Goal: Task Accomplishment & Management: Manage account settings

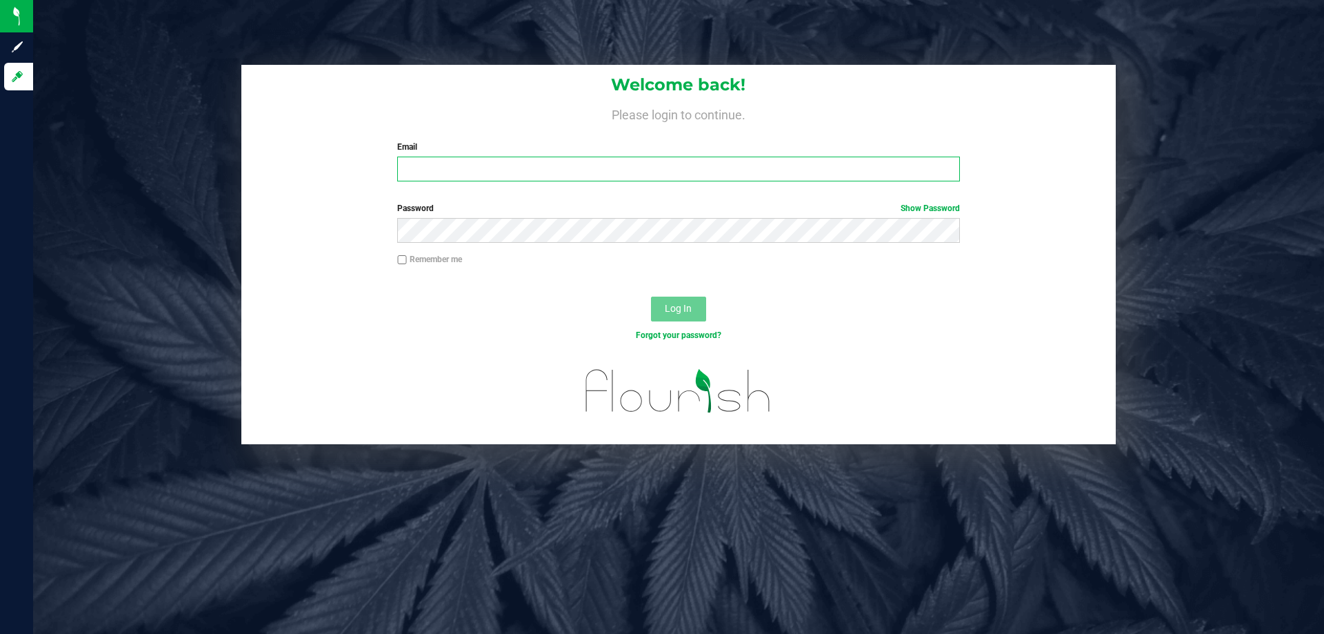
click at [412, 173] on input "Email" at bounding box center [678, 169] width 562 height 25
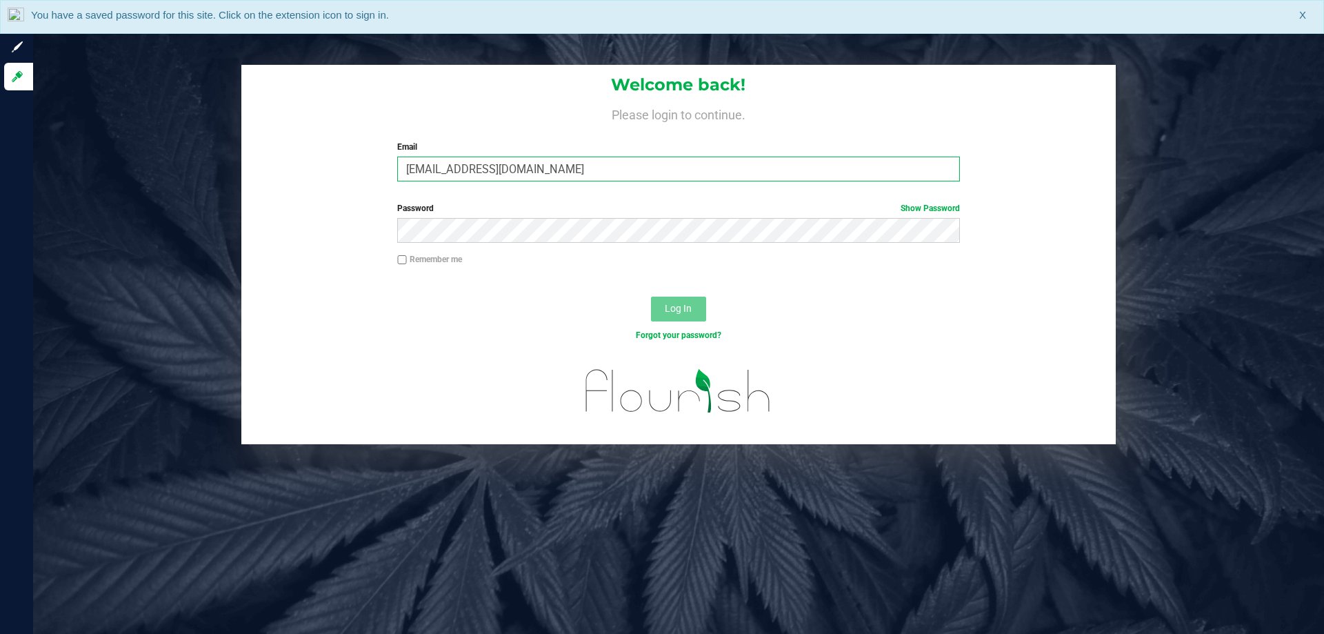
type input "[EMAIL_ADDRESS][DOMAIN_NAME]"
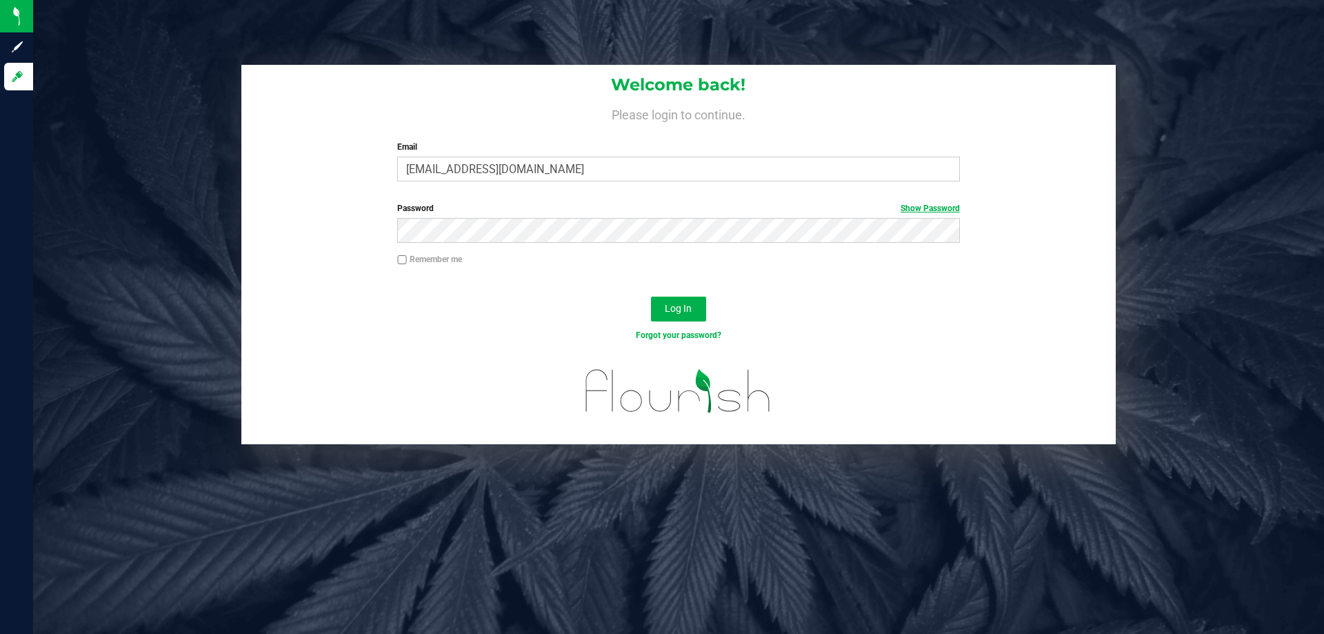
click at [918, 205] on link "Show Password" at bounding box center [930, 208] width 59 height 10
click at [651, 297] on button "Log In" at bounding box center [678, 309] width 55 height 25
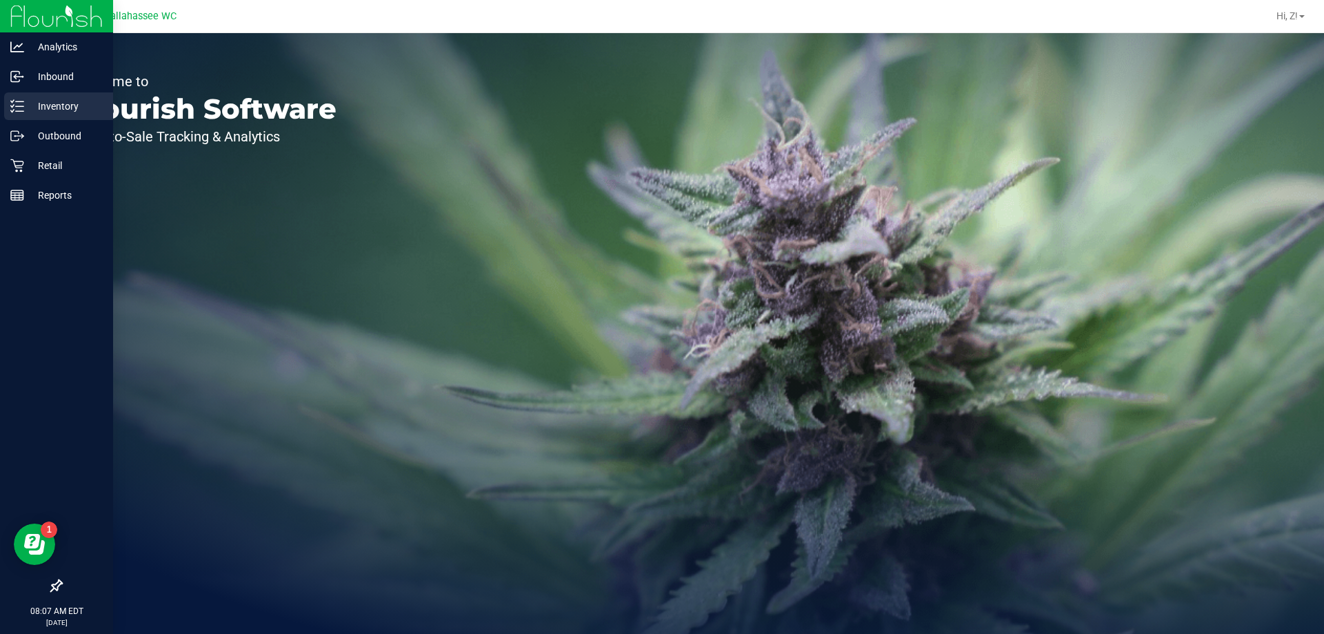
click at [43, 107] on p "Inventory" at bounding box center [65, 106] width 83 height 17
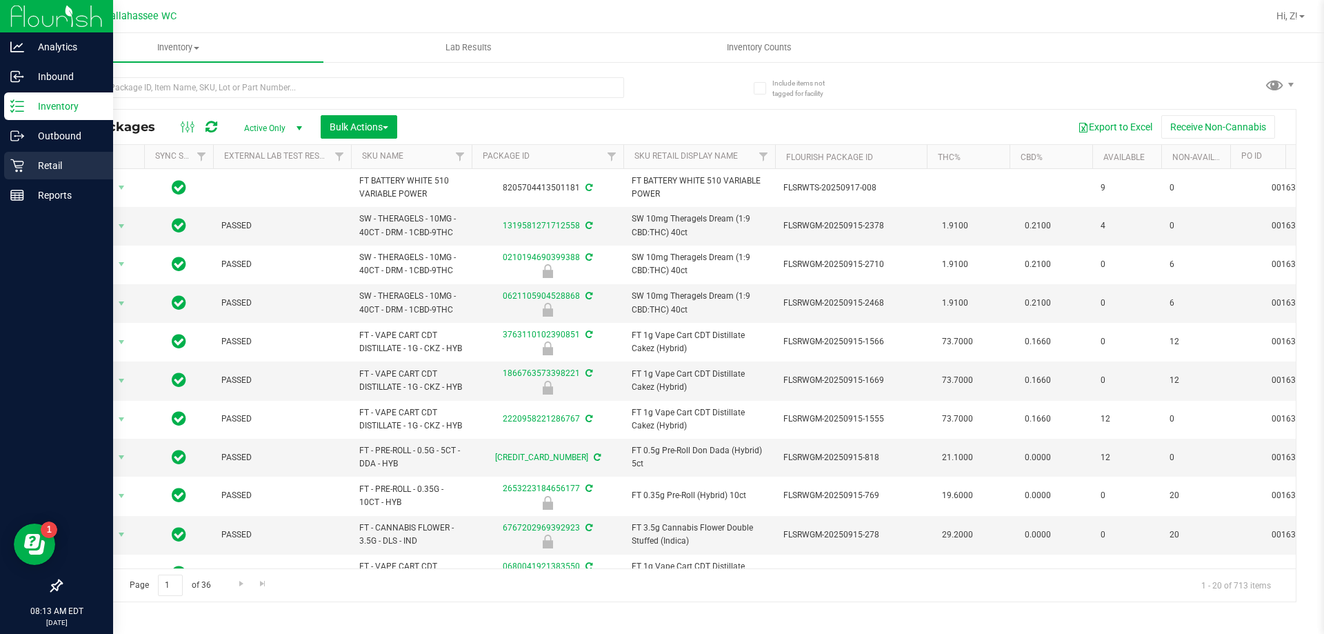
click at [37, 159] on p "Retail" at bounding box center [65, 165] width 83 height 17
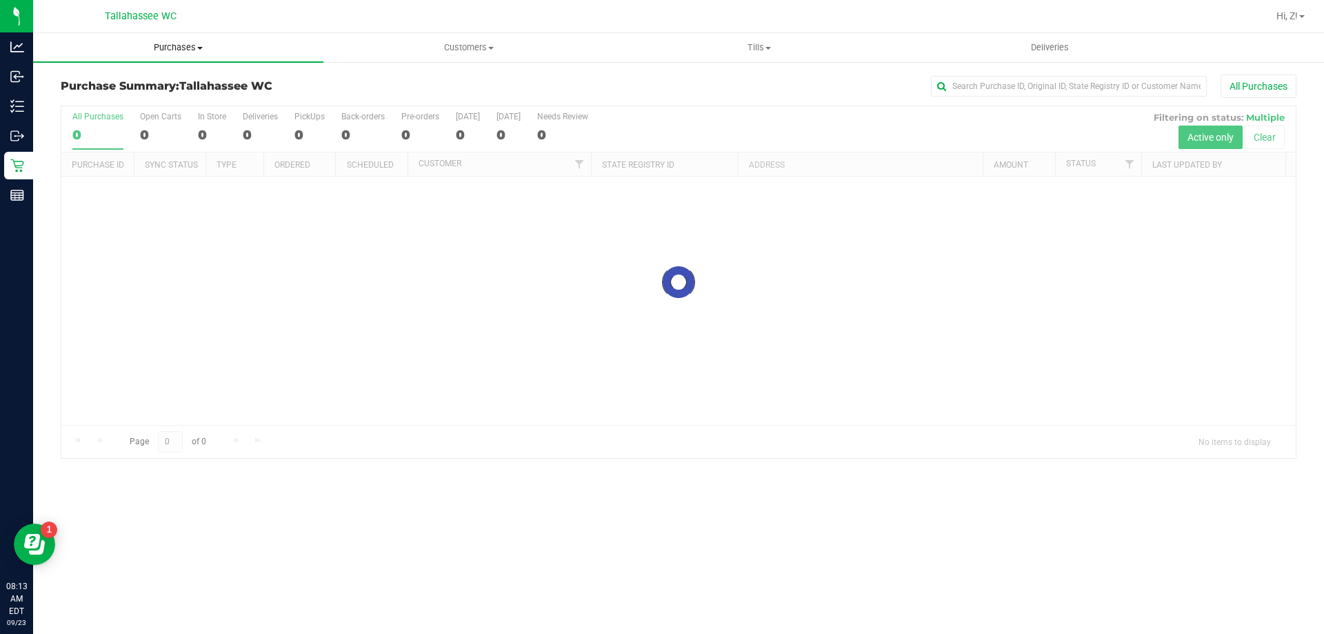
click at [181, 48] on span "Purchases" at bounding box center [178, 47] width 290 height 12
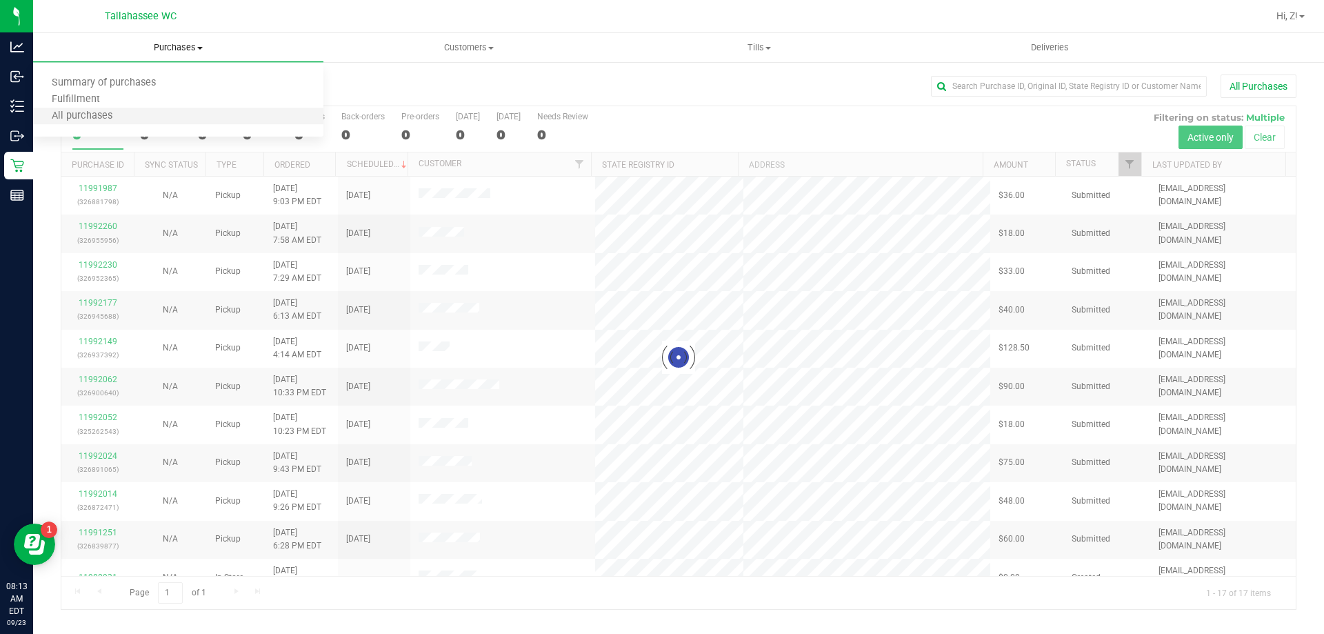
click at [91, 108] on li "All purchases" at bounding box center [178, 116] width 290 height 17
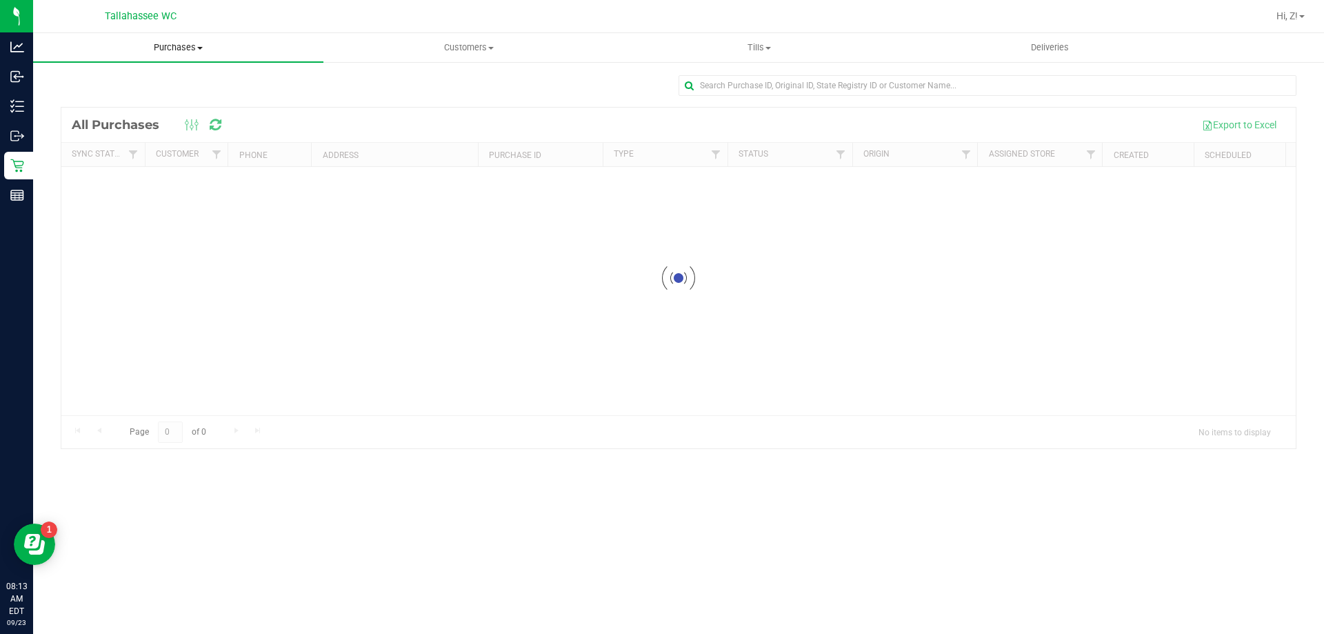
click at [176, 47] on span "Purchases" at bounding box center [178, 47] width 290 height 12
click at [94, 101] on span "Fulfillment" at bounding box center [76, 100] width 86 height 12
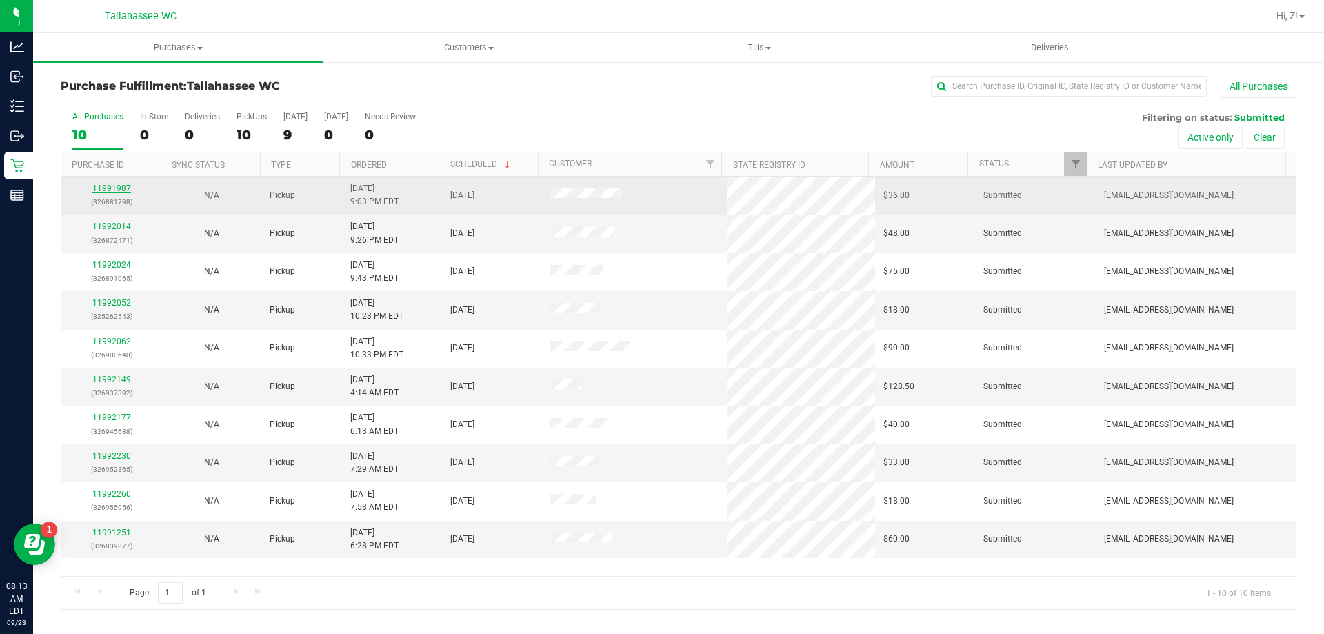
click at [111, 190] on link "11991987" at bounding box center [111, 188] width 39 height 10
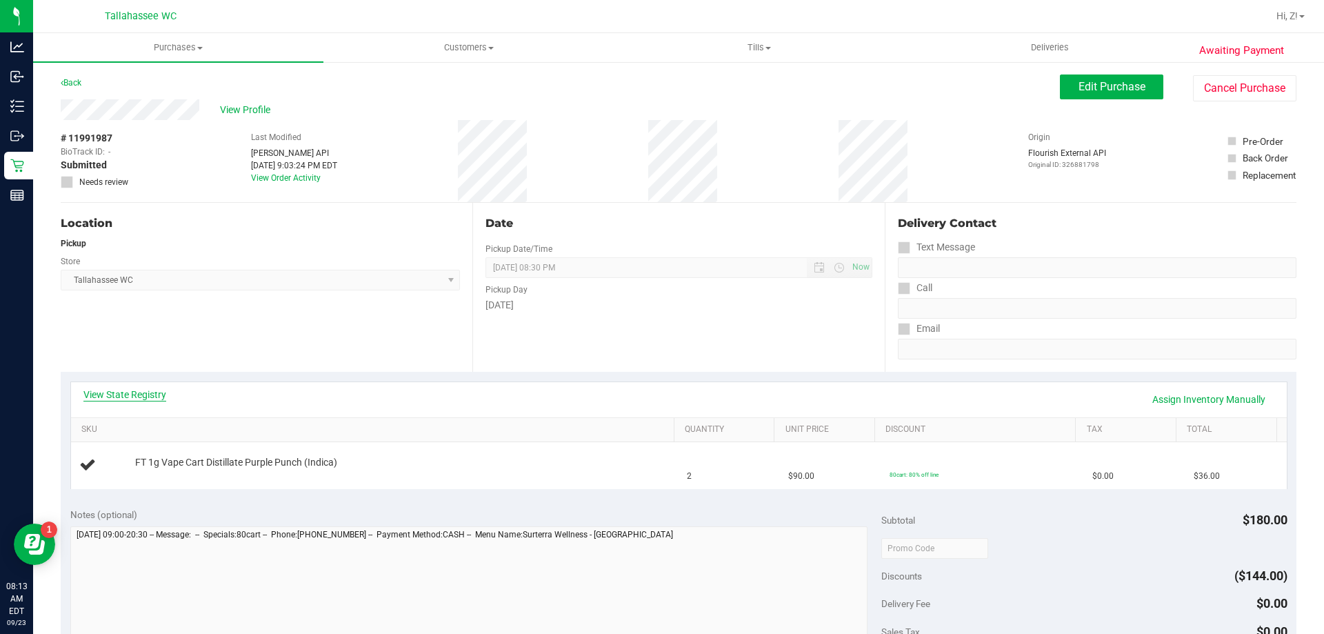
click at [128, 394] on link "View State Registry" at bounding box center [124, 395] width 83 height 14
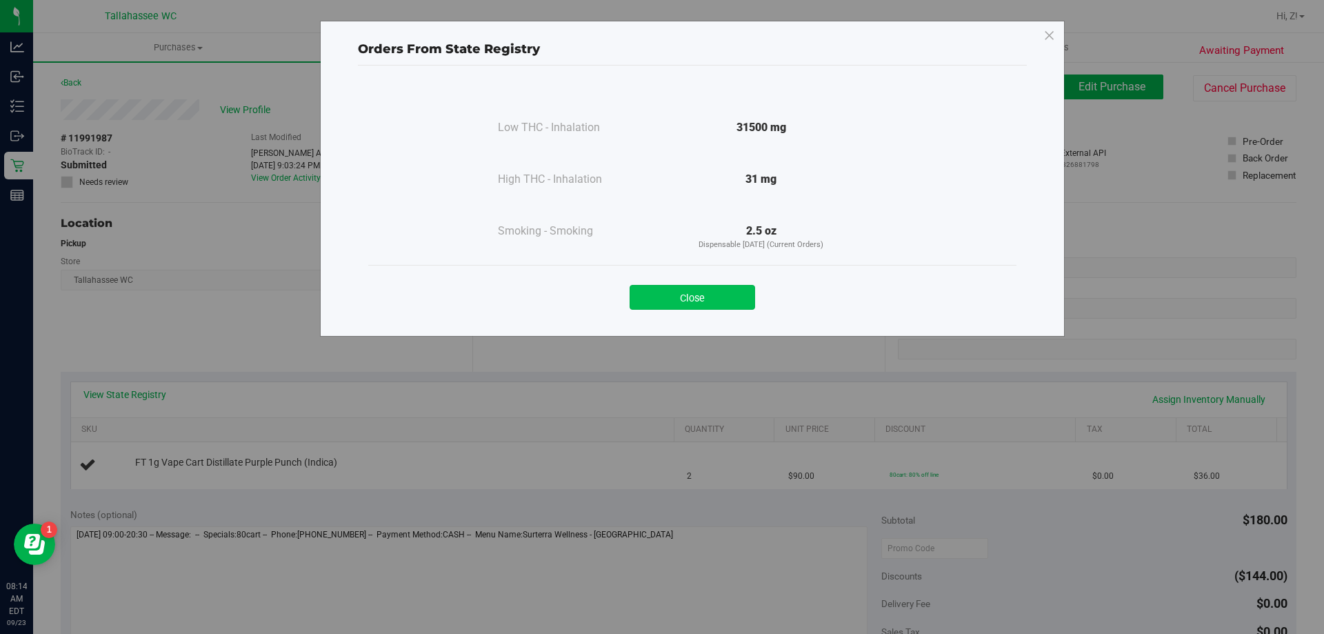
click at [734, 291] on button "Close" at bounding box center [693, 297] width 126 height 25
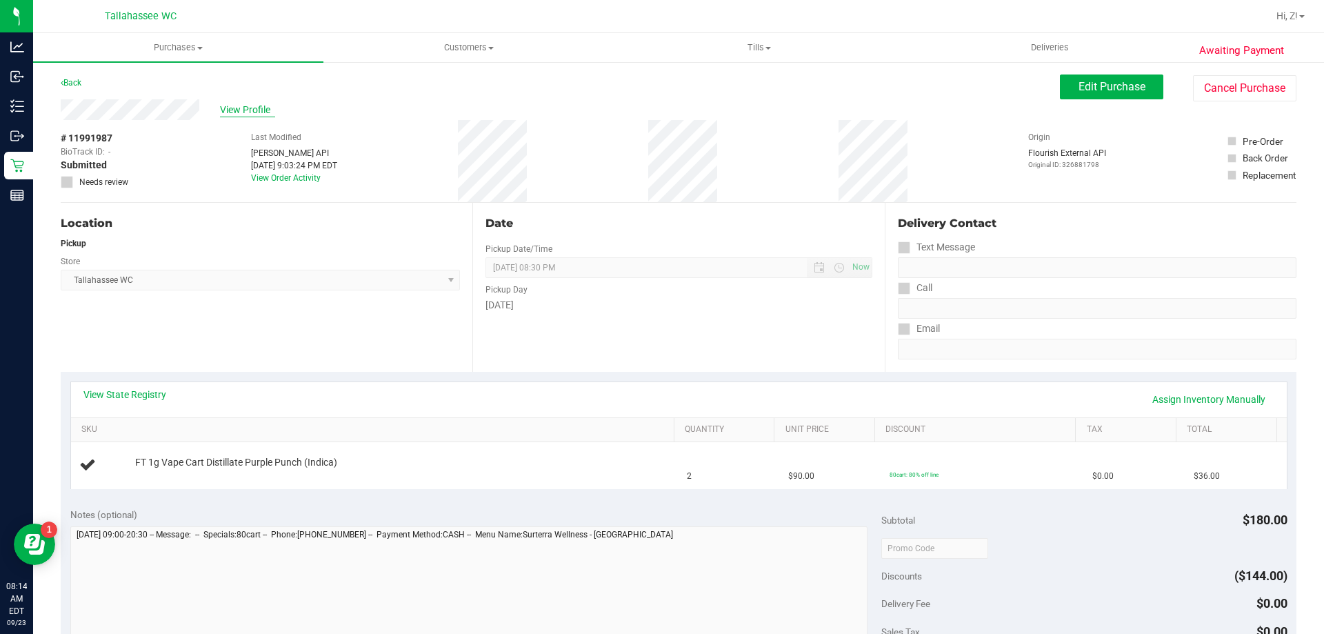
click at [239, 110] on span "View Profile" at bounding box center [247, 110] width 55 height 14
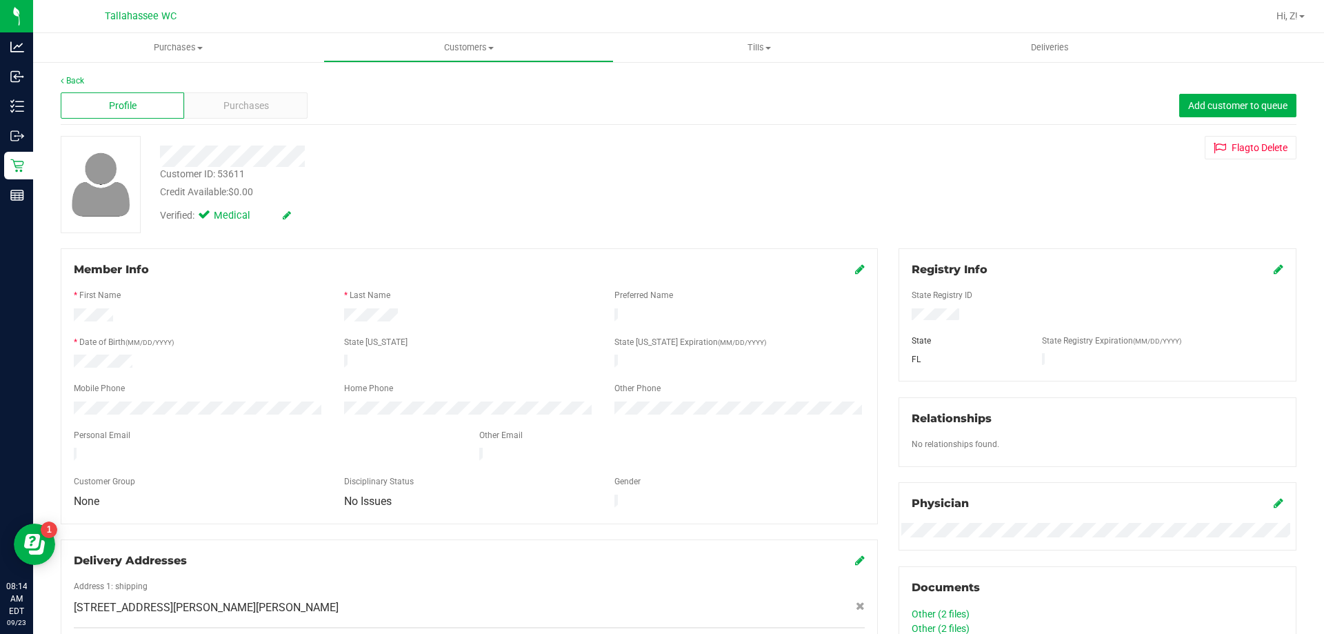
click at [225, 177] on div "Customer ID: 53611" at bounding box center [202, 174] width 85 height 14
click at [224, 177] on div "Customer ID: 53611" at bounding box center [202, 174] width 85 height 14
click at [224, 176] on div "Customer ID: 53611" at bounding box center [202, 174] width 85 height 14
copy div "Customer ID: 53611"
click at [68, 81] on link "Back" at bounding box center [72, 81] width 23 height 10
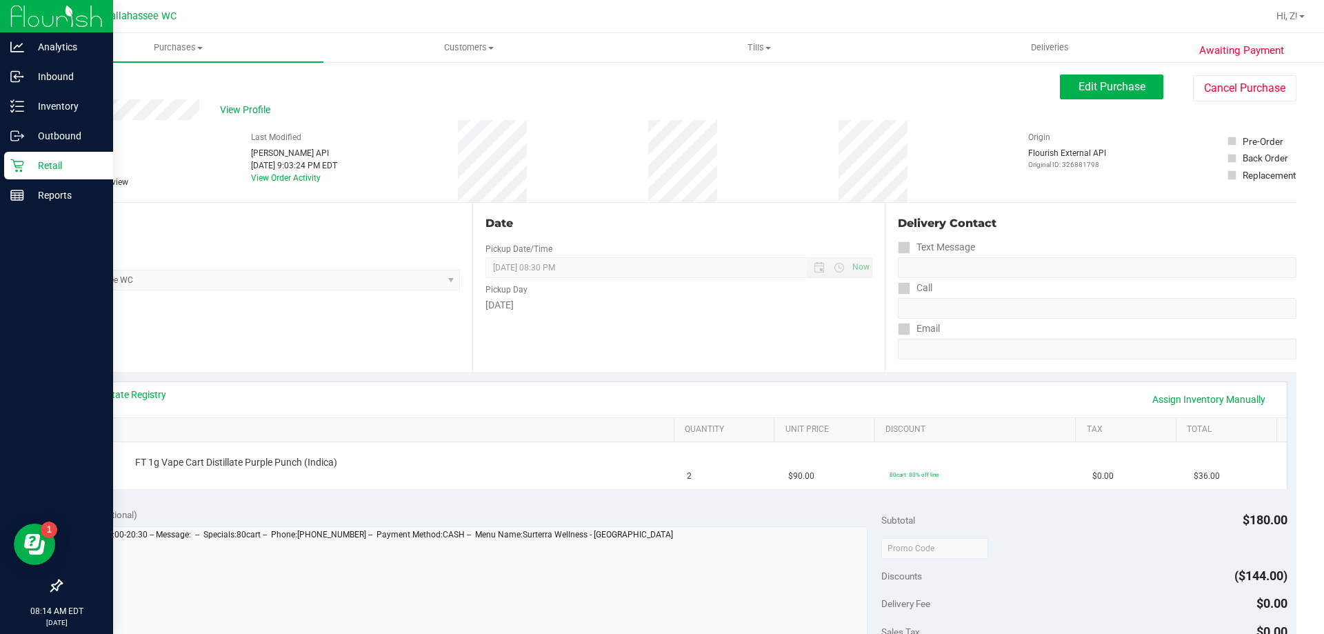
click at [0, 528] on div at bounding box center [56, 391] width 113 height 361
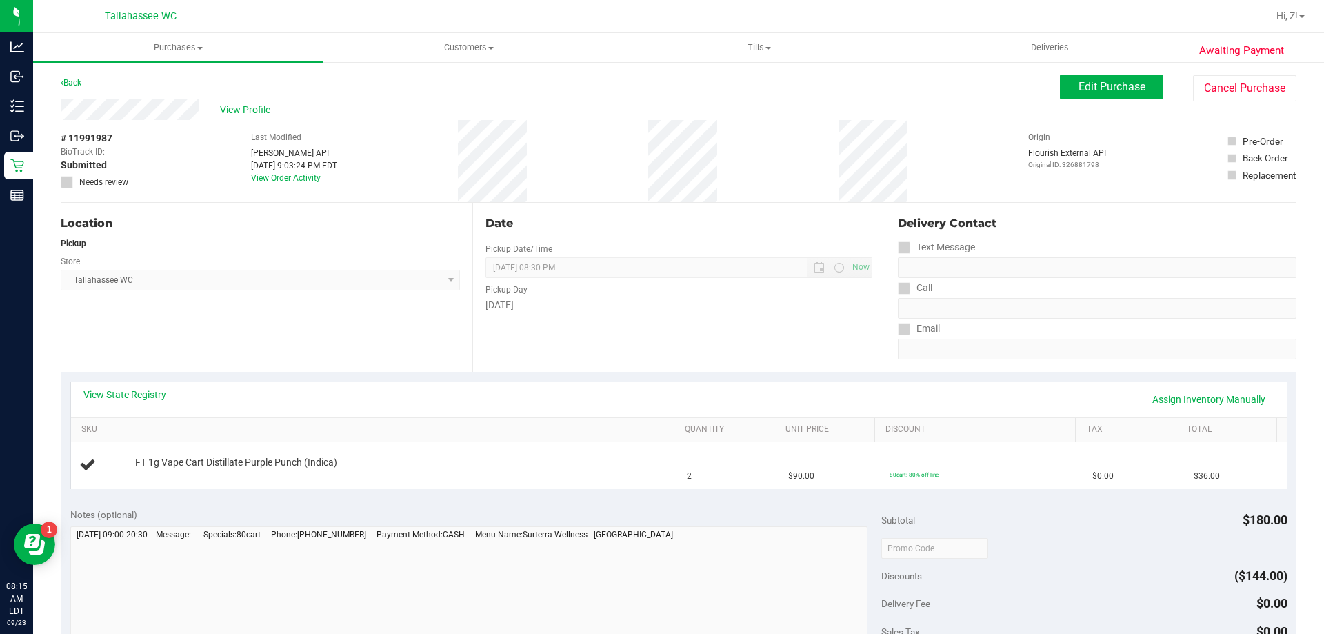
drag, startPoint x: 425, startPoint y: 378, endPoint x: 267, endPoint y: 197, distance: 240.0
click at [425, 376] on div "View State Registry Assign Inventory Manually SKU Quantity Unit Price Discount …" at bounding box center [679, 435] width 1236 height 126
click at [1093, 92] on span "Edit Purchase" at bounding box center [1112, 86] width 67 height 13
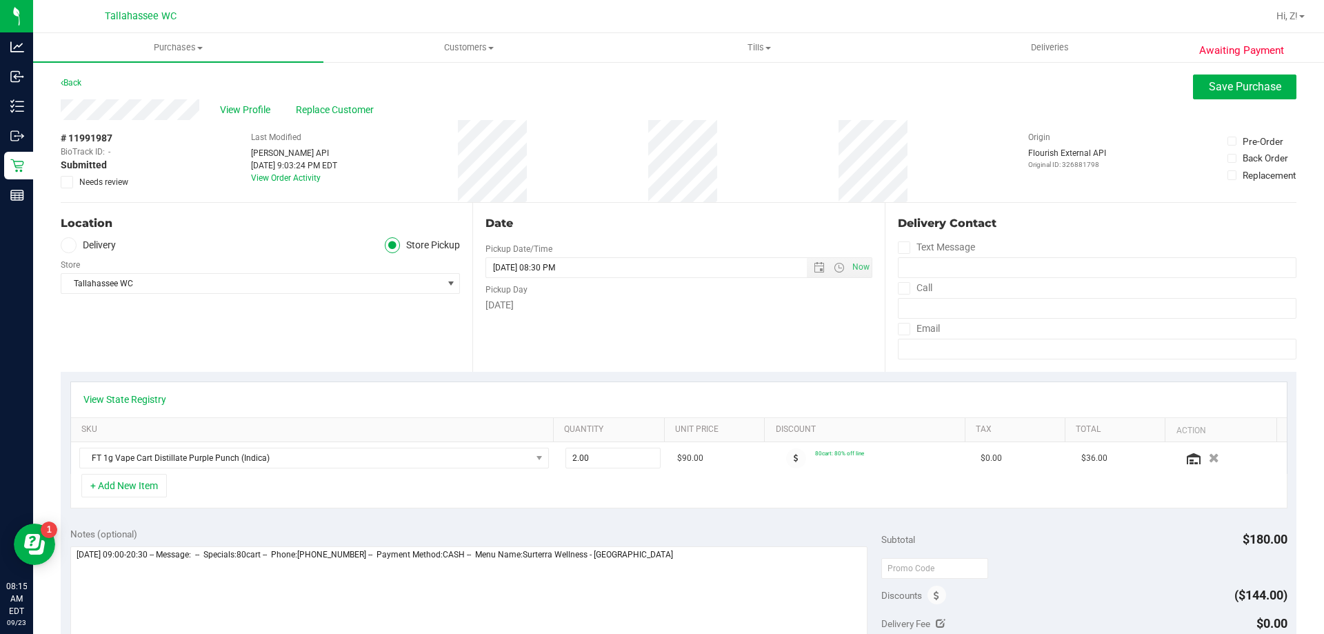
click at [70, 182] on icon at bounding box center [67, 182] width 9 height 0
click at [0, 0] on input "Needs review" at bounding box center [0, 0] width 0 height 0
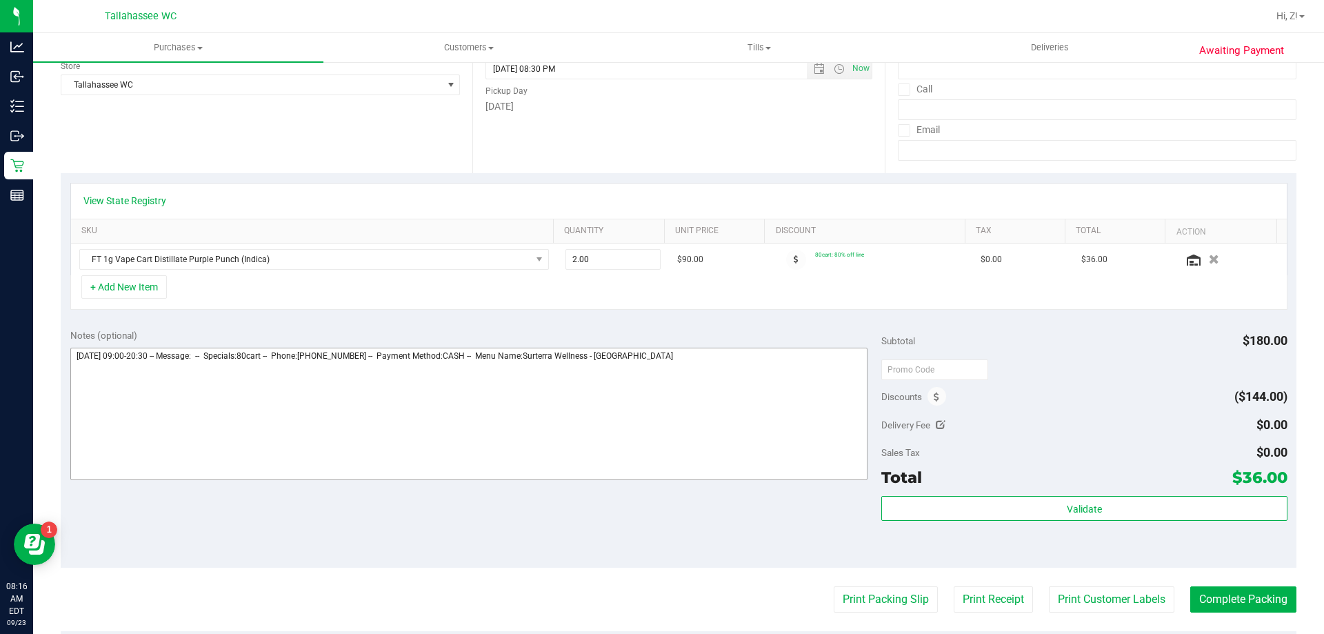
scroll to position [207, 0]
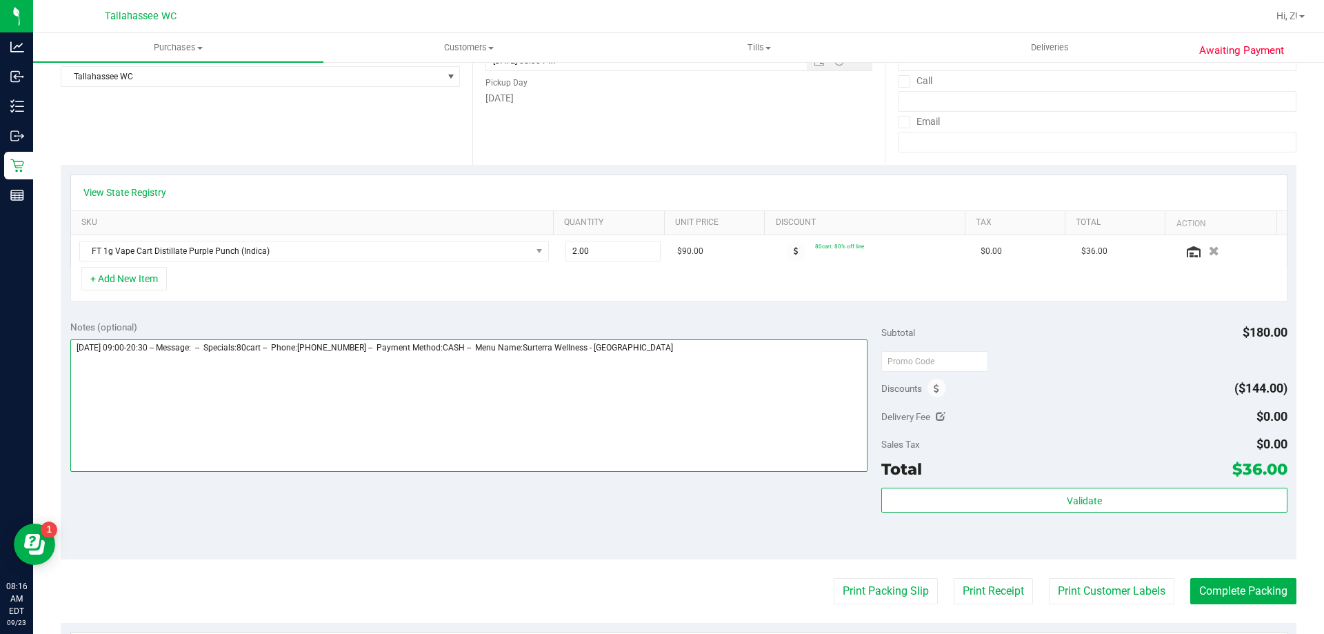
click at [733, 386] on textarea at bounding box center [469, 405] width 798 height 132
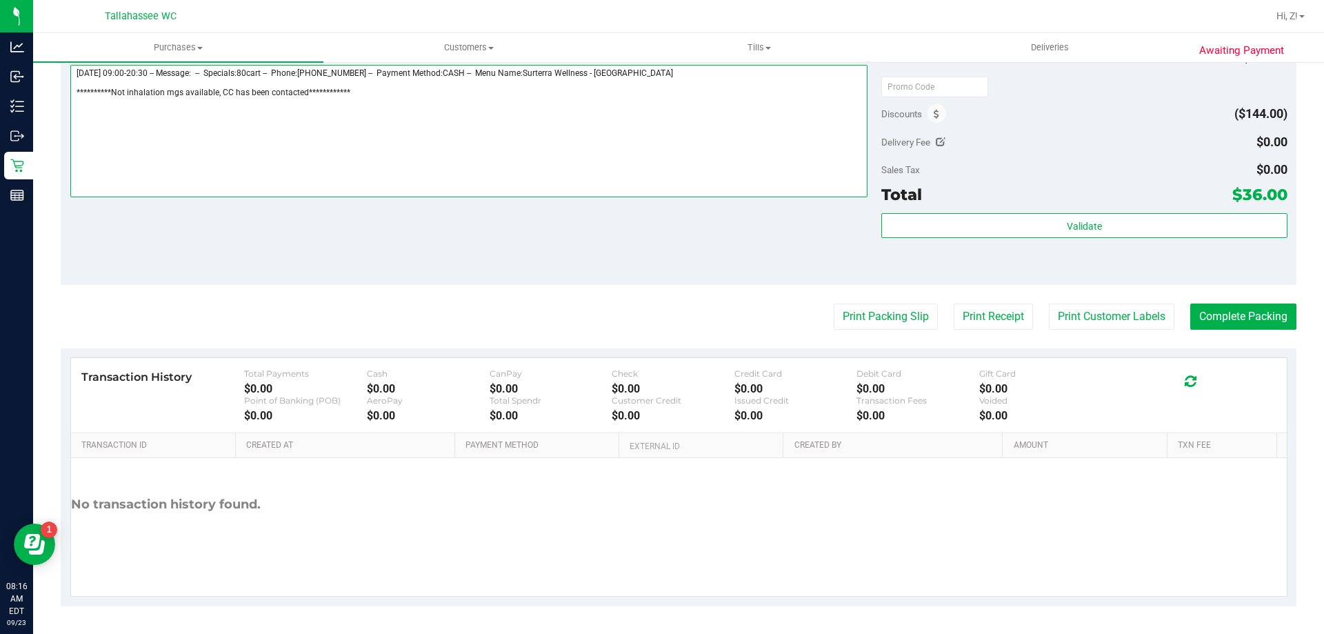
scroll to position [0, 0]
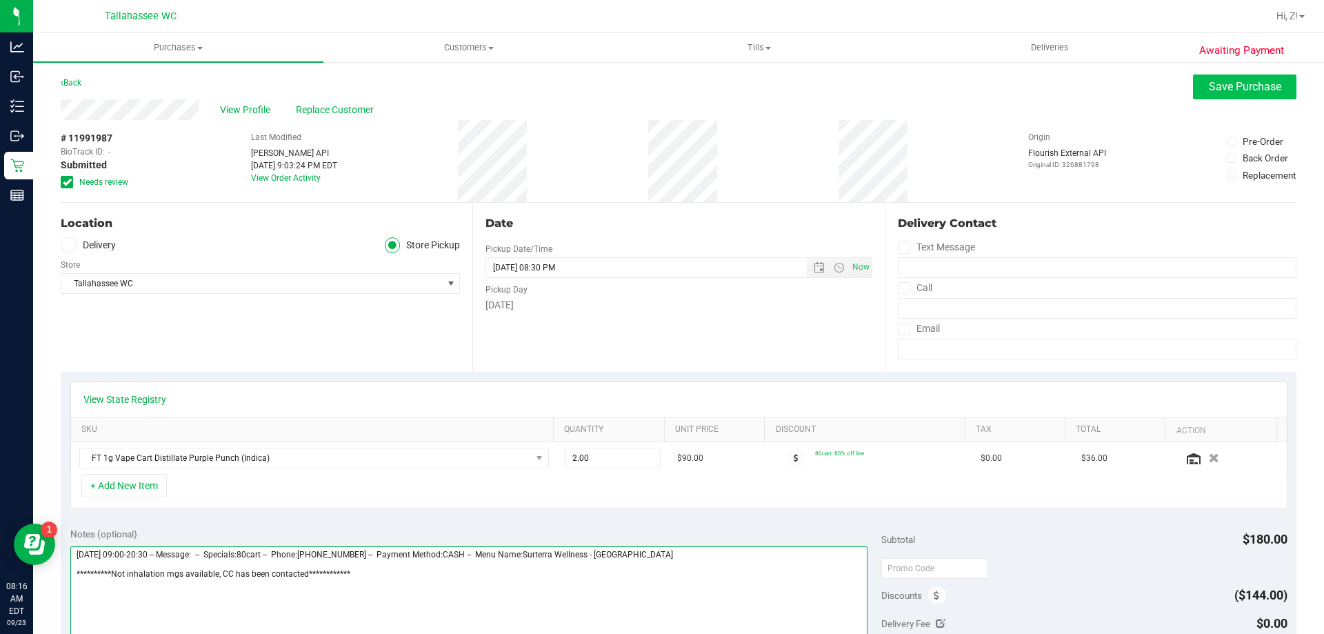
type textarea "**********"
click at [1243, 81] on span "Save Purchase" at bounding box center [1245, 86] width 72 height 13
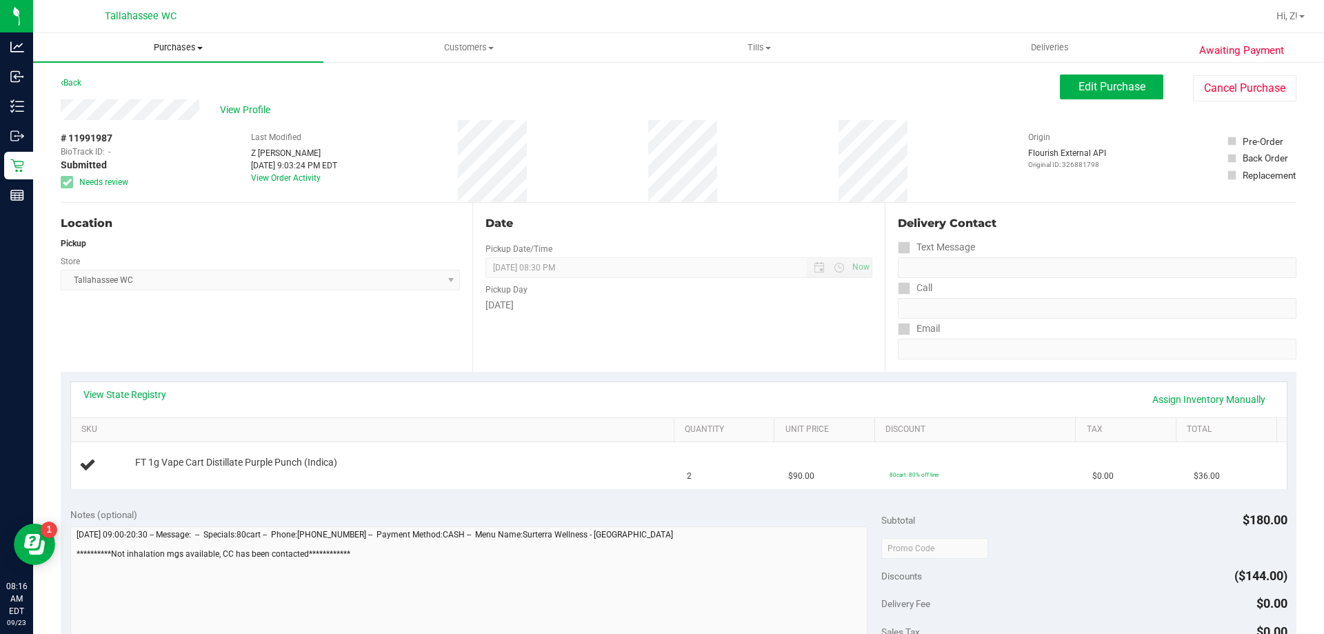
click at [166, 49] on span "Purchases" at bounding box center [178, 47] width 290 height 12
click at [117, 98] on li "Fulfillment" at bounding box center [178, 100] width 290 height 17
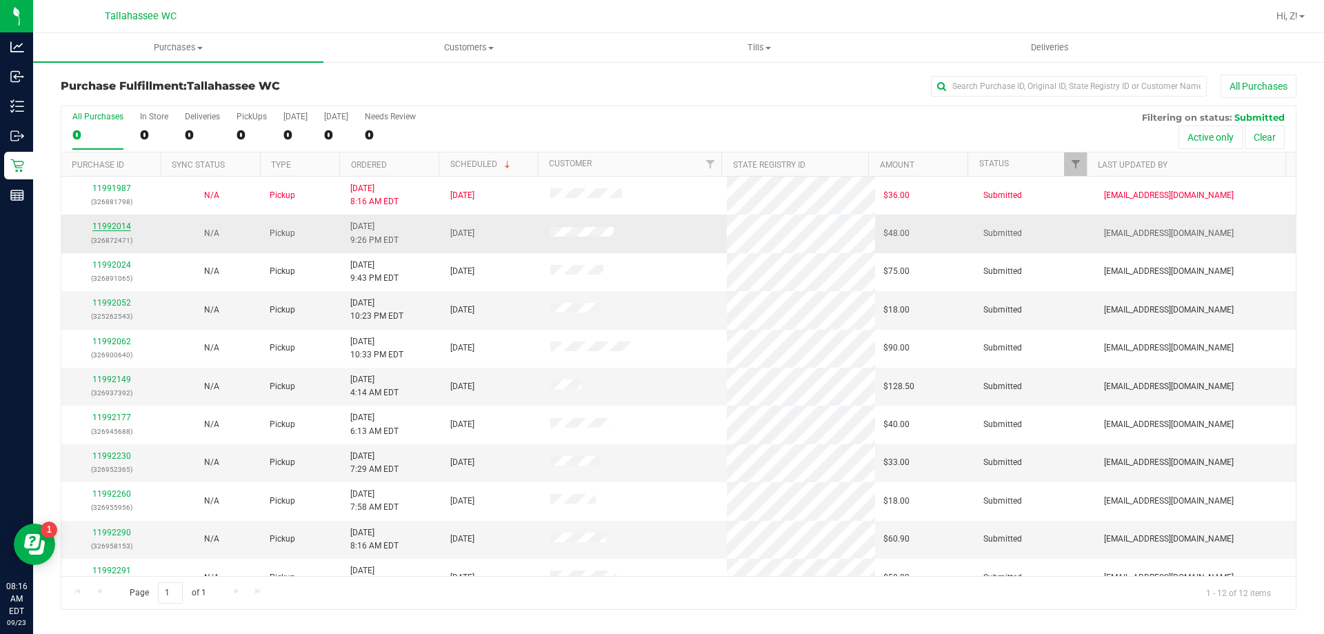
click at [122, 223] on link "11992014" at bounding box center [111, 226] width 39 height 10
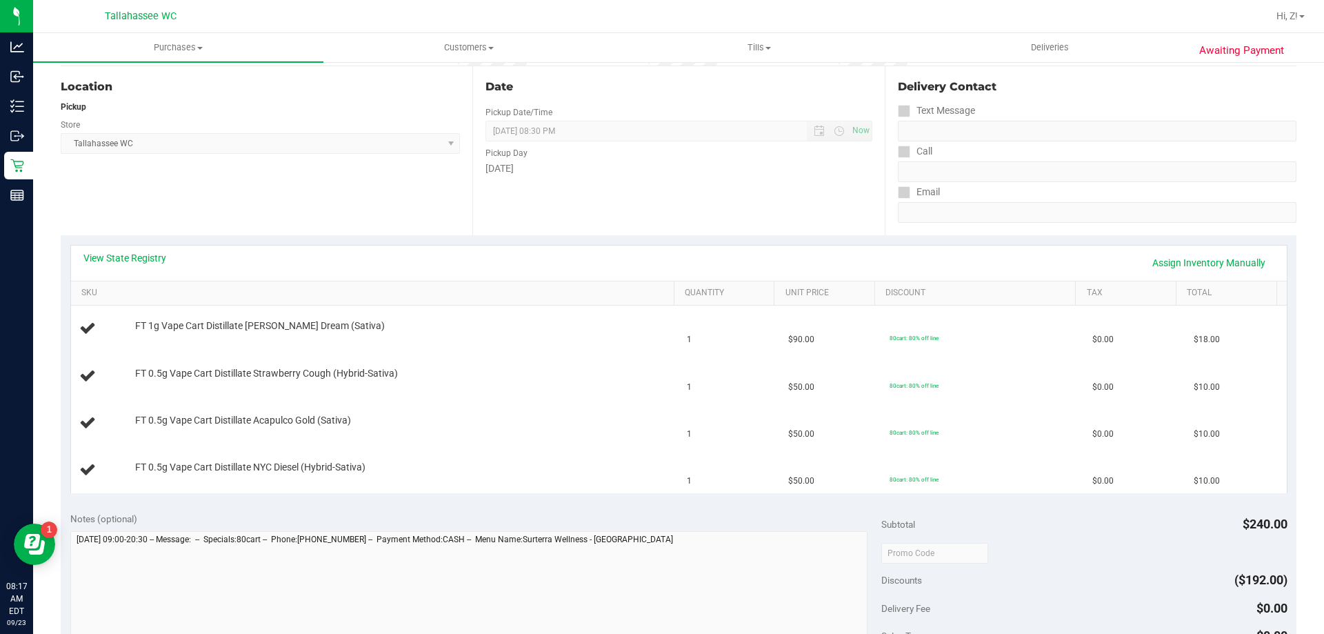
scroll to position [138, 0]
click at [141, 259] on link "View State Registry" at bounding box center [124, 257] width 83 height 14
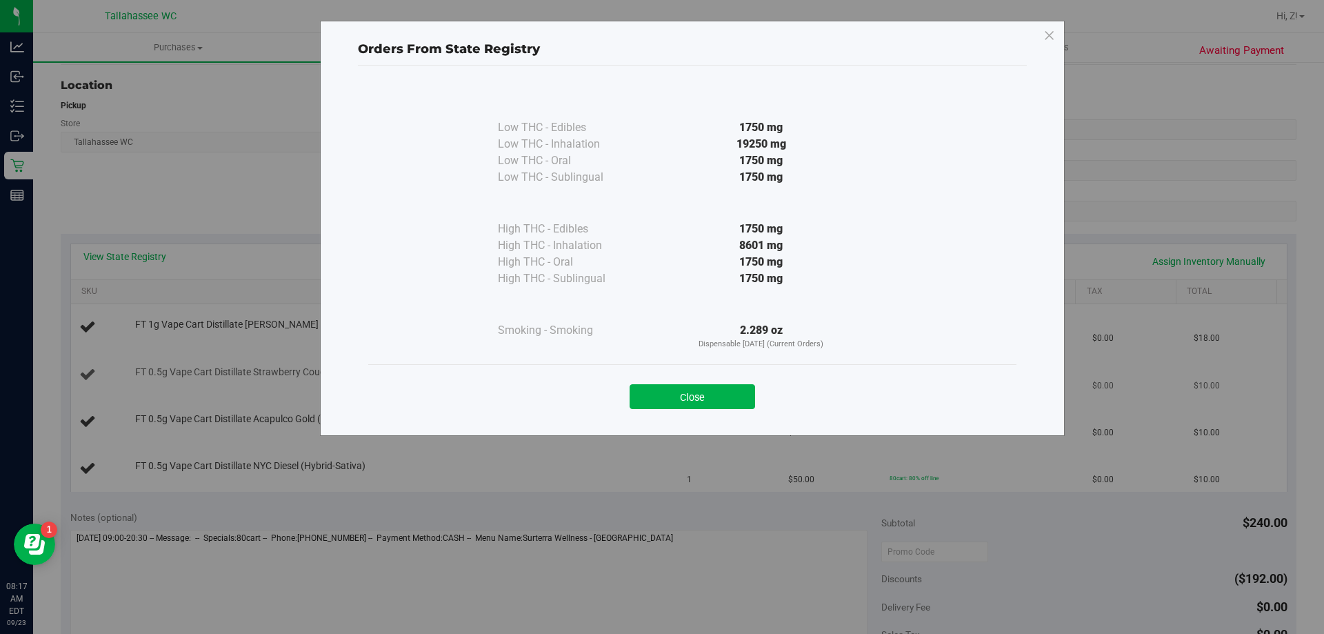
click at [728, 386] on button "Close" at bounding box center [693, 396] width 126 height 25
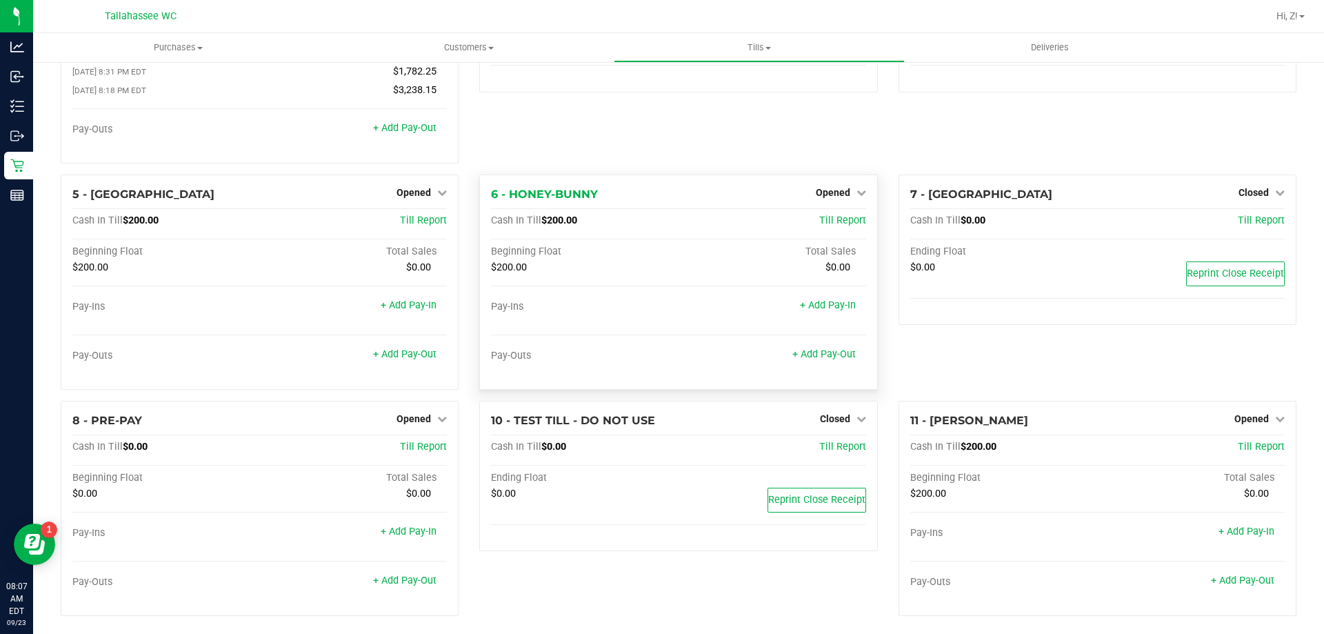
scroll to position [143, 0]
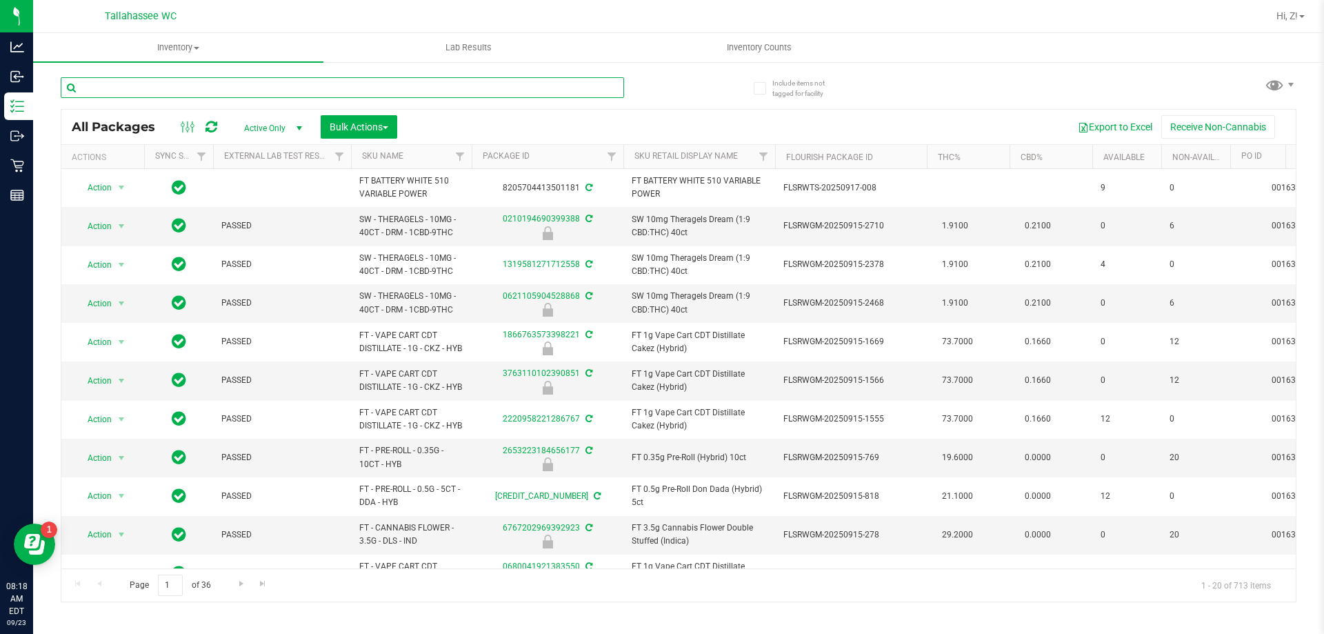
click at [248, 81] on input "text" at bounding box center [342, 87] width 563 height 21
paste input "FT 0.5g Vape Cart Distillate Strawberry Cough (Hybrid-Sativa)"
type input "FT 0.5g Vape Cart Distillate Strawberry Cough (Hybrid-Sativa)"
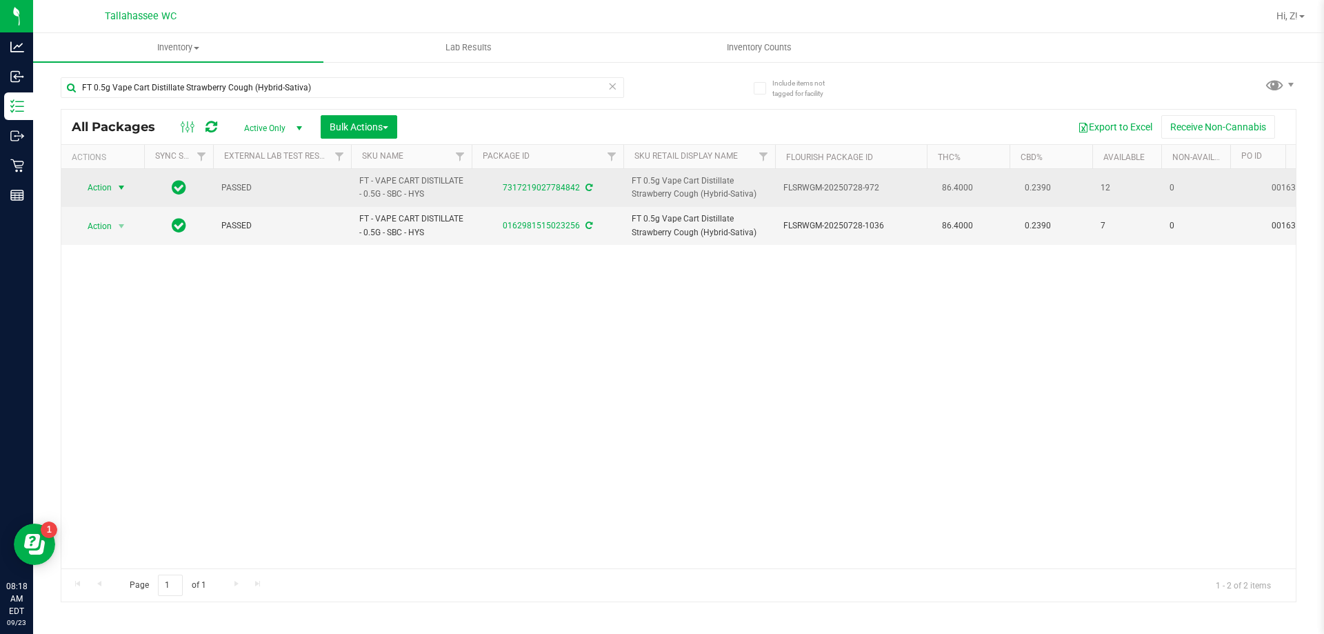
click at [121, 186] on span "select" at bounding box center [121, 187] width 11 height 11
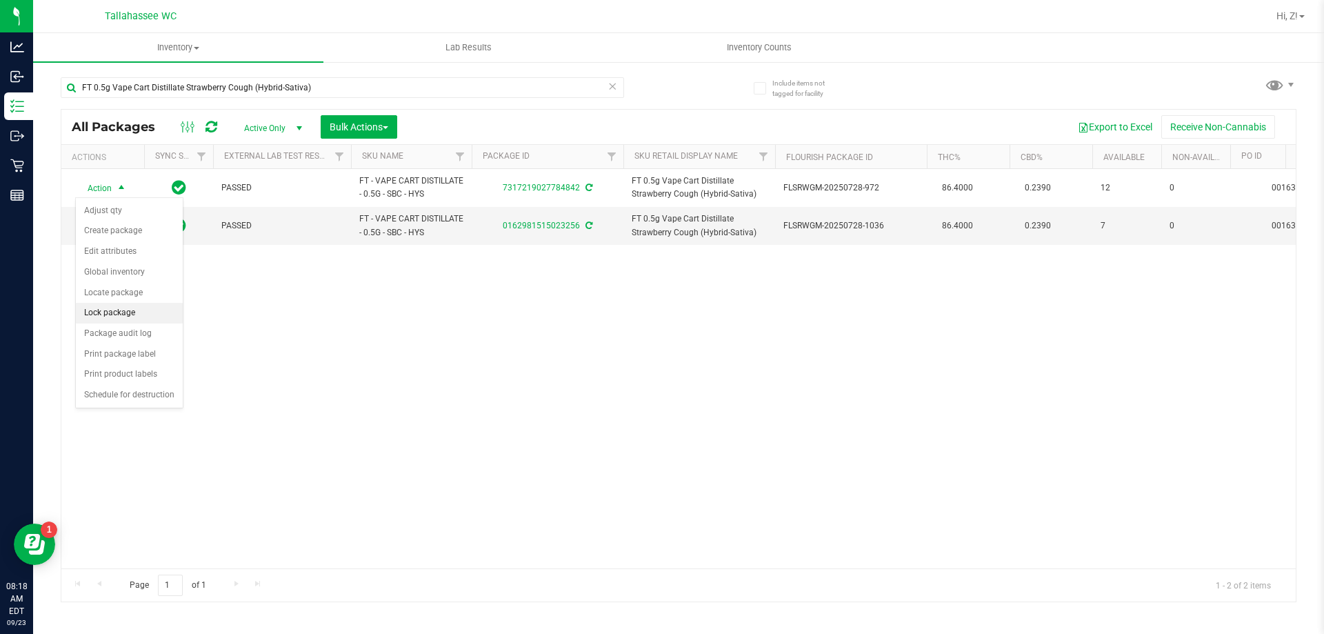
click at [154, 316] on li "Lock package" at bounding box center [129, 313] width 107 height 21
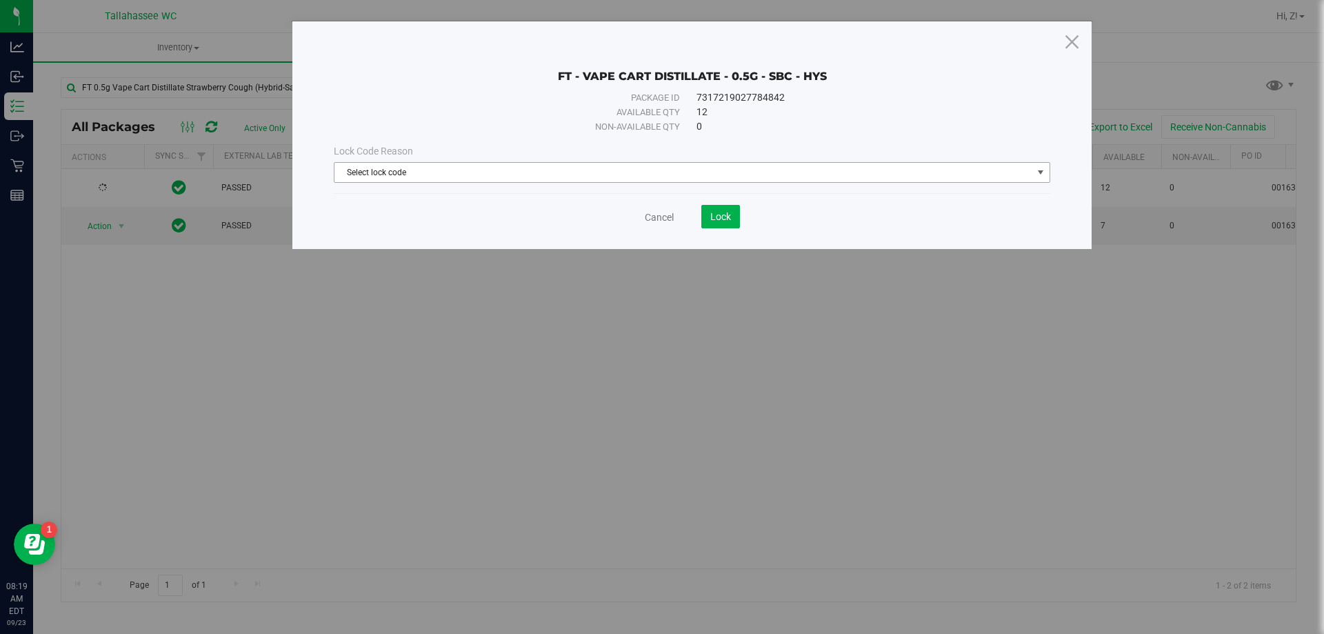
click at [945, 174] on span "Select lock code" at bounding box center [683, 172] width 698 height 19
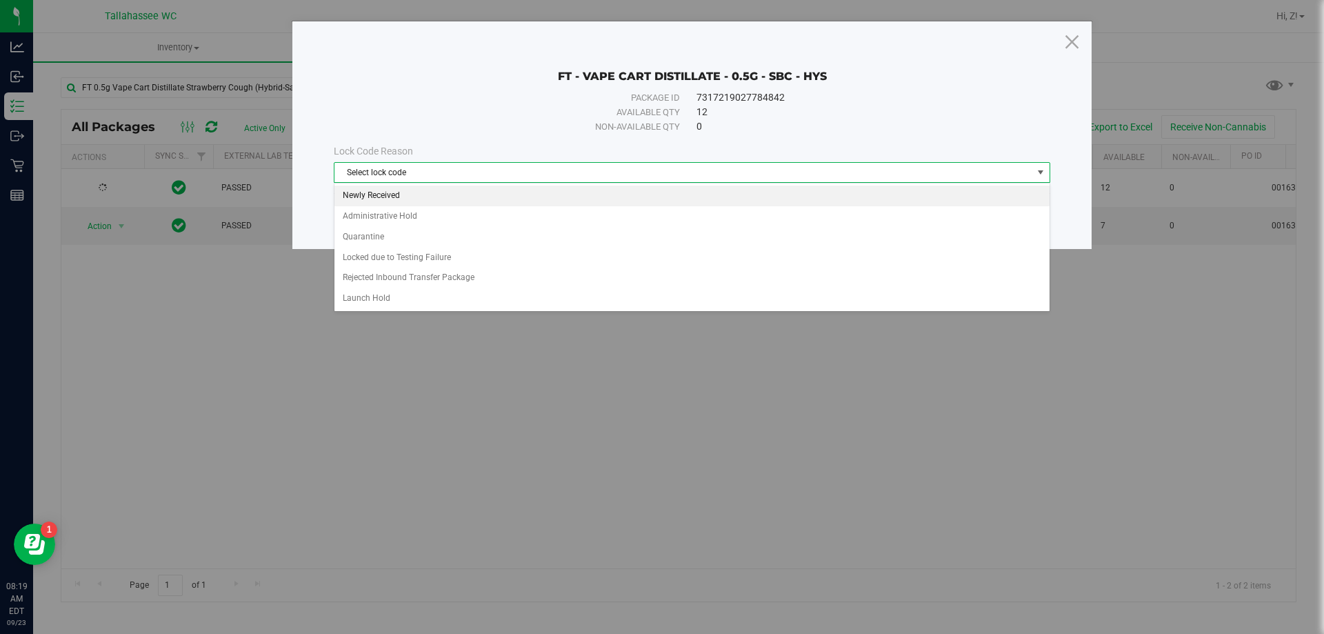
click at [763, 199] on li "Newly Received" at bounding box center [691, 196] width 715 height 21
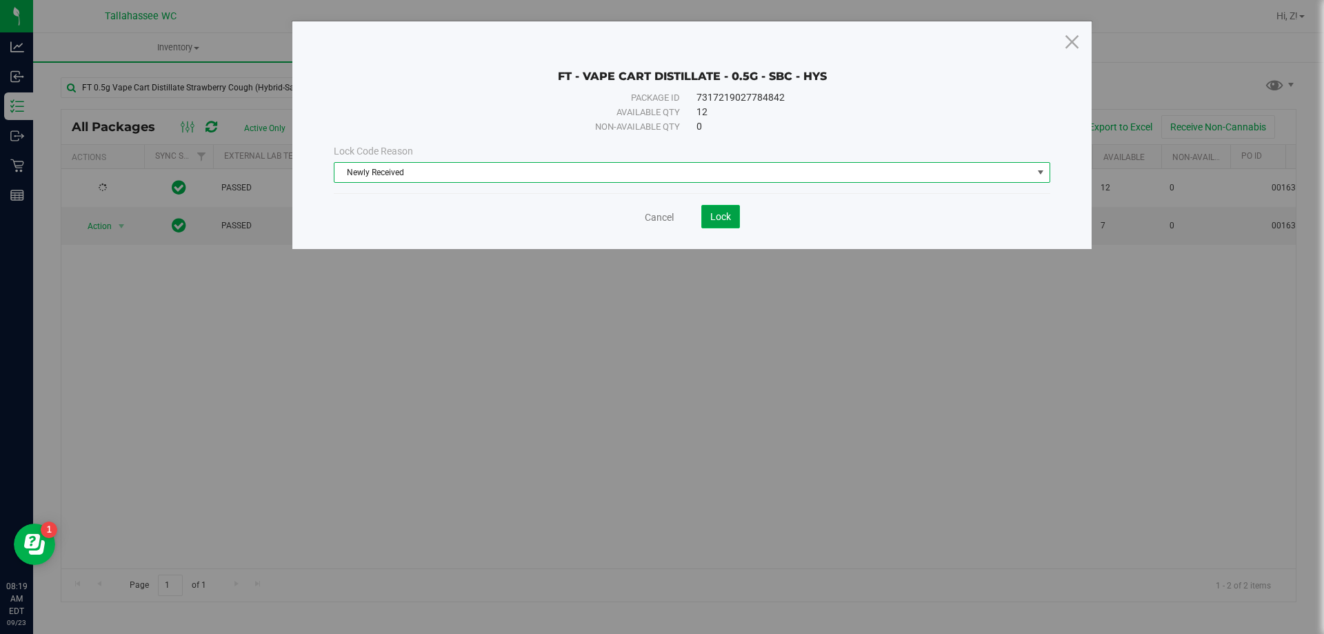
click at [717, 223] on button "Lock" at bounding box center [720, 216] width 39 height 23
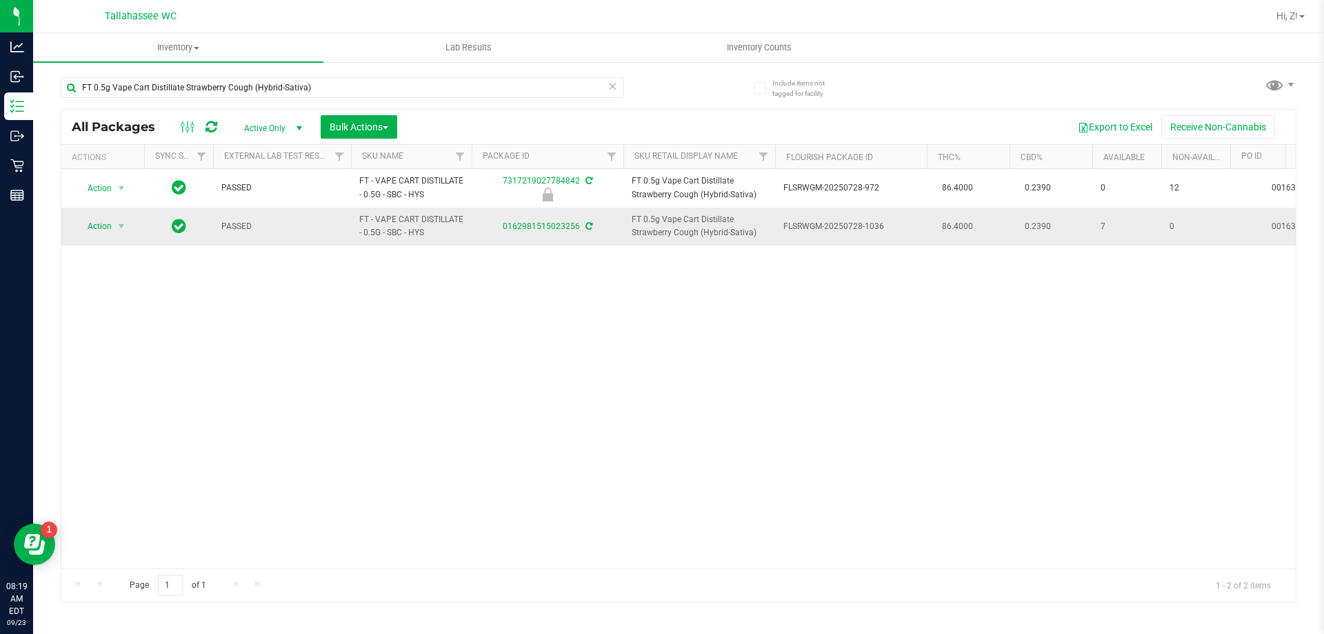
click at [109, 226] on span "Action" at bounding box center [93, 226] width 37 height 19
click at [132, 396] on li "Print package label" at bounding box center [129, 393] width 107 height 21
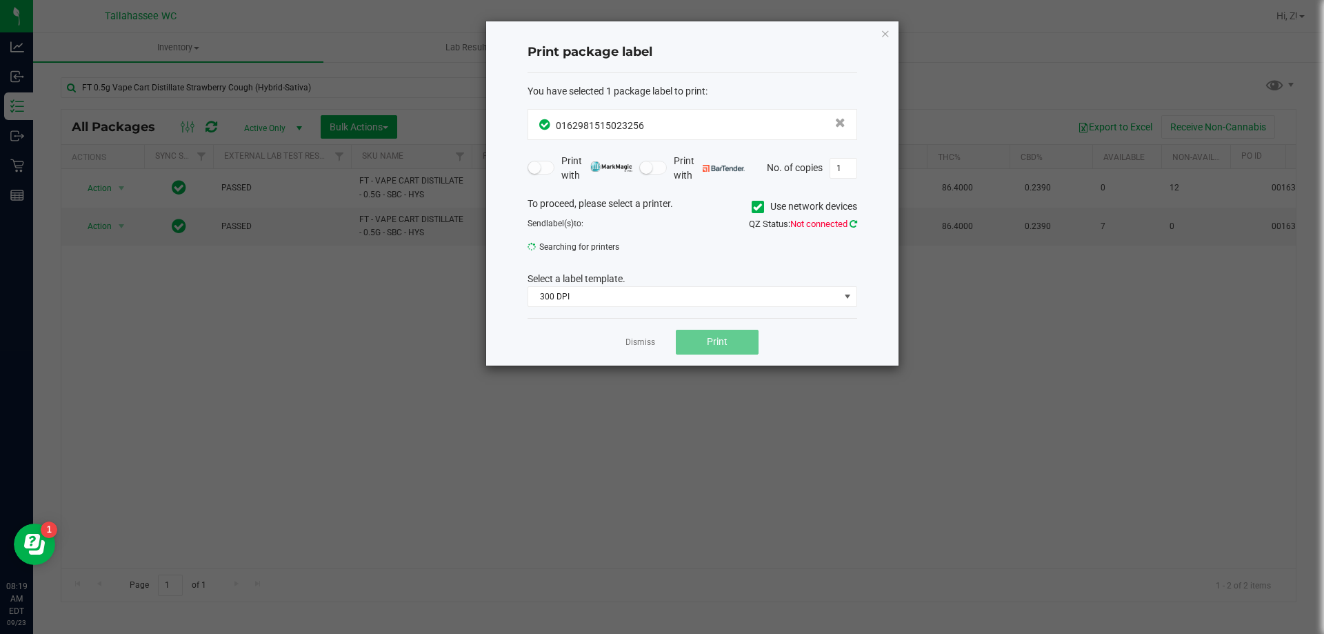
click at [852, 222] on icon at bounding box center [854, 223] width 8 height 9
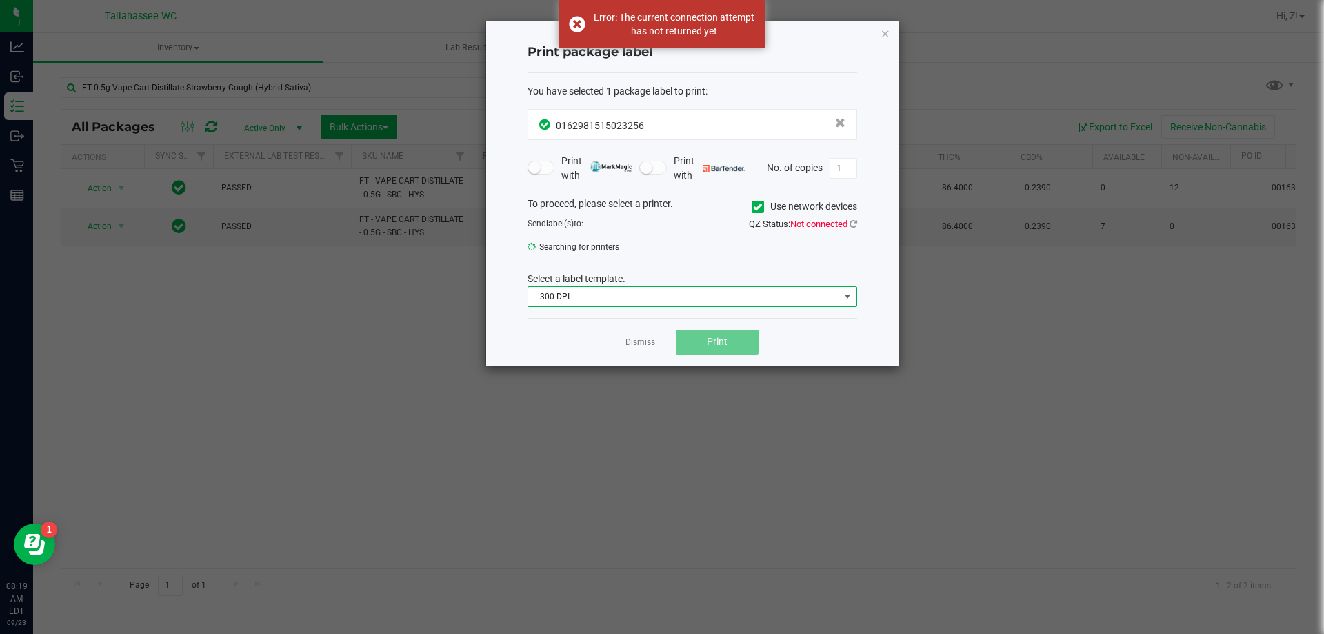
click at [616, 301] on span "300 DPI" at bounding box center [683, 296] width 311 height 19
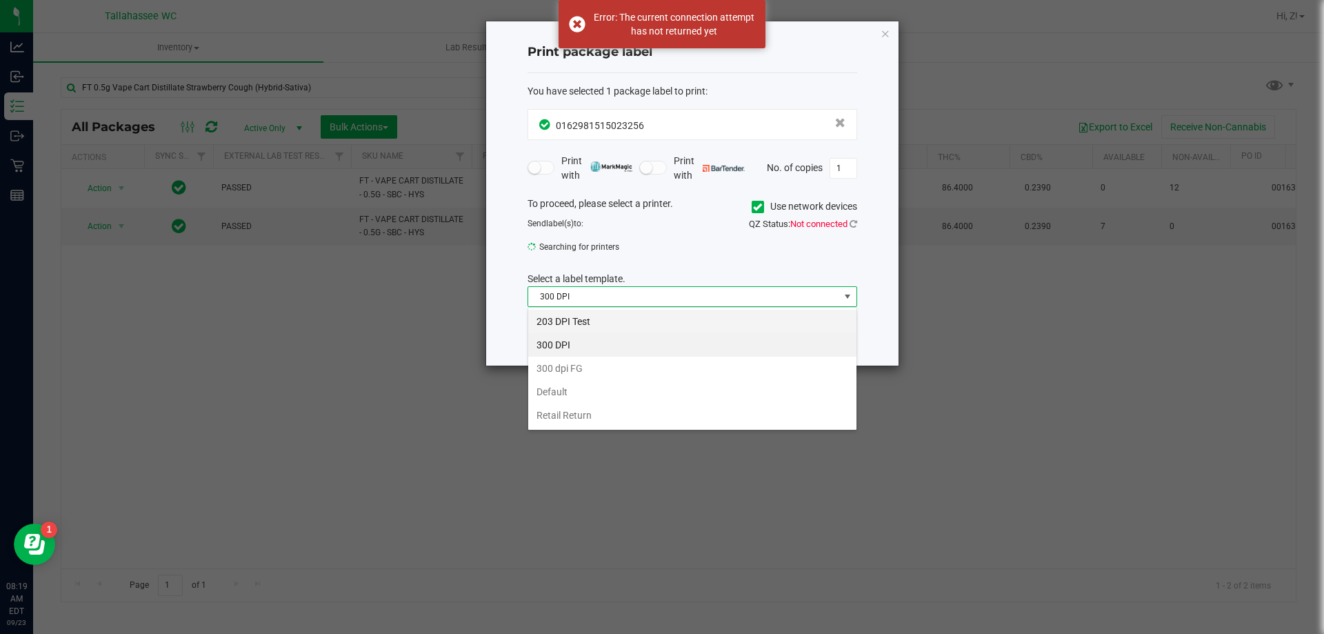
scroll to position [21, 330]
click at [582, 322] on li "203 DPI Test" at bounding box center [692, 321] width 328 height 23
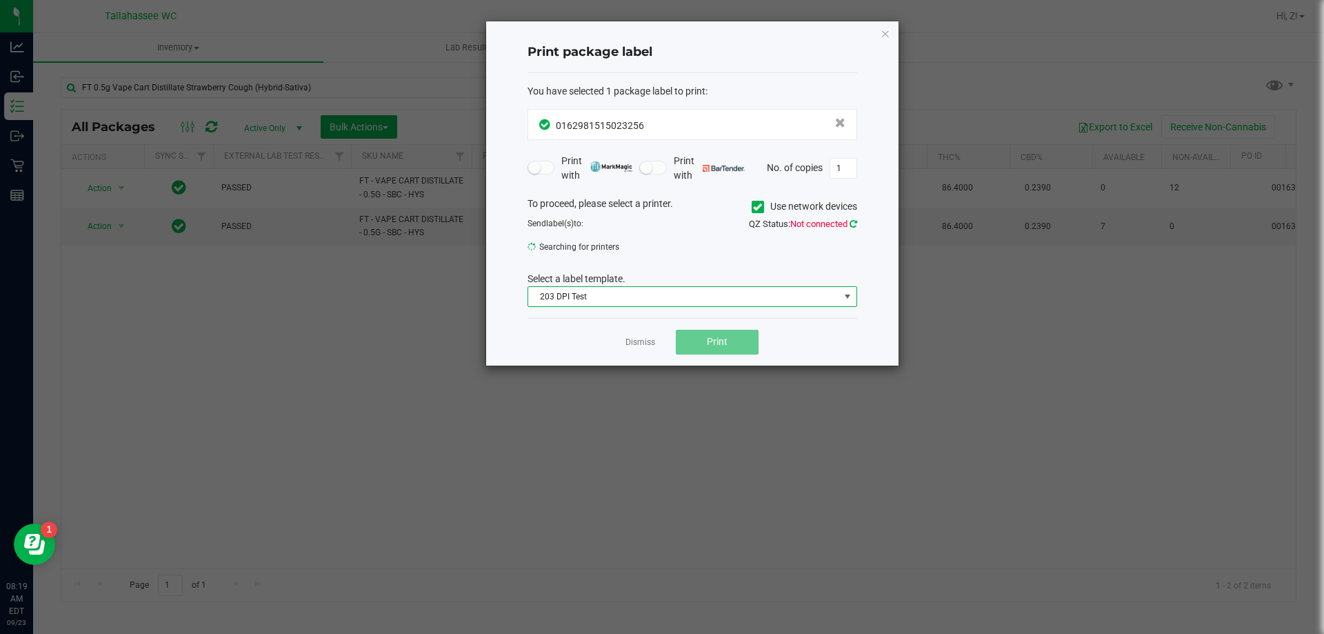
click at [856, 223] on icon at bounding box center [854, 223] width 8 height 9
click at [857, 222] on div "QZ Status: Not connected" at bounding box center [779, 224] width 175 height 14
click at [852, 221] on icon at bounding box center [854, 223] width 8 height 9
click at [885, 32] on icon "button" at bounding box center [886, 33] width 10 height 17
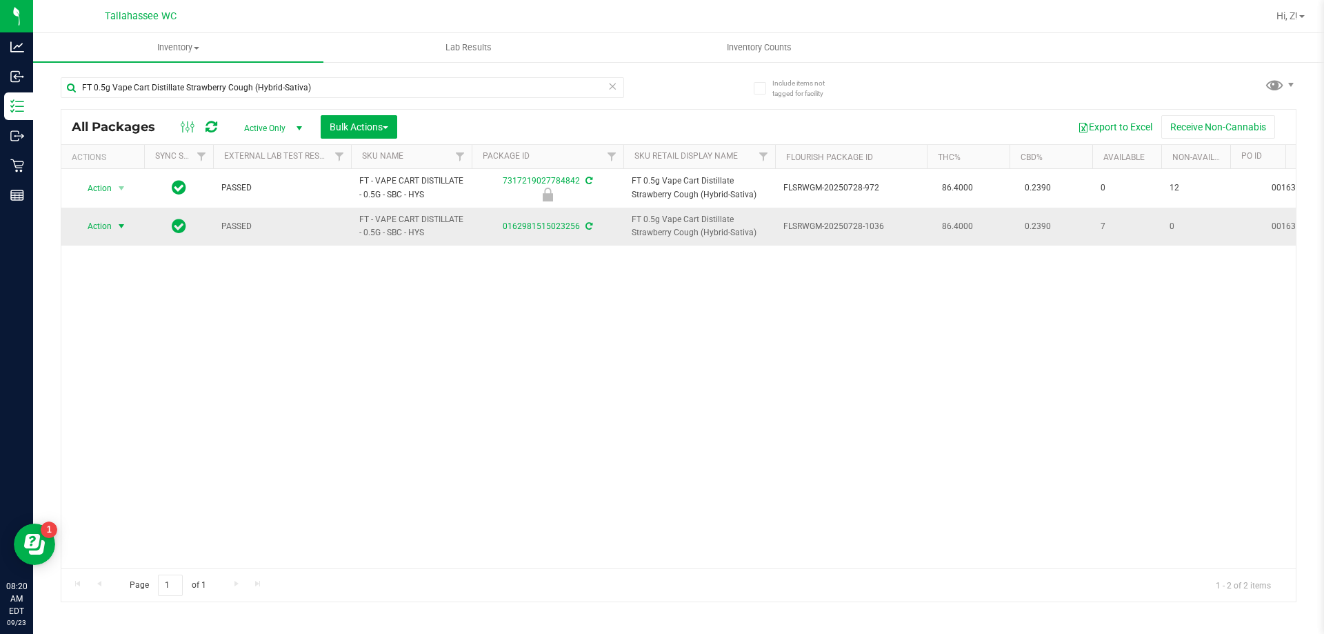
click at [110, 223] on span "Action" at bounding box center [93, 226] width 37 height 19
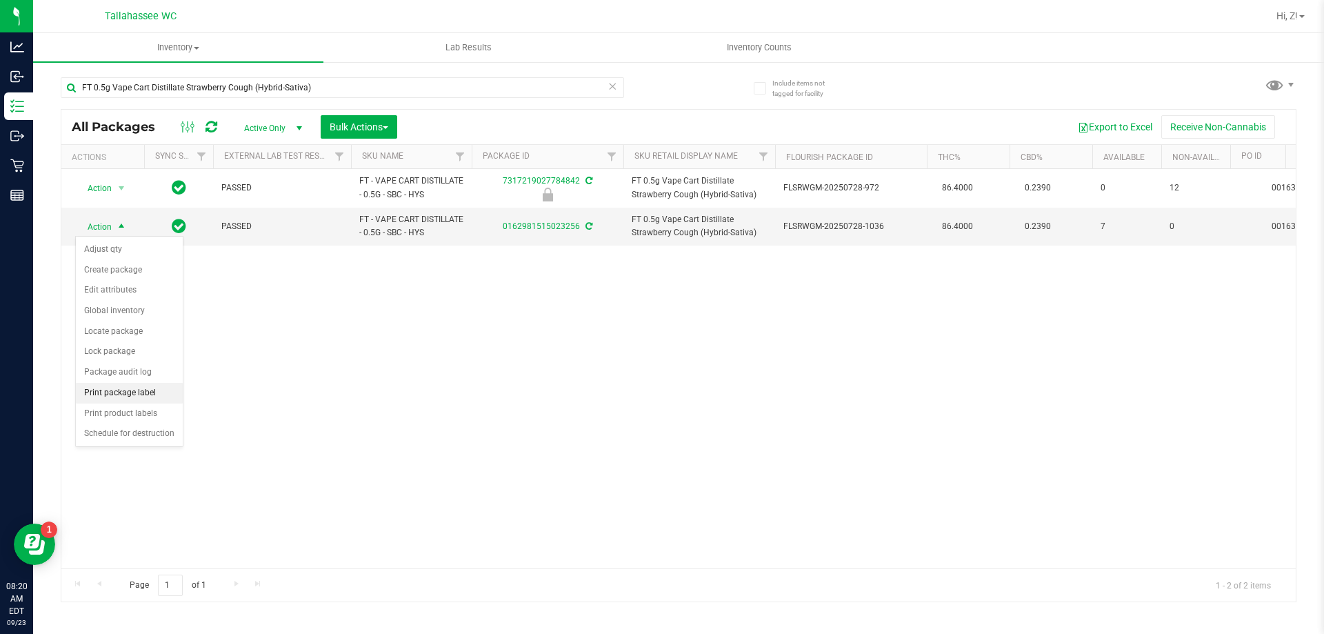
click at [125, 396] on li "Print package label" at bounding box center [129, 393] width 107 height 21
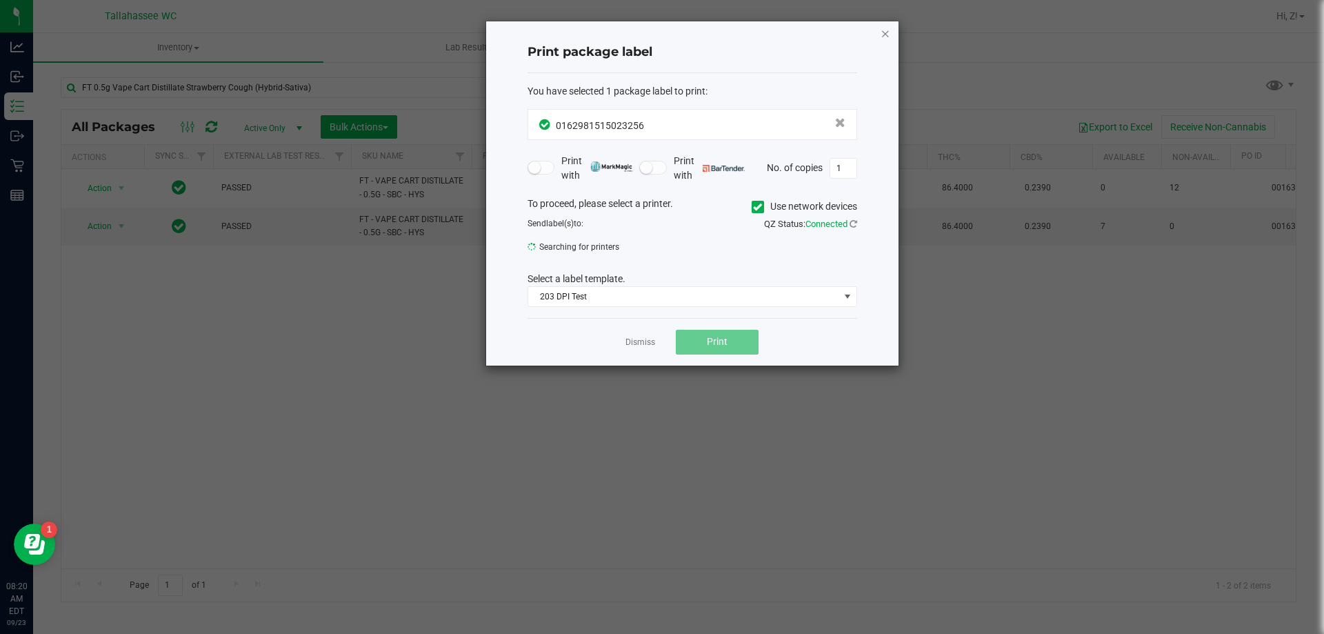
click at [882, 38] on icon "button" at bounding box center [886, 33] width 10 height 17
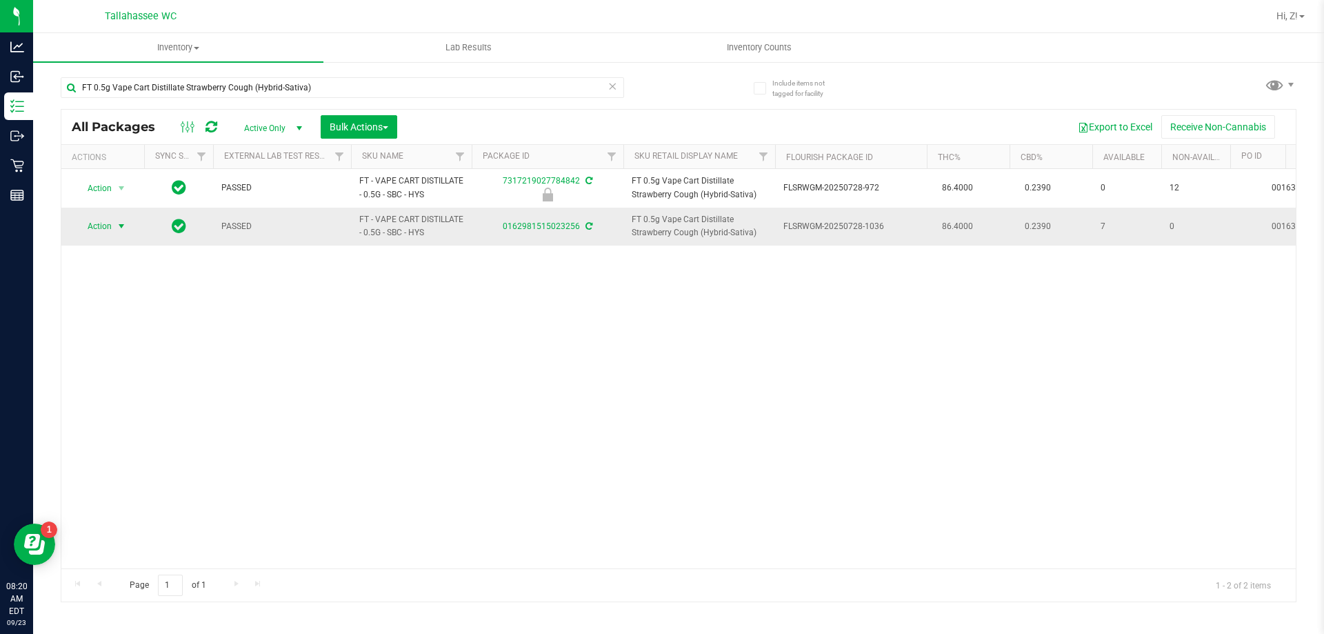
click at [106, 234] on span "Action" at bounding box center [93, 226] width 37 height 19
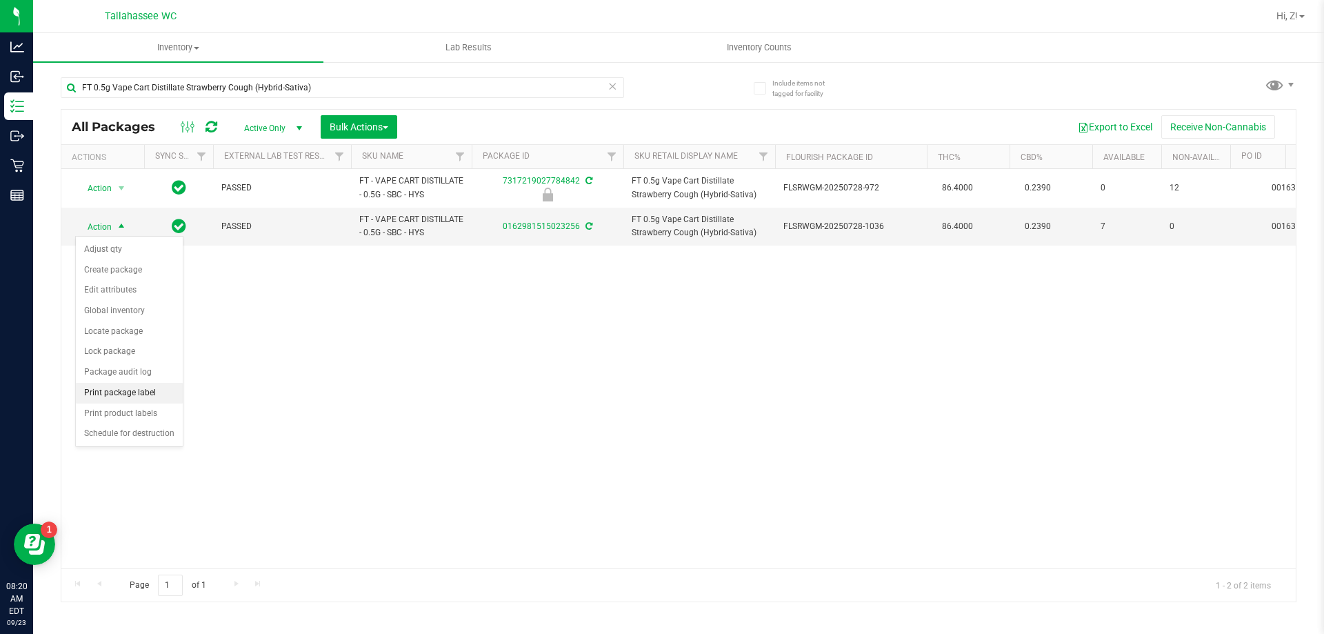
click at [136, 397] on li "Print package label" at bounding box center [129, 393] width 107 height 21
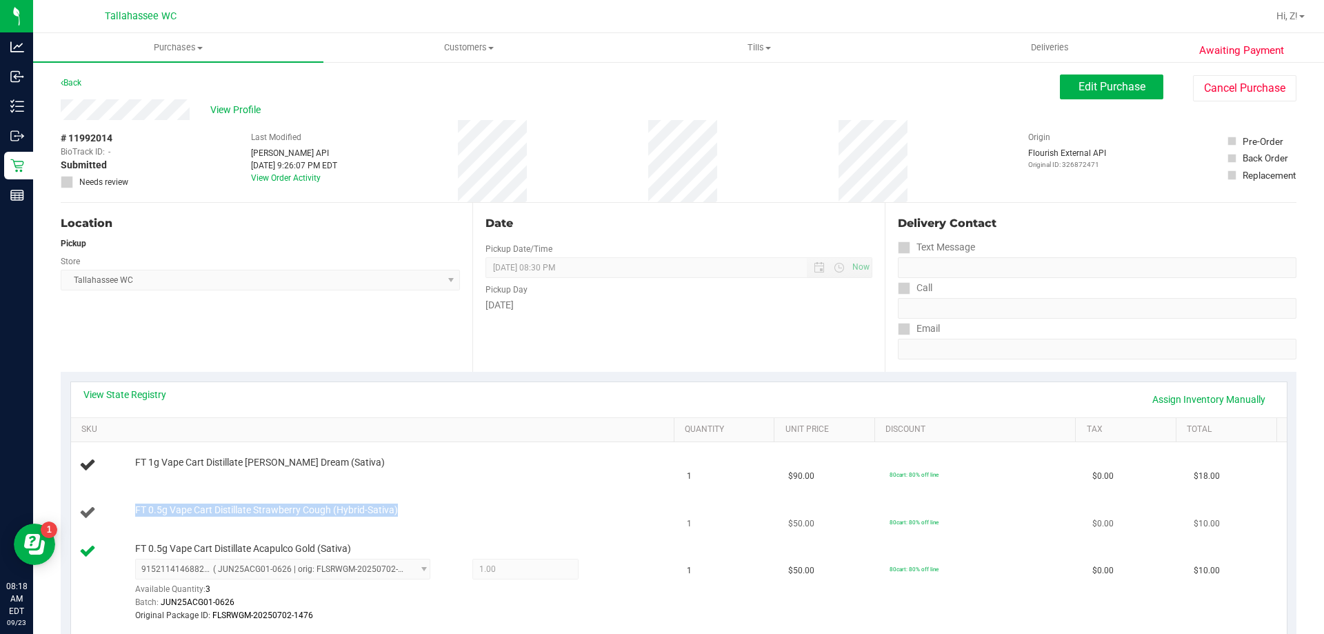
drag, startPoint x: 136, startPoint y: 505, endPoint x: 415, endPoint y: 507, distance: 279.3
click at [415, 507] on div "FT 0.5g Vape Cart Distillate Strawberry Cough (Hybrid-Sativa)" at bounding box center [397, 510] width 539 height 14
copy span "FT 0.5g Vape Cart Distillate Strawberry Cough (Hybrid-Sativa)"
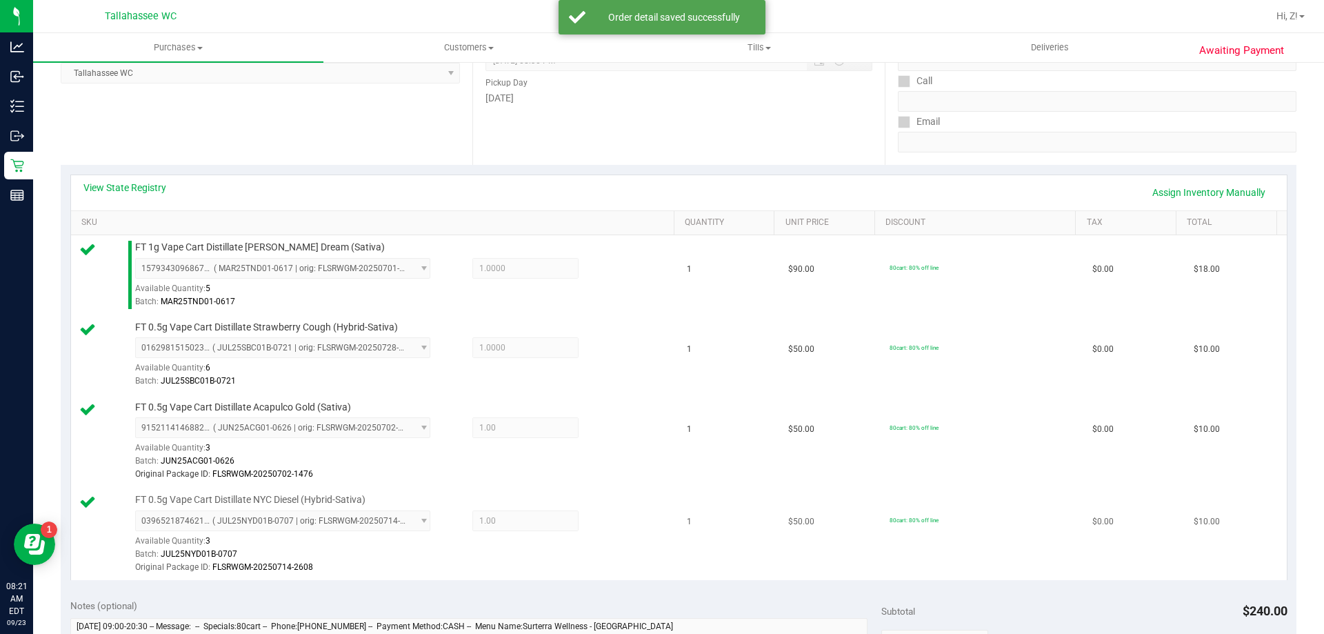
scroll to position [483, 0]
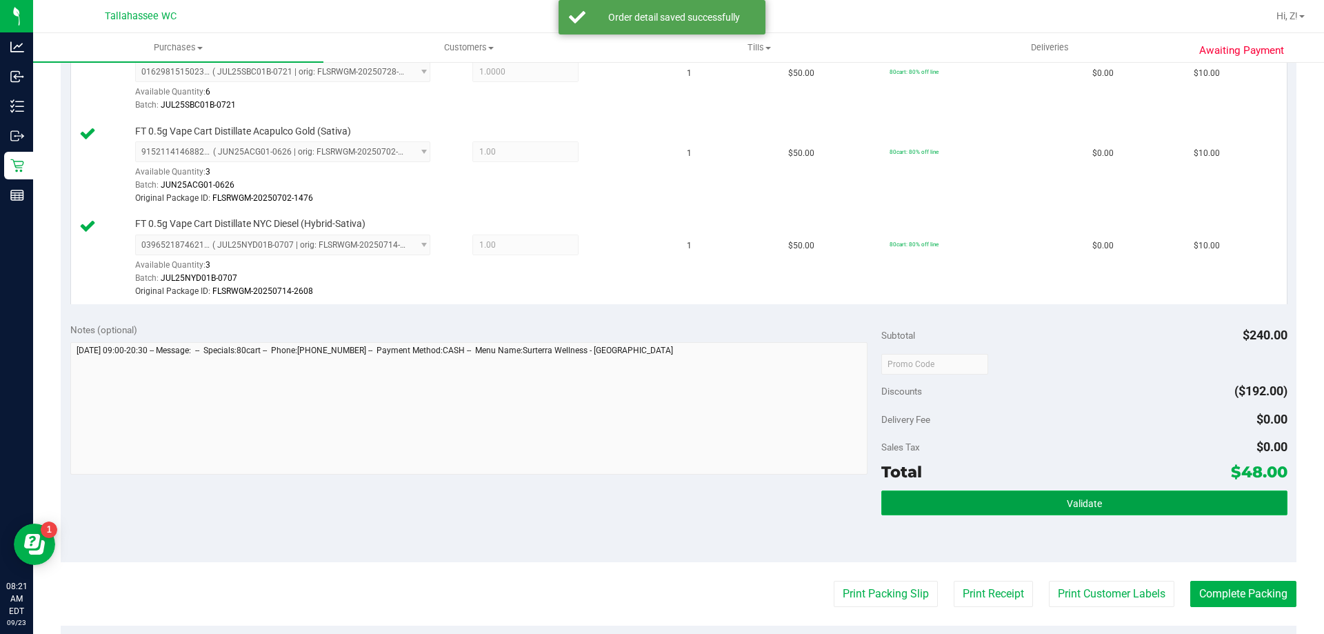
click at [1083, 505] on span "Validate" at bounding box center [1084, 503] width 35 height 11
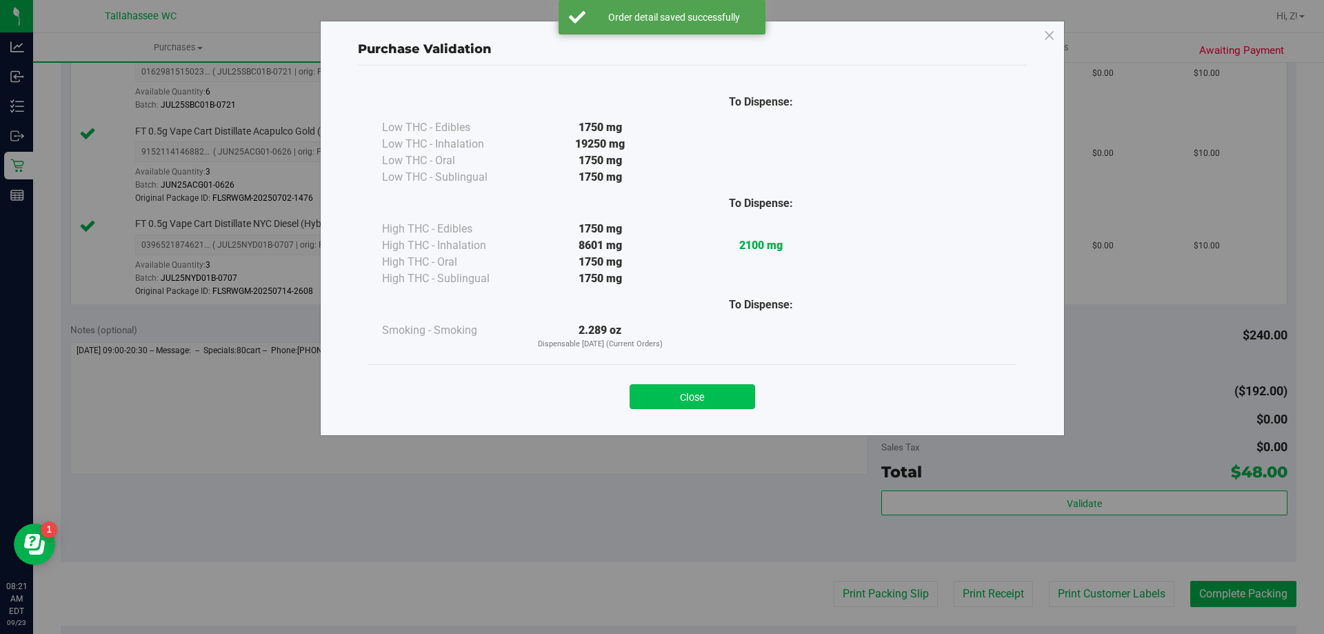
click at [718, 396] on button "Close" at bounding box center [693, 396] width 126 height 25
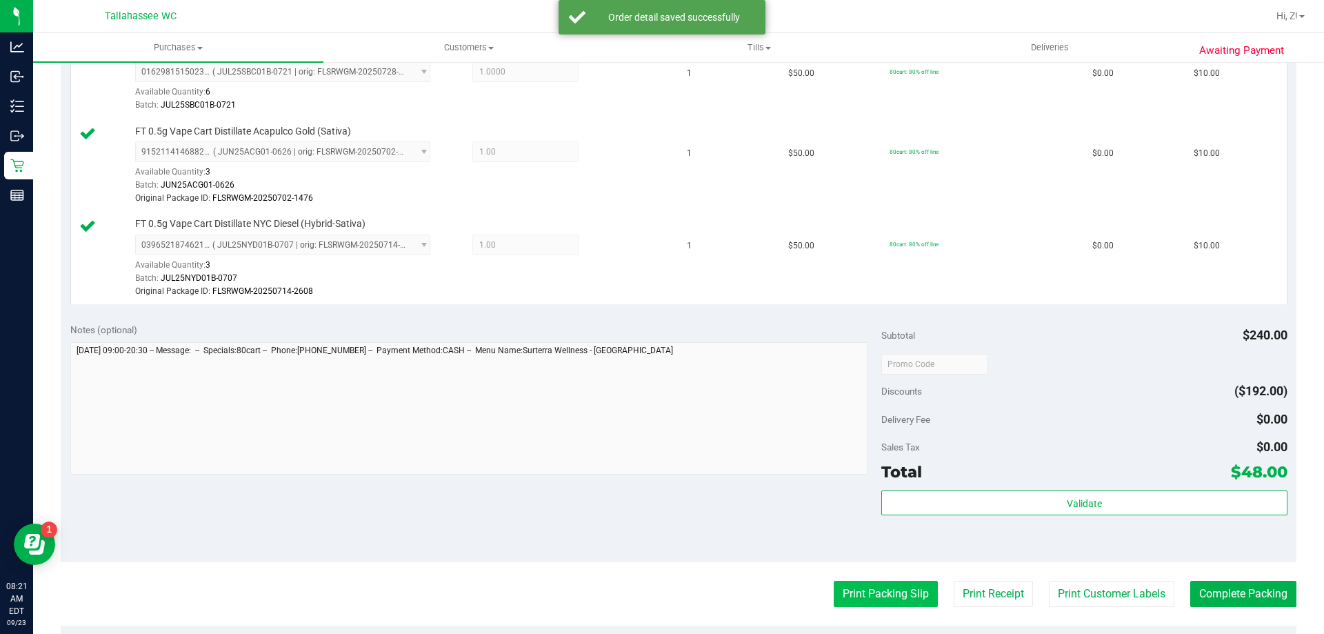
click at [872, 596] on button "Print Packing Slip" at bounding box center [886, 594] width 104 height 26
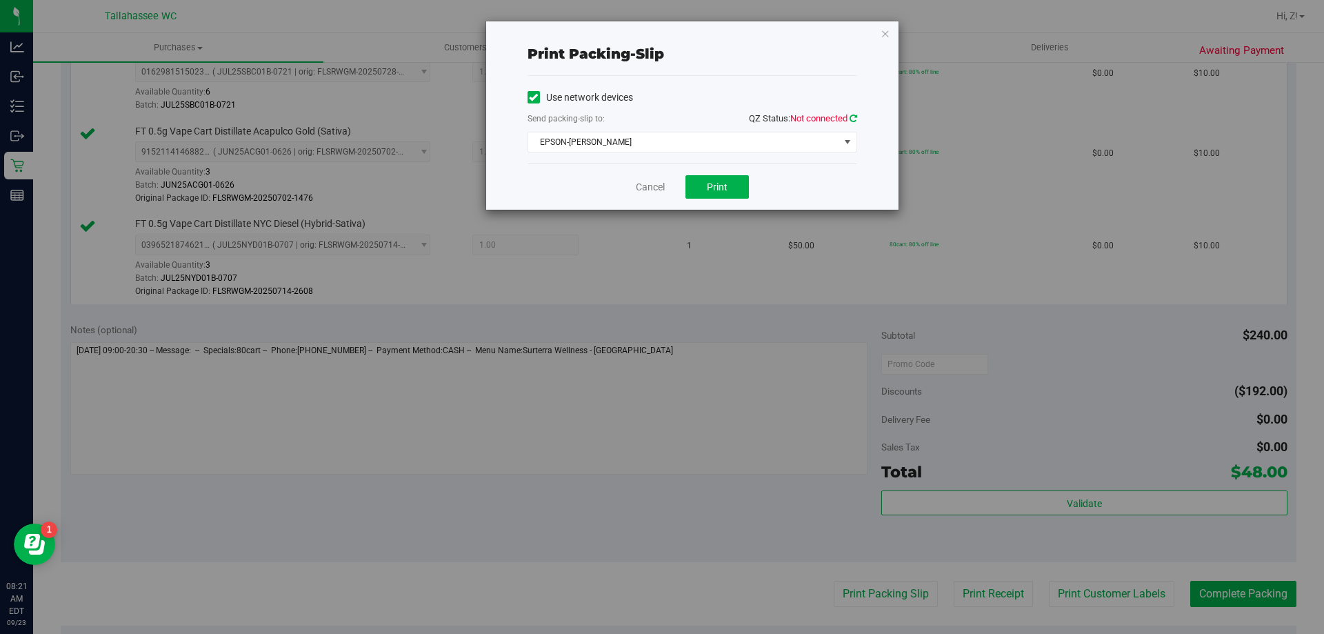
click at [854, 117] on icon at bounding box center [854, 118] width 8 height 9
click at [804, 146] on span "EPSON-AKON" at bounding box center [683, 141] width 311 height 19
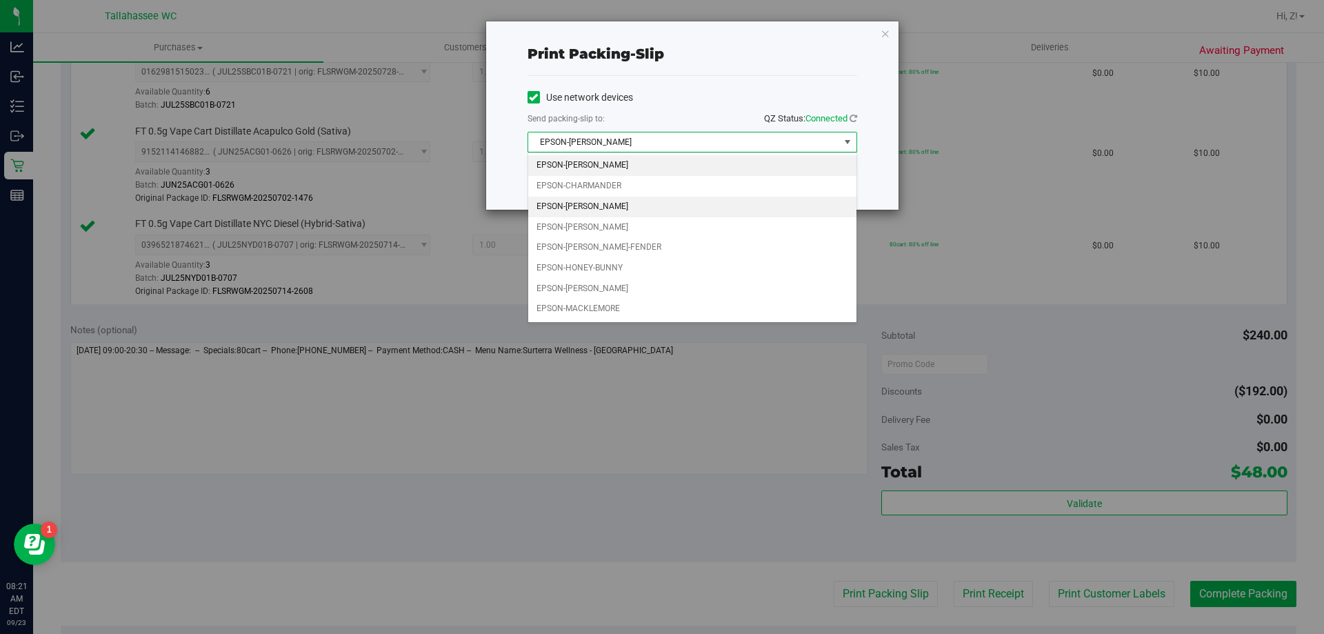
click at [606, 208] on li "EPSON-CHER" at bounding box center [692, 207] width 328 height 21
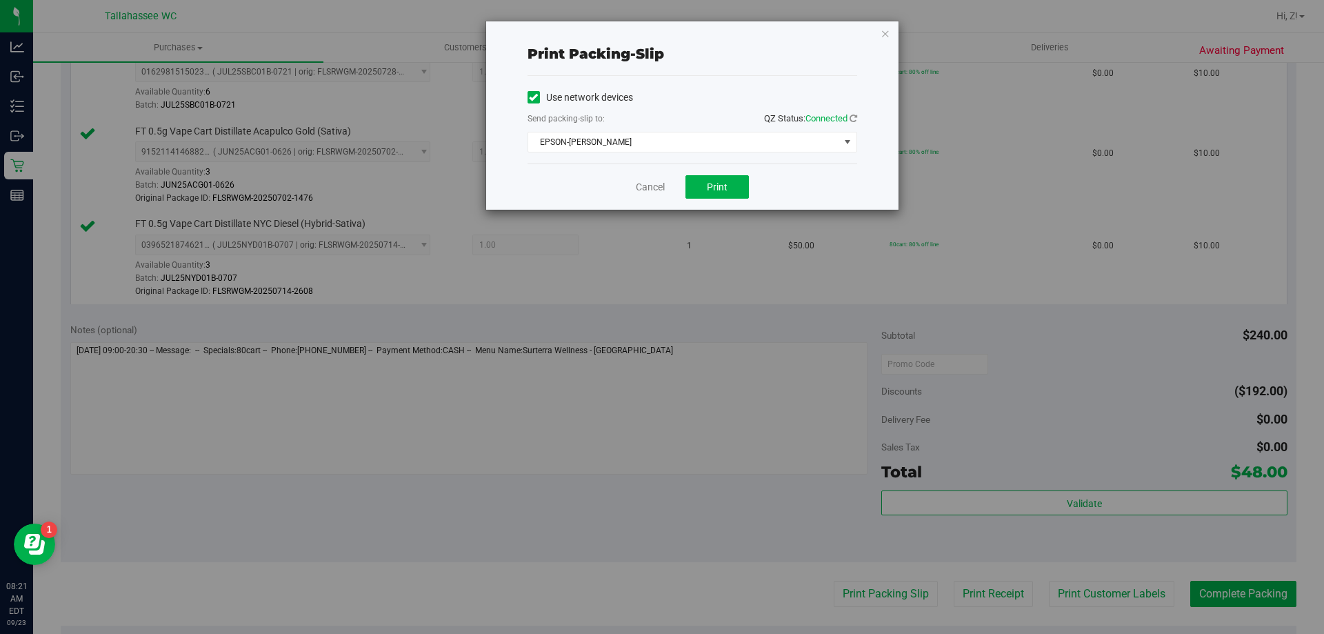
click at [716, 199] on div "Cancel Print" at bounding box center [693, 186] width 330 height 46
click at [712, 190] on span "Print" at bounding box center [717, 186] width 21 height 11
click at [888, 37] on icon "button" at bounding box center [886, 33] width 10 height 17
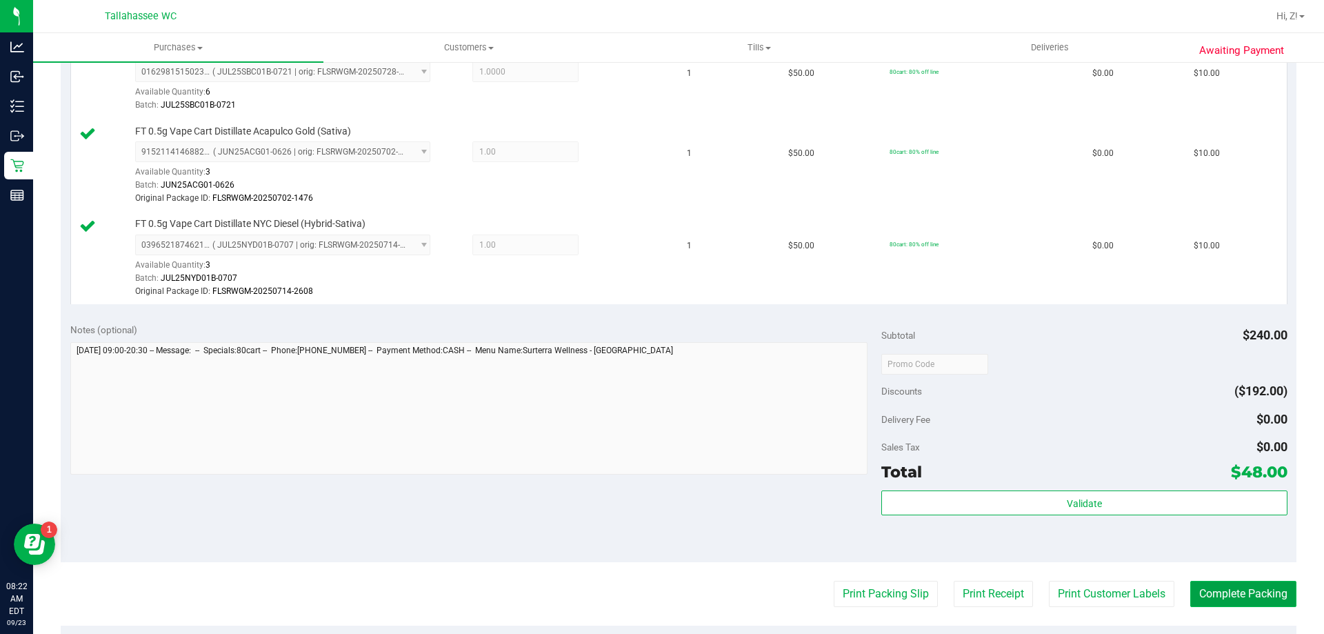
click at [1240, 583] on button "Complete Packing" at bounding box center [1243, 594] width 106 height 26
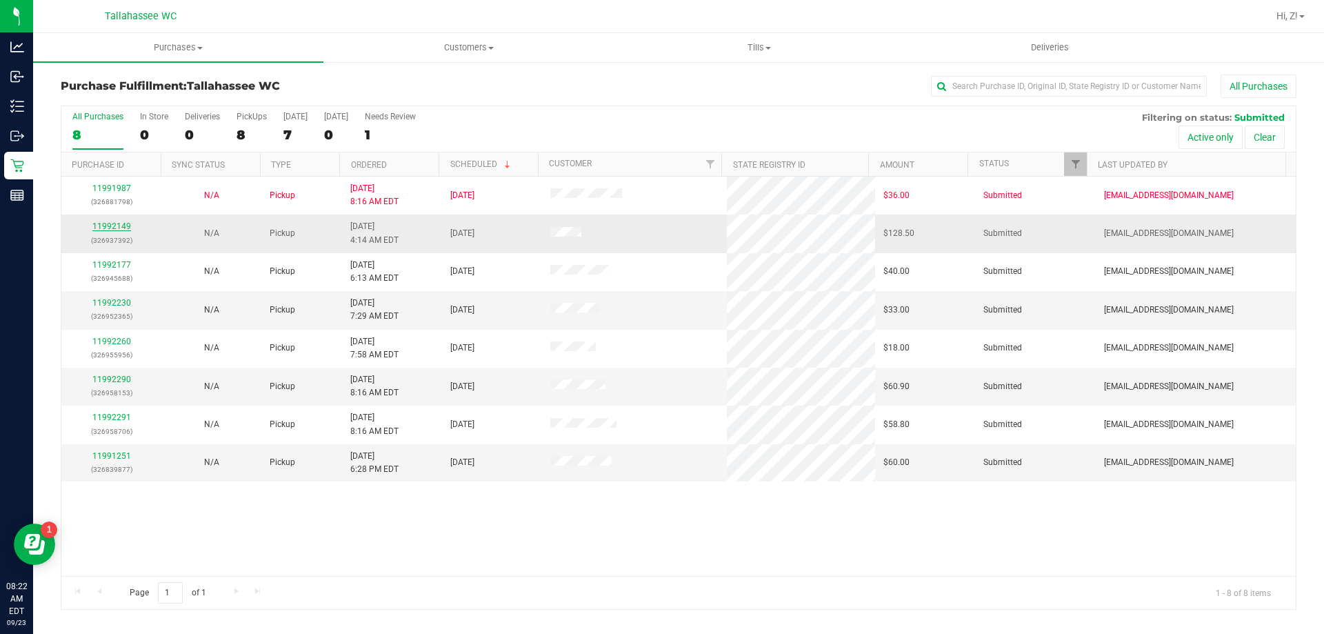
click at [115, 223] on link "11992149" at bounding box center [111, 226] width 39 height 10
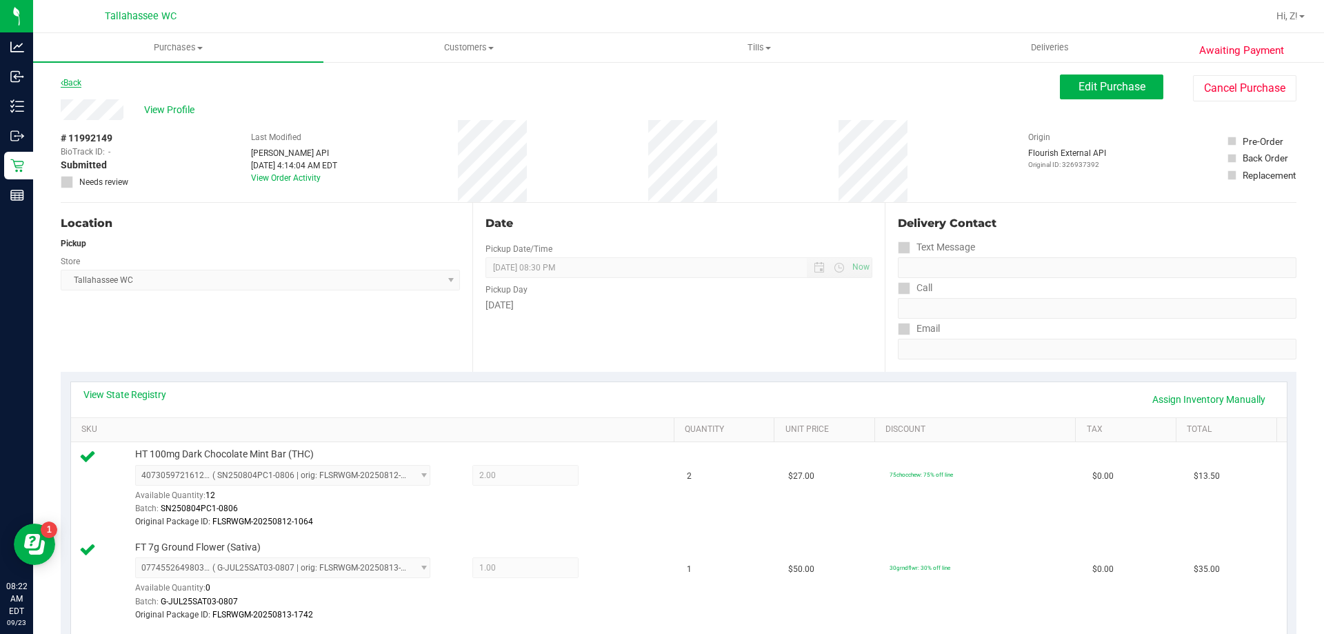
click at [77, 79] on link "Back" at bounding box center [71, 83] width 21 height 10
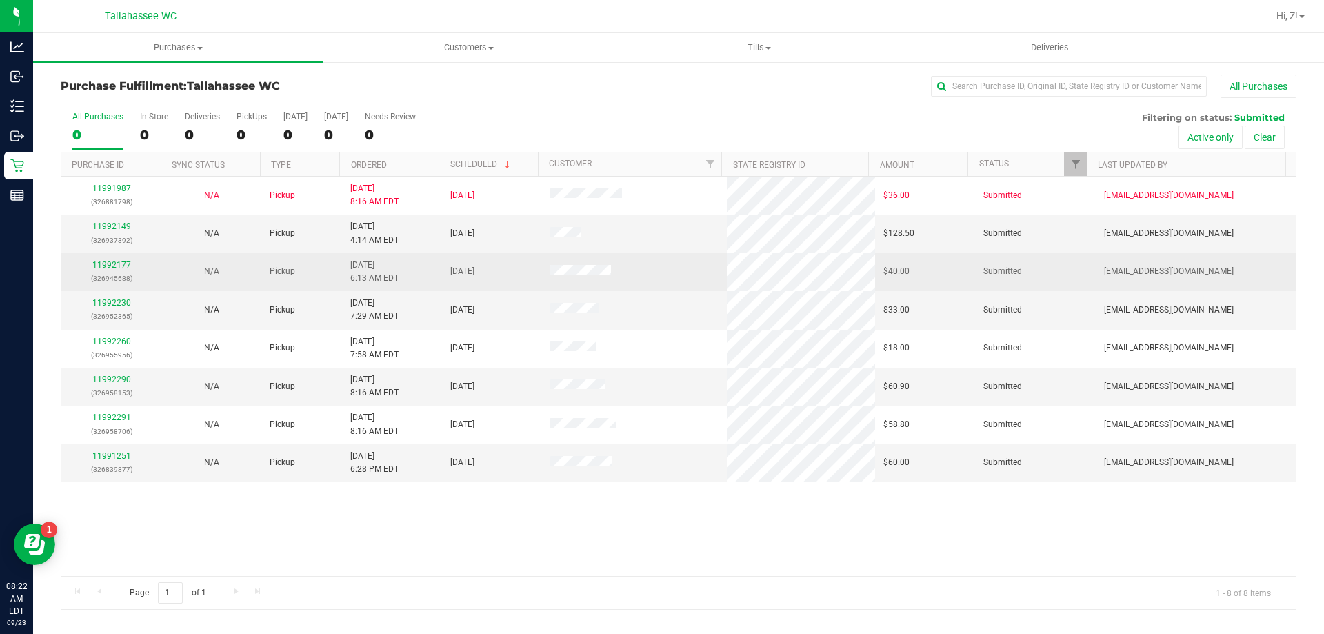
click at [112, 259] on div "11992177 (326945688)" at bounding box center [111, 272] width 83 height 26
click at [121, 269] on link "11992177" at bounding box center [111, 265] width 39 height 10
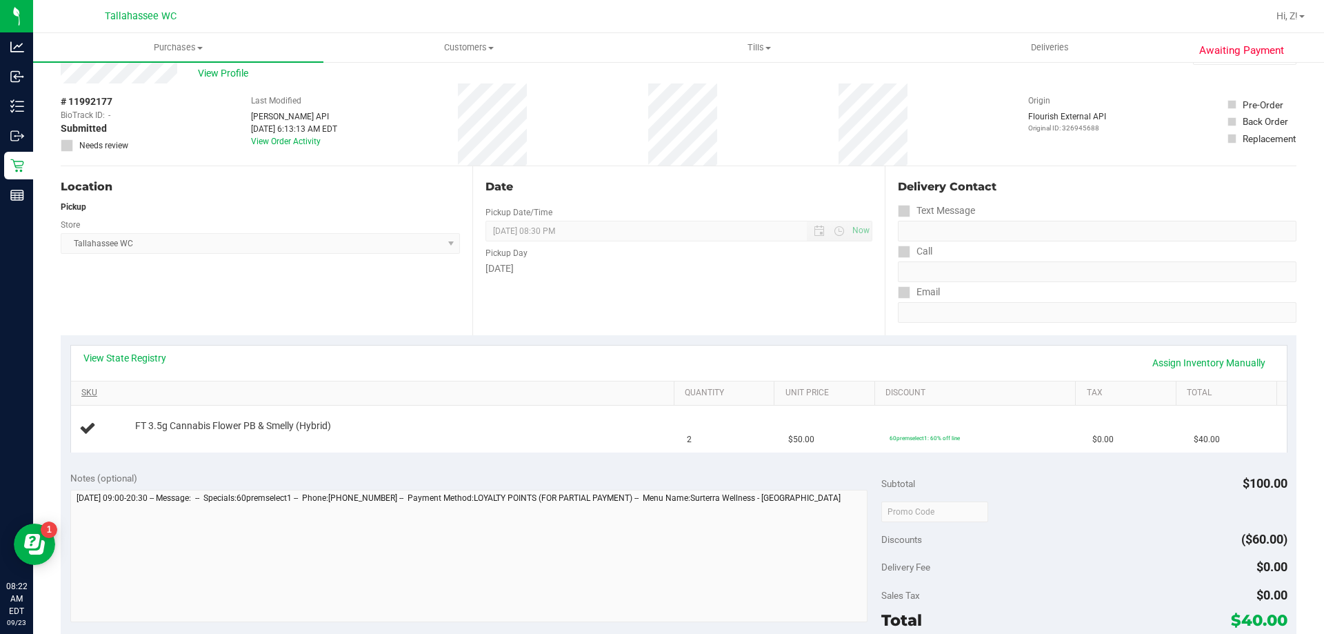
scroll to position [69, 0]
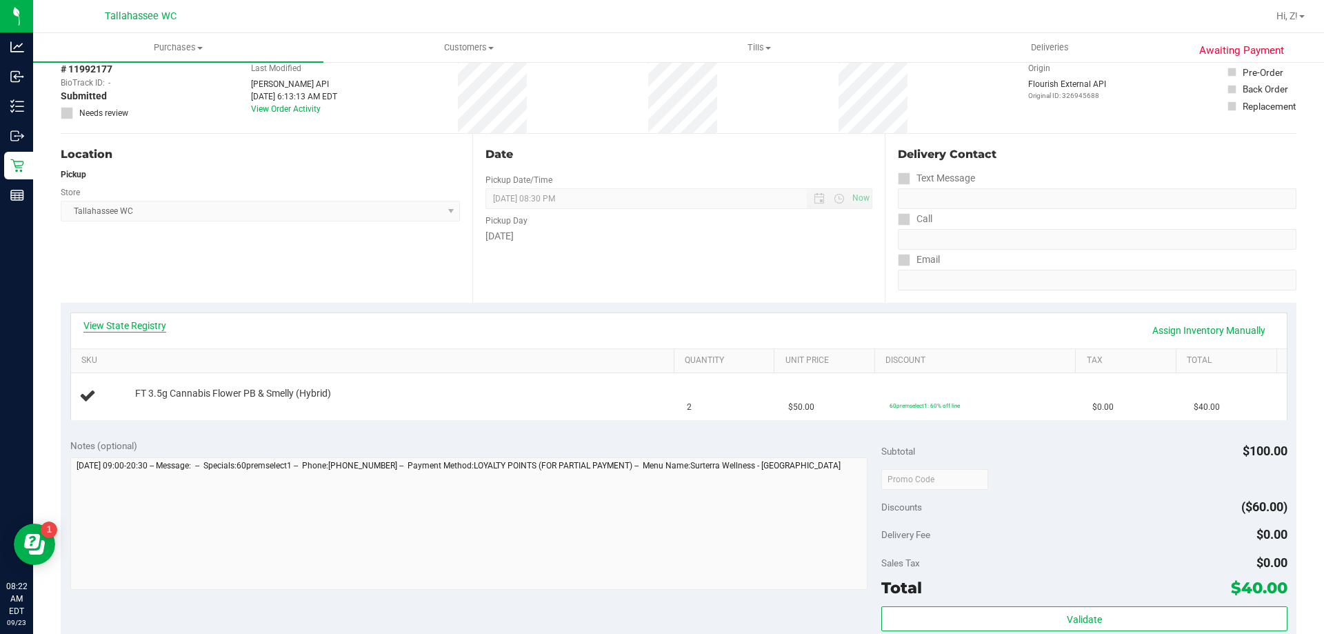
click at [130, 329] on link "View State Registry" at bounding box center [124, 326] width 83 height 14
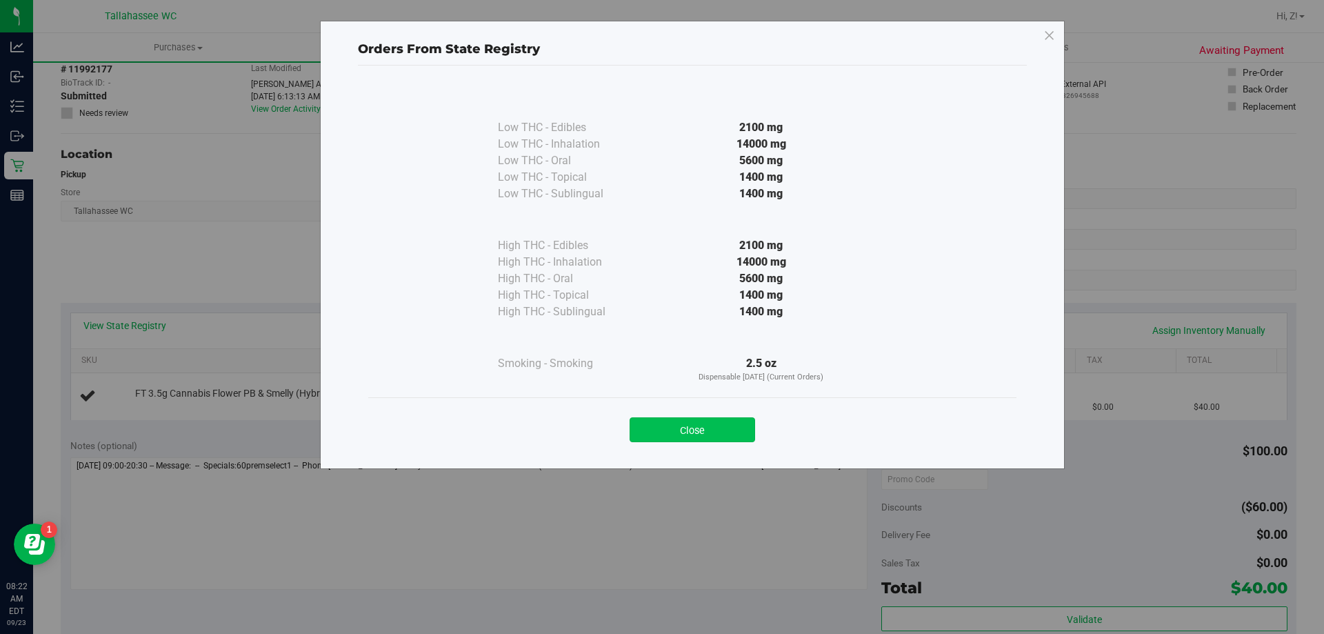
click at [734, 437] on button "Close" at bounding box center [693, 429] width 126 height 25
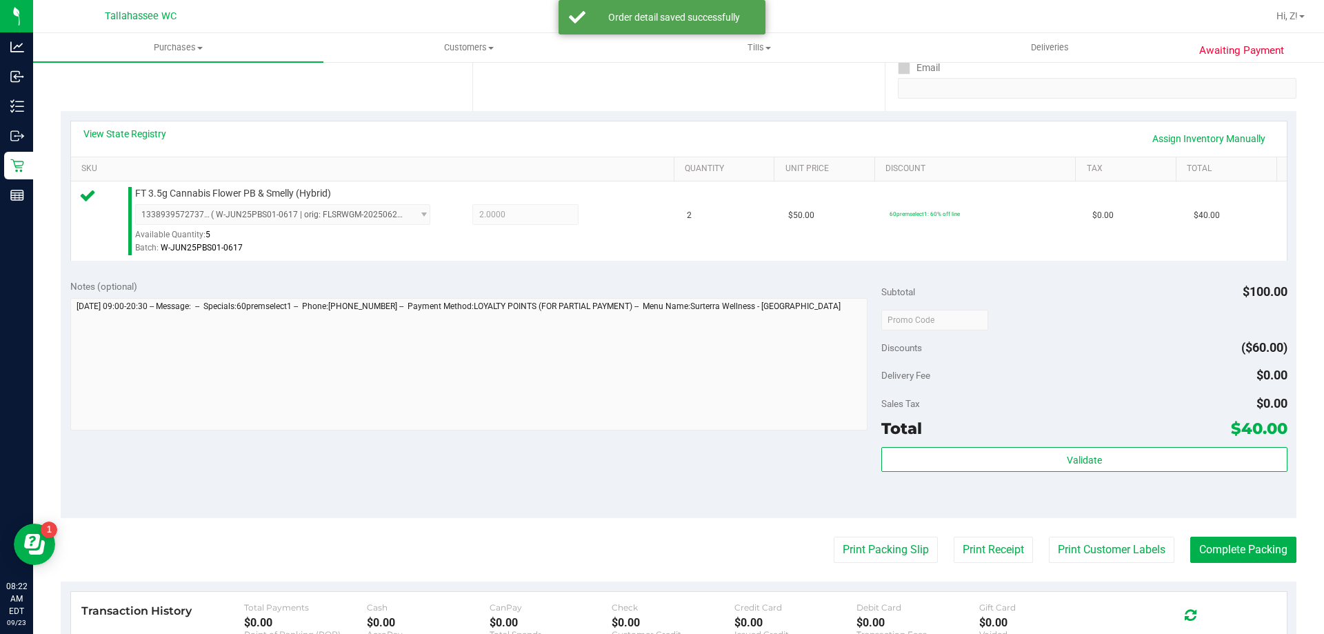
scroll to position [494, 0]
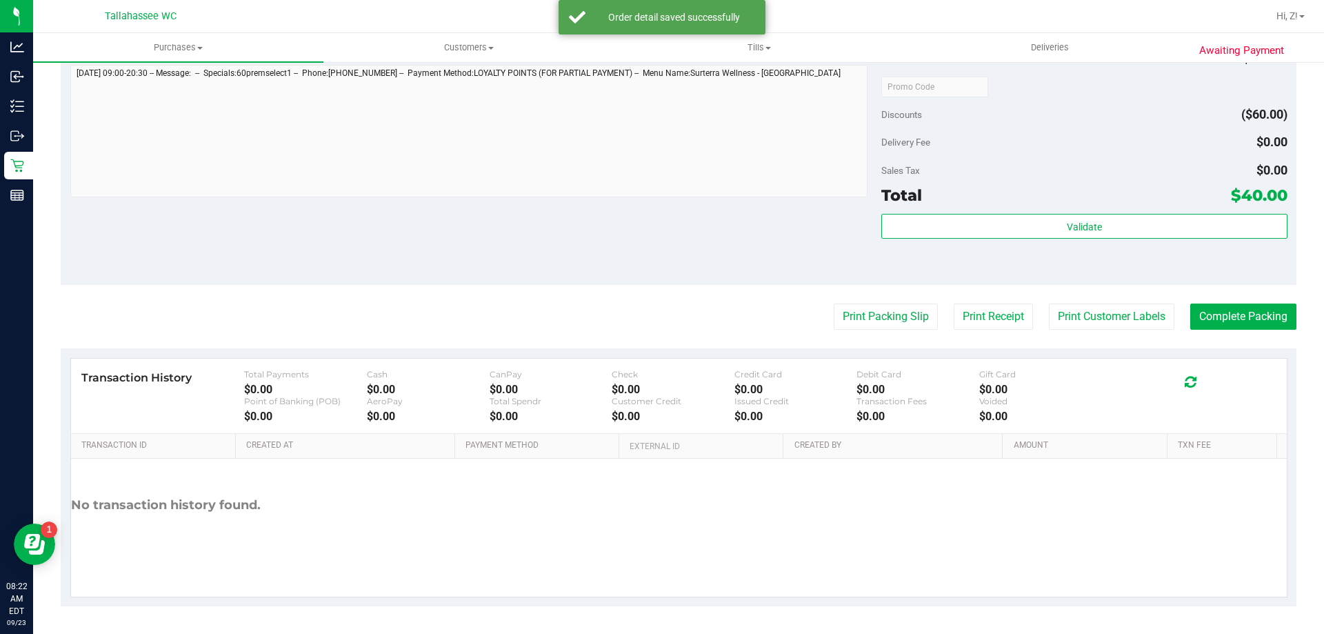
click at [1092, 241] on div "Validate" at bounding box center [1083, 245] width 405 height 62
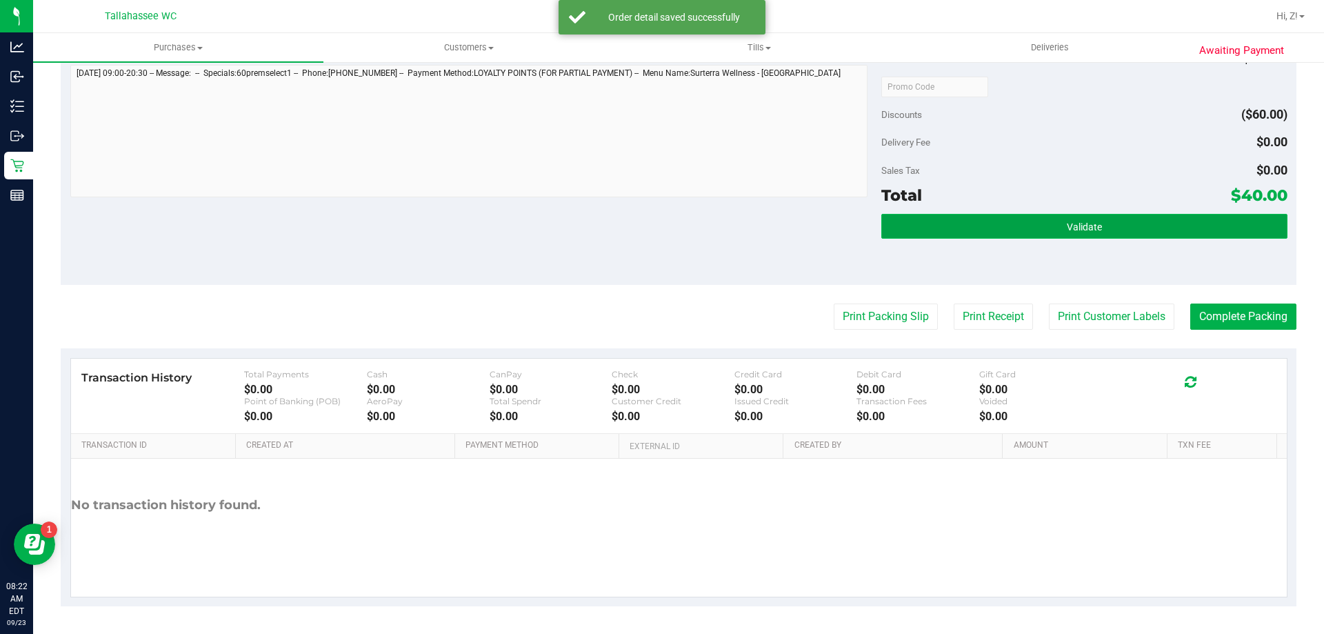
click at [1088, 216] on button "Validate" at bounding box center [1083, 226] width 405 height 25
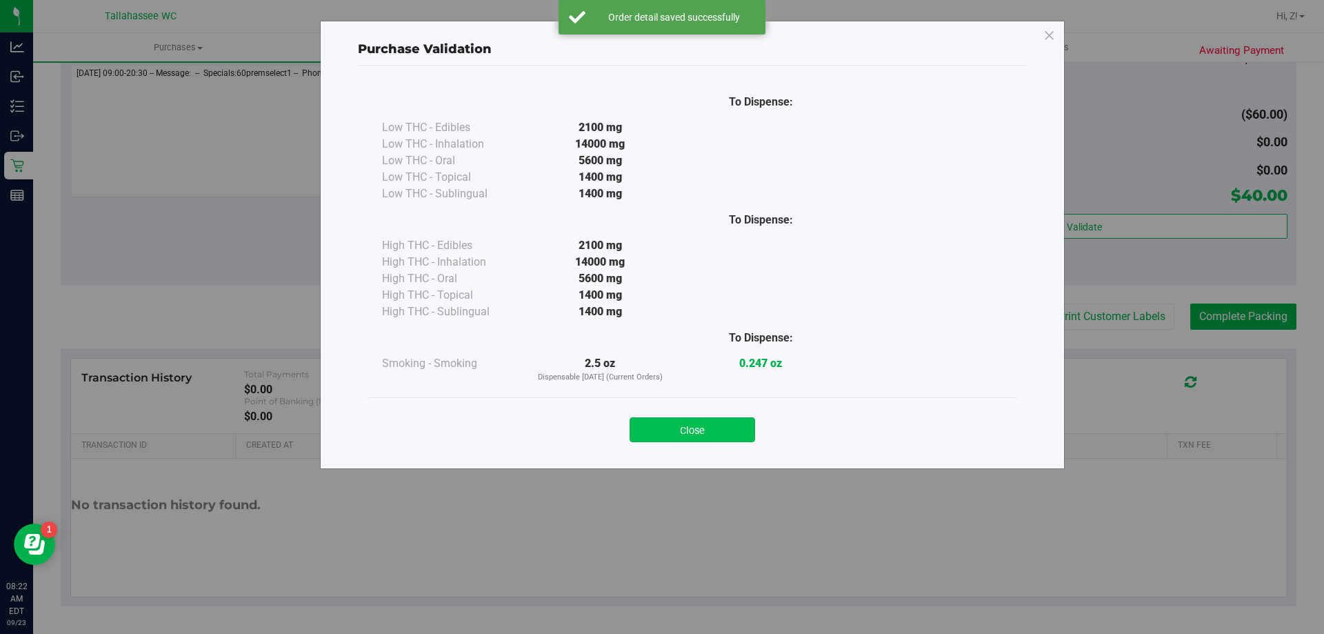
click at [680, 434] on button "Close" at bounding box center [693, 429] width 126 height 25
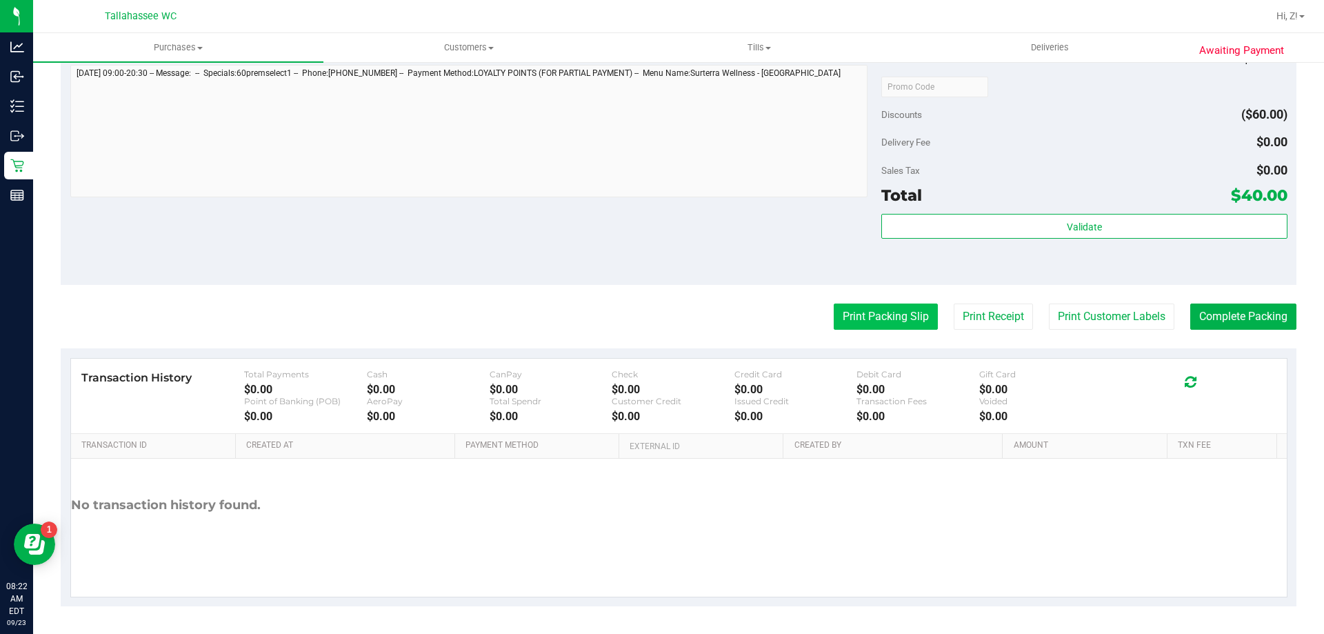
click at [876, 310] on button "Print Packing Slip" at bounding box center [886, 316] width 104 height 26
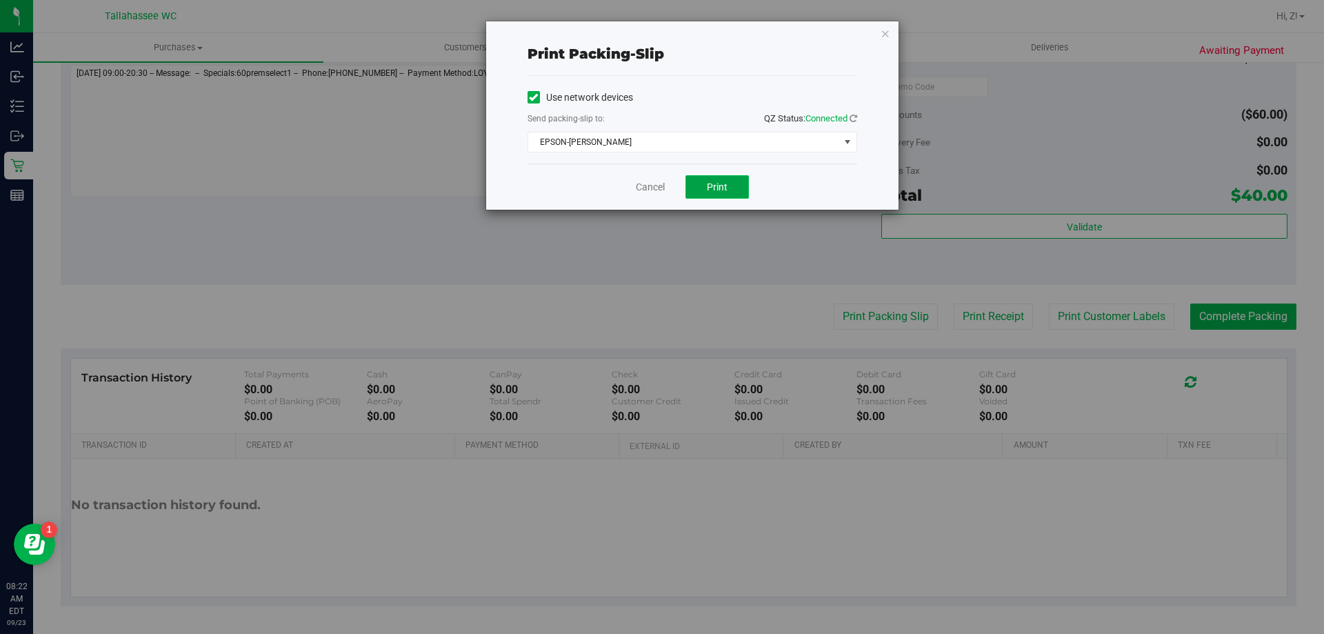
click at [712, 189] on span "Print" at bounding box center [717, 186] width 21 height 11
click at [887, 30] on icon "button" at bounding box center [886, 33] width 10 height 17
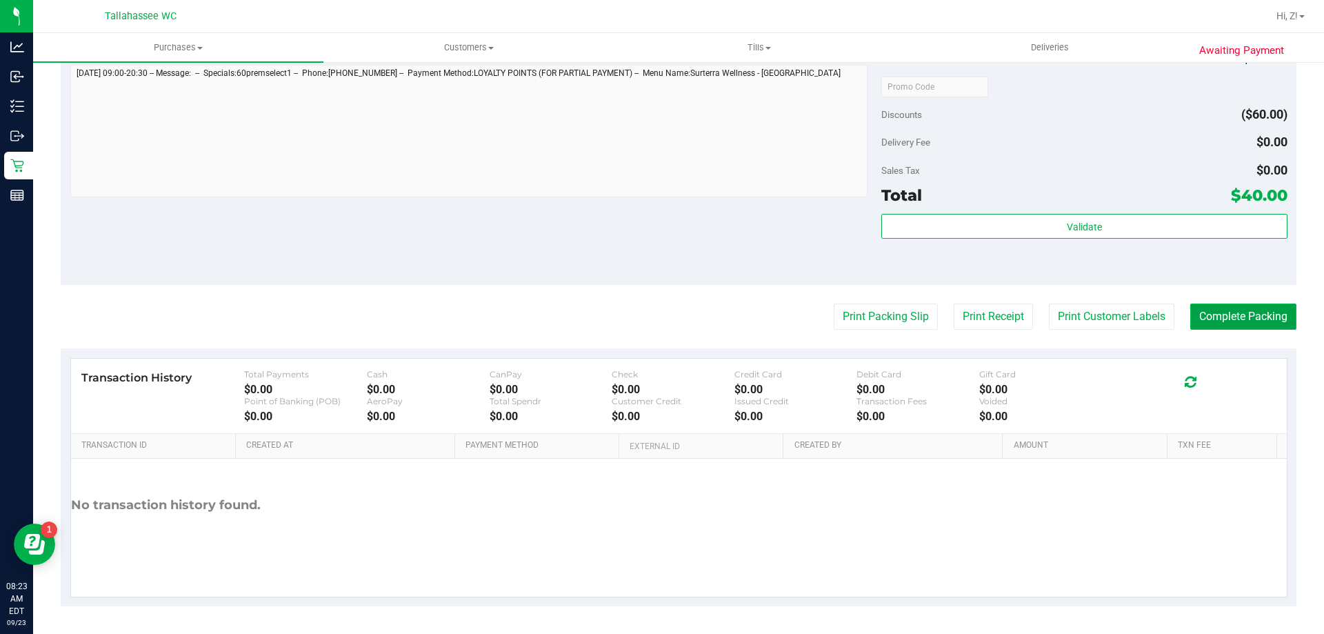
click at [1250, 321] on button "Complete Packing" at bounding box center [1243, 316] width 106 height 26
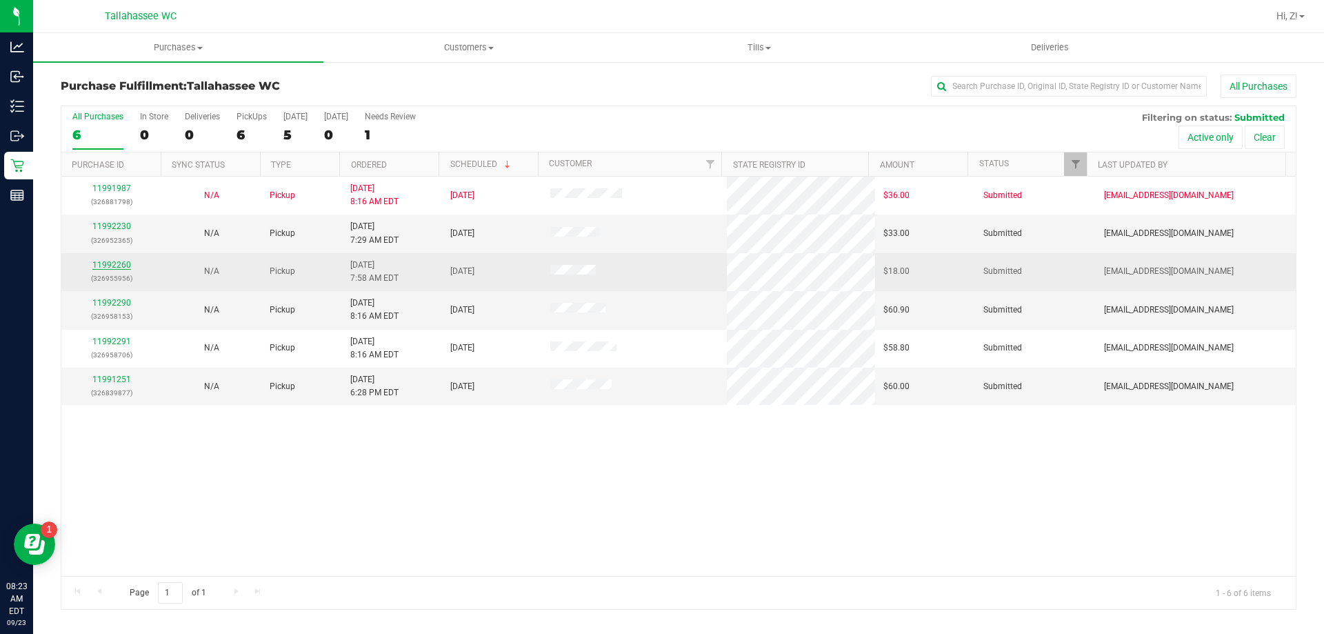
click at [120, 263] on link "11992260" at bounding box center [111, 265] width 39 height 10
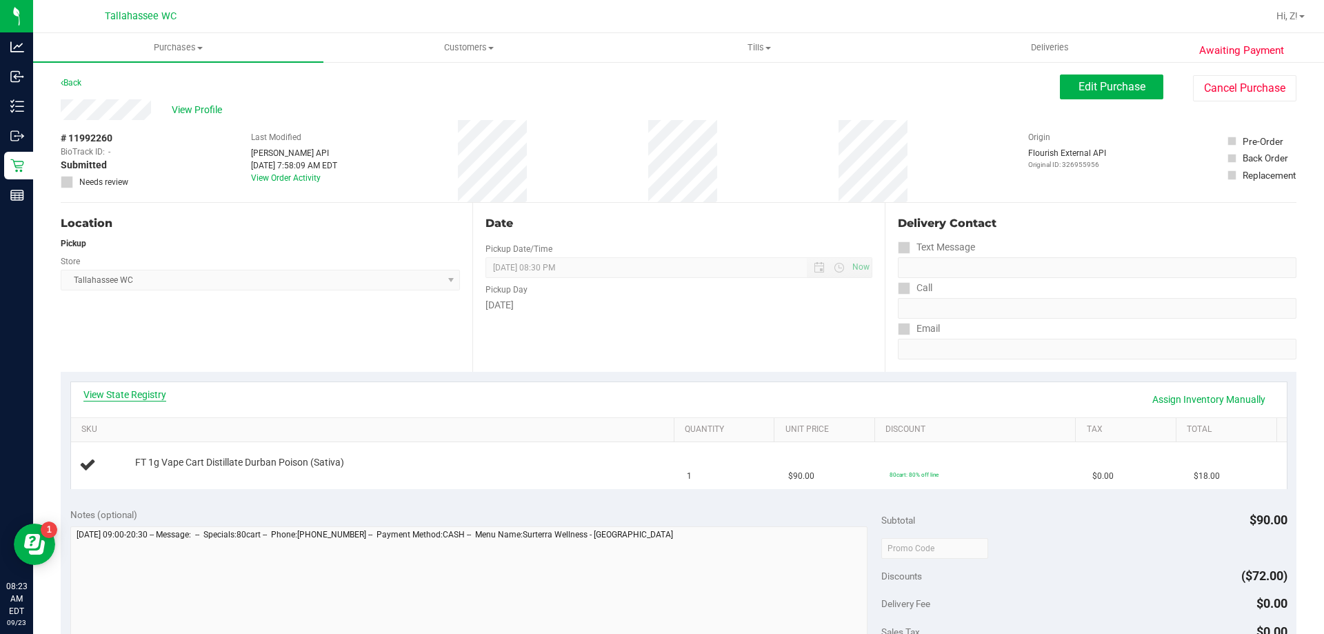
click at [132, 397] on link "View State Registry" at bounding box center [124, 395] width 83 height 14
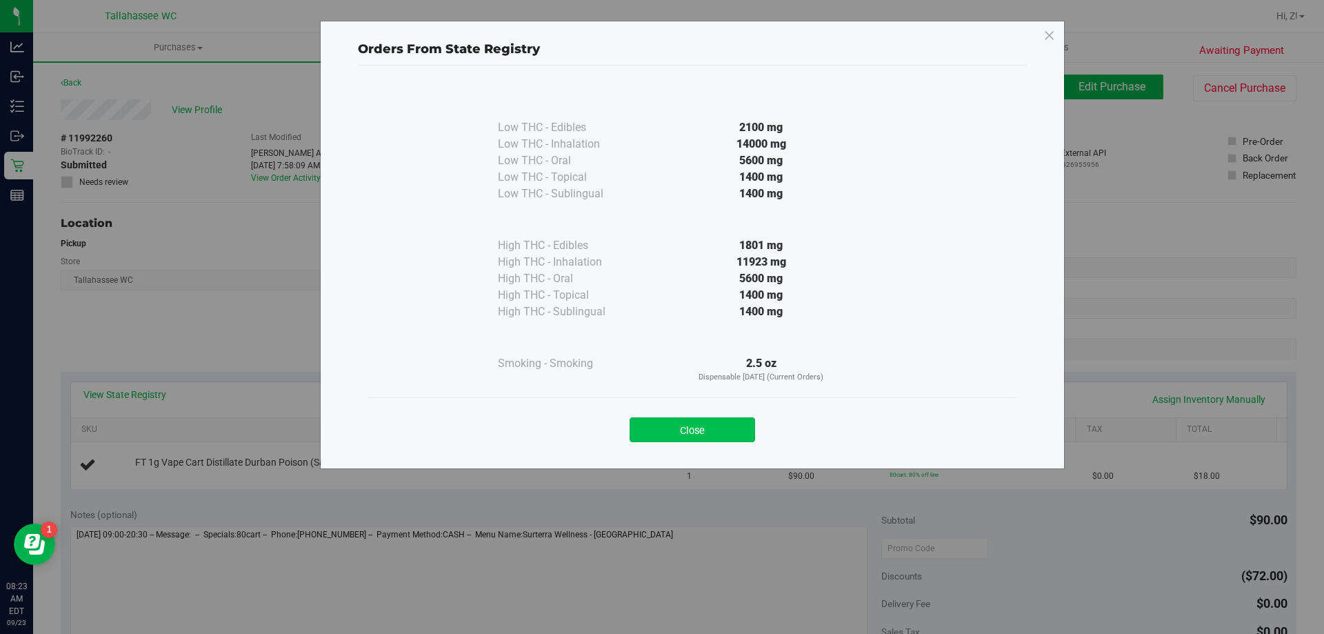
click at [725, 425] on button "Close" at bounding box center [693, 429] width 126 height 25
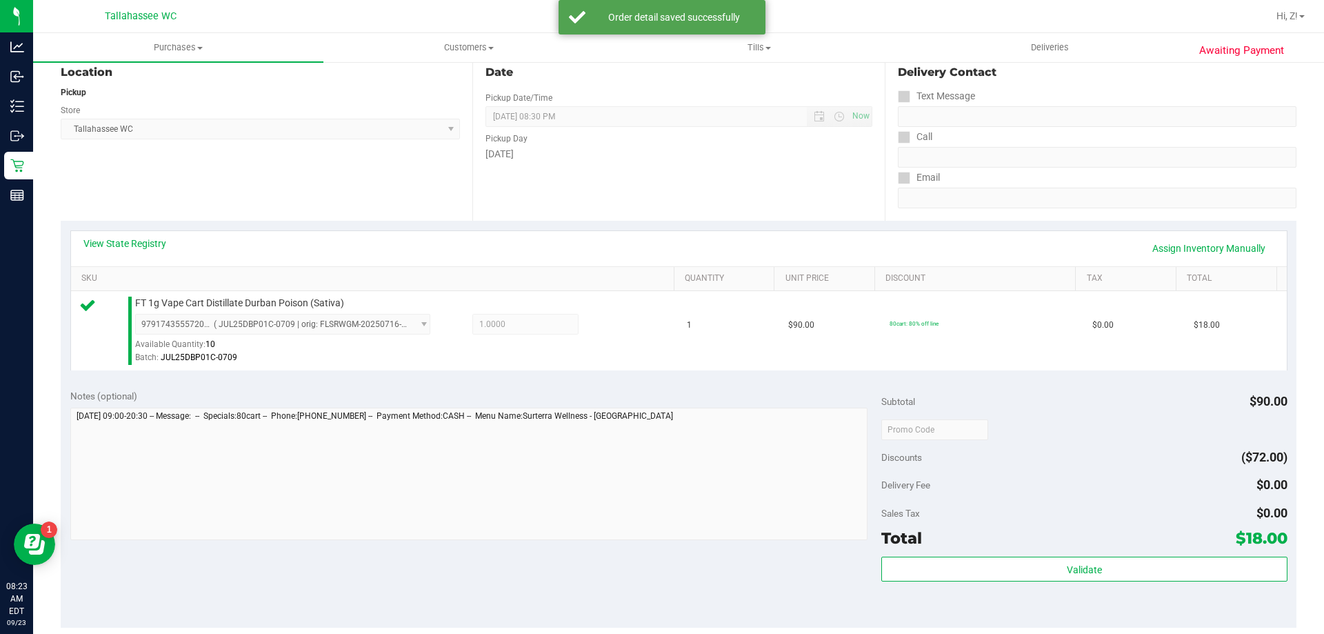
scroll to position [414, 0]
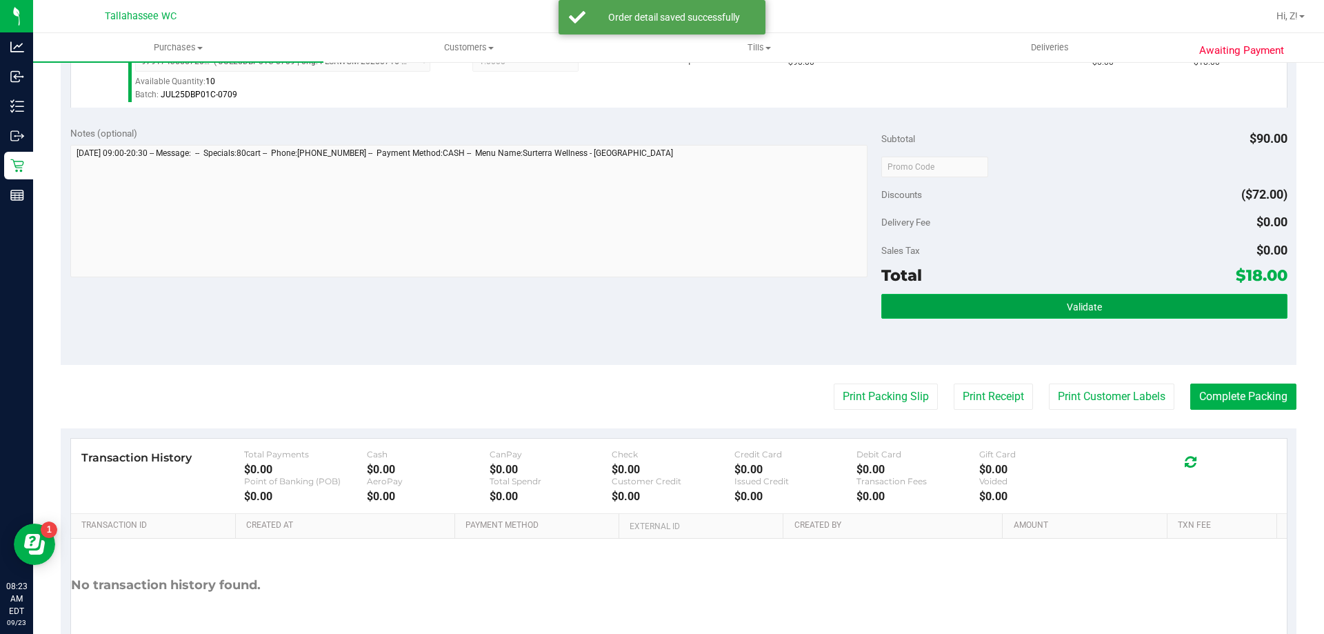
click at [1055, 299] on button "Validate" at bounding box center [1083, 306] width 405 height 25
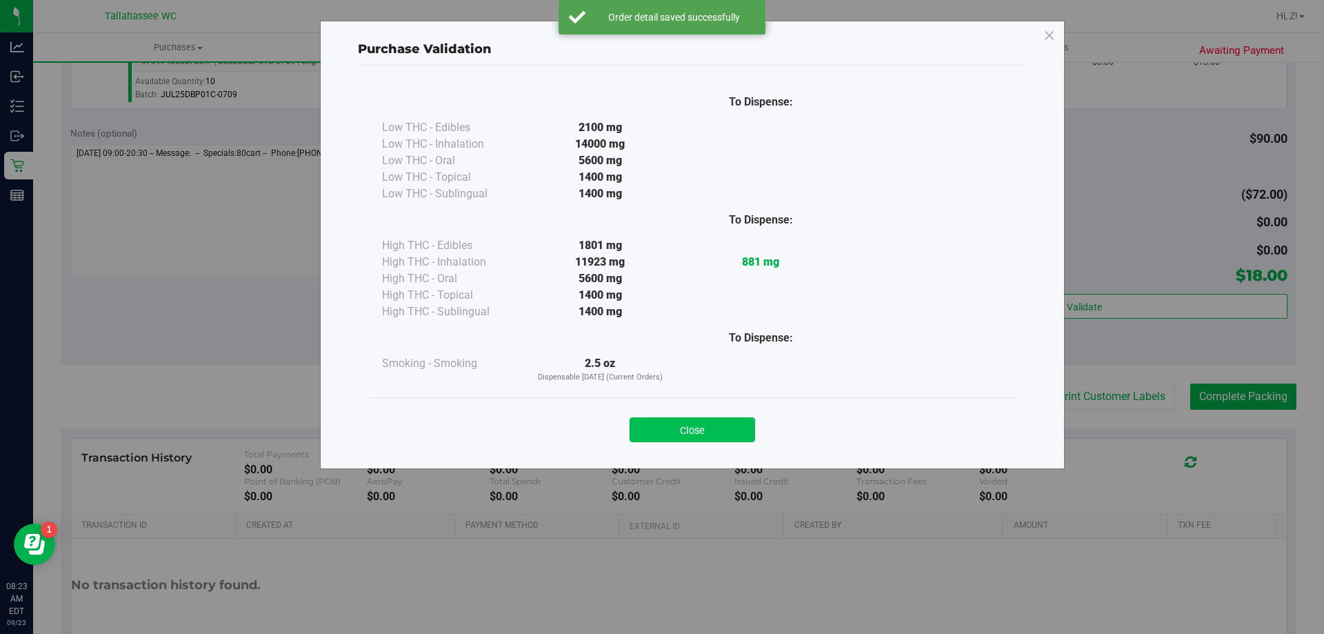
click at [725, 425] on button "Close" at bounding box center [693, 429] width 126 height 25
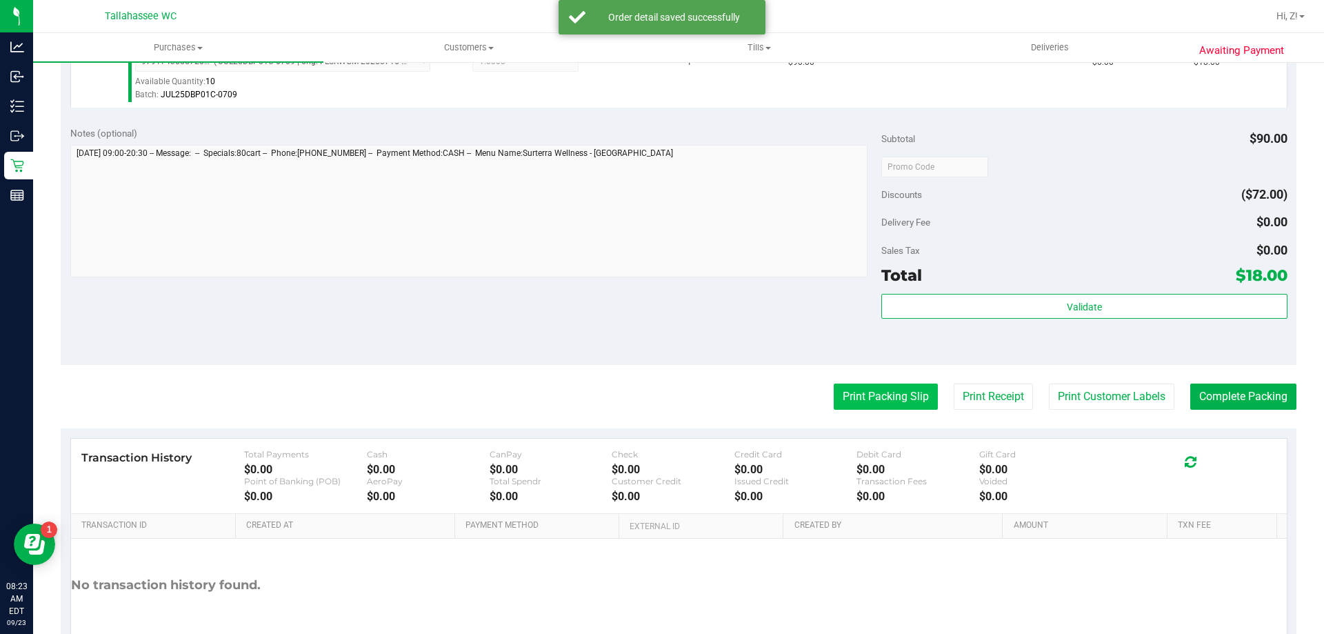
click at [834, 403] on button "Print Packing Slip" at bounding box center [886, 396] width 104 height 26
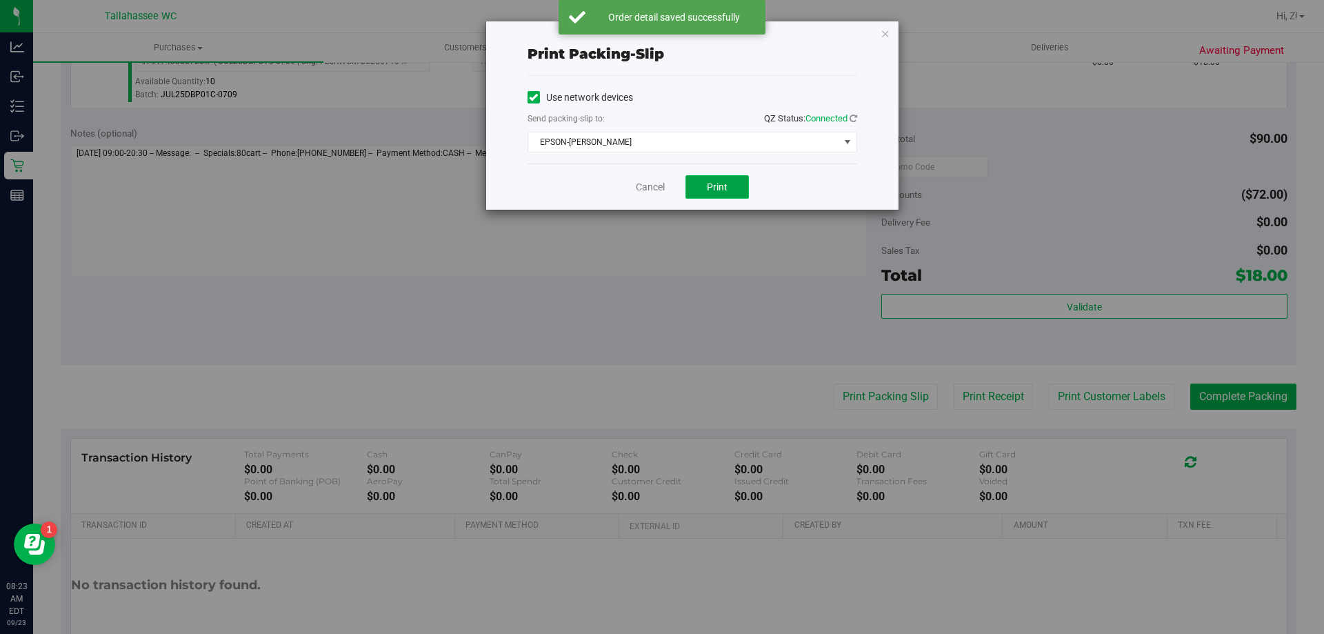
click at [706, 194] on button "Print" at bounding box center [716, 186] width 63 height 23
drag, startPoint x: 885, startPoint y: 36, endPoint x: 957, endPoint y: 181, distance: 162.5
click at [885, 35] on icon "button" at bounding box center [886, 33] width 10 height 17
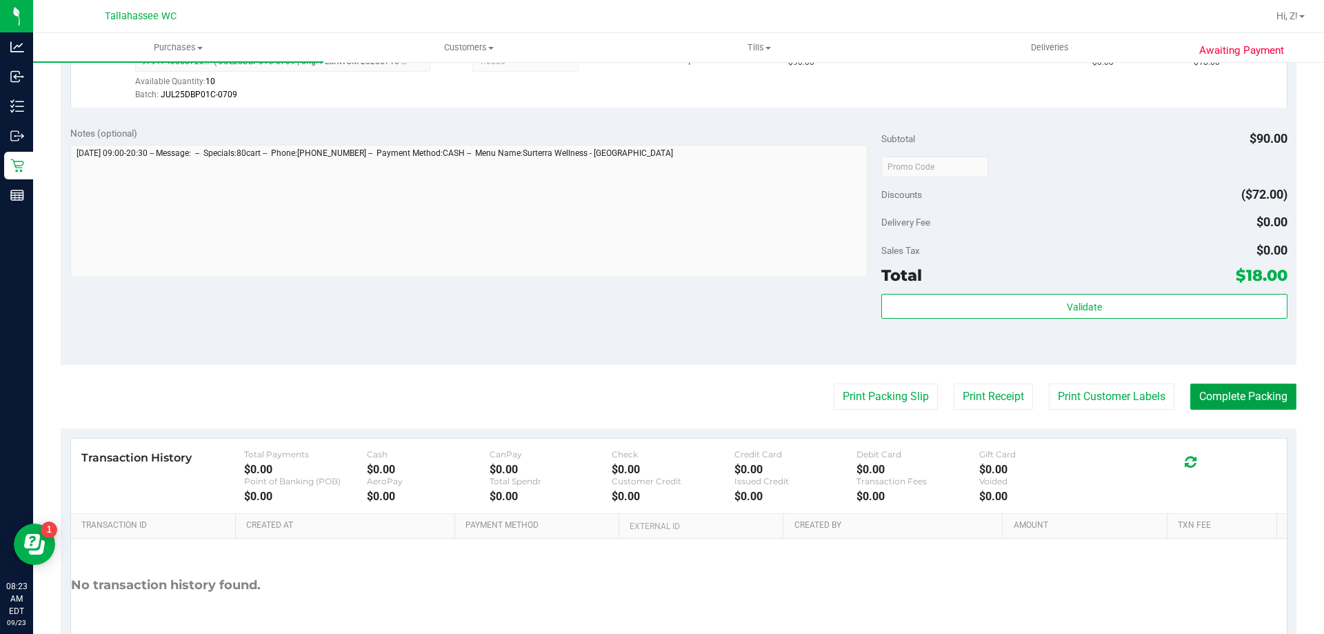
click at [1221, 398] on button "Complete Packing" at bounding box center [1243, 396] width 106 height 26
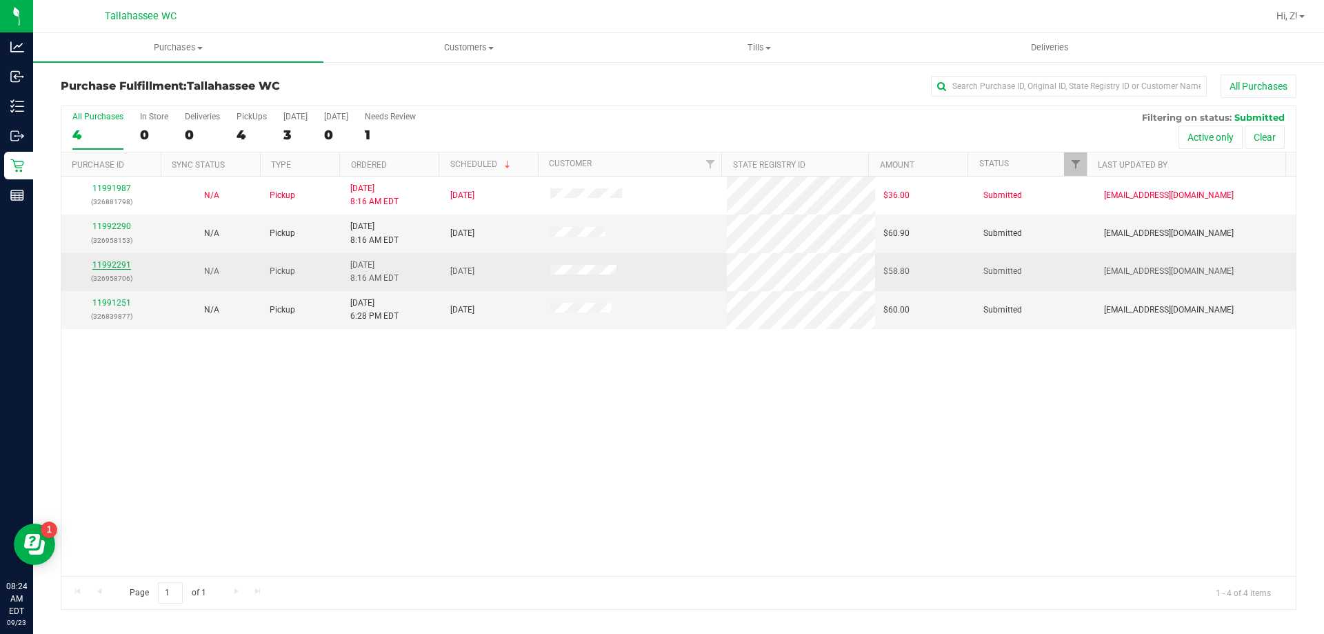
click at [119, 264] on link "11992291" at bounding box center [111, 265] width 39 height 10
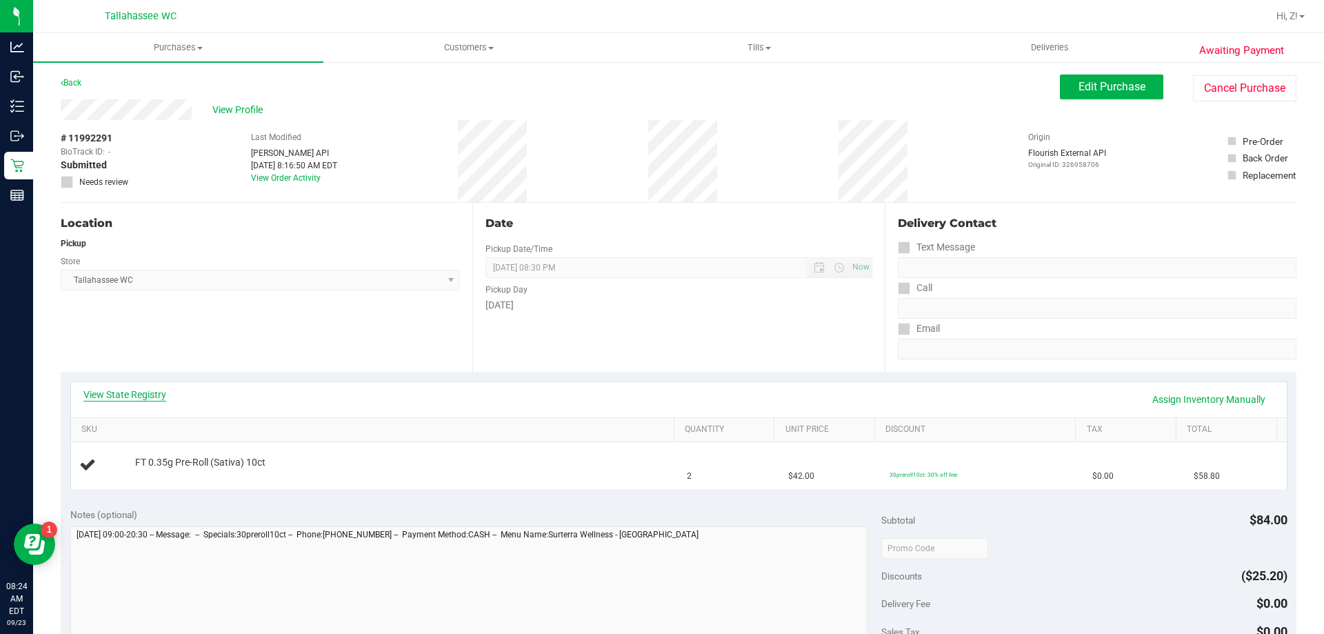
click at [130, 389] on link "View State Registry" at bounding box center [124, 395] width 83 height 14
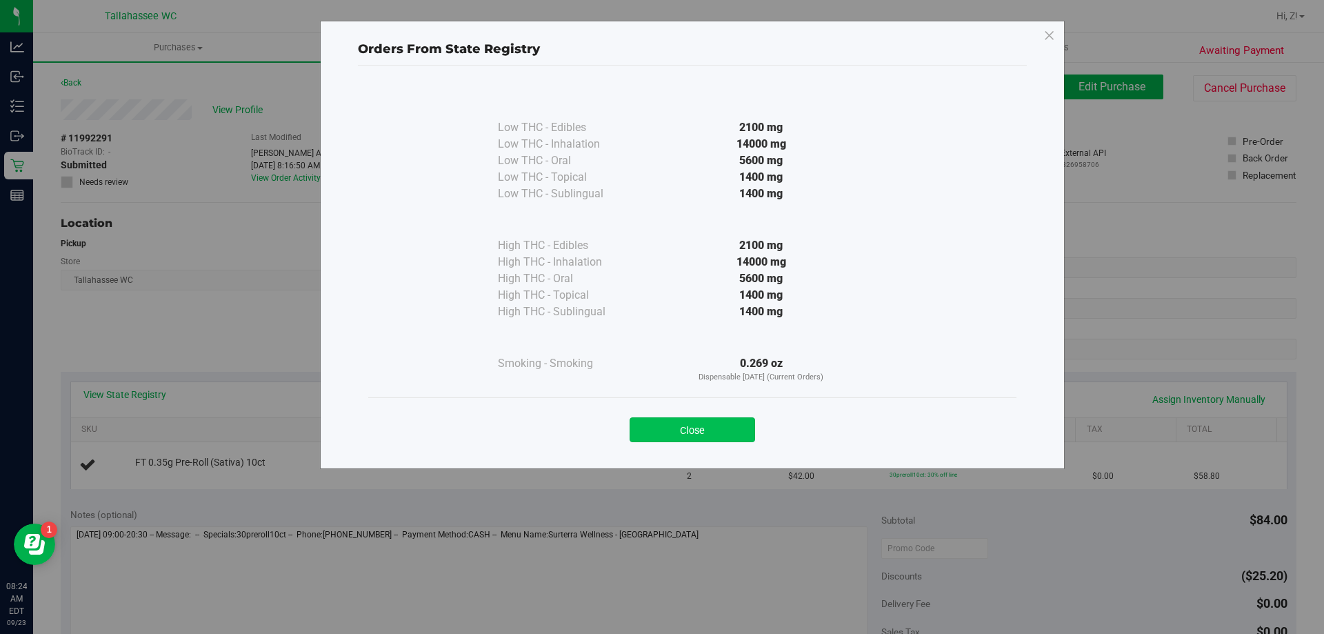
click at [693, 432] on button "Close" at bounding box center [693, 429] width 126 height 25
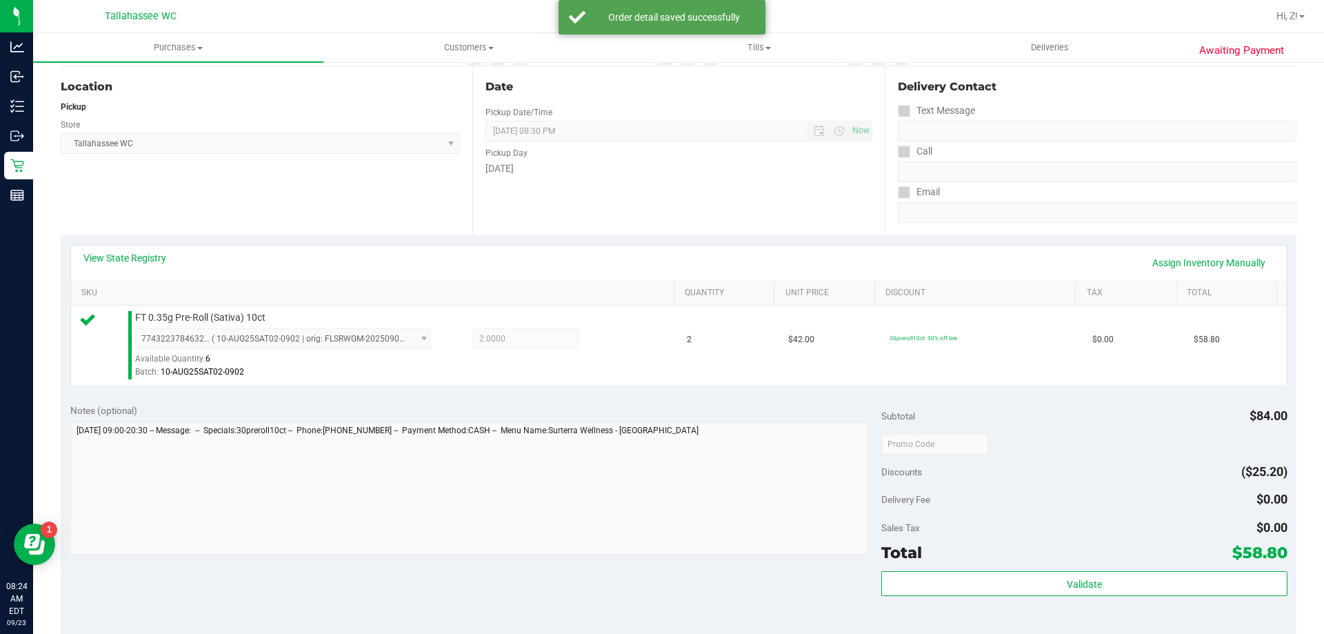
scroll to position [276, 0]
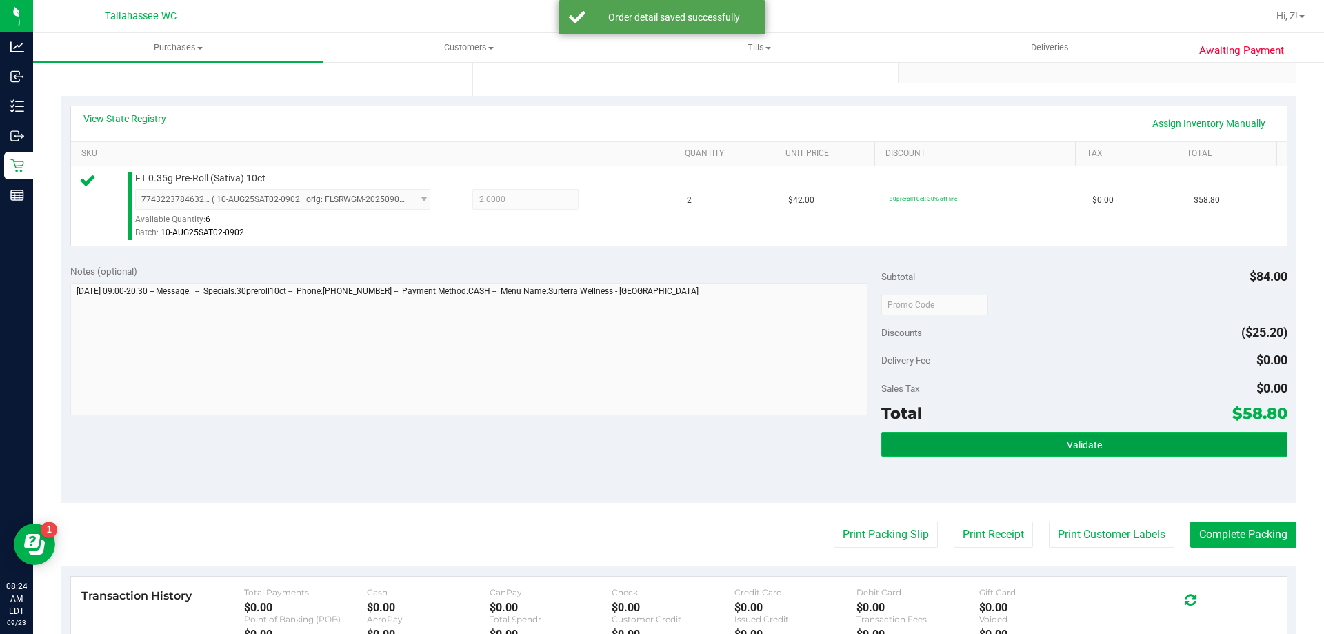
click at [1081, 451] on button "Validate" at bounding box center [1083, 444] width 405 height 25
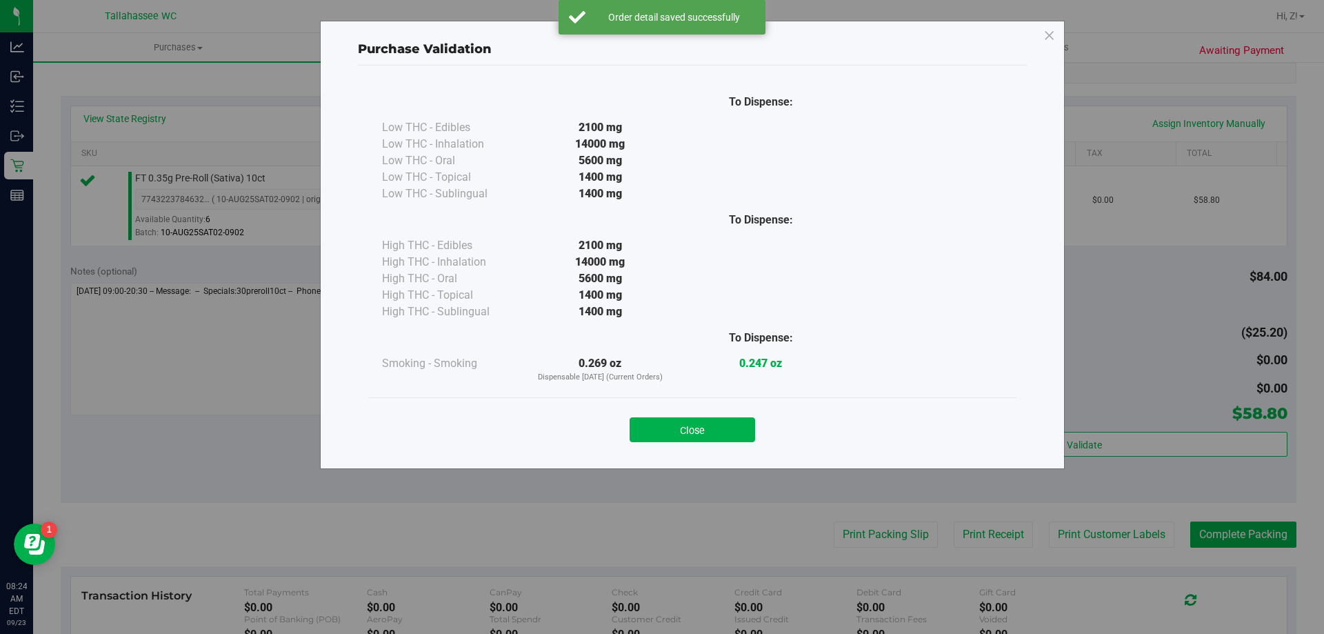
drag, startPoint x: 688, startPoint y: 430, endPoint x: 726, endPoint y: 434, distance: 38.8
click at [688, 431] on button "Close" at bounding box center [693, 429] width 126 height 25
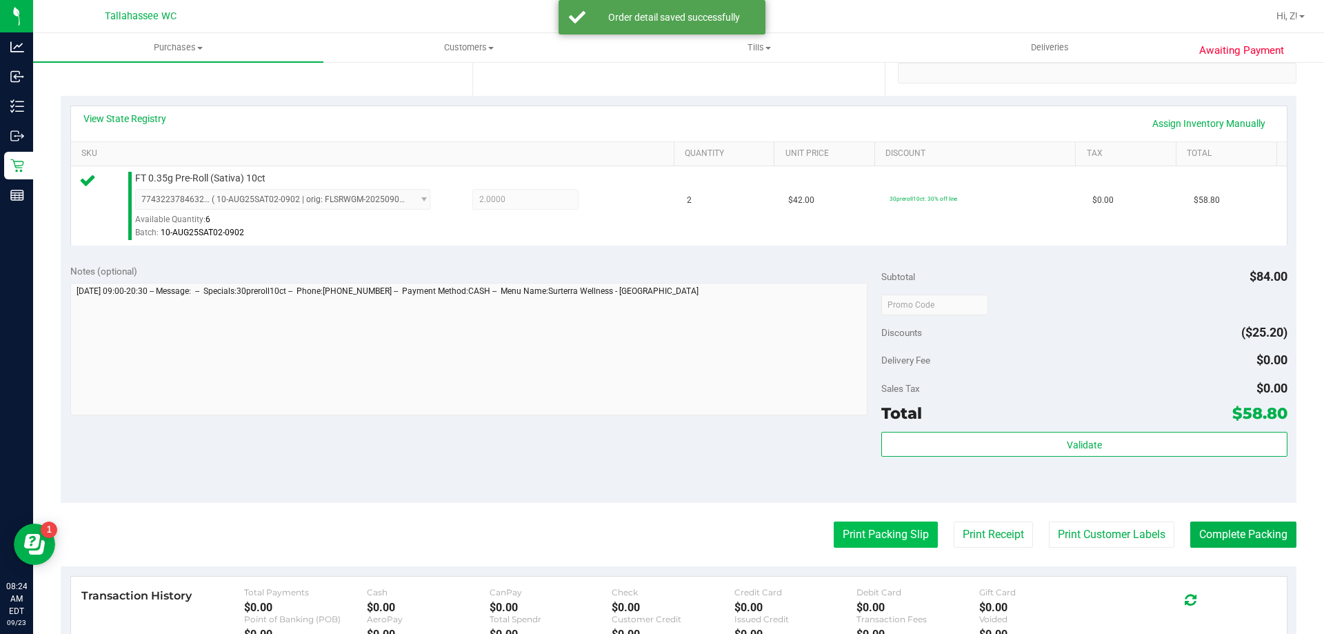
click at [881, 528] on button "Print Packing Slip" at bounding box center [886, 534] width 104 height 26
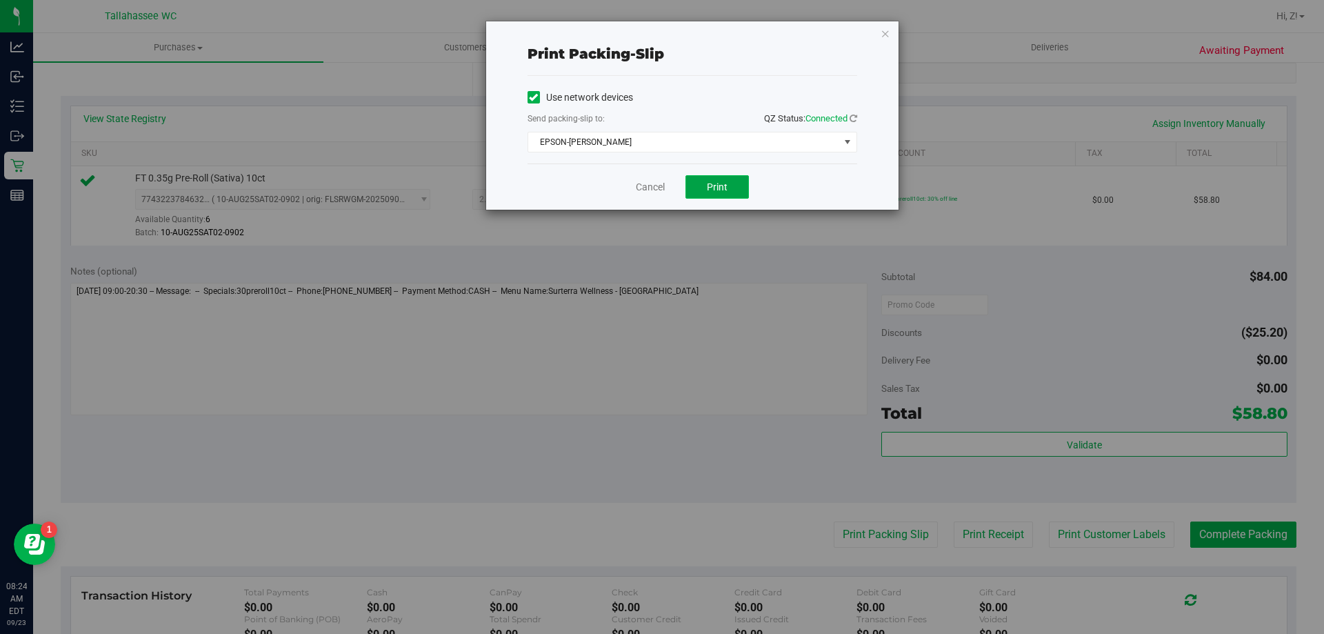
click at [723, 193] on button "Print" at bounding box center [716, 186] width 63 height 23
click at [881, 29] on icon "button" at bounding box center [886, 33] width 10 height 17
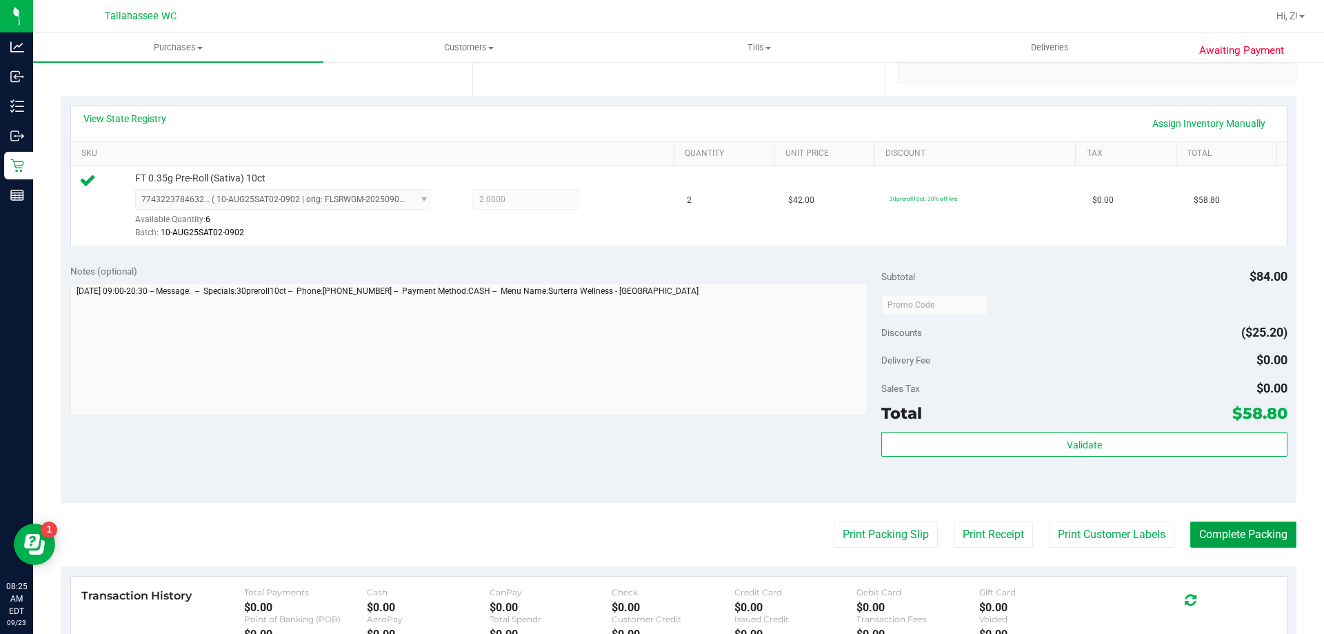
click at [1240, 526] on button "Complete Packing" at bounding box center [1243, 534] width 106 height 26
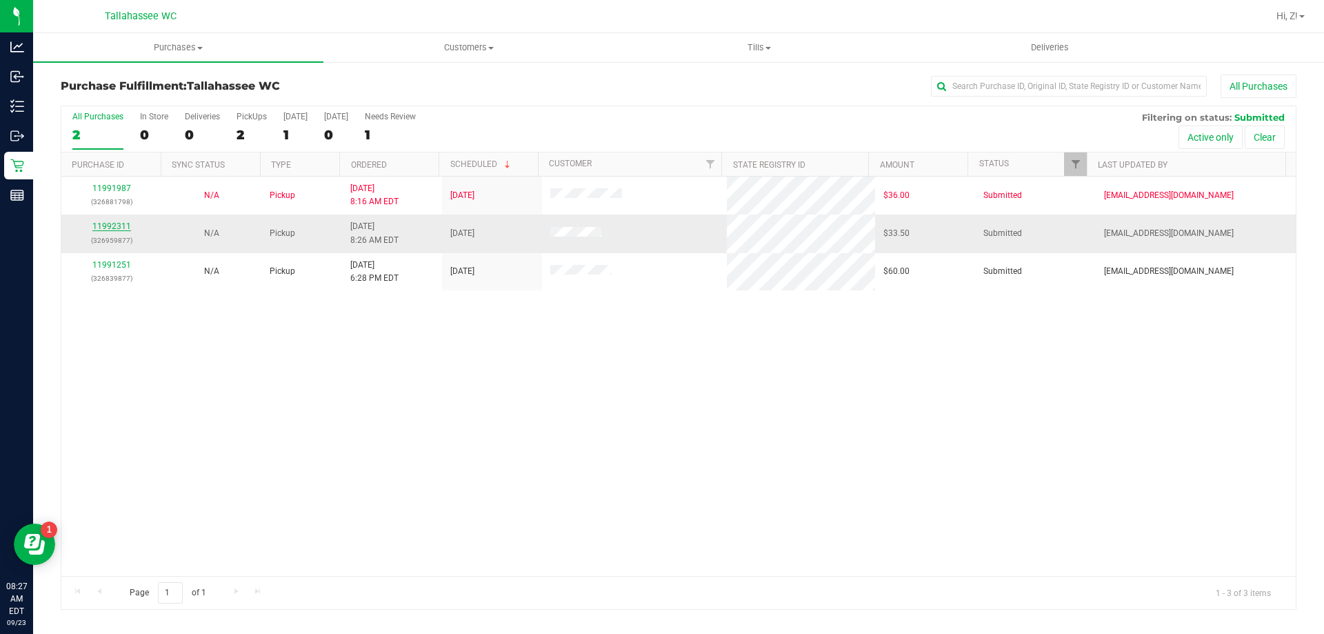
click at [103, 229] on link "11992311" at bounding box center [111, 226] width 39 height 10
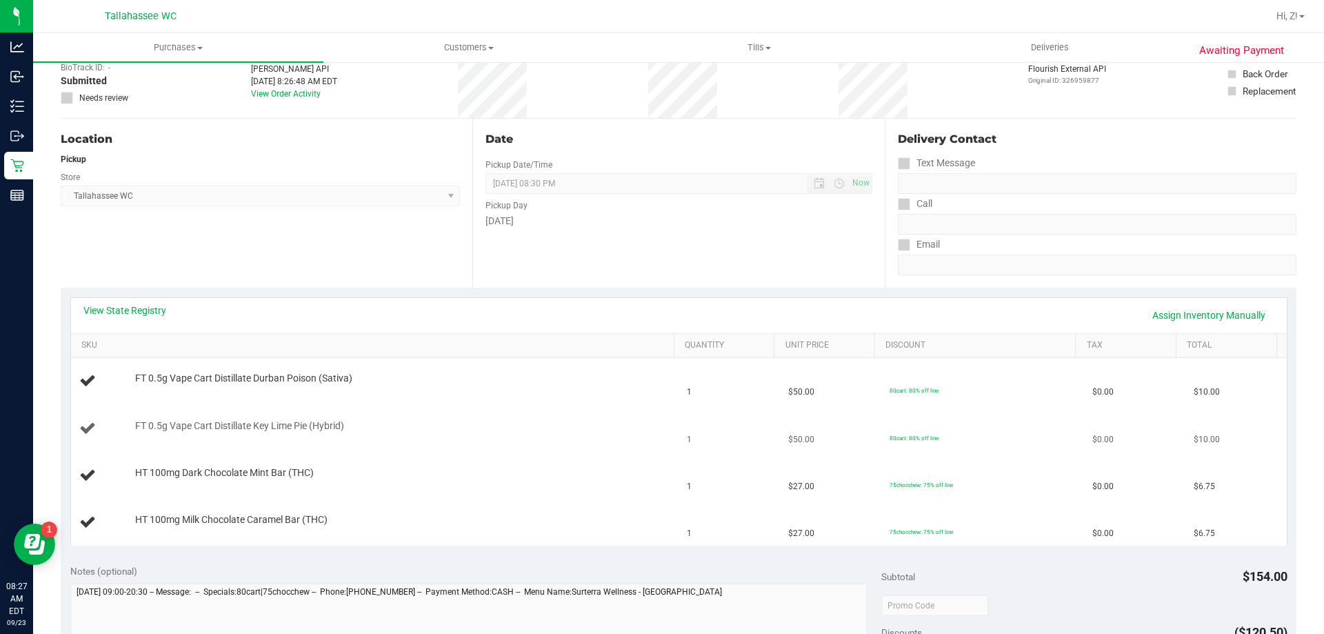
scroll to position [207, 0]
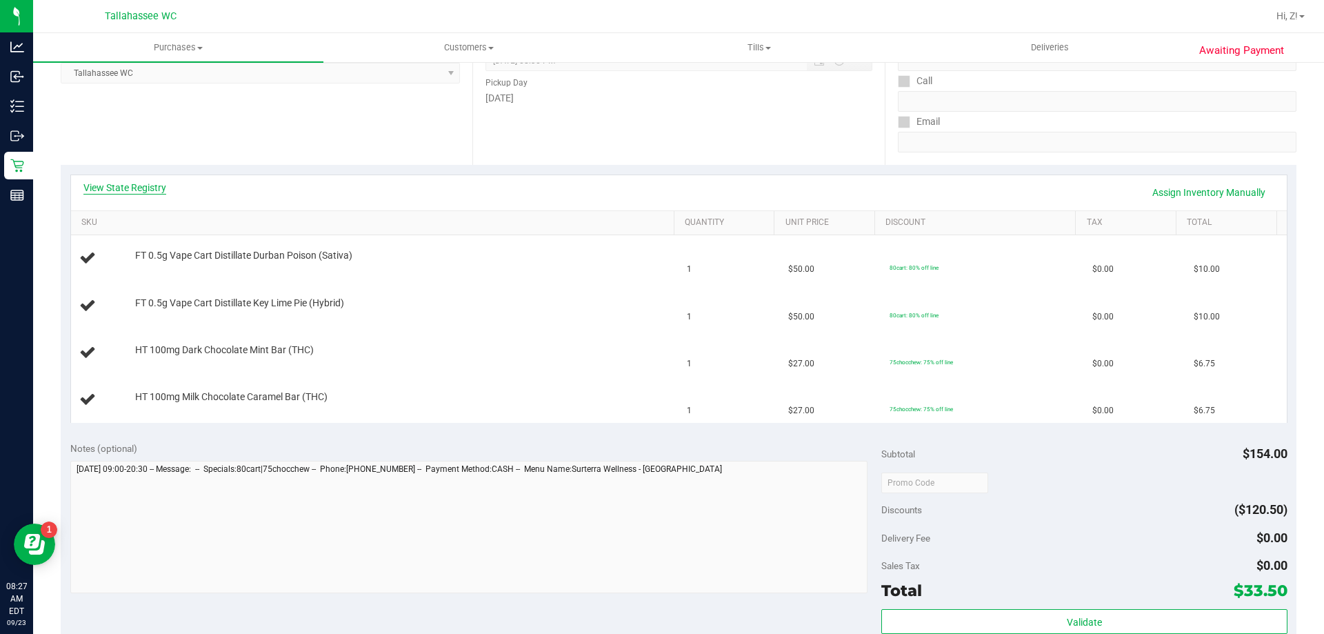
click at [120, 184] on link "View State Registry" at bounding box center [124, 188] width 83 height 14
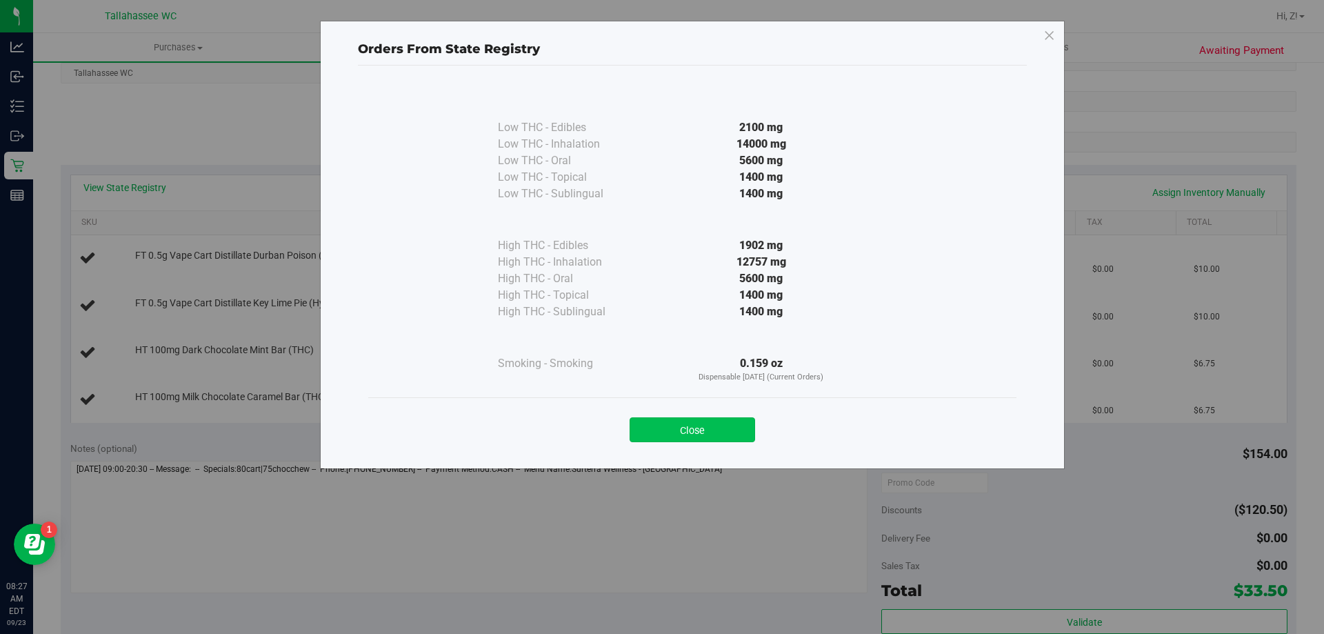
click at [707, 431] on button "Close" at bounding box center [693, 429] width 126 height 25
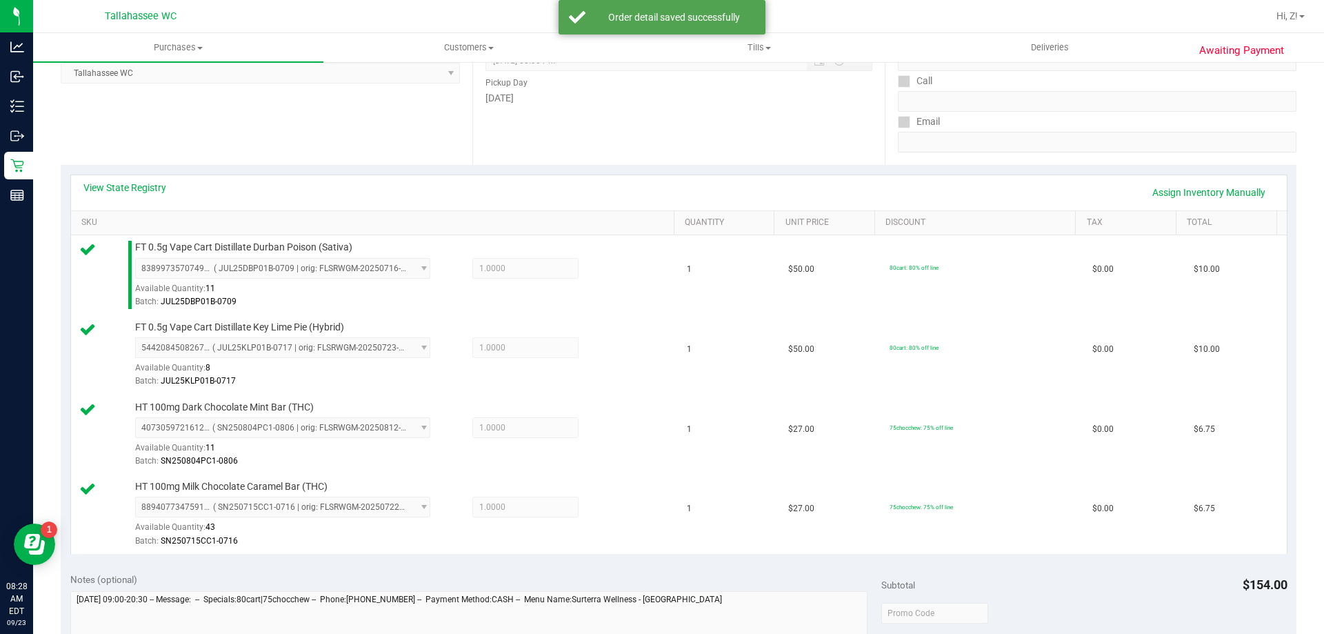
scroll to position [552, 0]
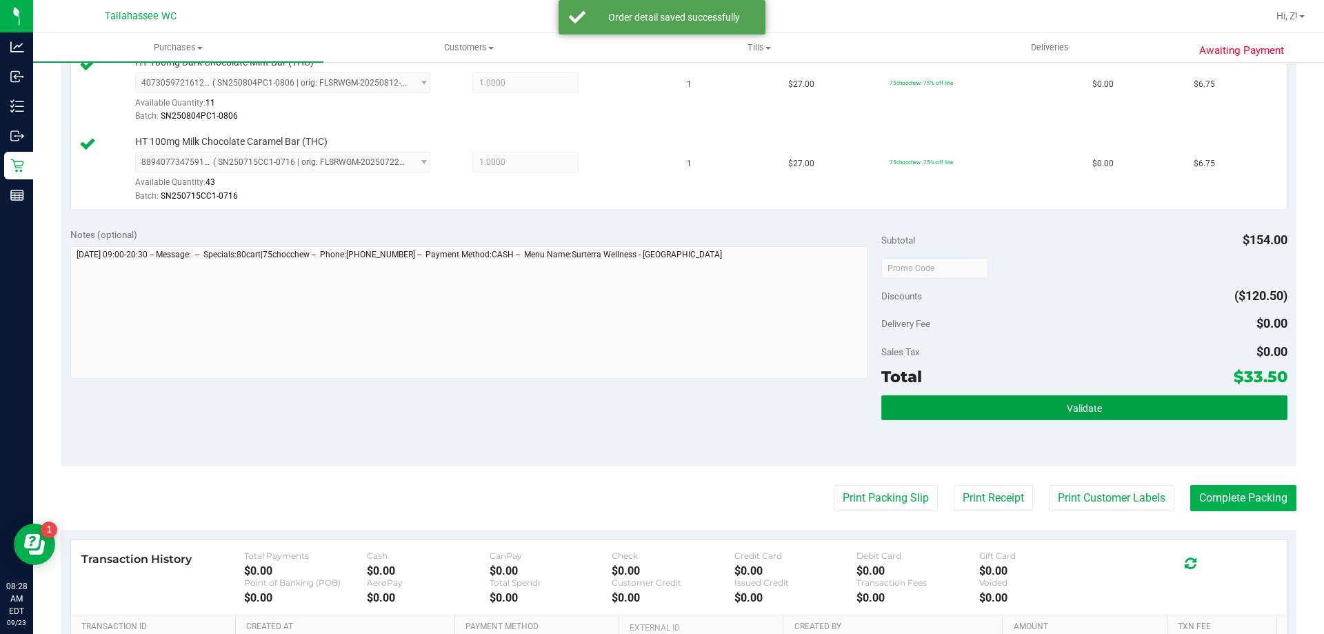
click at [1092, 408] on span "Validate" at bounding box center [1084, 408] width 35 height 11
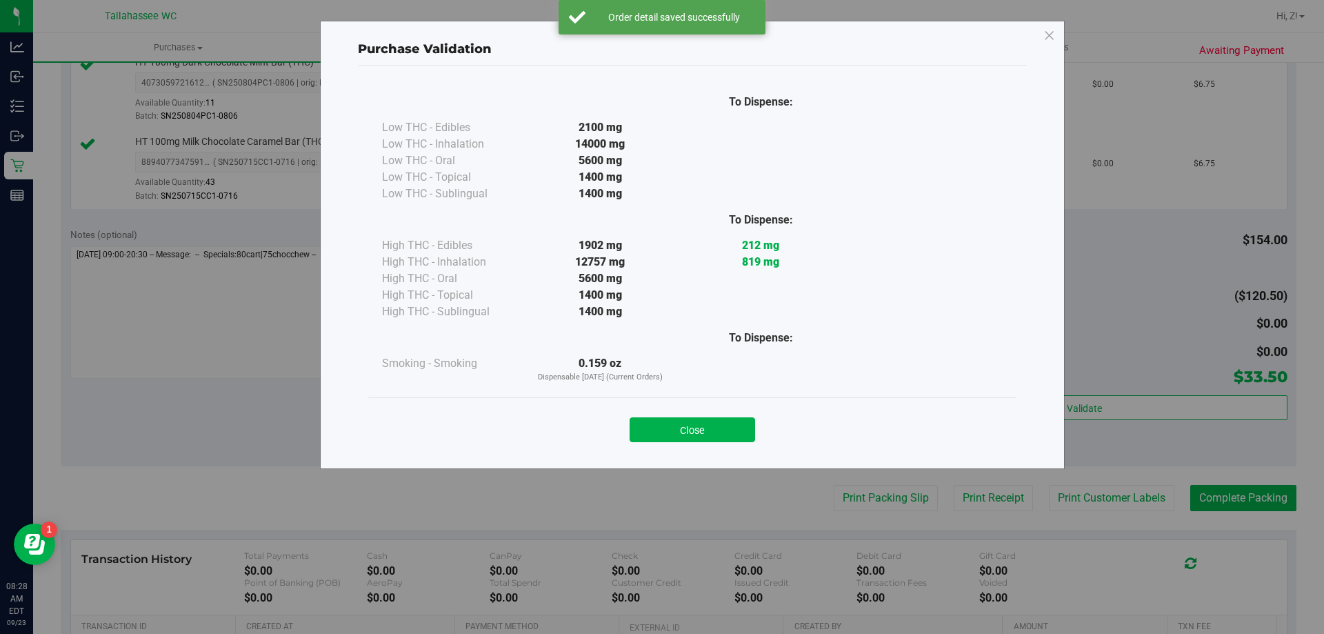
click at [714, 423] on button "Close" at bounding box center [693, 429] width 126 height 25
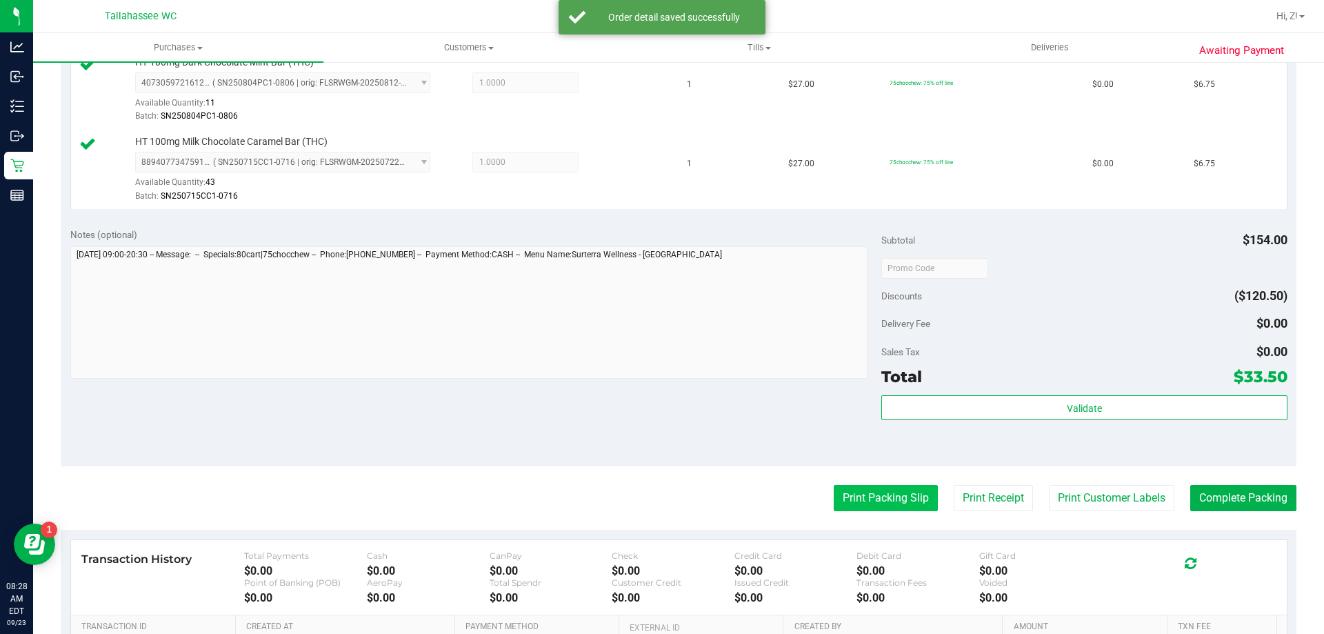
click at [871, 510] on button "Print Packing Slip" at bounding box center [886, 498] width 104 height 26
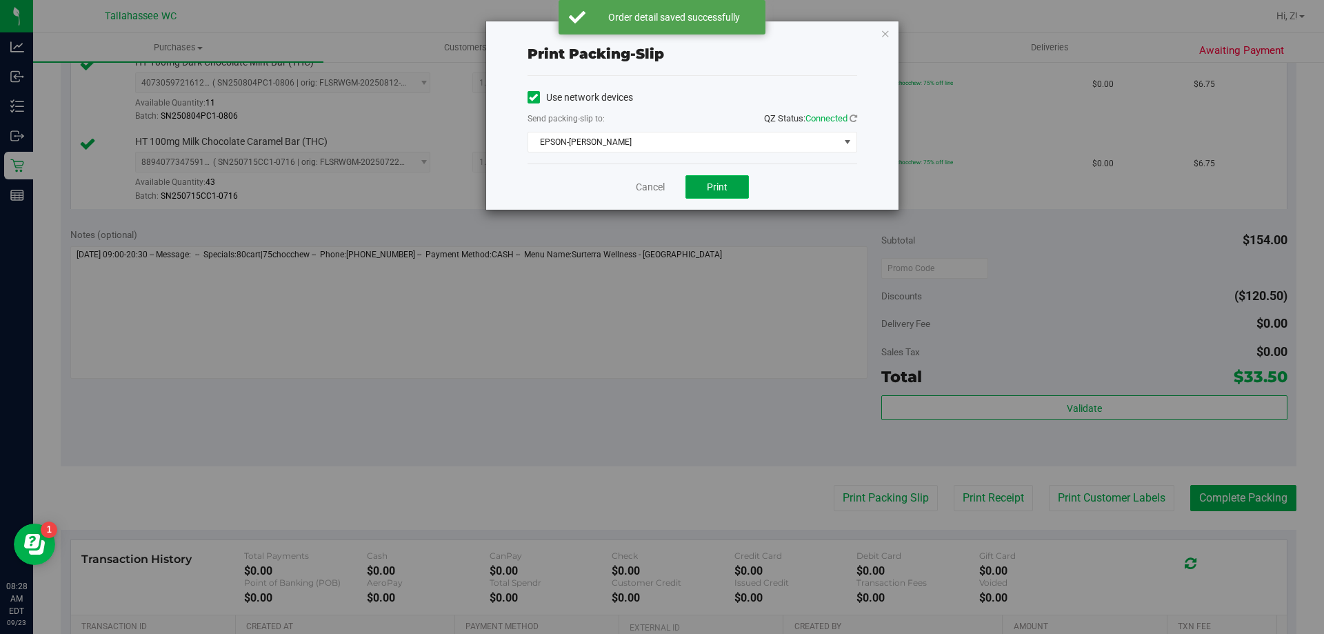
click at [719, 186] on span "Print" at bounding box center [717, 186] width 21 height 11
click at [883, 28] on icon "button" at bounding box center [886, 33] width 10 height 17
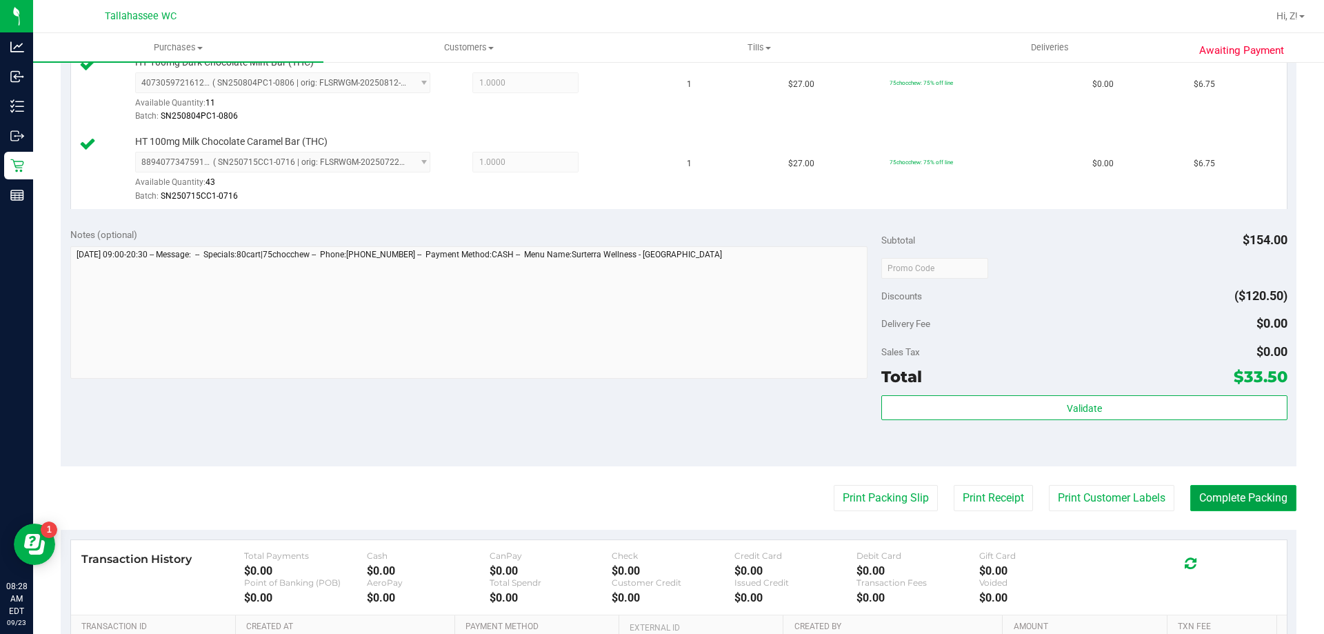
click at [1240, 495] on button "Complete Packing" at bounding box center [1243, 498] width 106 height 26
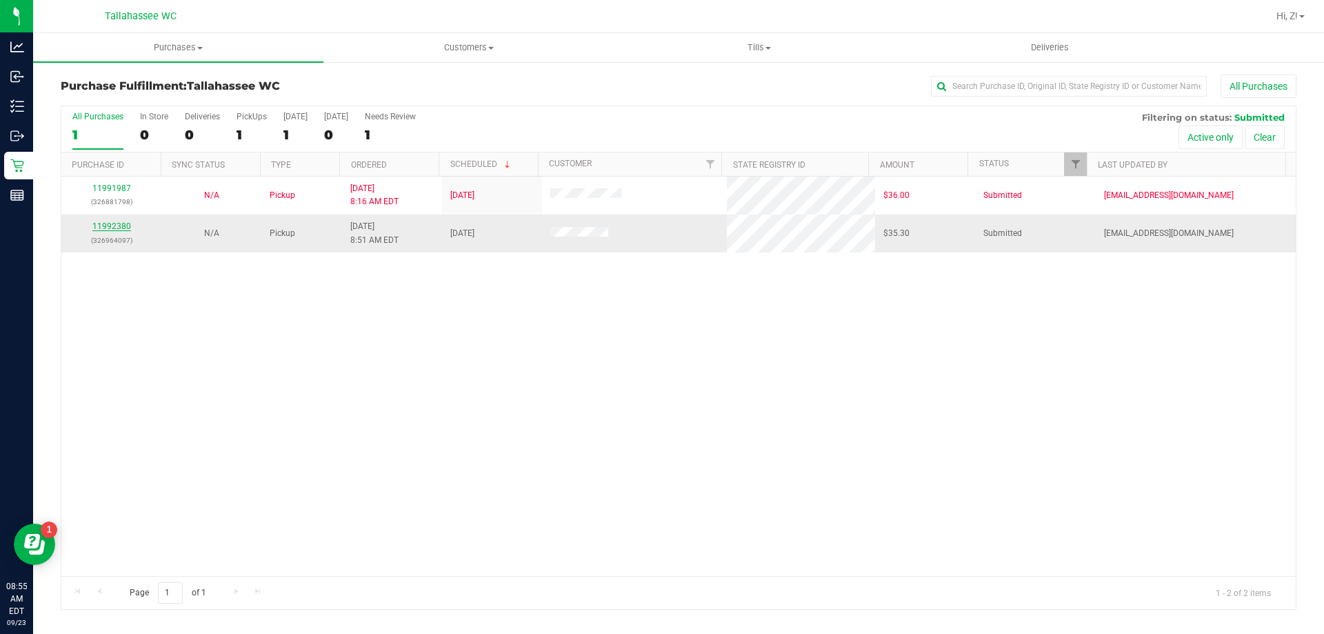
click at [123, 223] on link "11992380" at bounding box center [111, 226] width 39 height 10
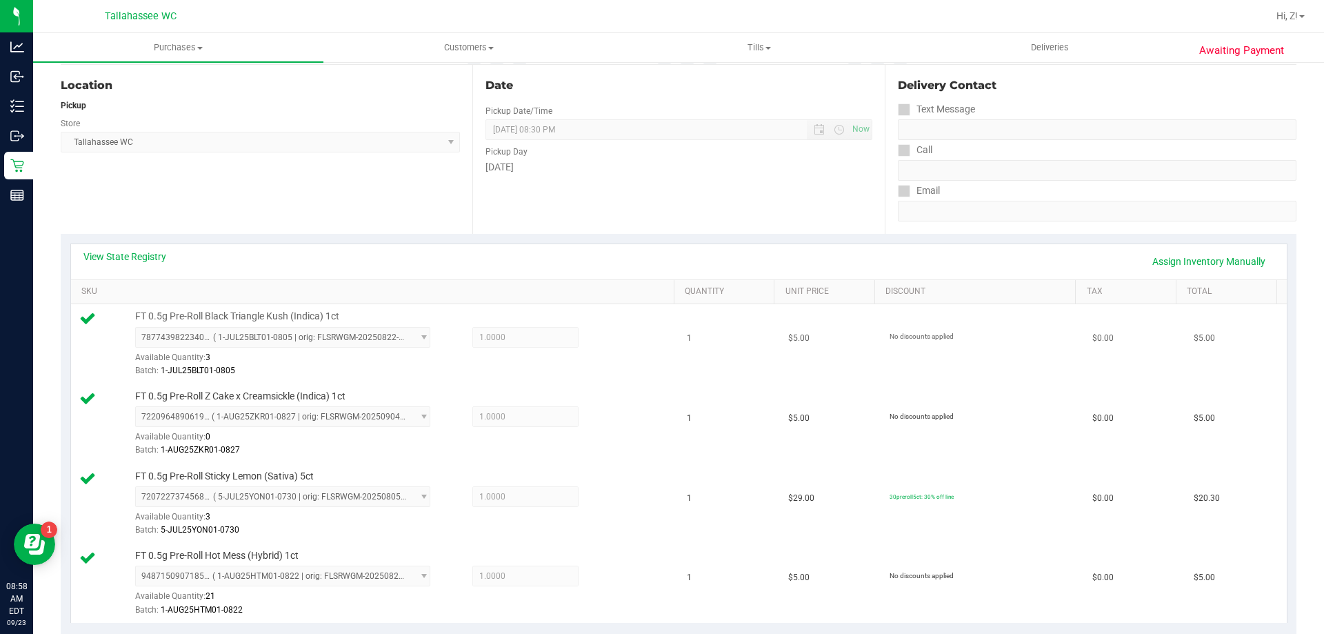
scroll to position [621, 0]
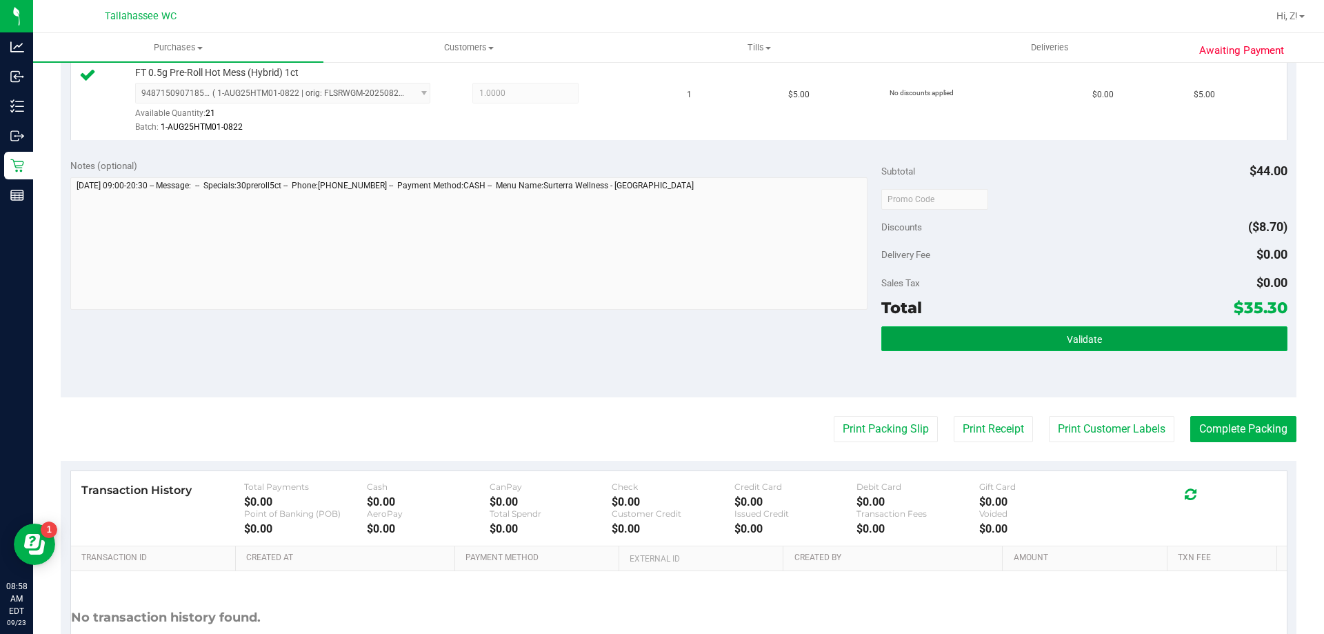
click at [1134, 337] on button "Validate" at bounding box center [1083, 338] width 405 height 25
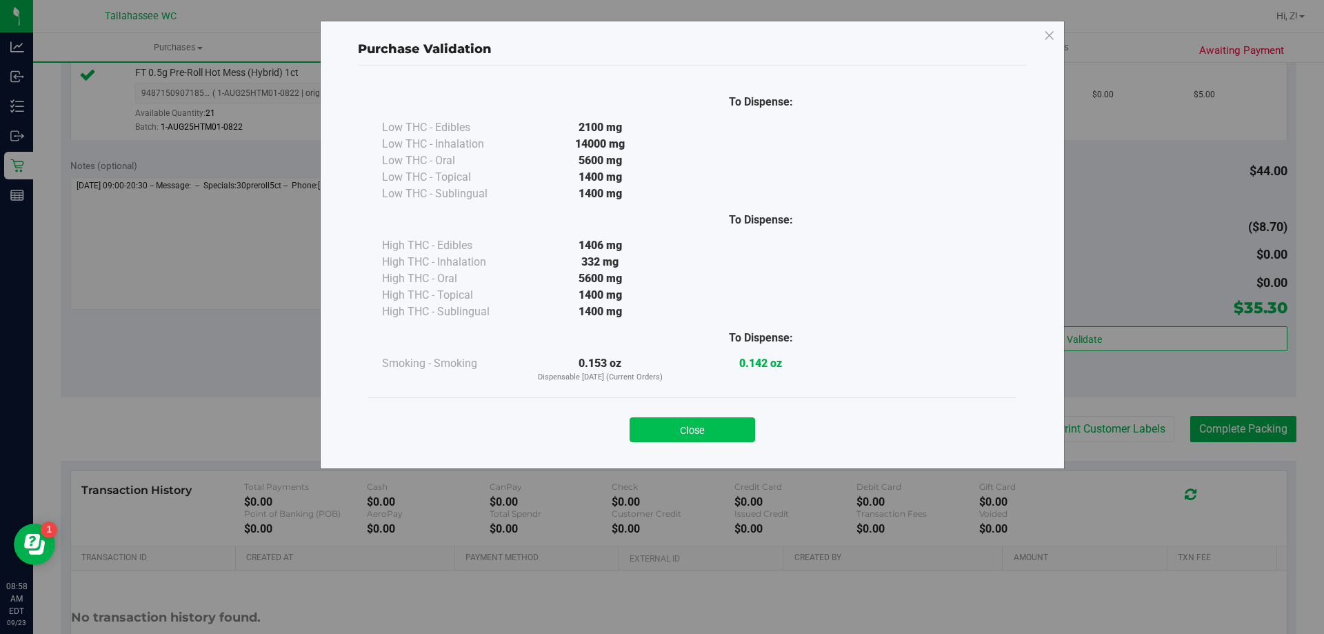
click at [706, 428] on button "Close" at bounding box center [693, 429] width 126 height 25
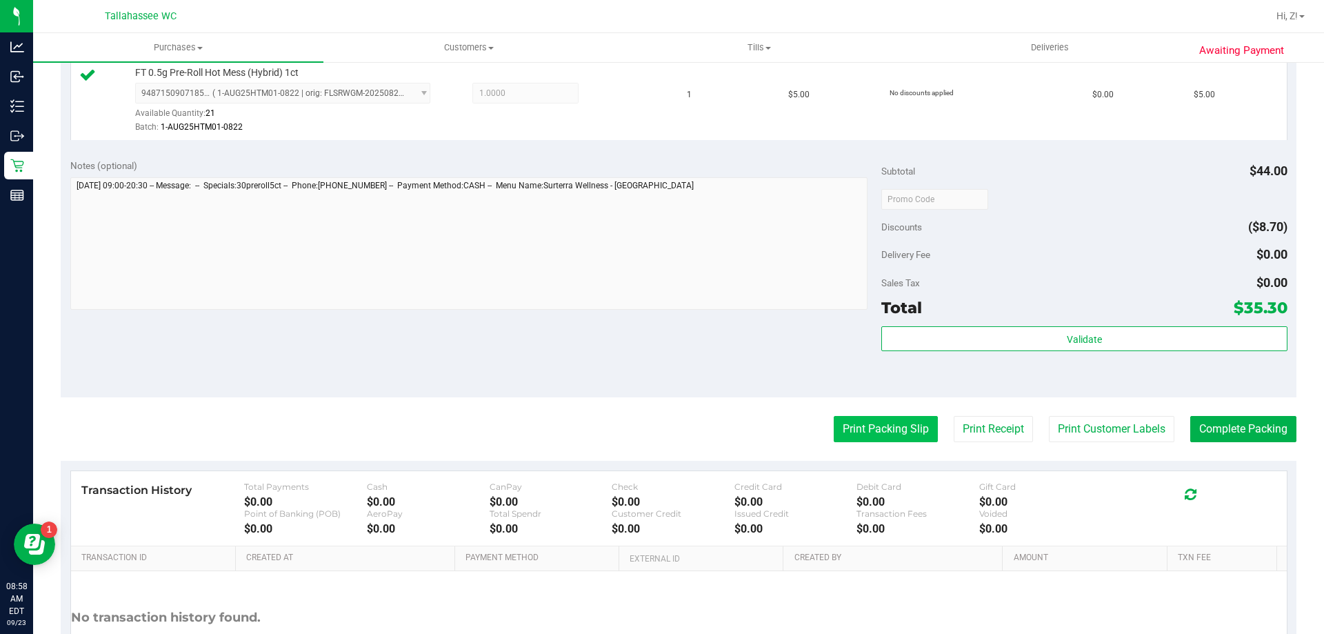
click at [870, 420] on button "Print Packing Slip" at bounding box center [886, 429] width 104 height 26
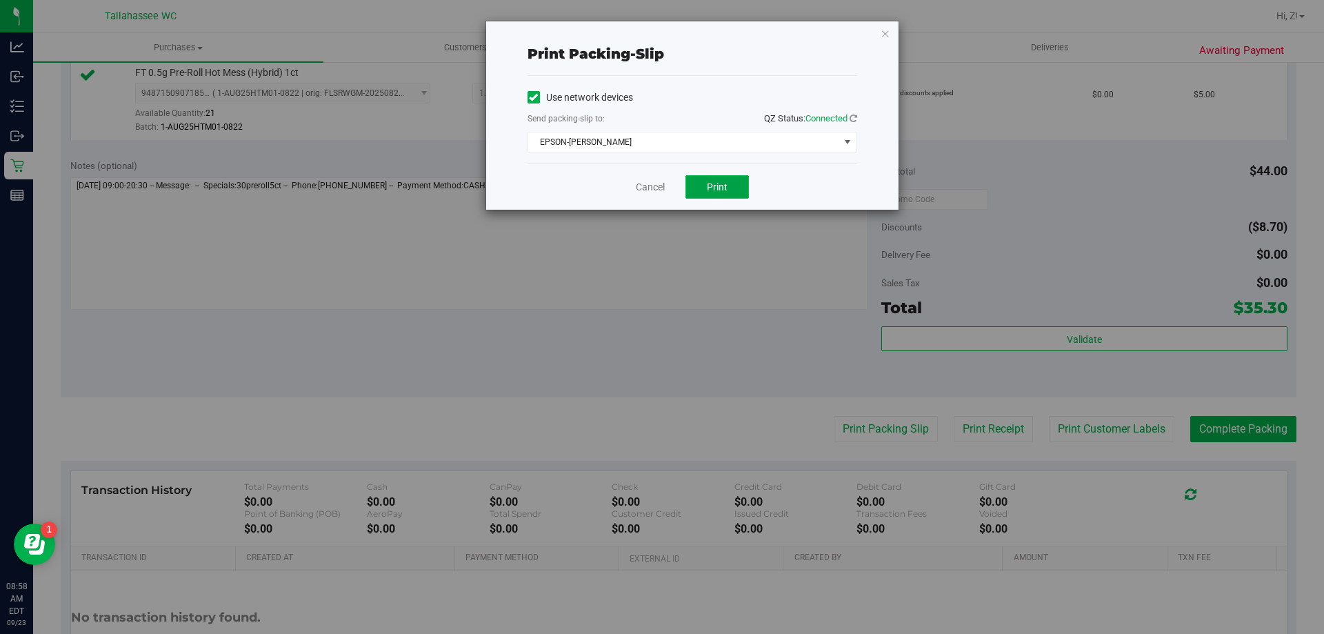
click at [711, 194] on button "Print" at bounding box center [716, 186] width 63 height 23
click at [889, 35] on icon "button" at bounding box center [886, 33] width 10 height 17
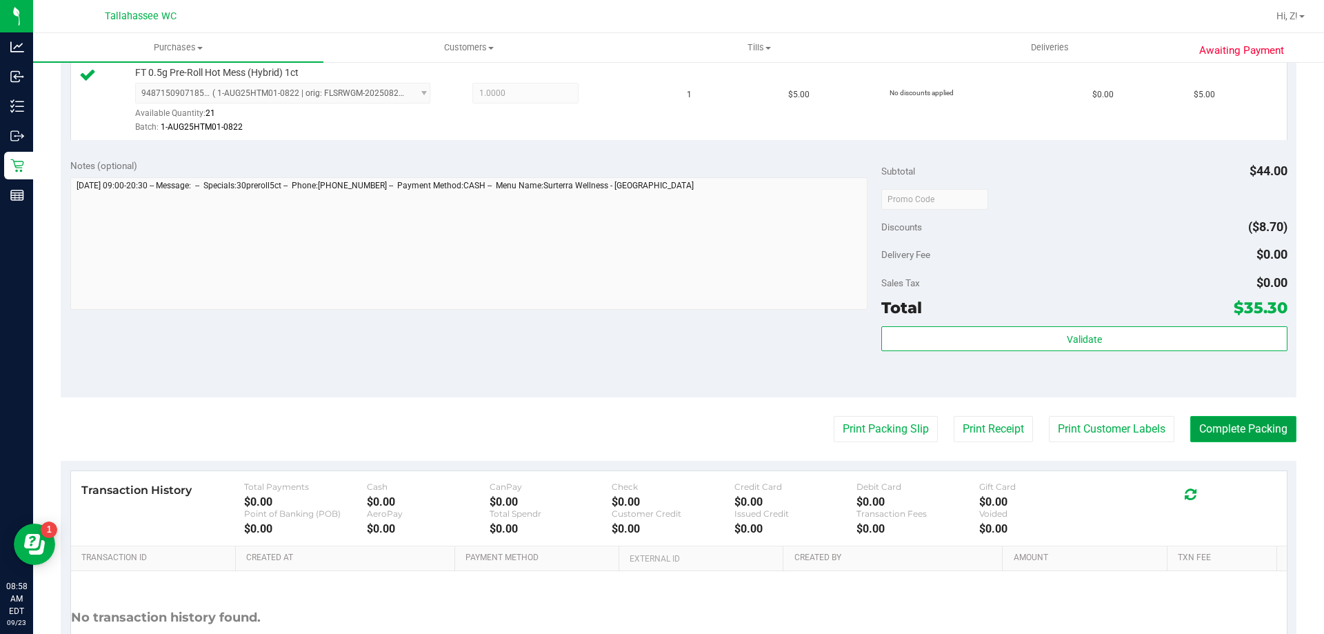
click at [1254, 433] on button "Complete Packing" at bounding box center [1243, 429] width 106 height 26
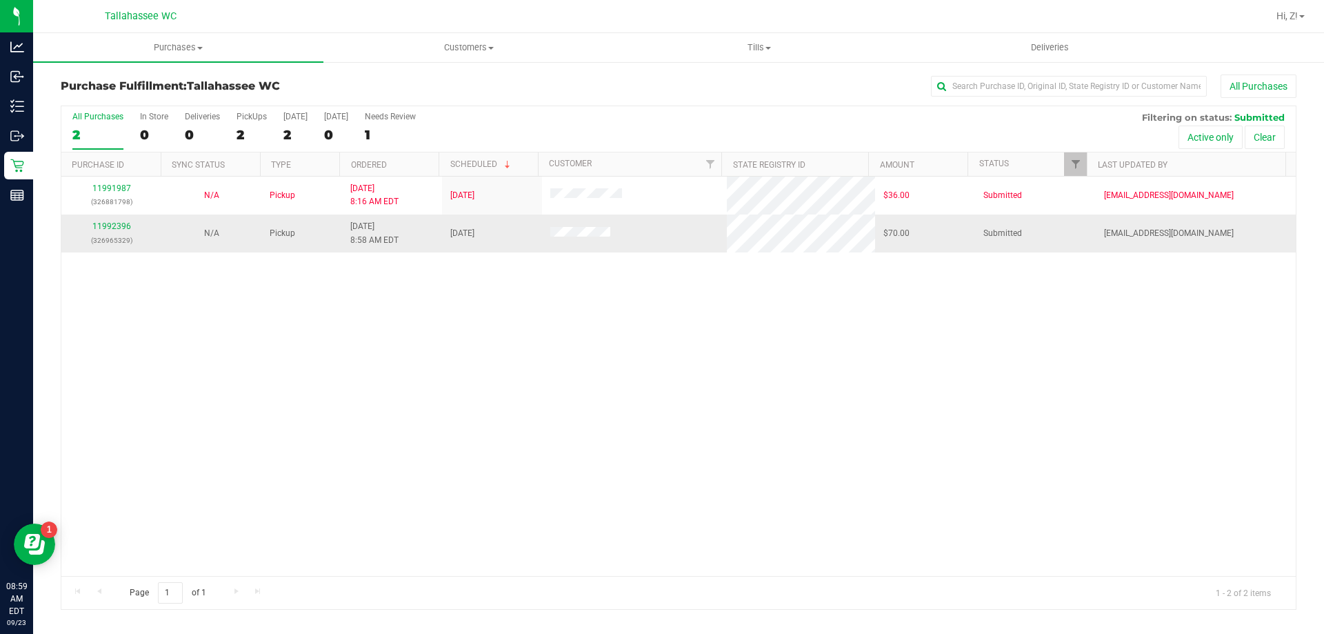
click at [114, 221] on div "11992396 (326965329)" at bounding box center [111, 233] width 83 height 26
click at [120, 231] on div "11992396 (326965329)" at bounding box center [111, 233] width 83 height 26
click at [112, 226] on link "11992396" at bounding box center [111, 226] width 39 height 10
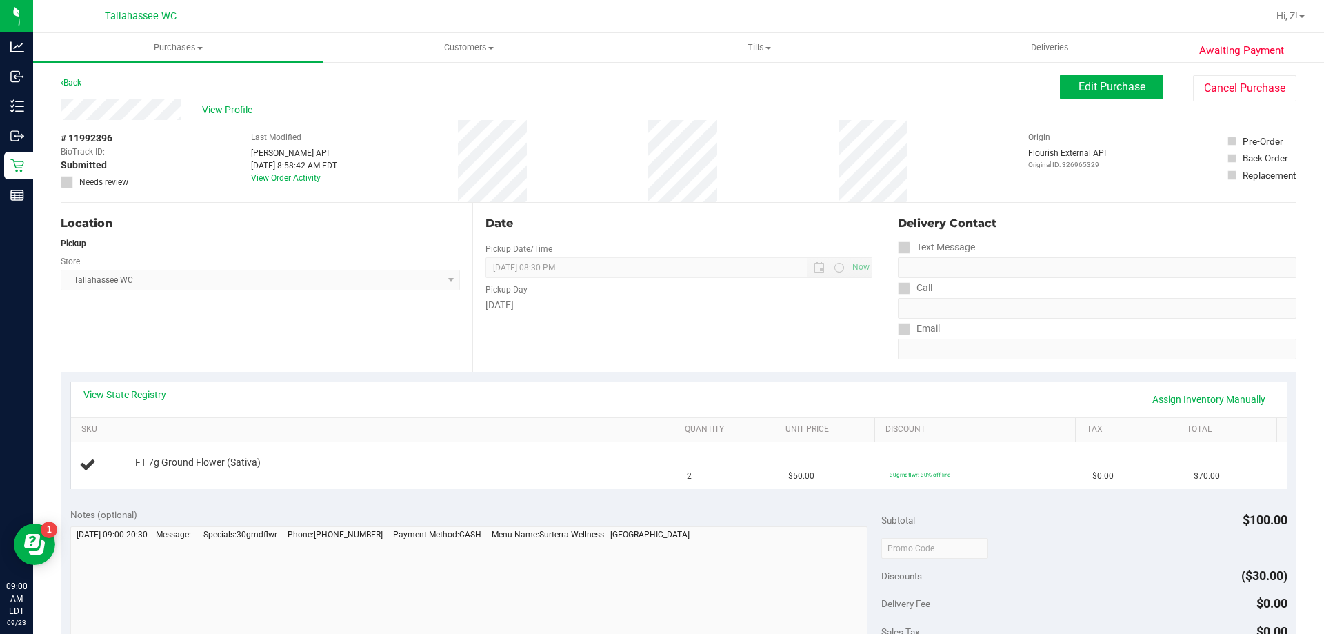
click at [221, 117] on div "View Profile" at bounding box center [560, 109] width 999 height 21
click at [219, 114] on span "View Profile" at bounding box center [229, 110] width 55 height 14
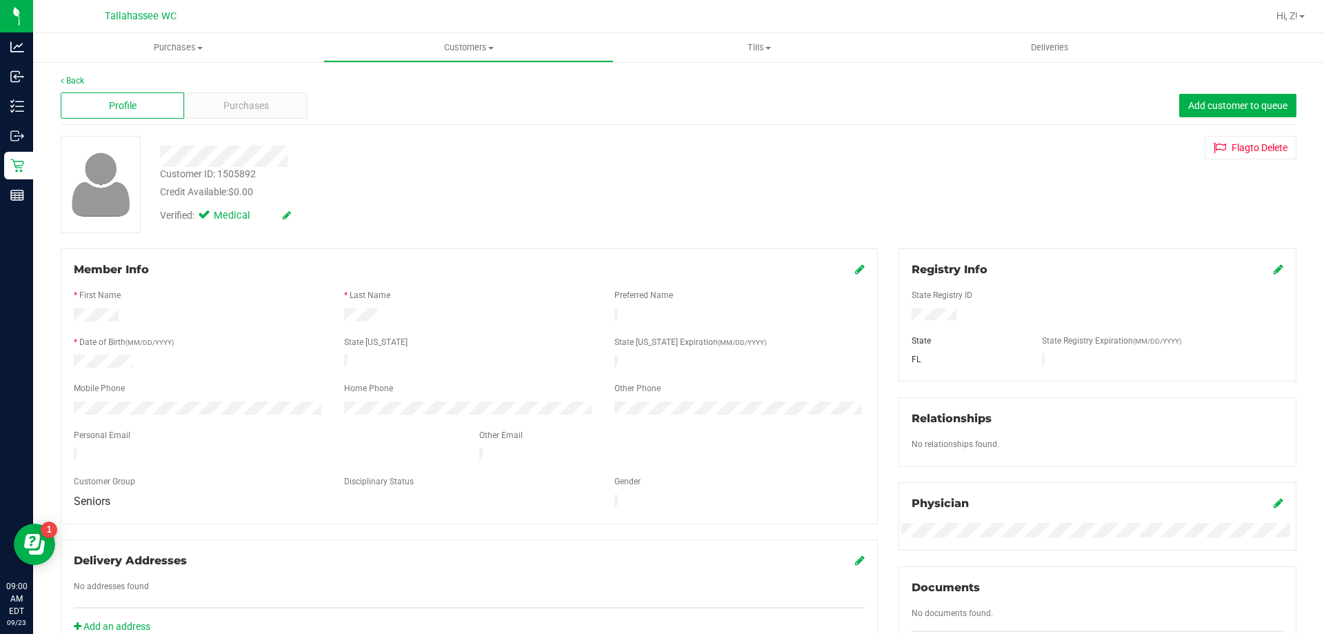
click at [226, 168] on div "Customer ID: 1505892" at bounding box center [208, 174] width 96 height 14
click at [226, 171] on div "Customer ID: 1505892" at bounding box center [208, 174] width 96 height 14
click at [226, 170] on div "Customer ID: 1505892" at bounding box center [208, 174] width 96 height 14
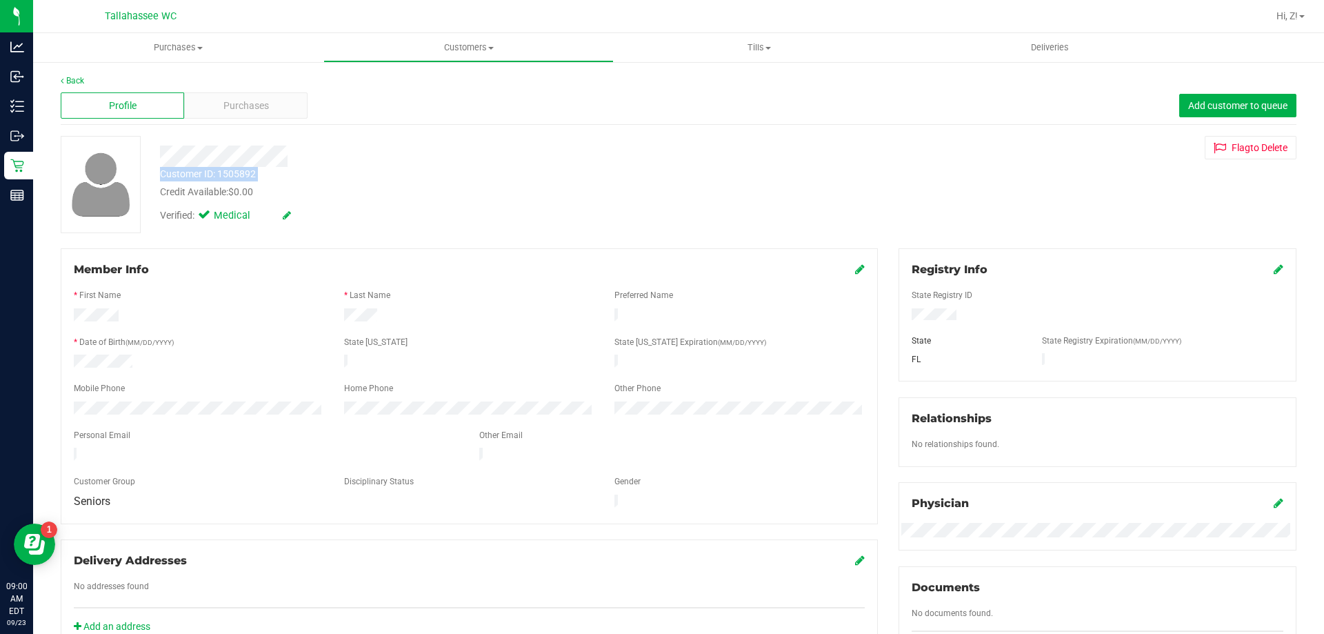
copy div "Customer ID: 1505892"
click at [464, 552] on div "Delivery Addresses" at bounding box center [469, 560] width 791 height 17
click at [78, 78] on link "Back" at bounding box center [72, 81] width 23 height 10
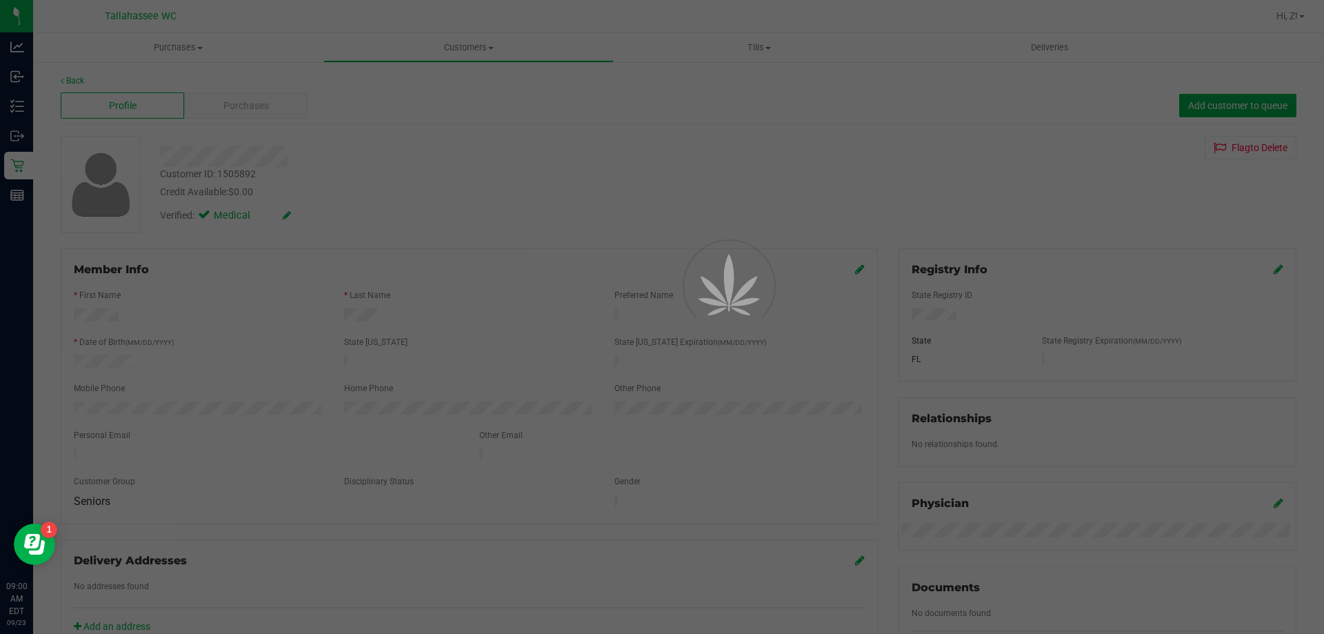
click at [162, 43] on div at bounding box center [662, 317] width 1324 height 634
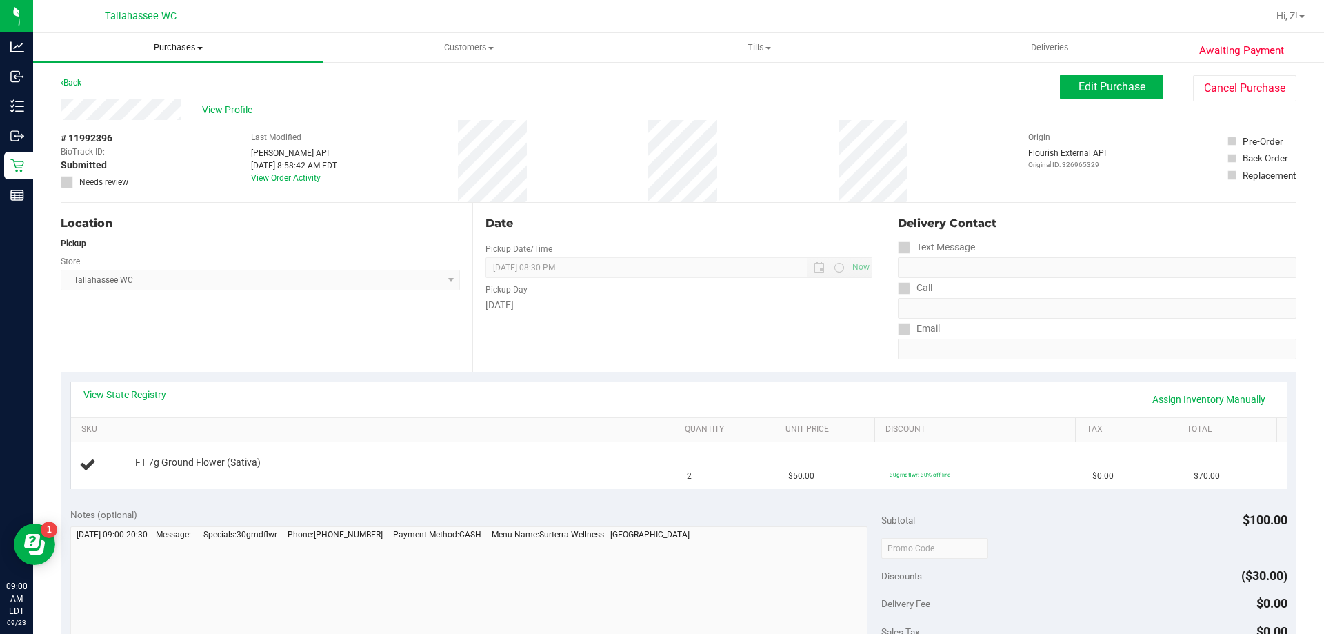
click at [166, 45] on span "Purchases" at bounding box center [178, 47] width 290 height 12
click at [126, 94] on li "Fulfillment" at bounding box center [178, 100] width 290 height 17
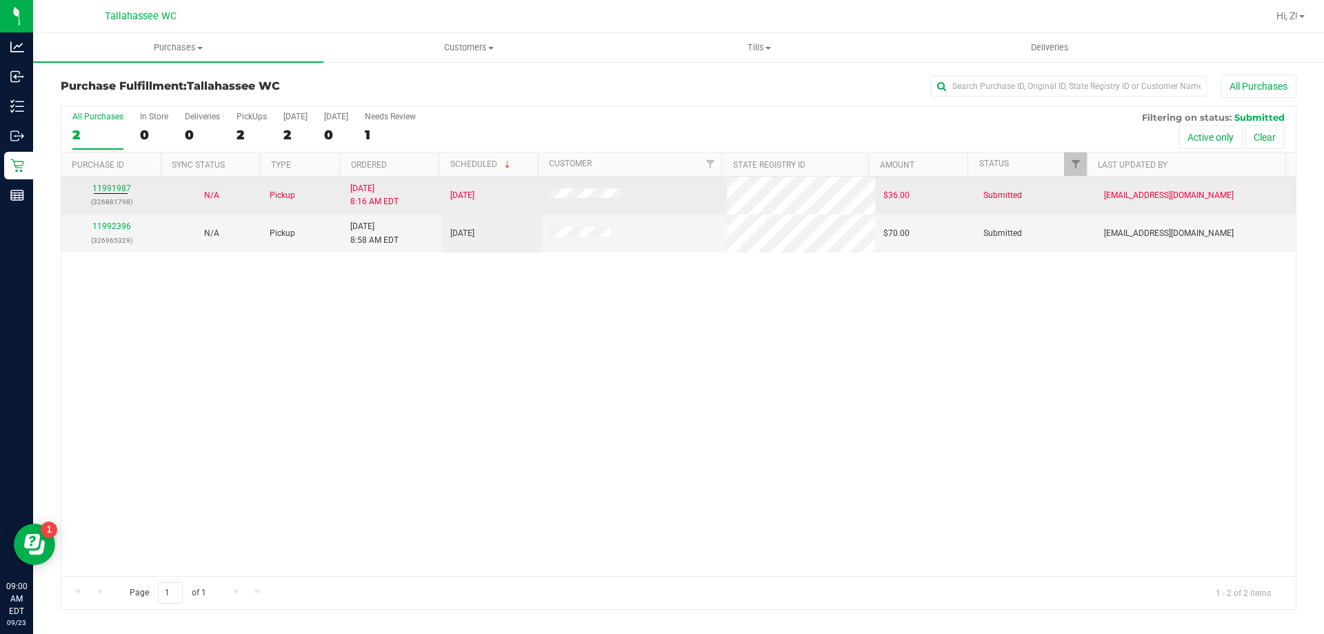
click at [106, 183] on div "11991987 (326881798)" at bounding box center [111, 195] width 83 height 26
click at [110, 187] on link "11991987" at bounding box center [111, 188] width 39 height 10
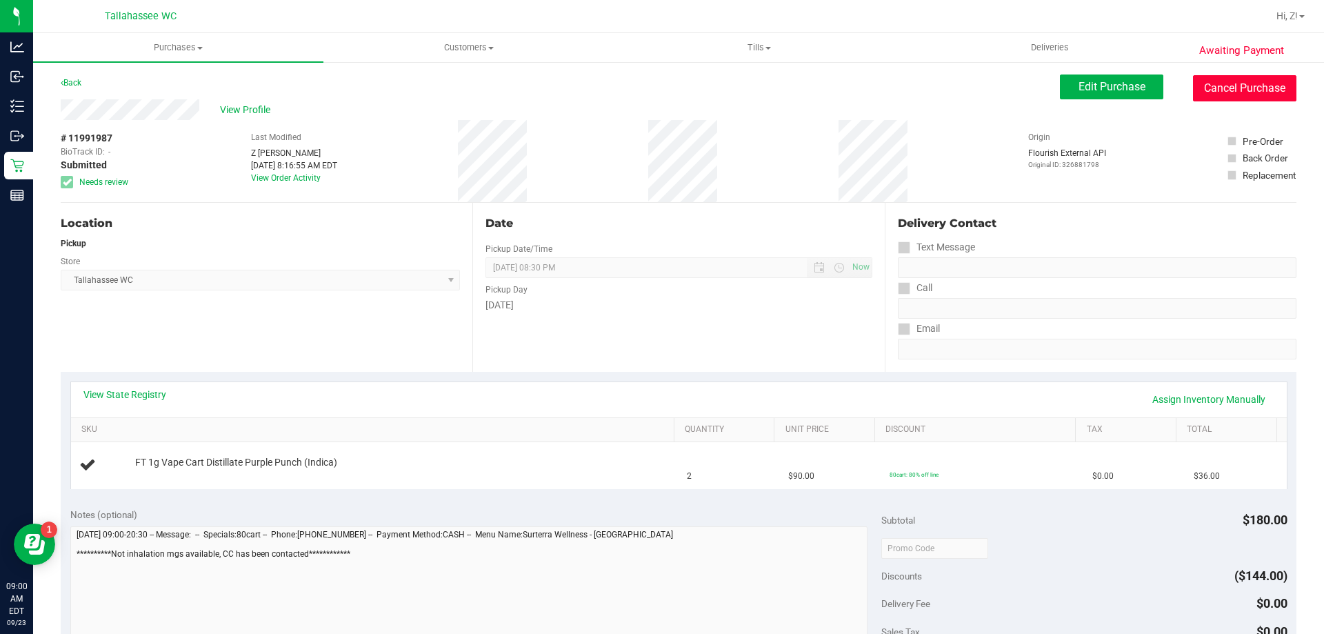
click at [1246, 90] on button "Cancel Purchase" at bounding box center [1244, 88] width 103 height 26
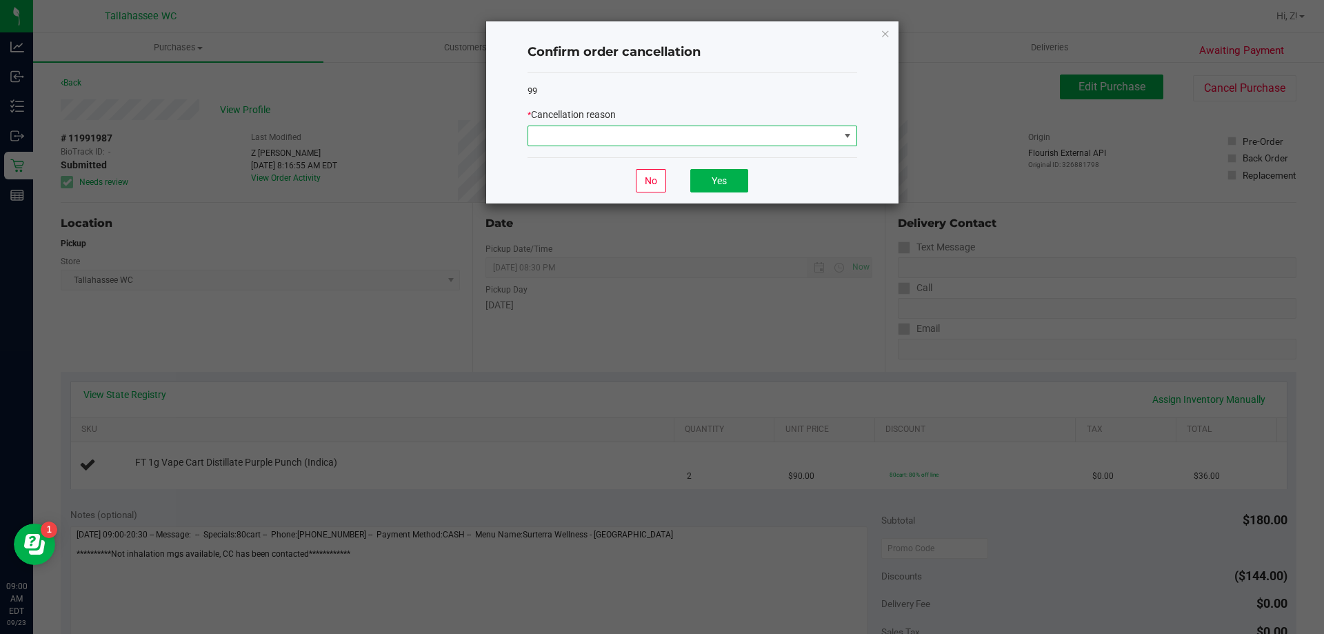
click at [651, 132] on span at bounding box center [683, 135] width 311 height 19
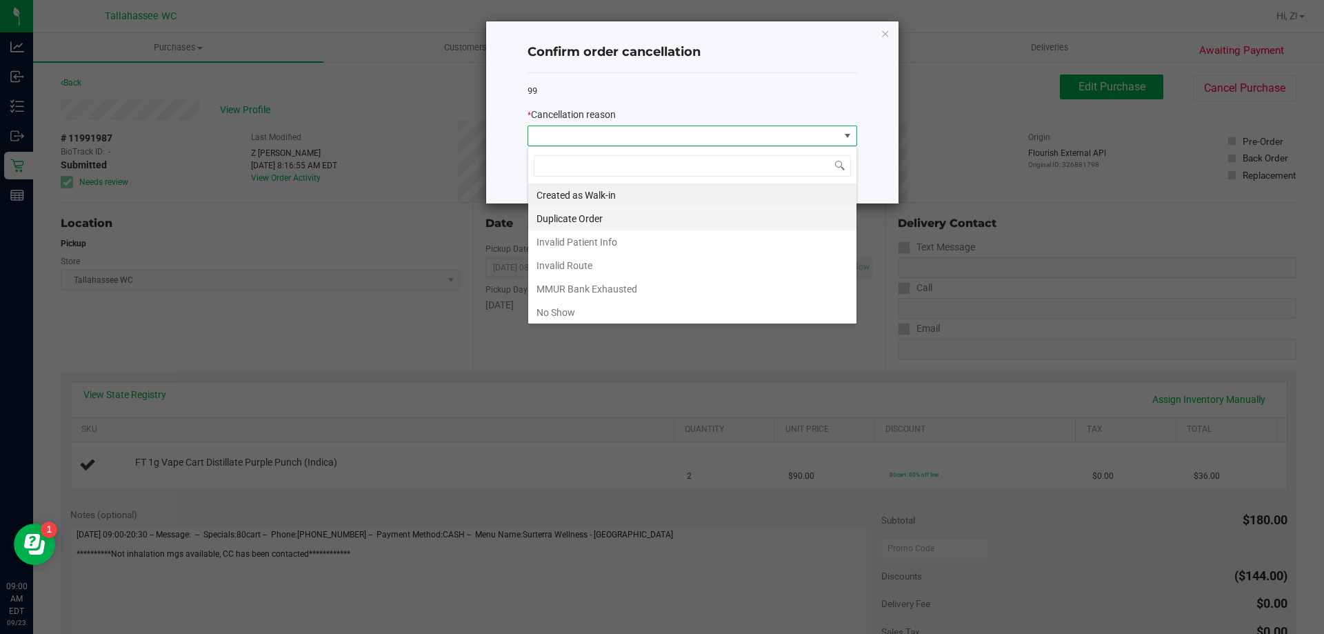
scroll to position [21, 330]
click at [618, 285] on li "MMUR Bank Exhausted" at bounding box center [692, 288] width 328 height 23
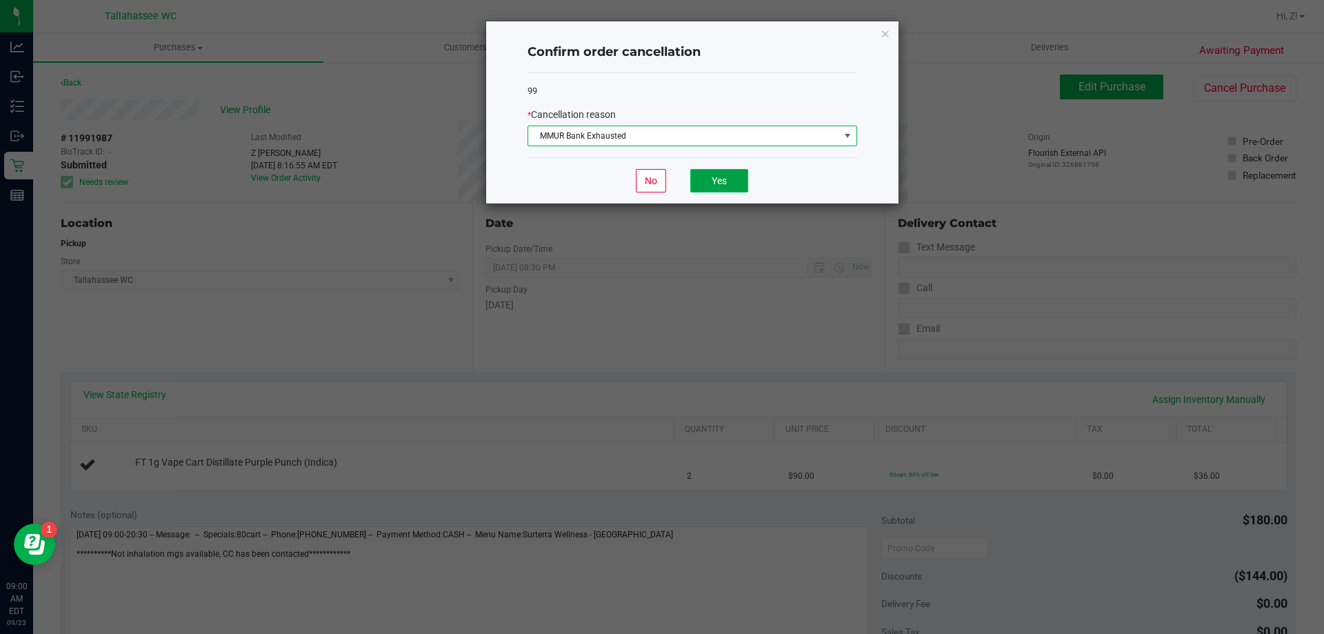
click at [720, 182] on button "Yes" at bounding box center [719, 180] width 58 height 23
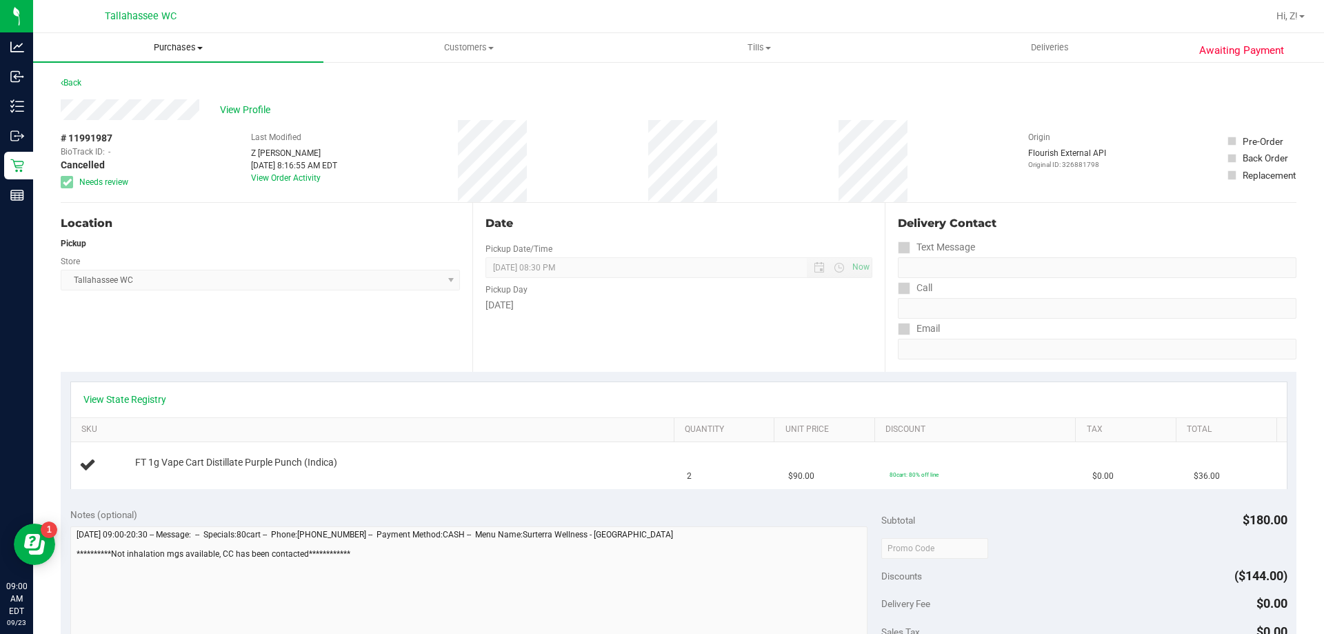
click at [186, 49] on span "Purchases" at bounding box center [178, 47] width 290 height 12
click at [112, 99] on span "Fulfillment" at bounding box center [76, 100] width 86 height 12
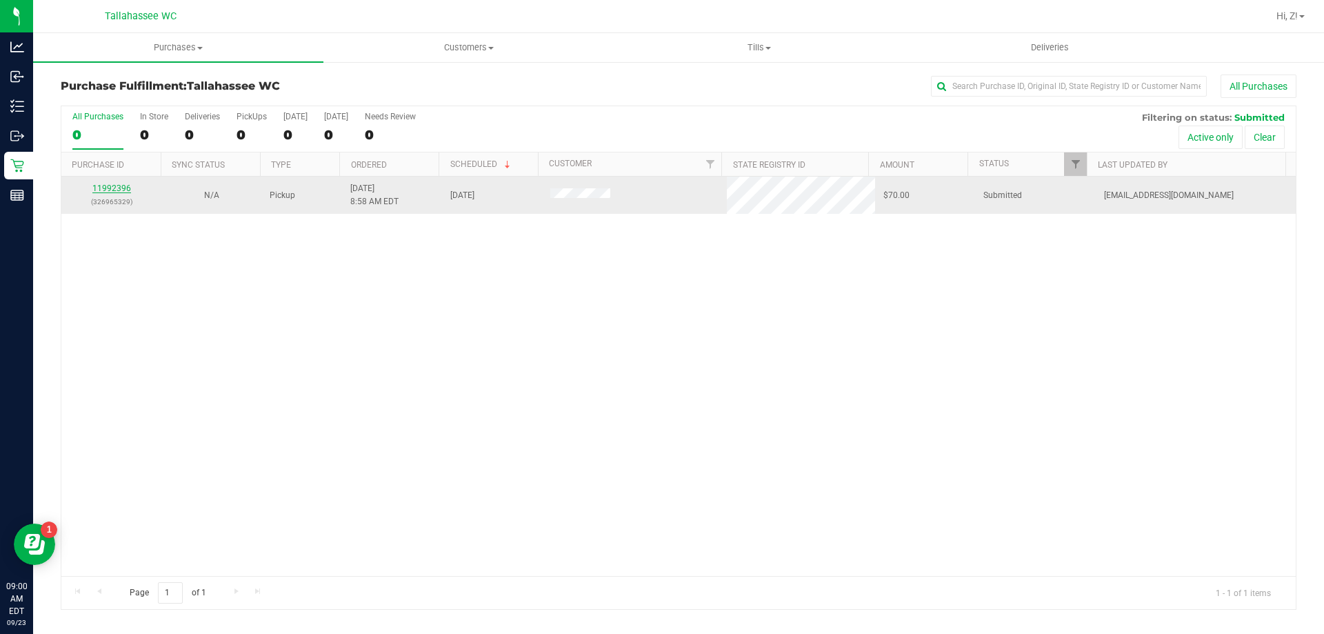
click at [103, 190] on link "11992396" at bounding box center [111, 188] width 39 height 10
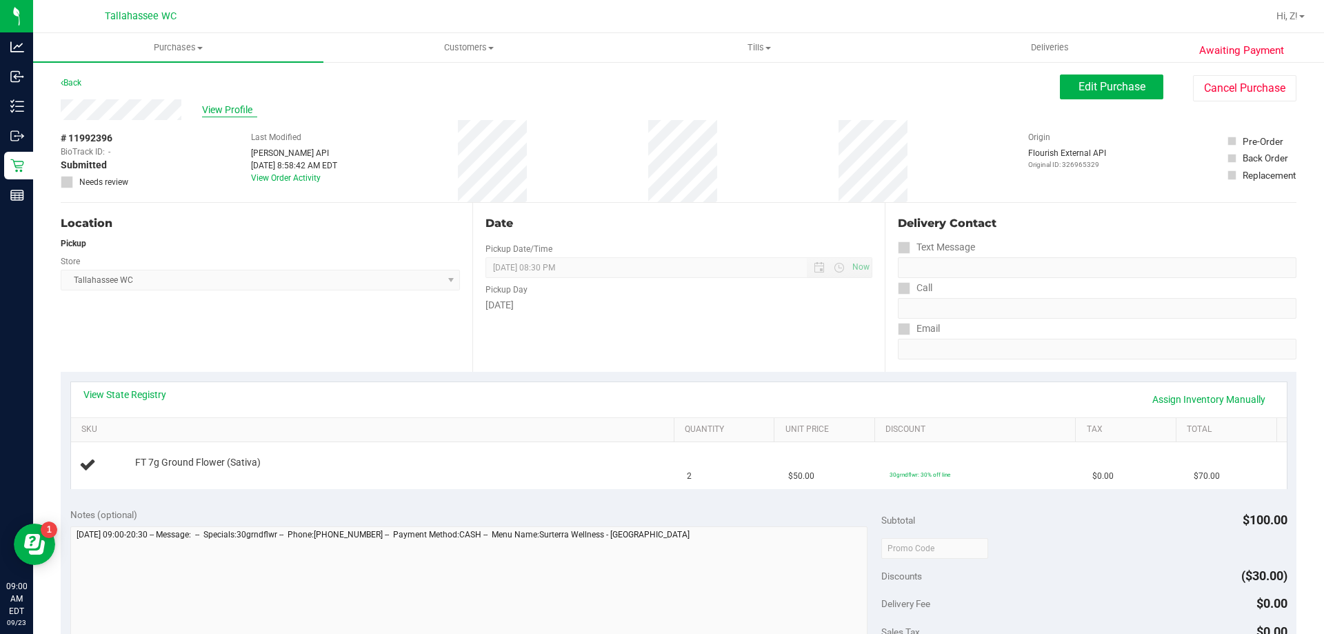
click at [218, 106] on span "View Profile" at bounding box center [229, 110] width 55 height 14
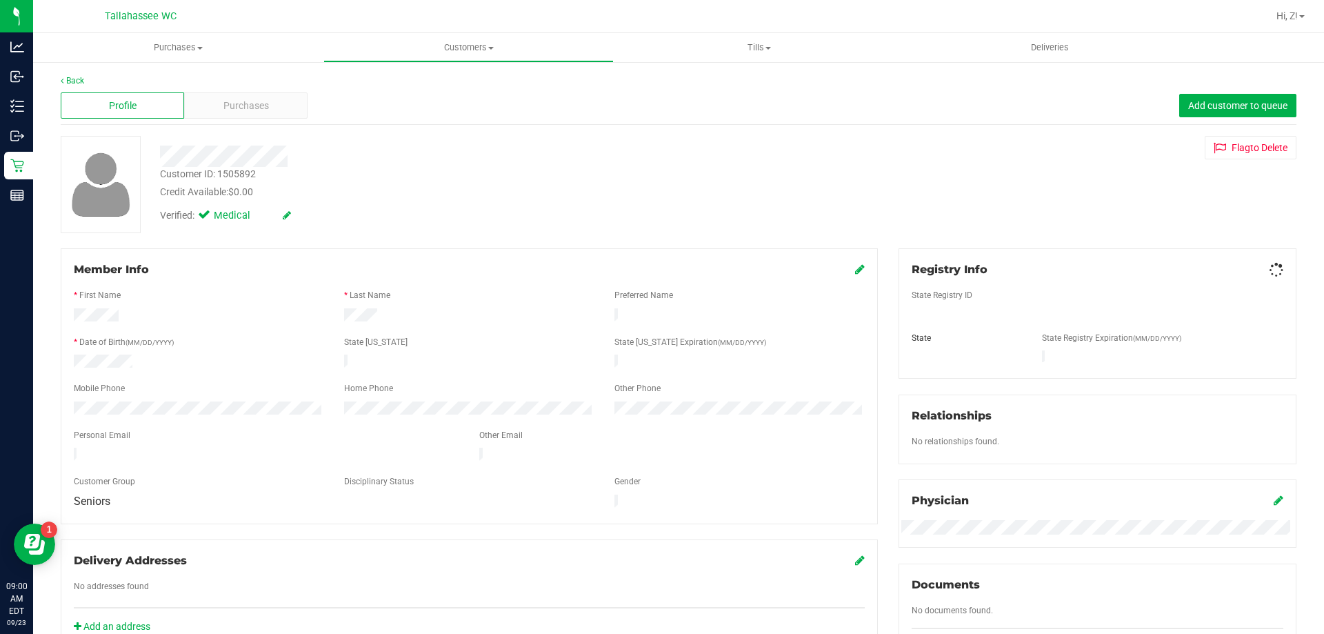
click at [221, 173] on div "Customer ID: 1505892" at bounding box center [208, 174] width 96 height 14
copy div "Customer ID: 1505892"
drag, startPoint x: 418, startPoint y: 245, endPoint x: 270, endPoint y: 42, distance: 251.3
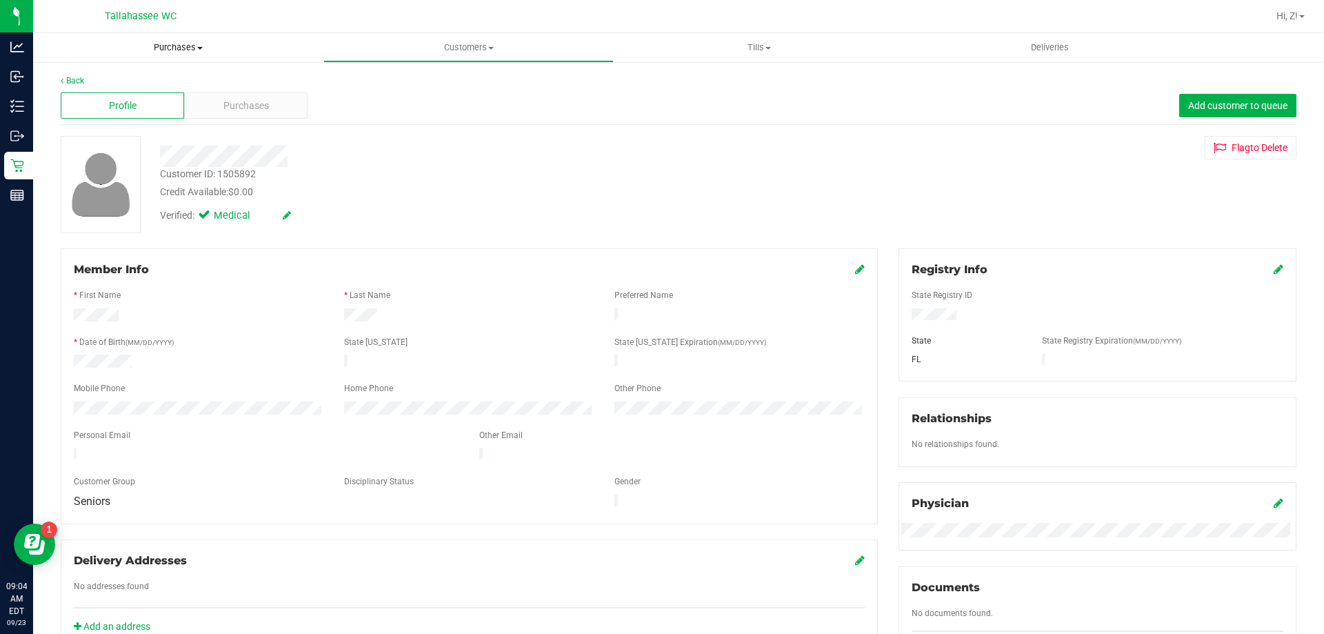
click at [413, 241] on div "Back Profile Purchases Add customer to queue Customer ID: 1505892 Credit Availa…" at bounding box center [679, 513] width 1236 height 879
click at [171, 40] on uib-tab-heading "Purchases Summary of purchases Fulfillment All purchases" at bounding box center [178, 47] width 290 height 29
click at [171, 45] on span "Purchases" at bounding box center [178, 47] width 290 height 12
click at [172, 49] on span "Purchases" at bounding box center [178, 47] width 290 height 12
click at [104, 94] on span "Fulfillment" at bounding box center [76, 100] width 86 height 12
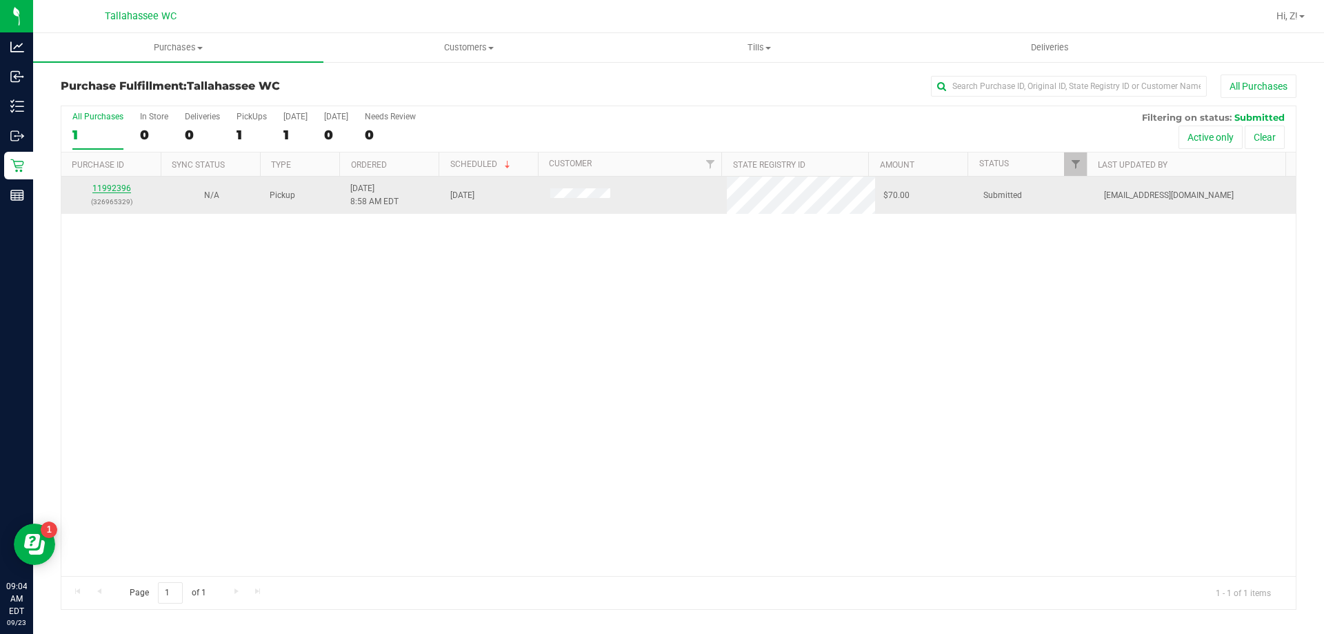
click at [113, 192] on div "11992396 (326965329)" at bounding box center [111, 195] width 83 height 26
click at [115, 188] on link "11992396" at bounding box center [111, 188] width 39 height 10
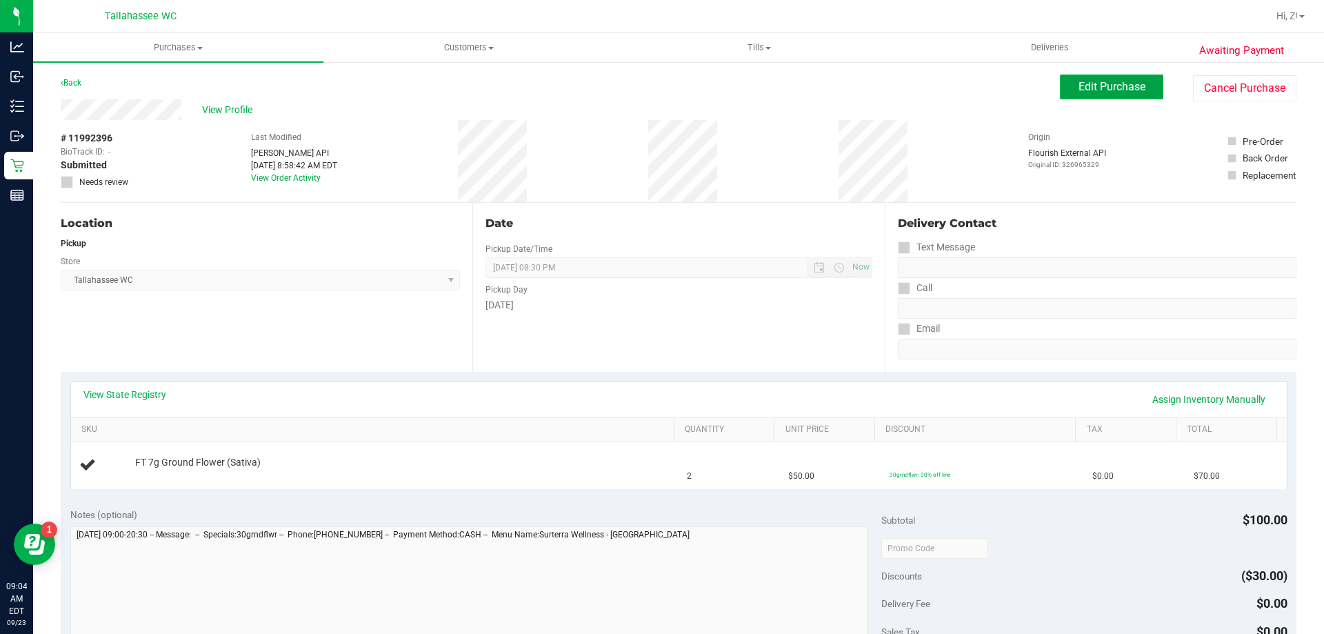
click at [1063, 96] on button "Edit Purchase" at bounding box center [1111, 86] width 103 height 25
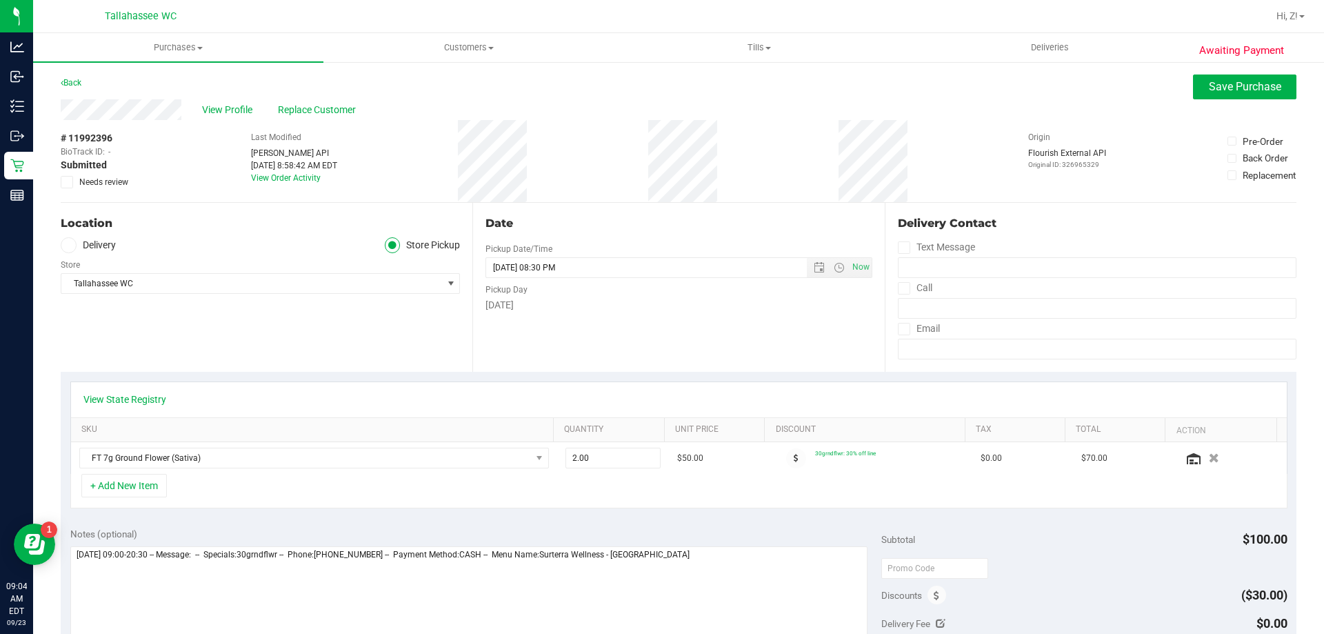
click at [61, 181] on div "Awaiting Payment Back Save Purchase View Profile Replace Customer # 11992396 Bi…" at bounding box center [678, 588] width 1291 height 1054
click at [66, 182] on icon at bounding box center [67, 182] width 9 height 0
click at [0, 0] on input "Needs review" at bounding box center [0, 0] width 0 height 0
click at [771, 565] on textarea at bounding box center [469, 612] width 798 height 132
type textarea "**********"
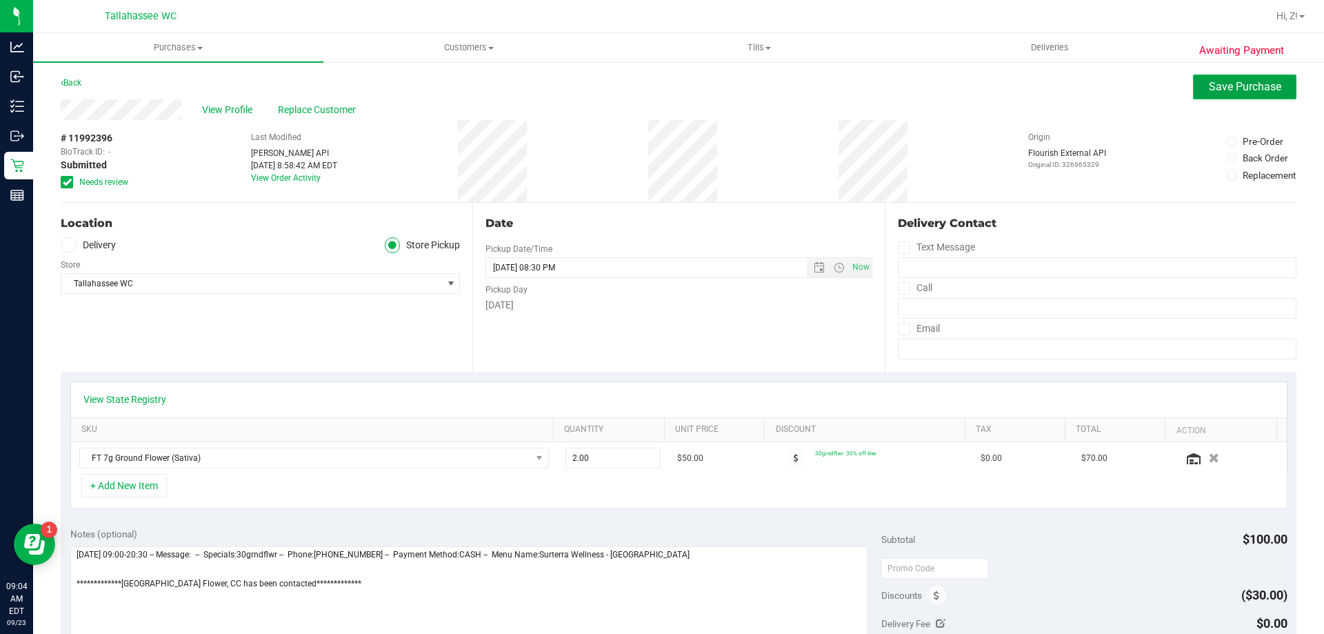
click at [1267, 83] on span "Save Purchase" at bounding box center [1245, 86] width 72 height 13
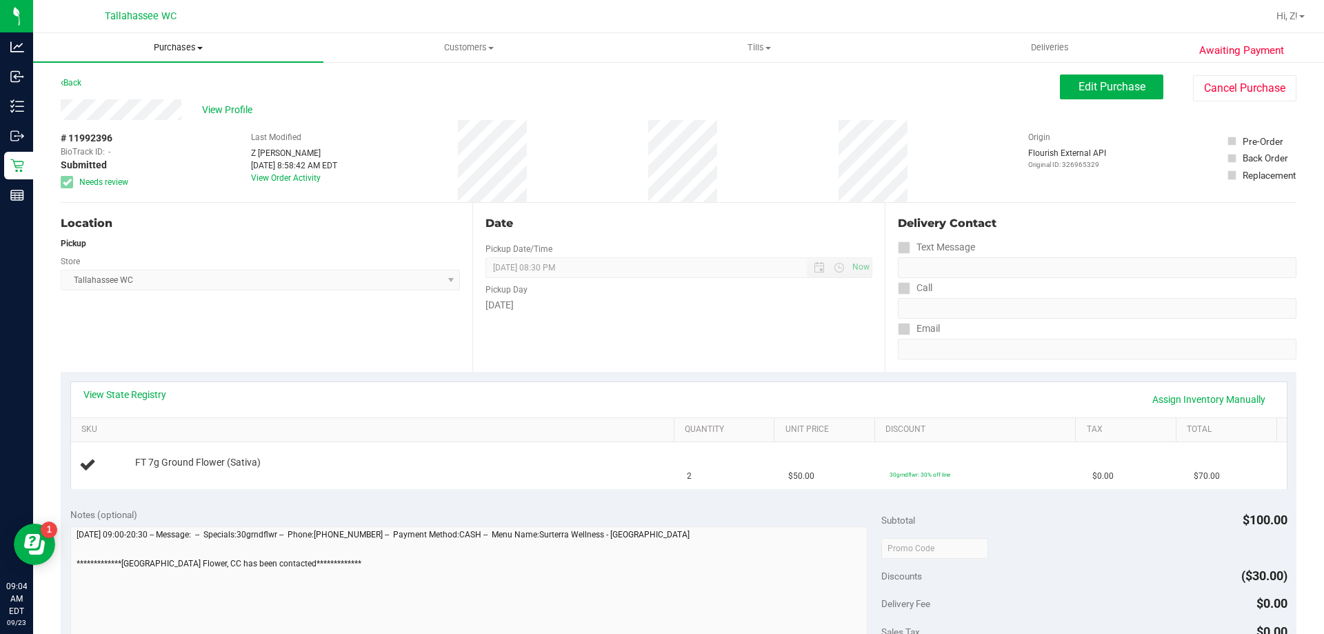
click at [175, 46] on span "Purchases" at bounding box center [178, 47] width 290 height 12
click at [123, 101] on li "Fulfillment" at bounding box center [178, 100] width 290 height 17
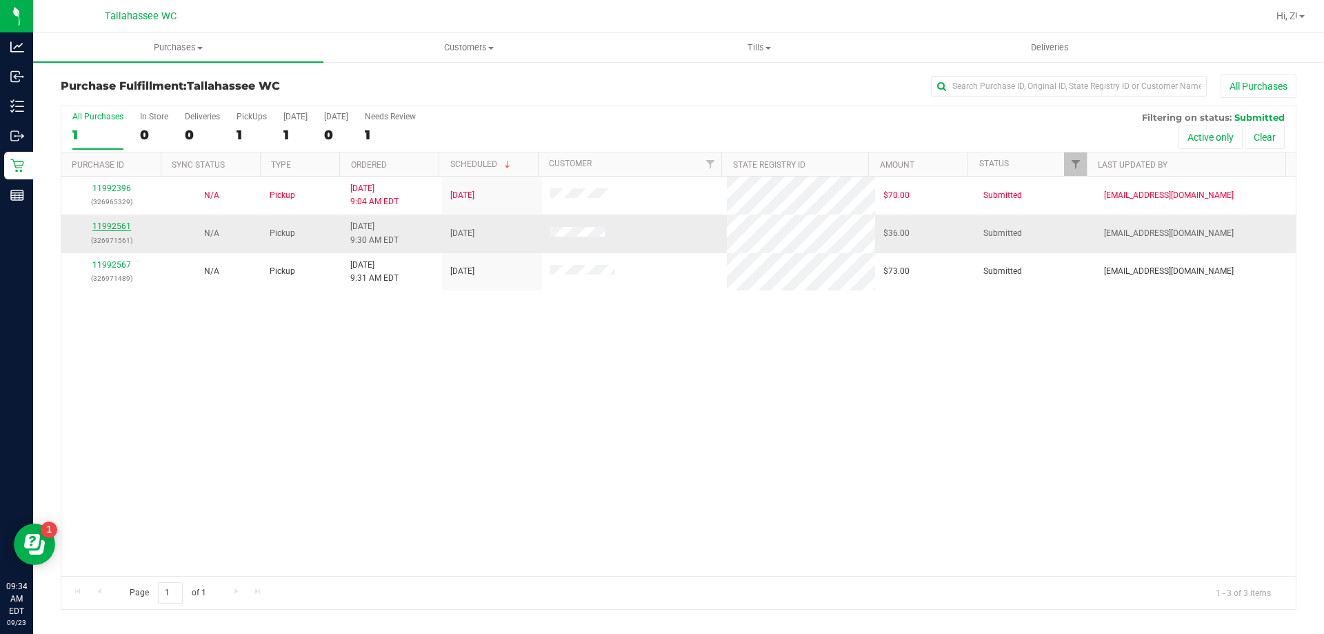
click at [119, 221] on link "11992561" at bounding box center [111, 226] width 39 height 10
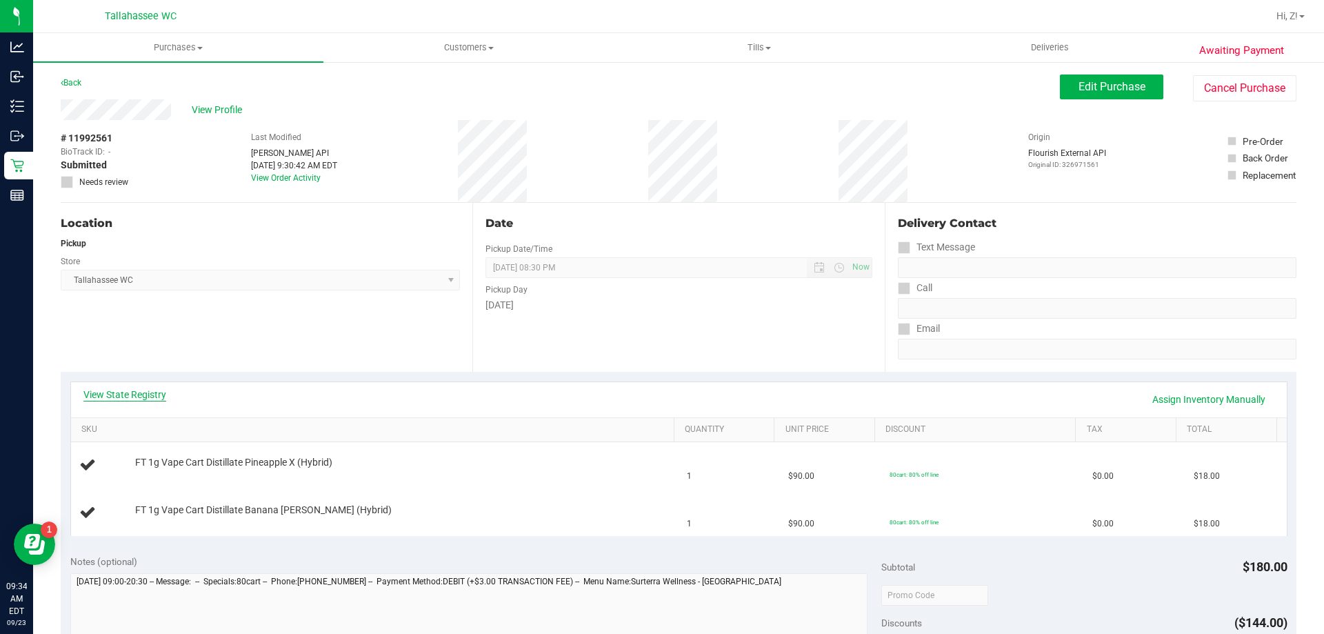
click at [141, 392] on link "View State Registry" at bounding box center [124, 395] width 83 height 14
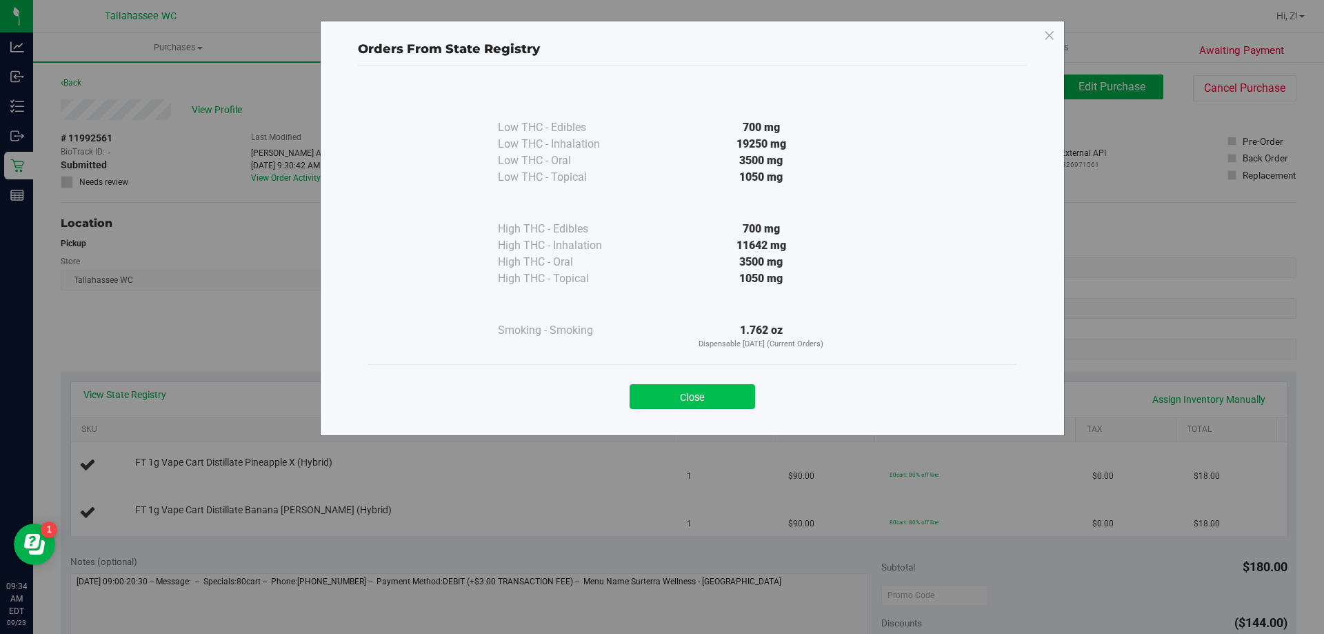
click at [736, 390] on button "Close" at bounding box center [693, 396] width 126 height 25
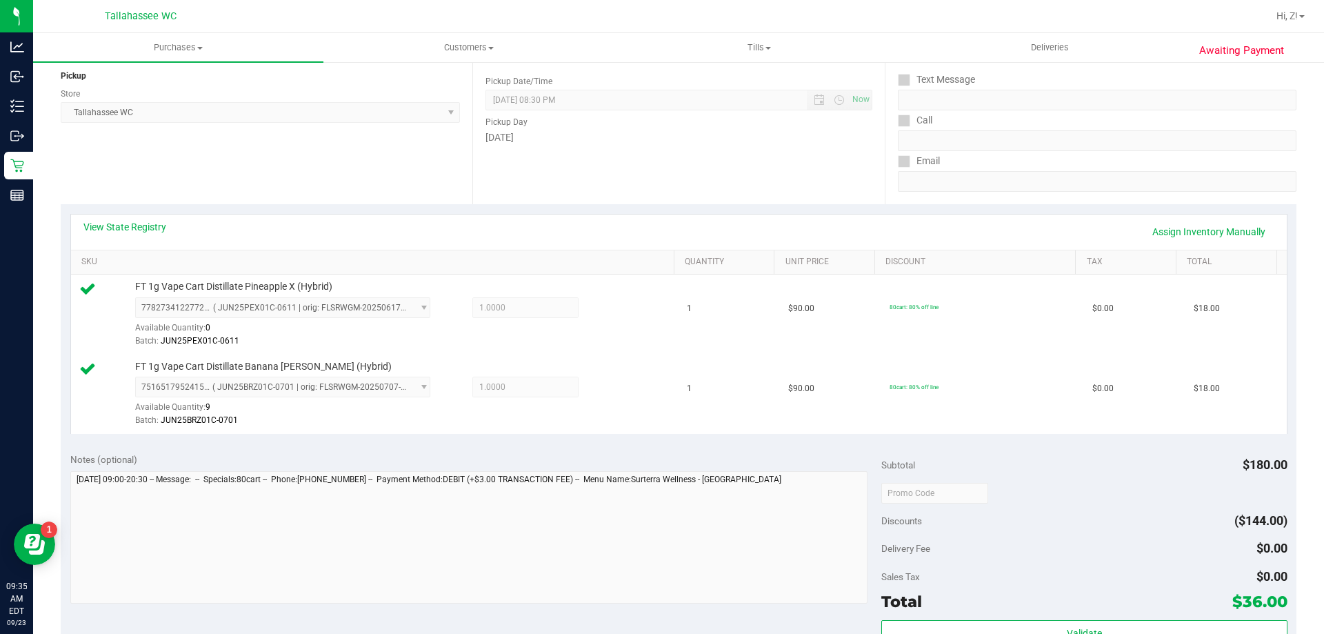
scroll to position [345, 0]
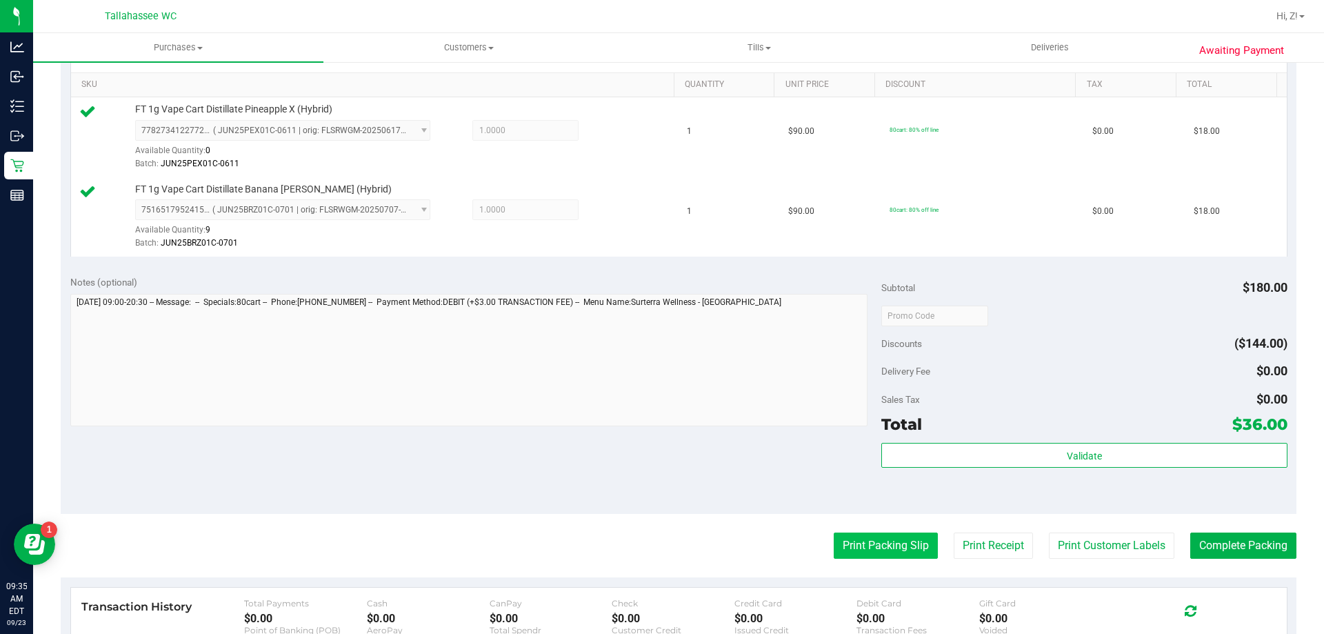
click at [901, 541] on button "Print Packing Slip" at bounding box center [886, 545] width 104 height 26
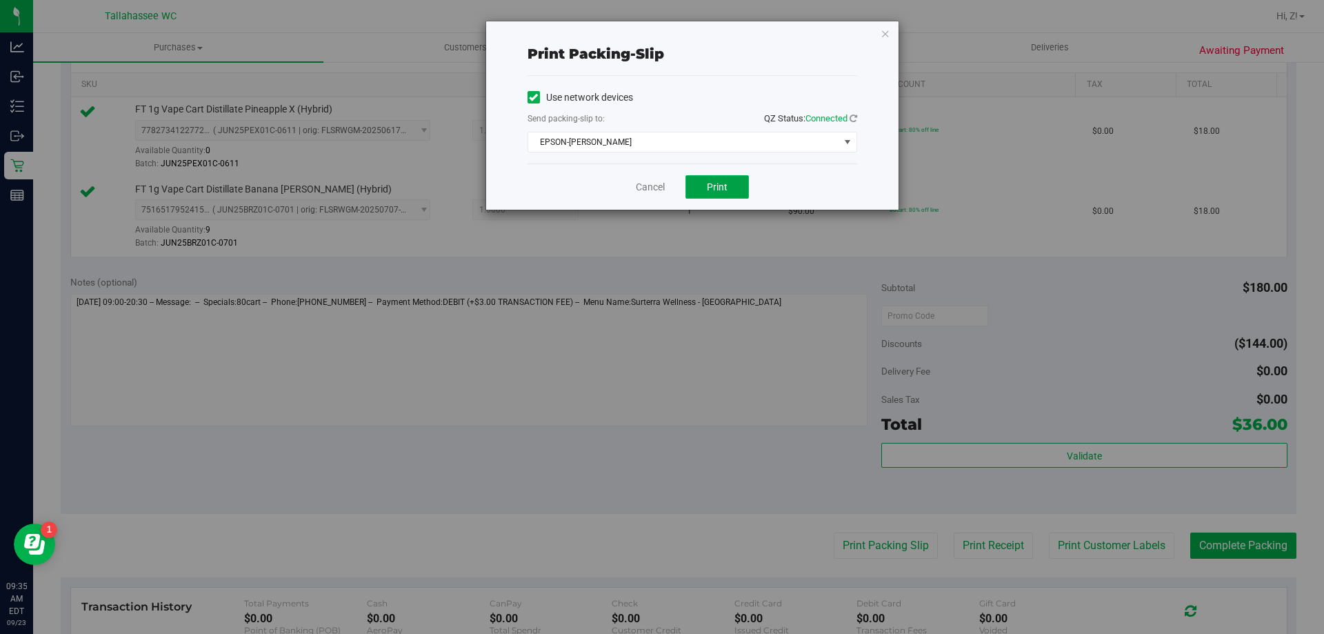
click at [717, 189] on span "Print" at bounding box center [717, 186] width 21 height 11
drag, startPoint x: 884, startPoint y: 39, endPoint x: 883, endPoint y: 51, distance: 12.4
click at [885, 39] on icon "button" at bounding box center [886, 33] width 10 height 17
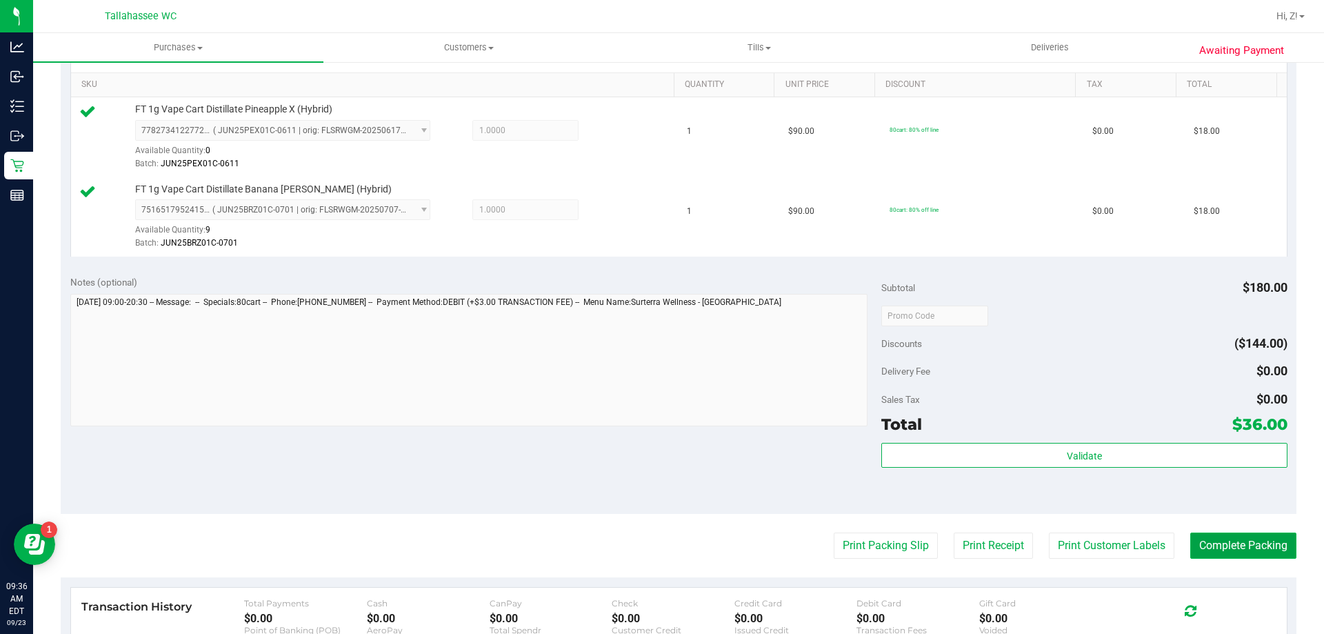
click at [1212, 545] on button "Complete Packing" at bounding box center [1243, 545] width 106 height 26
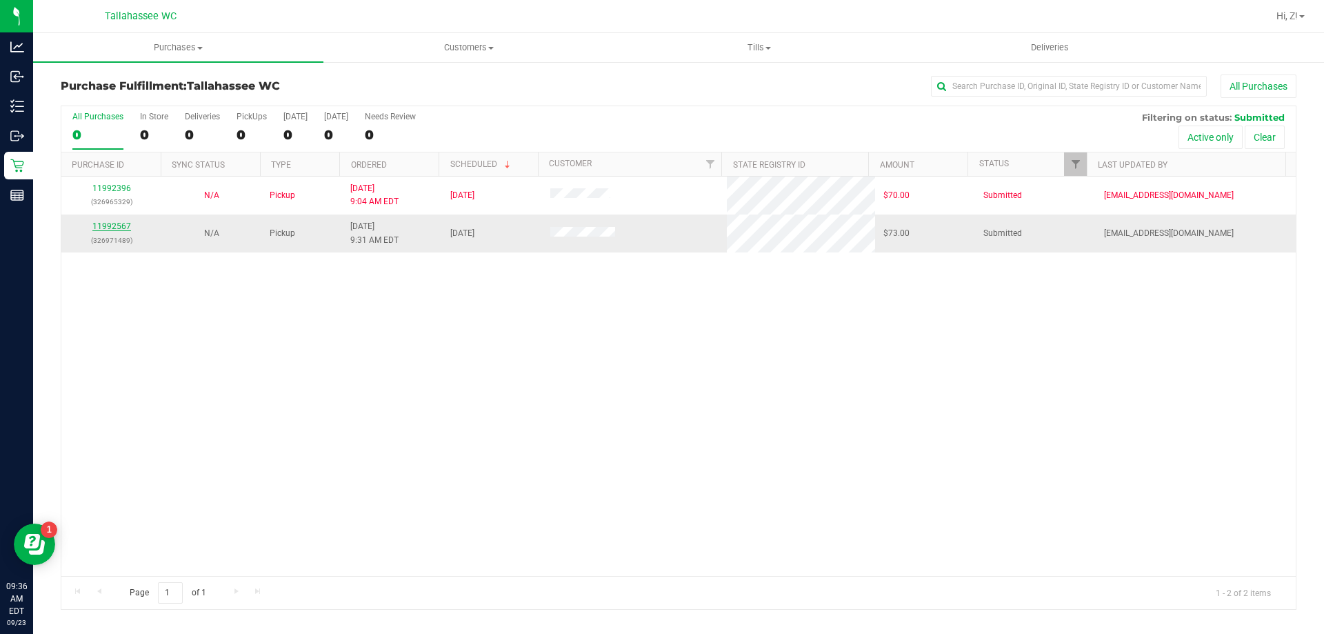
click at [123, 223] on link "11992567" at bounding box center [111, 226] width 39 height 10
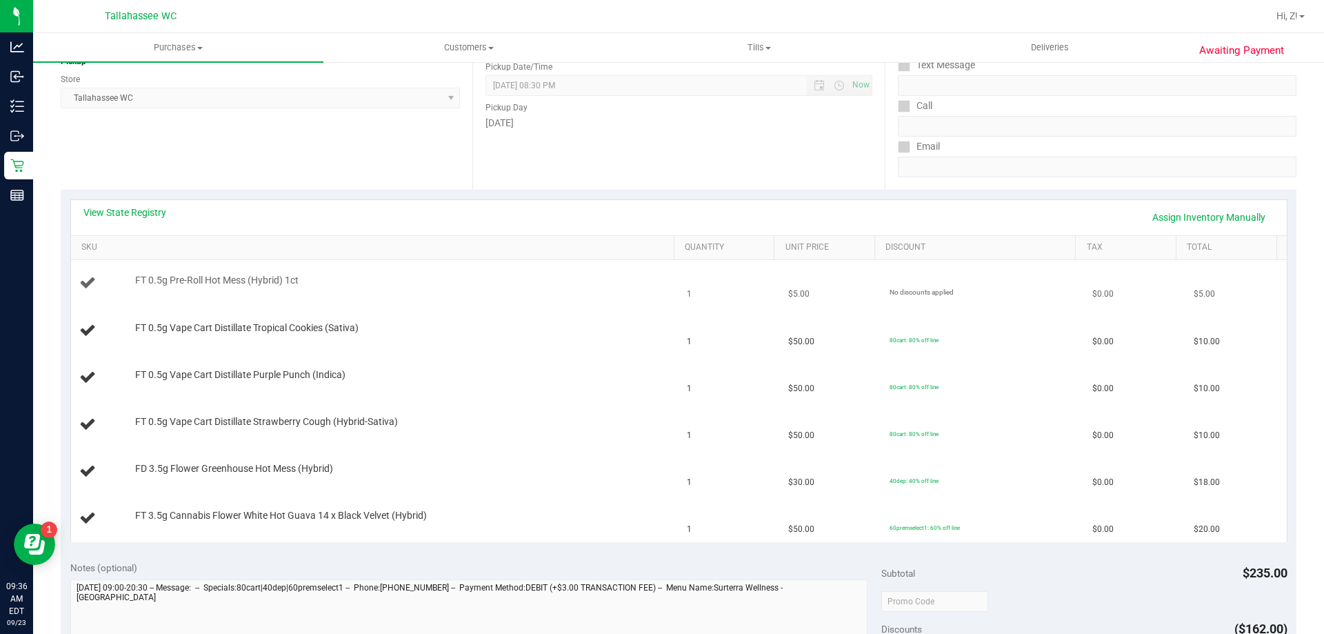
scroll to position [207, 0]
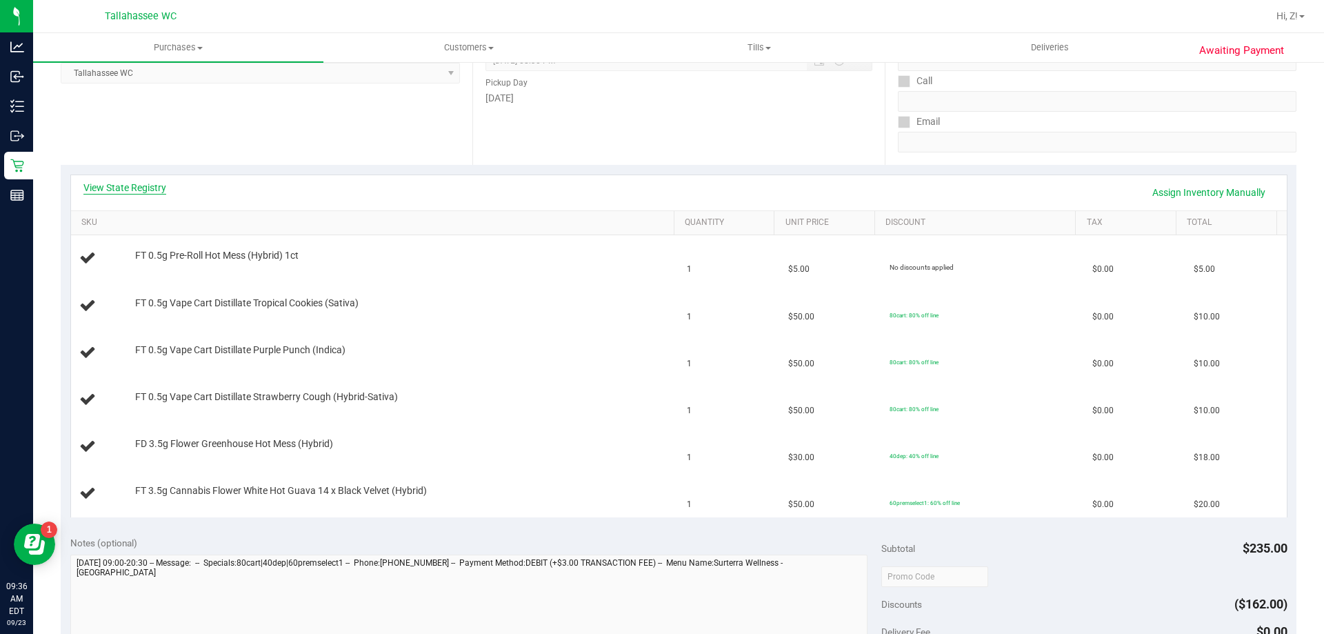
click at [137, 190] on link "View State Registry" at bounding box center [124, 188] width 83 height 14
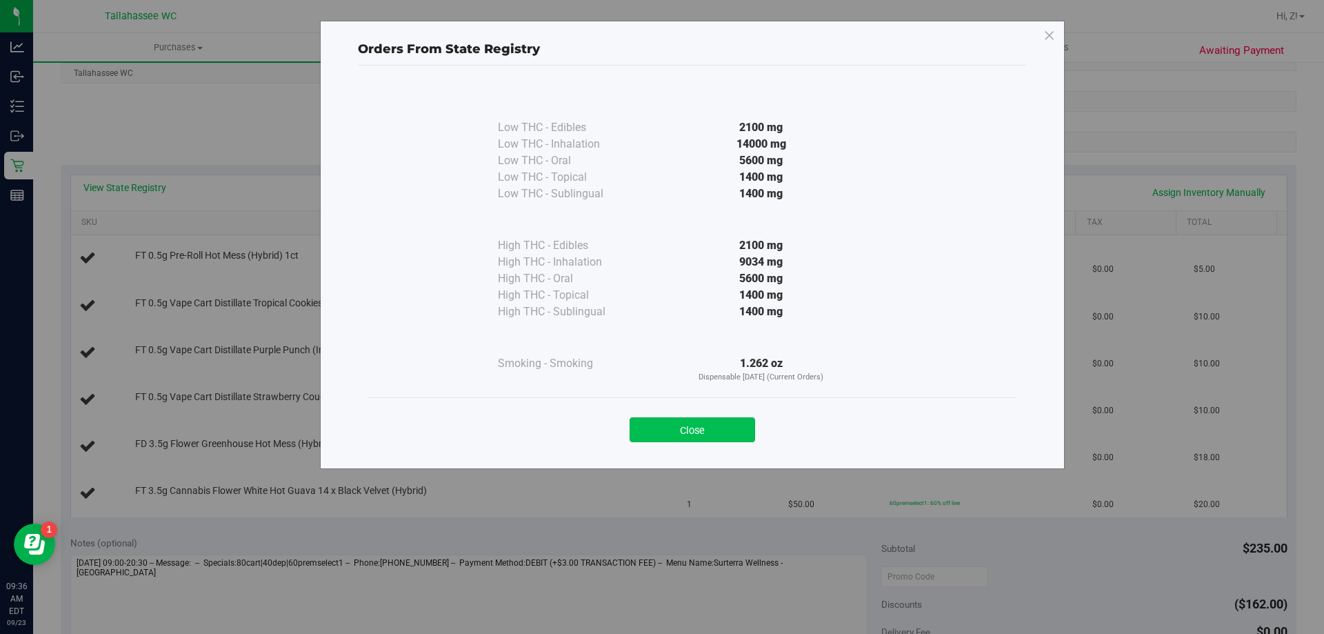
click at [707, 425] on button "Close" at bounding box center [693, 429] width 126 height 25
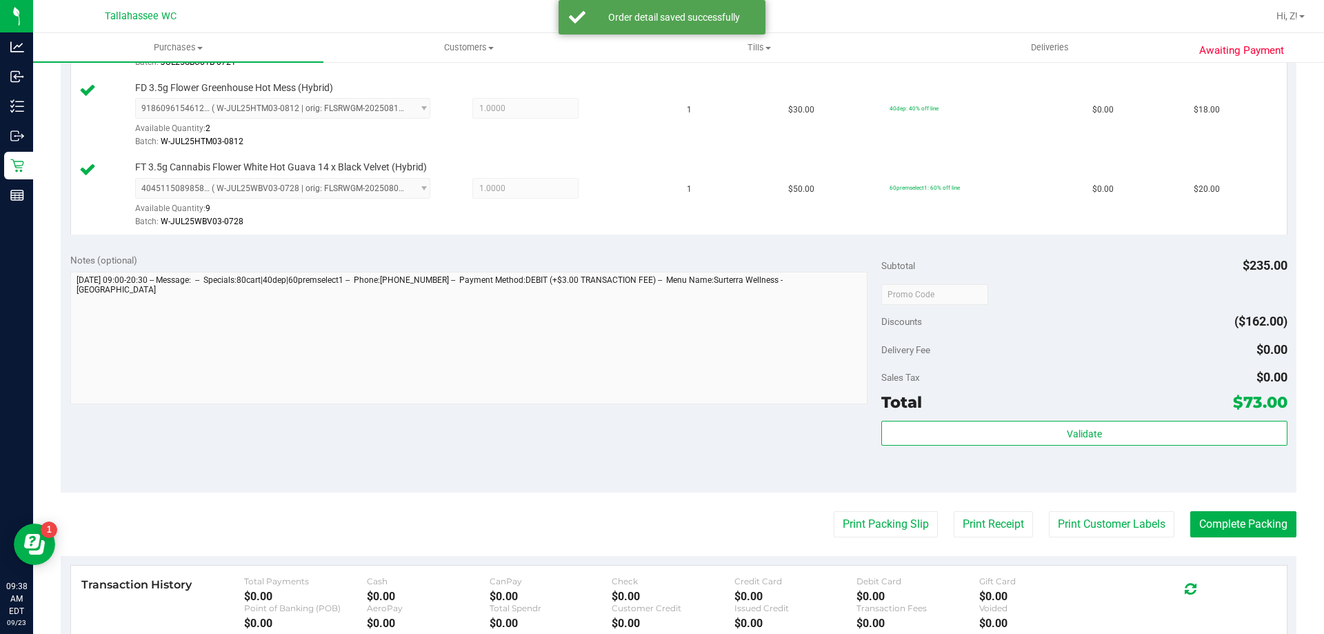
scroll to position [892, 0]
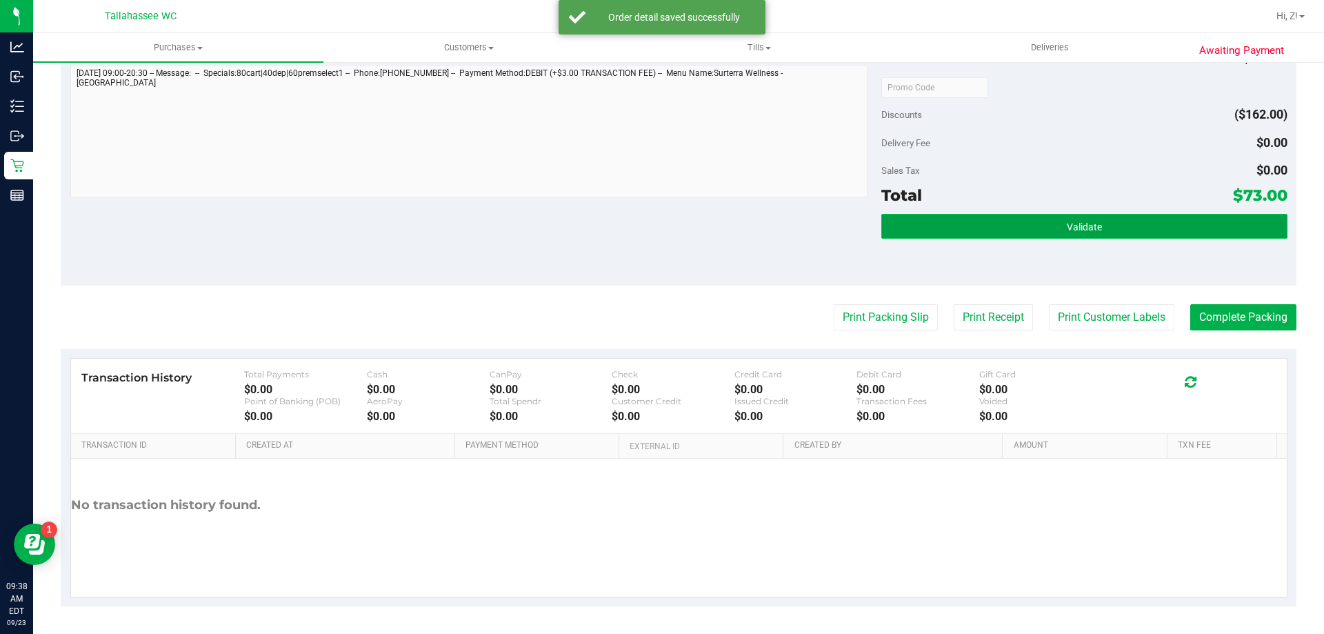
click at [1091, 226] on span "Validate" at bounding box center [1084, 226] width 35 height 11
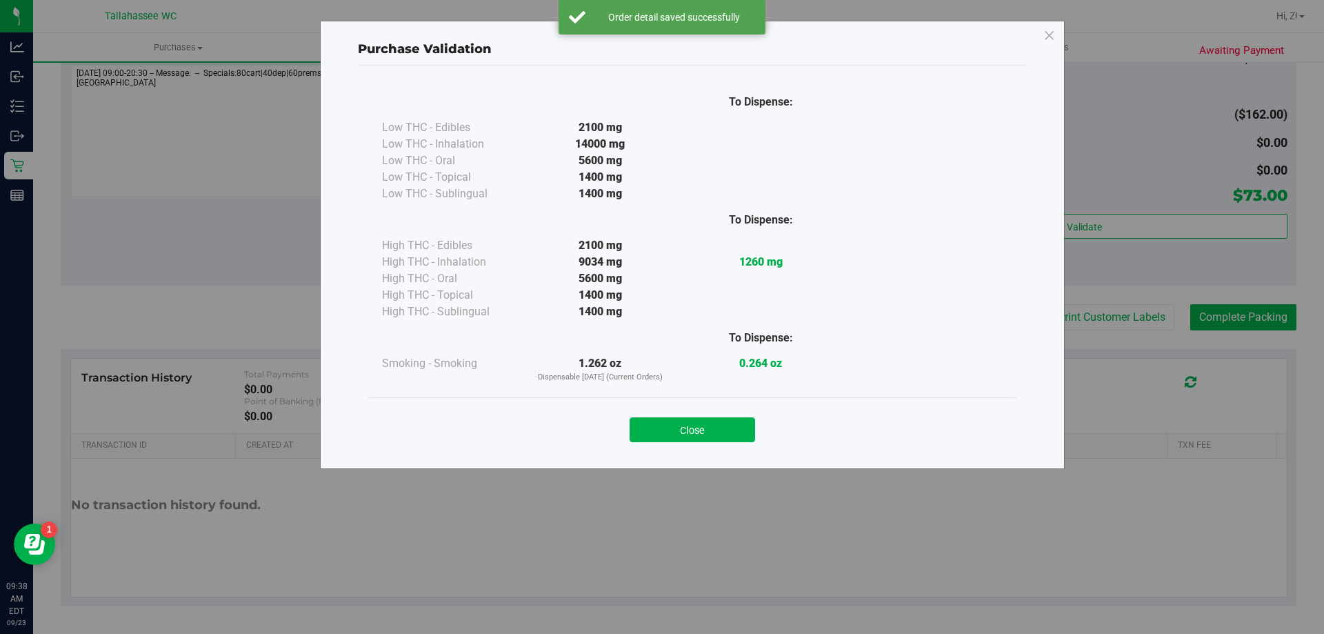
drag, startPoint x: 719, startPoint y: 429, endPoint x: 739, endPoint y: 408, distance: 28.8
click at [719, 430] on button "Close" at bounding box center [693, 429] width 126 height 25
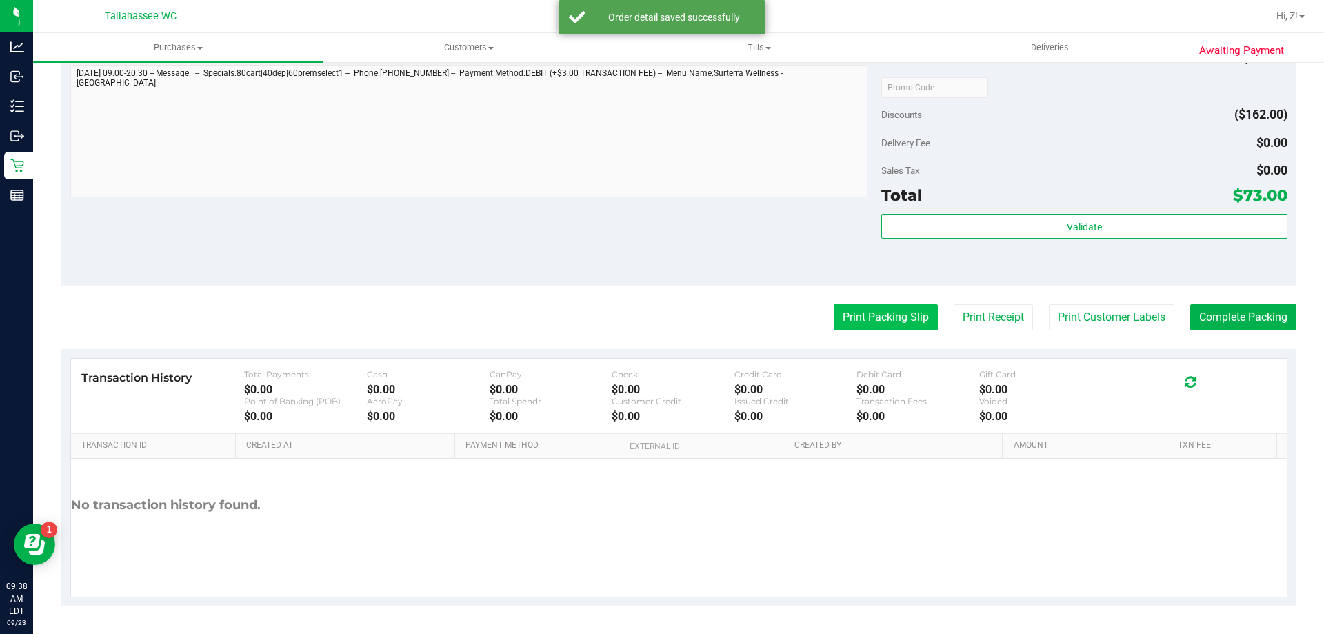
click at [860, 323] on button "Print Packing Slip" at bounding box center [886, 317] width 104 height 26
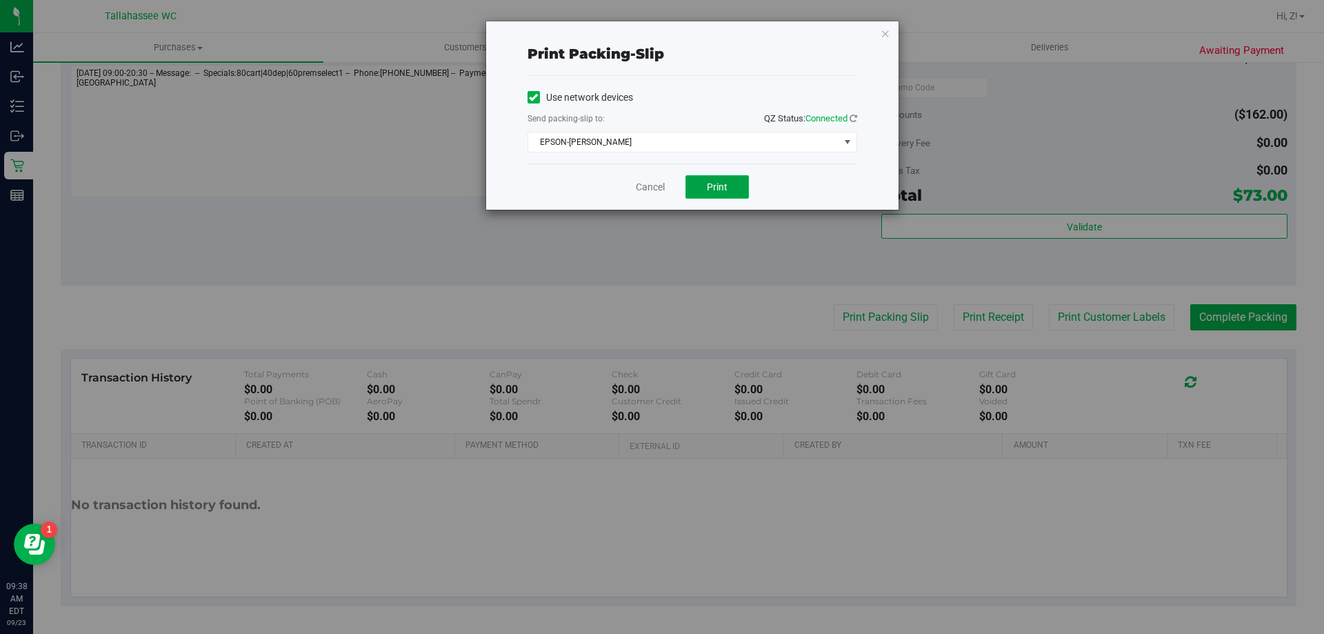
click at [708, 185] on span "Print" at bounding box center [717, 186] width 21 height 11
click at [882, 33] on icon "button" at bounding box center [886, 33] width 10 height 17
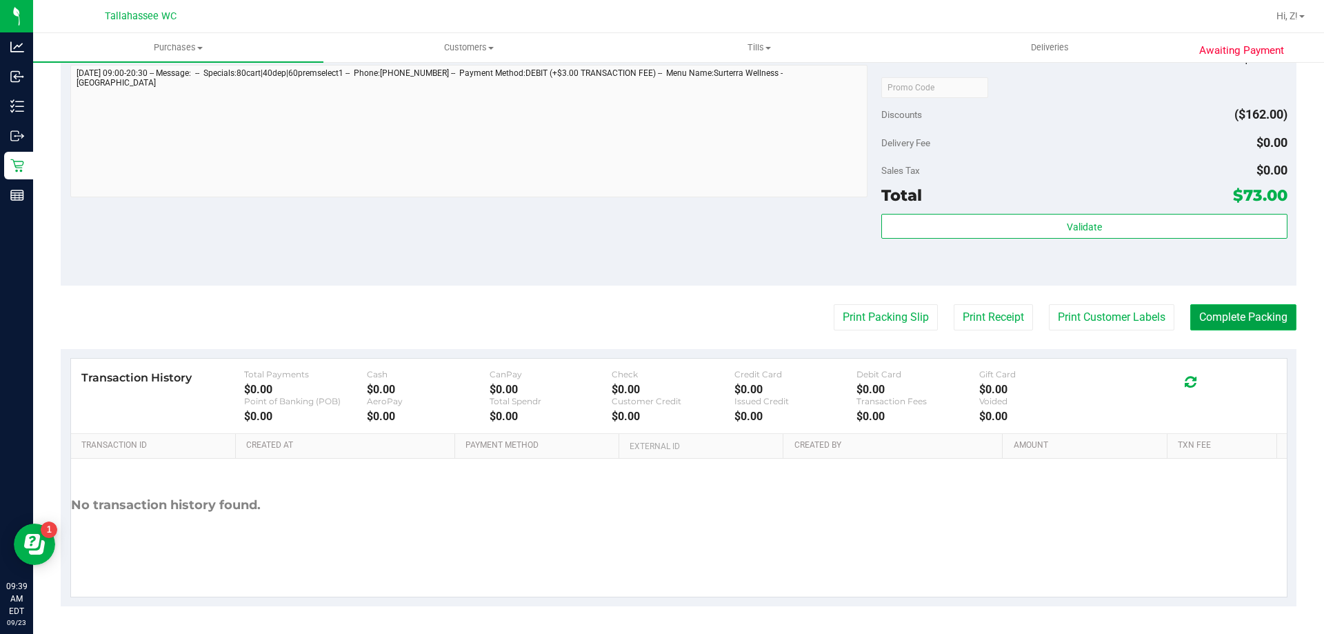
click at [1234, 318] on button "Complete Packing" at bounding box center [1243, 317] width 106 height 26
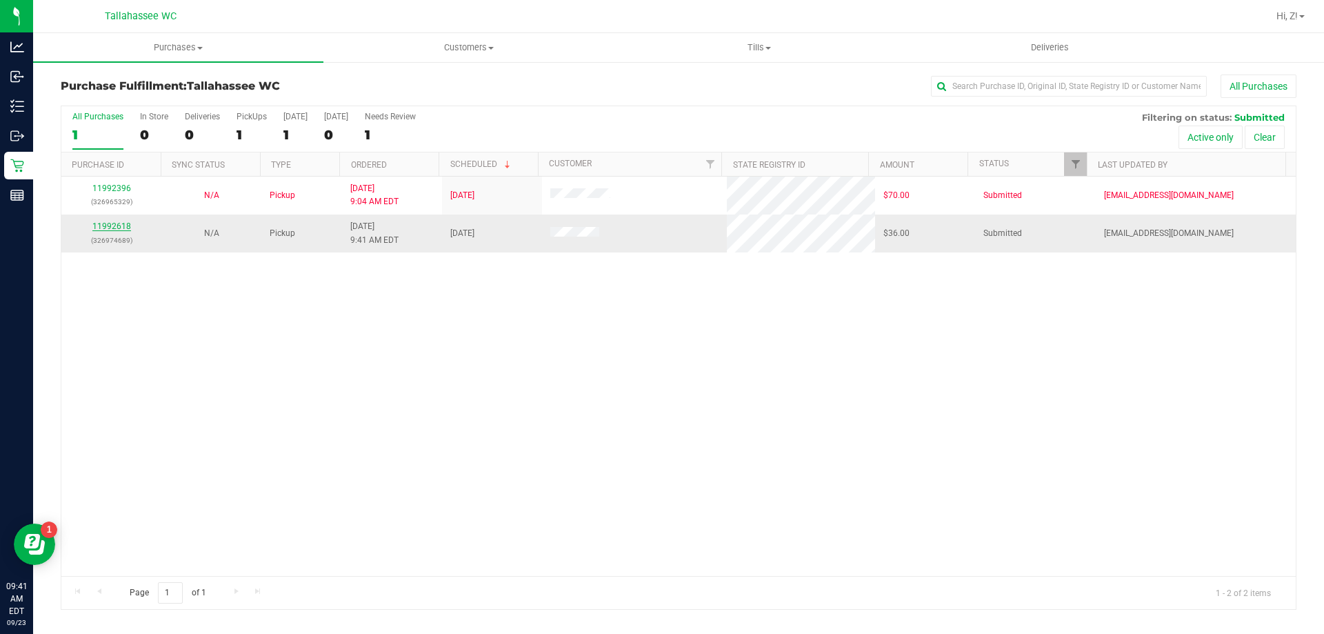
click at [122, 223] on link "11992618" at bounding box center [111, 226] width 39 height 10
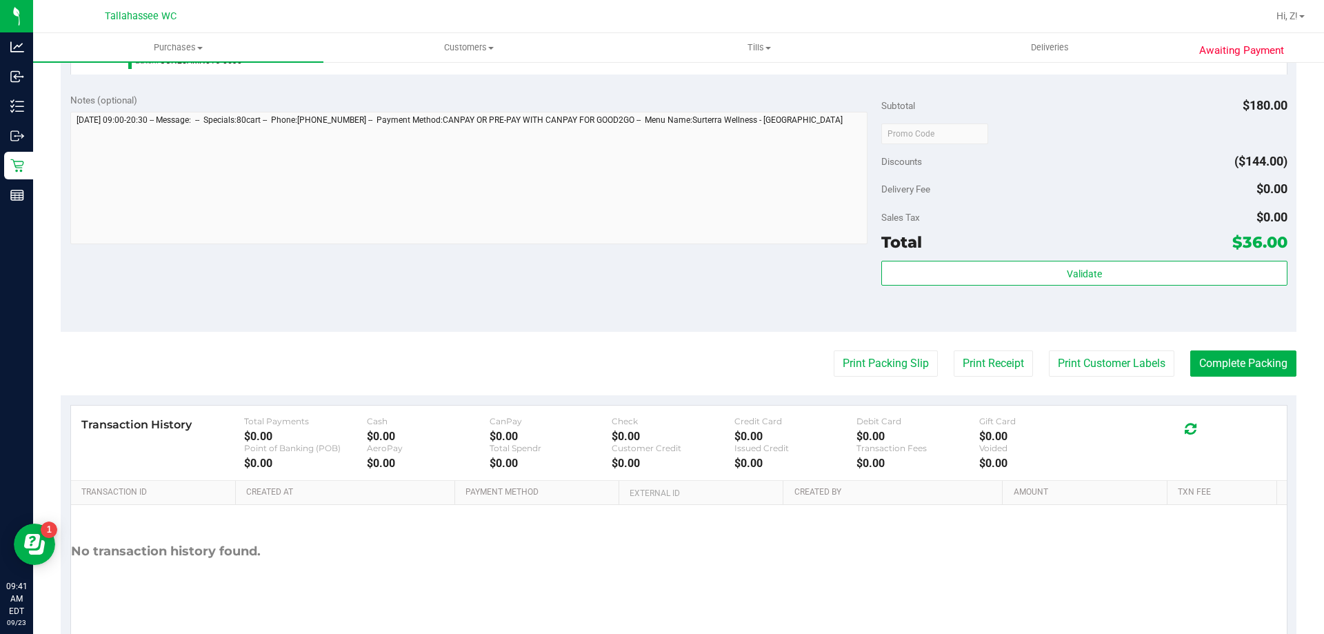
scroll to position [574, 0]
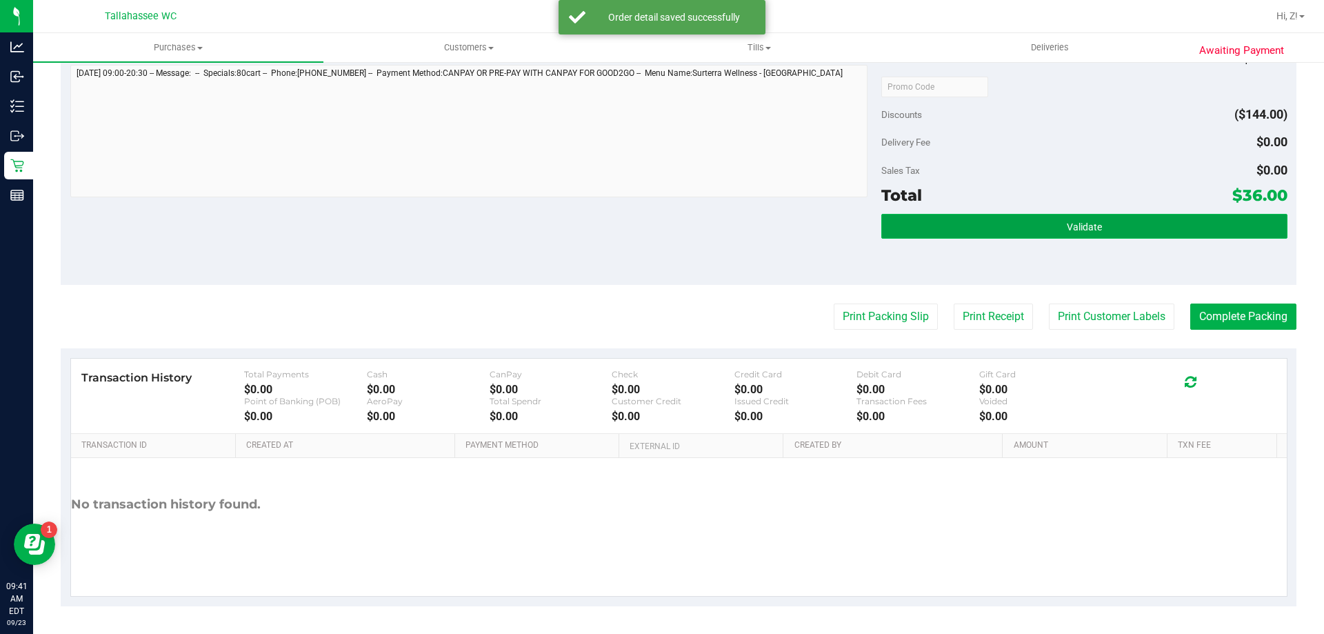
click at [1056, 219] on button "Validate" at bounding box center [1083, 226] width 405 height 25
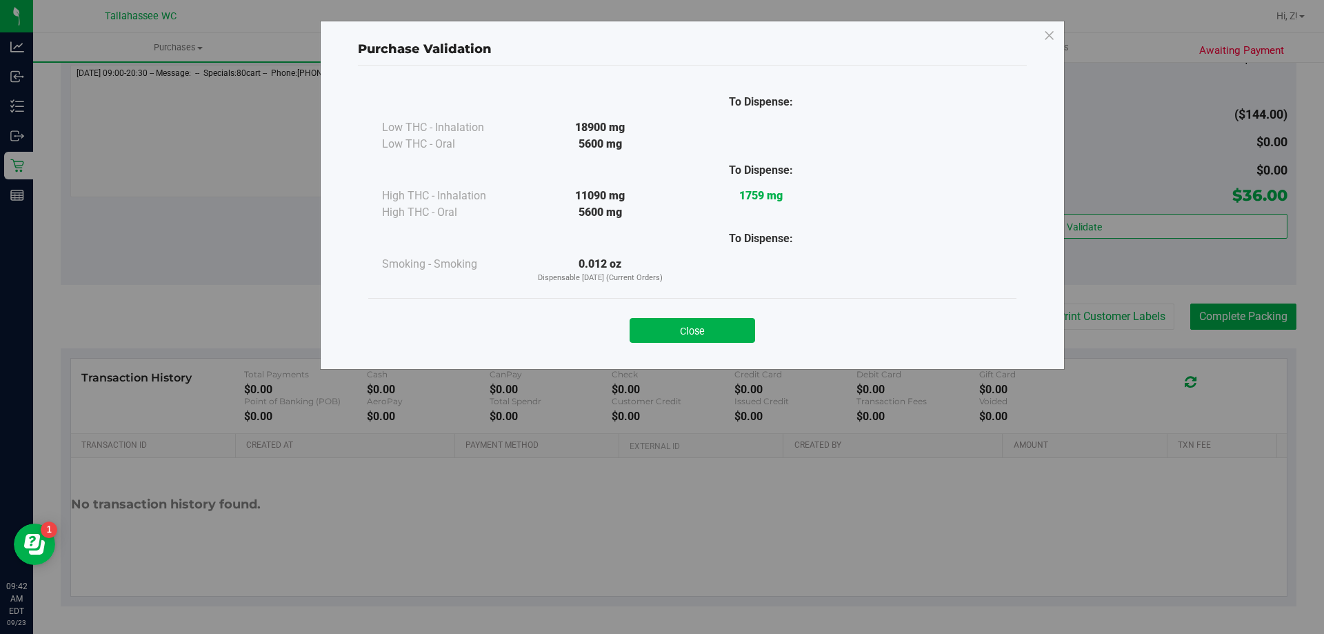
click at [744, 337] on button "Close" at bounding box center [693, 330] width 126 height 25
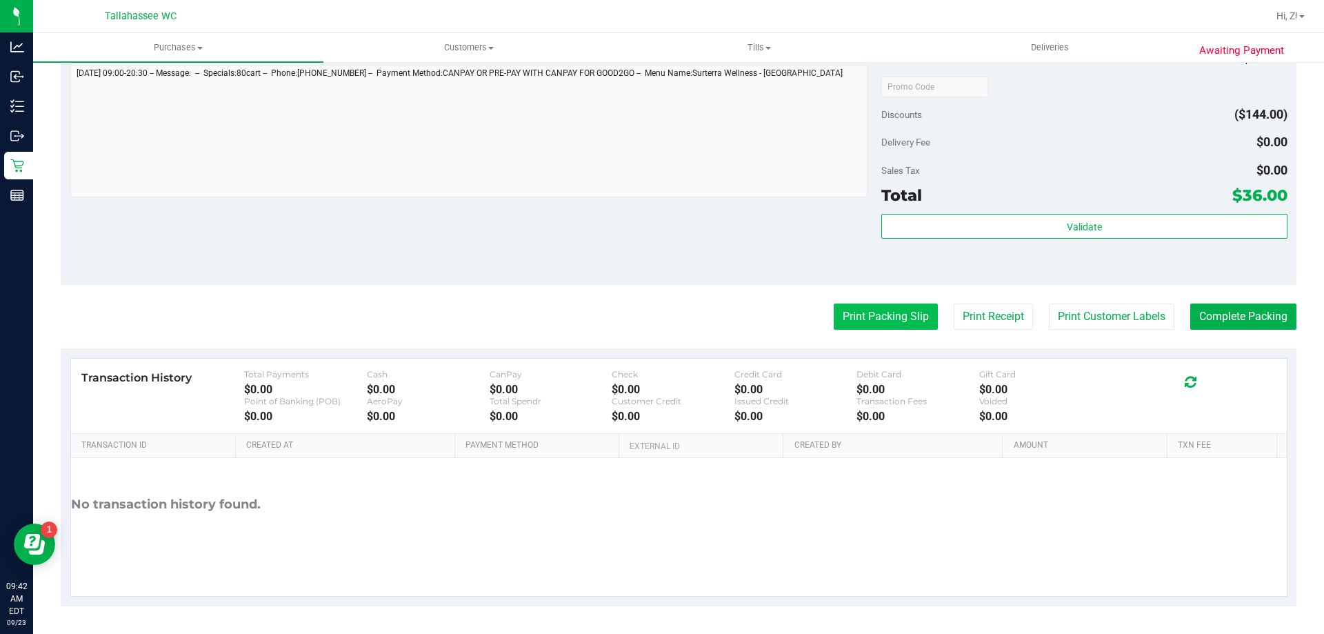
click at [892, 314] on button "Print Packing Slip" at bounding box center [886, 316] width 104 height 26
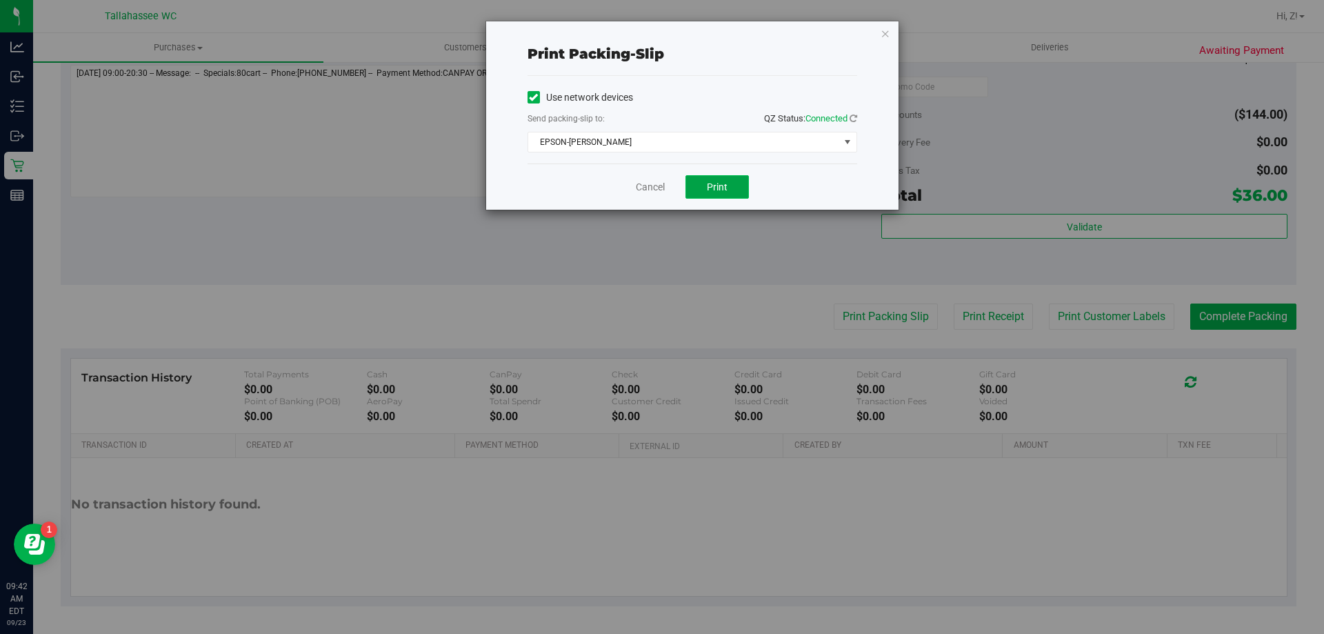
click at [725, 193] on button "Print" at bounding box center [716, 186] width 63 height 23
click at [885, 34] on icon "button" at bounding box center [886, 33] width 10 height 17
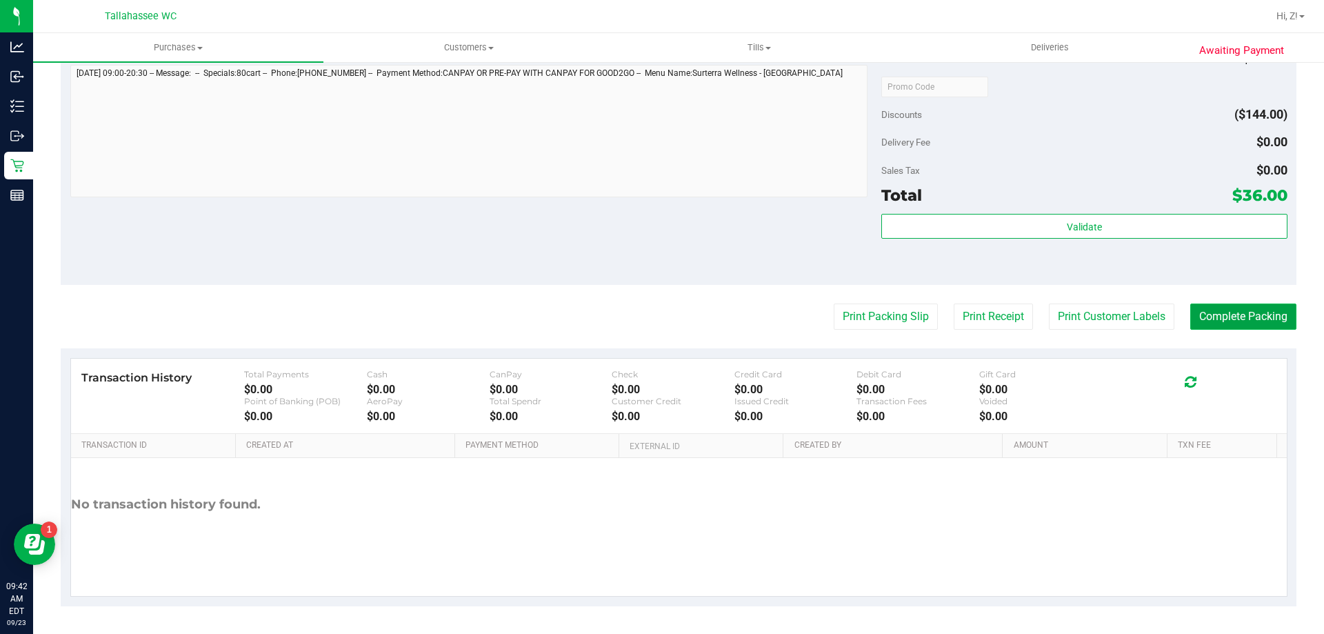
click at [1232, 316] on button "Complete Packing" at bounding box center [1243, 316] width 106 height 26
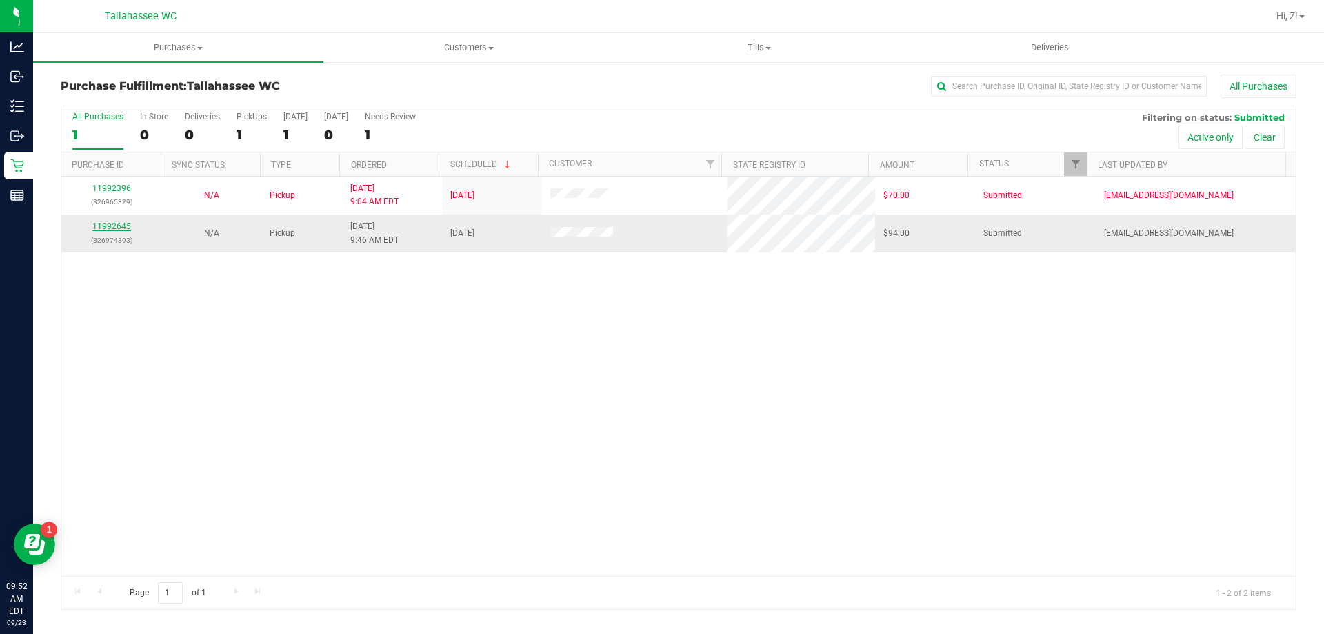
click at [119, 223] on link "11992645" at bounding box center [111, 226] width 39 height 10
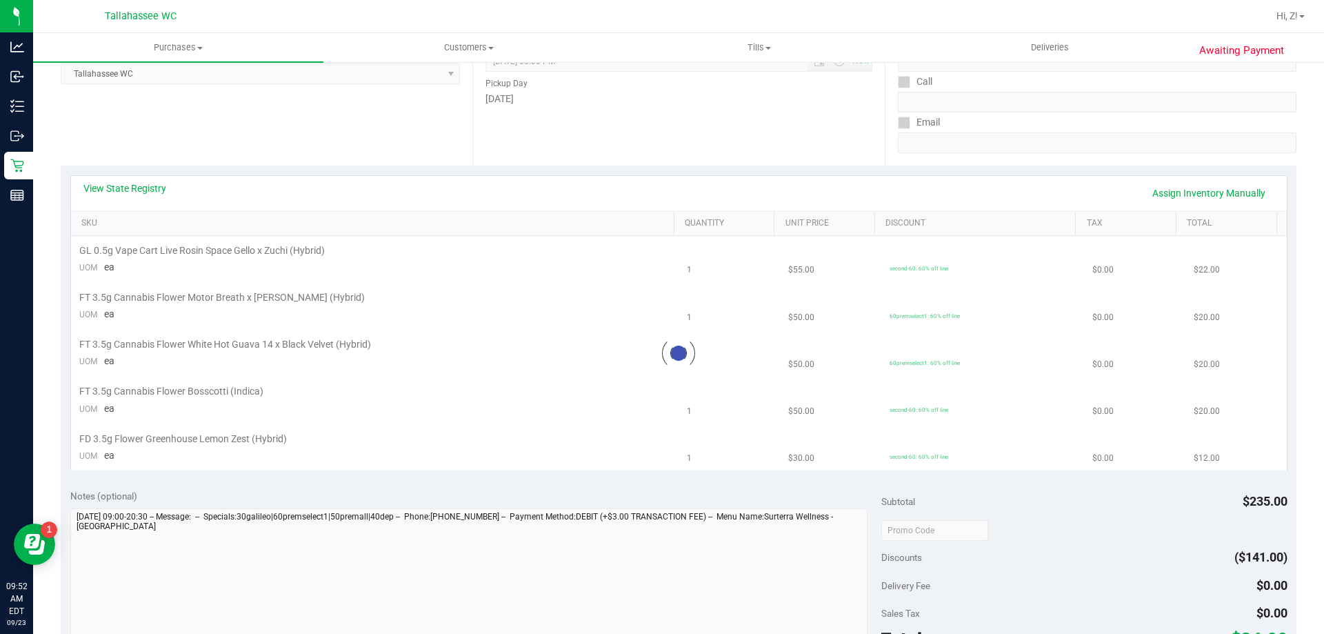
scroll to position [207, 0]
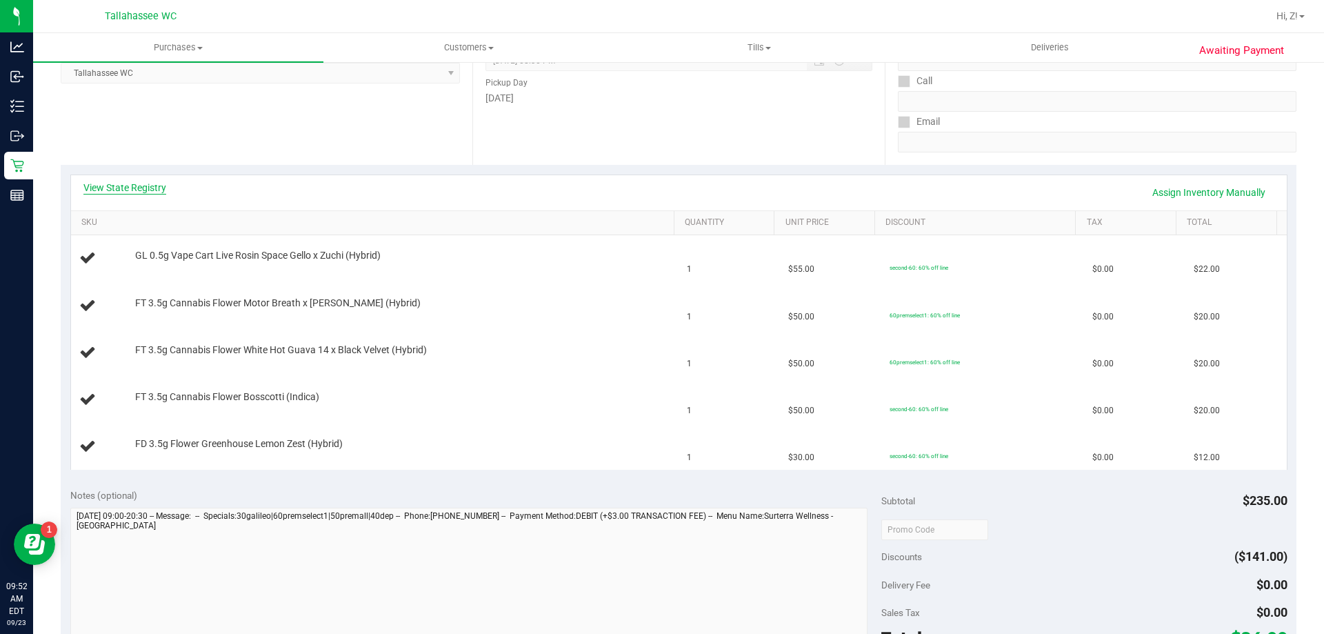
click at [134, 182] on link "View State Registry" at bounding box center [124, 188] width 83 height 14
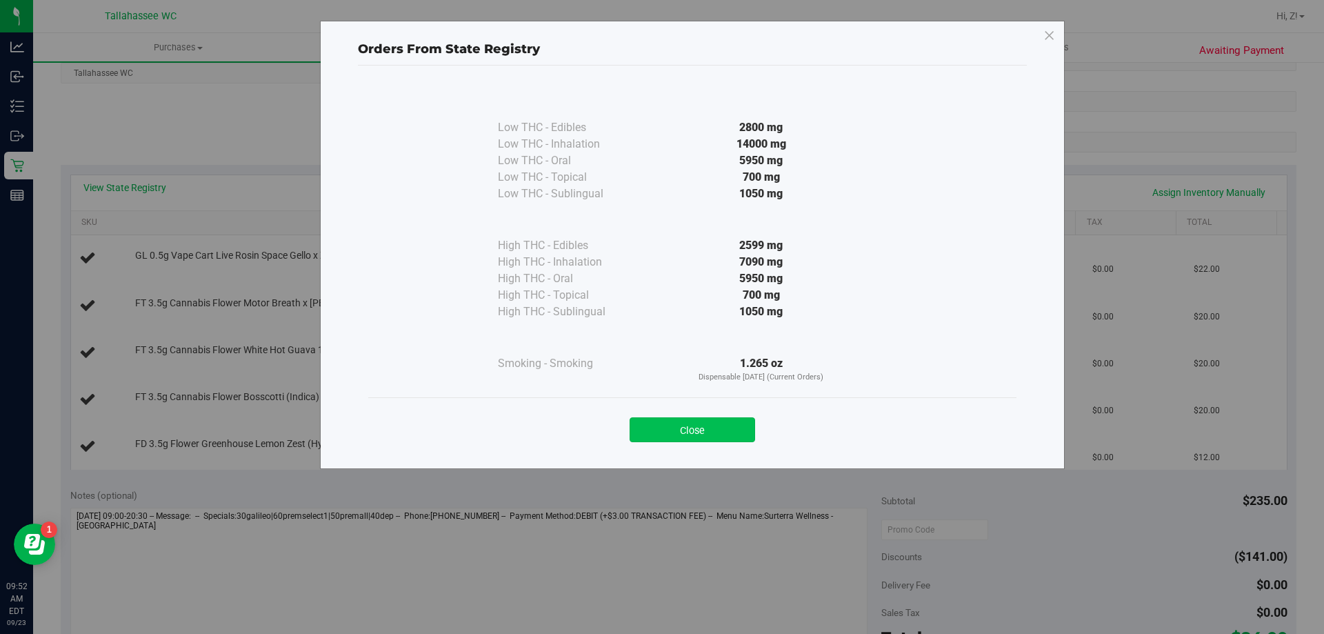
click at [704, 429] on button "Close" at bounding box center [693, 429] width 126 height 25
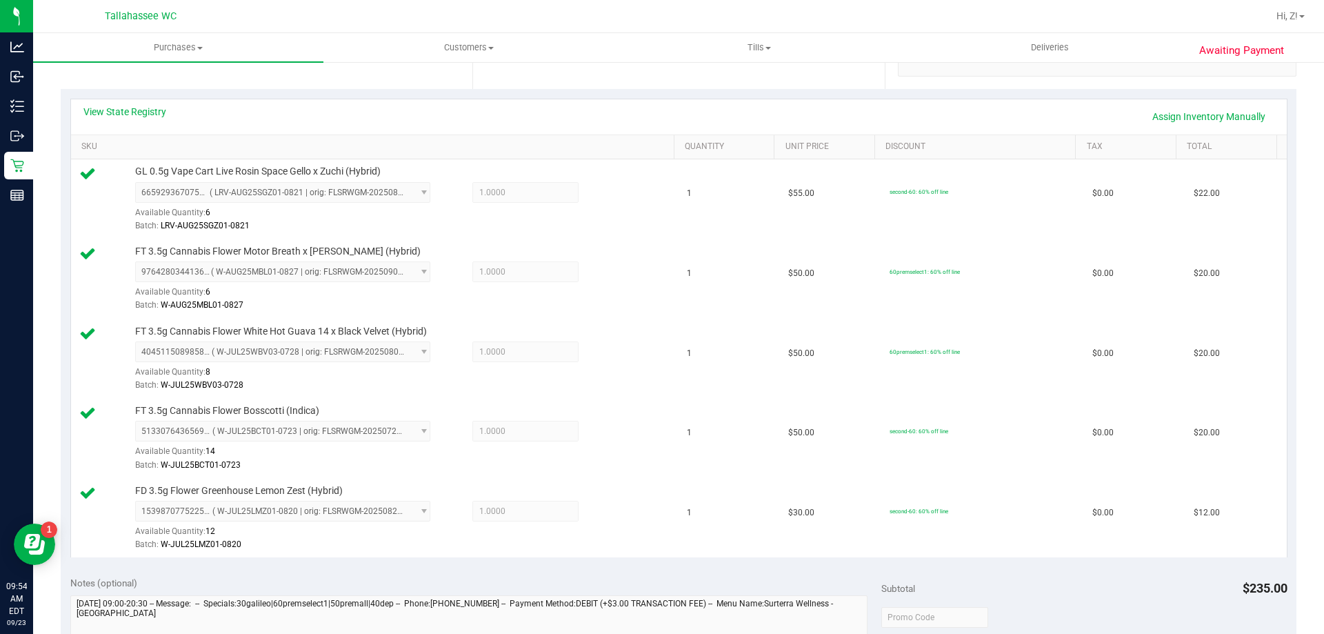
scroll to position [690, 0]
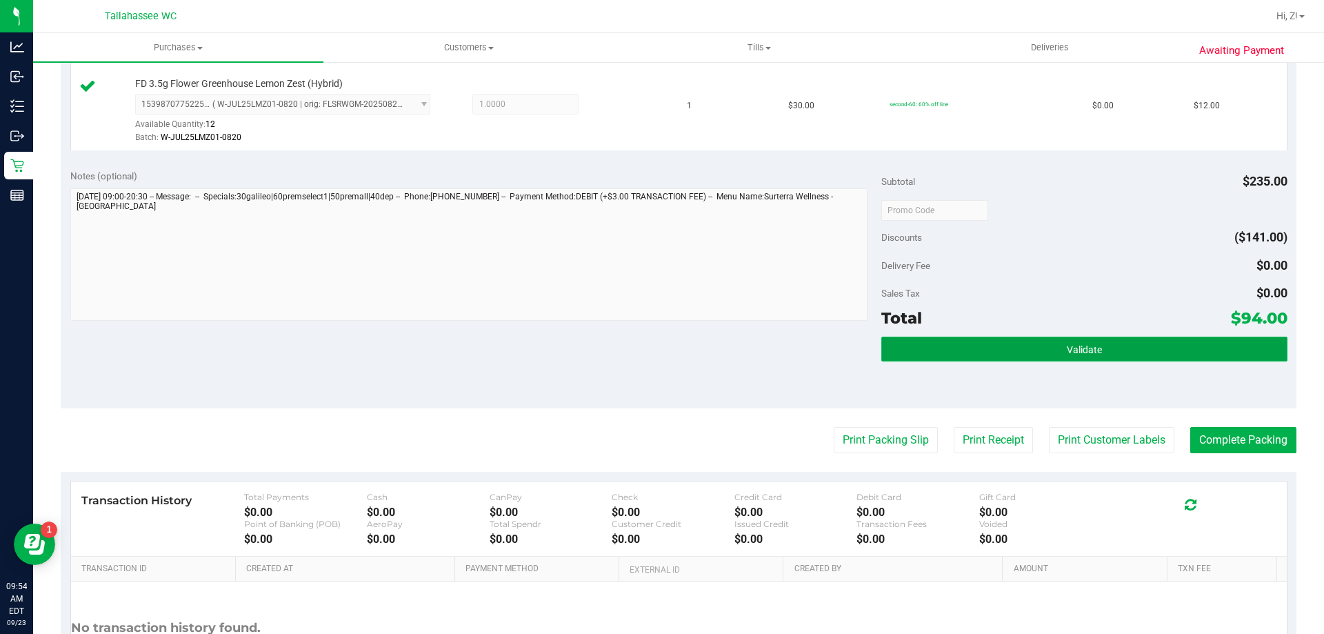
click at [996, 354] on button "Validate" at bounding box center [1083, 349] width 405 height 25
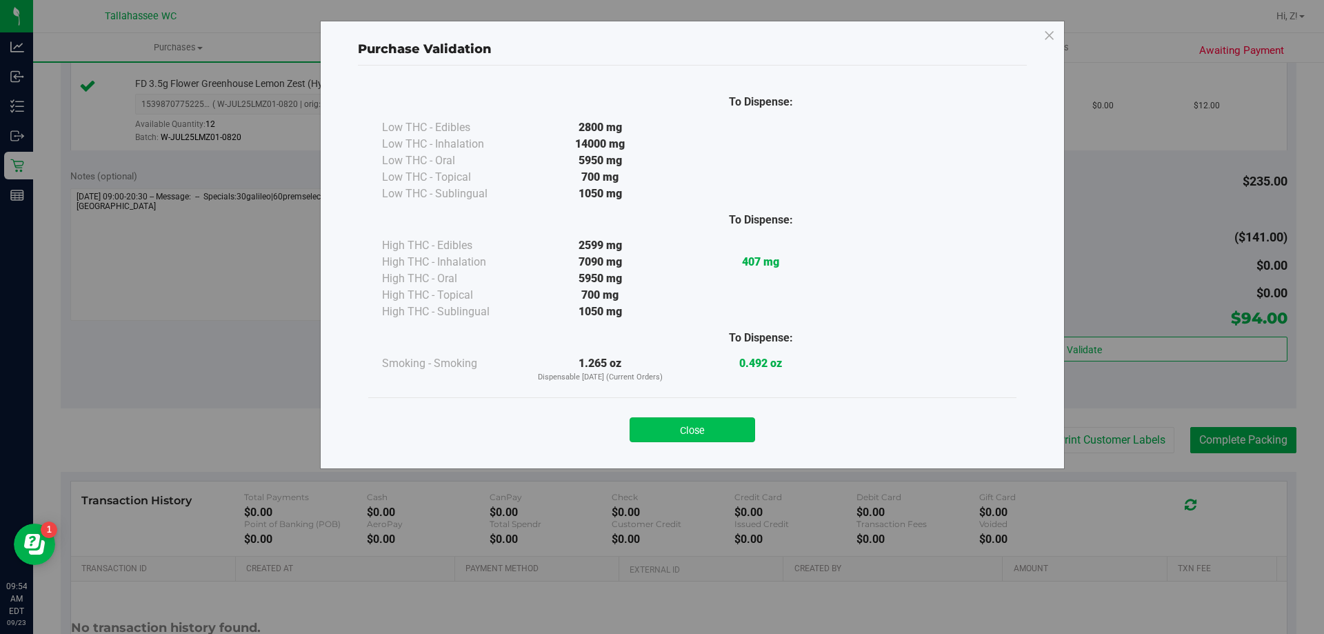
click at [728, 423] on button "Close" at bounding box center [693, 429] width 126 height 25
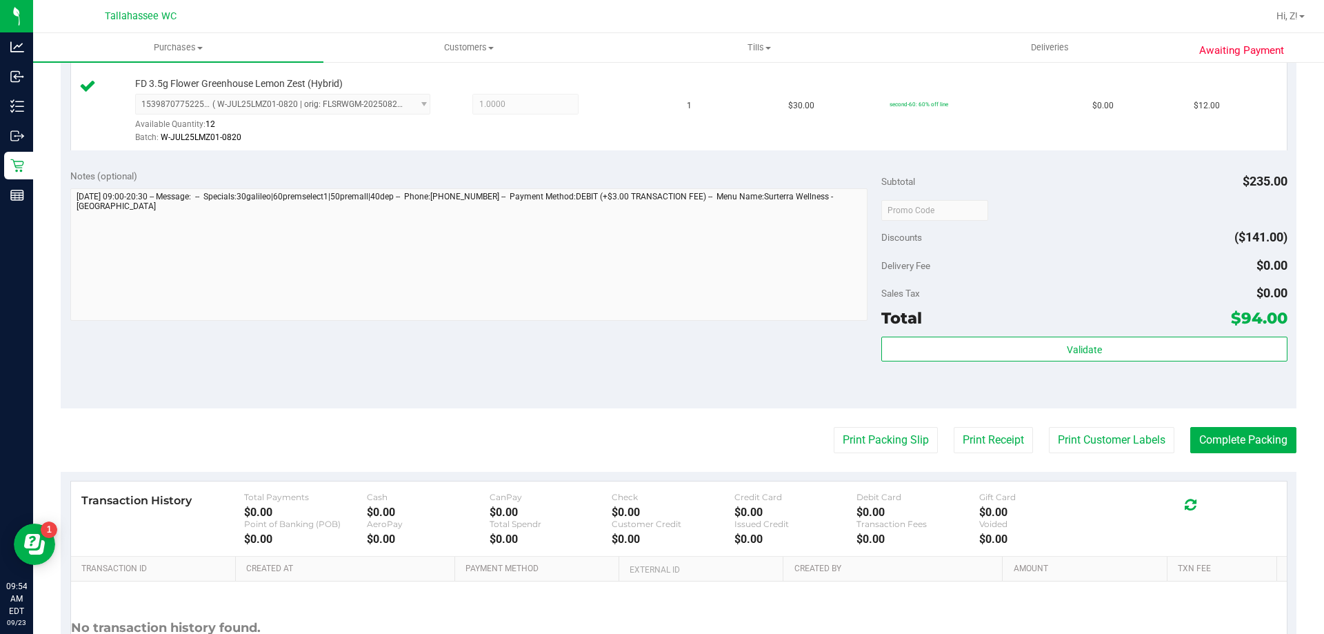
click at [853, 454] on purchase-details "Back Edit Purchase Cancel Purchase View Profile # 11992645 BioTrack ID: - Submi…" at bounding box center [679, 57] width 1236 height 1345
click at [852, 447] on button "Print Packing Slip" at bounding box center [886, 440] width 104 height 26
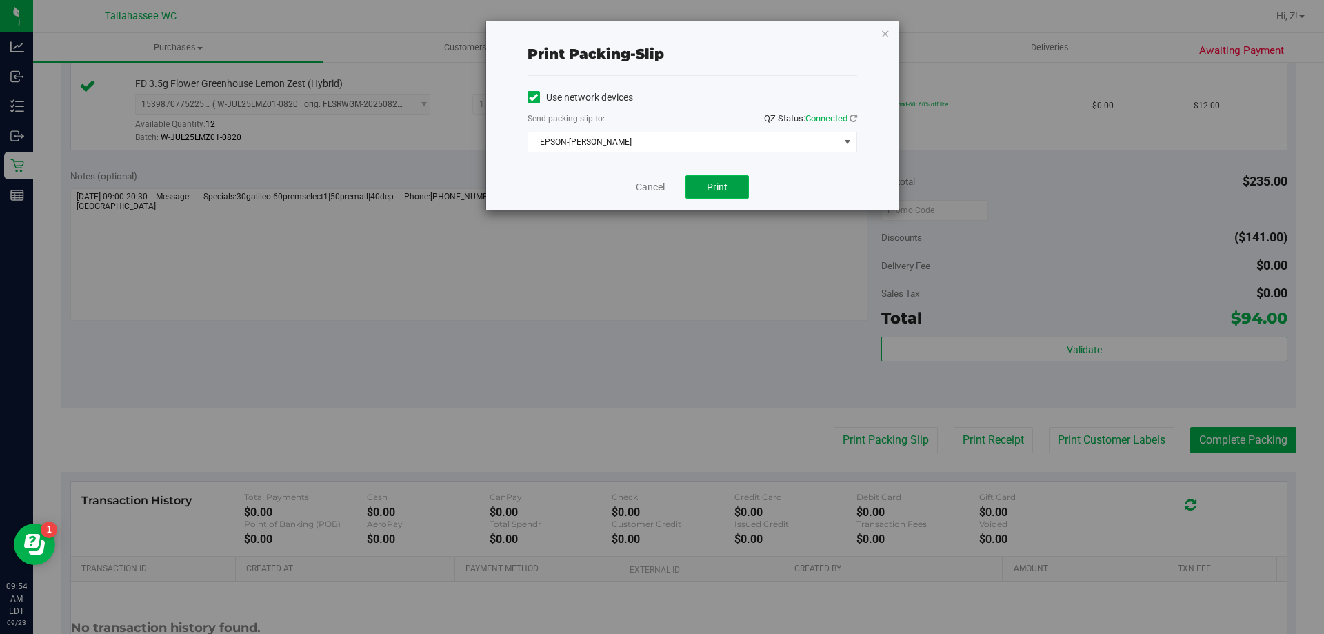
click at [730, 186] on button "Print" at bounding box center [716, 186] width 63 height 23
click at [881, 28] on icon "button" at bounding box center [886, 33] width 10 height 17
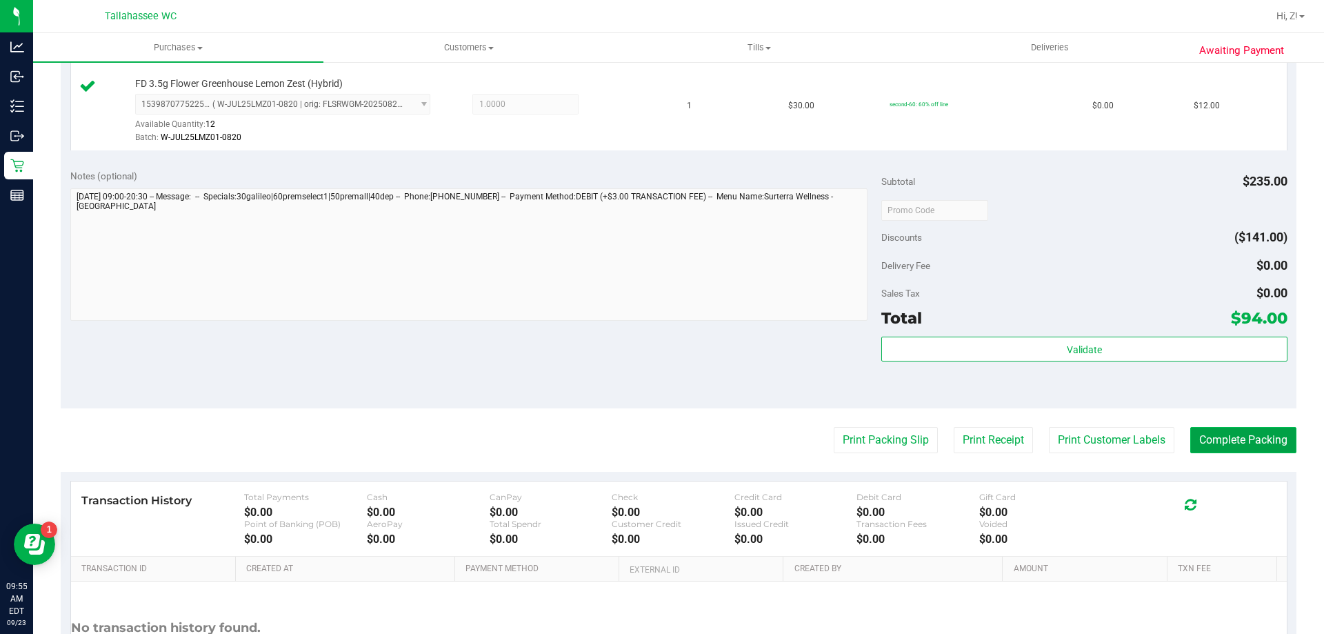
click at [1236, 437] on button "Complete Packing" at bounding box center [1243, 440] width 106 height 26
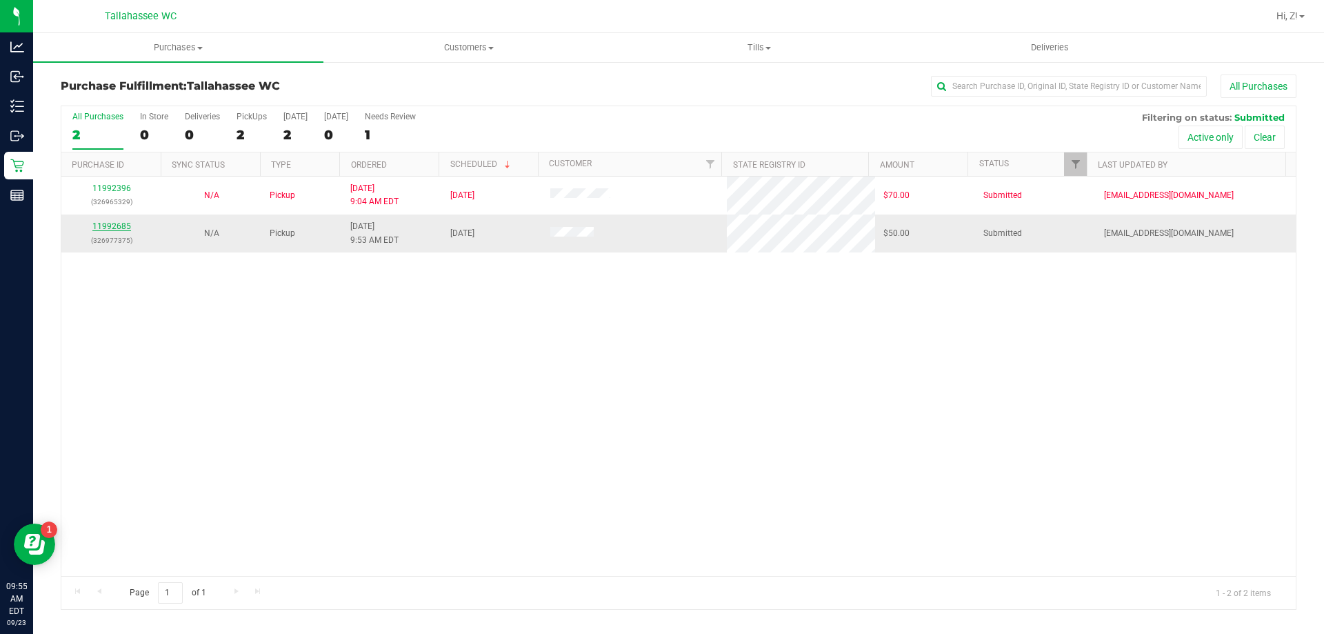
click at [119, 222] on link "11992685" at bounding box center [111, 226] width 39 height 10
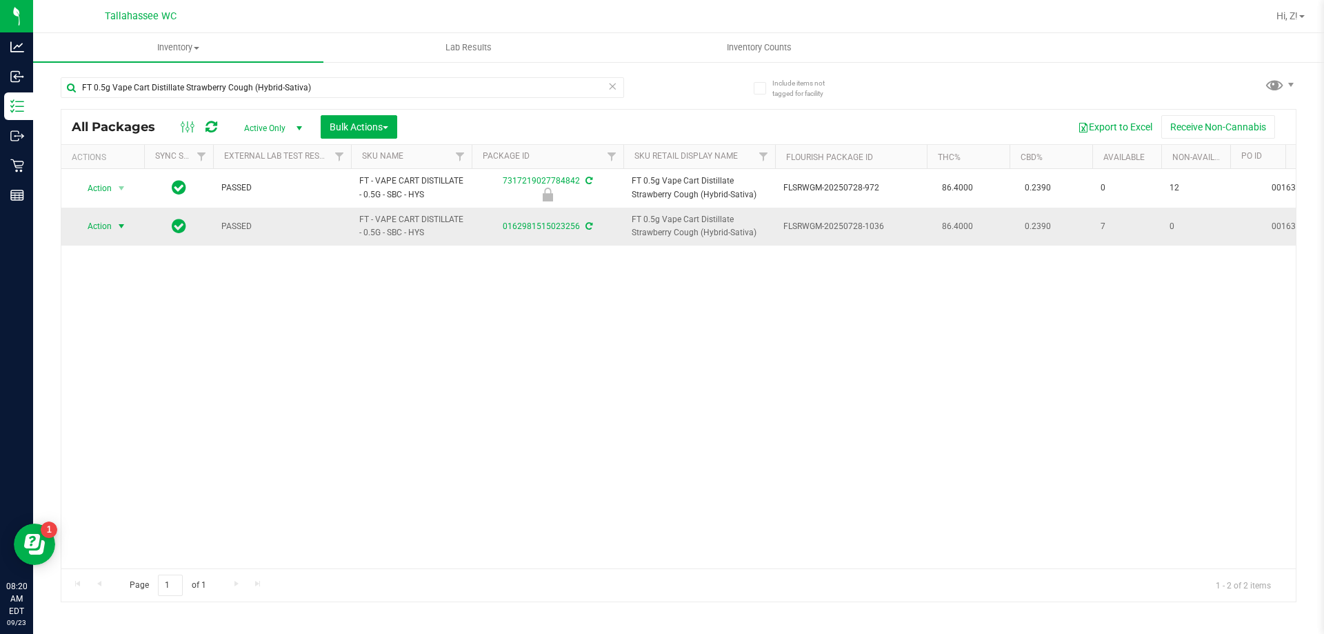
click at [114, 222] on span "select" at bounding box center [121, 226] width 17 height 19
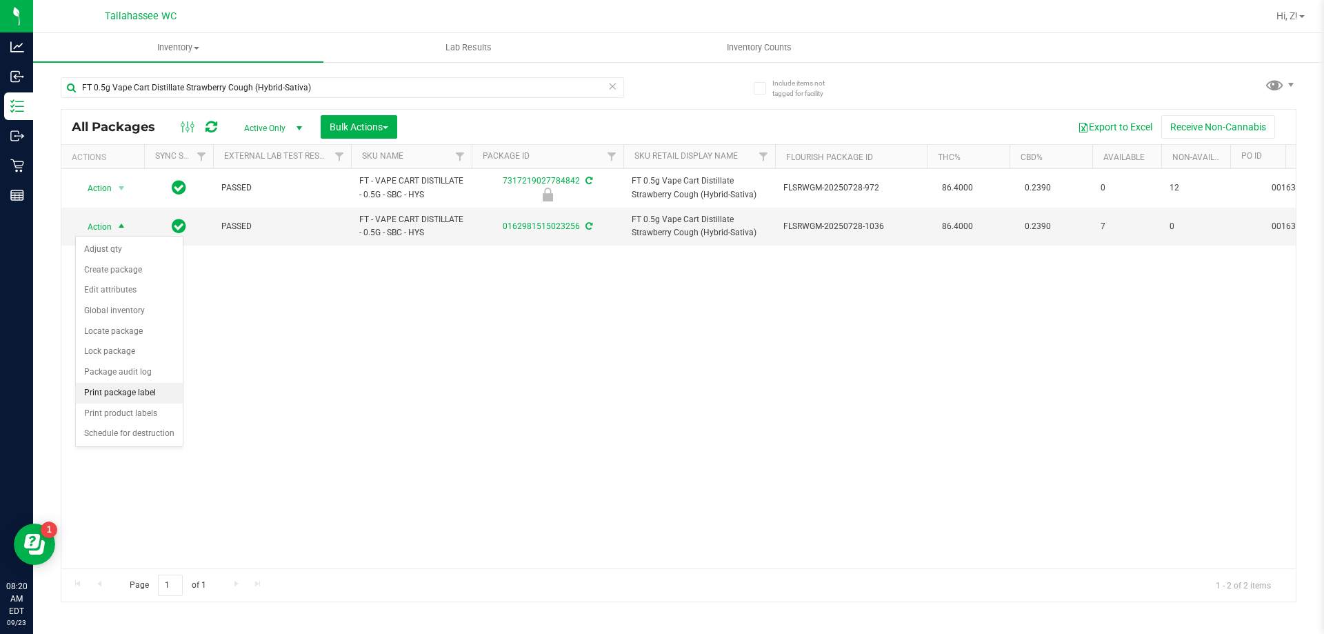
click at [148, 390] on li "Print package label" at bounding box center [129, 393] width 107 height 21
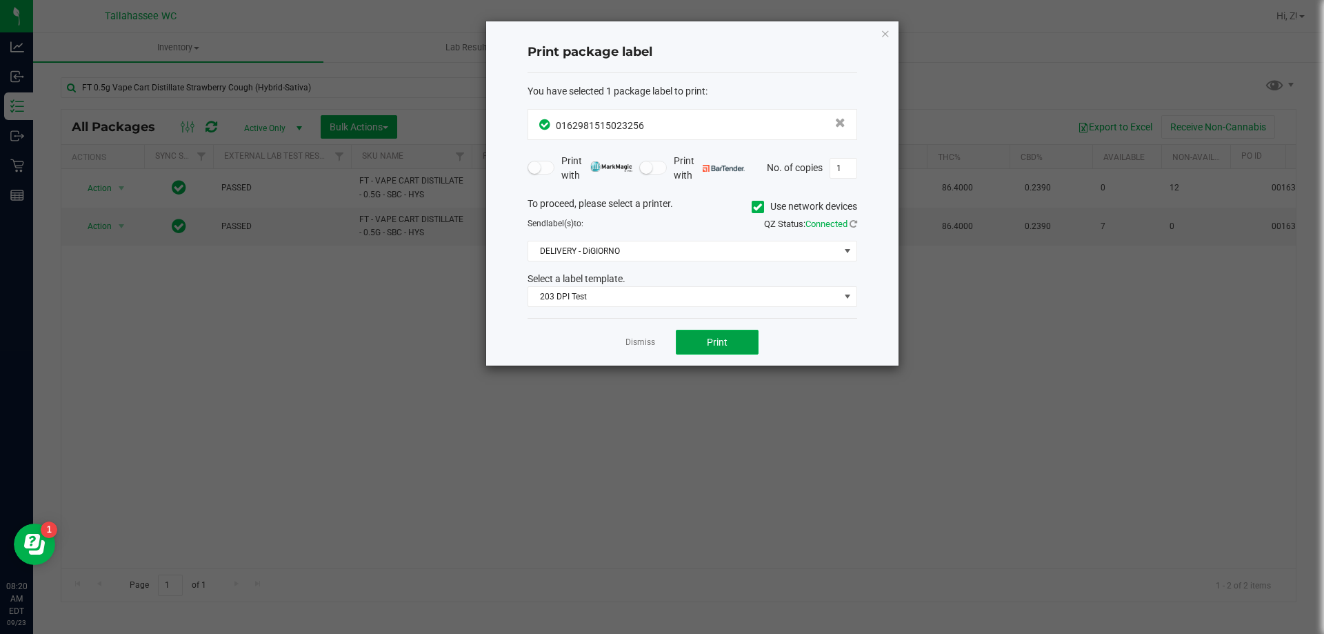
click at [731, 332] on button "Print" at bounding box center [717, 342] width 83 height 25
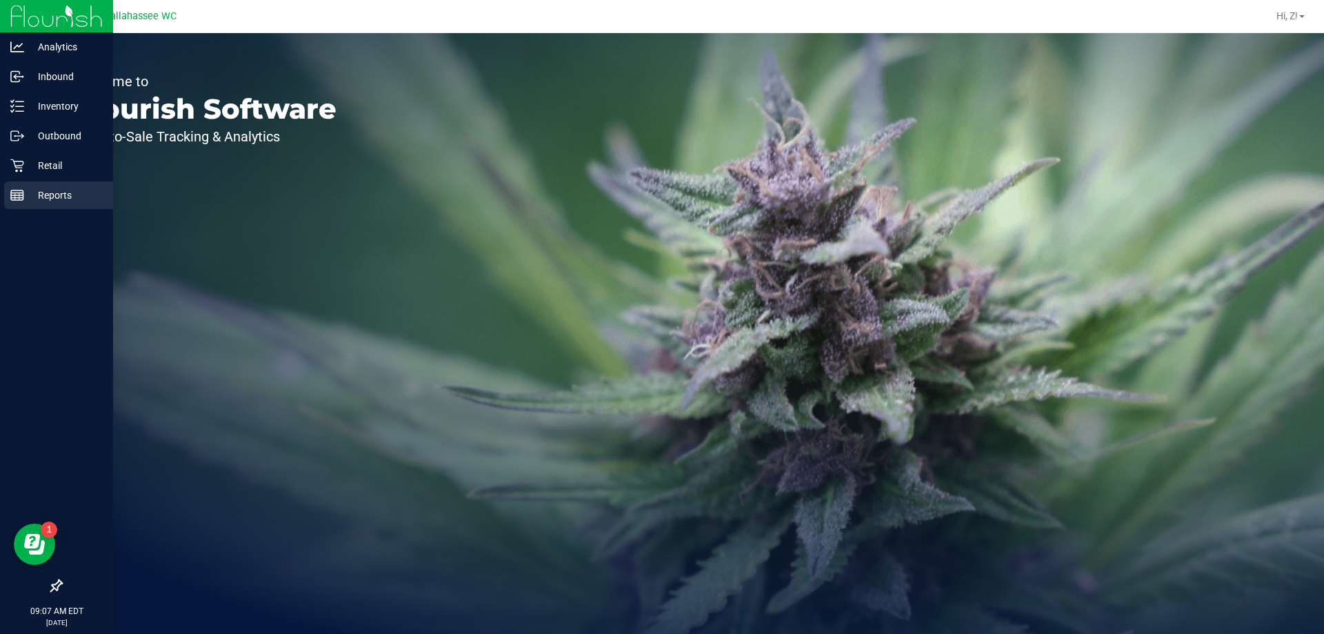
click at [59, 191] on p "Reports" at bounding box center [65, 195] width 83 height 17
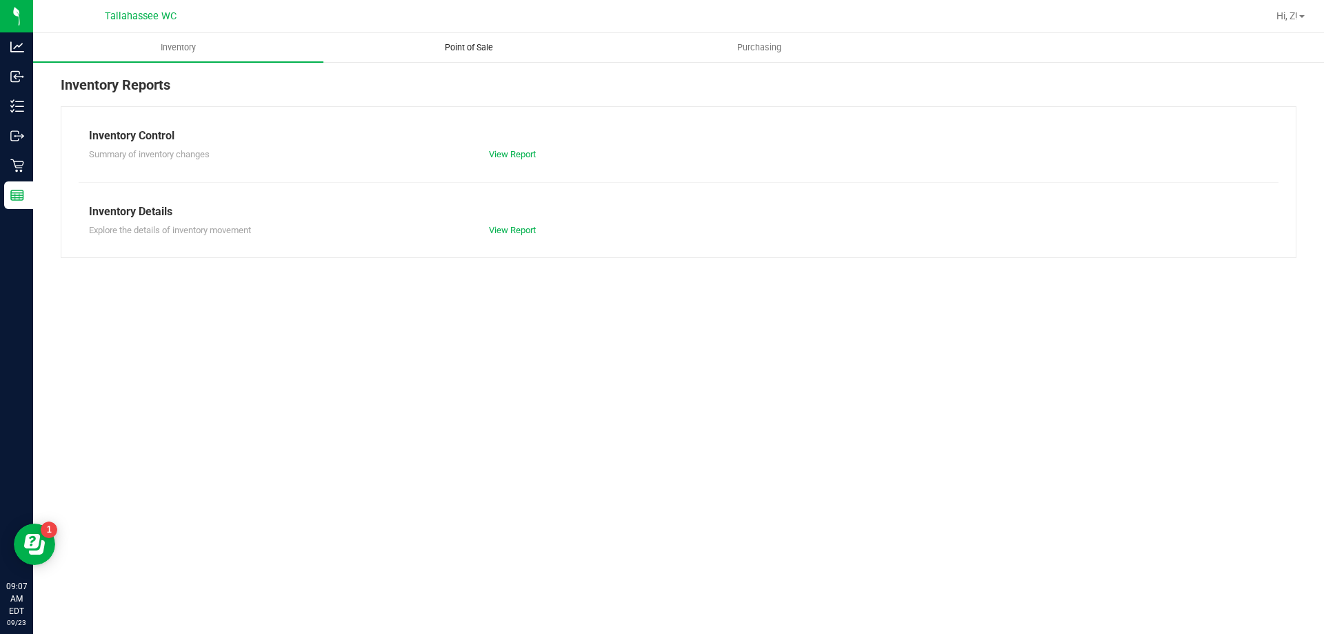
click at [468, 41] on span "Point of Sale" at bounding box center [469, 47] width 86 height 12
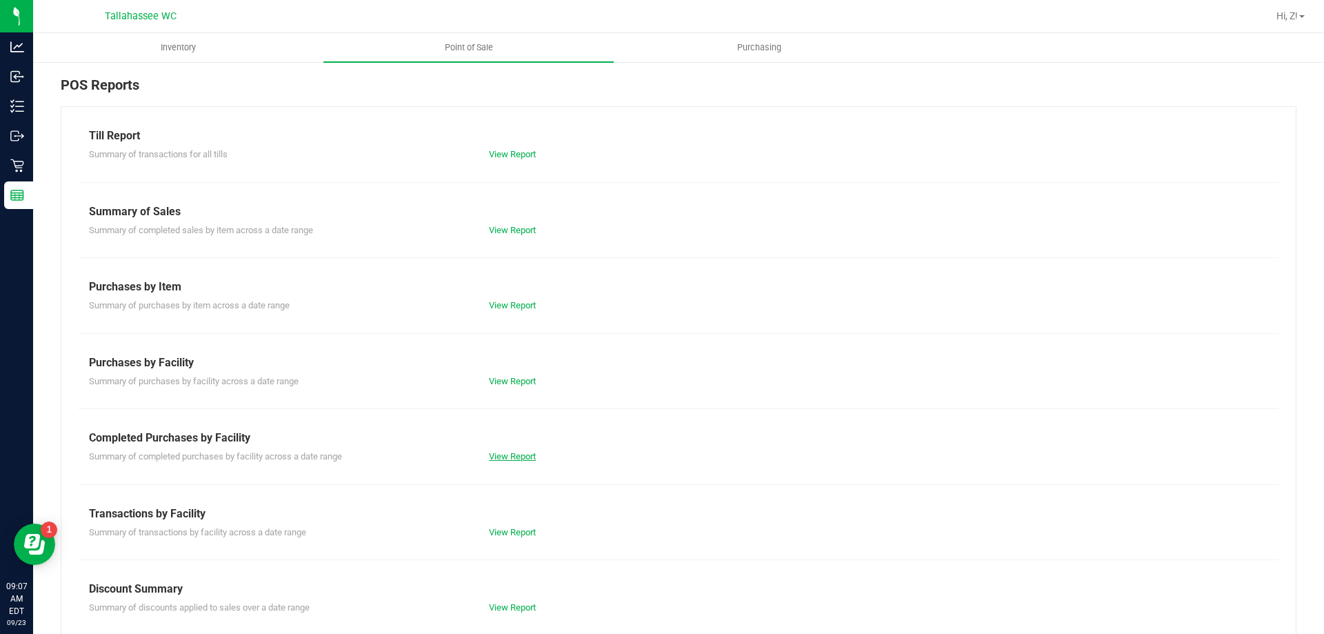
click at [502, 460] on link "View Report" at bounding box center [512, 456] width 47 height 10
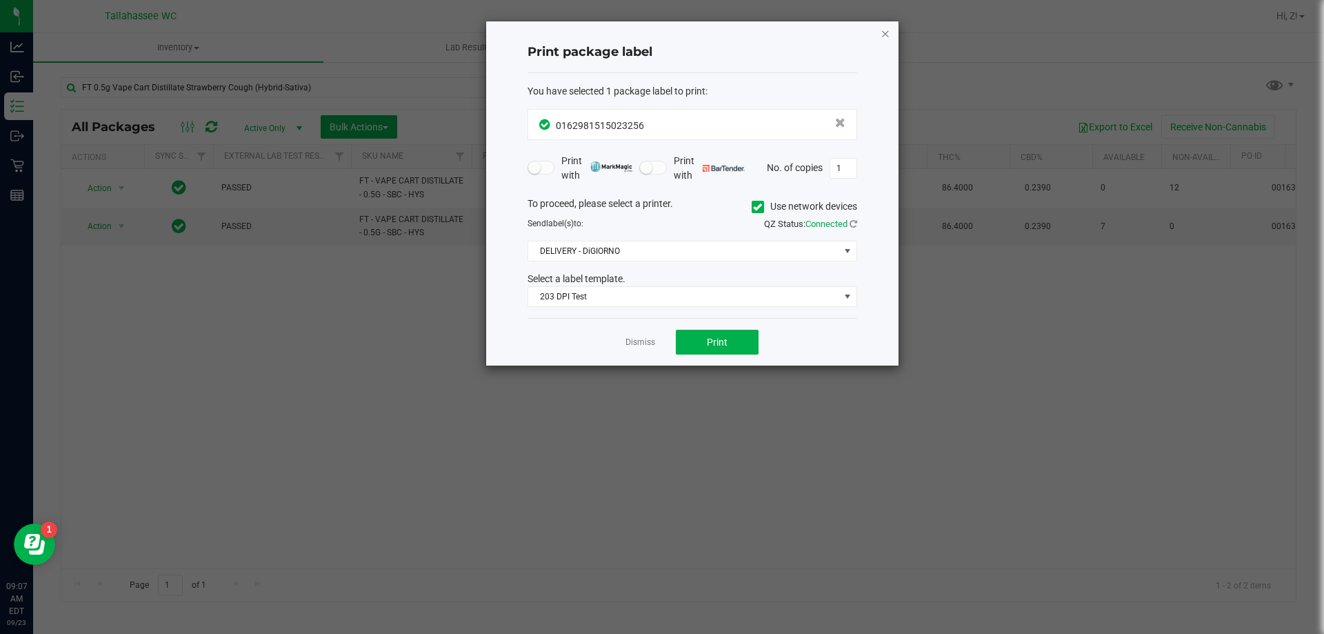
click at [883, 35] on icon "button" at bounding box center [886, 33] width 10 height 17
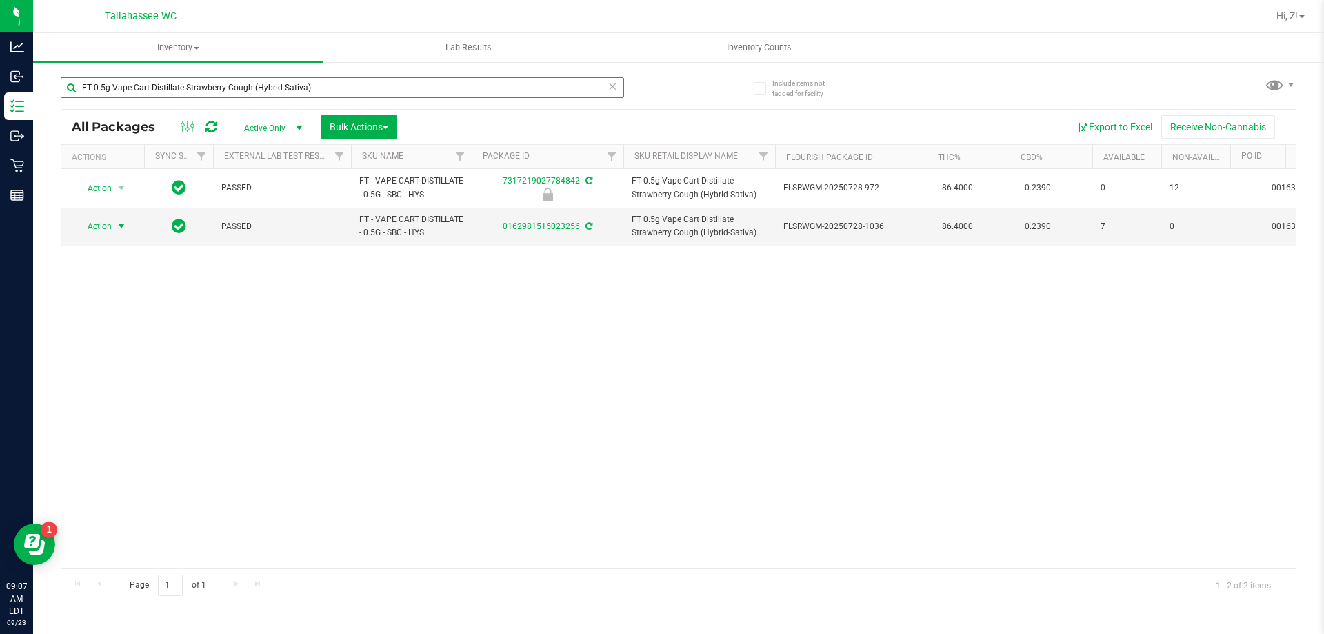
click at [335, 94] on input "FT 0.5g Vape Cart Distillate Strawberry Cough (Hybrid-Sativa)" at bounding box center [342, 87] width 563 height 21
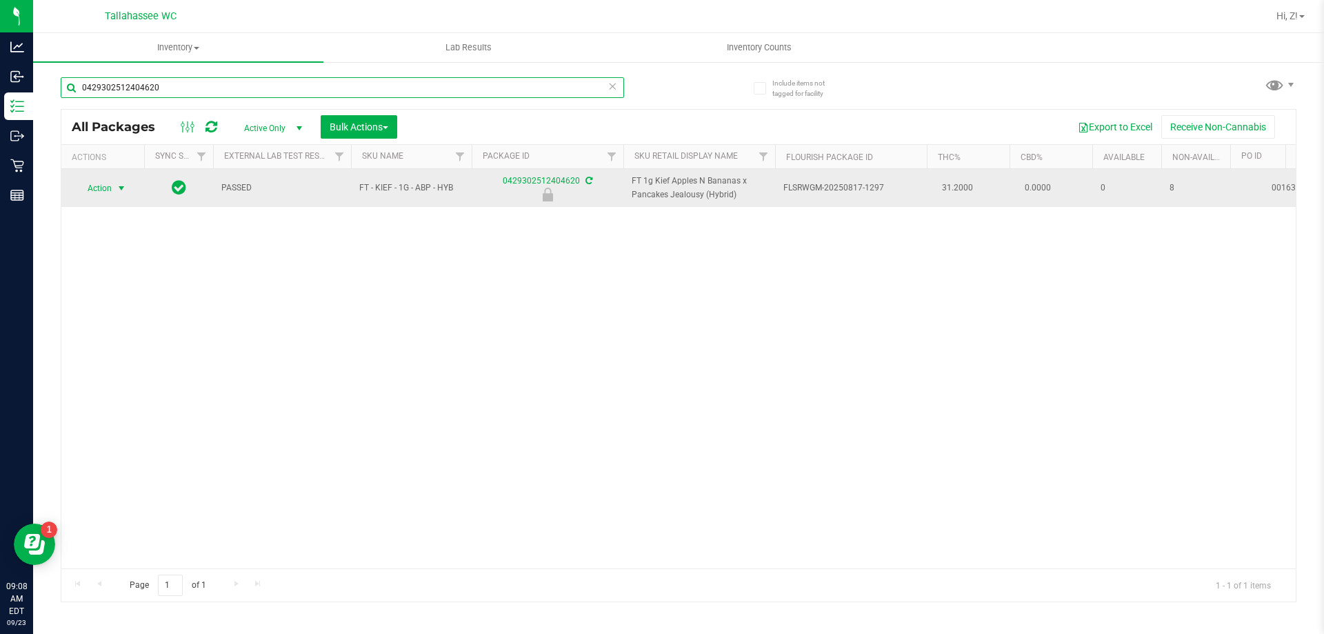
type input "0429302512404620"
click at [118, 181] on span "select" at bounding box center [121, 188] width 17 height 19
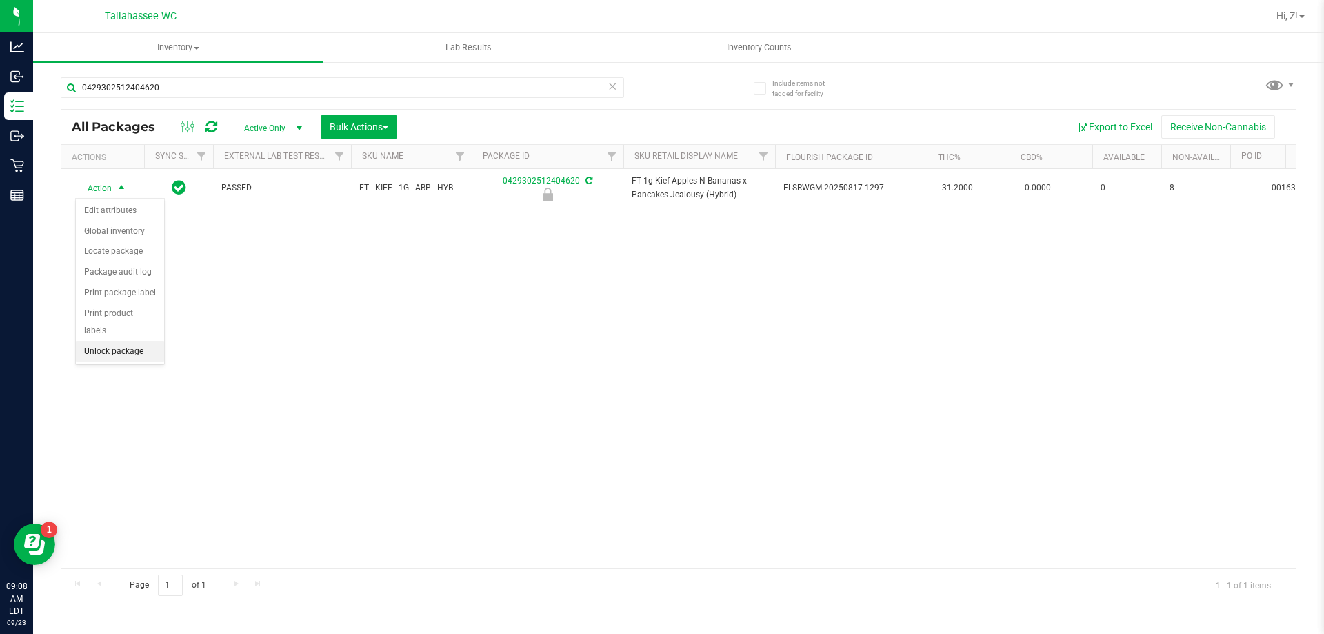
click at [114, 341] on li "Unlock package" at bounding box center [120, 351] width 88 height 21
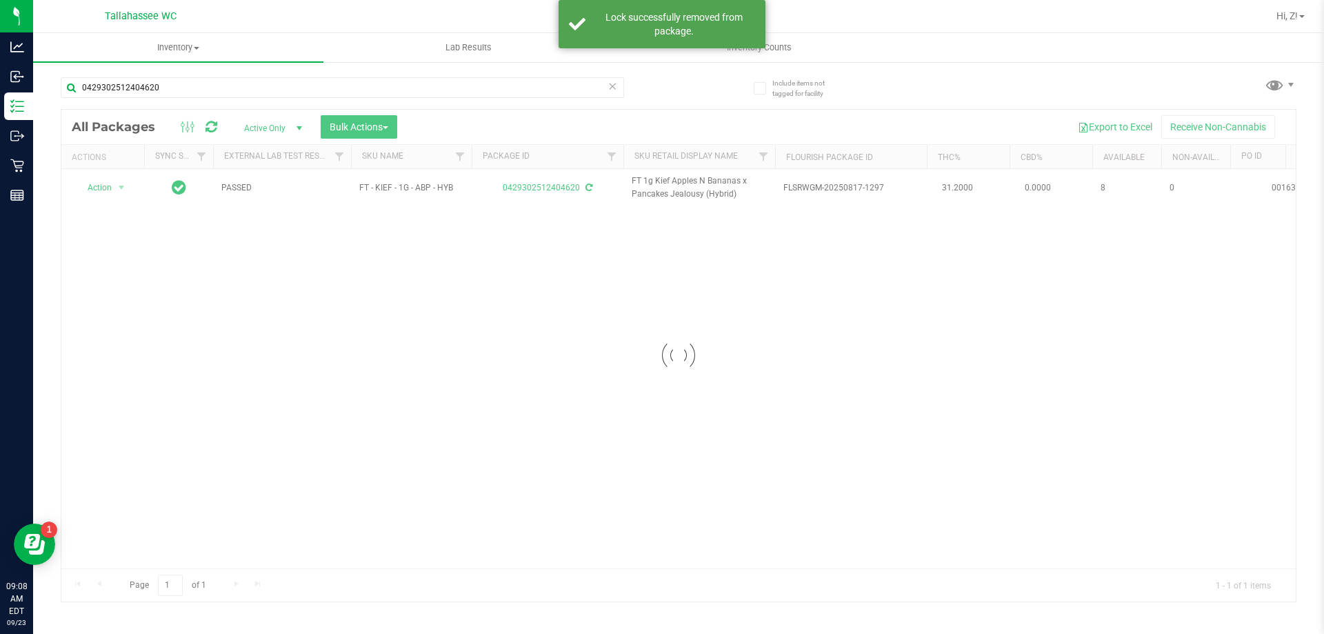
click at [108, 188] on div at bounding box center [678, 356] width 1234 height 492
click at [109, 188] on span "Action" at bounding box center [93, 187] width 37 height 19
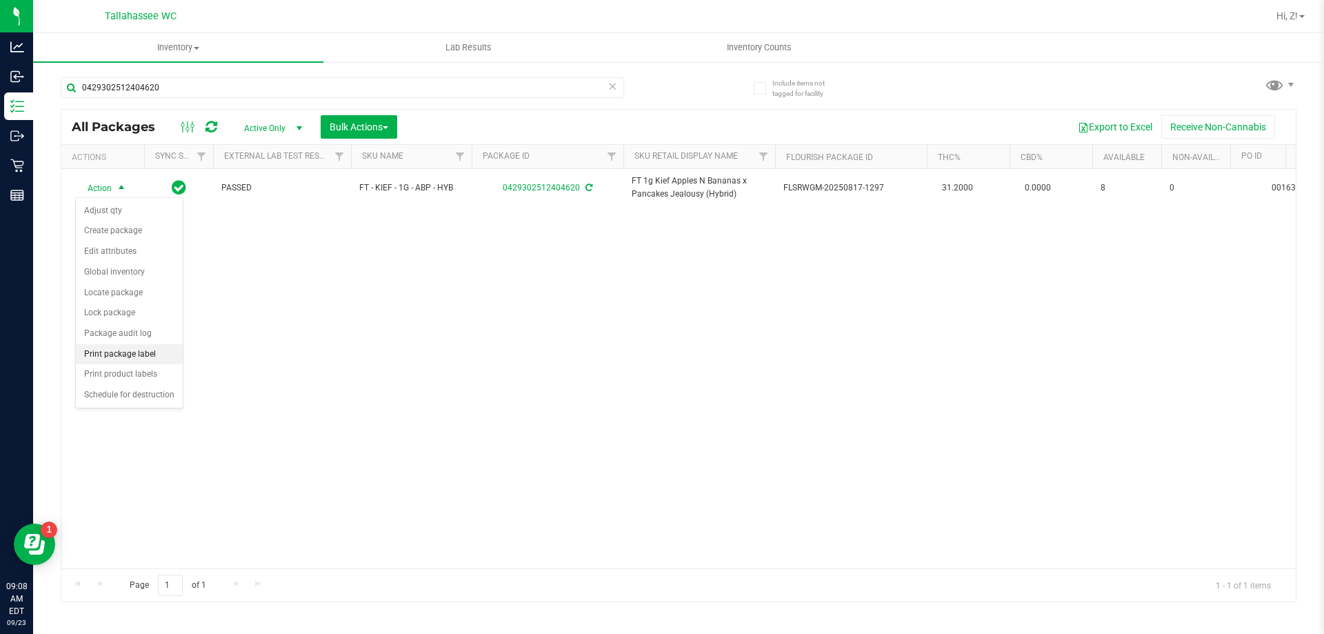
click at [162, 351] on li "Print package label" at bounding box center [129, 354] width 107 height 21
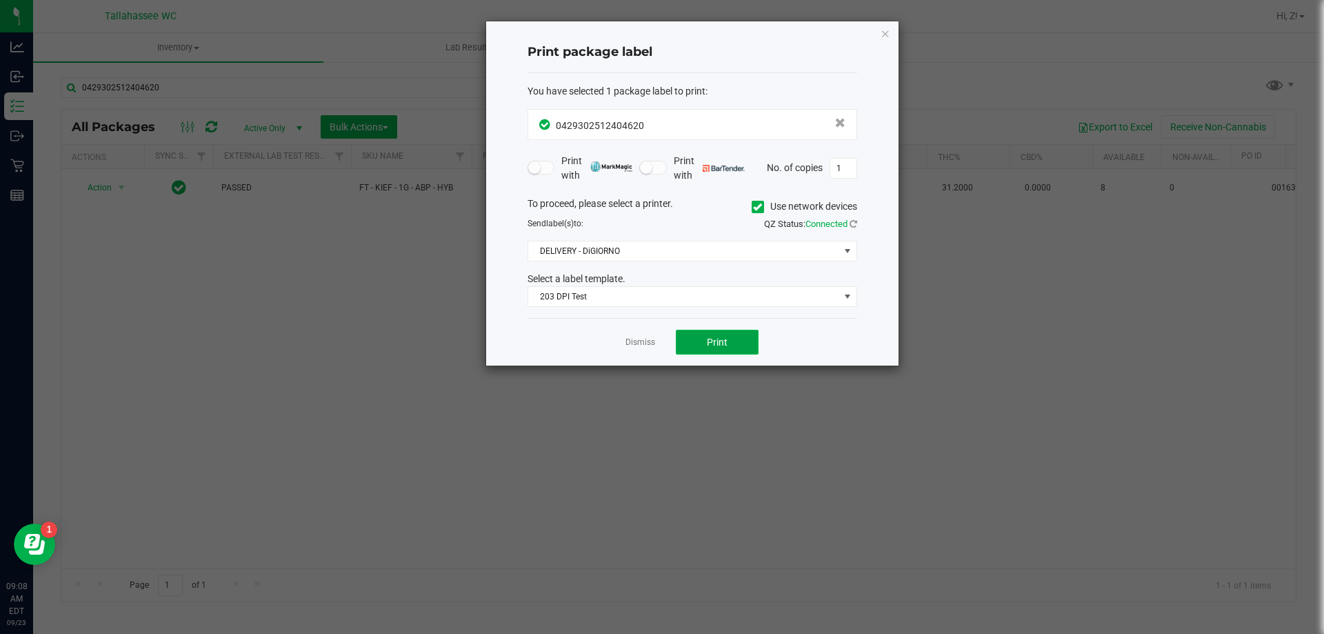
click at [725, 337] on button "Print" at bounding box center [717, 342] width 83 height 25
click at [889, 32] on icon "button" at bounding box center [886, 33] width 10 height 17
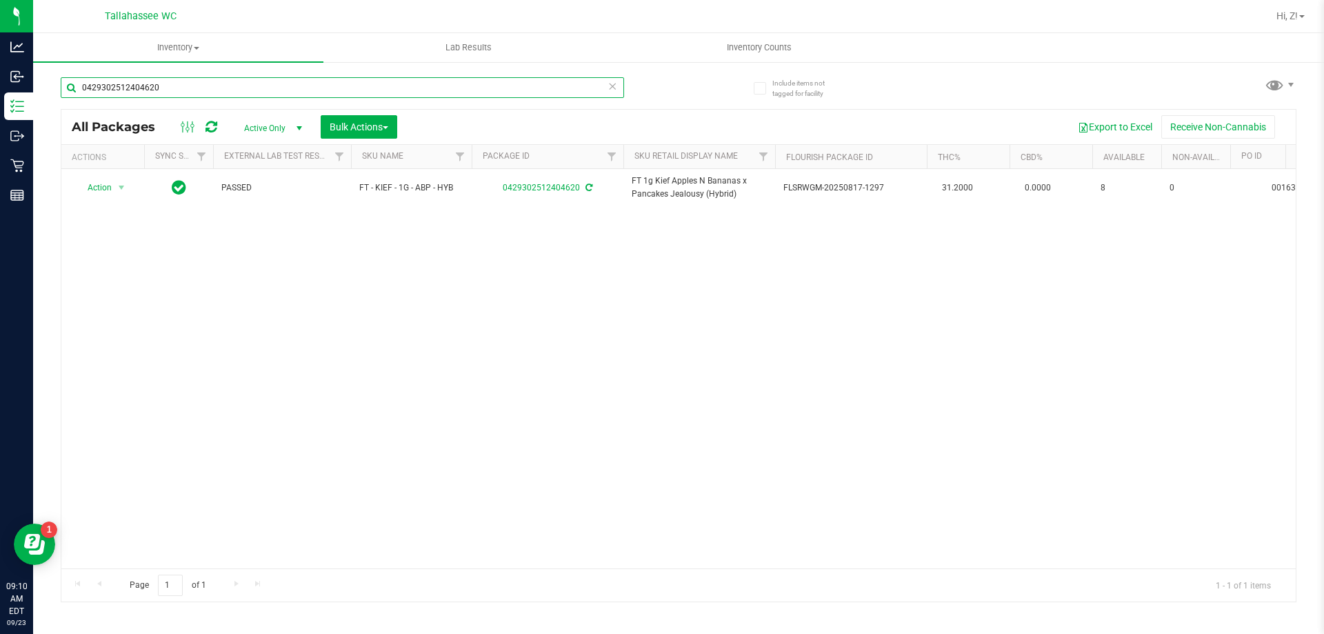
click at [252, 90] on input "0429302512404620" at bounding box center [342, 87] width 563 height 21
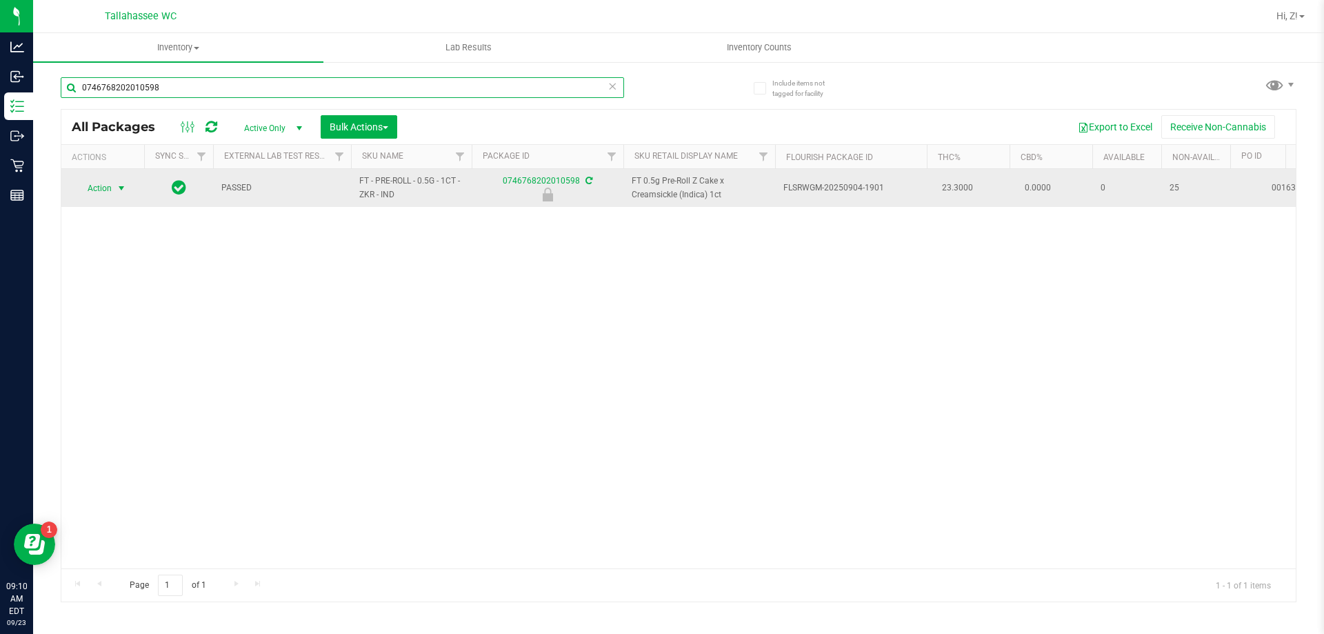
type input "0746768202010598"
click at [97, 190] on span "Action" at bounding box center [93, 188] width 37 height 19
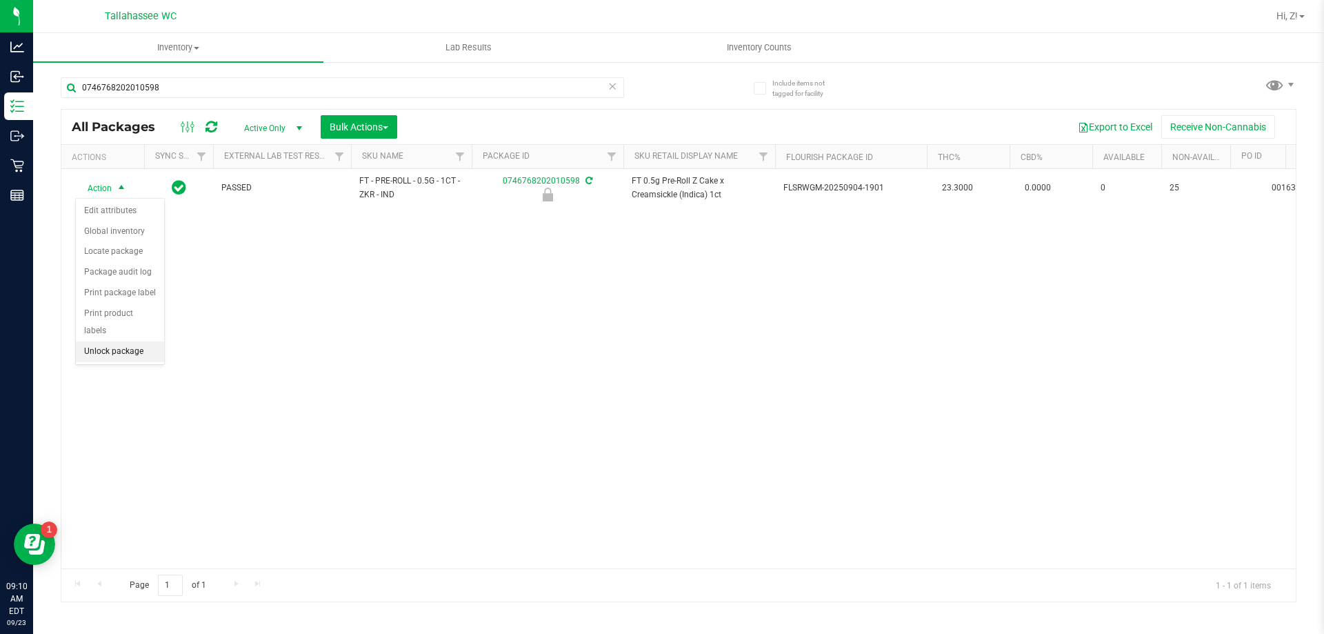
click at [123, 341] on li "Unlock package" at bounding box center [120, 351] width 88 height 21
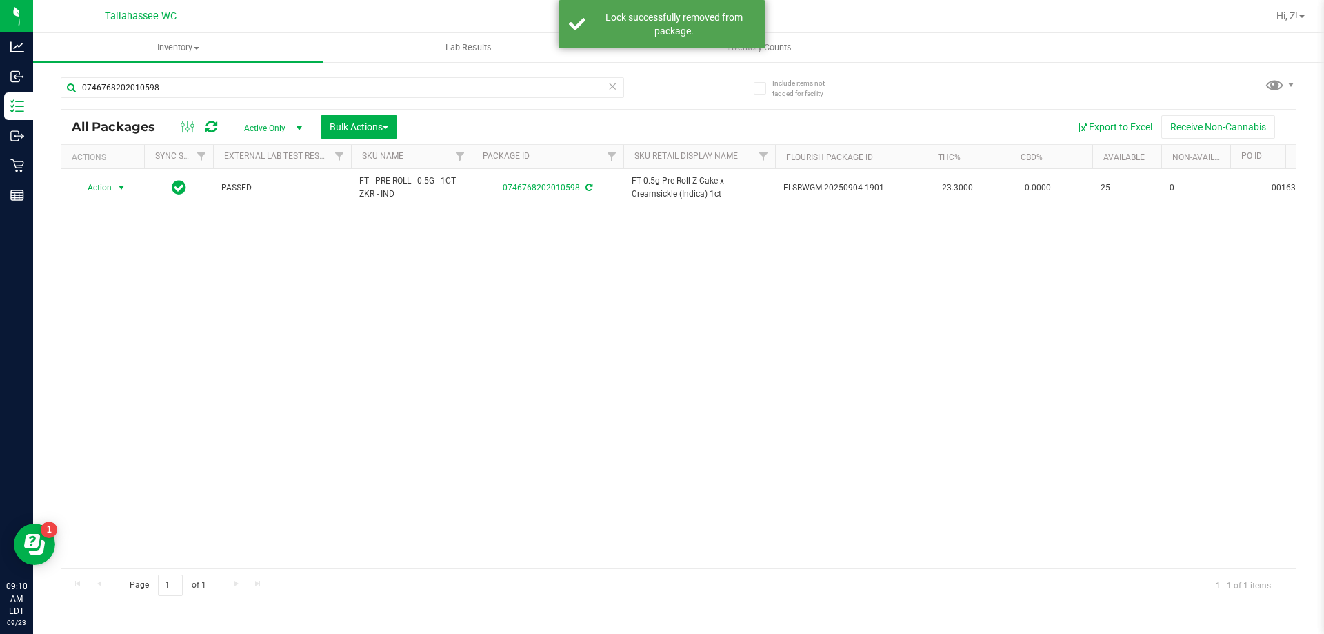
click at [114, 186] on div "Action Action Adjust qty Create package Edit attributes Global inventory Locate…" at bounding box center [103, 187] width 66 height 19
click at [114, 186] on span "select" at bounding box center [121, 187] width 17 height 19
click at [130, 360] on li "Print package label" at bounding box center [129, 354] width 107 height 21
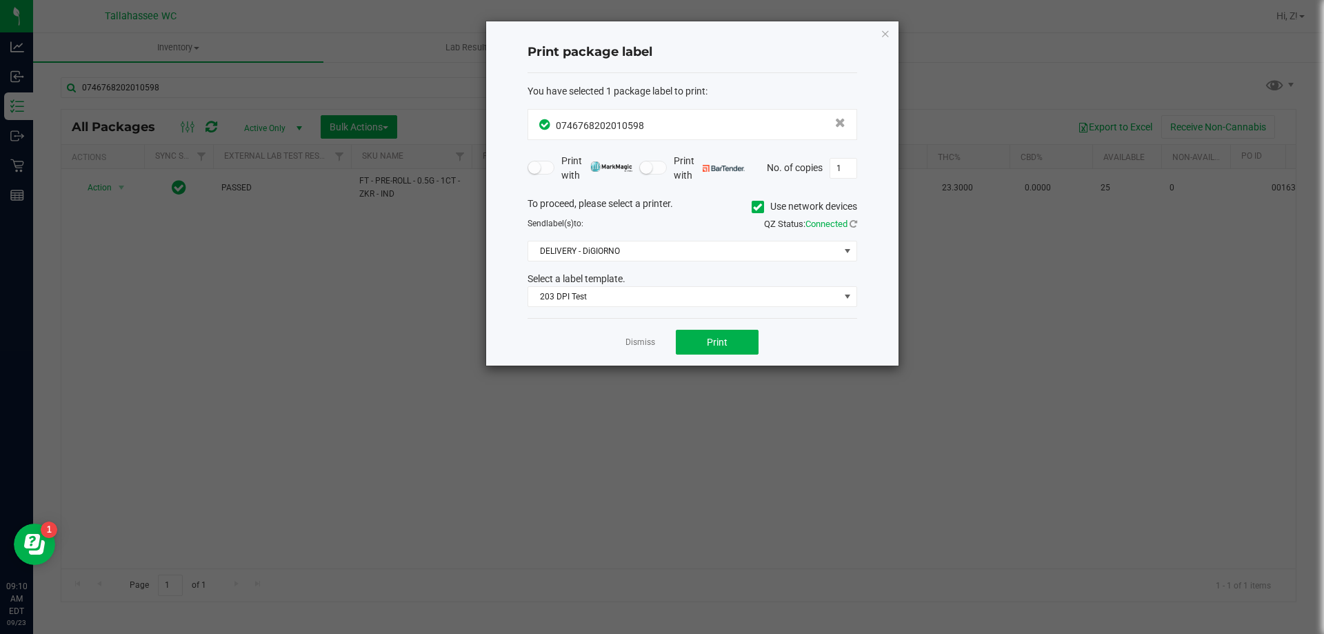
click at [670, 342] on div "Dismiss Print" at bounding box center [693, 342] width 330 height 48
click at [685, 349] on button "Print" at bounding box center [717, 342] width 83 height 25
click at [881, 28] on icon "button" at bounding box center [886, 33] width 10 height 17
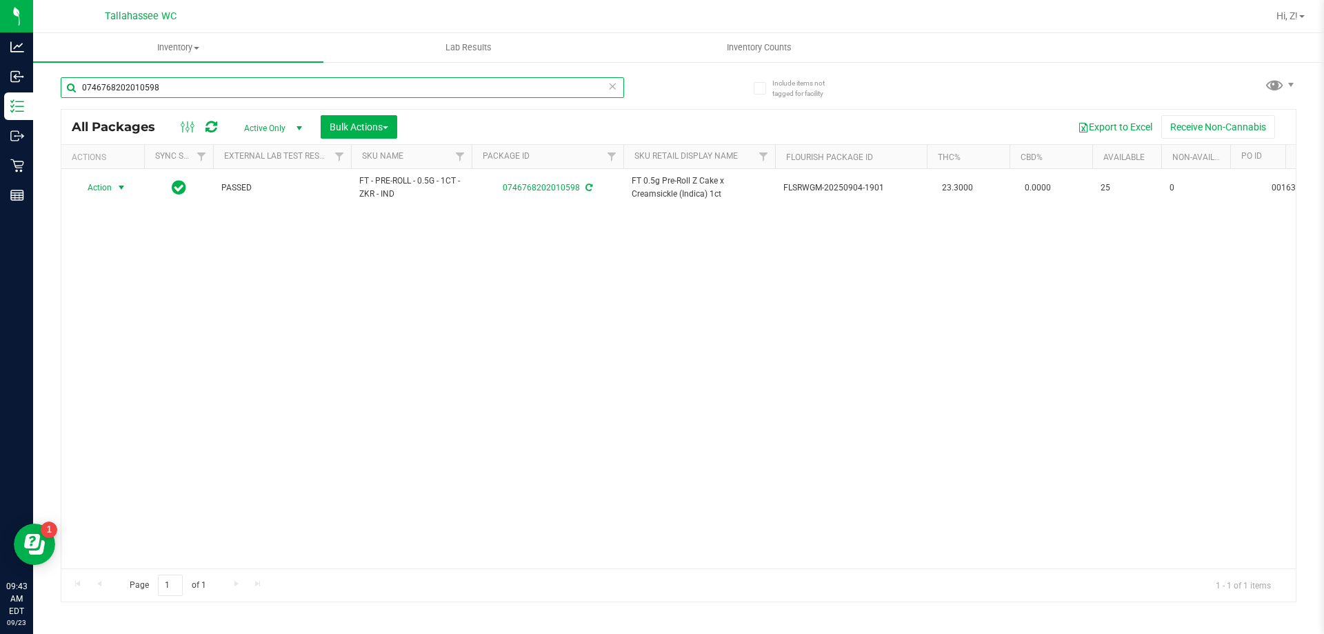
click at [286, 92] on input "0746768202010598" at bounding box center [342, 87] width 563 height 21
type input "[CREDIT_CARD_NUMBER]"
click at [123, 189] on span "select" at bounding box center [121, 188] width 11 height 11
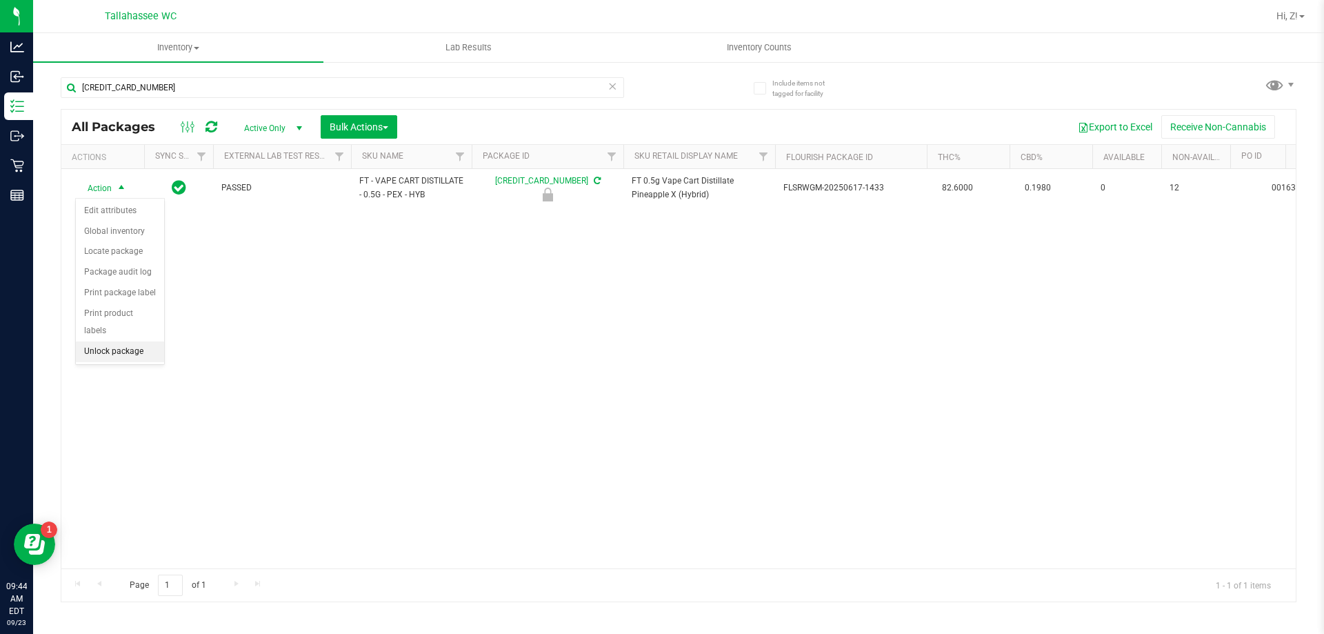
click at [121, 341] on li "Unlock package" at bounding box center [120, 351] width 88 height 21
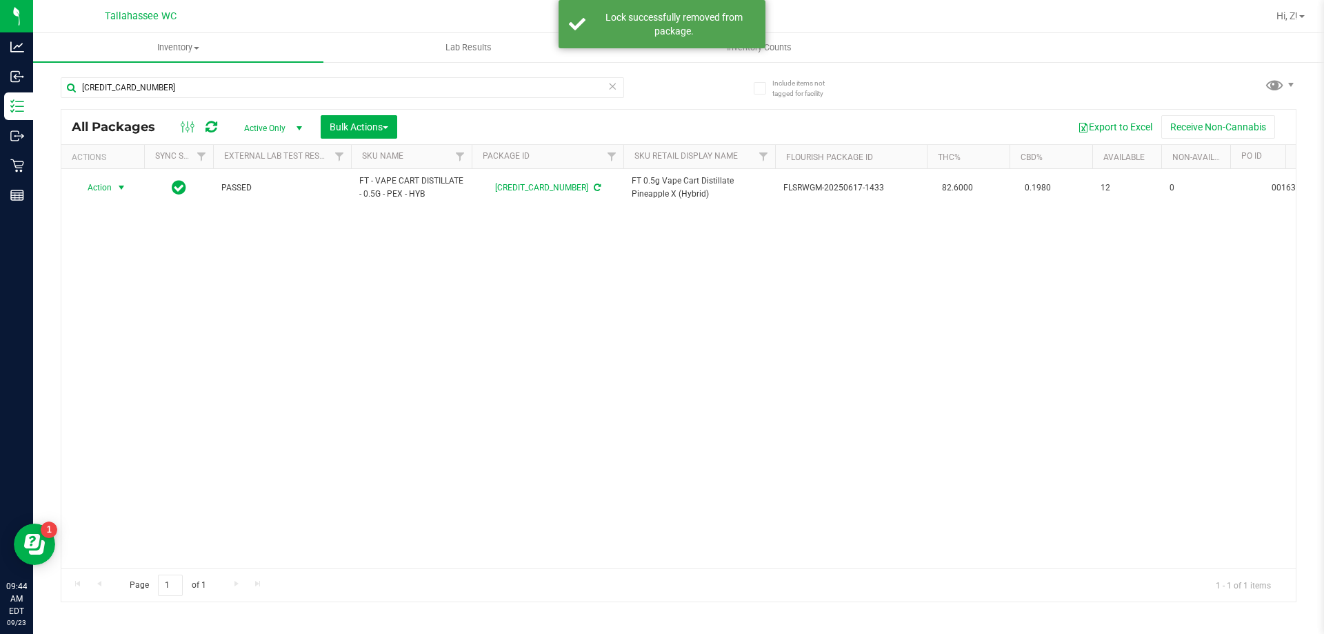
click at [123, 187] on span "select" at bounding box center [121, 187] width 11 height 11
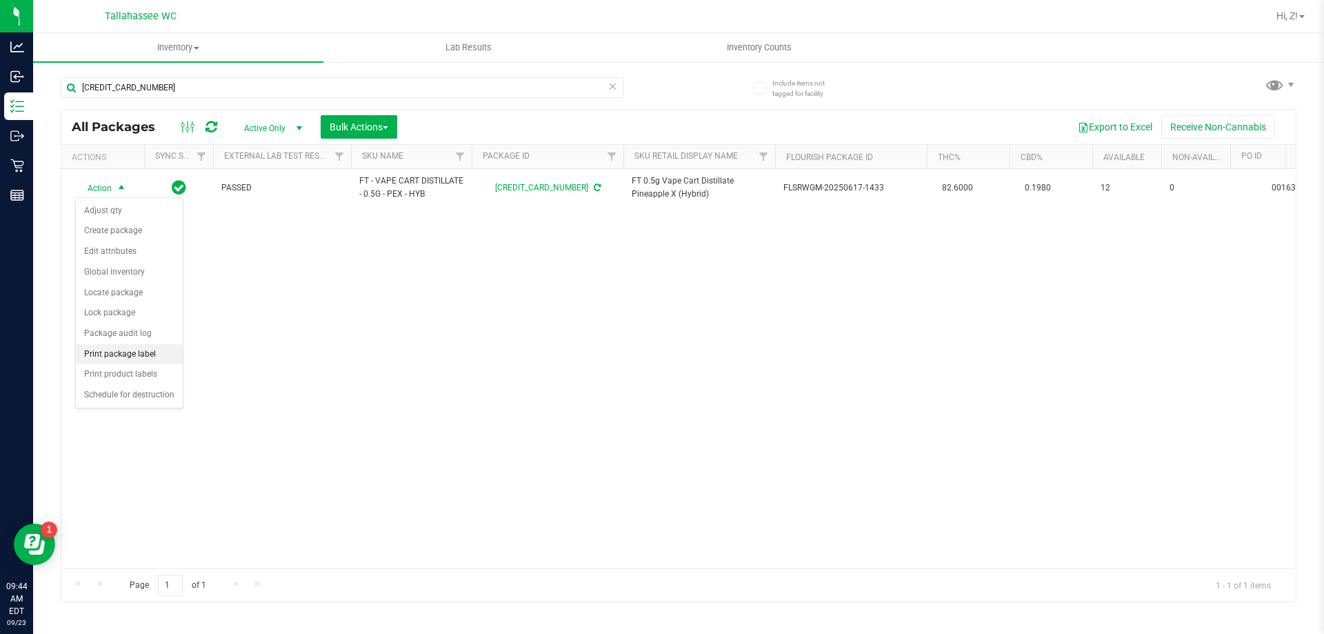
drag, startPoint x: 142, startPoint y: 354, endPoint x: 154, endPoint y: 352, distance: 11.9
click at [142, 354] on li "Print package label" at bounding box center [129, 354] width 107 height 21
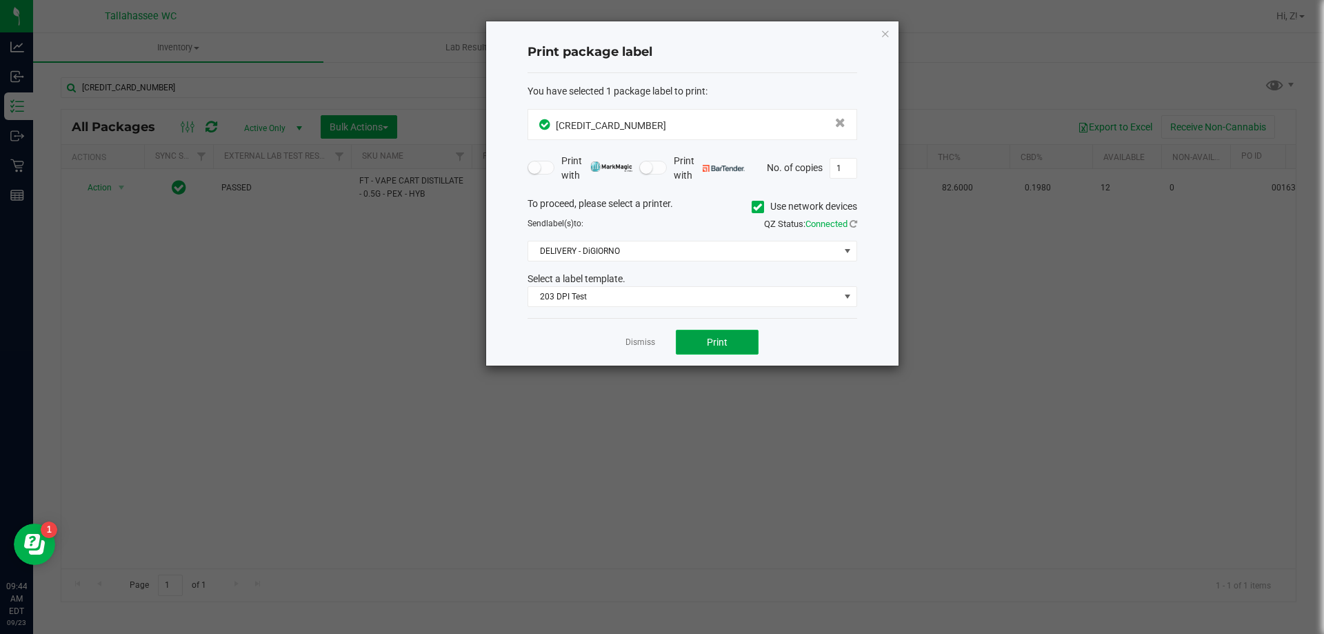
click at [715, 343] on span "Print" at bounding box center [717, 342] width 21 height 11
click at [642, 344] on link "Dismiss" at bounding box center [640, 343] width 30 height 12
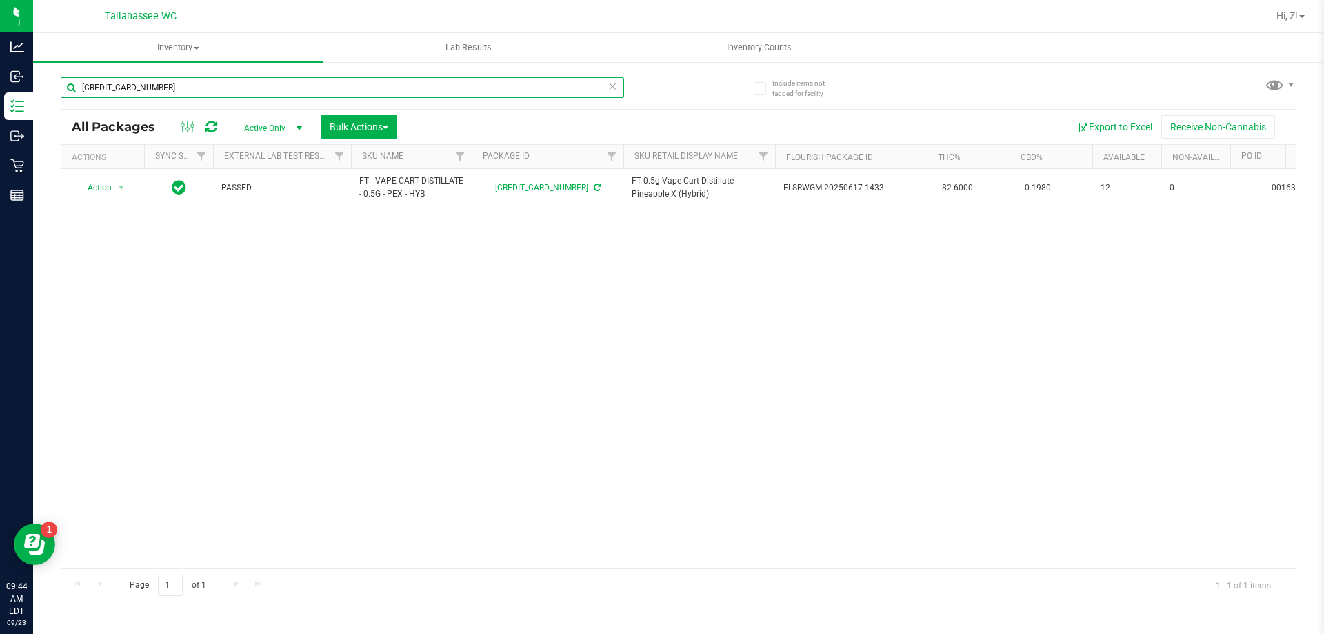
click at [307, 85] on input "[CREDIT_CARD_NUMBER]" at bounding box center [342, 87] width 563 height 21
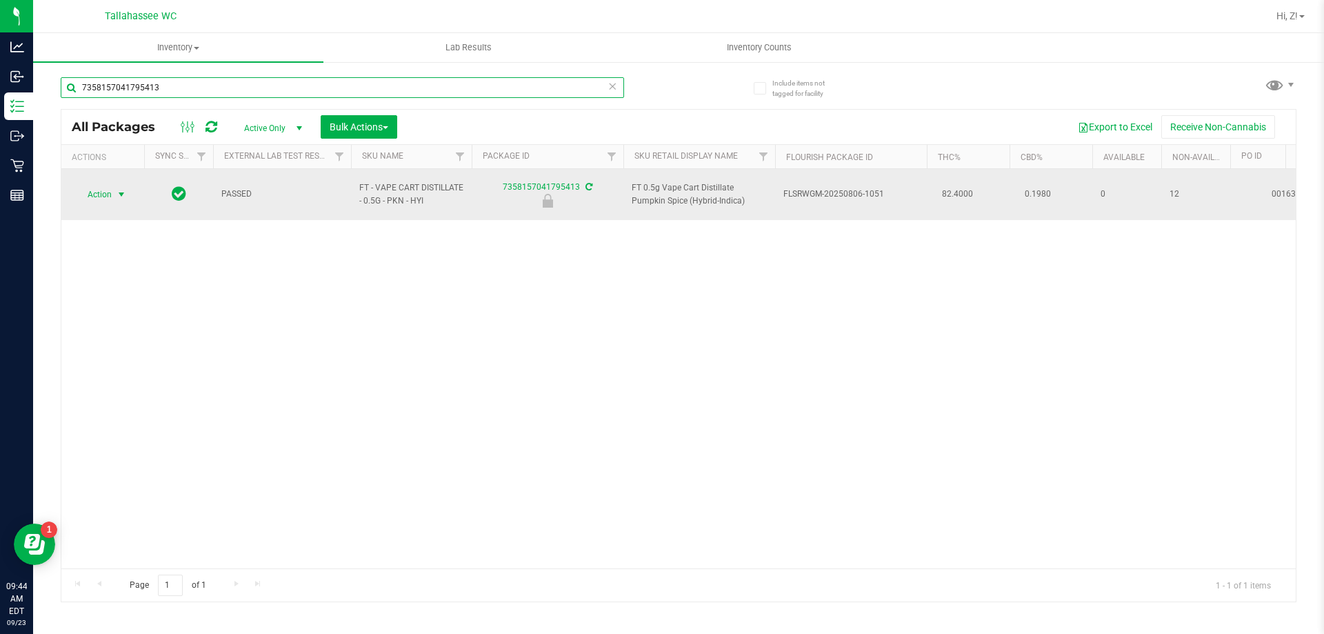
type input "7358157041795413"
click at [122, 189] on span "select" at bounding box center [121, 194] width 11 height 11
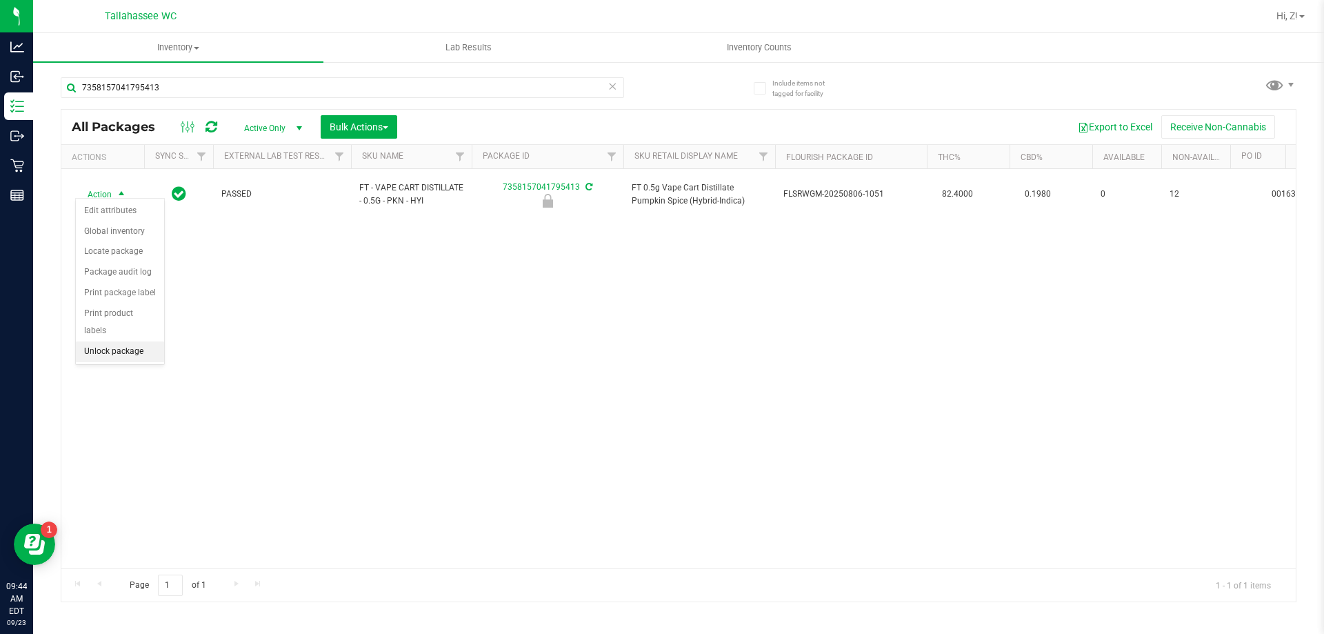
click at [144, 341] on li "Unlock package" at bounding box center [120, 351] width 88 height 21
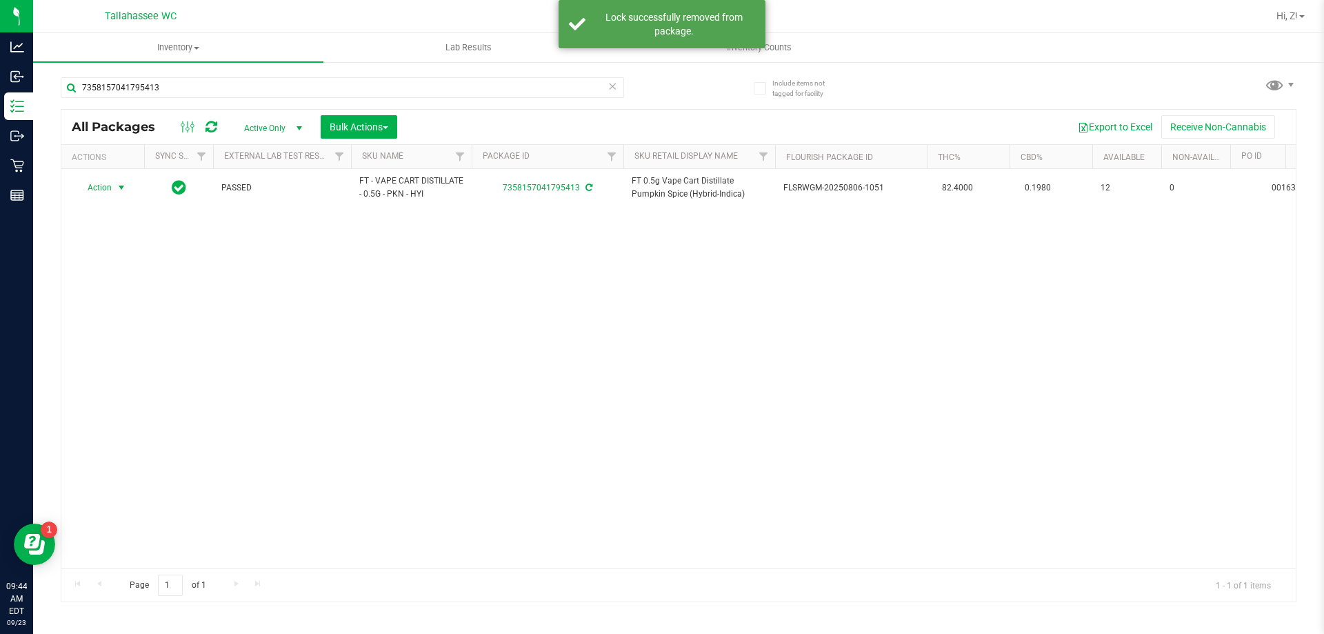
click at [122, 188] on span "select" at bounding box center [121, 187] width 11 height 11
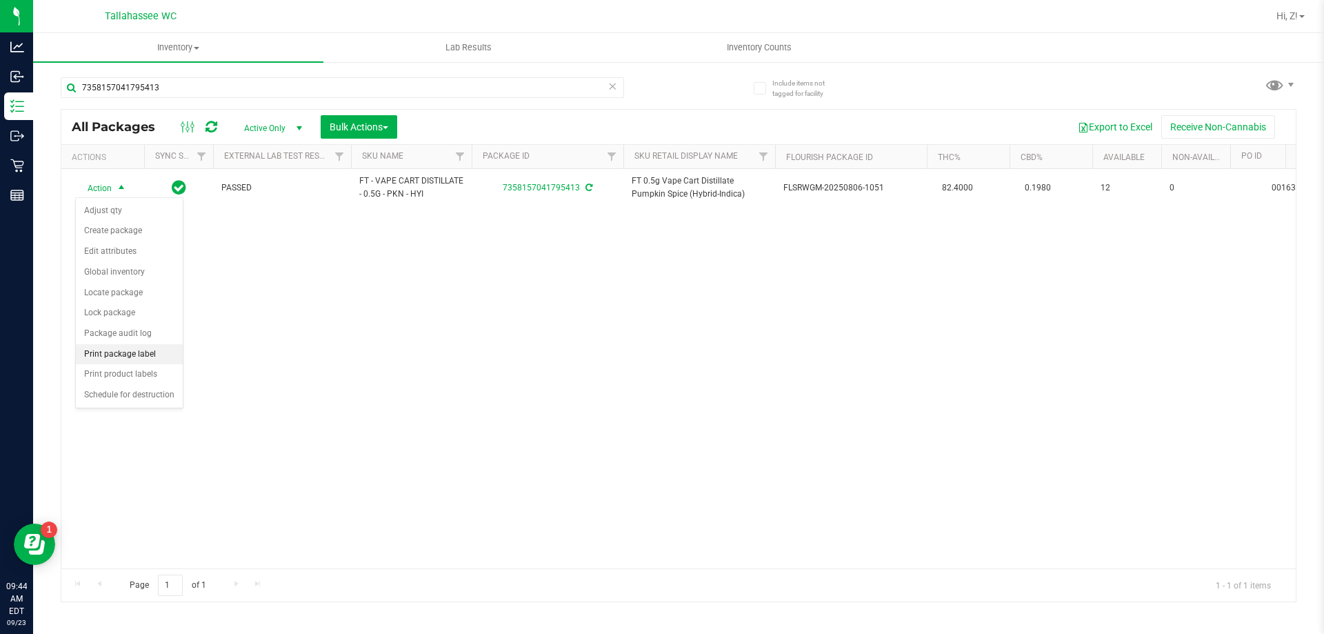
click at [156, 359] on li "Print package label" at bounding box center [129, 354] width 107 height 21
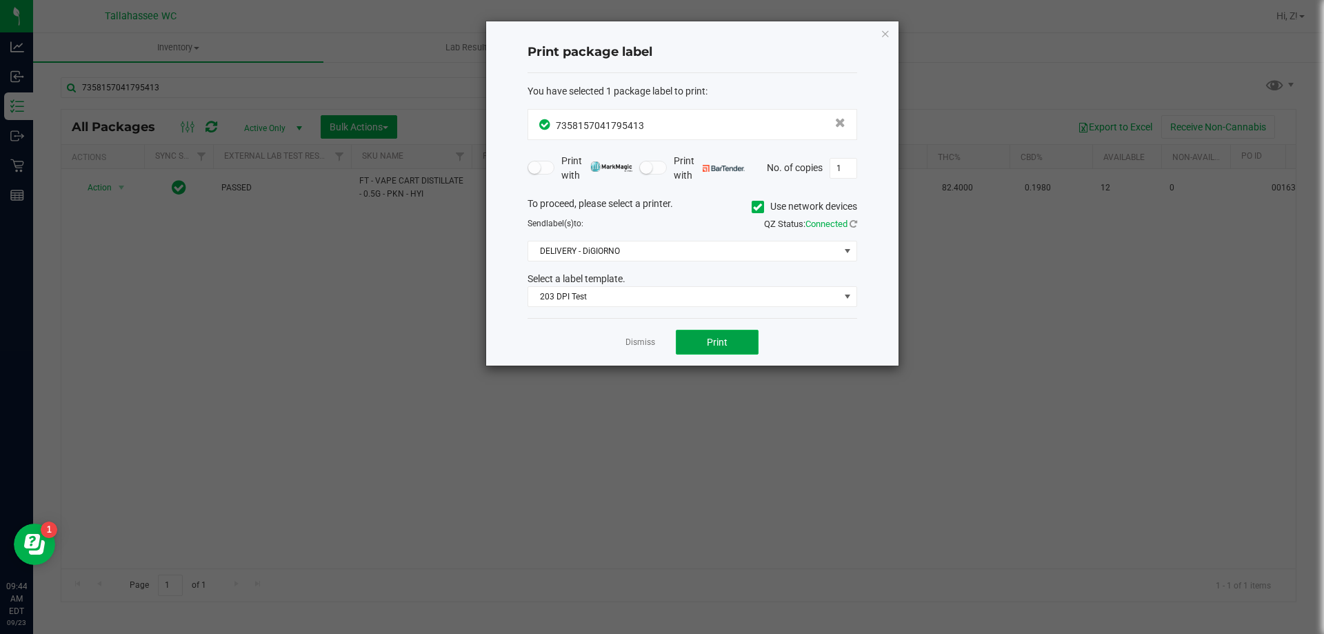
click at [698, 344] on button "Print" at bounding box center [717, 342] width 83 height 25
click at [642, 338] on link "Dismiss" at bounding box center [640, 343] width 30 height 12
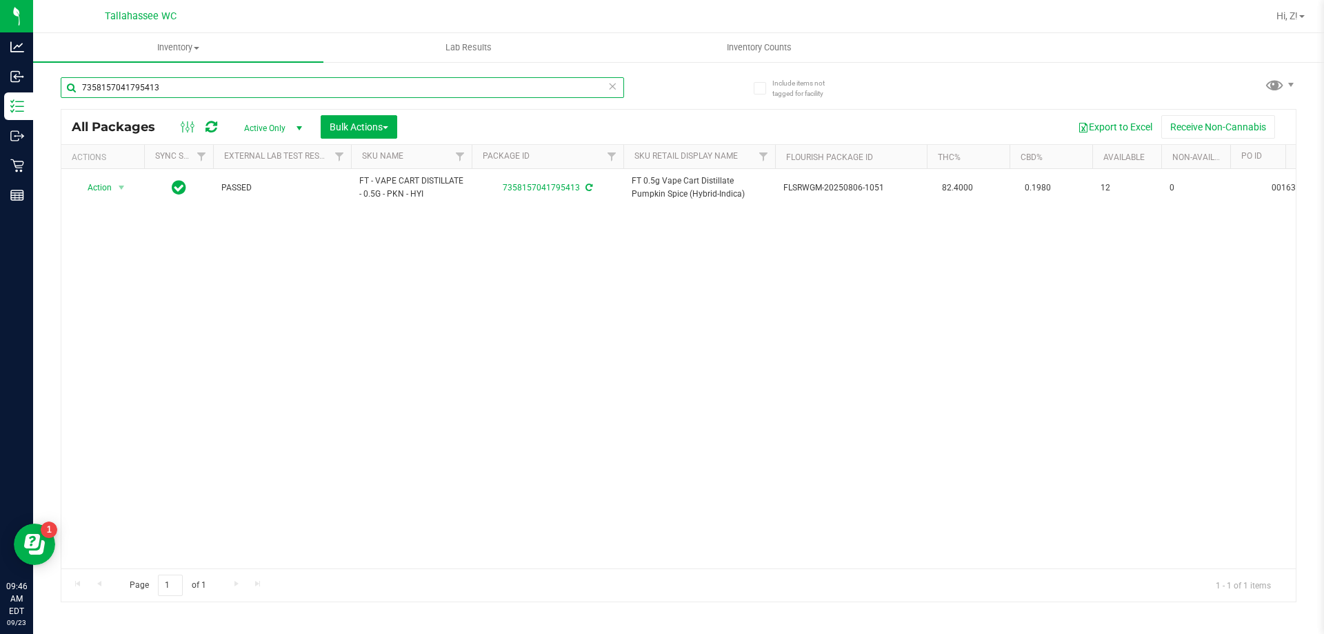
click at [217, 86] on input "7358157041795413" at bounding box center [342, 87] width 563 height 21
type input "3239614457094127"
drag, startPoint x: 120, startPoint y: 187, endPoint x: 123, endPoint y: 199, distance: 12.2
click at [121, 187] on span "select" at bounding box center [121, 188] width 11 height 11
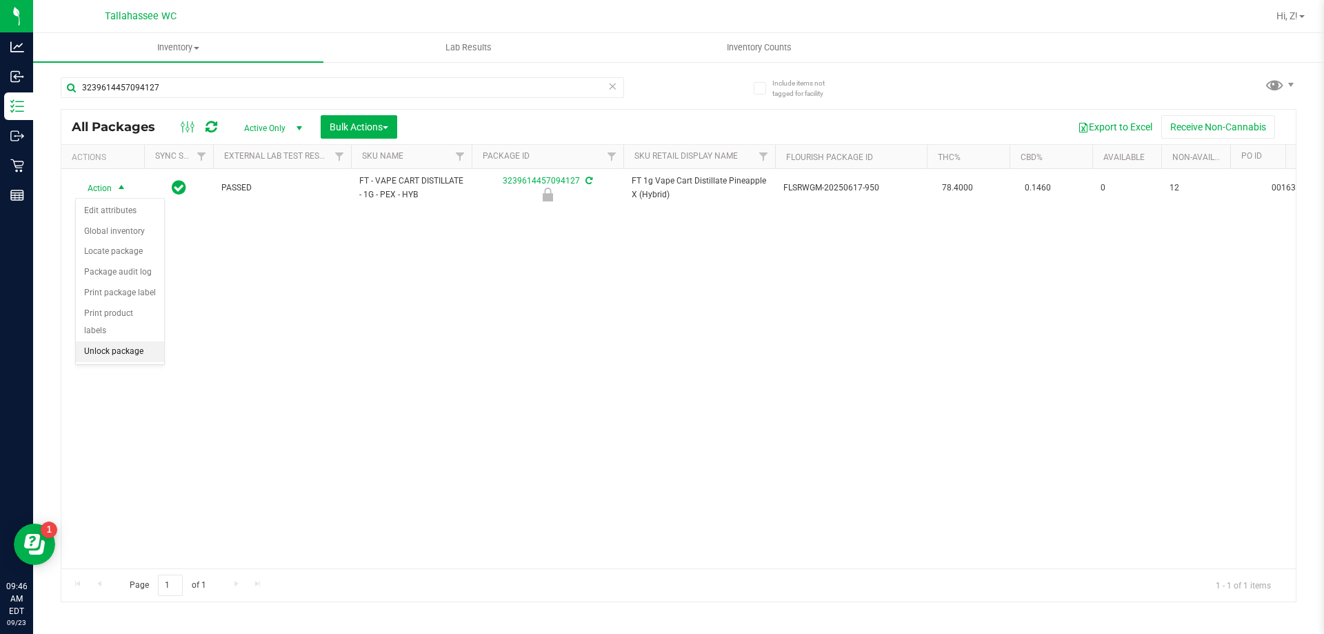
click at [149, 341] on li "Unlock package" at bounding box center [120, 351] width 88 height 21
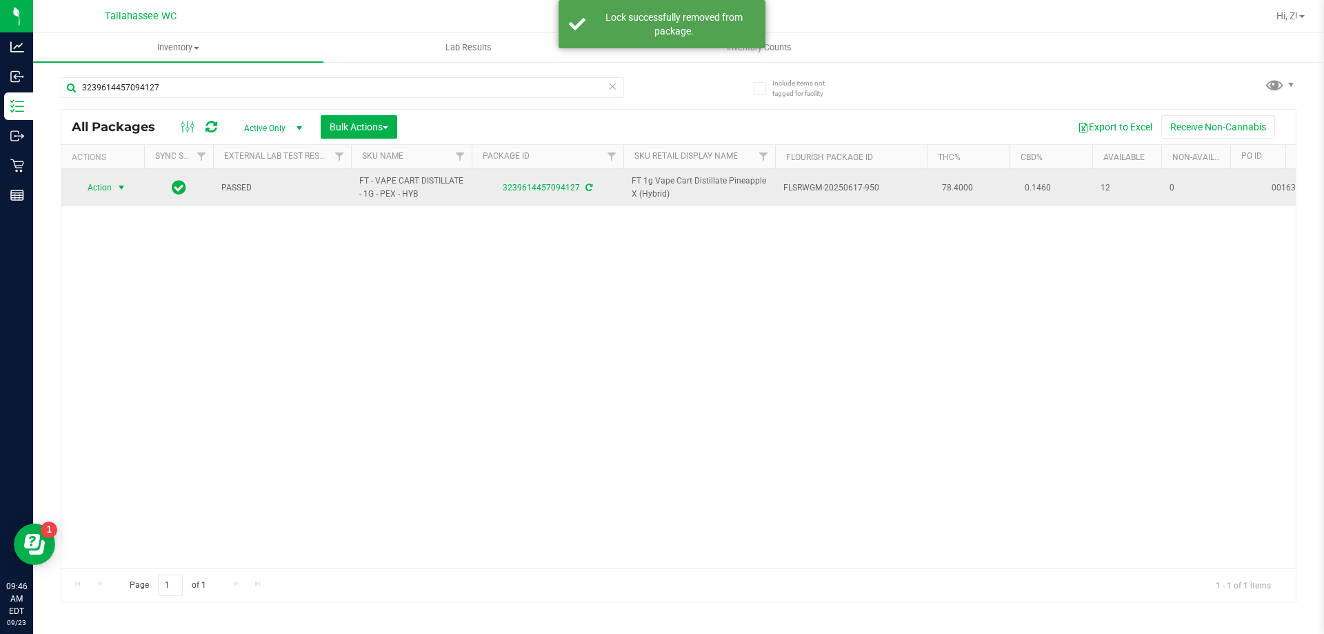
click at [117, 187] on span "select" at bounding box center [121, 187] width 11 height 11
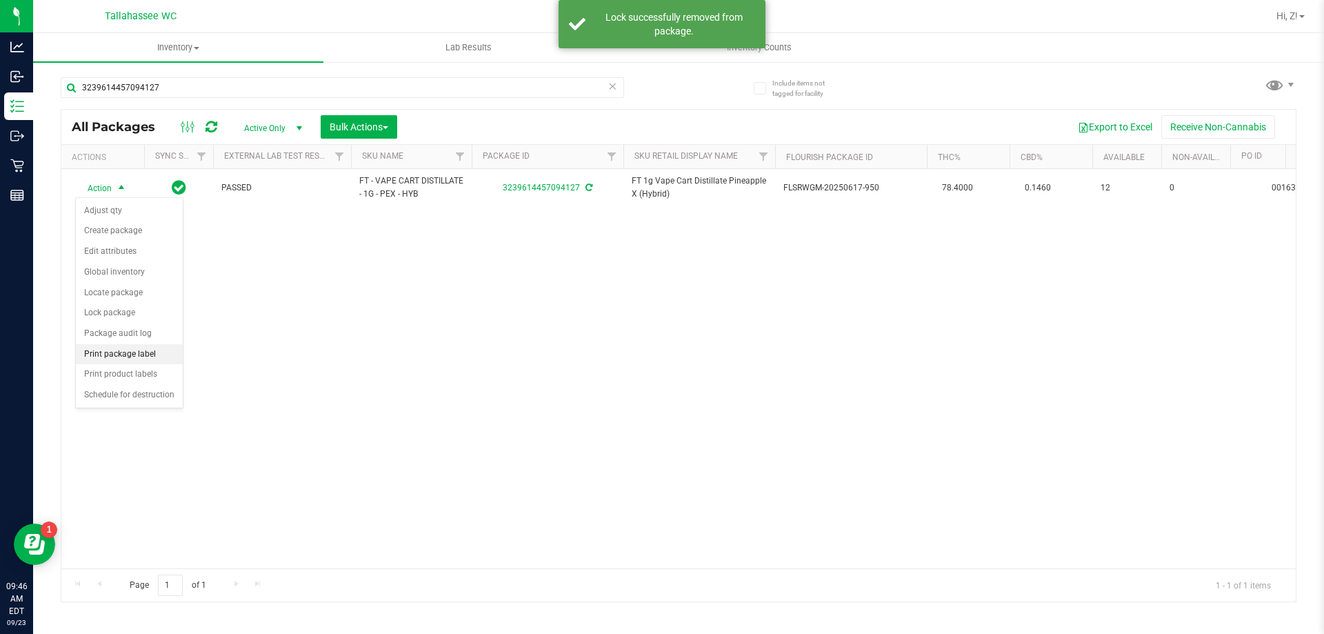
click at [122, 360] on li "Print package label" at bounding box center [129, 354] width 107 height 21
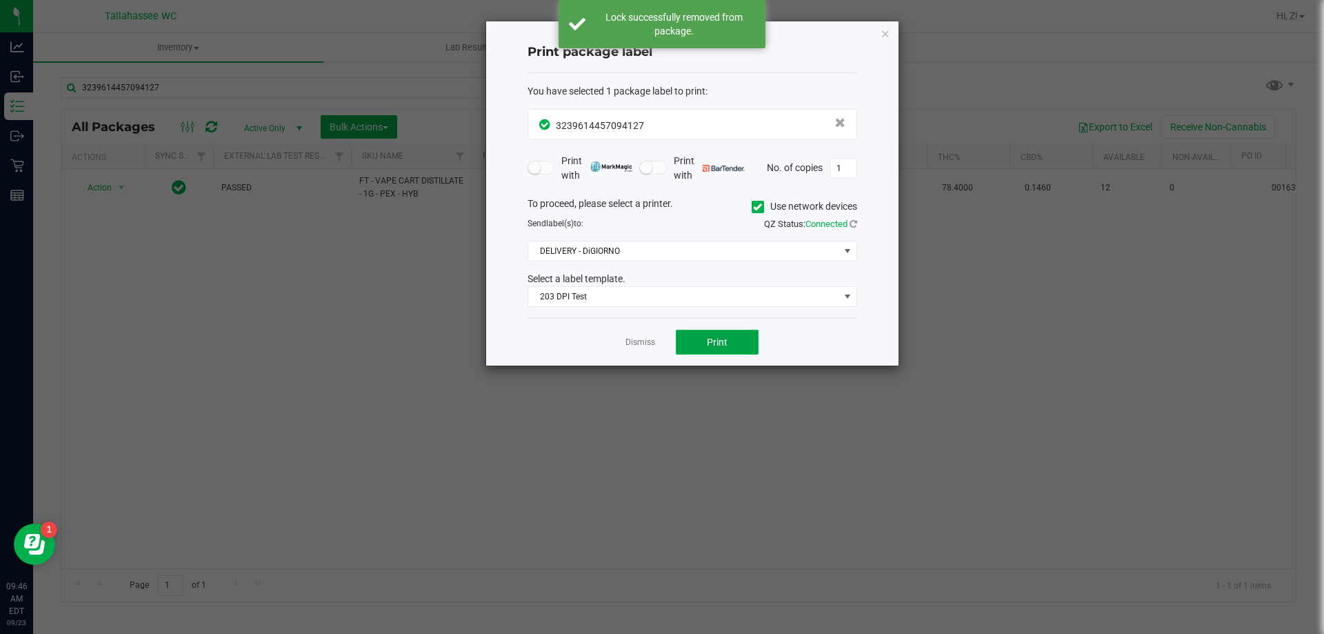
click at [691, 343] on button "Print" at bounding box center [717, 342] width 83 height 25
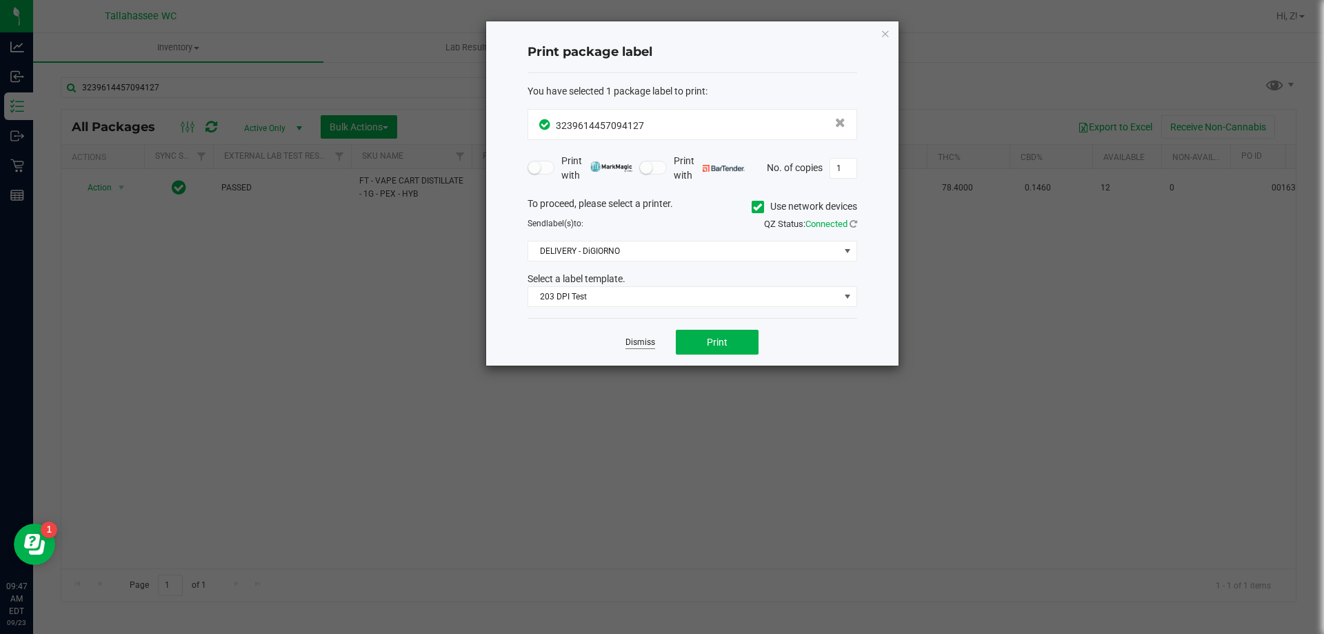
click at [648, 343] on link "Dismiss" at bounding box center [640, 343] width 30 height 12
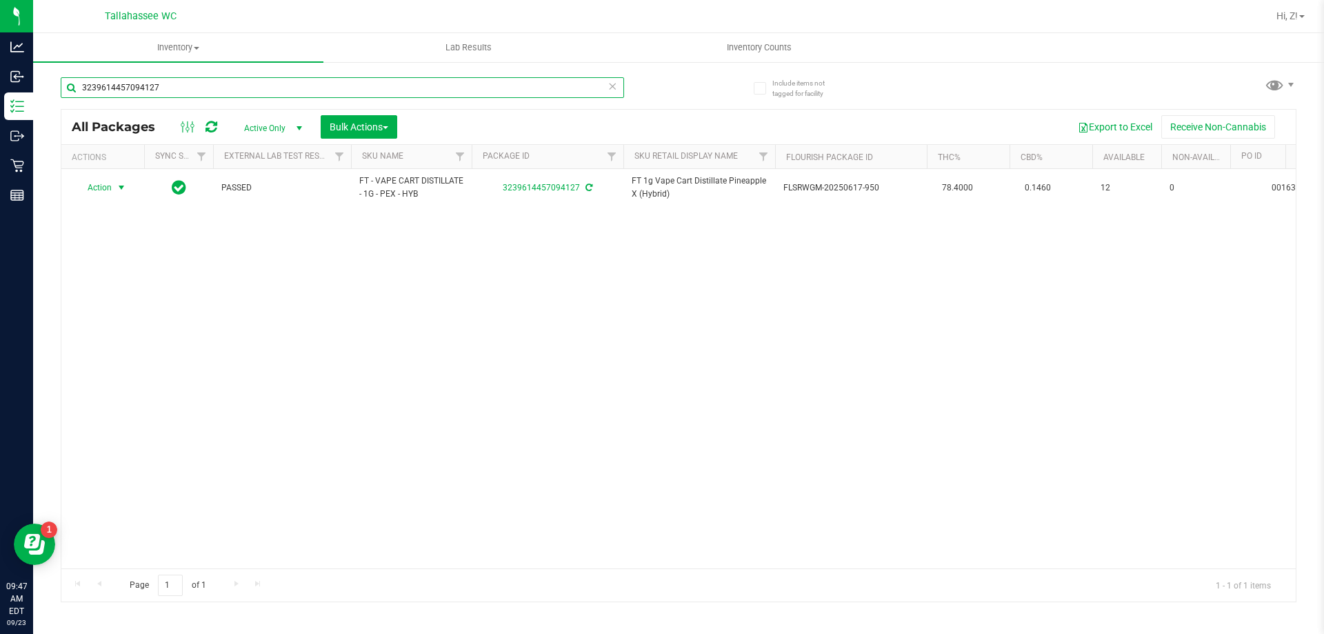
click at [297, 88] on input "3239614457094127" at bounding box center [342, 87] width 563 height 21
click at [297, 87] on input "3239614457094127" at bounding box center [342, 87] width 563 height 21
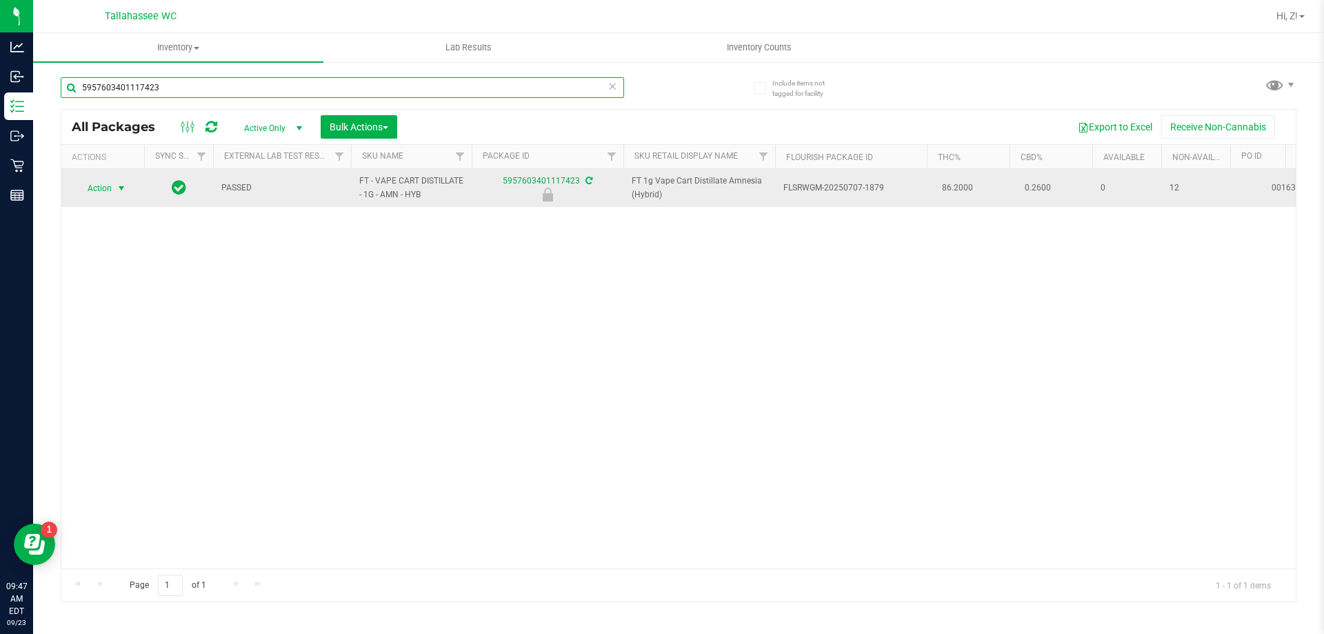
type input "5957603401117423"
click at [119, 184] on span "select" at bounding box center [121, 188] width 11 height 11
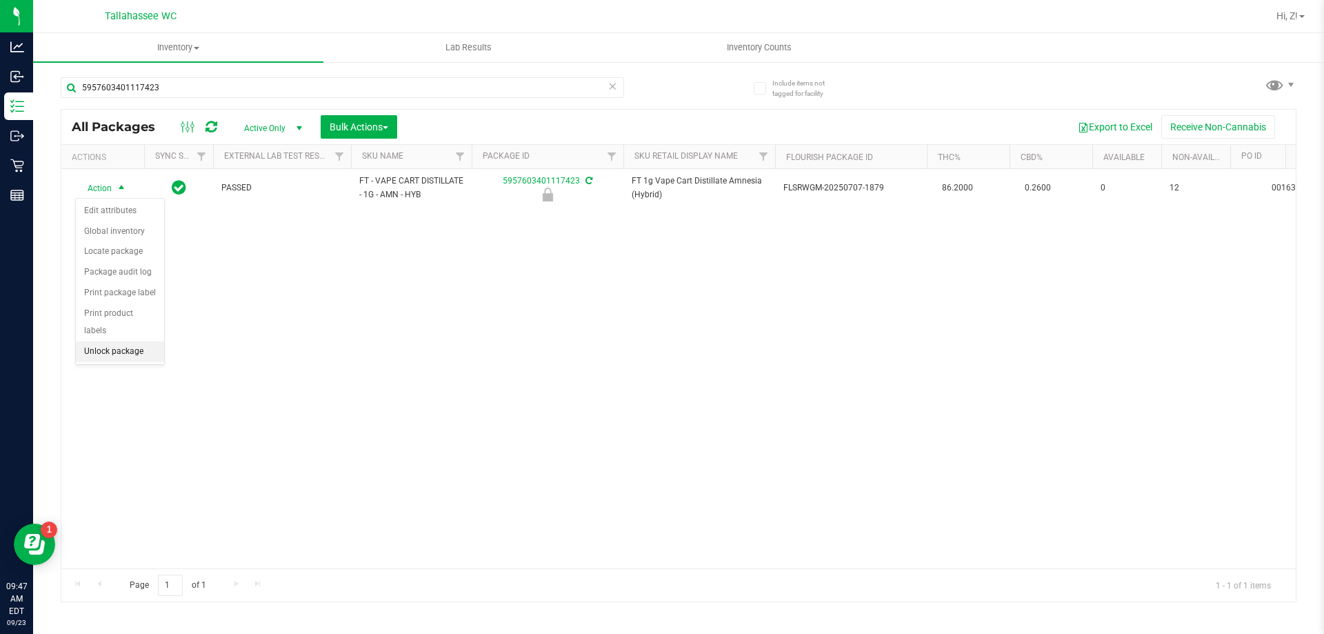
click at [135, 341] on li "Unlock package" at bounding box center [120, 351] width 88 height 21
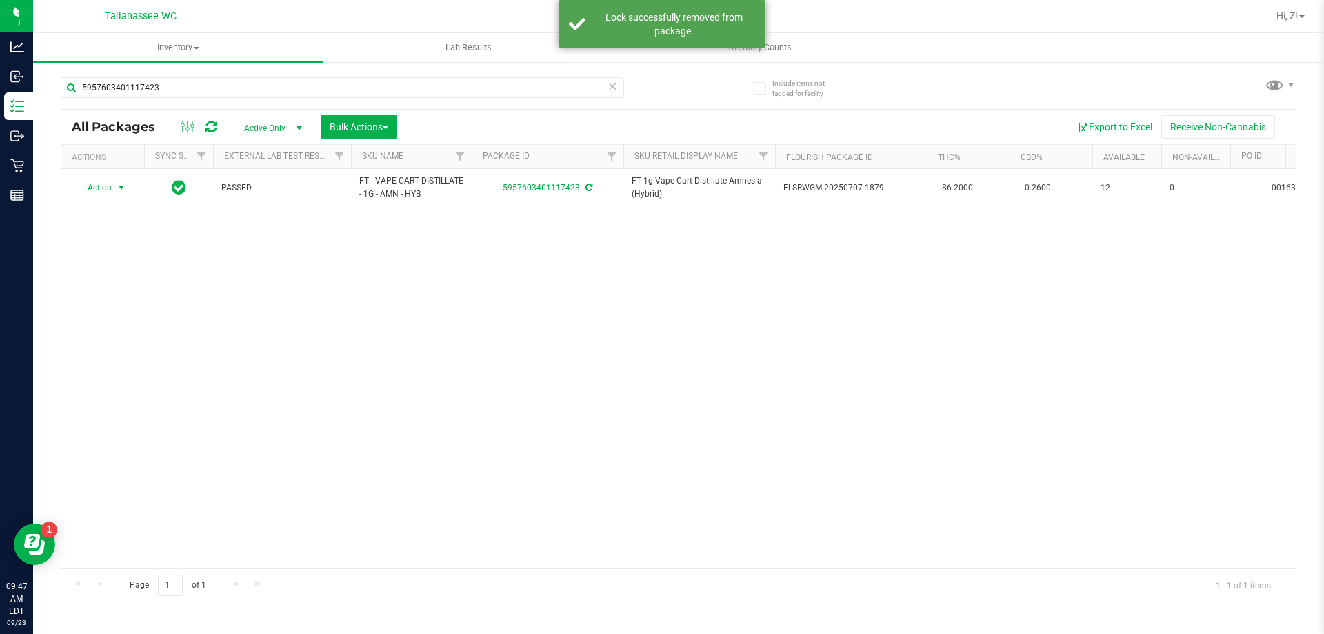
click at [119, 187] on span "select" at bounding box center [121, 187] width 11 height 11
click at [134, 348] on li "Print package label" at bounding box center [129, 354] width 107 height 21
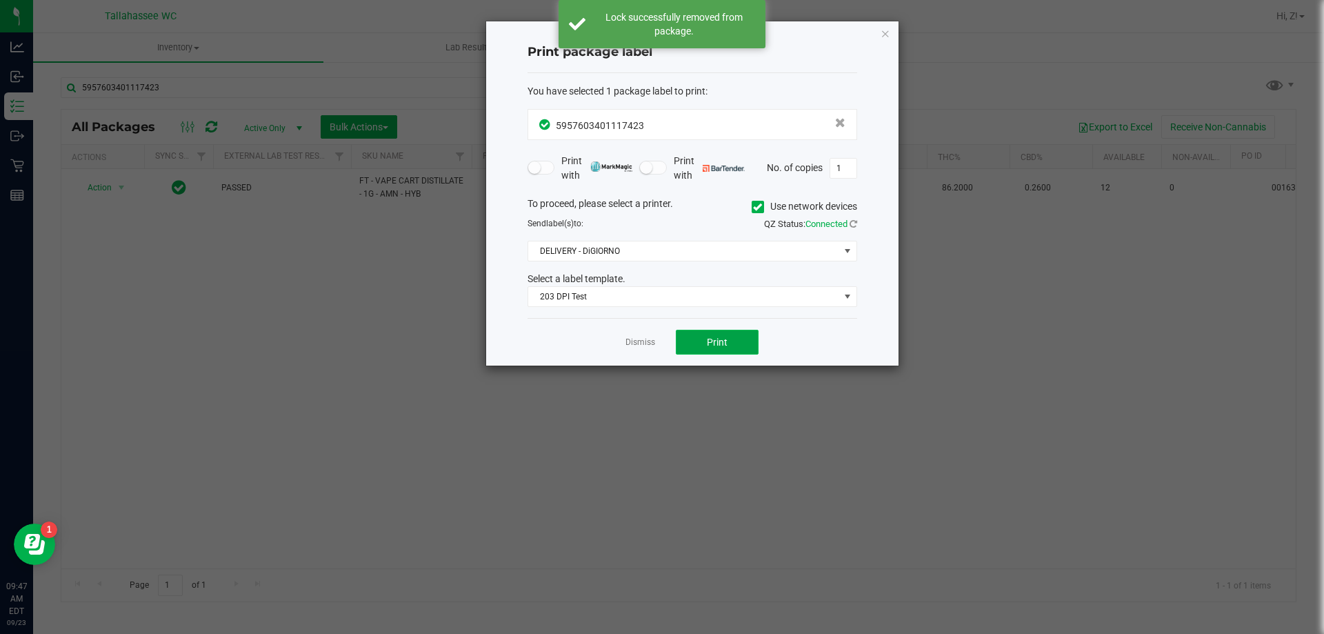
click at [741, 338] on button "Print" at bounding box center [717, 342] width 83 height 25
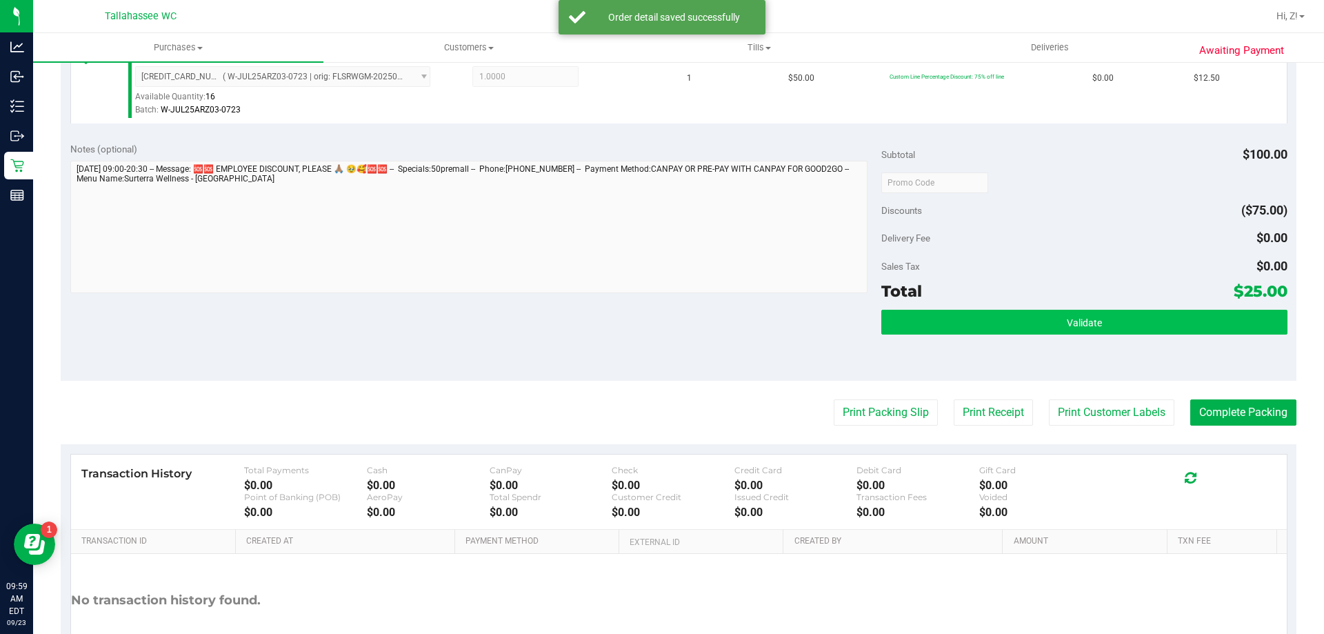
scroll to position [483, 0]
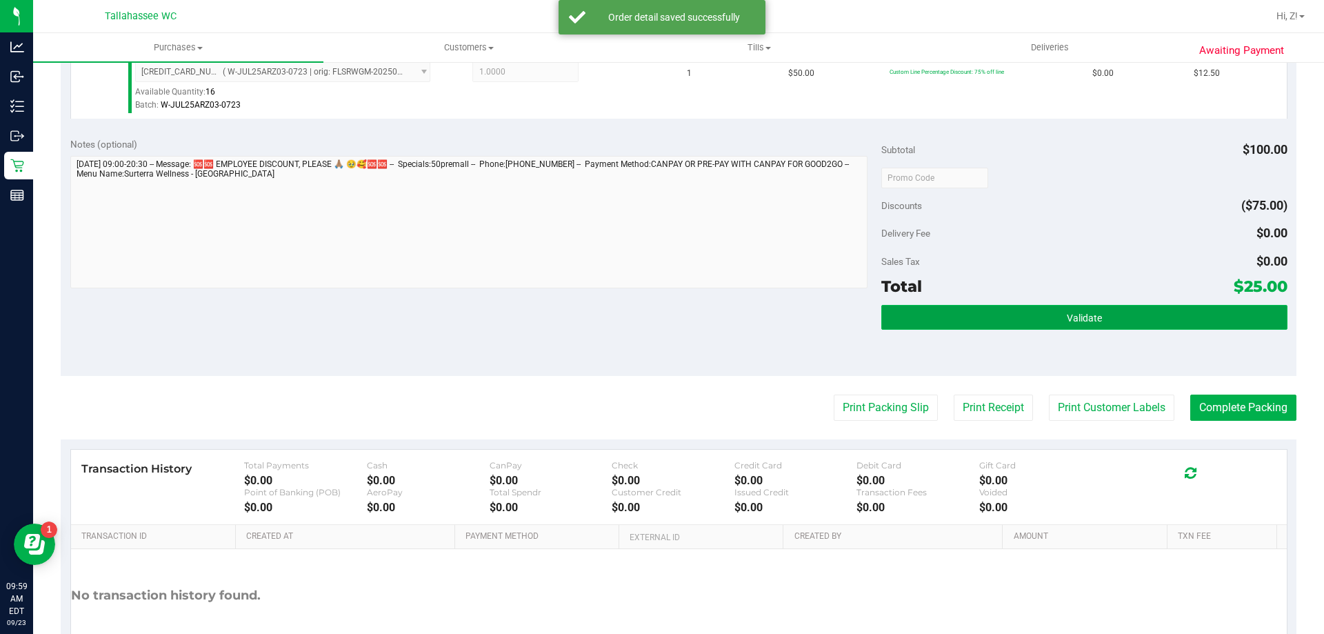
click at [1092, 315] on span "Validate" at bounding box center [1084, 317] width 35 height 11
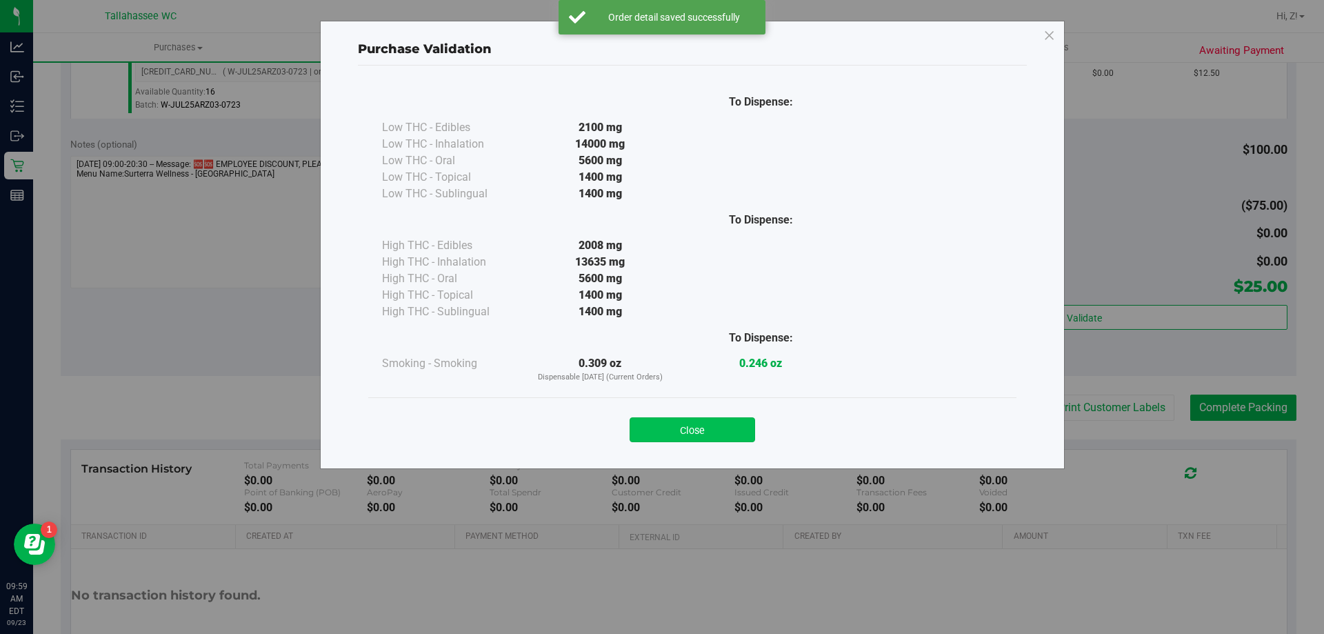
click at [722, 424] on button "Close" at bounding box center [693, 429] width 126 height 25
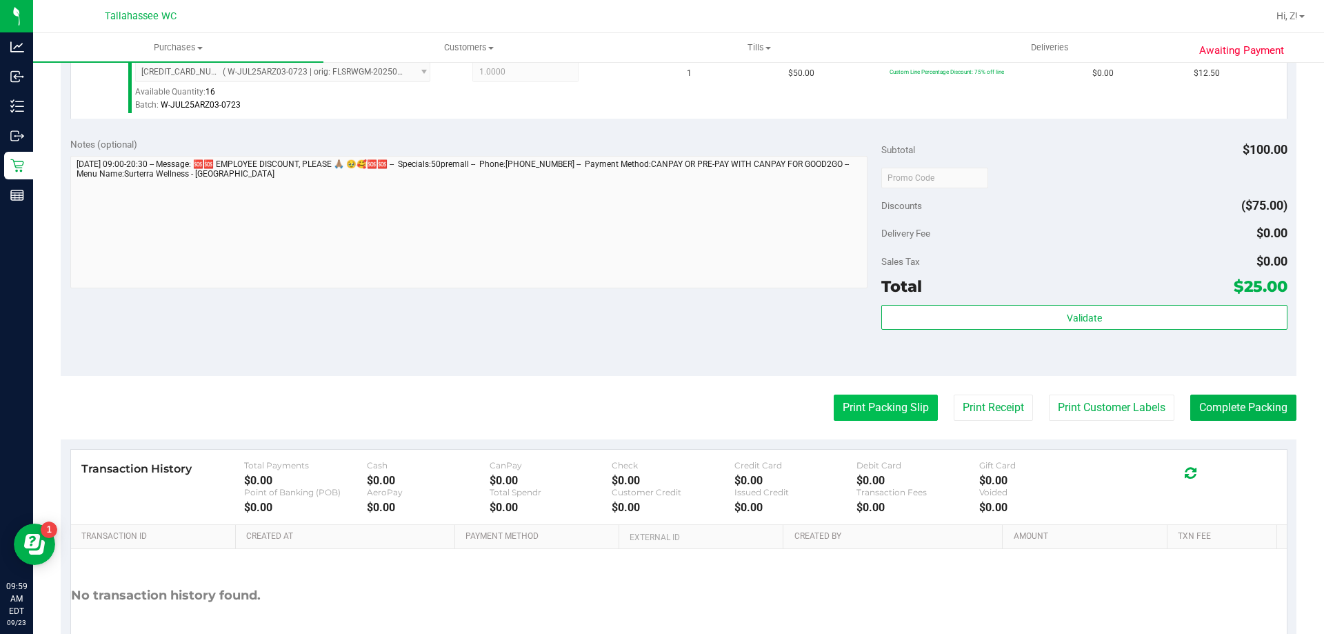
click at [843, 403] on button "Print Packing Slip" at bounding box center [886, 407] width 104 height 26
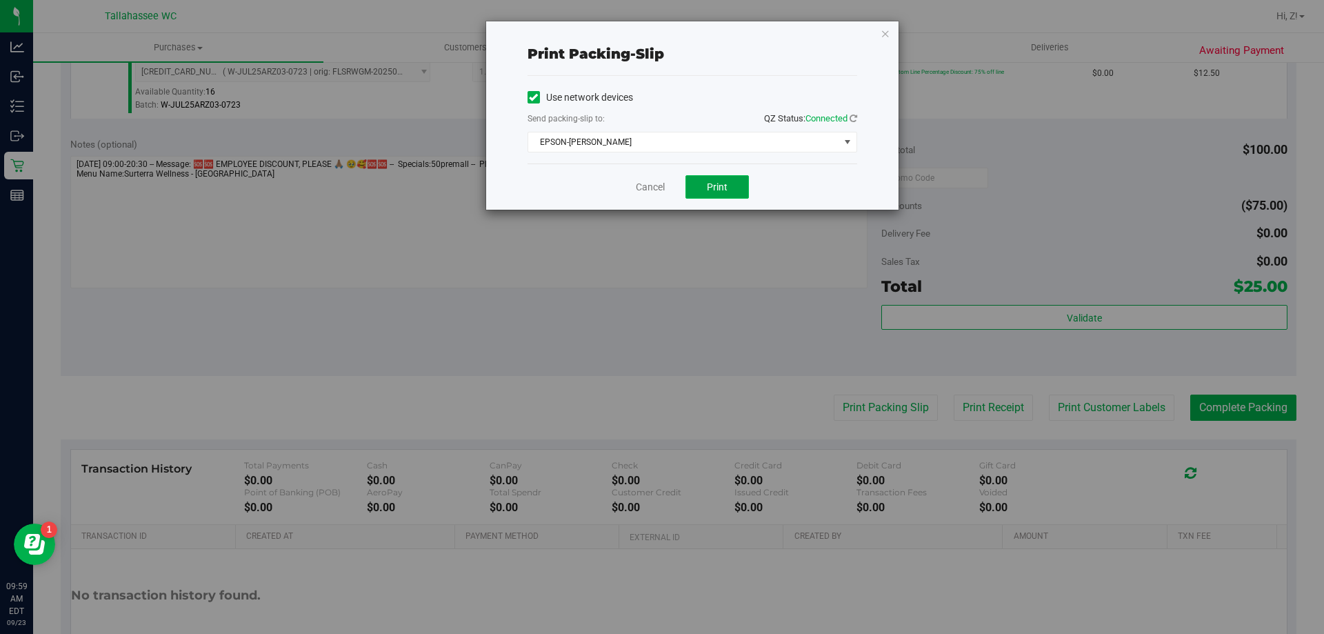
click at [722, 185] on span "Print" at bounding box center [717, 186] width 21 height 11
drag, startPoint x: 892, startPoint y: 37, endPoint x: 882, endPoint y: 35, distance: 10.5
click at [886, 37] on div "Print packing-slip Use network devices Send packing-slip to: QZ Status: Connect…" at bounding box center [692, 115] width 412 height 188
click at [882, 34] on icon "button" at bounding box center [886, 33] width 10 height 17
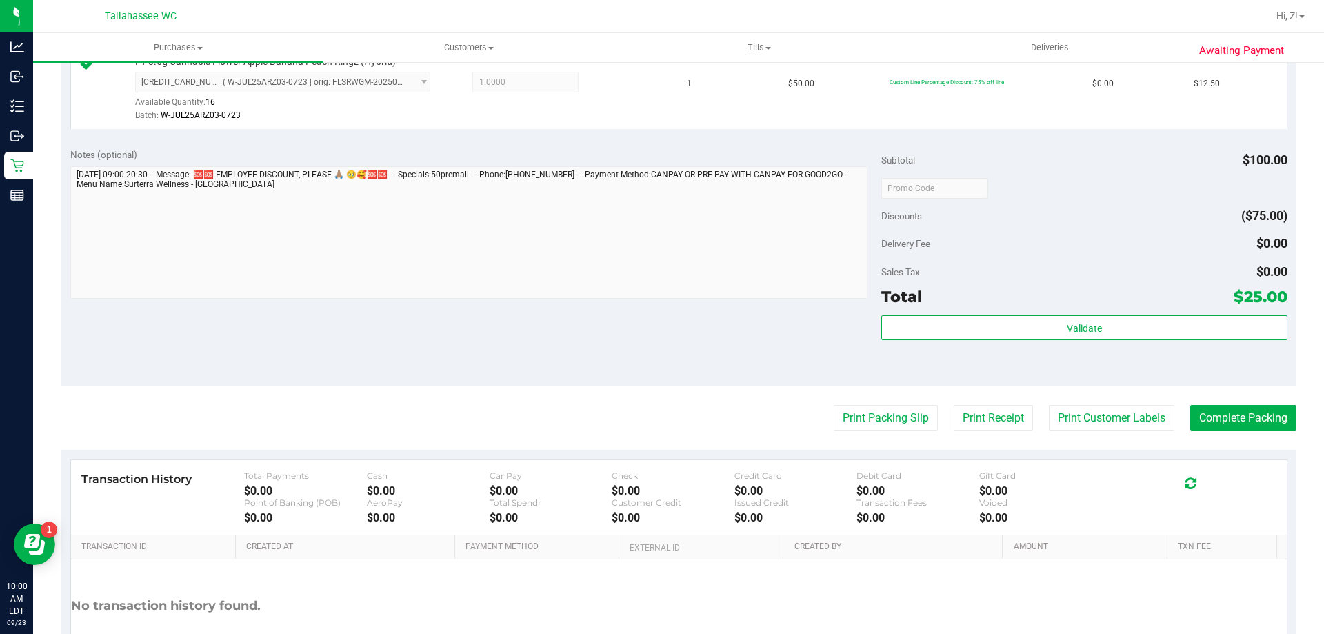
scroll to position [574, 0]
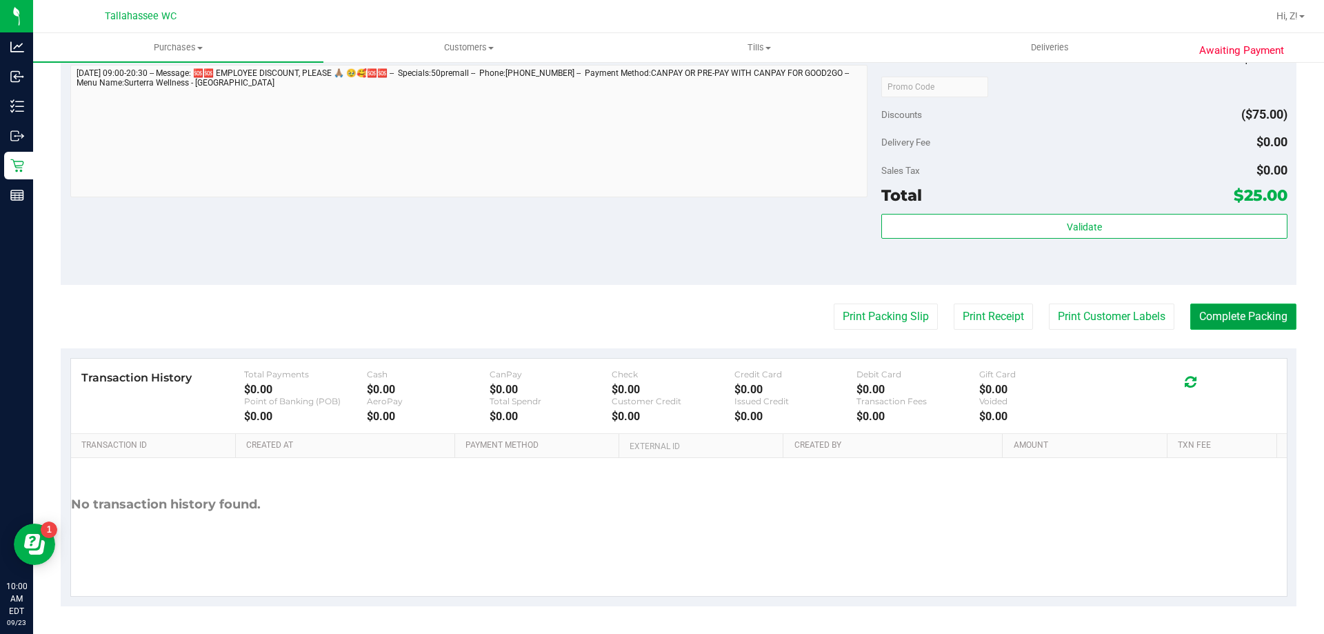
click at [1209, 305] on button "Complete Packing" at bounding box center [1243, 316] width 106 height 26
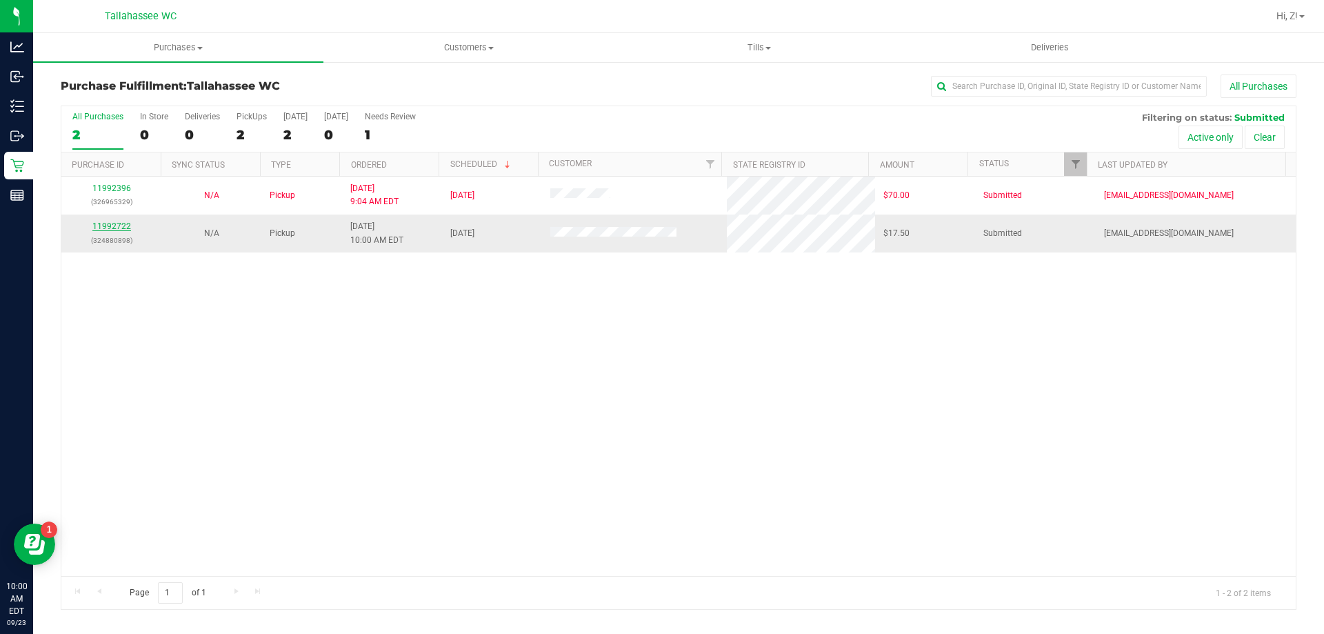
click at [114, 227] on link "11992722" at bounding box center [111, 226] width 39 height 10
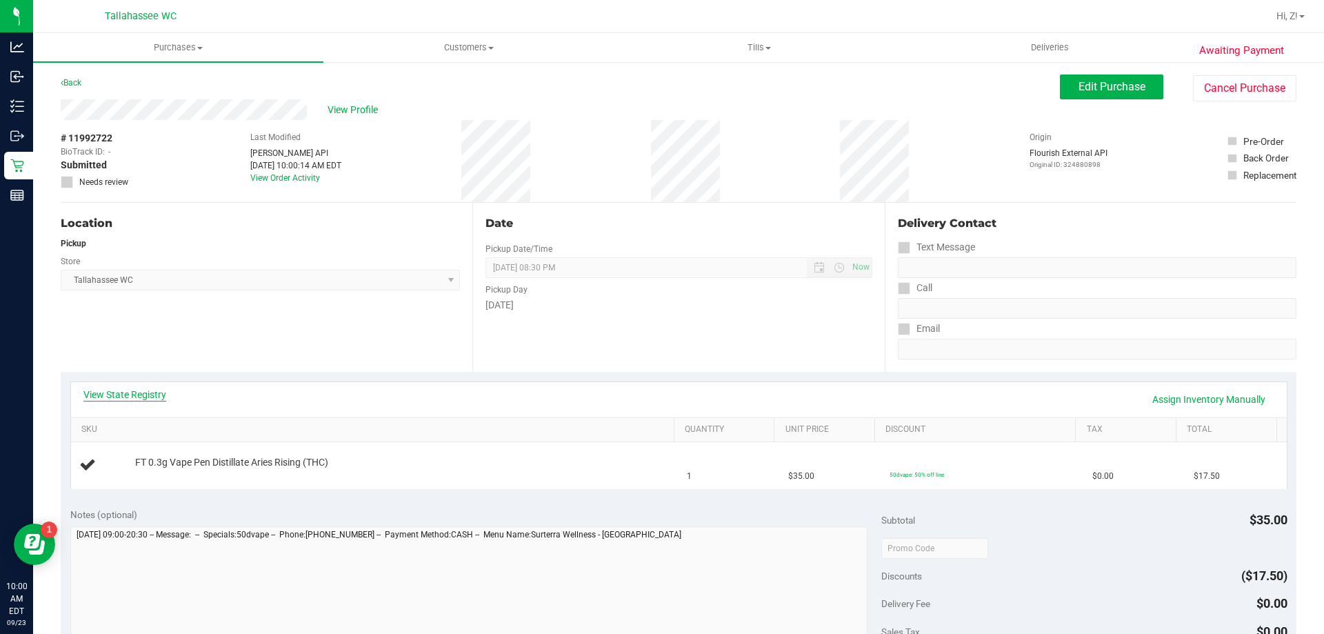
click at [143, 390] on link "View State Registry" at bounding box center [124, 395] width 83 height 14
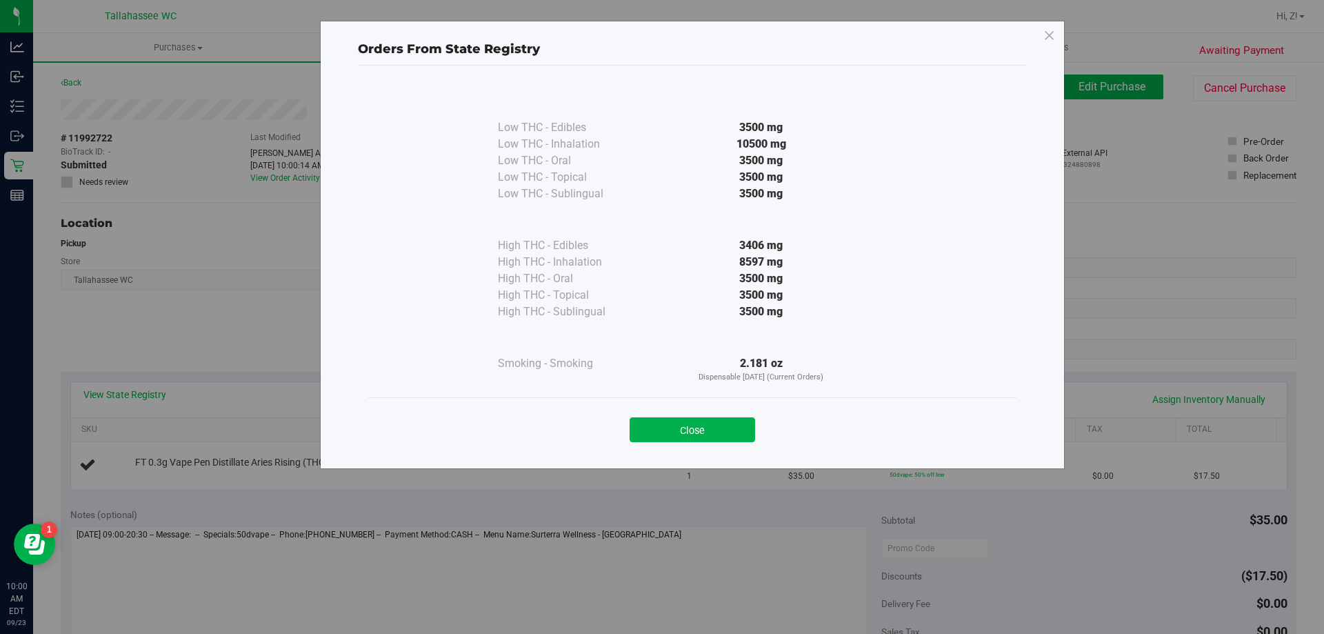
click at [695, 443] on div "Close" at bounding box center [692, 425] width 648 height 56
click at [694, 430] on button "Close" at bounding box center [693, 429] width 126 height 25
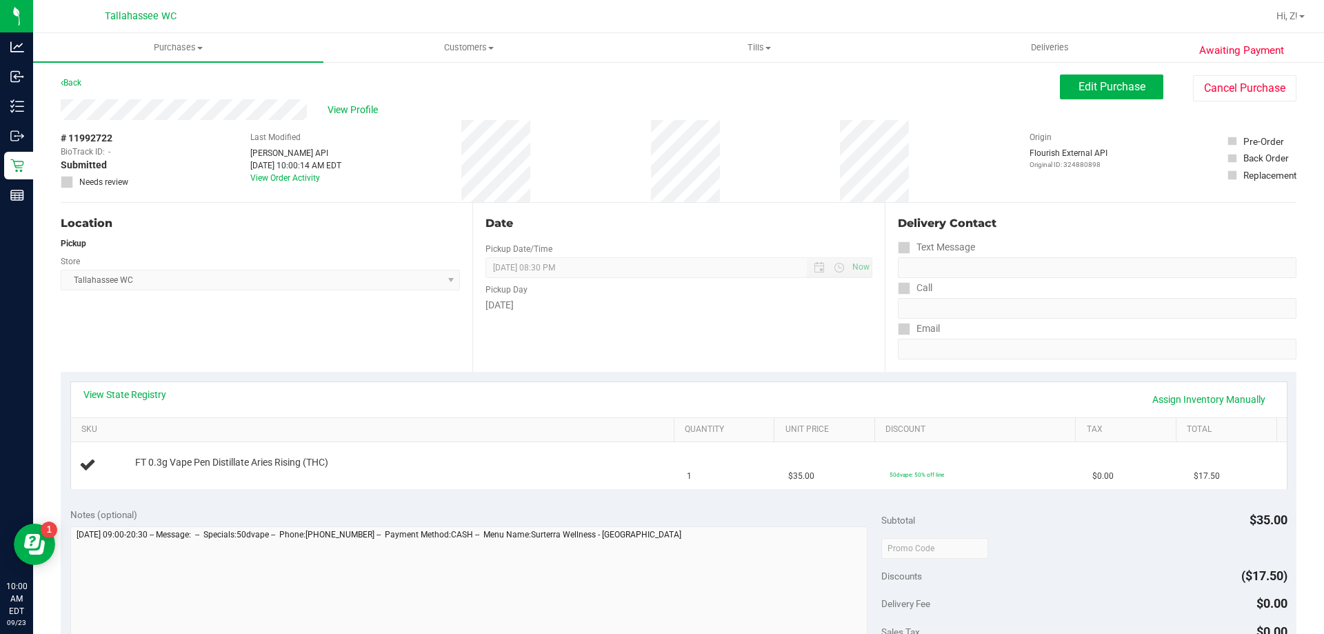
click at [152, 116] on div "Awaiting Payment Back Edit Purchase Cancel Purchase View Profile # 11992722 Bio…" at bounding box center [678, 578] width 1291 height 1034
click at [128, 130] on div "# 11992722 BioTrack ID: - Submitted Needs review" at bounding box center [95, 161] width 69 height 82
click at [129, 130] on div "# 11992722 BioTrack ID: - Submitted Needs review" at bounding box center [95, 161] width 69 height 82
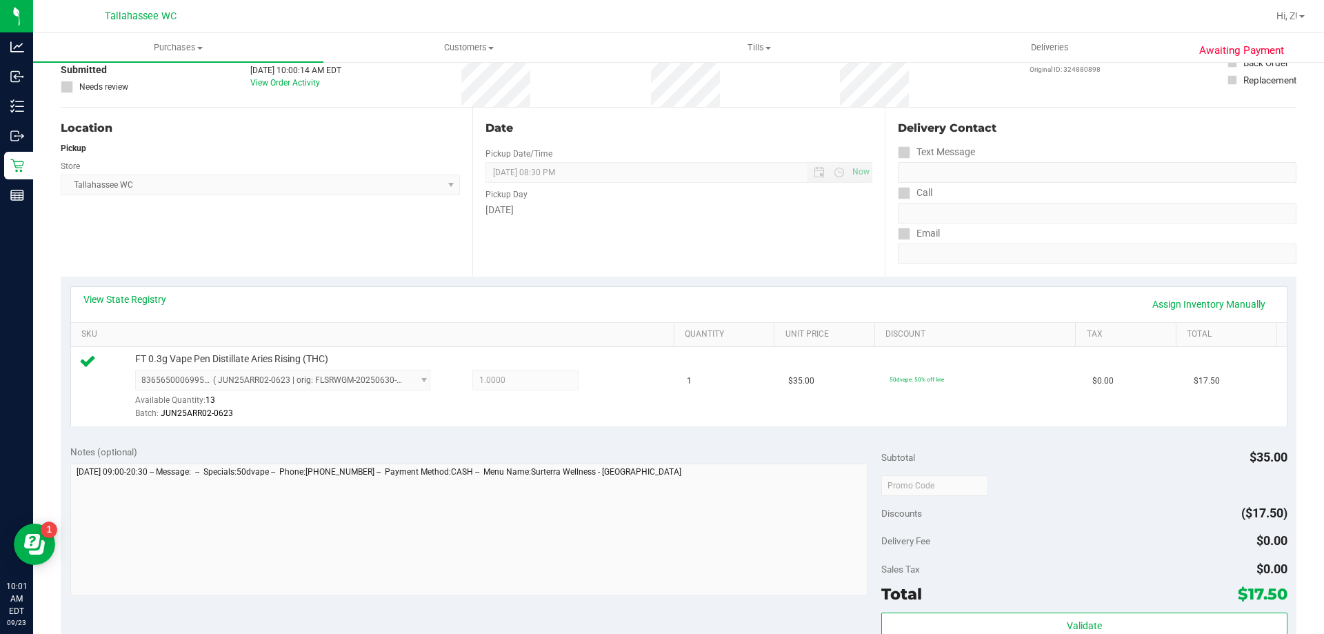
scroll to position [276, 0]
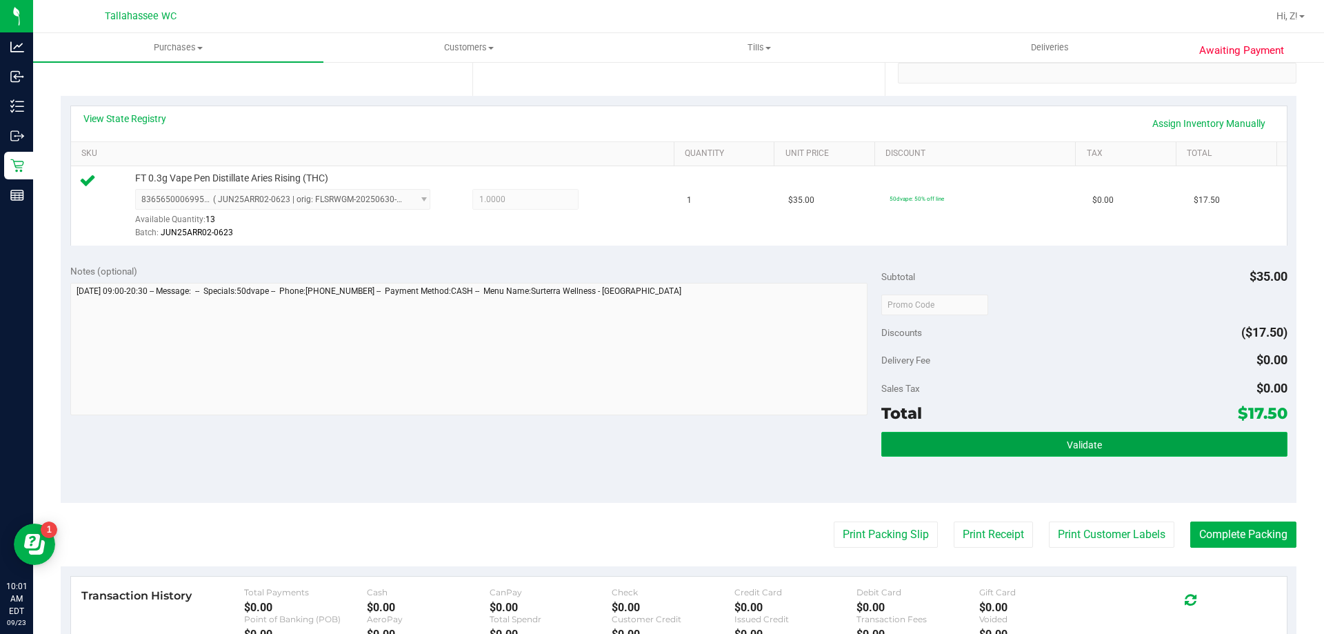
click at [1050, 433] on button "Validate" at bounding box center [1083, 444] width 405 height 25
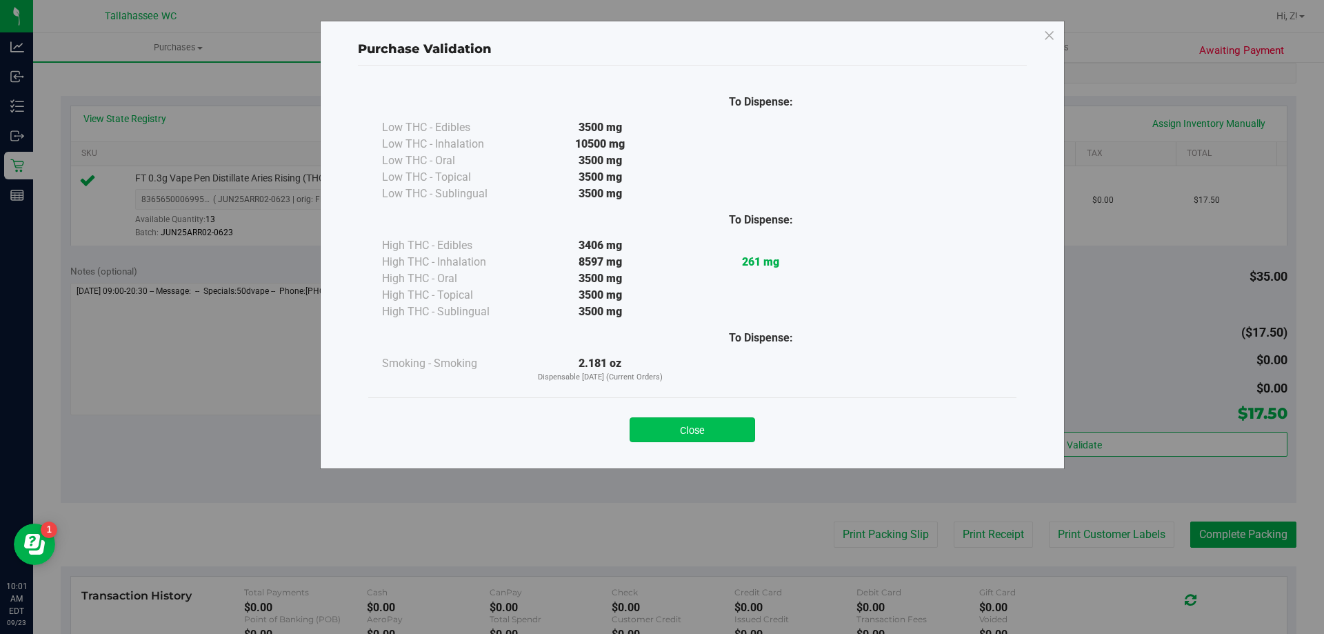
click at [712, 436] on button "Close" at bounding box center [693, 429] width 126 height 25
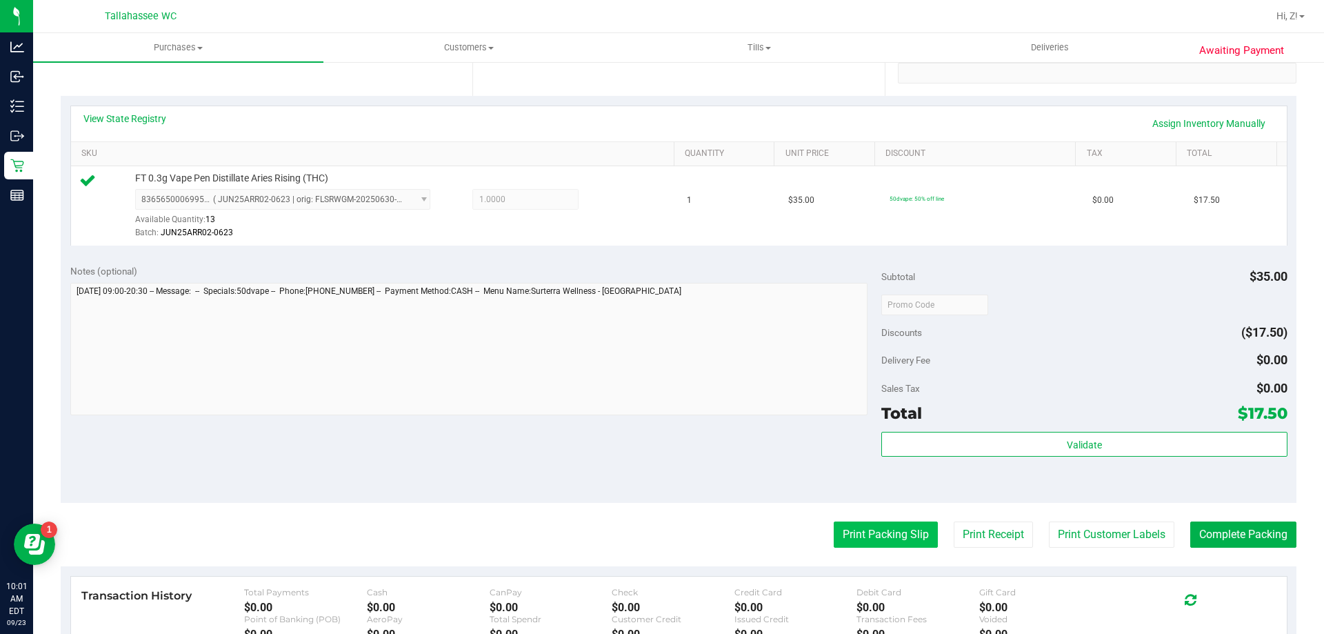
click at [895, 536] on button "Print Packing Slip" at bounding box center [886, 534] width 104 height 26
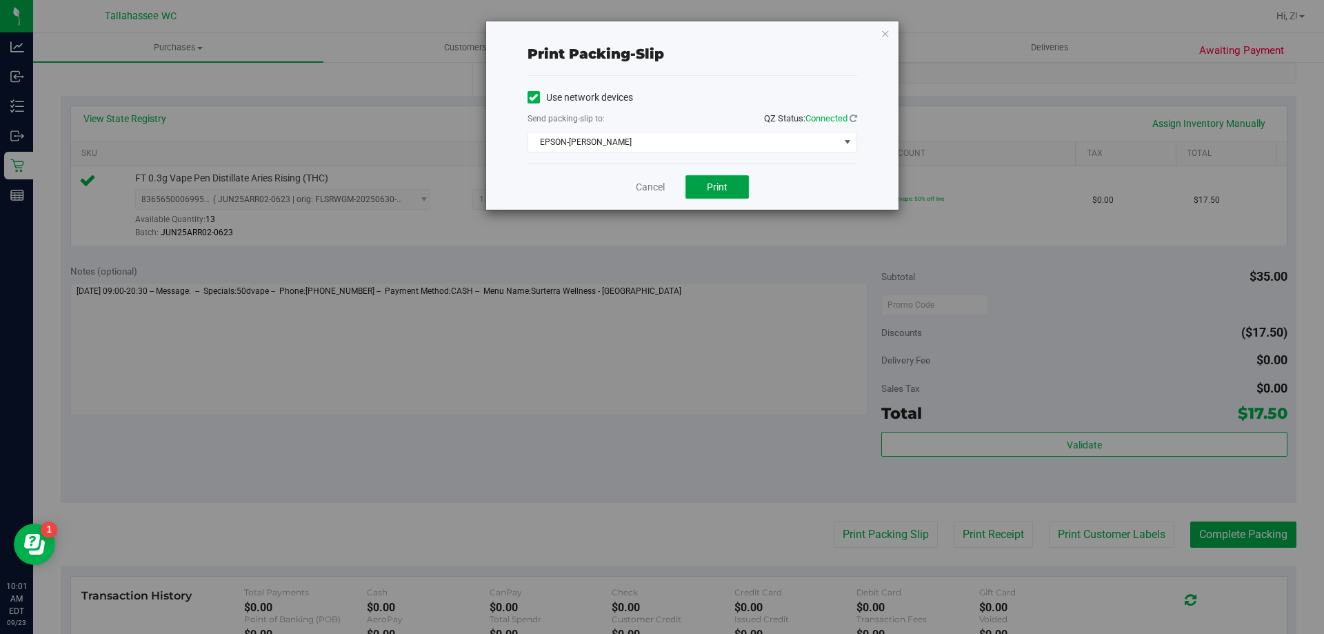
click at [736, 186] on button "Print" at bounding box center [716, 186] width 63 height 23
click at [885, 34] on icon "button" at bounding box center [886, 33] width 10 height 17
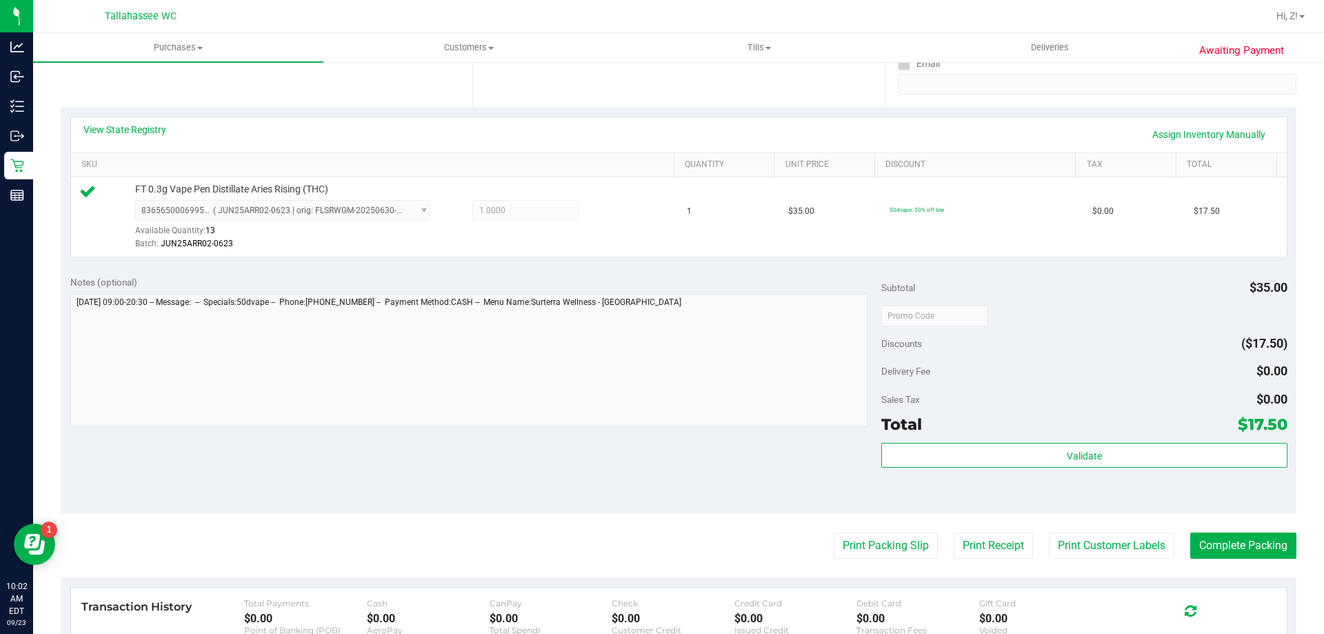
scroll to position [414, 0]
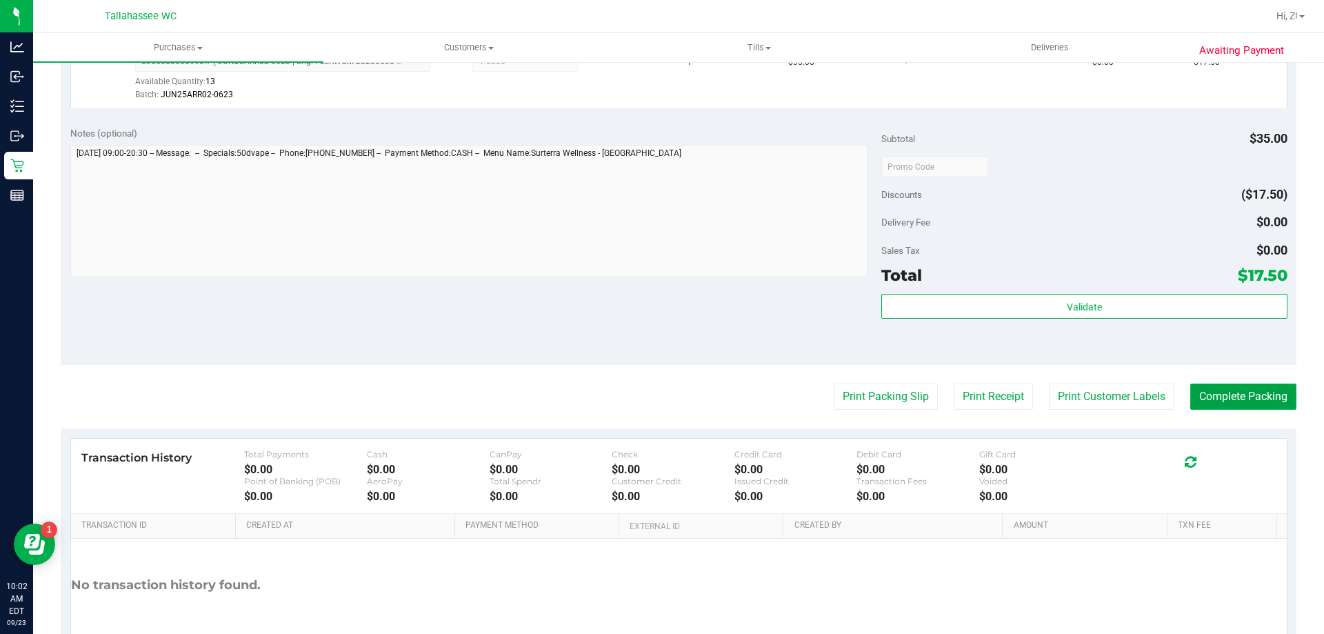
click at [1226, 390] on button "Complete Packing" at bounding box center [1243, 396] width 106 height 26
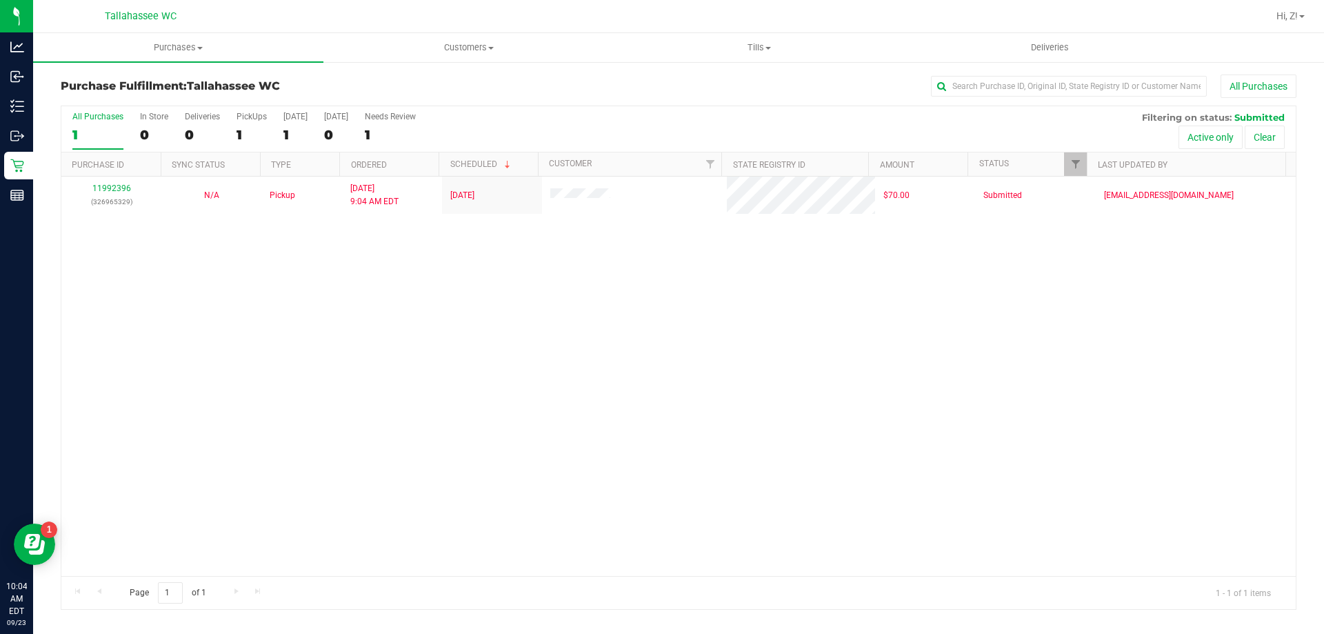
click at [517, 407] on div "11992396 (326965329) N/A Pickup [DATE] 9:04 AM EDT 9/23/2025 $70.00 Submitted […" at bounding box center [678, 376] width 1234 height 399
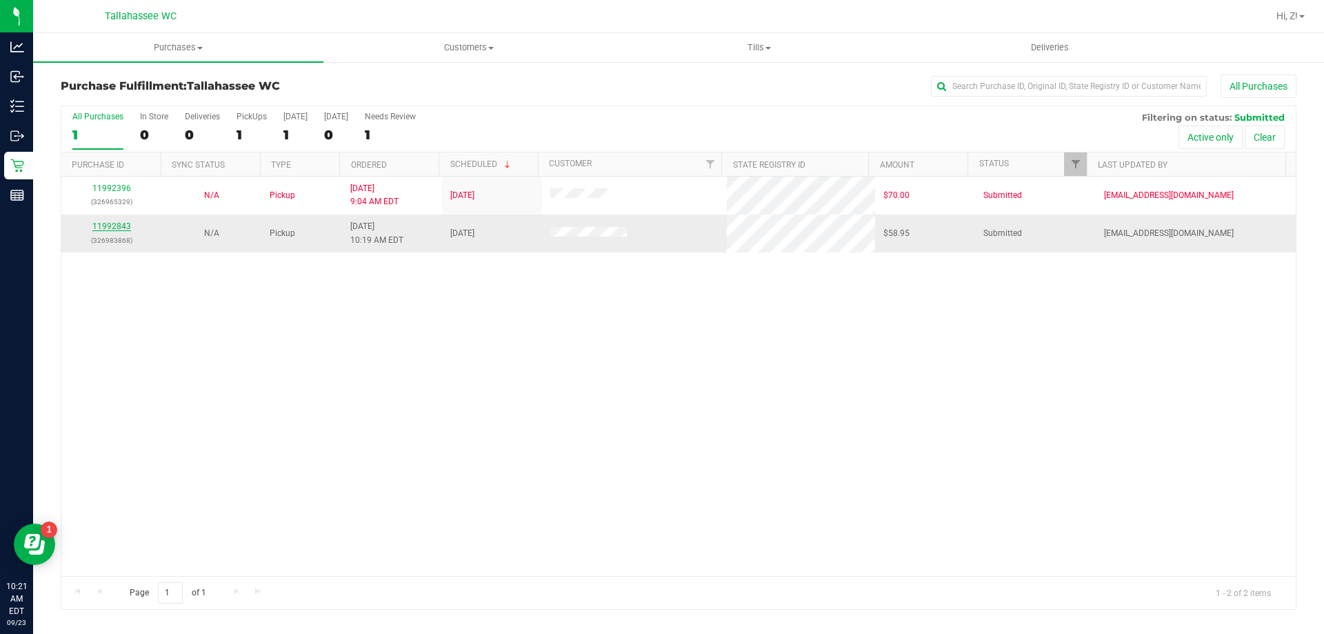
click at [121, 221] on link "11992843" at bounding box center [111, 226] width 39 height 10
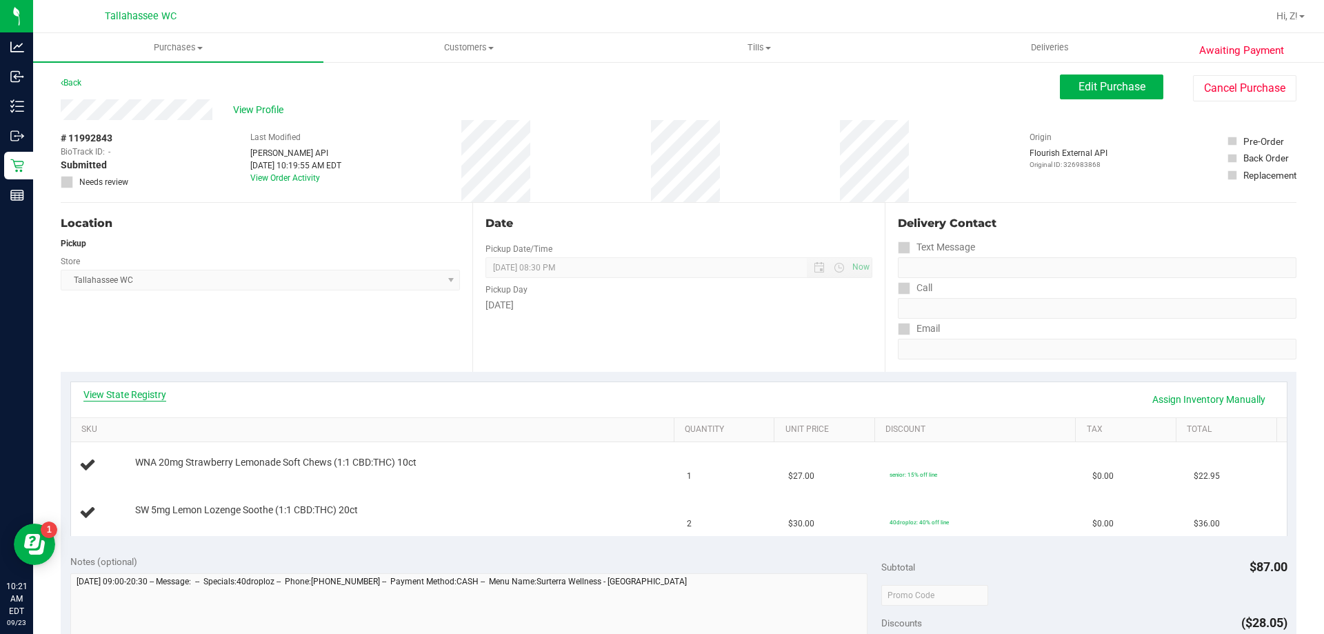
click at [158, 396] on link "View State Registry" at bounding box center [124, 395] width 83 height 14
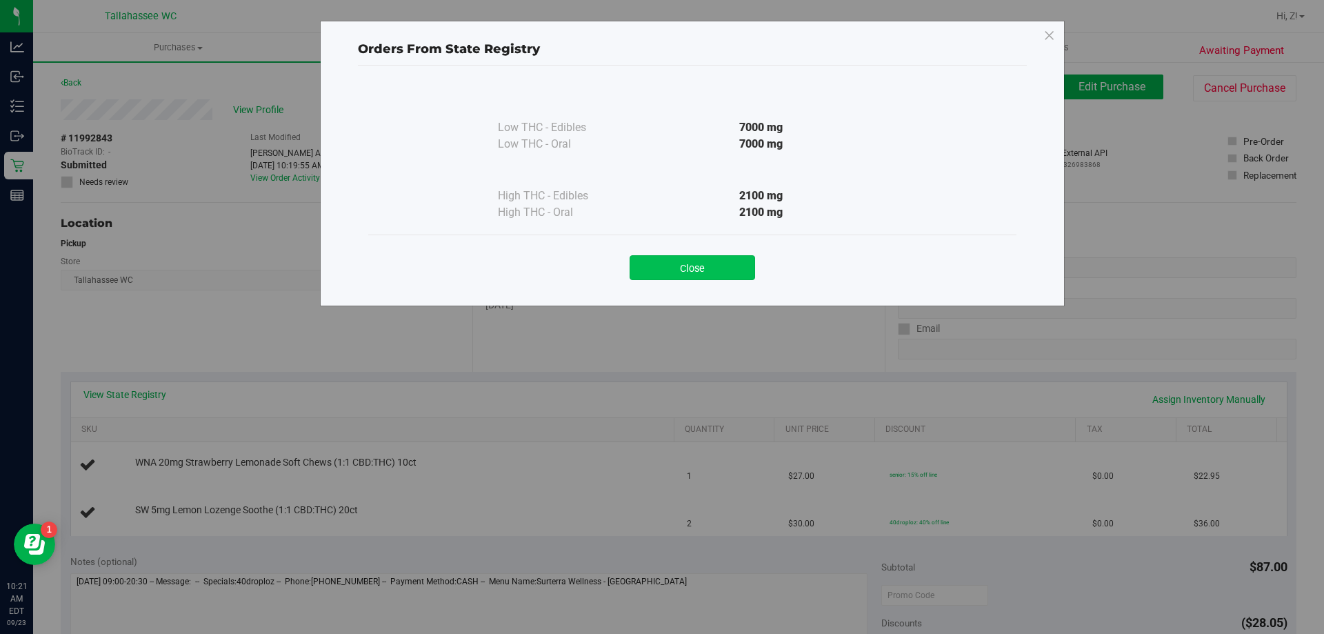
click at [690, 259] on button "Close" at bounding box center [693, 267] width 126 height 25
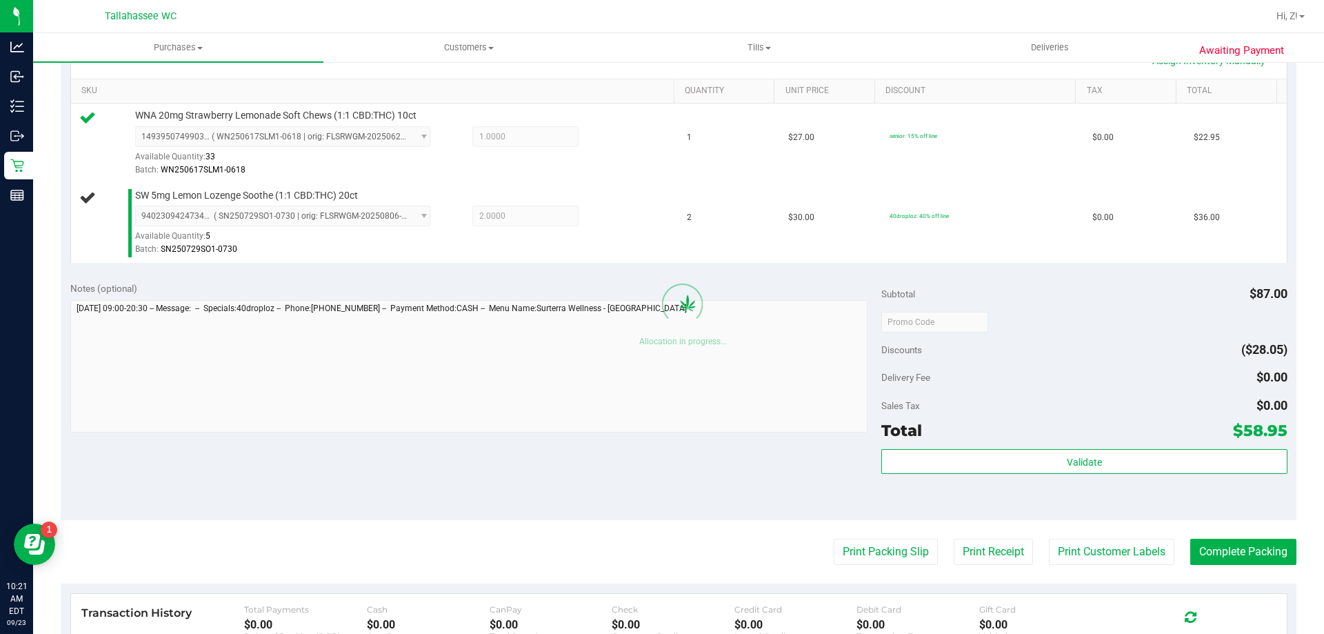
scroll to position [345, 0]
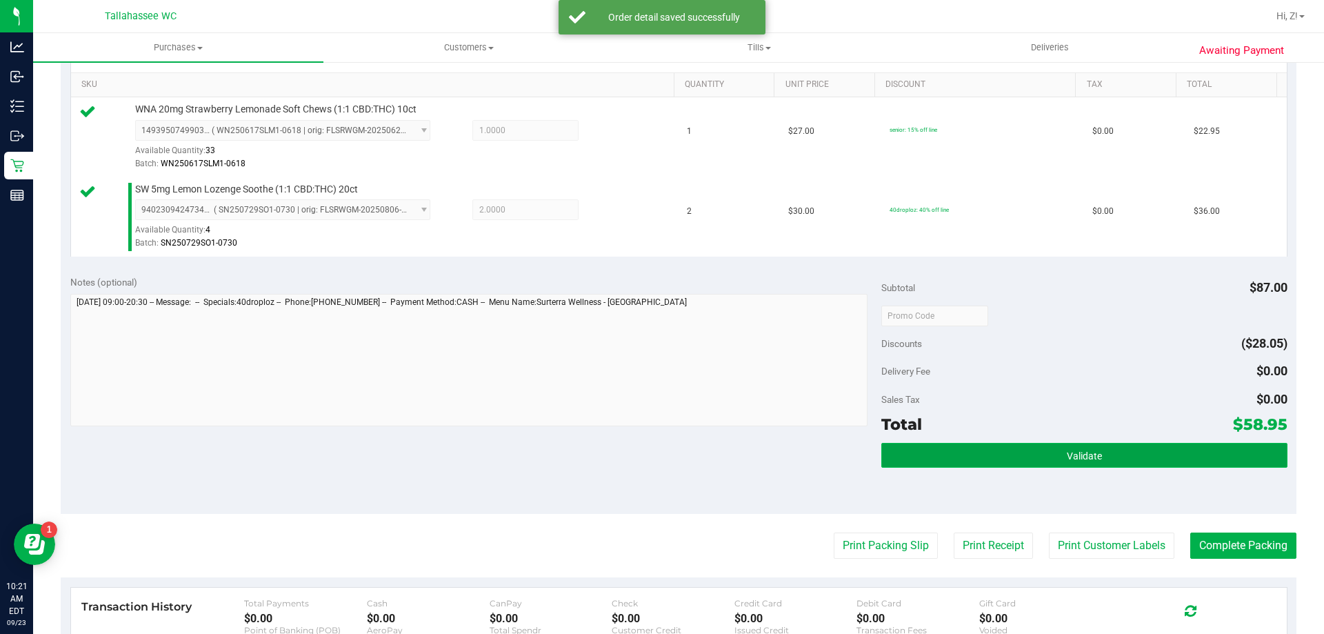
click at [1032, 450] on button "Validate" at bounding box center [1083, 455] width 405 height 25
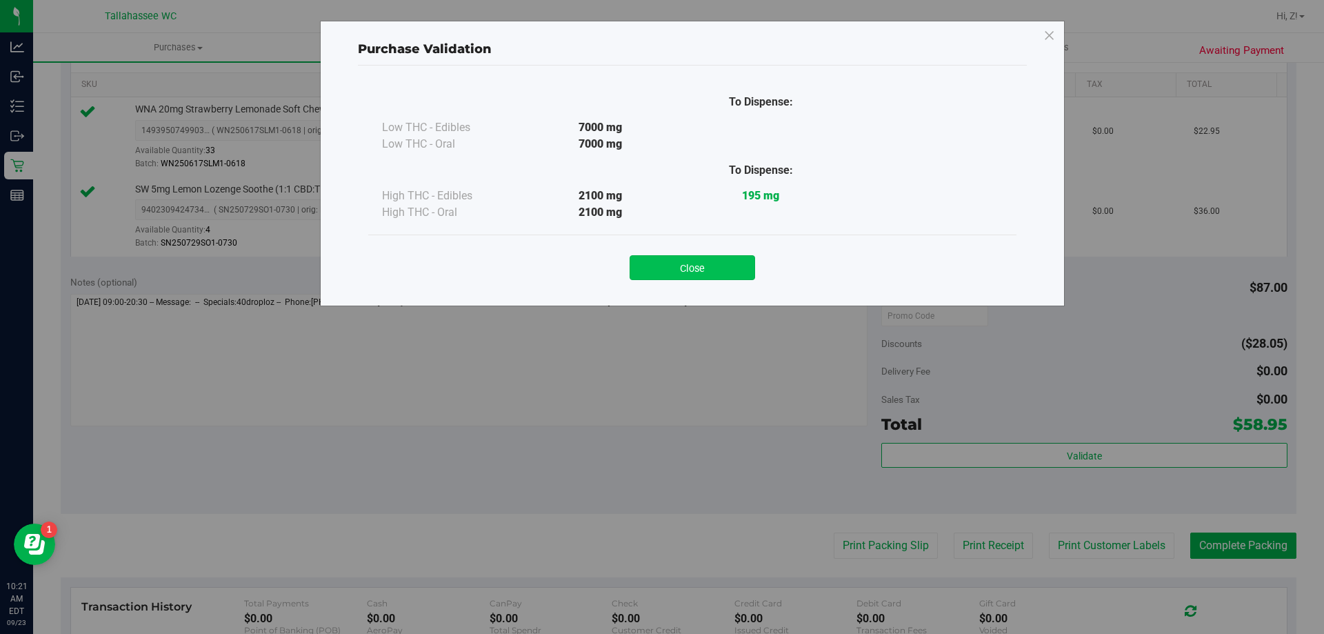
click at [681, 265] on button "Close" at bounding box center [693, 267] width 126 height 25
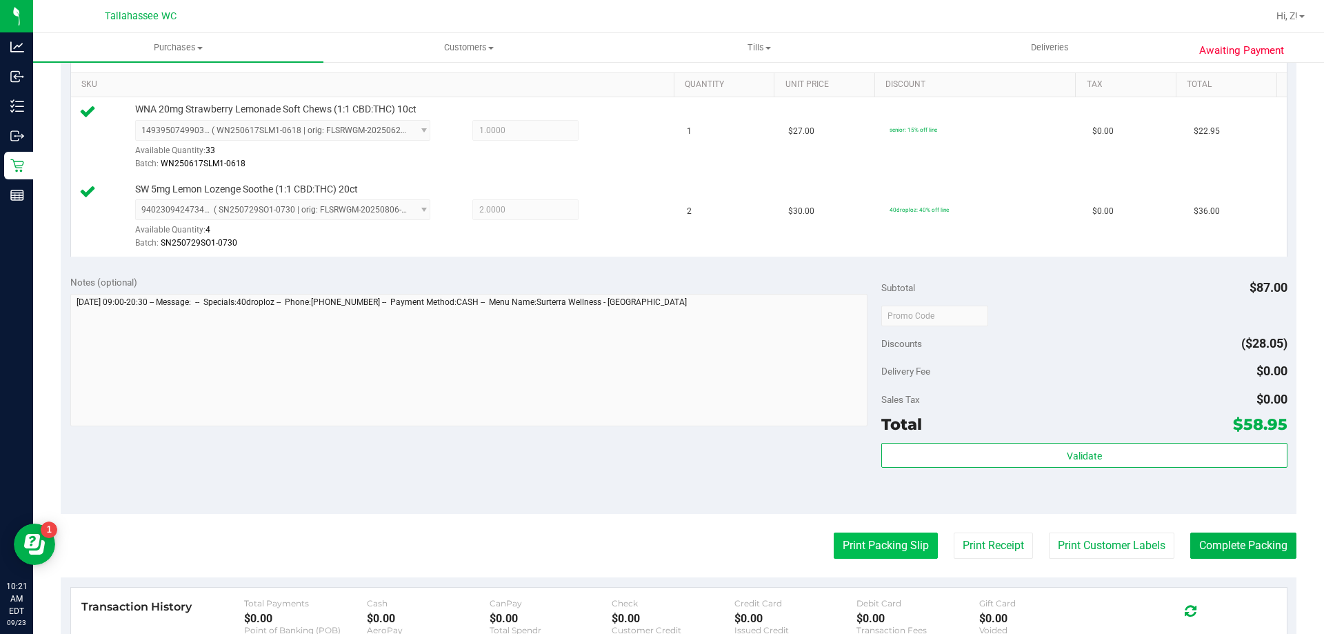
click at [894, 534] on button "Print Packing Slip" at bounding box center [886, 545] width 104 height 26
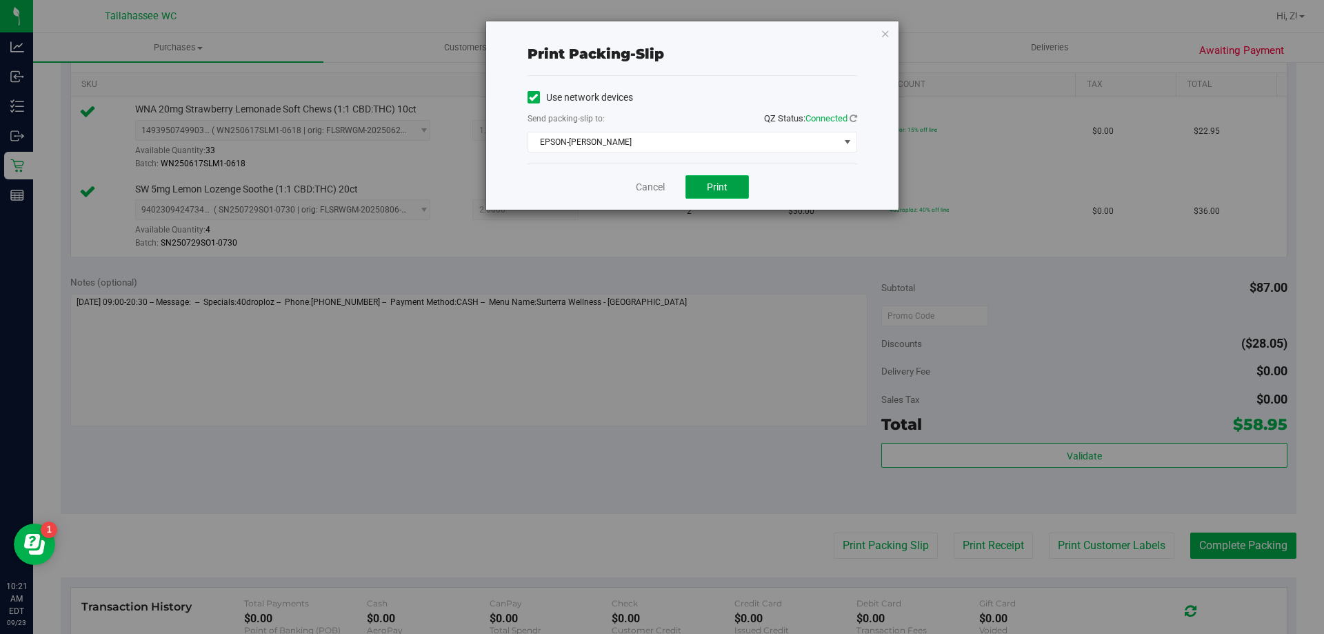
click at [717, 180] on button "Print" at bounding box center [716, 186] width 63 height 23
click at [882, 39] on icon "button" at bounding box center [886, 33] width 10 height 17
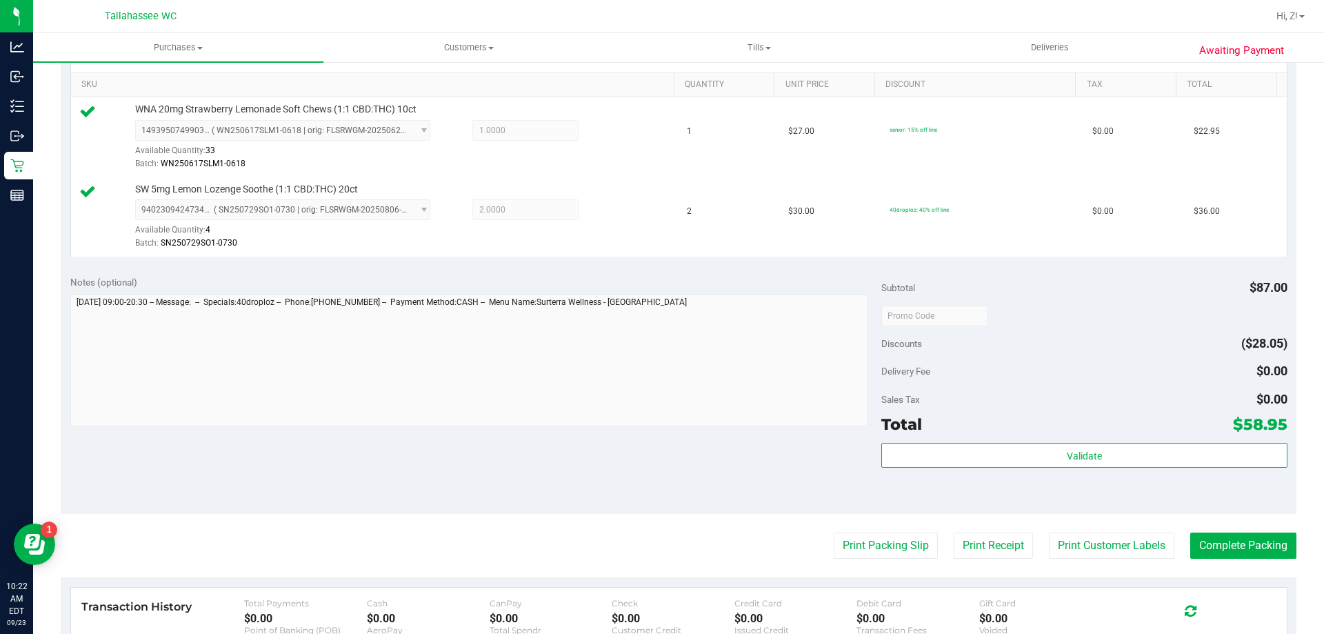
click at [1175, 541] on div "Print Packing Slip Print Receipt Print Customer Labels Complete Packing" at bounding box center [679, 545] width 1236 height 26
click at [1198, 555] on button "Complete Packing" at bounding box center [1243, 545] width 106 height 26
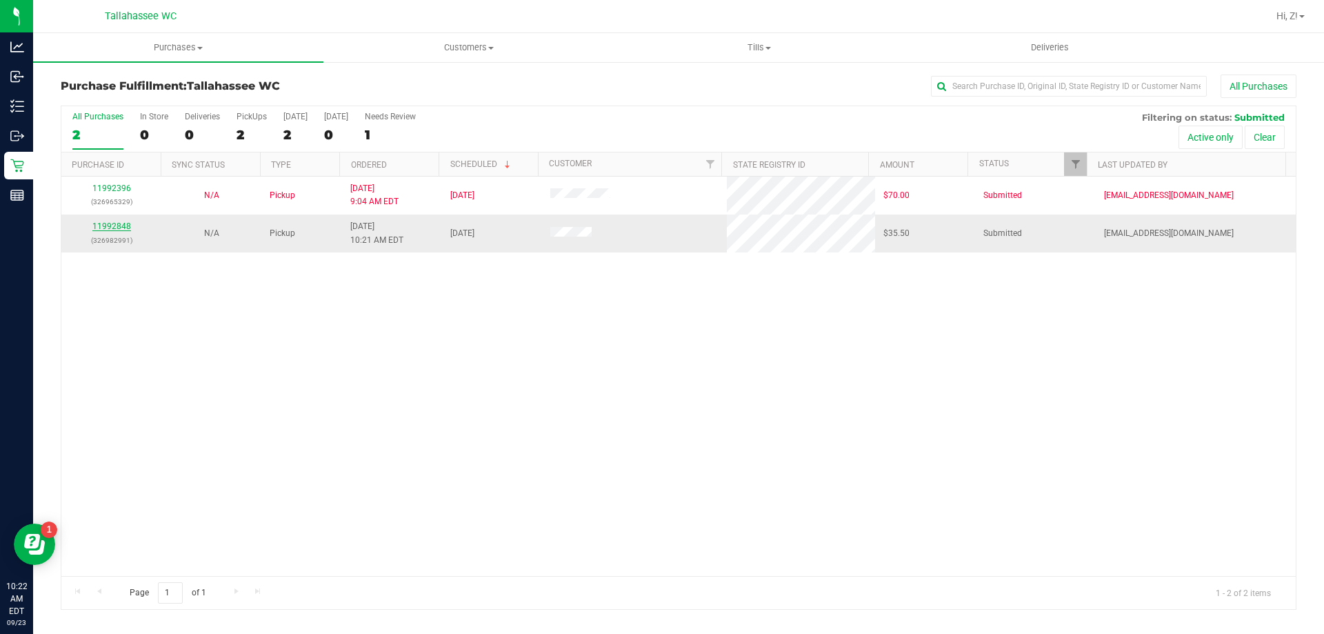
click at [94, 223] on link "11992848" at bounding box center [111, 226] width 39 height 10
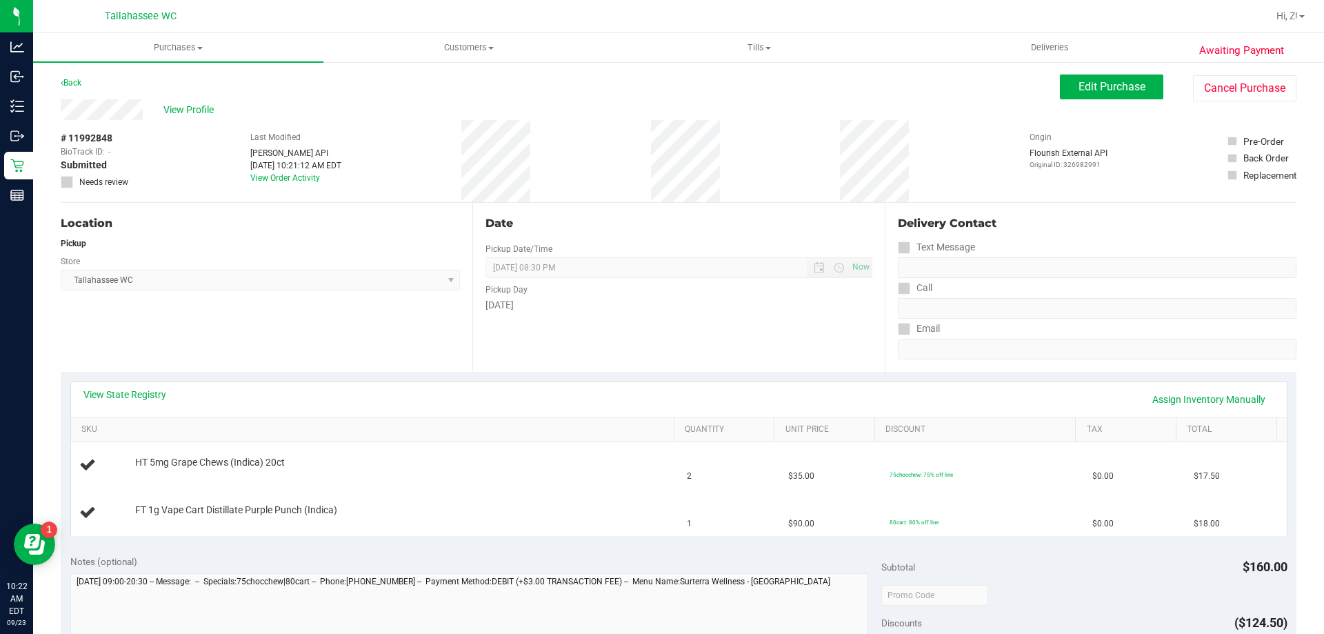
click at [137, 402] on div "View State Registry Assign Inventory Manually" at bounding box center [678, 399] width 1191 height 23
drag, startPoint x: 139, startPoint y: 375, endPoint x: 144, endPoint y: 386, distance: 12.0
click at [142, 382] on div "View State Registry Assign Inventory Manually SKU Quantity Unit Price Discount …" at bounding box center [679, 458] width 1236 height 173
click at [145, 390] on link "View State Registry" at bounding box center [124, 395] width 83 height 14
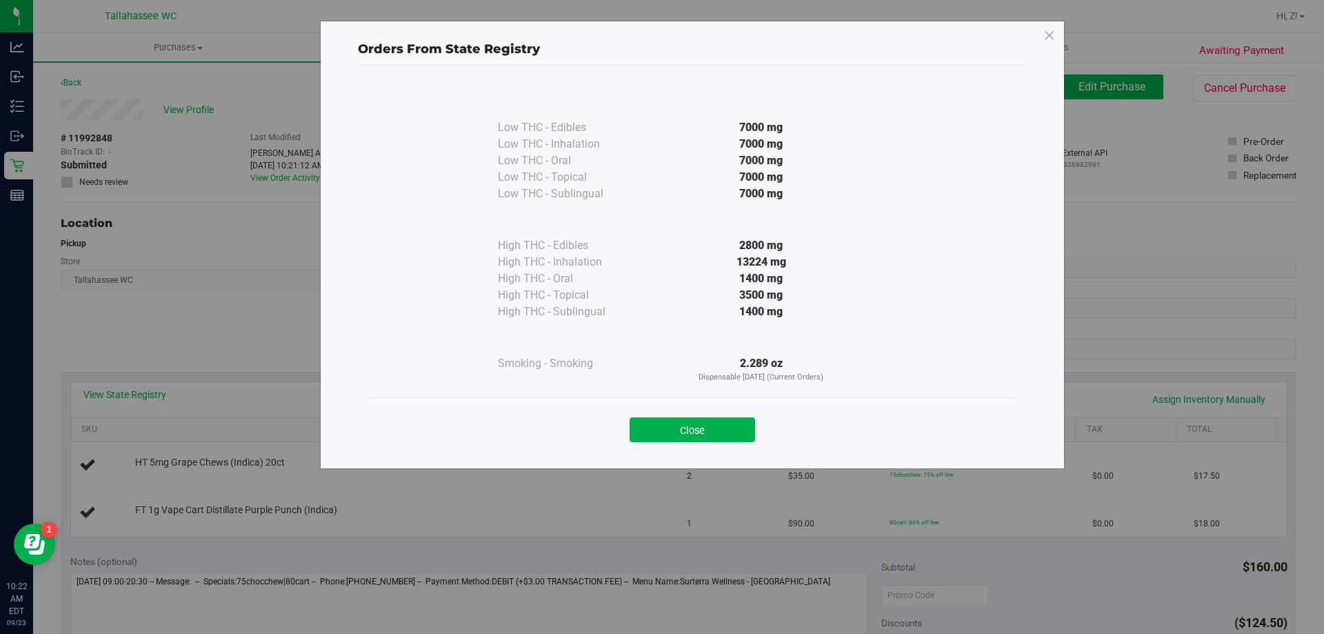
click at [724, 412] on div "Close" at bounding box center [693, 425] width 628 height 34
click at [732, 428] on button "Close" at bounding box center [693, 429] width 126 height 25
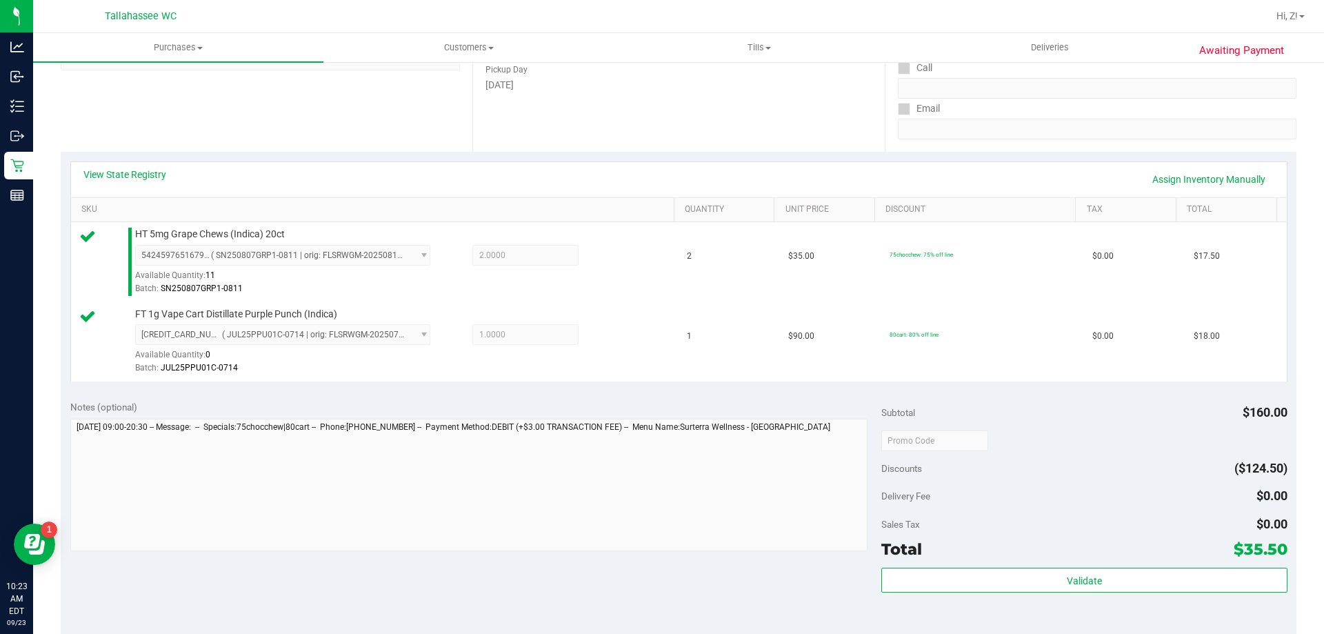
scroll to position [414, 0]
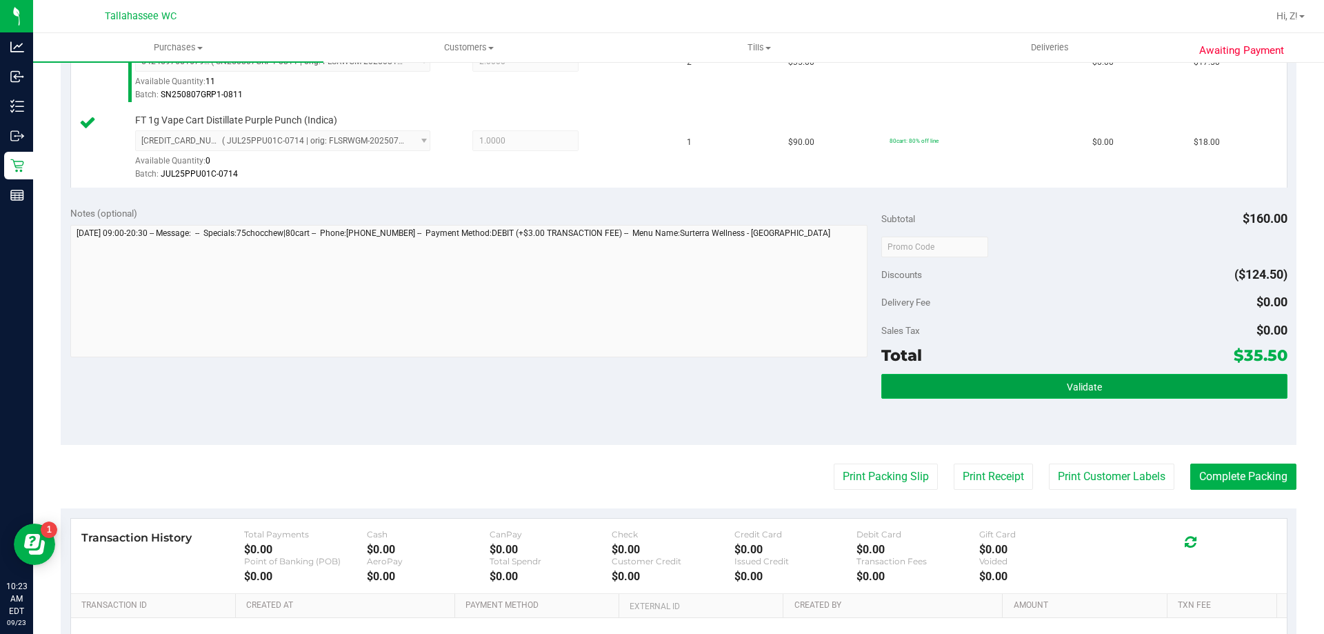
click at [1118, 392] on button "Validate" at bounding box center [1083, 386] width 405 height 25
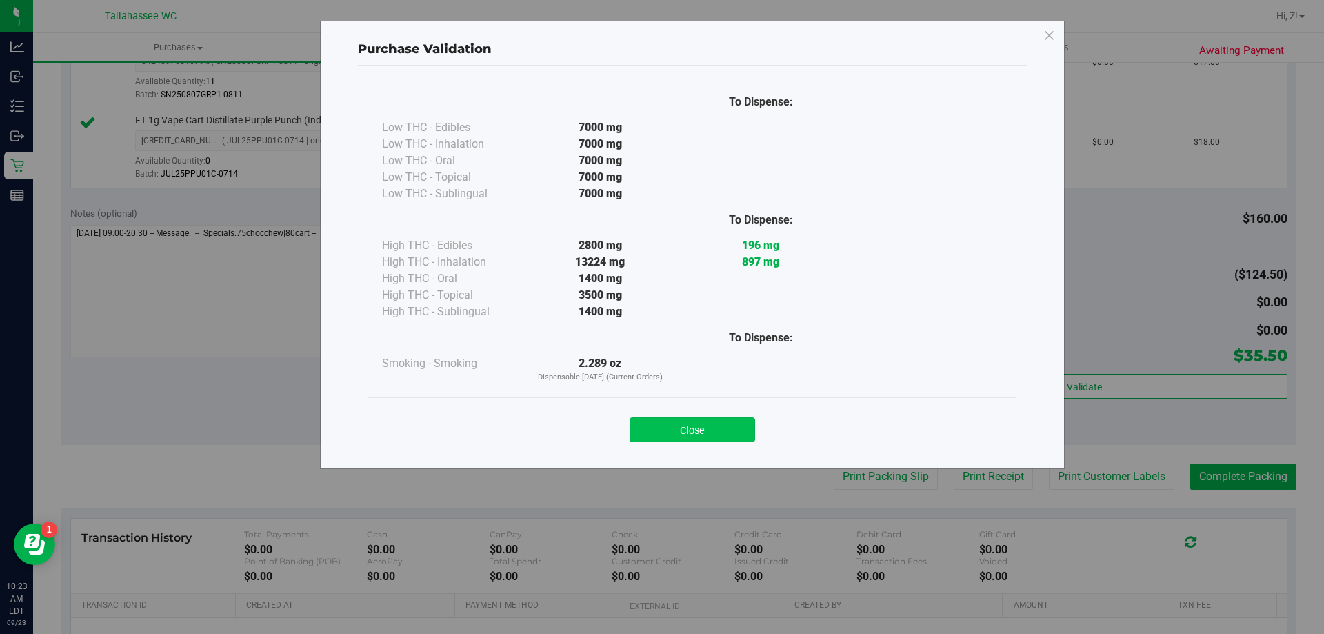
click at [720, 432] on button "Close" at bounding box center [693, 429] width 126 height 25
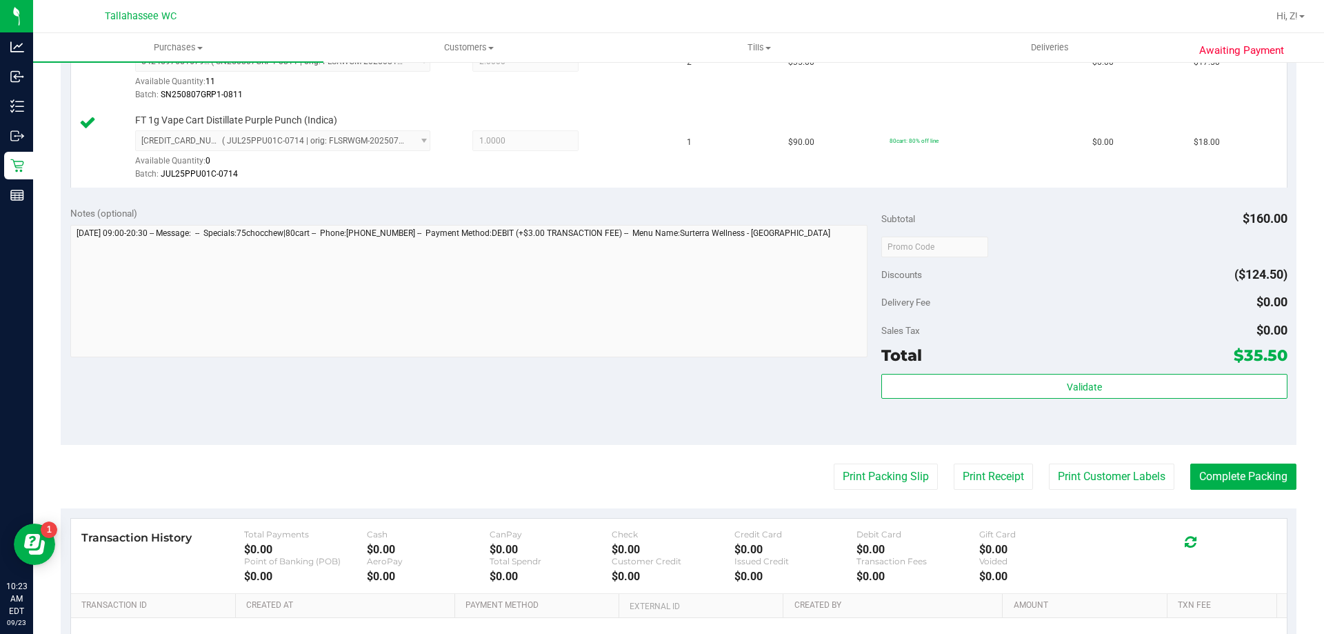
click at [894, 490] on purchase-details "Back Edit Purchase Cancel Purchase View Profile # 11992848 BioTrack ID: - Submi…" at bounding box center [679, 213] width 1236 height 1105
click at [892, 483] on button "Print Packing Slip" at bounding box center [886, 476] width 104 height 26
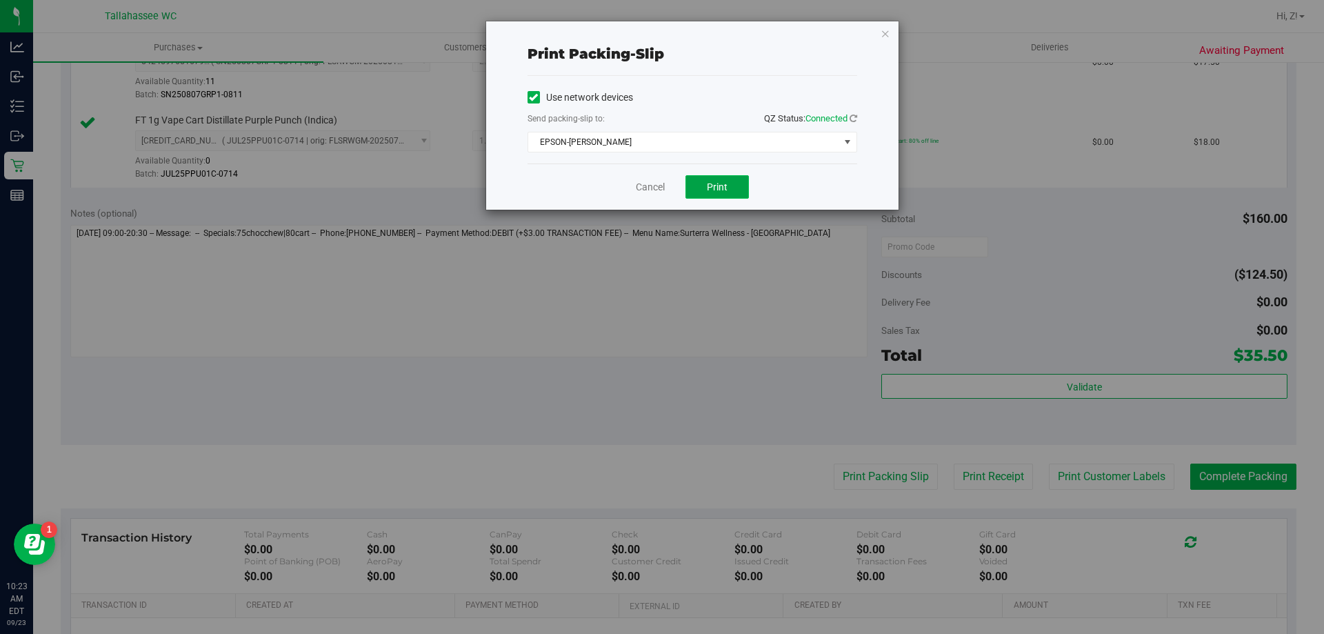
click at [718, 192] on span "Print" at bounding box center [717, 186] width 21 height 11
click at [884, 30] on icon "button" at bounding box center [886, 33] width 10 height 17
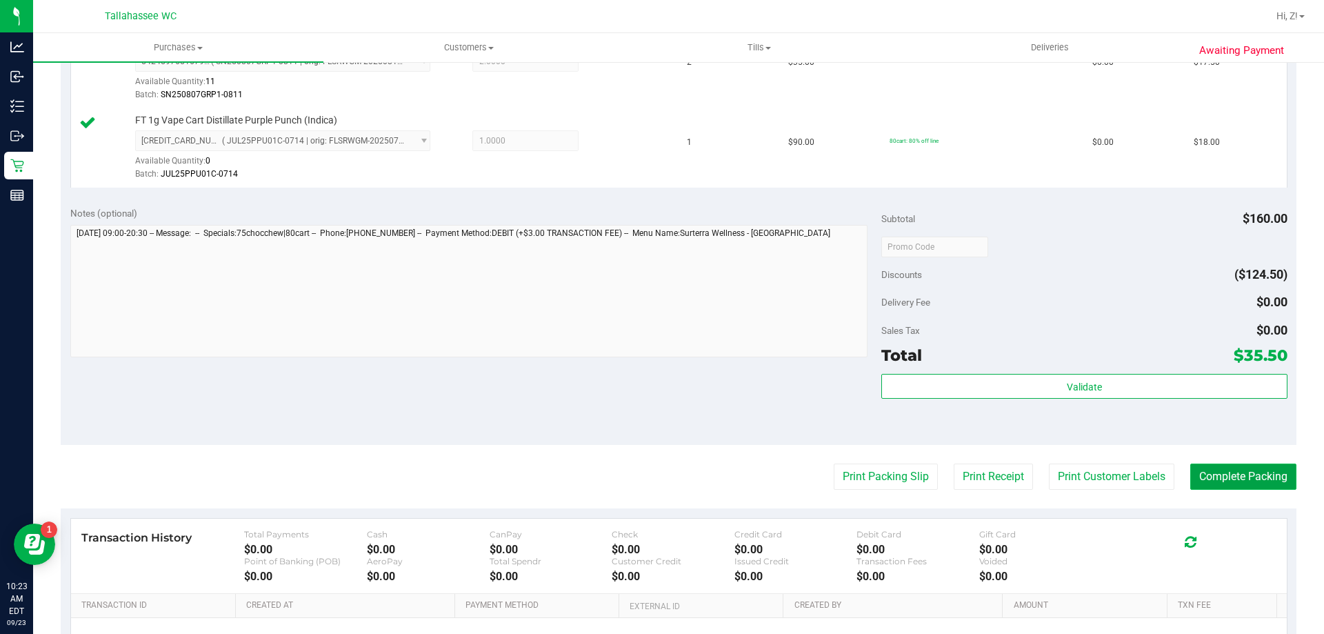
click at [1241, 483] on button "Complete Packing" at bounding box center [1243, 476] width 106 height 26
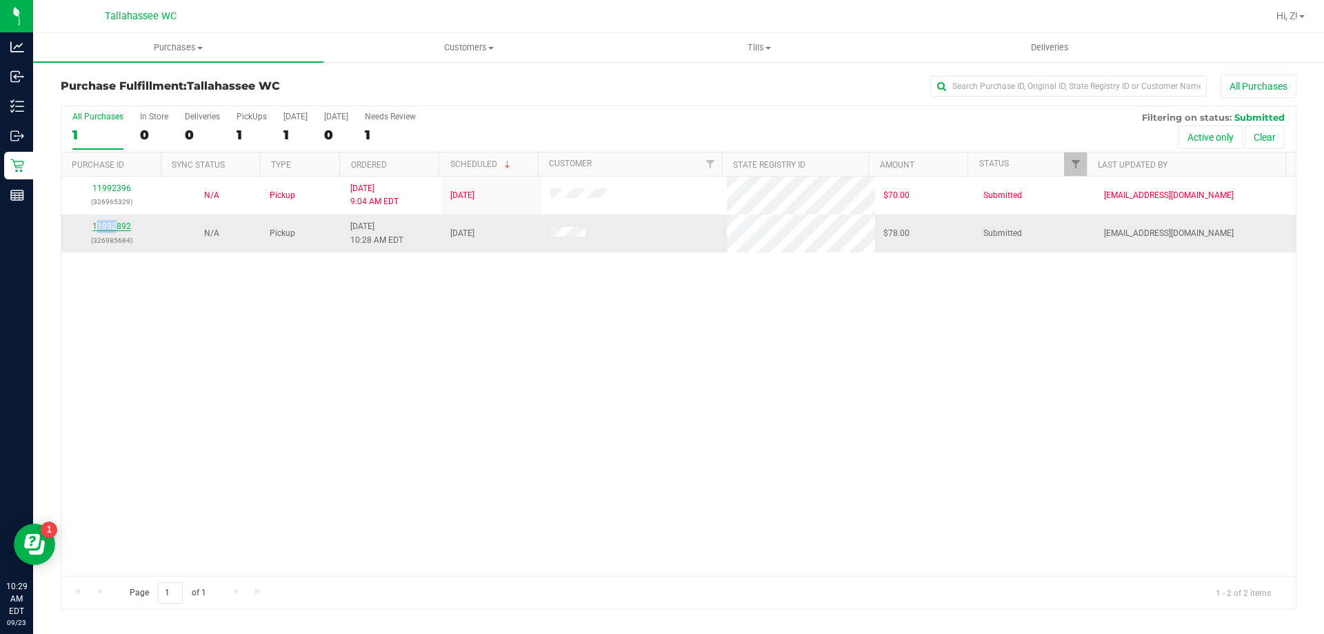
drag, startPoint x: 97, startPoint y: 216, endPoint x: 117, endPoint y: 230, distance: 24.1
click at [117, 230] on td "11992892 (326985684)" at bounding box center [111, 232] width 100 height 37
click at [117, 230] on link "11992892" at bounding box center [111, 226] width 39 height 10
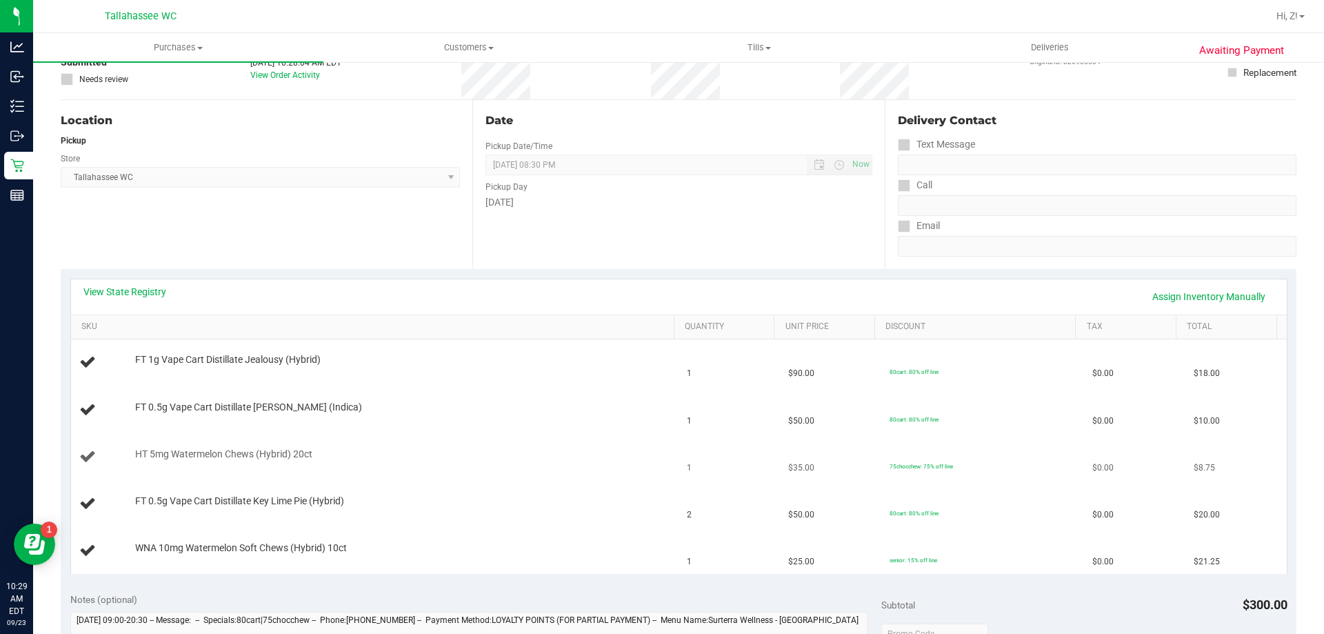
scroll to position [207, 0]
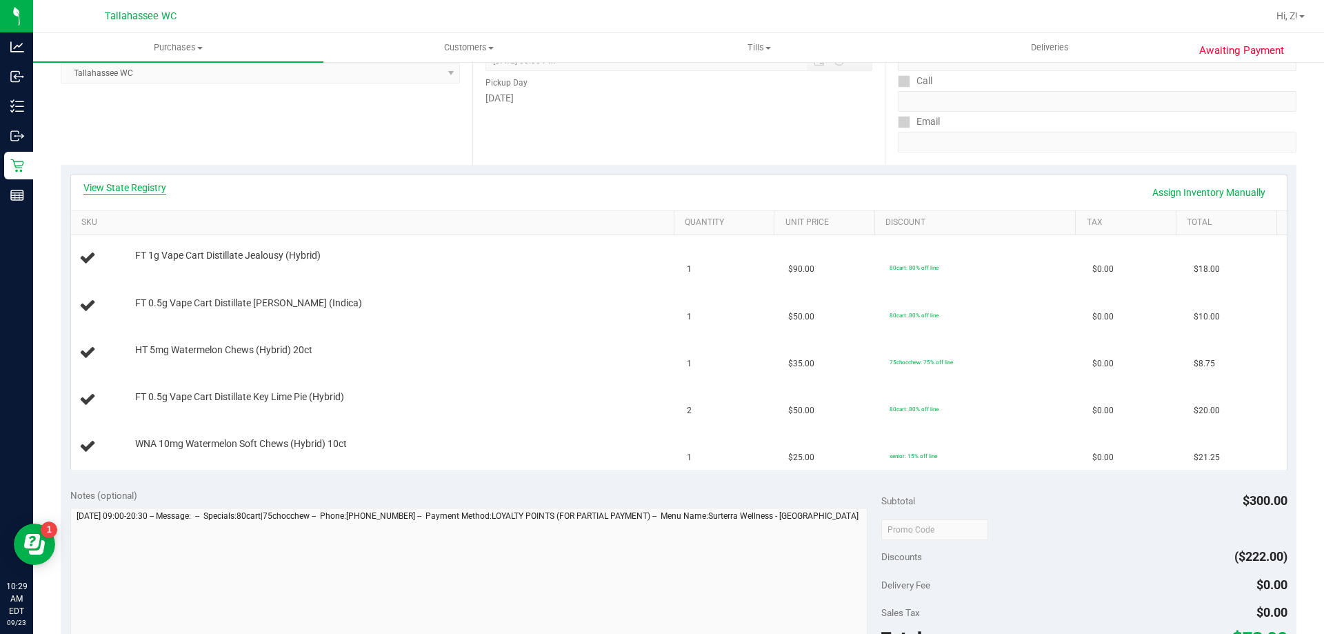
click at [152, 188] on link "View State Registry" at bounding box center [124, 188] width 83 height 14
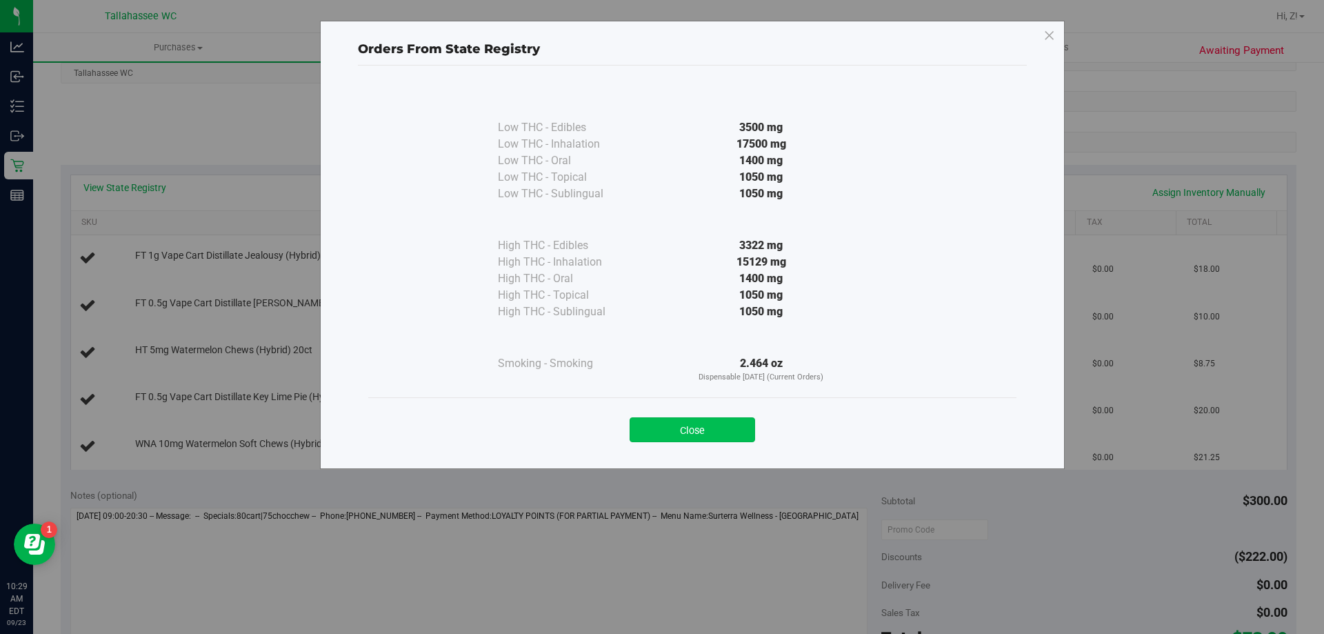
click at [735, 424] on button "Close" at bounding box center [693, 429] width 126 height 25
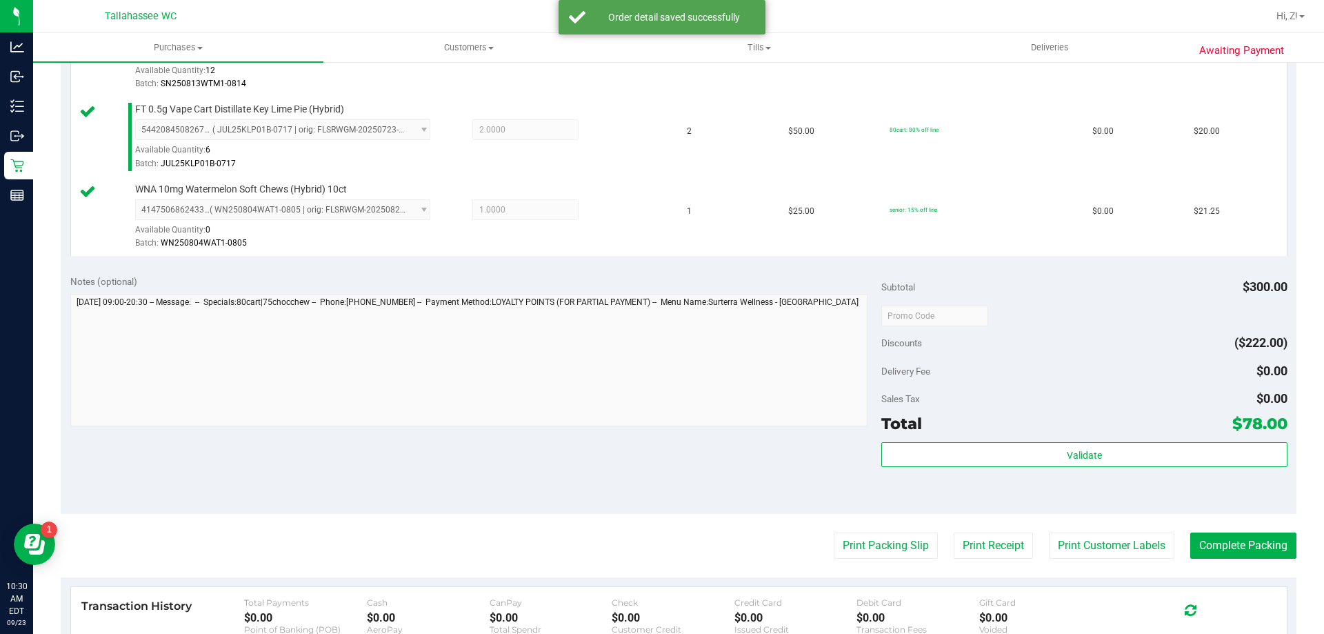
scroll to position [759, 0]
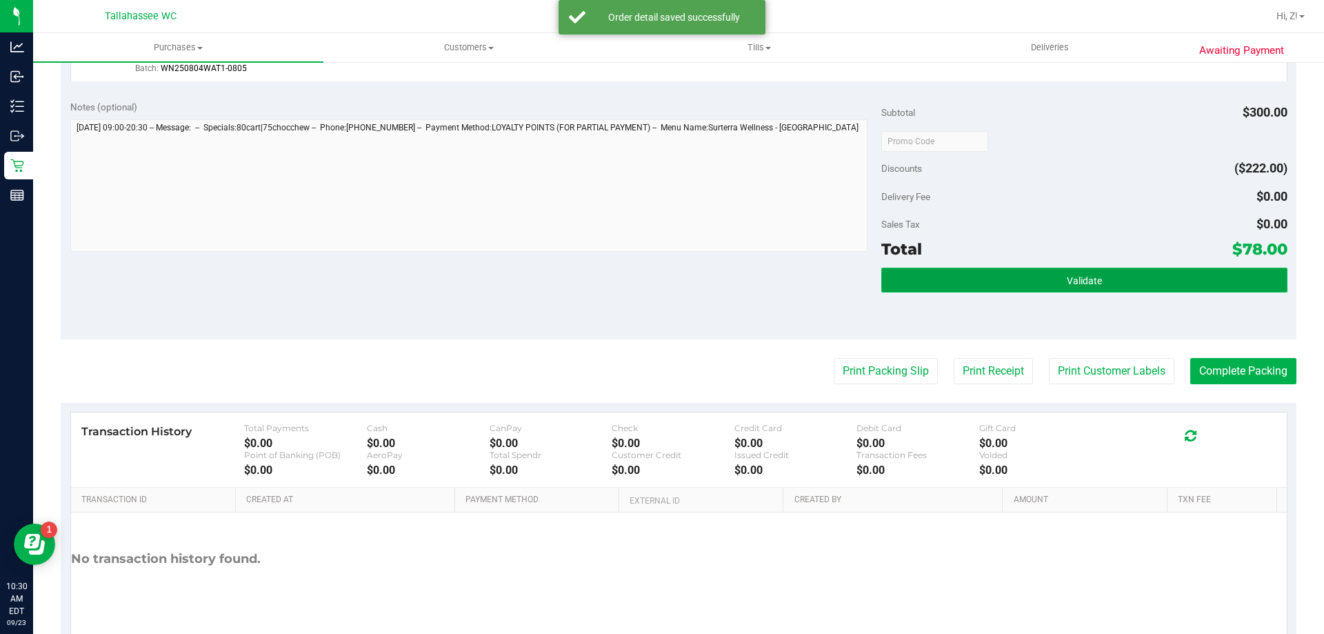
click at [1155, 268] on button "Validate" at bounding box center [1083, 280] width 405 height 25
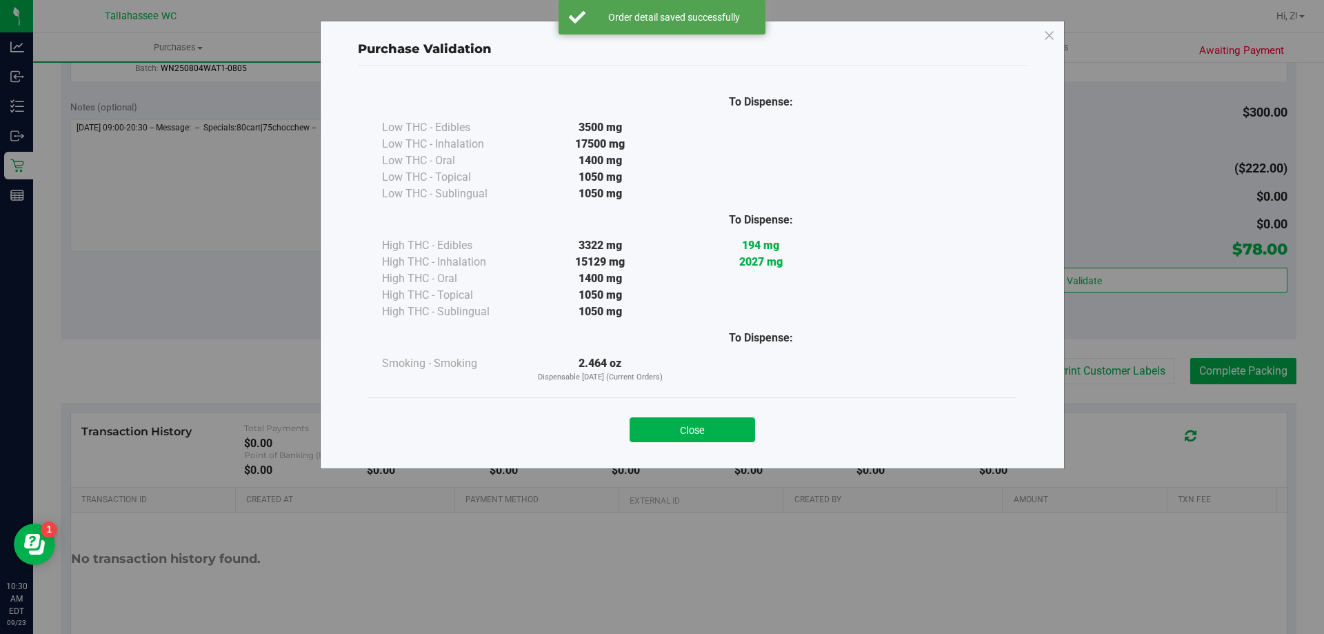
drag, startPoint x: 732, startPoint y: 430, endPoint x: 851, endPoint y: 383, distance: 127.3
click at [732, 430] on button "Close" at bounding box center [693, 429] width 126 height 25
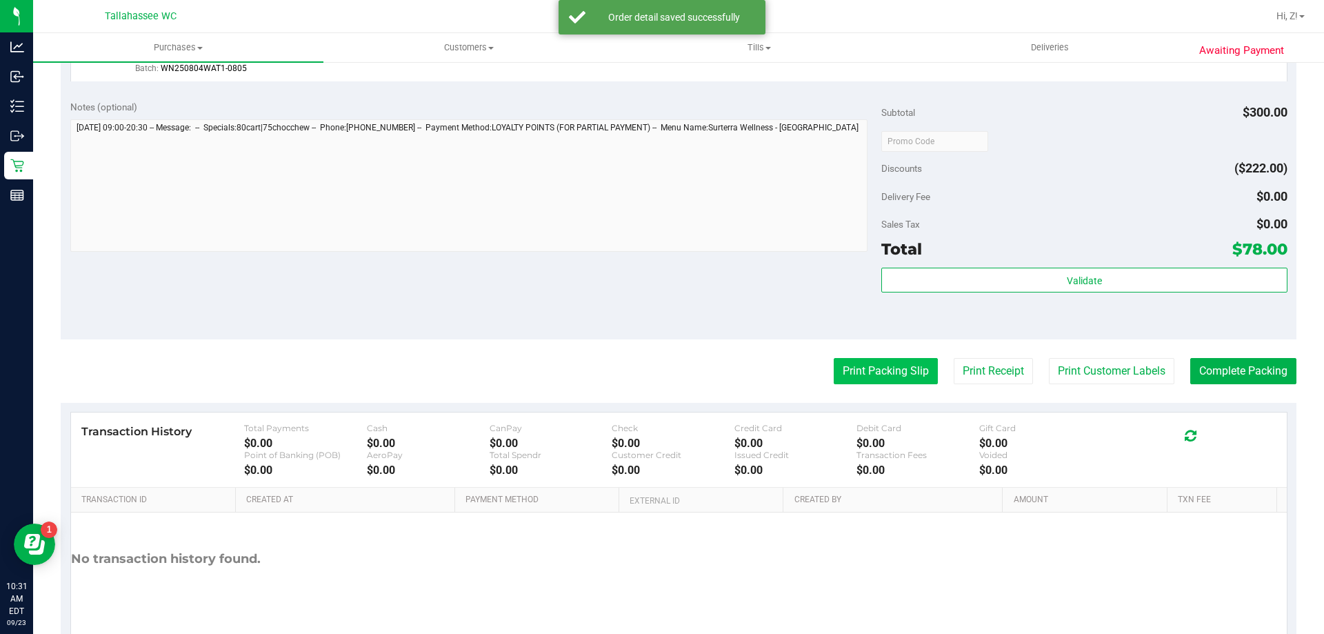
click at [871, 372] on button "Print Packing Slip" at bounding box center [886, 371] width 104 height 26
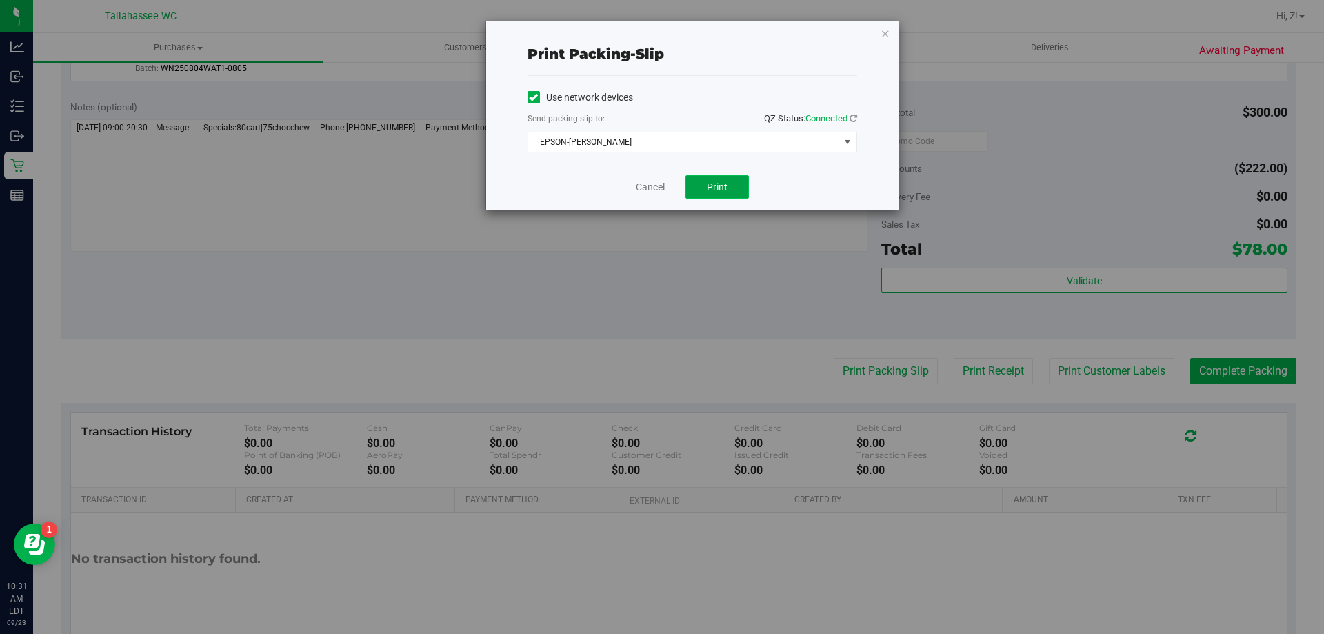
click at [733, 188] on button "Print" at bounding box center [716, 186] width 63 height 23
click at [886, 36] on icon "button" at bounding box center [886, 33] width 10 height 17
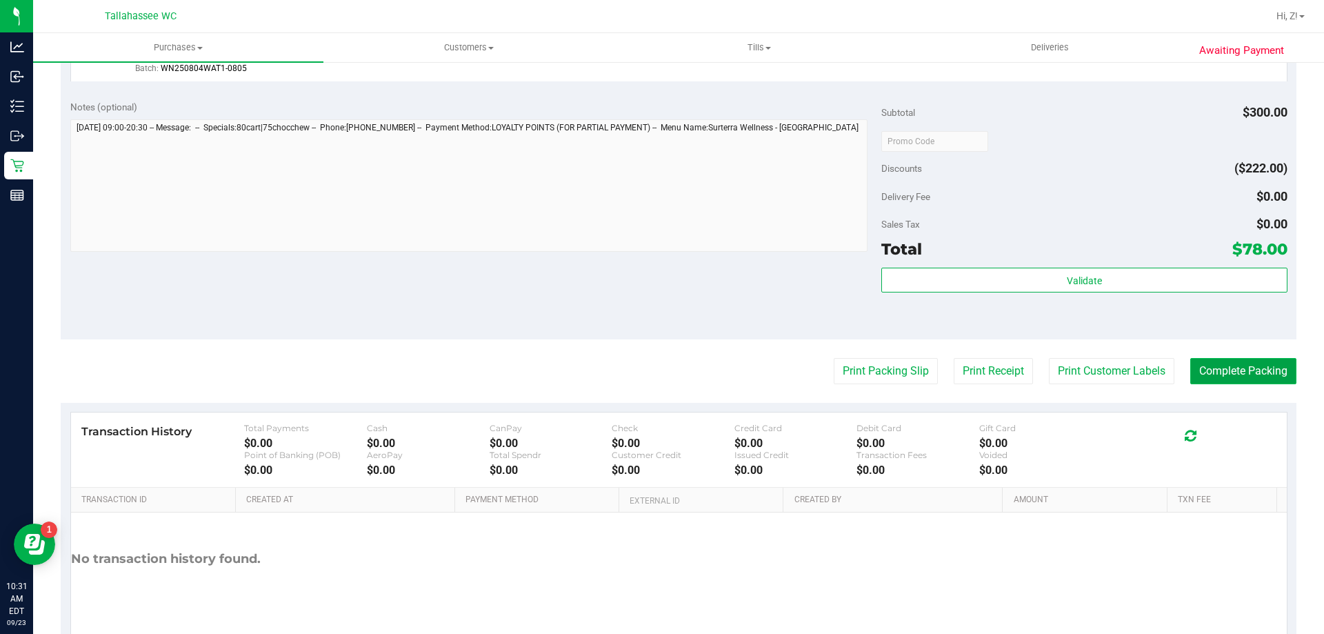
click at [1224, 380] on button "Complete Packing" at bounding box center [1243, 371] width 106 height 26
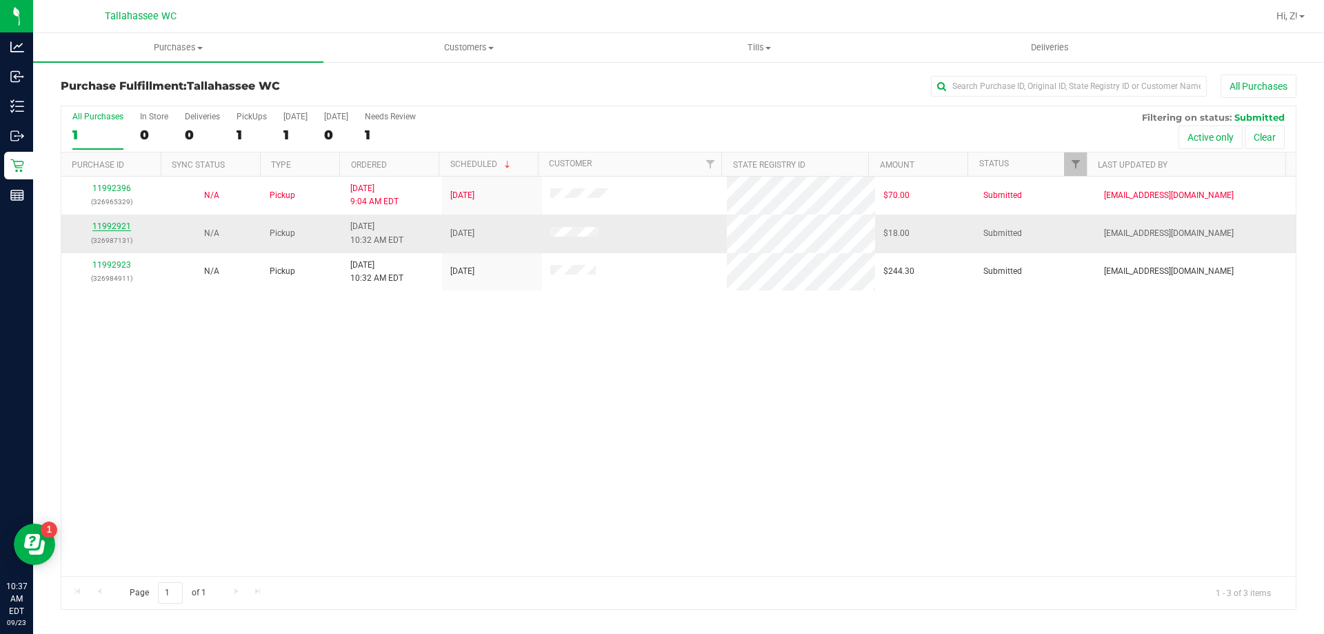
click at [121, 222] on link "11992921" at bounding box center [111, 226] width 39 height 10
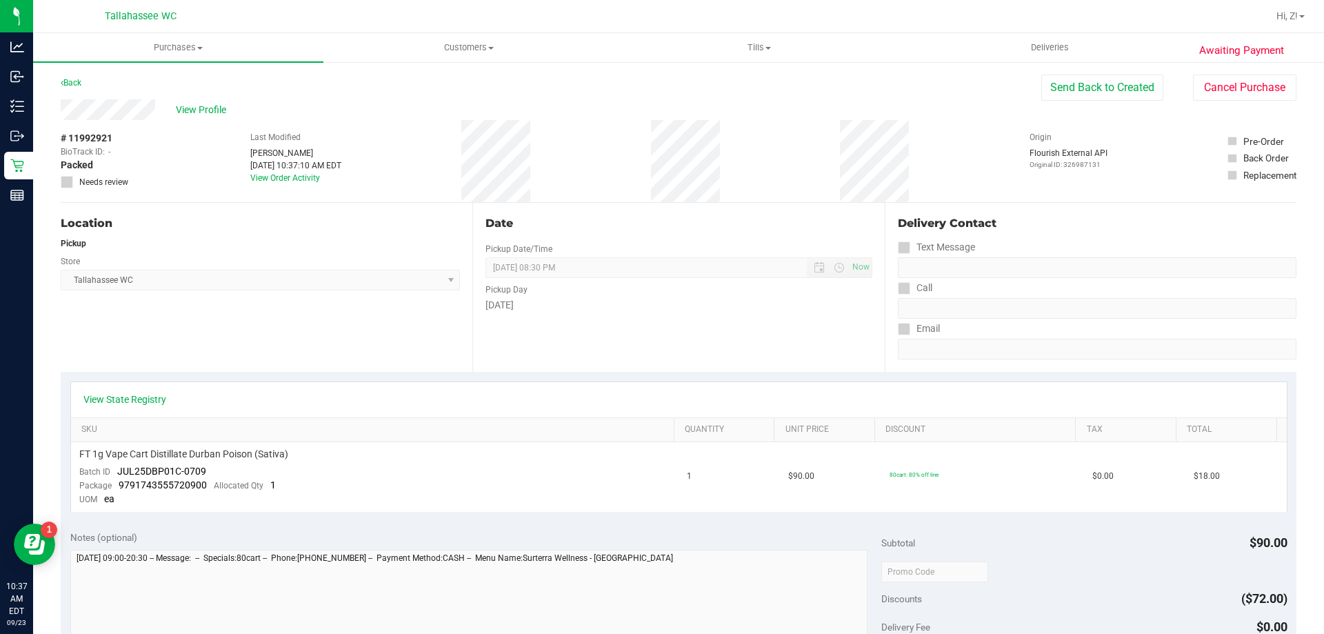
click at [71, 77] on div "Back" at bounding box center [71, 82] width 21 height 17
click at [67, 74] on div "Awaiting Payment Back Send Back to Created Cancel Purchase View Profile # 11992…" at bounding box center [678, 590] width 1291 height 1058
click at [72, 86] on link "Back" at bounding box center [71, 83] width 21 height 10
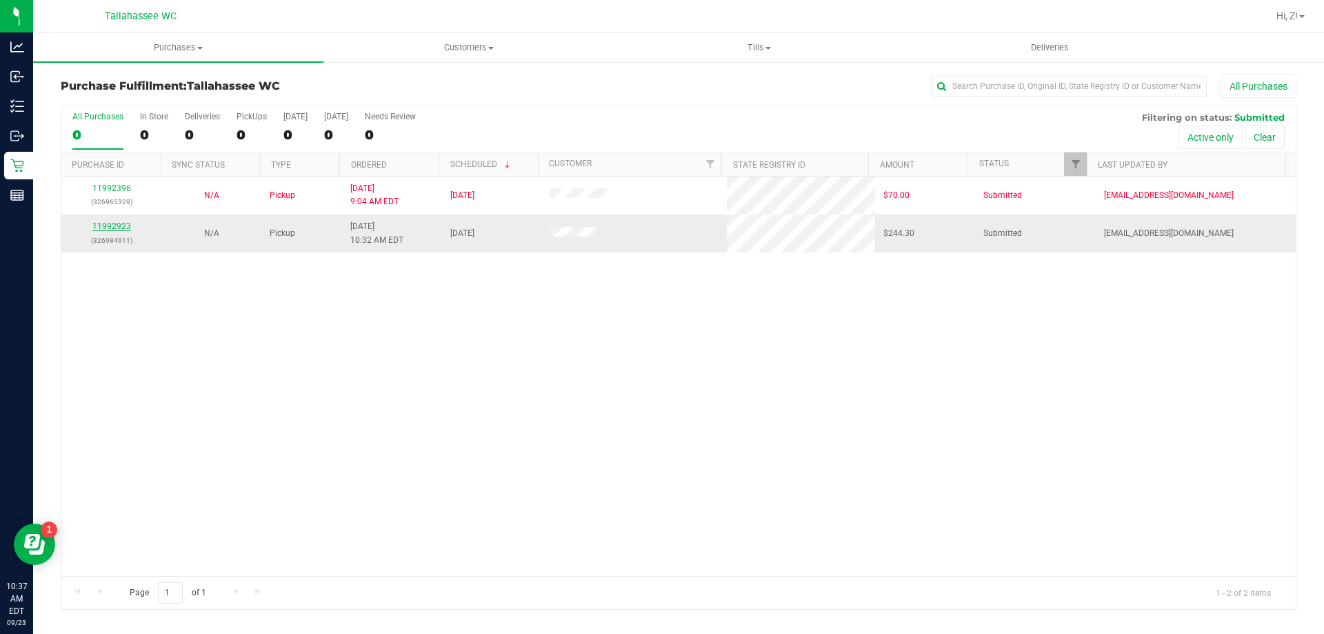
click at [104, 226] on link "11992923" at bounding box center [111, 226] width 39 height 10
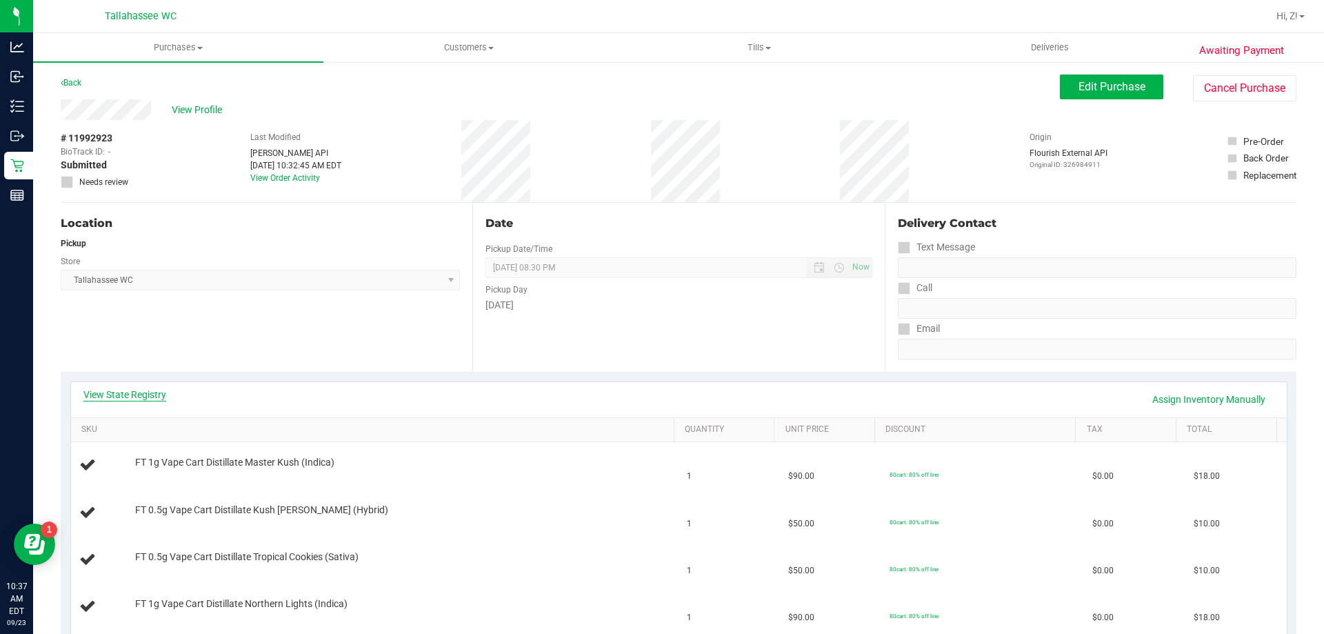
click at [134, 393] on link "View State Registry" at bounding box center [124, 395] width 83 height 14
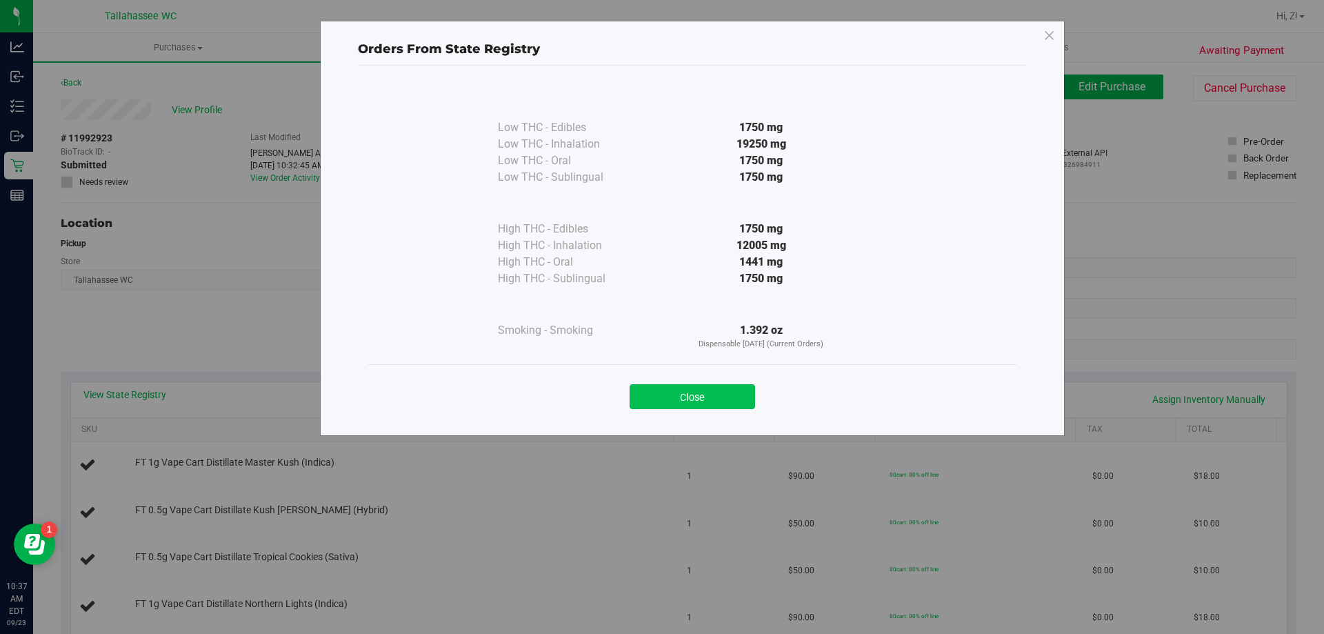
click at [724, 389] on button "Close" at bounding box center [693, 396] width 126 height 25
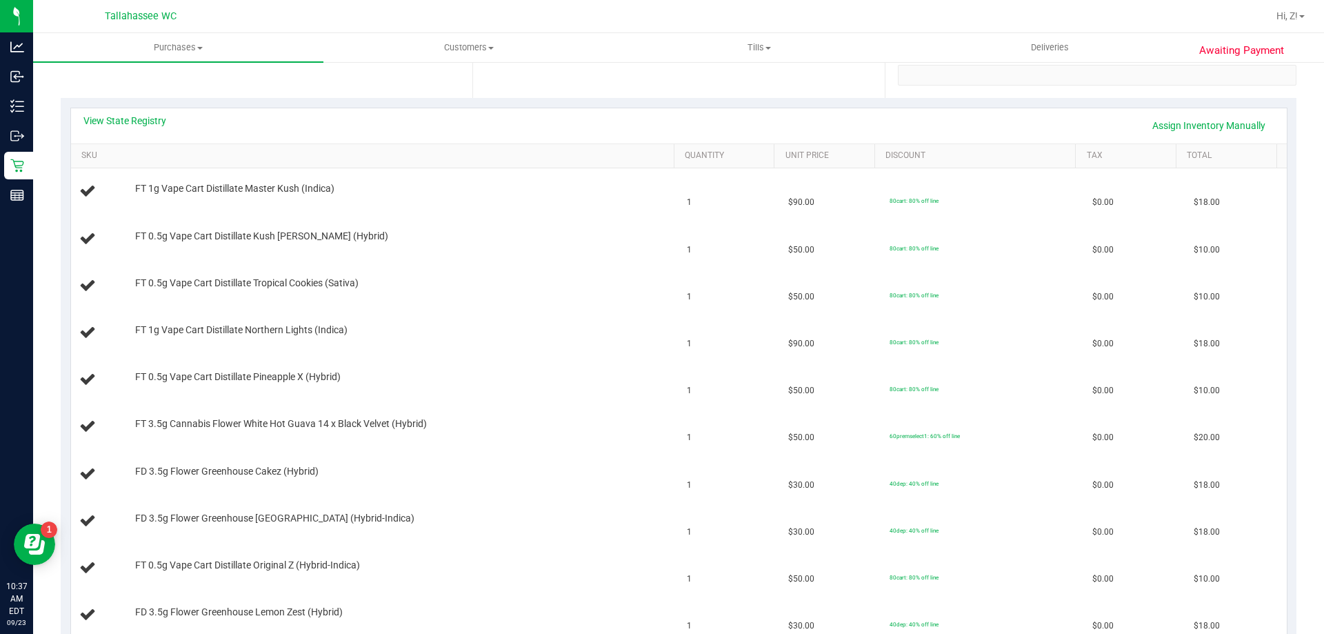
scroll to position [138, 0]
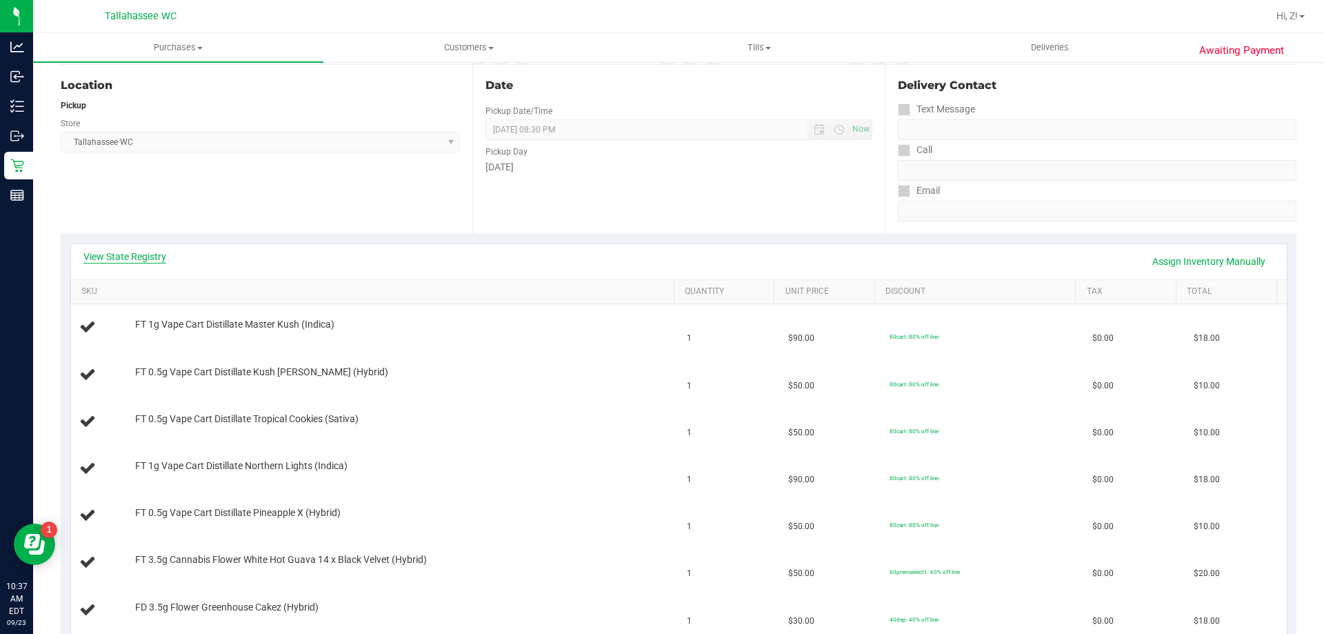
click at [131, 257] on link "View State Registry" at bounding box center [124, 257] width 83 height 14
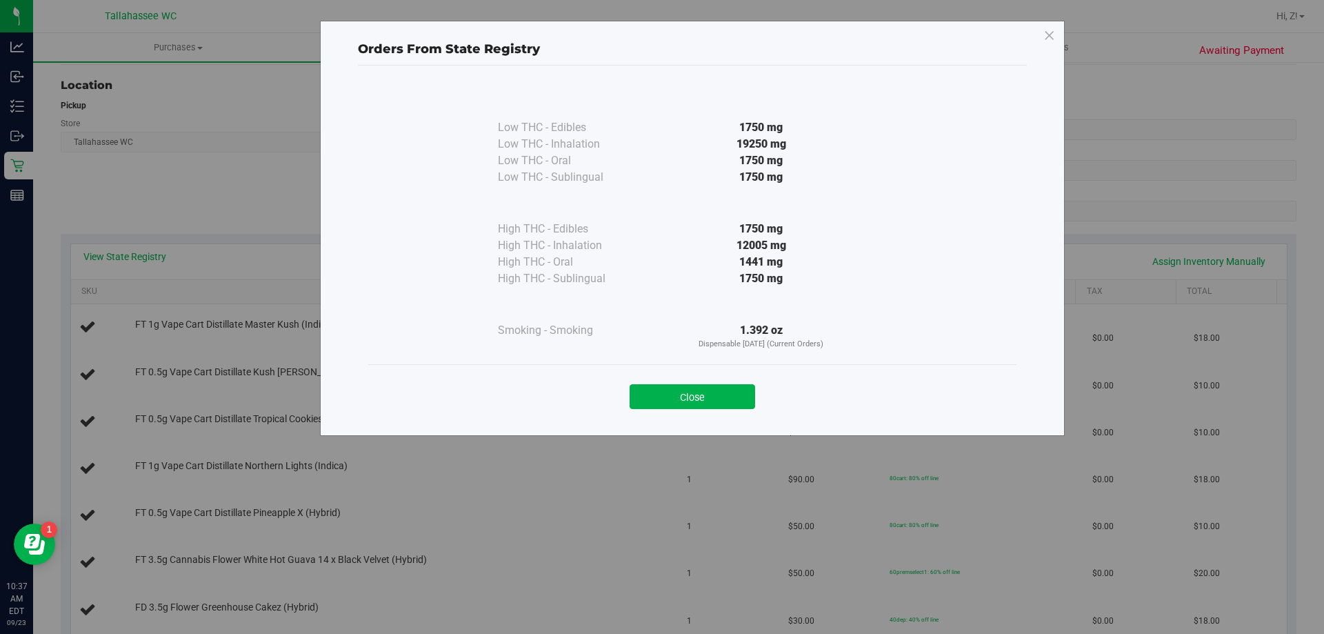
click at [748, 379] on div "Close" at bounding box center [693, 392] width 628 height 34
click at [677, 394] on button "Close" at bounding box center [693, 396] width 126 height 25
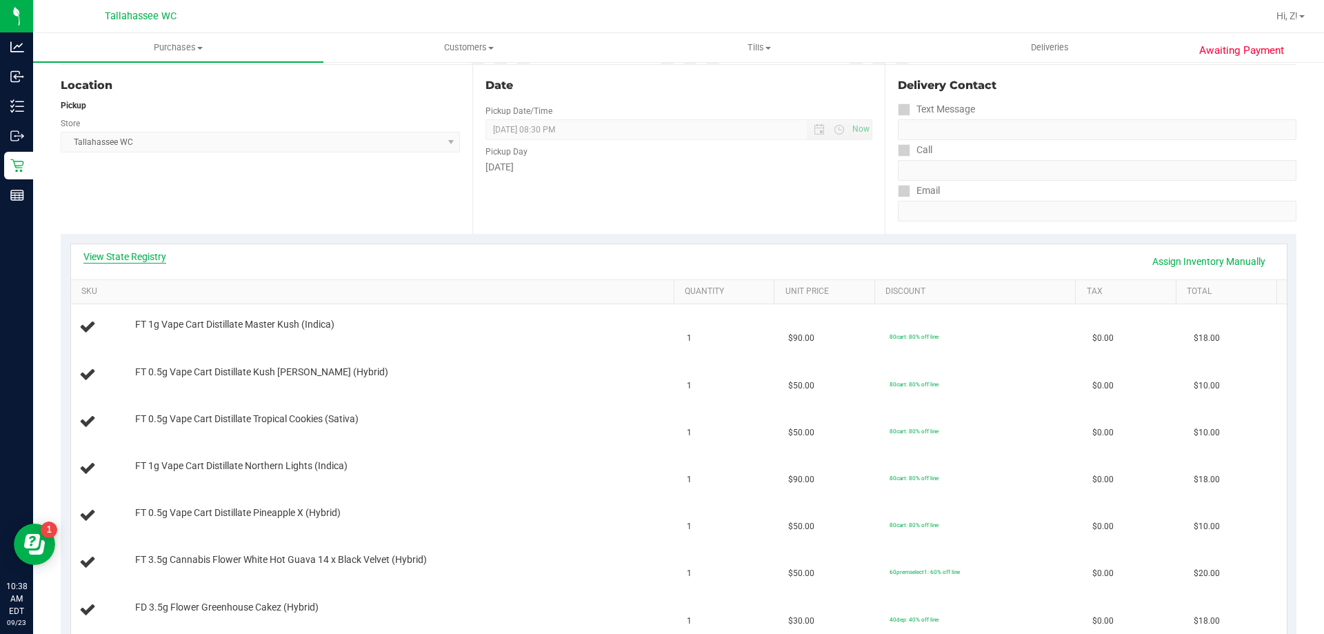
click at [138, 254] on link "View State Registry" at bounding box center [124, 257] width 83 height 14
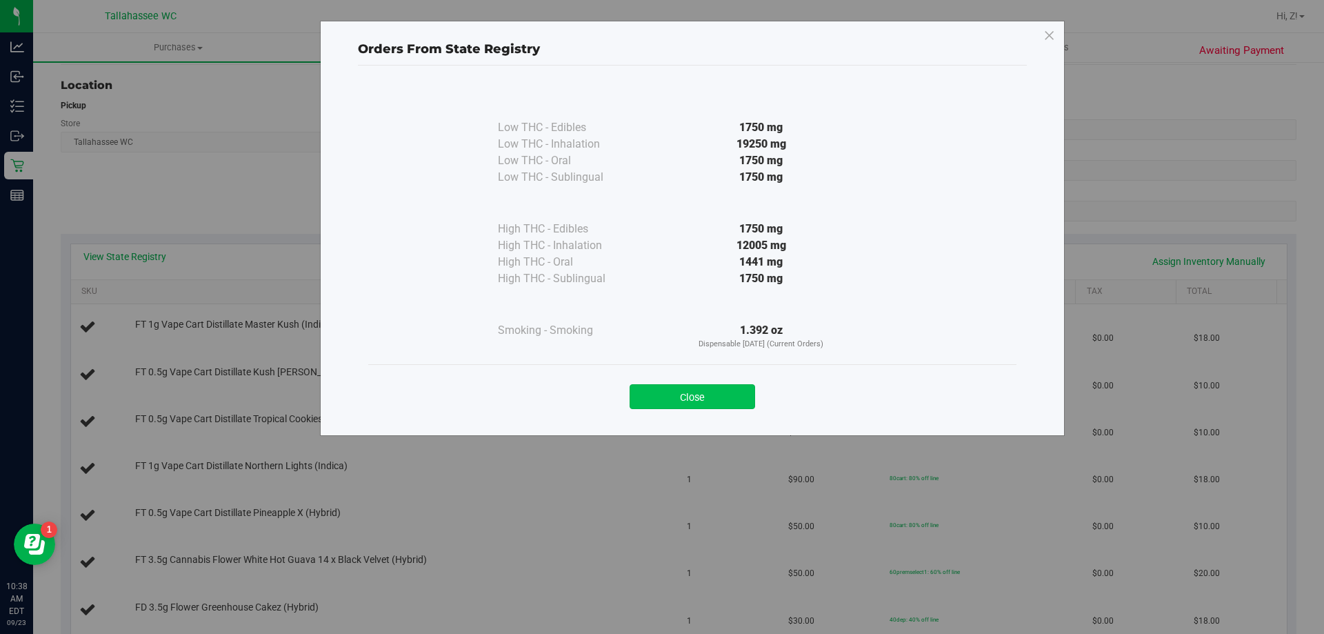
click at [698, 392] on button "Close" at bounding box center [693, 396] width 126 height 25
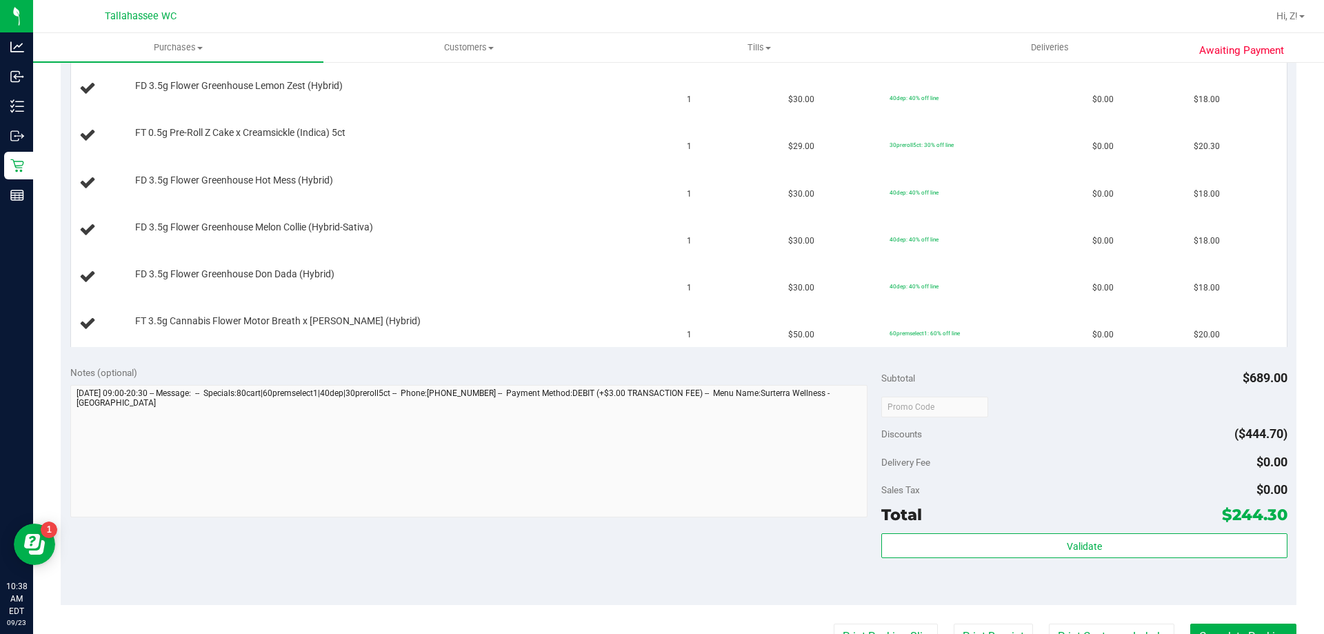
scroll to position [1034, 0]
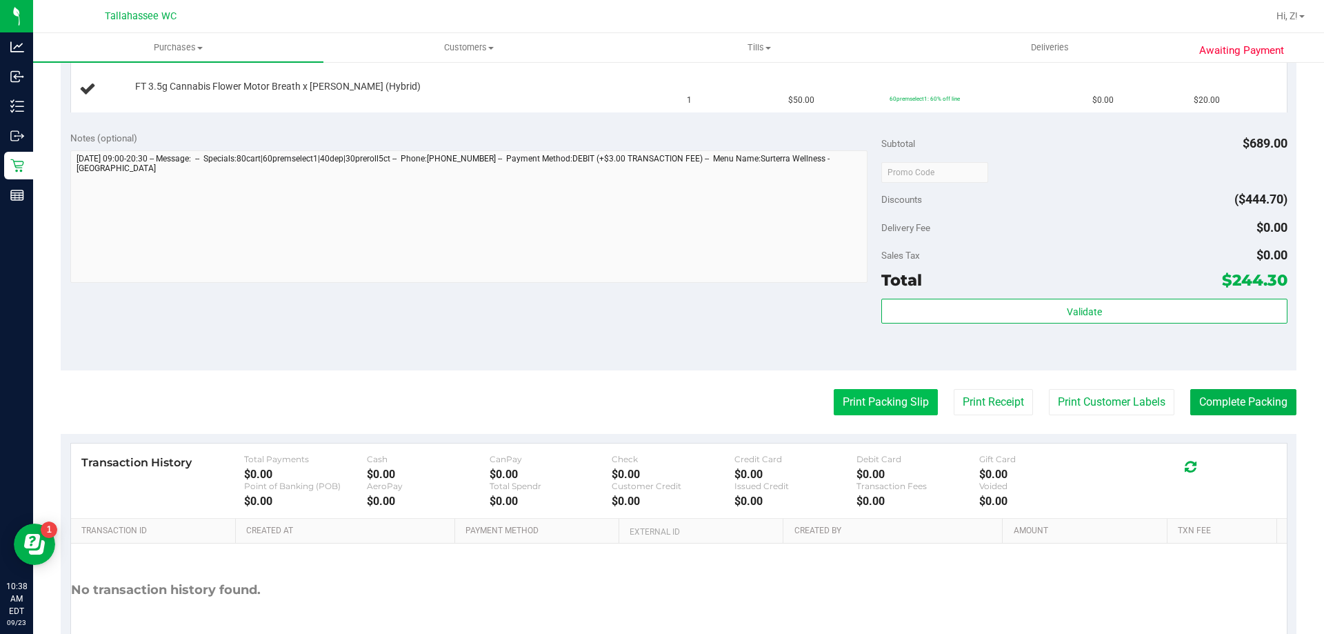
click at [861, 401] on button "Print Packing Slip" at bounding box center [886, 402] width 104 height 26
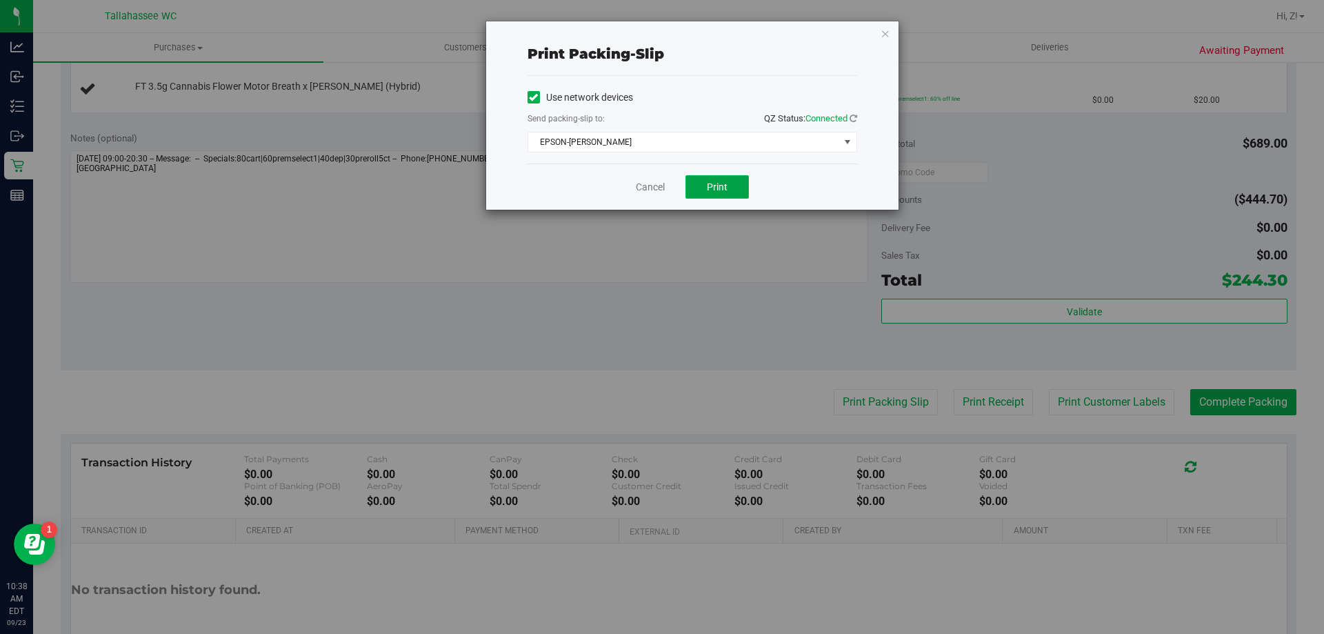
click at [721, 190] on span "Print" at bounding box center [717, 186] width 21 height 11
click at [885, 34] on icon "button" at bounding box center [886, 33] width 10 height 17
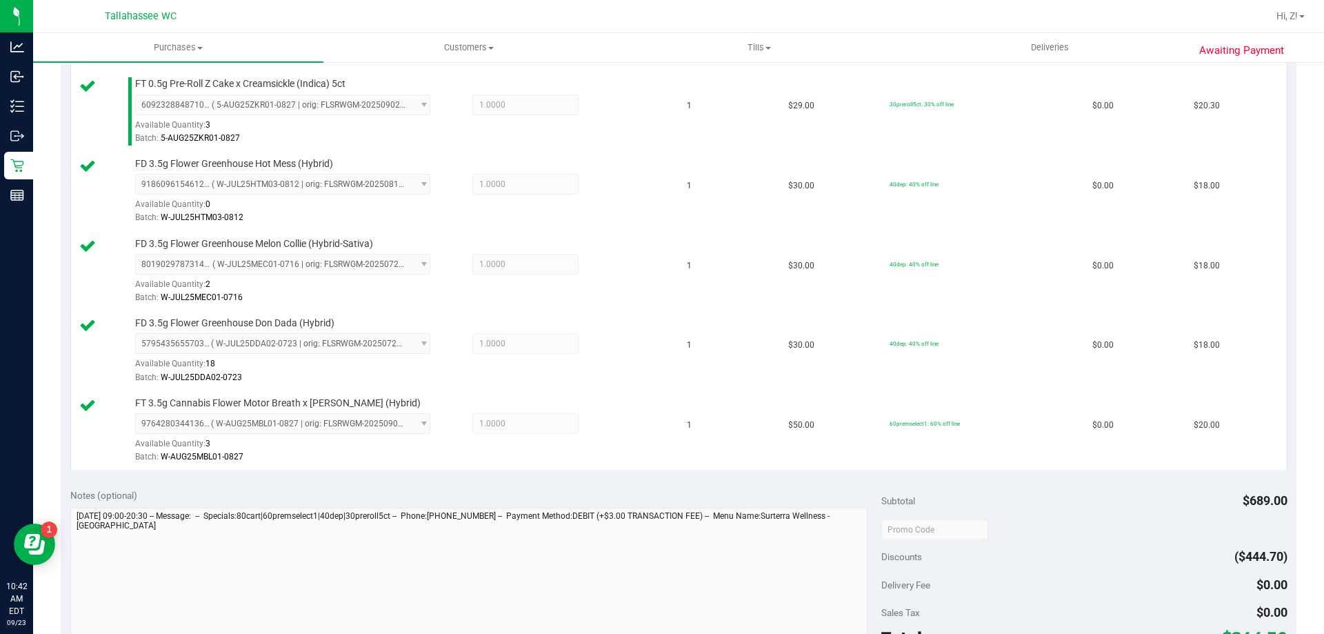
scroll to position [1379, 0]
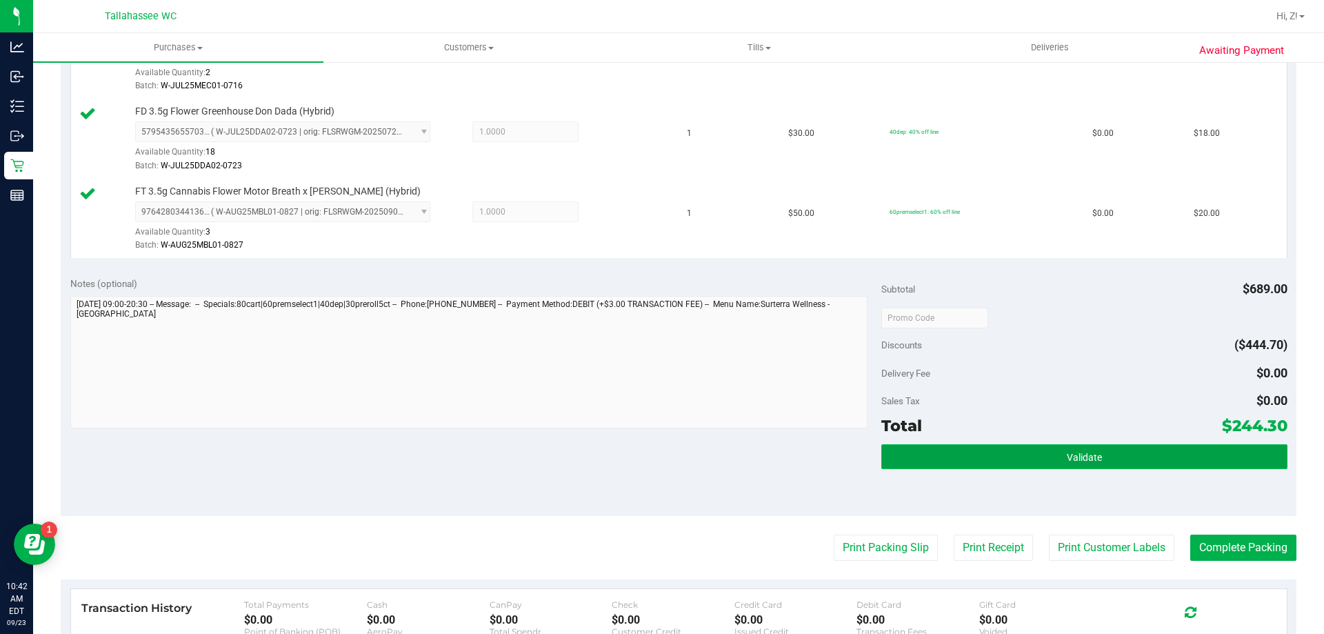
click at [1072, 458] on span "Validate" at bounding box center [1084, 457] width 35 height 11
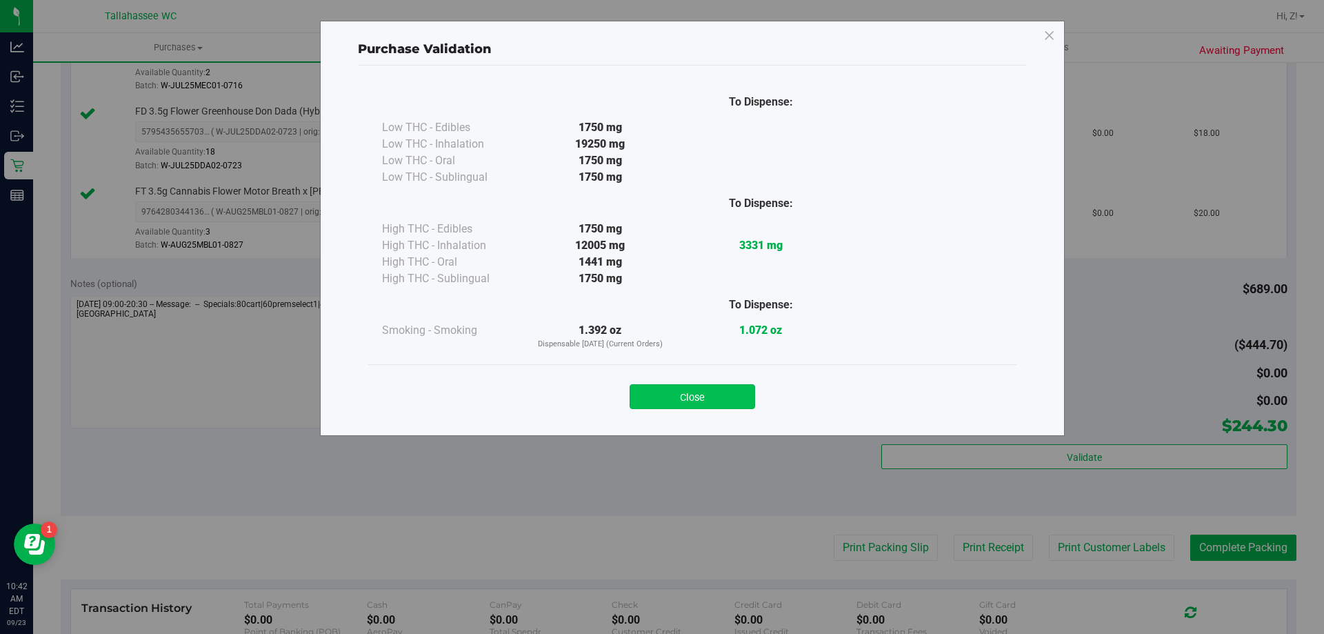
click at [708, 397] on button "Close" at bounding box center [693, 396] width 126 height 25
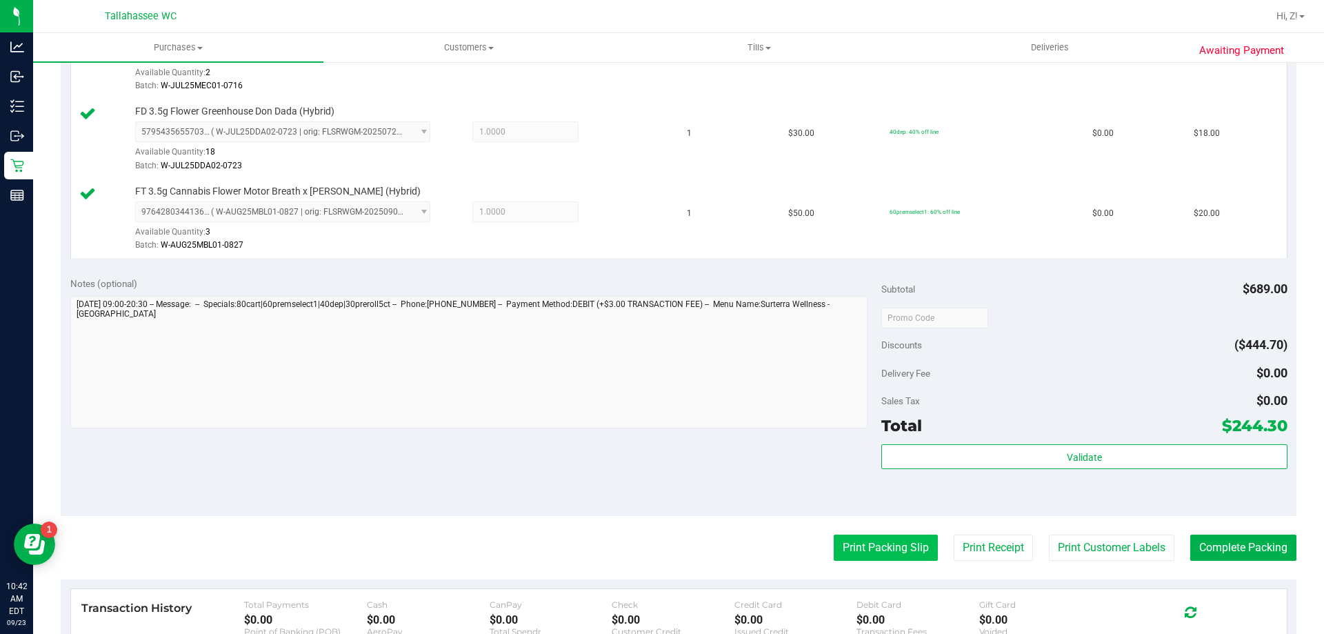
click at [853, 540] on button "Print Packing Slip" at bounding box center [886, 547] width 104 height 26
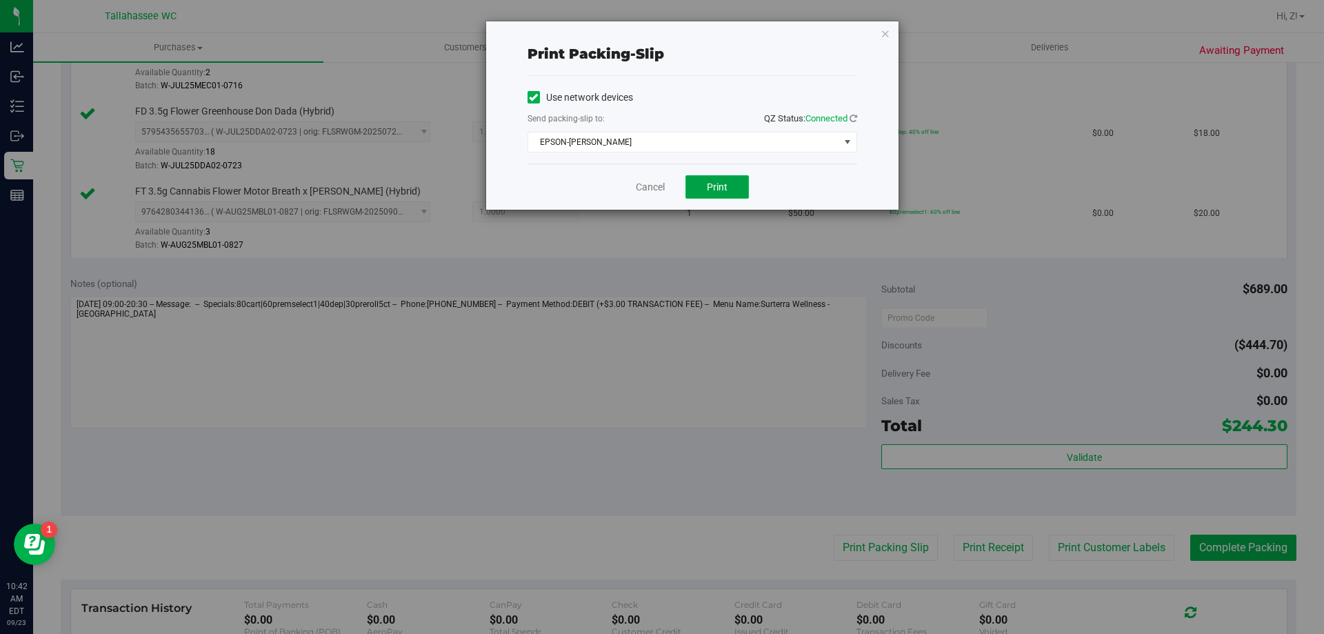
click at [739, 189] on button "Print" at bounding box center [716, 186] width 63 height 23
click at [883, 34] on icon "button" at bounding box center [886, 33] width 10 height 17
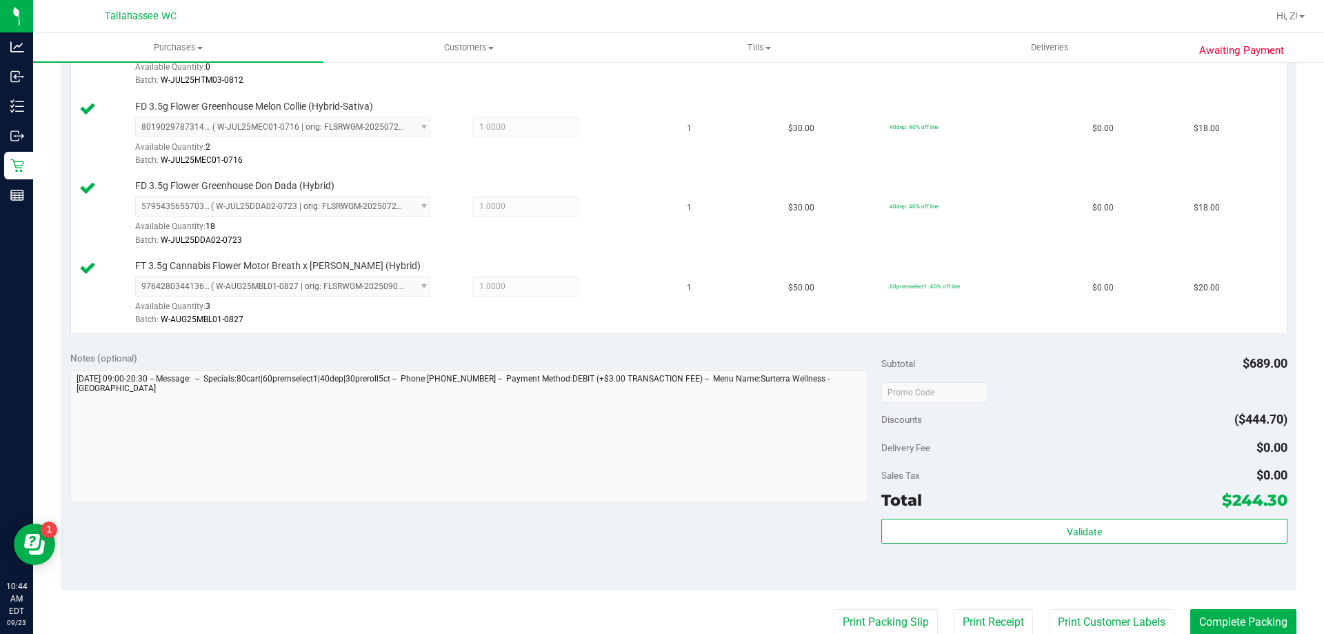
scroll to position [1610, 0]
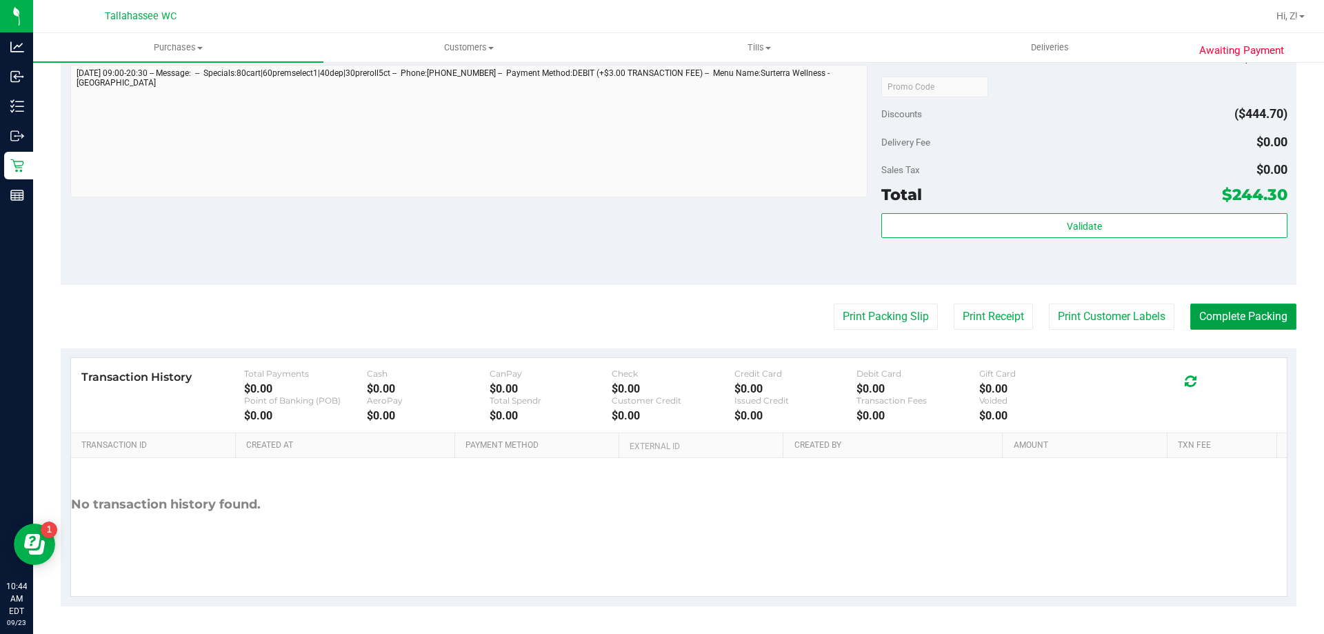
click at [1213, 319] on button "Complete Packing" at bounding box center [1243, 316] width 106 height 26
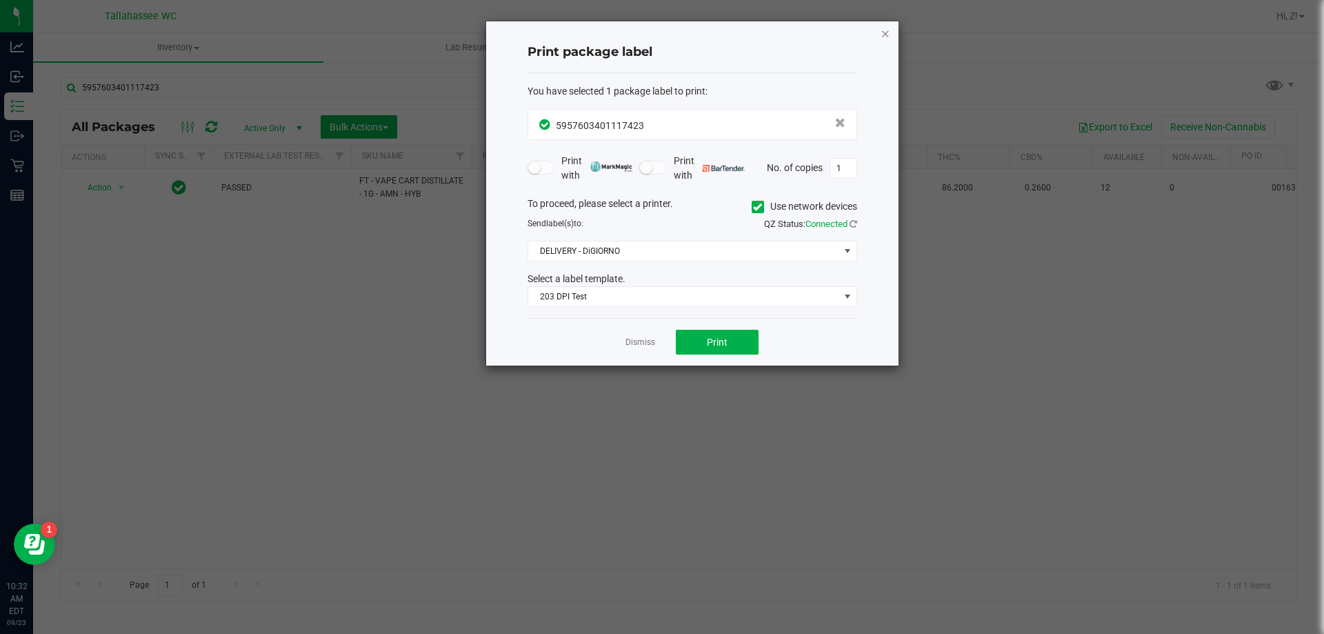
click at [882, 32] on icon "button" at bounding box center [886, 33] width 10 height 17
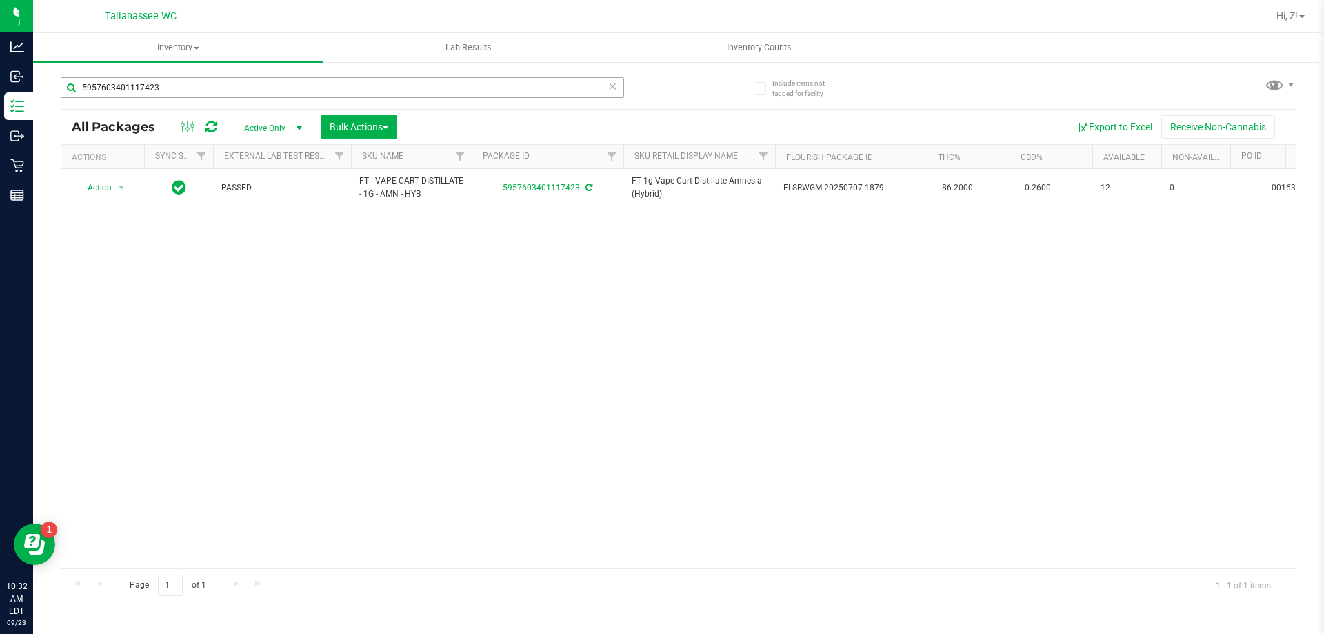
drag, startPoint x: 328, startPoint y: 101, endPoint x: 322, endPoint y: 88, distance: 14.5
click at [328, 100] on div "5957603401117423" at bounding box center [342, 93] width 563 height 32
click at [320, 84] on input "5957603401117423" at bounding box center [342, 87] width 563 height 21
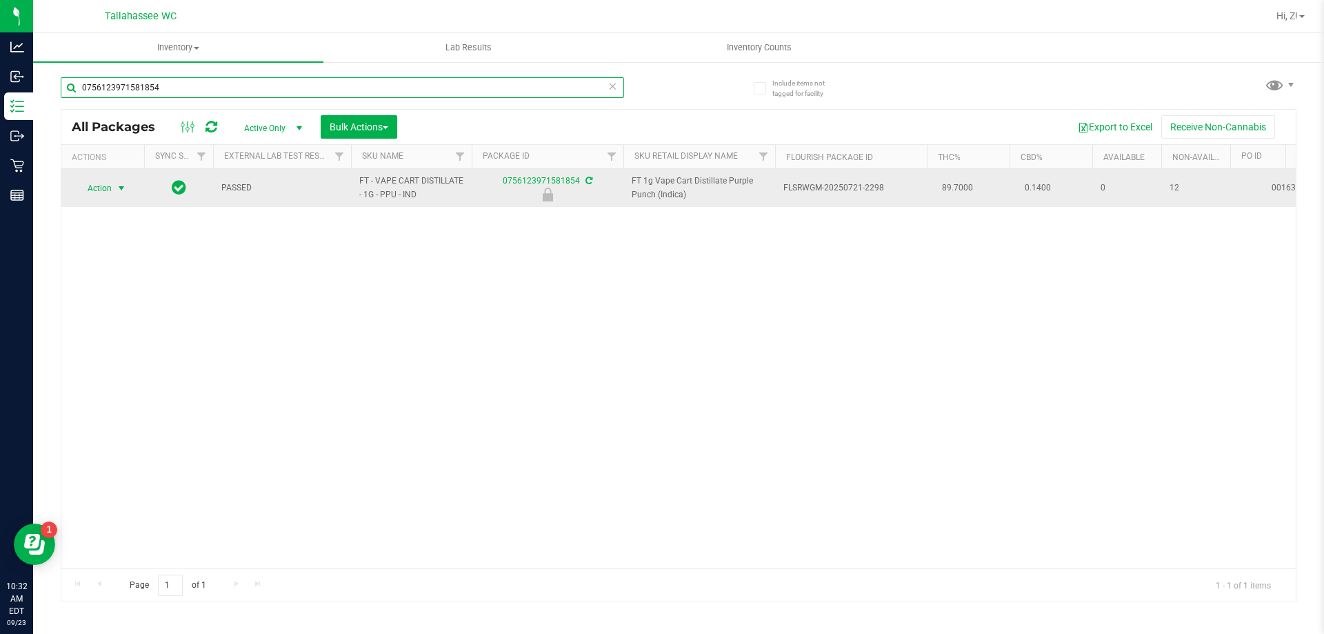
type input "0756123971581854"
click at [113, 187] on span "select" at bounding box center [121, 188] width 17 height 19
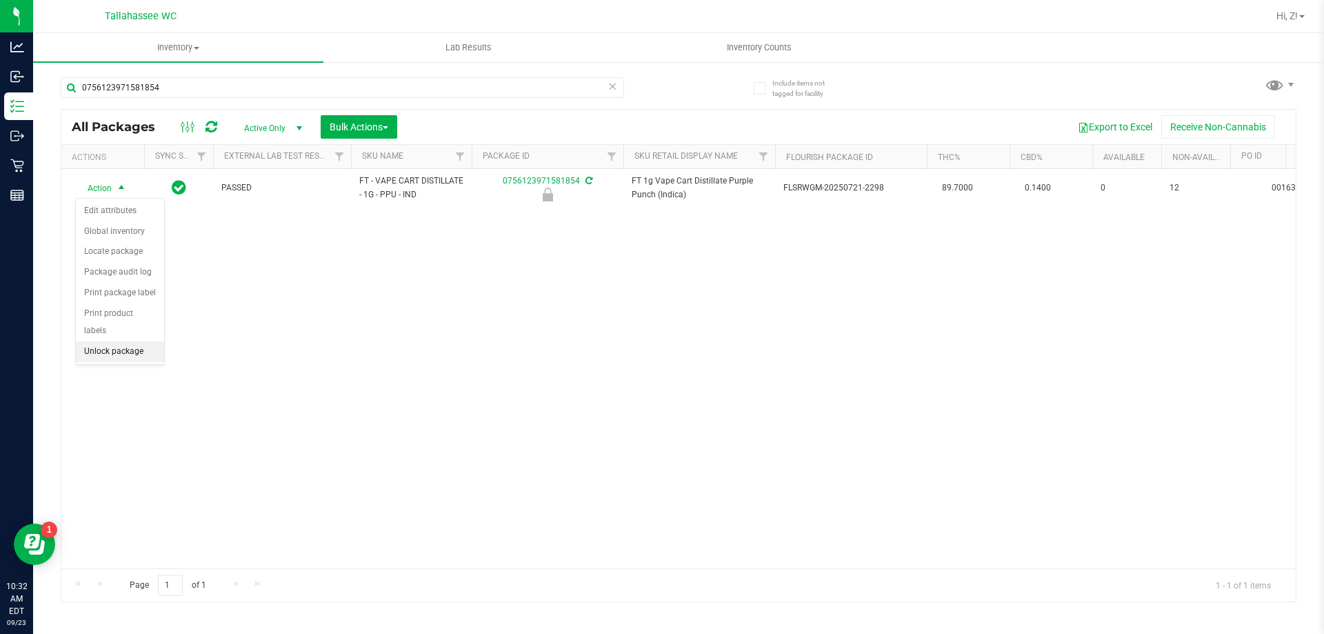
click at [127, 341] on li "Unlock package" at bounding box center [120, 351] width 88 height 21
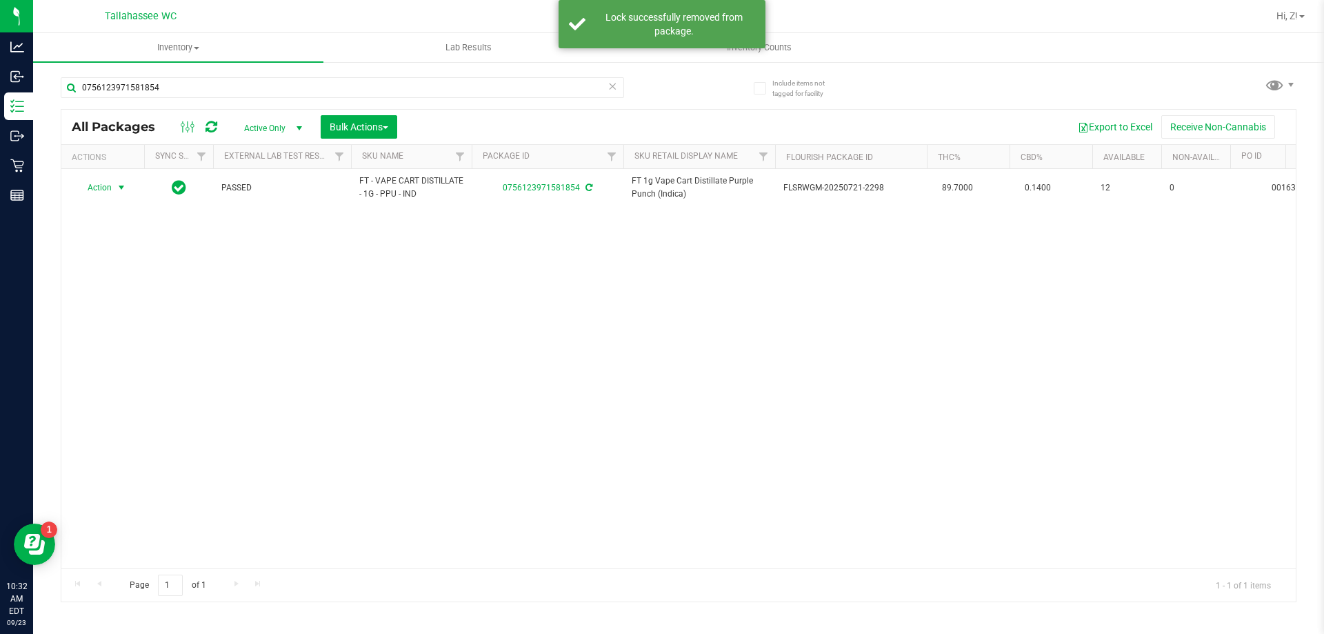
click at [119, 185] on span "select" at bounding box center [121, 187] width 11 height 11
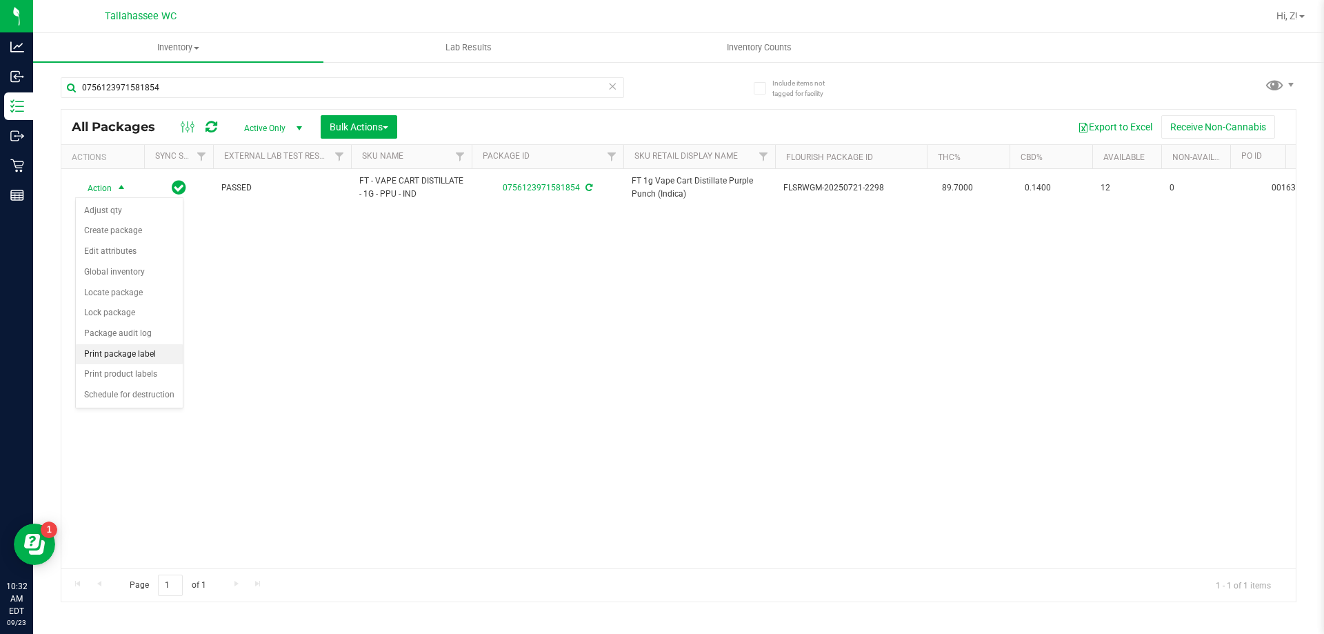
click at [143, 351] on li "Print package label" at bounding box center [129, 354] width 107 height 21
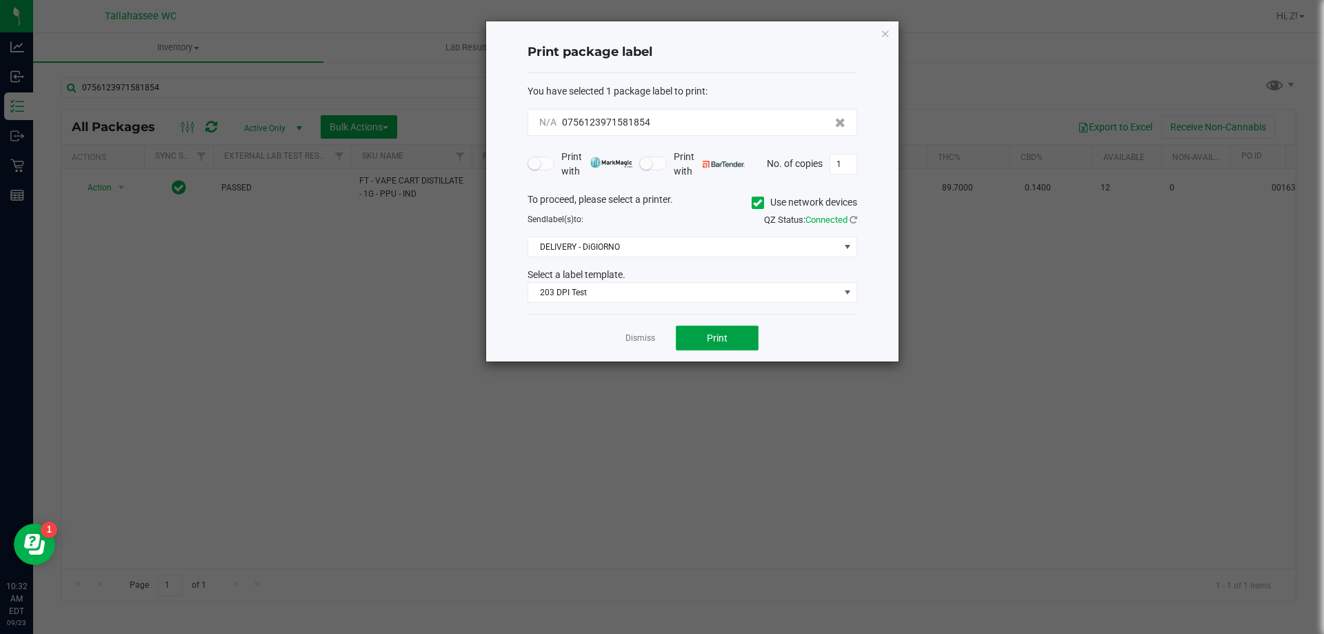
drag, startPoint x: 691, startPoint y: 336, endPoint x: 699, endPoint y: 339, distance: 8.7
click at [699, 339] on button "Print" at bounding box center [717, 337] width 83 height 25
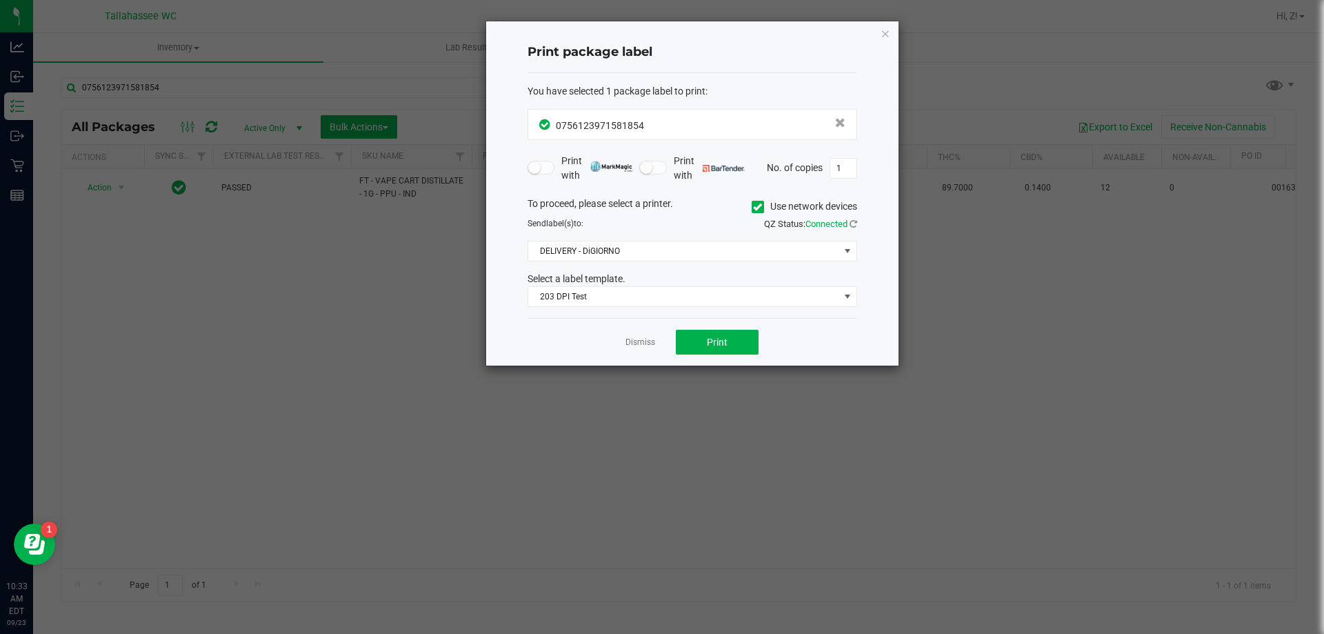
click at [883, 39] on icon "button" at bounding box center [886, 33] width 10 height 17
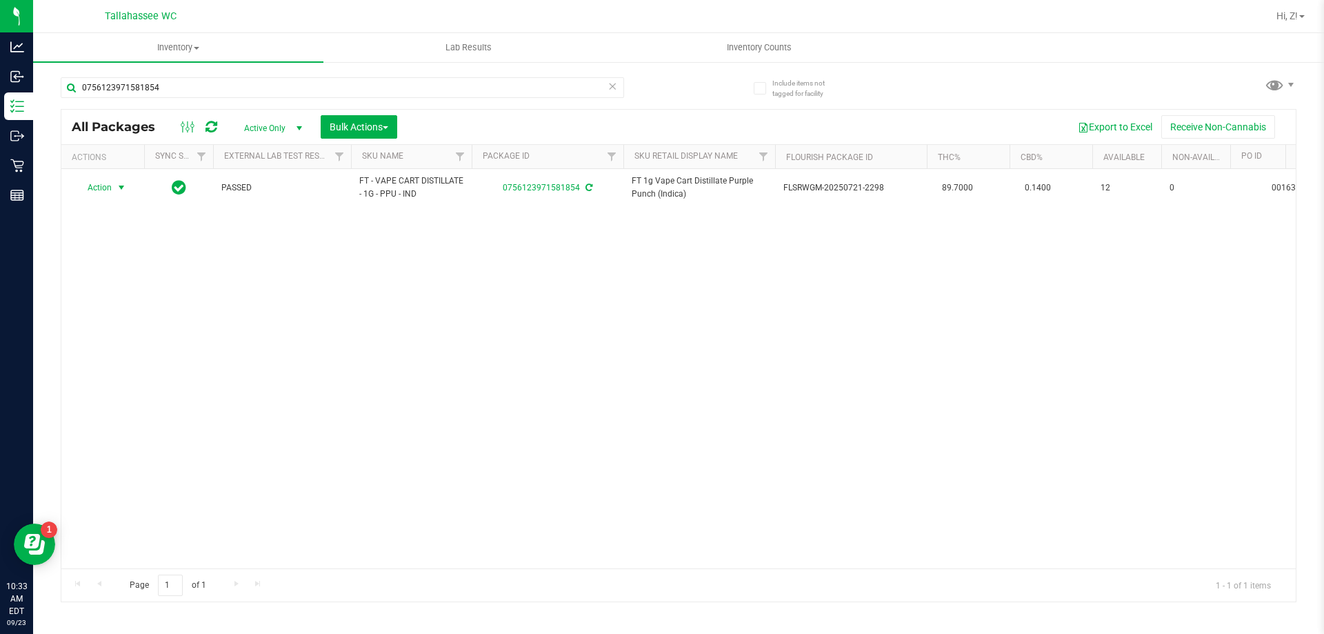
click at [439, 99] on div "0756123971581854" at bounding box center [342, 93] width 563 height 32
click at [438, 92] on input "0756123971581854" at bounding box center [342, 87] width 563 height 21
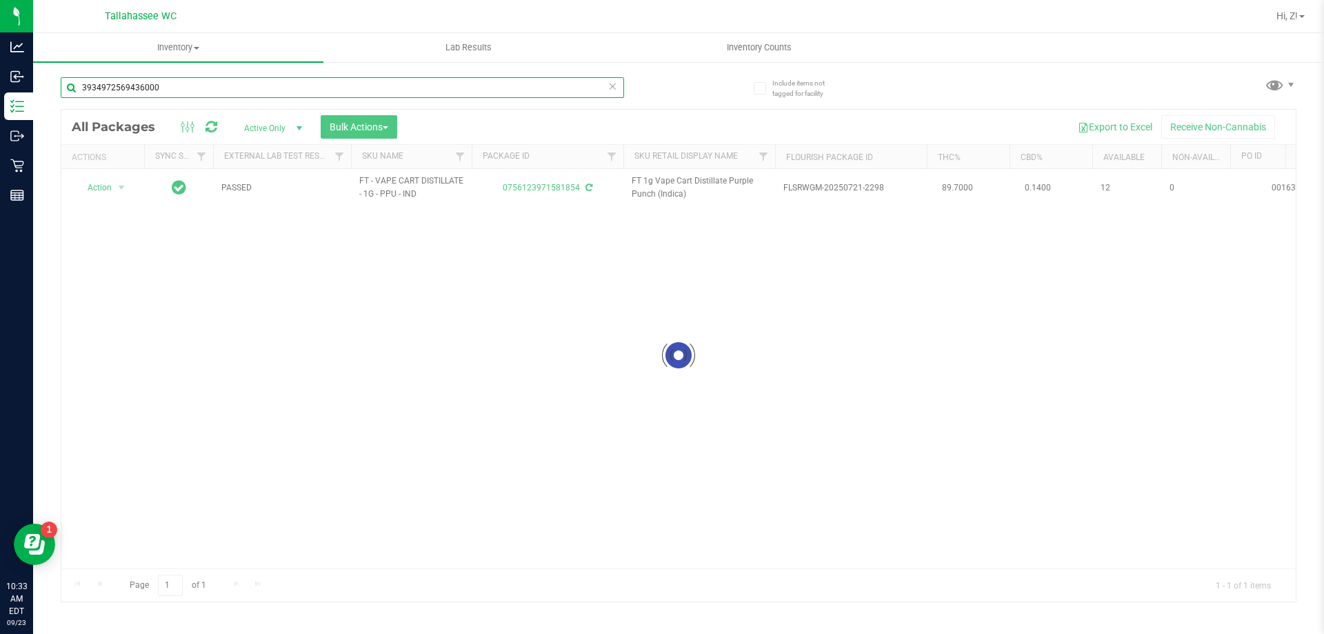
type input "3934972569436000"
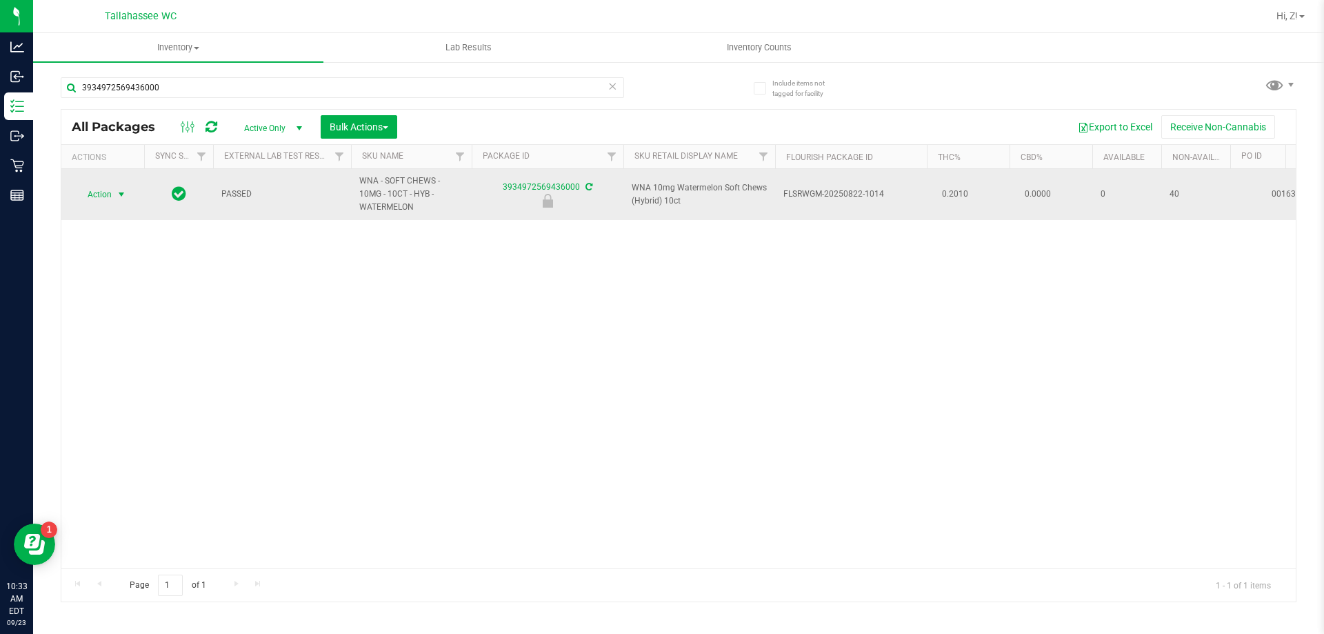
click at [115, 194] on span "select" at bounding box center [121, 194] width 17 height 19
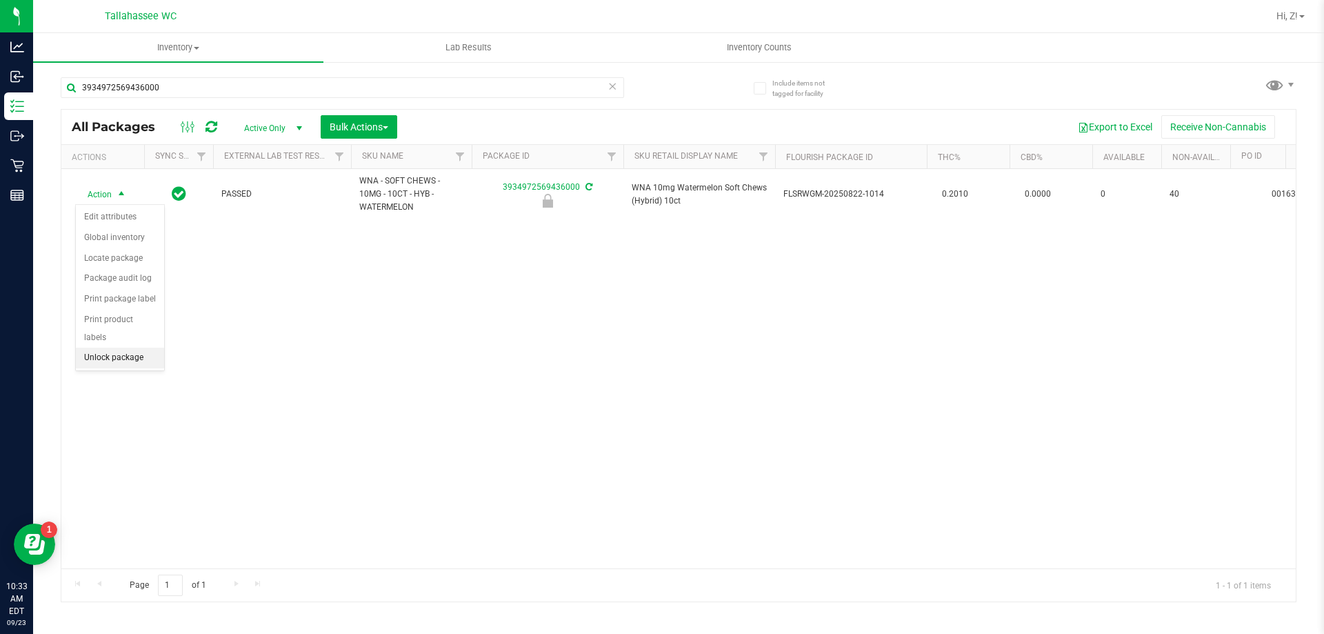
click at [136, 348] on li "Unlock package" at bounding box center [120, 358] width 88 height 21
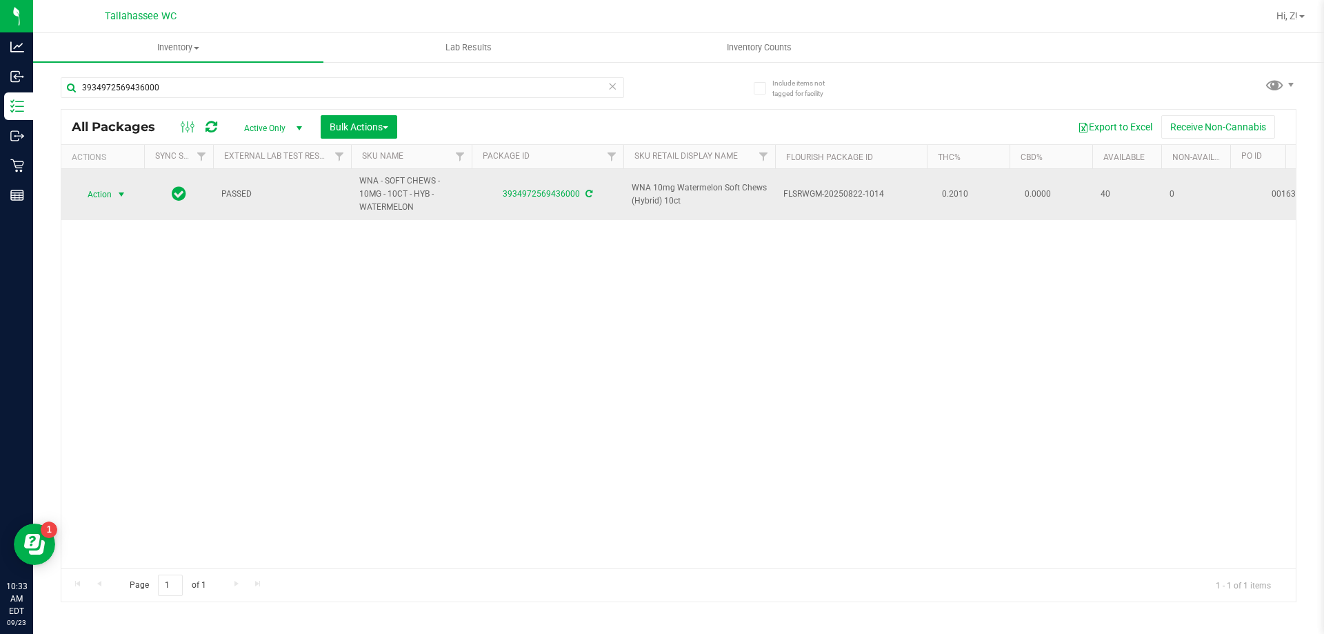
click at [111, 196] on span "Action" at bounding box center [93, 194] width 37 height 19
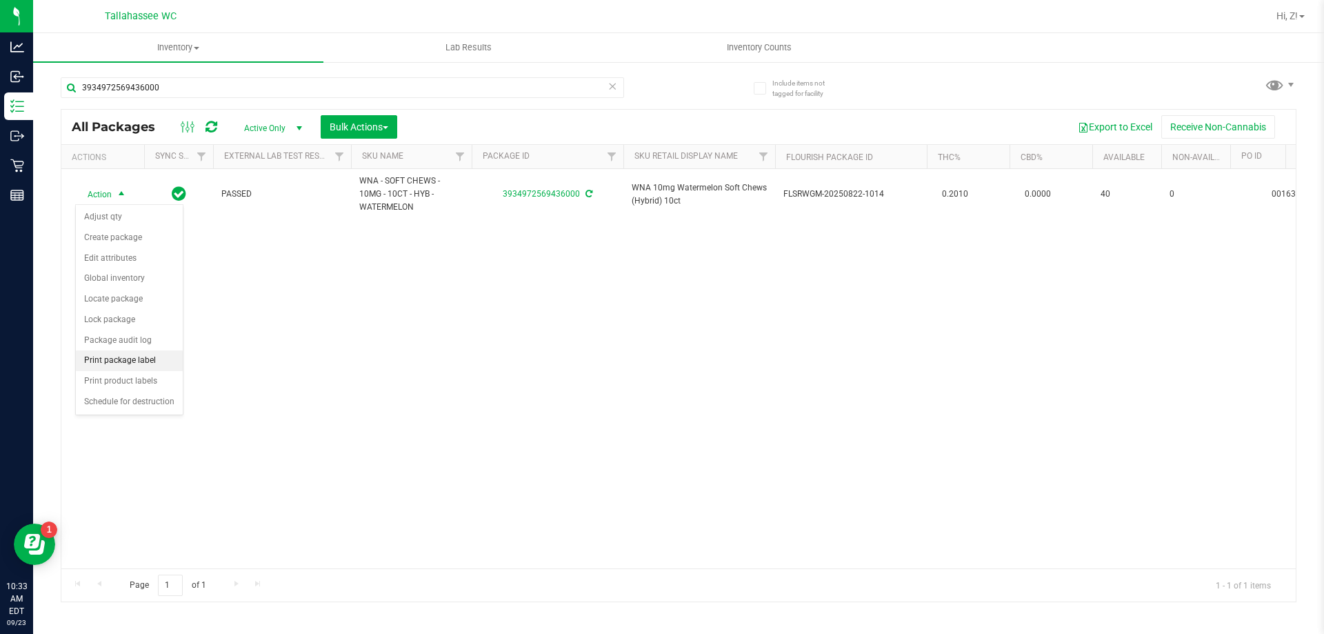
click at [137, 366] on li "Print package label" at bounding box center [129, 360] width 107 height 21
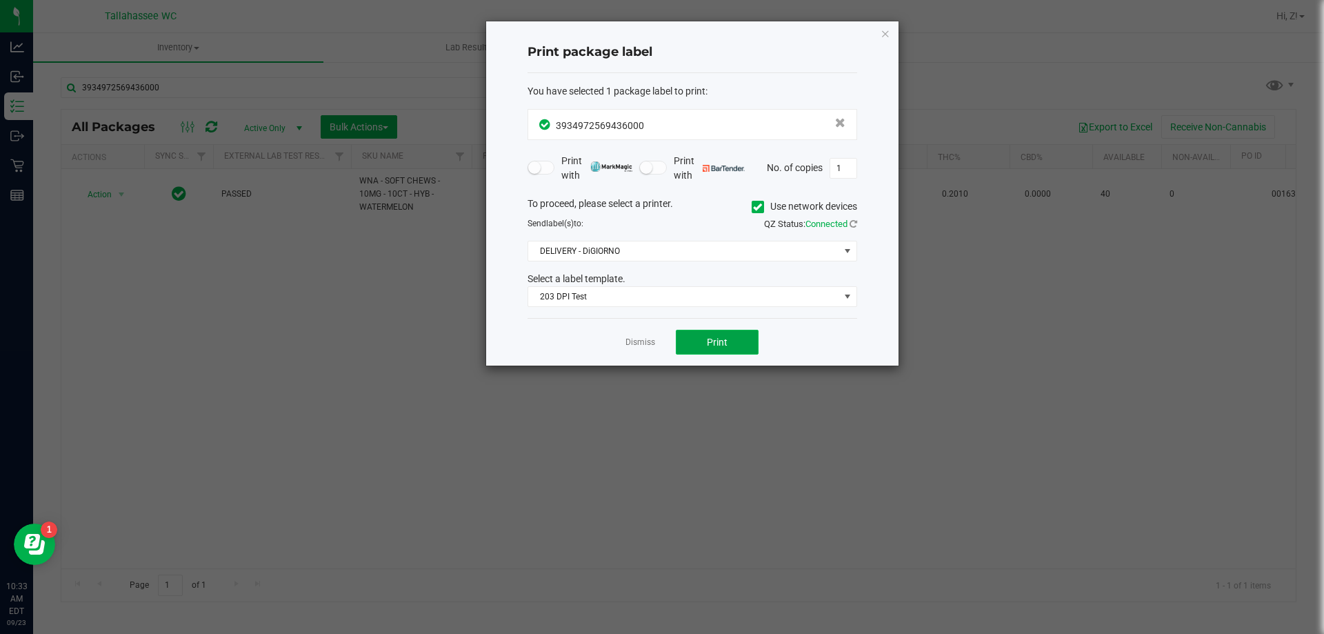
click at [725, 350] on button "Print" at bounding box center [717, 342] width 83 height 25
click at [884, 38] on icon "button" at bounding box center [886, 33] width 10 height 17
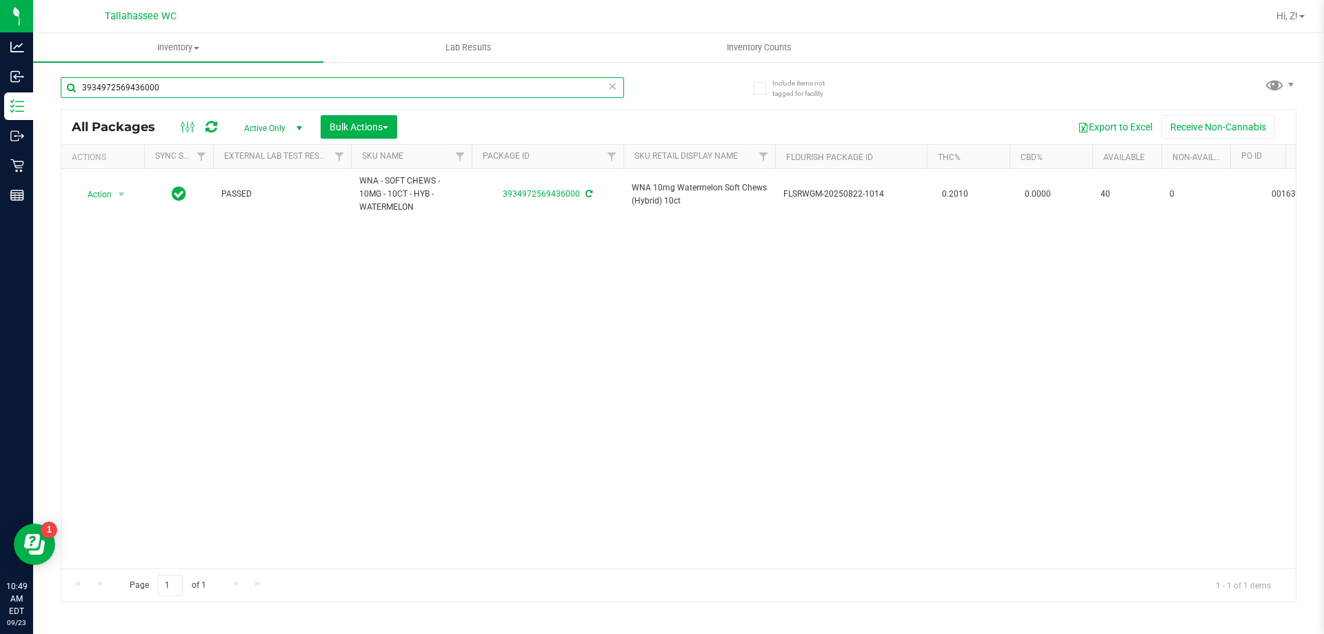
click at [153, 88] on input "3934972569436000" at bounding box center [342, 87] width 563 height 21
click at [188, 92] on input "3934972569436000" at bounding box center [342, 87] width 563 height 21
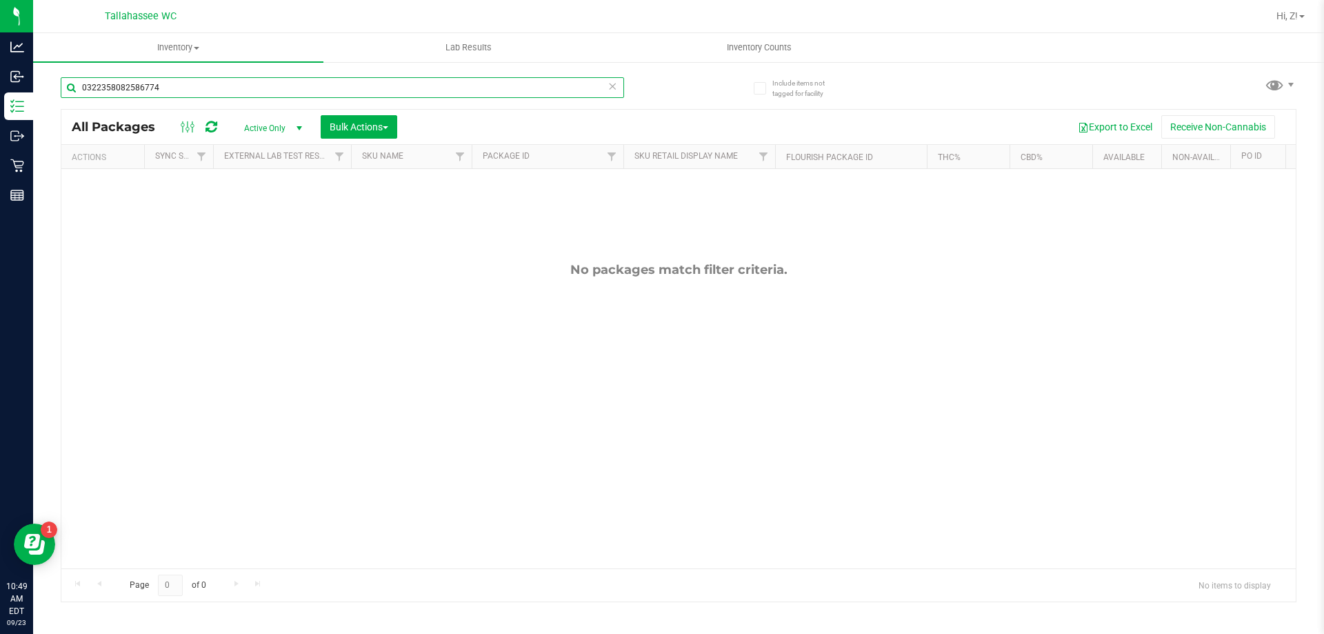
type input "0322358082586774"
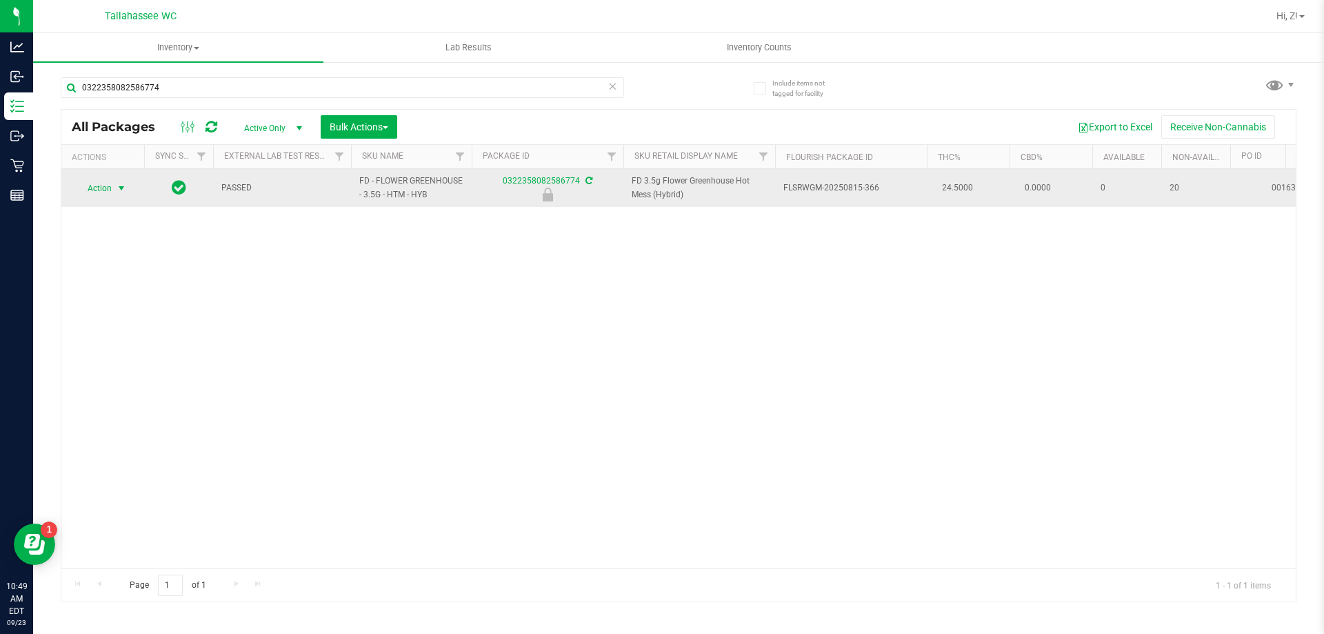
click at [108, 182] on span "Action" at bounding box center [93, 188] width 37 height 19
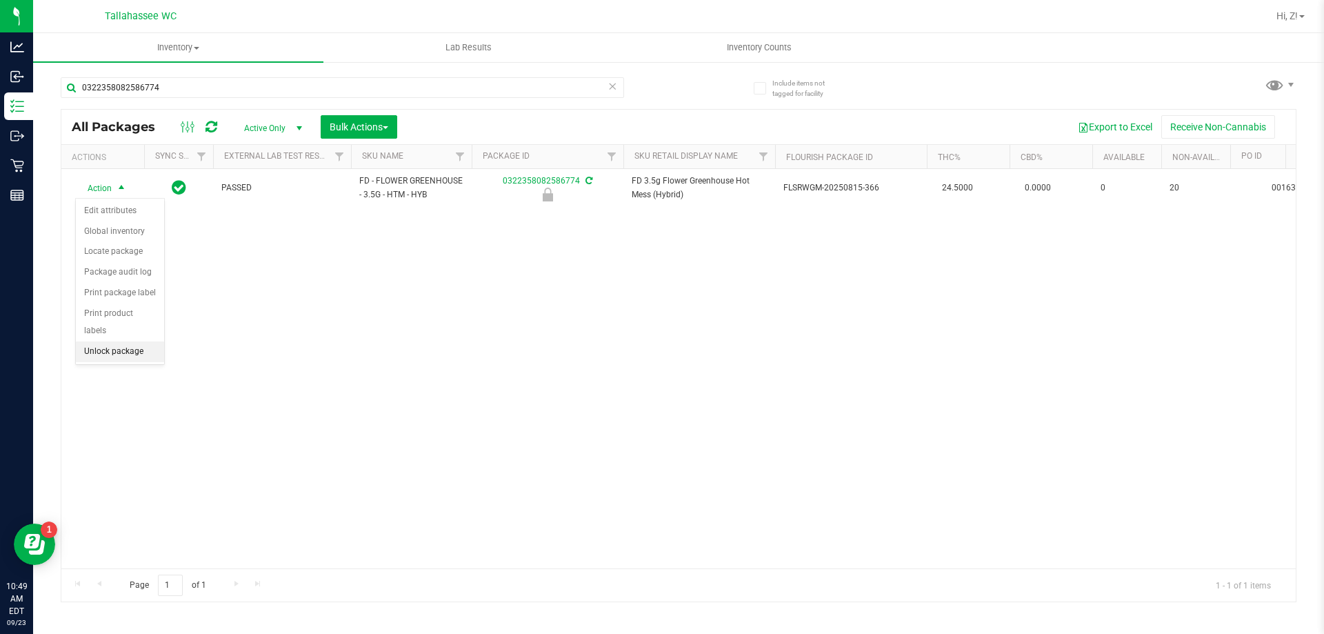
click at [136, 341] on li "Unlock package" at bounding box center [120, 351] width 88 height 21
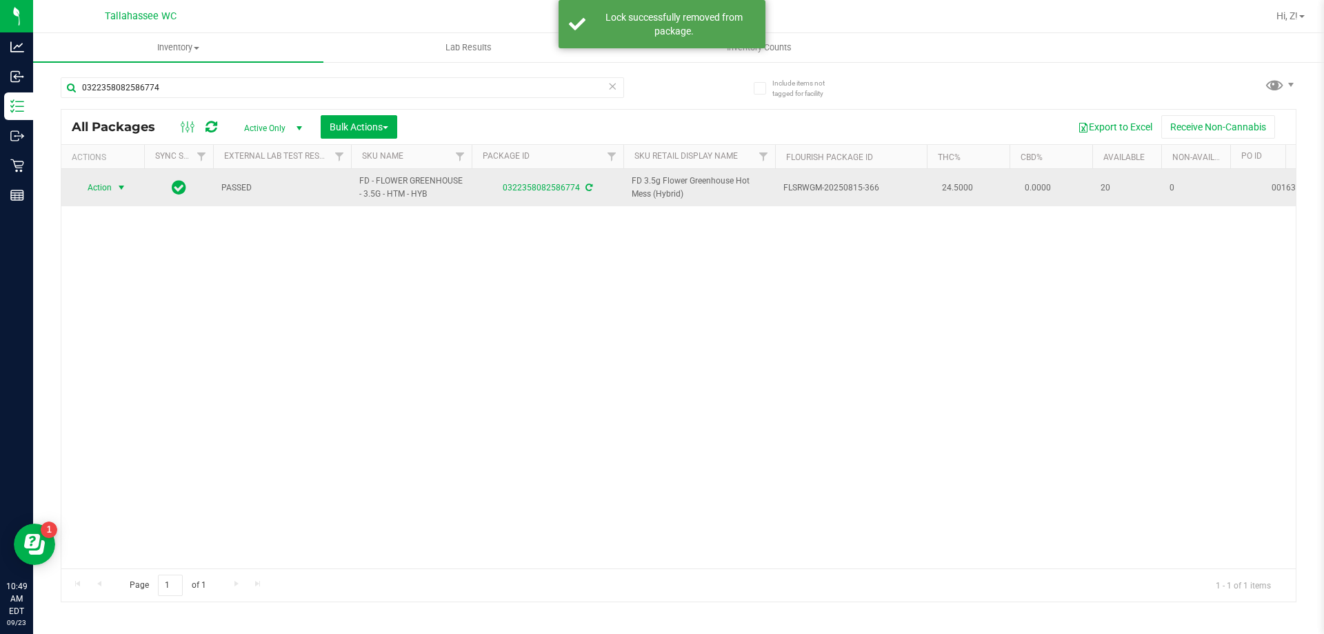
click at [92, 181] on span "Action" at bounding box center [93, 187] width 37 height 19
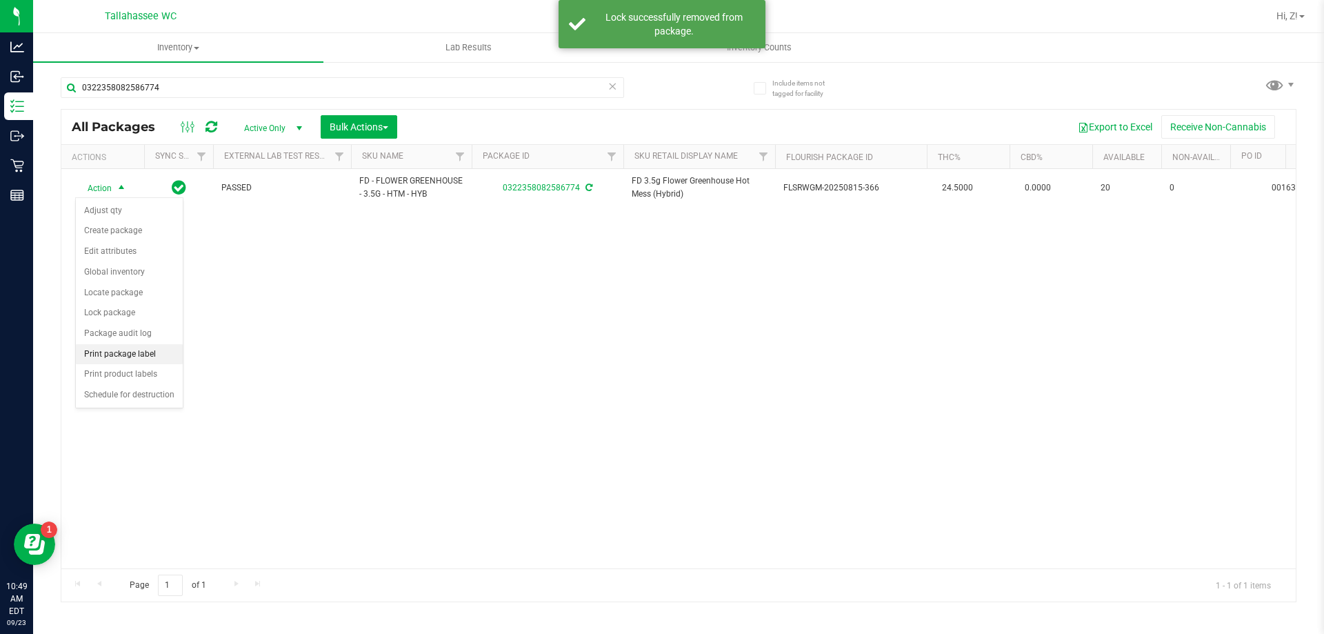
click at [144, 348] on li "Print package label" at bounding box center [129, 354] width 107 height 21
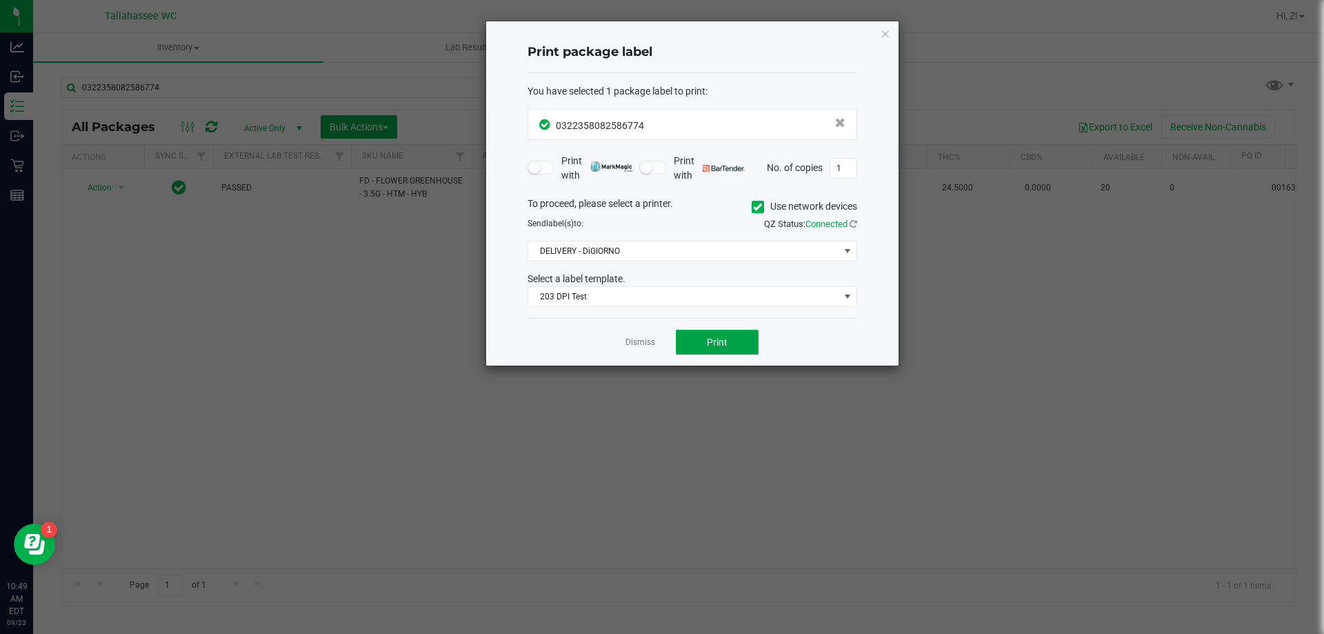
click at [693, 337] on button "Print" at bounding box center [717, 342] width 83 height 25
click at [887, 34] on icon "button" at bounding box center [886, 33] width 10 height 17
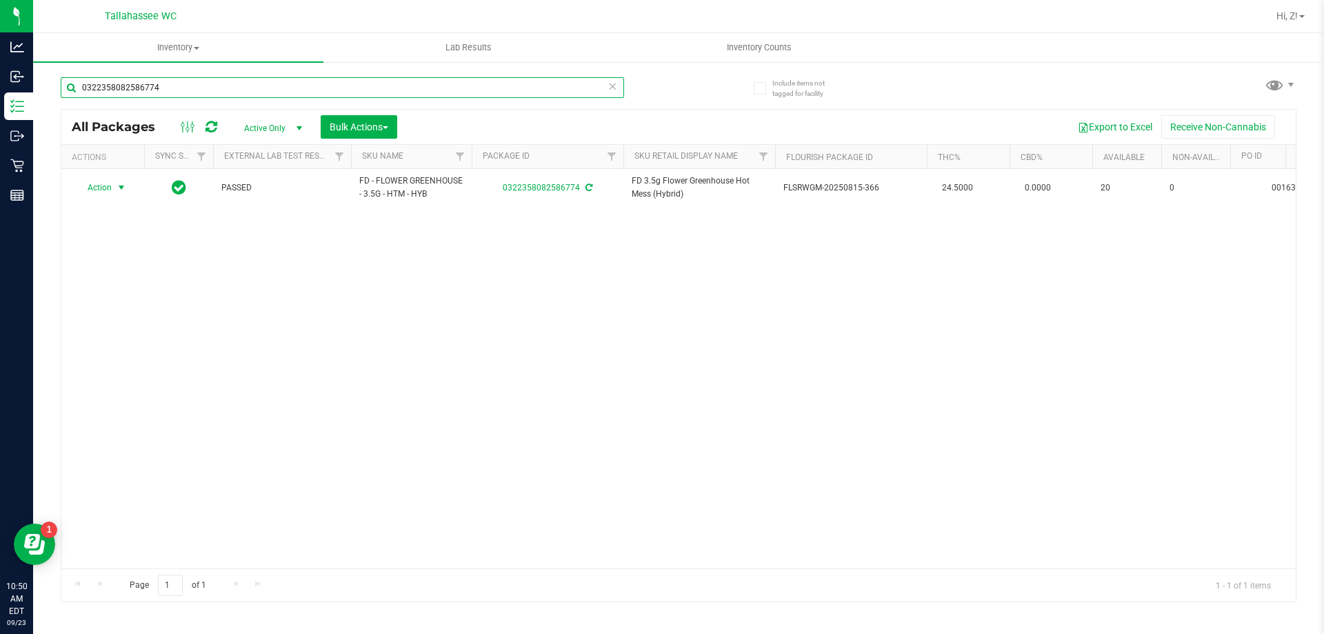
click at [491, 85] on input "0322358082586774" at bounding box center [342, 87] width 563 height 21
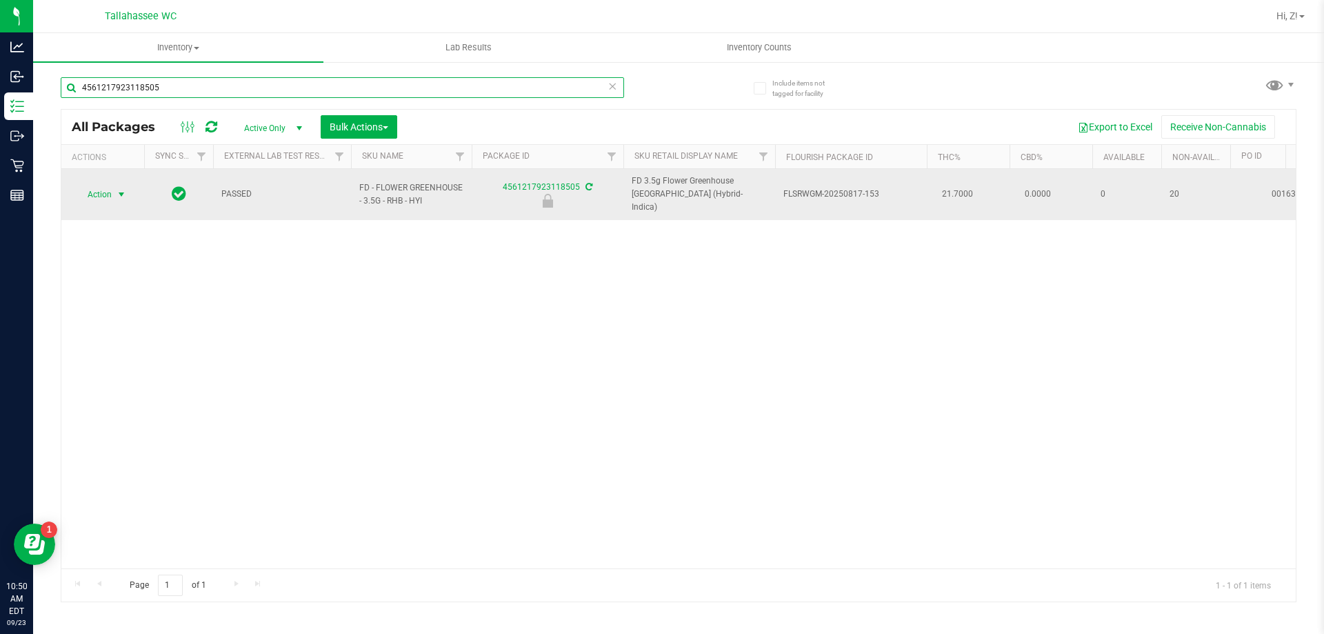
type input "4561217923118505"
click at [101, 189] on span "Action" at bounding box center [93, 194] width 37 height 19
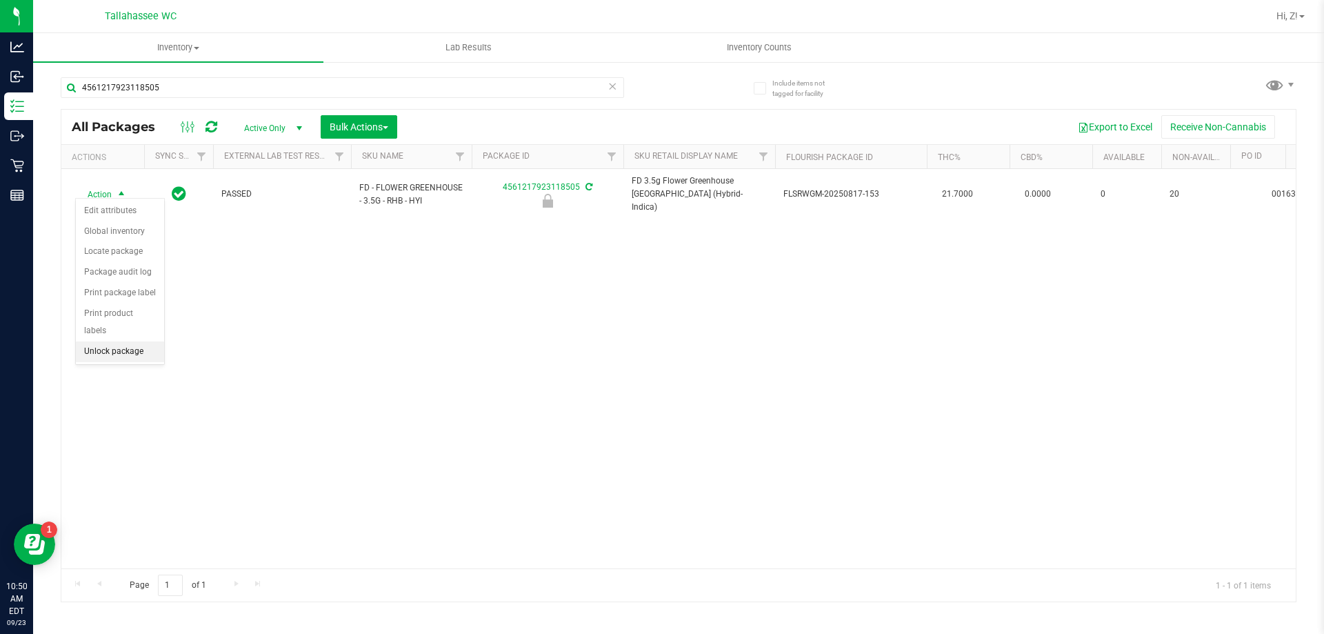
click at [122, 341] on li "Unlock package" at bounding box center [120, 351] width 88 height 21
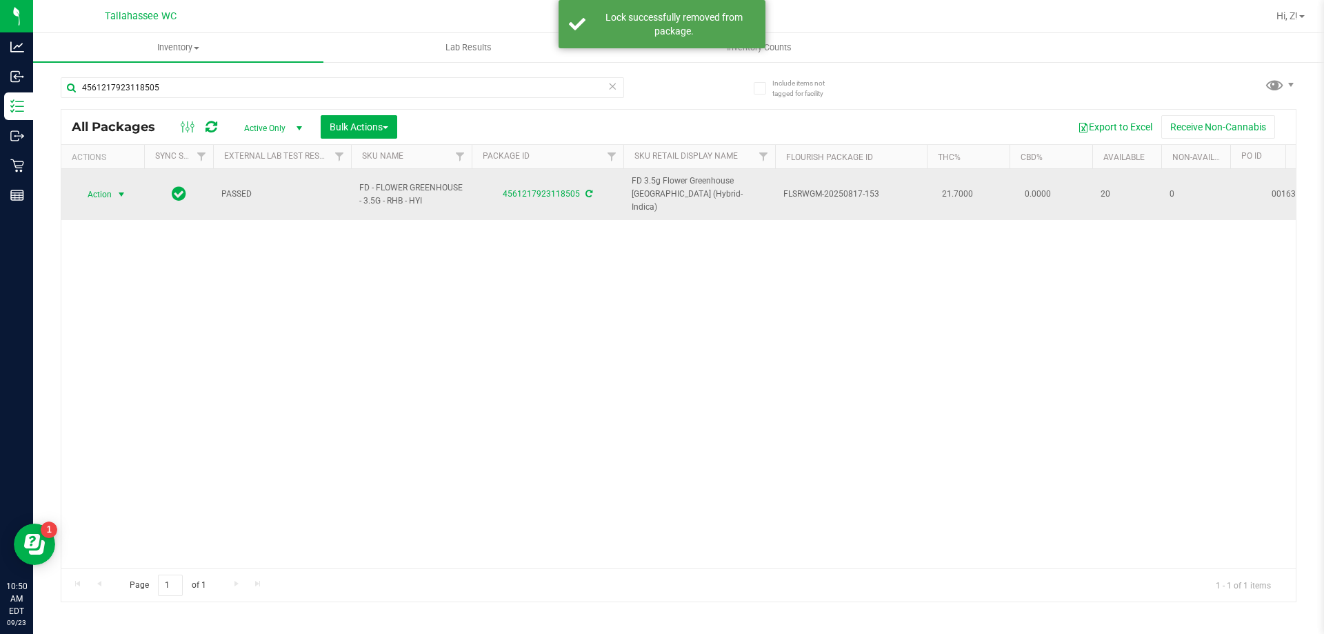
click at [118, 189] on span "select" at bounding box center [121, 194] width 11 height 11
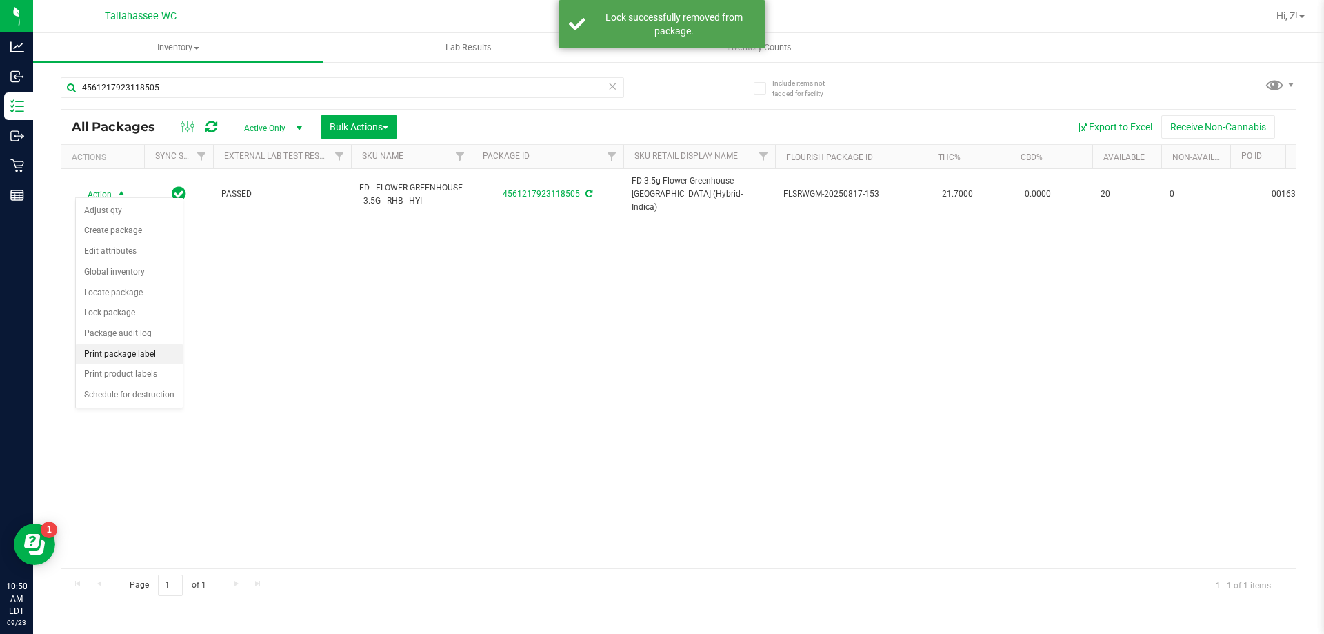
click at [139, 350] on li "Print package label" at bounding box center [129, 354] width 107 height 21
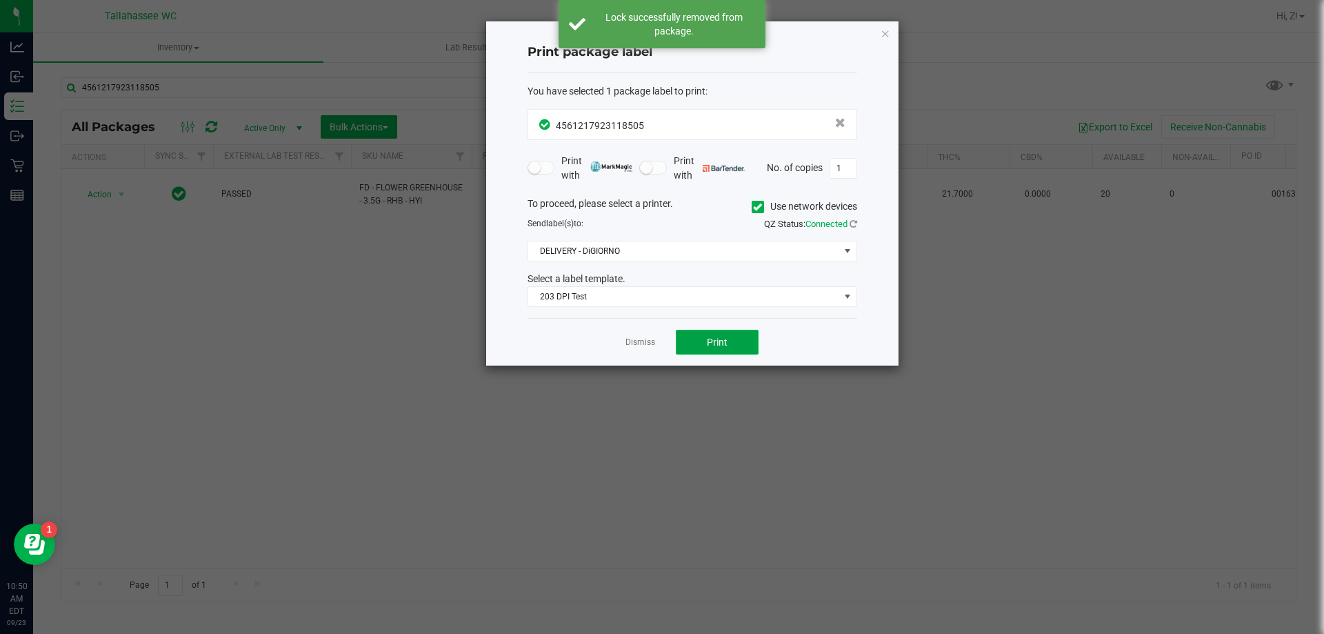
click at [701, 345] on button "Print" at bounding box center [717, 342] width 83 height 25
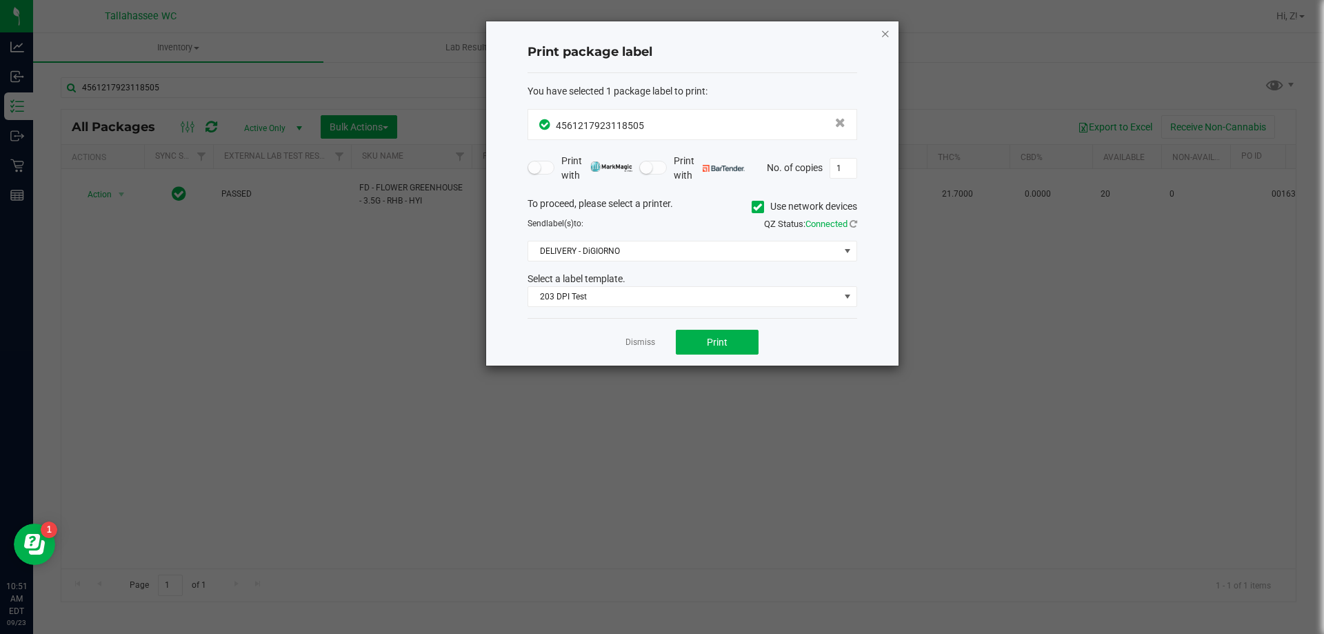
click at [881, 34] on icon "button" at bounding box center [886, 33] width 10 height 17
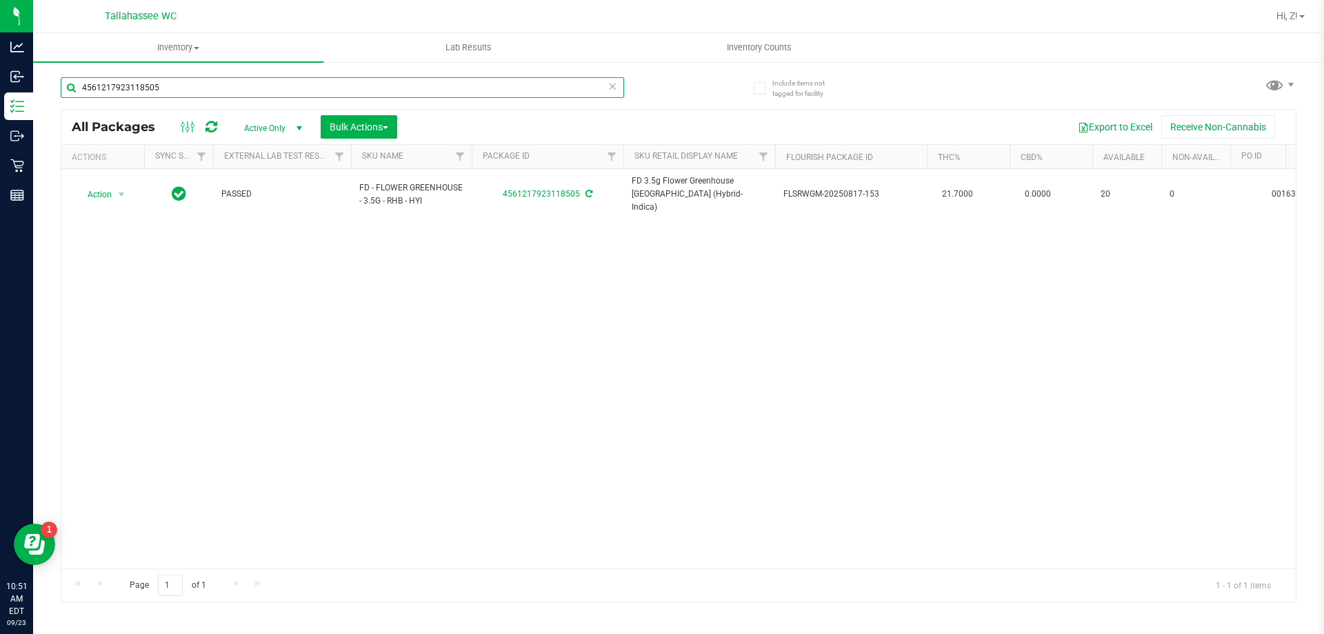
click at [203, 91] on input "4561217923118505" at bounding box center [342, 87] width 563 height 21
type input "2064894272176155"
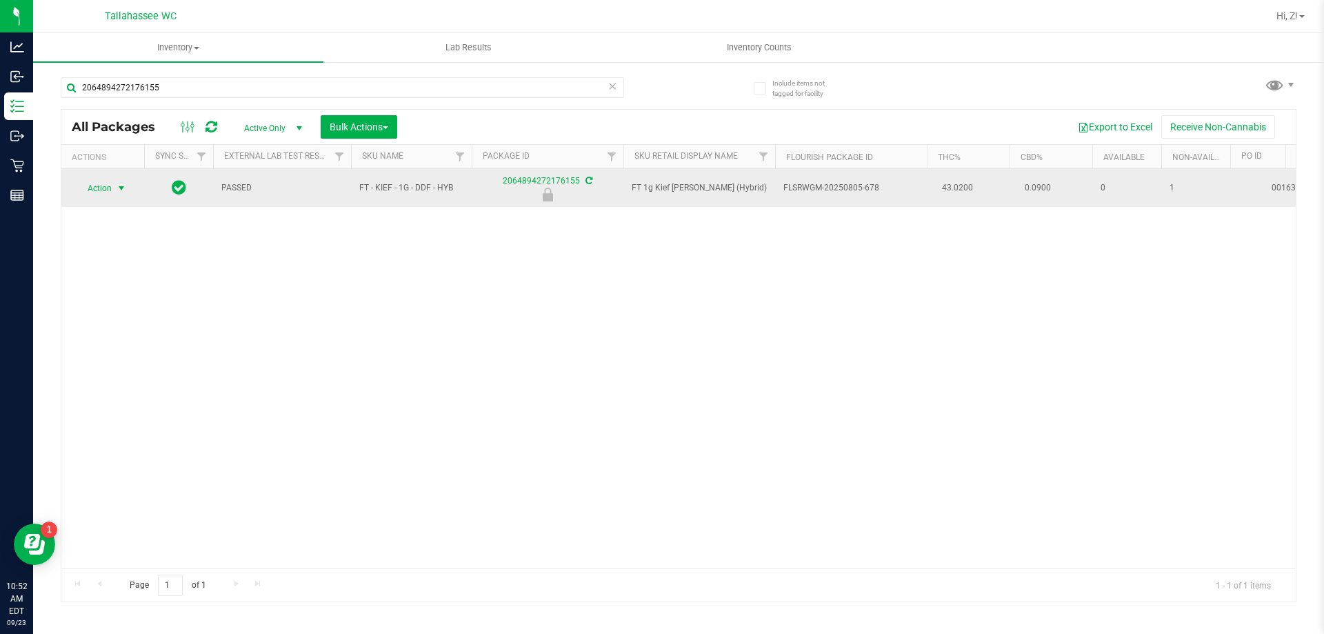
click at [113, 187] on span "select" at bounding box center [121, 188] width 17 height 19
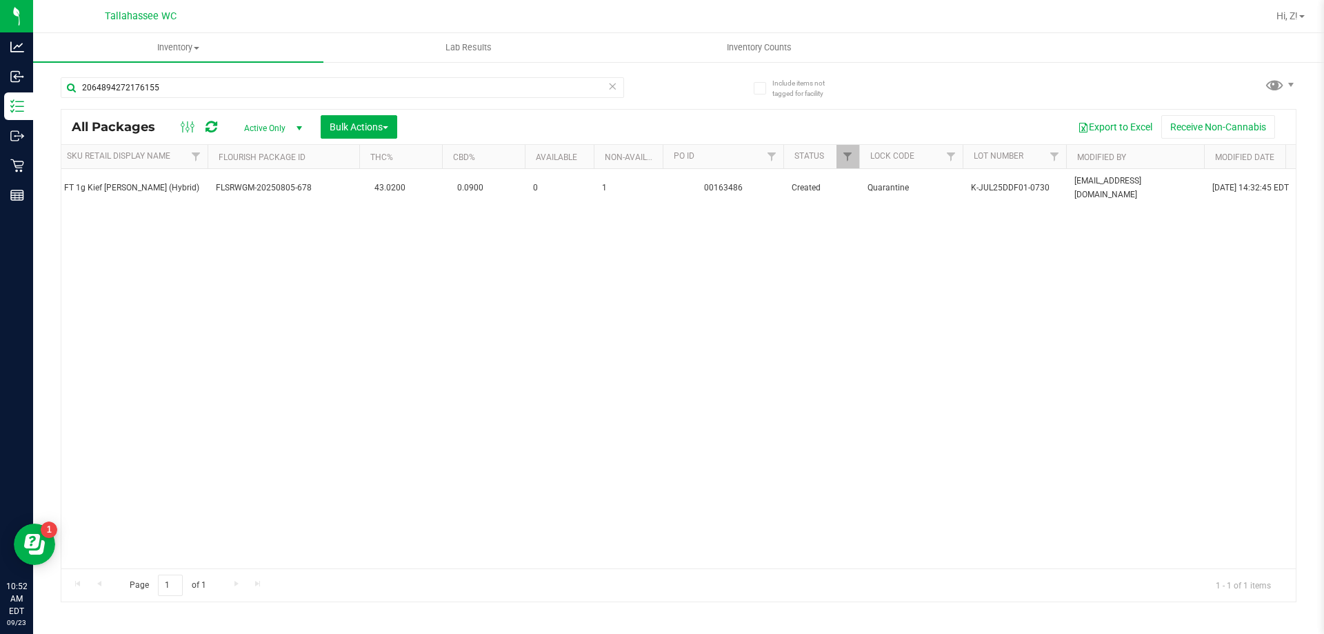
scroll to position [0, 596]
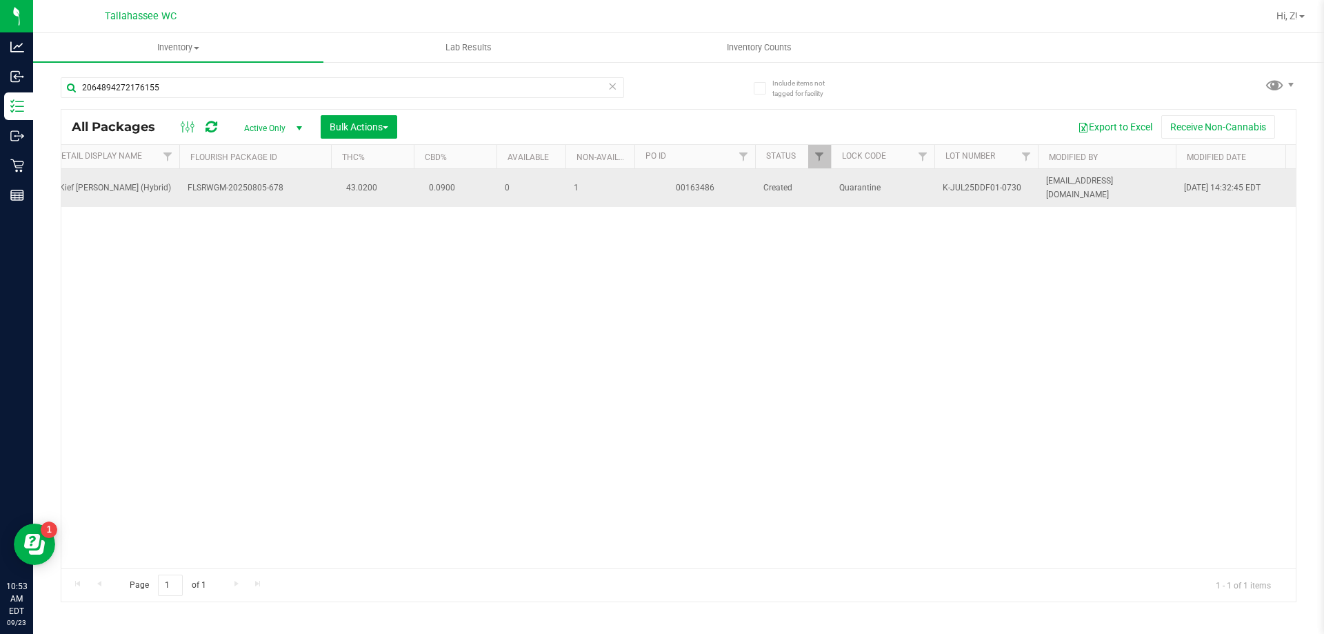
click at [969, 190] on span "K-JUL25DDF01-0730" at bounding box center [986, 187] width 87 height 13
click at [968, 190] on span "K-JUL25DDF01-0730" at bounding box center [986, 187] width 87 height 13
click at [969, 190] on span "K-JUL25DDF01-0730" at bounding box center [986, 187] width 87 height 13
copy tr "K-JUL25DDF01-0730"
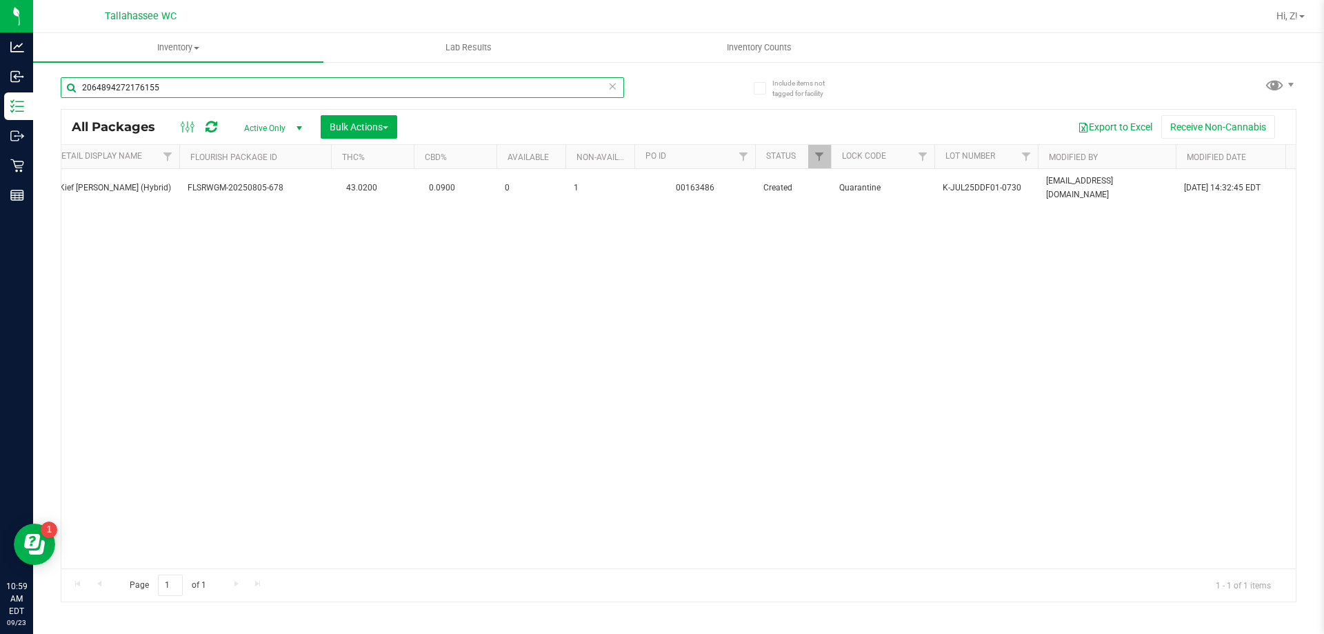
click at [219, 93] on input "2064894272176155" at bounding box center [342, 87] width 563 height 21
click at [219, 92] on input "2064894272176155" at bounding box center [342, 87] width 563 height 21
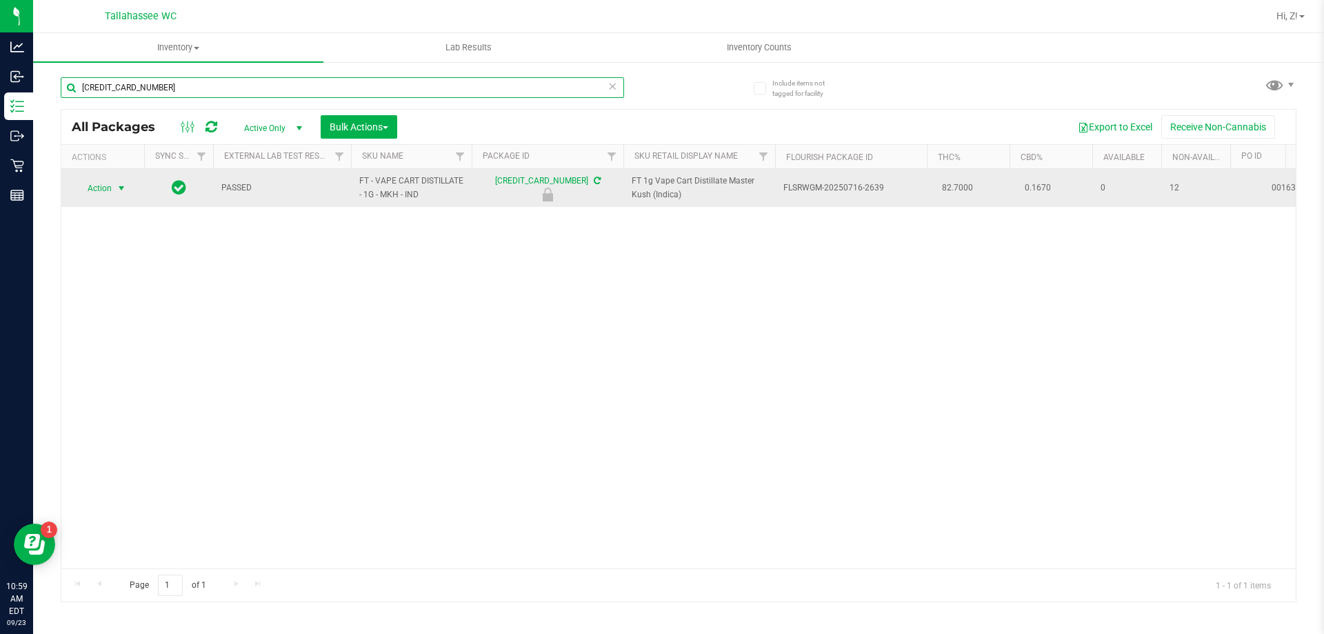
type input "[CREDIT_CARD_NUMBER]"
click at [124, 186] on span "select" at bounding box center [121, 188] width 11 height 11
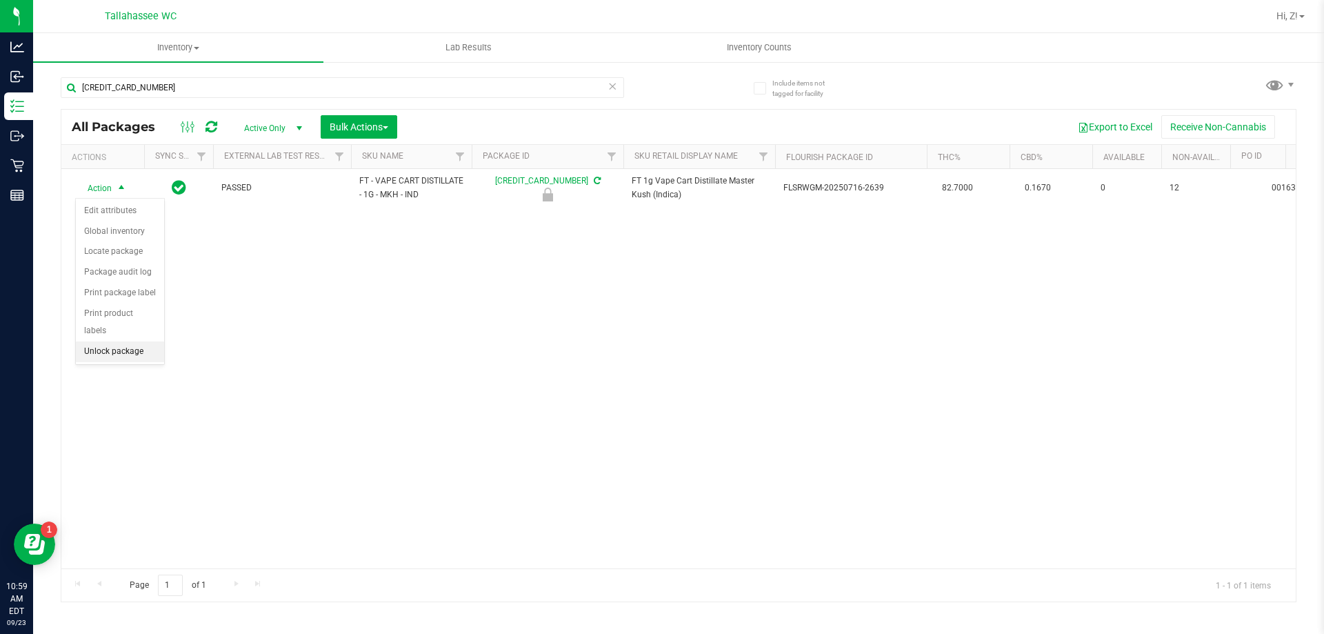
click at [144, 341] on li "Unlock package" at bounding box center [120, 351] width 88 height 21
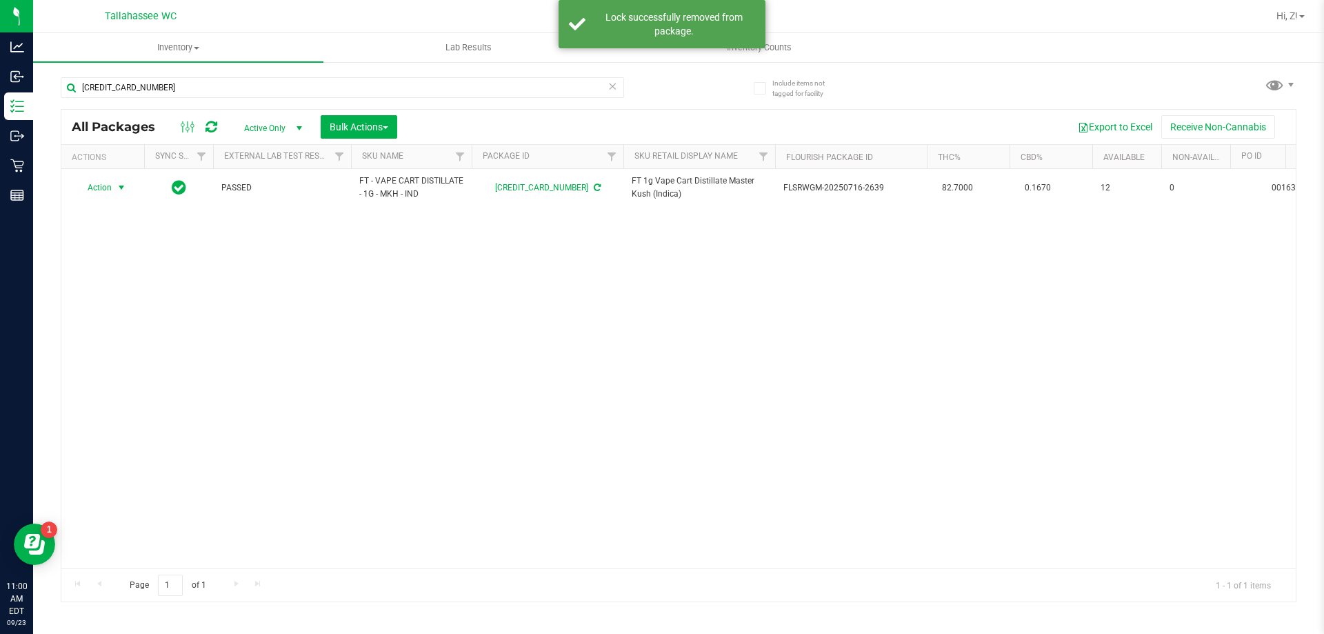
drag, startPoint x: 120, startPoint y: 188, endPoint x: 129, endPoint y: 244, distance: 56.6
click at [120, 188] on span "select" at bounding box center [121, 187] width 11 height 11
click at [148, 354] on li "Print package label" at bounding box center [129, 354] width 107 height 21
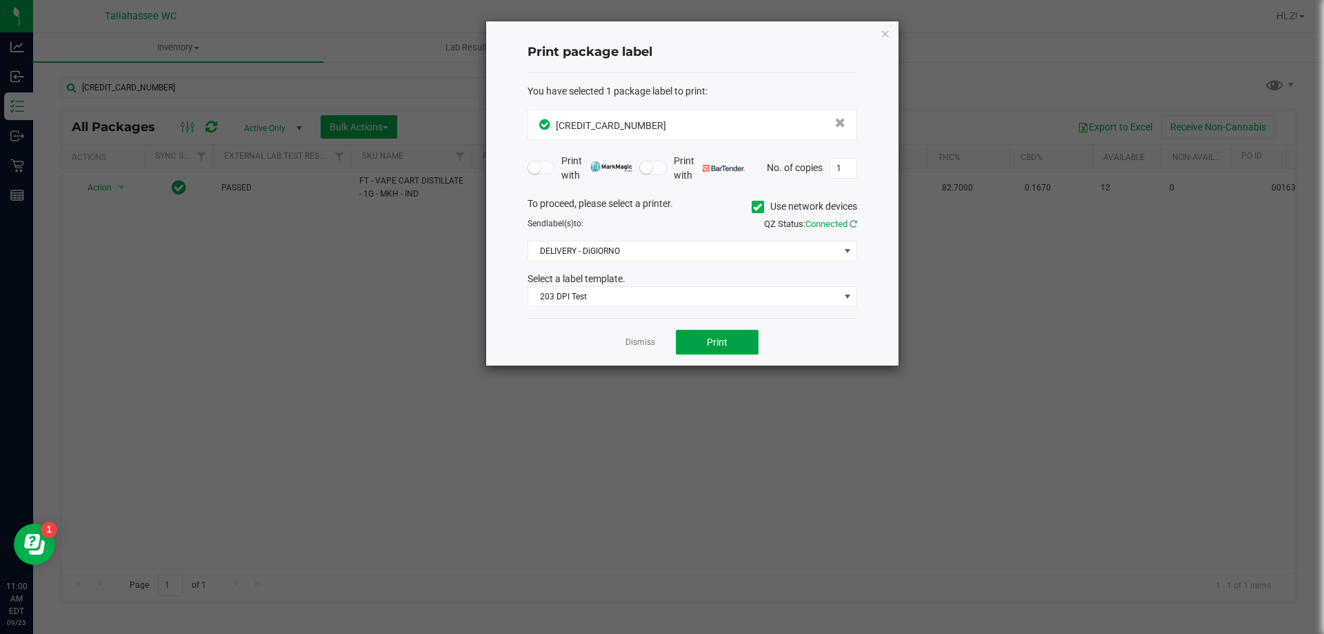
click at [706, 344] on button "Print" at bounding box center [717, 342] width 83 height 25
click at [885, 31] on icon "button" at bounding box center [886, 33] width 10 height 17
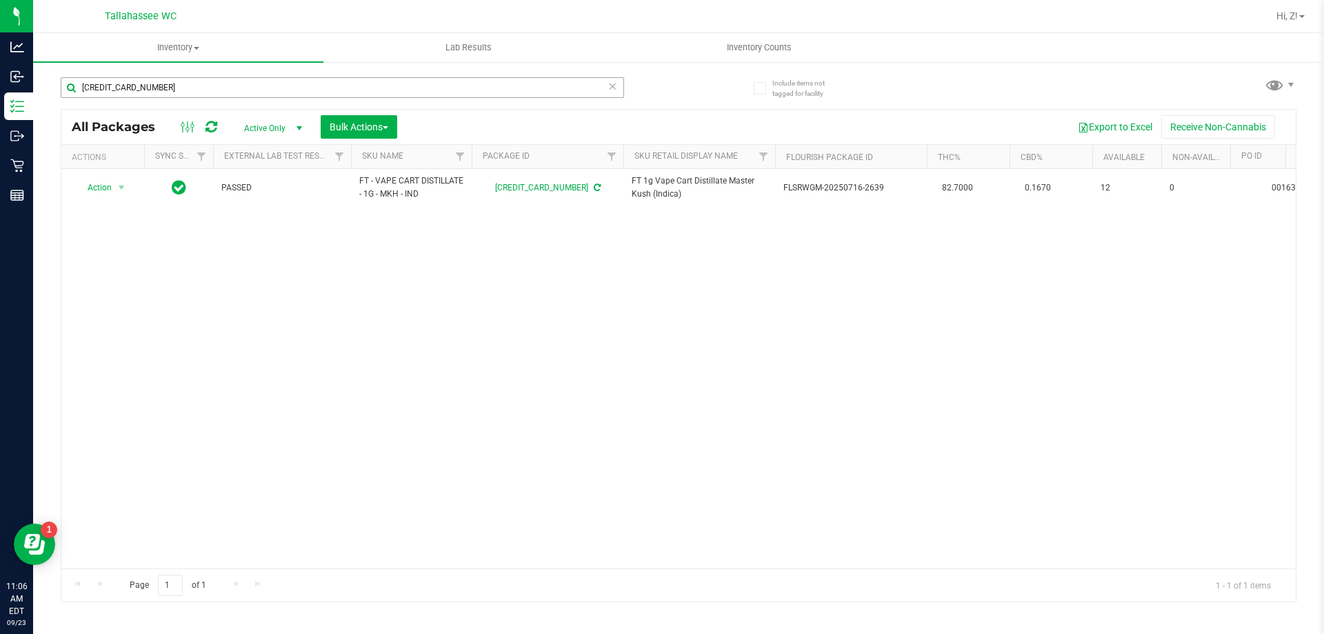
click at [178, 76] on div "[CREDIT_CARD_NUMBER]" at bounding box center [370, 87] width 618 height 44
click at [181, 83] on input "[CREDIT_CARD_NUMBER]" at bounding box center [342, 87] width 563 height 21
click at [181, 84] on input "[CREDIT_CARD_NUMBER]" at bounding box center [342, 87] width 563 height 21
click at [181, 83] on input "[CREDIT_CARD_NUMBER]" at bounding box center [342, 87] width 563 height 21
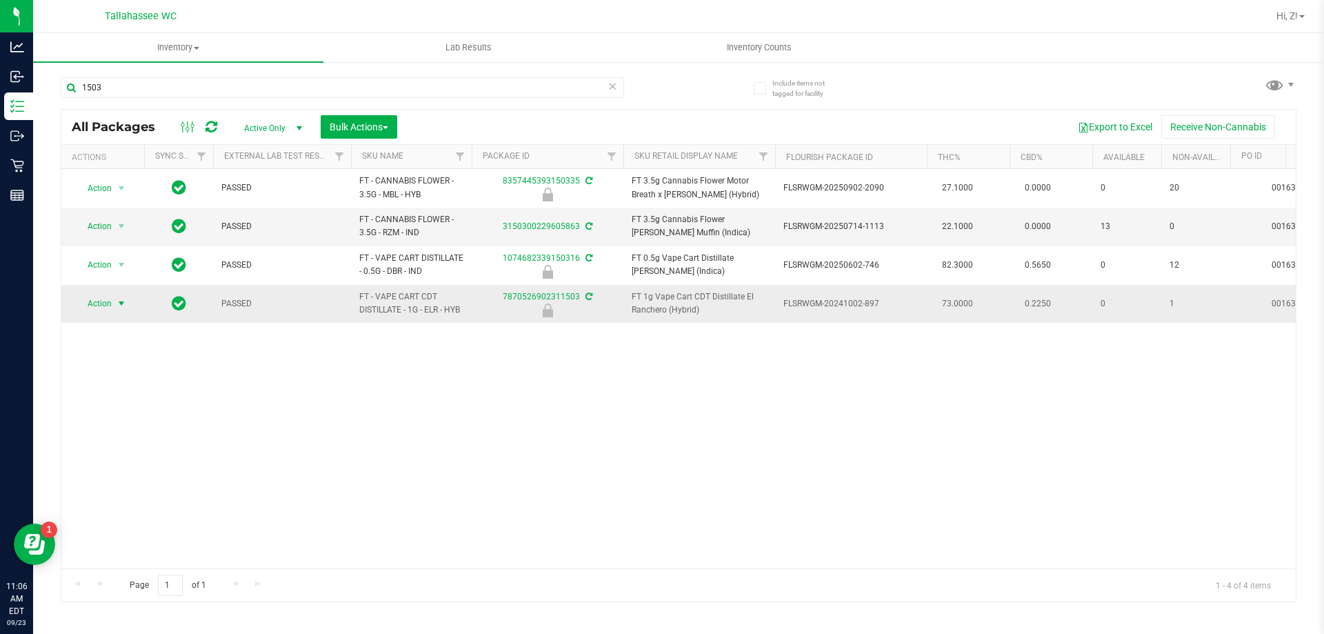
click at [113, 301] on span "select" at bounding box center [121, 303] width 17 height 19
click at [139, 405] on li "Print package label" at bounding box center [120, 409] width 88 height 21
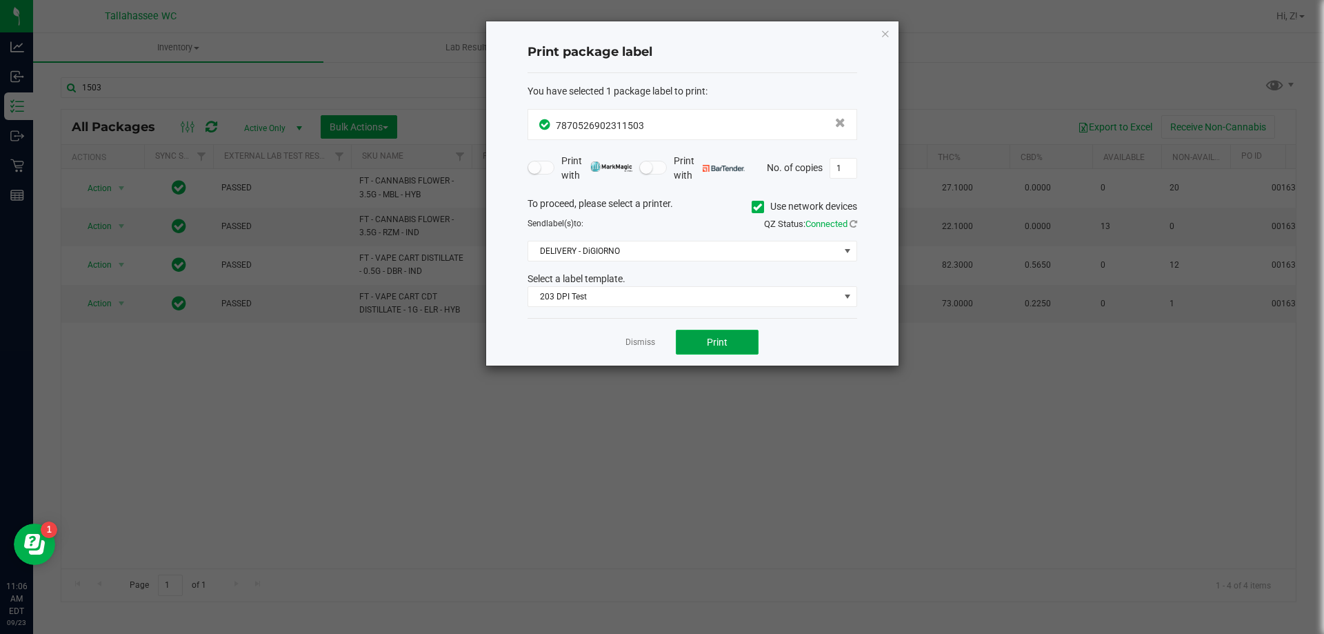
click at [718, 340] on span "Print" at bounding box center [717, 342] width 21 height 11
click at [885, 36] on icon "button" at bounding box center [886, 33] width 10 height 17
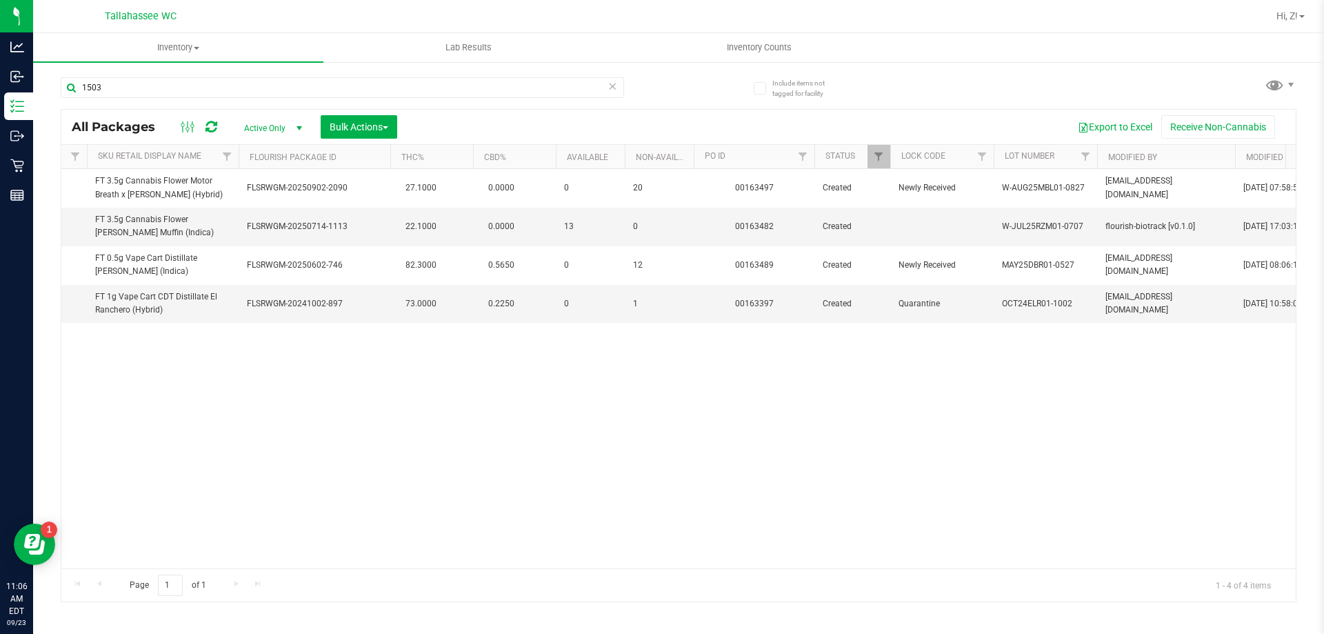
scroll to position [0, 538]
click at [1047, 301] on span "OCT24ELR01-1002" at bounding box center [1044, 303] width 87 height 13
copy tr "OCT24ELR01-1002"
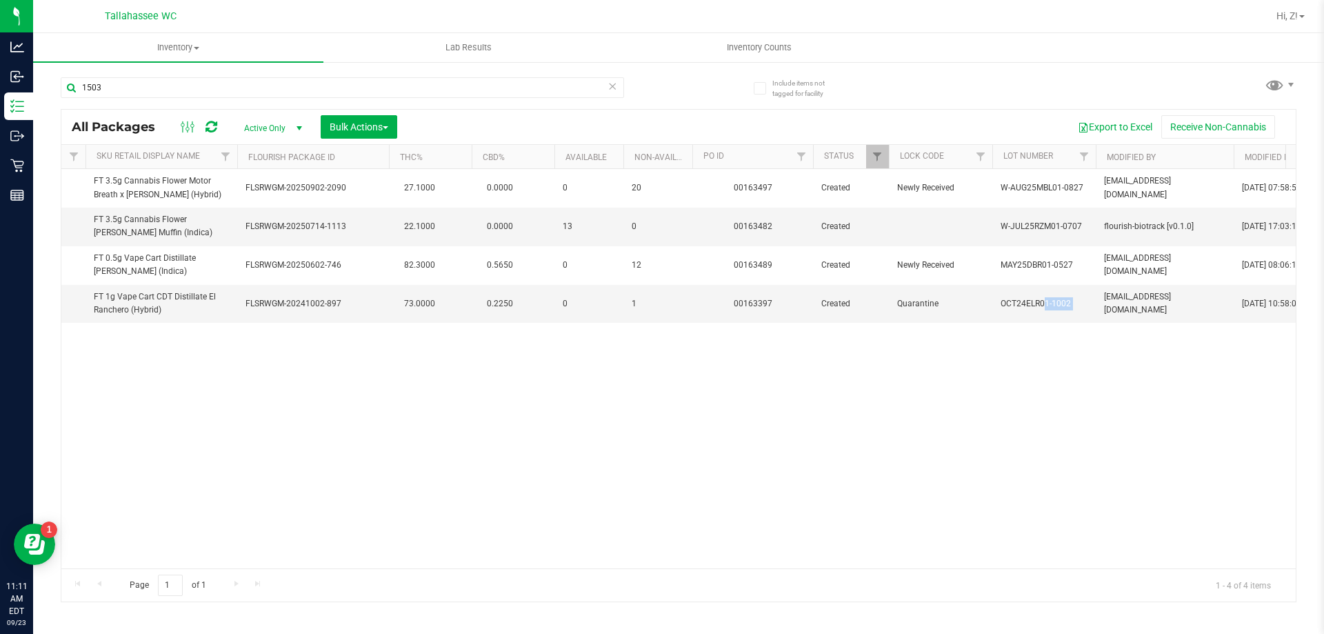
scroll to position [0, 0]
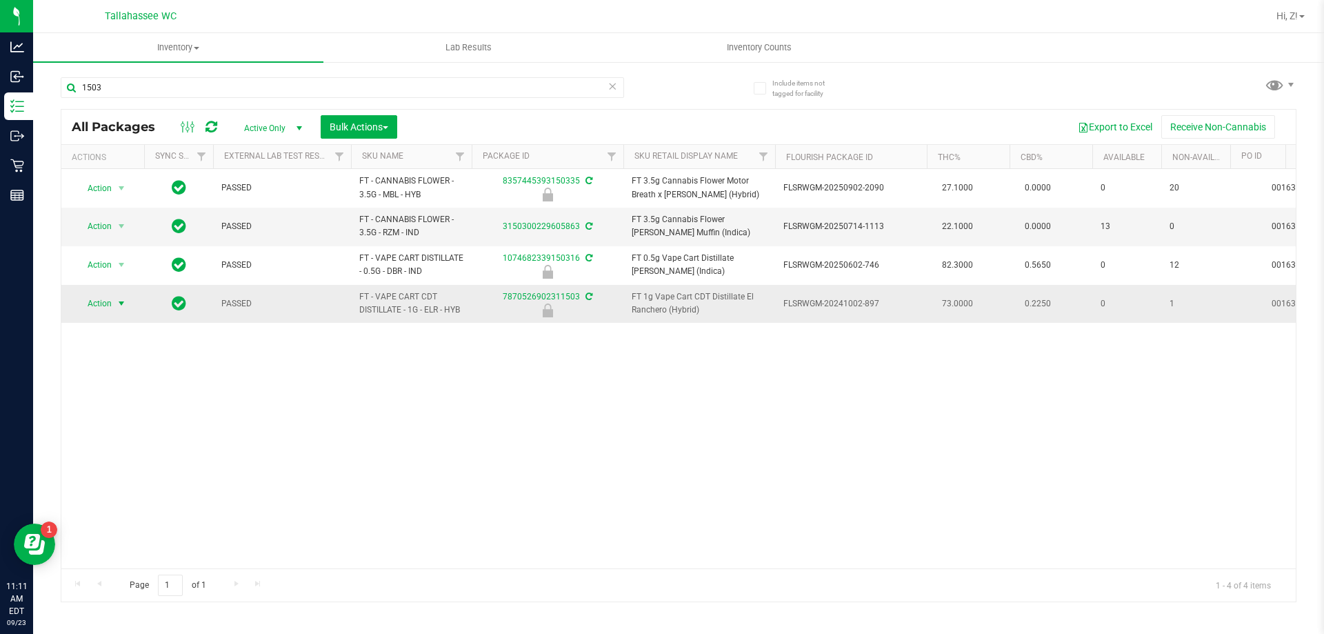
click at [103, 300] on span "Action" at bounding box center [93, 303] width 37 height 19
click at [123, 430] on li "Print product labels" at bounding box center [120, 438] width 88 height 38
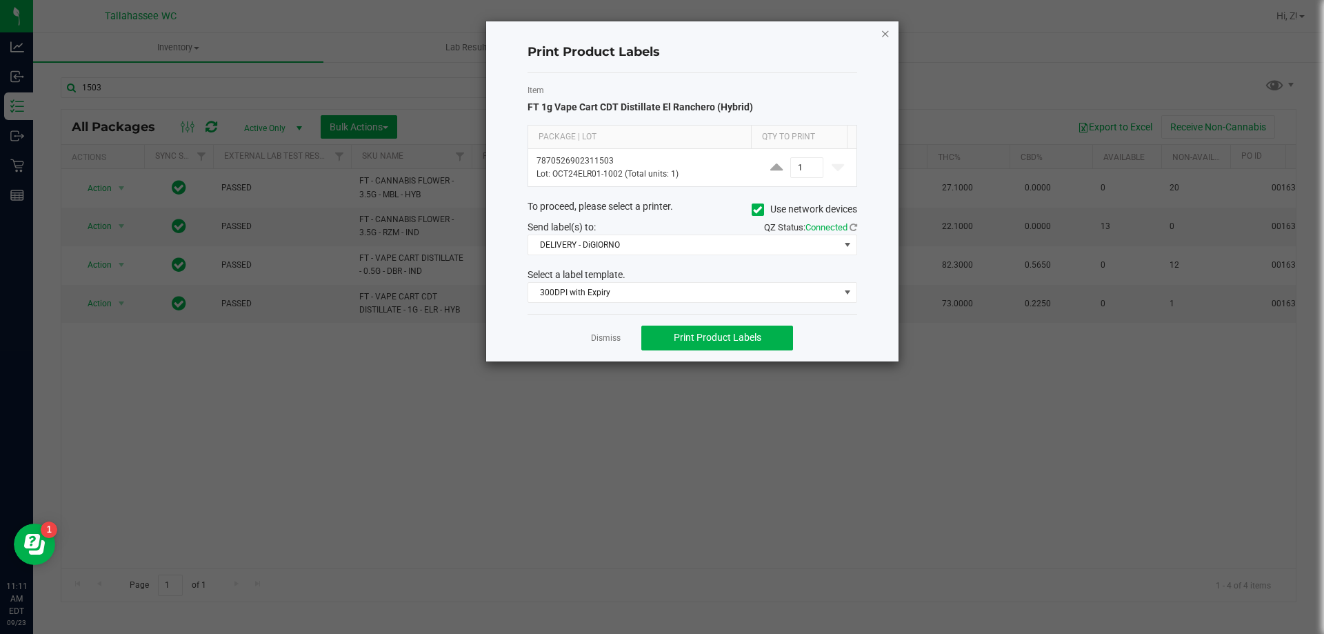
click at [889, 34] on icon "button" at bounding box center [886, 33] width 10 height 17
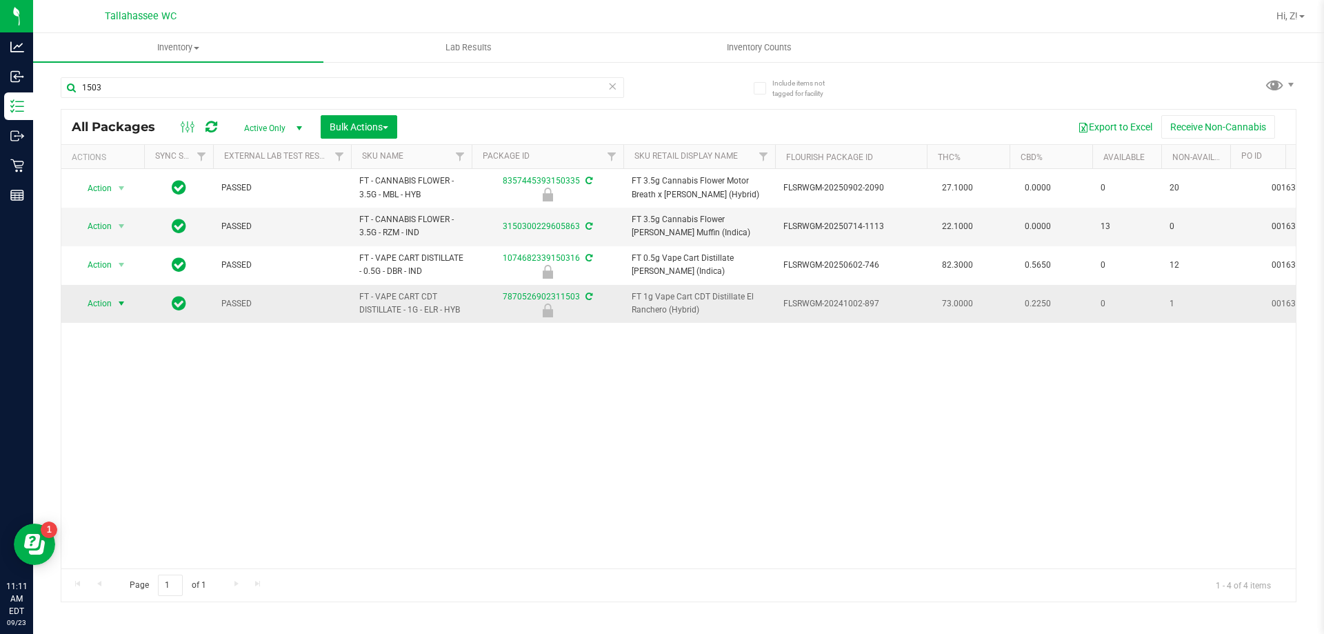
click at [110, 309] on span "Action" at bounding box center [93, 303] width 37 height 19
click at [130, 418] on ul "Edit attributes Global inventory Locate package Package audit log Print package…" at bounding box center [120, 397] width 88 height 161
click at [132, 405] on li "Print package label" at bounding box center [120, 409] width 88 height 21
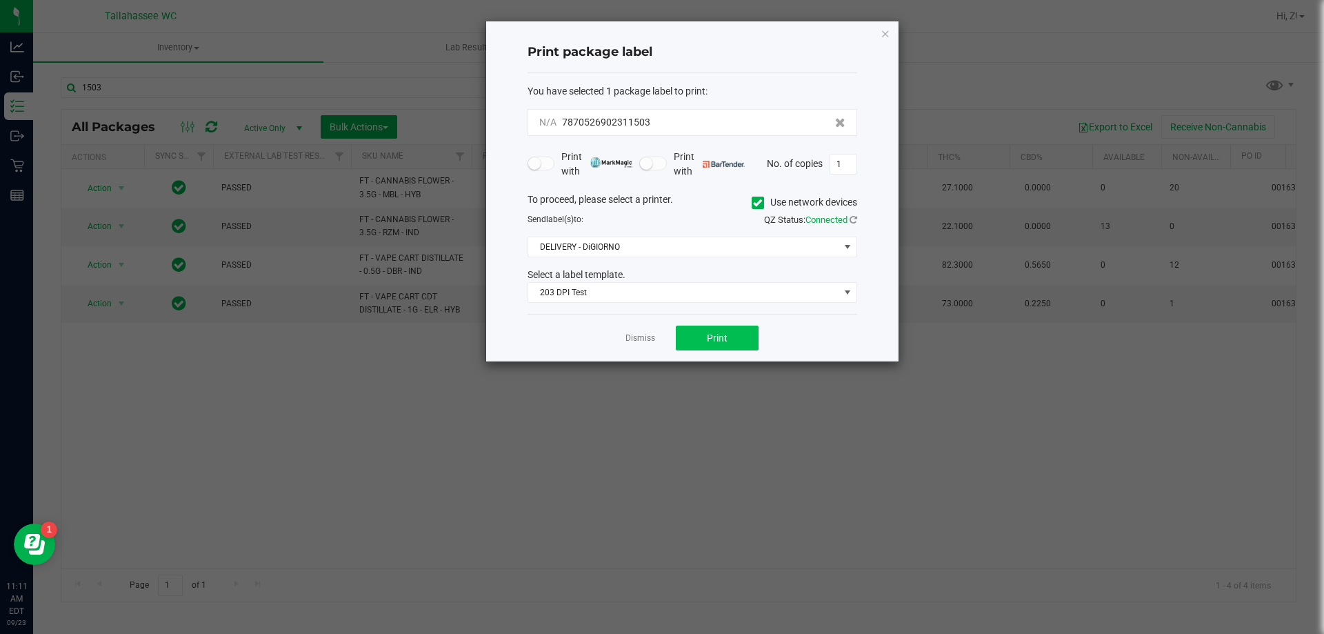
click at [714, 330] on div "Dismiss Print" at bounding box center [693, 338] width 330 height 48
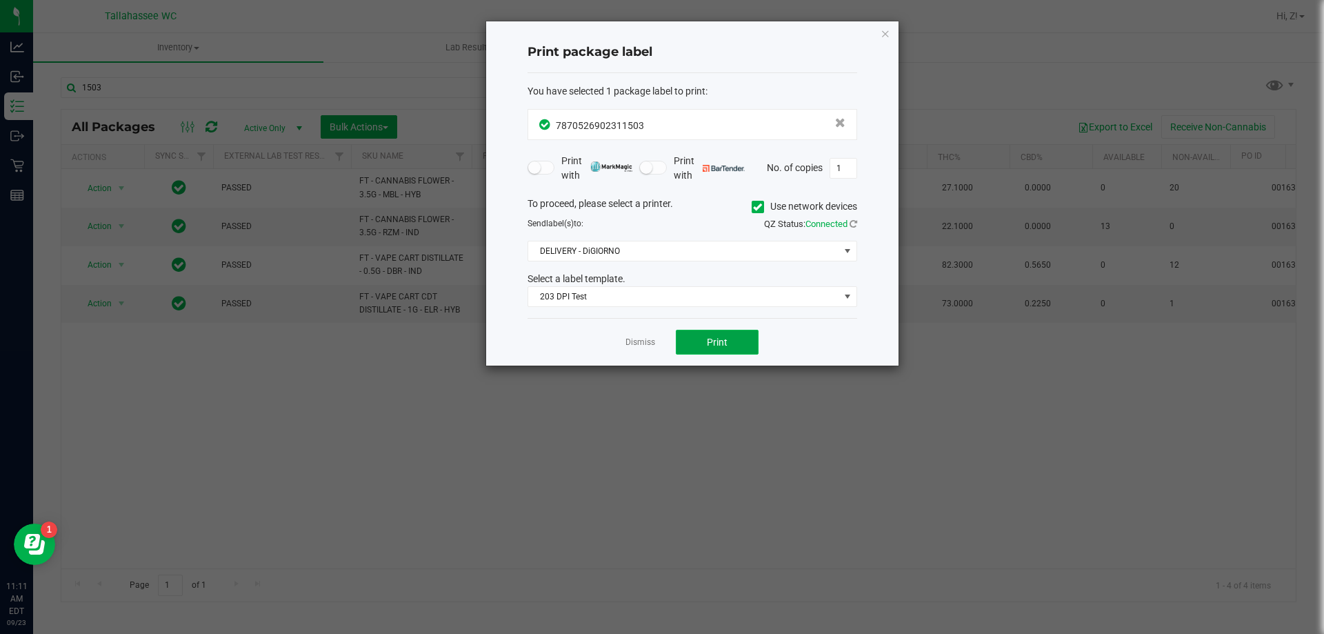
click at [719, 337] on span "Print" at bounding box center [717, 342] width 21 height 11
click at [881, 34] on icon "button" at bounding box center [886, 33] width 10 height 17
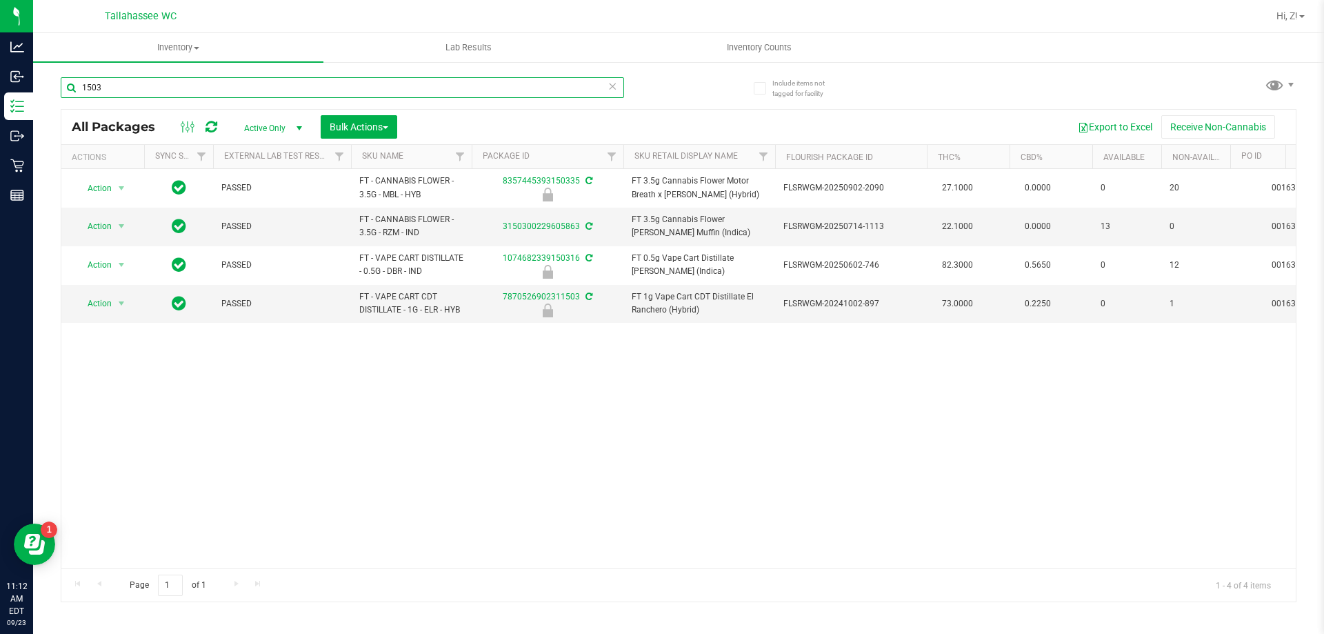
click at [224, 86] on input "1503" at bounding box center [342, 87] width 563 height 21
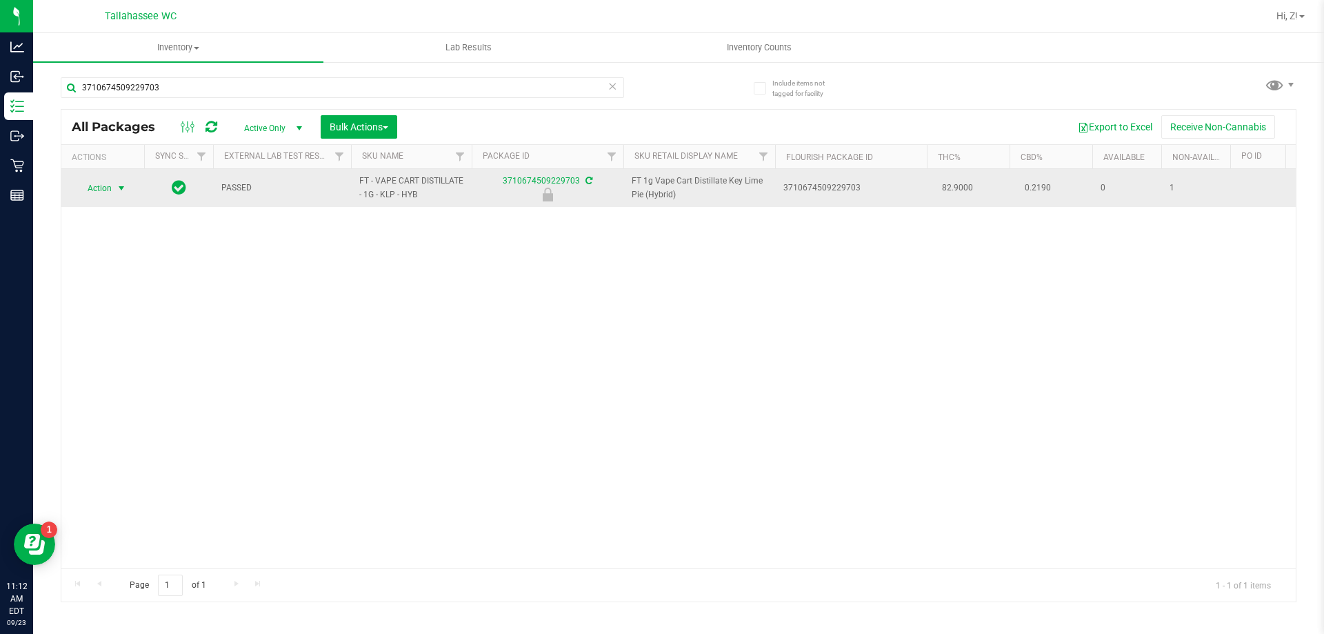
click at [114, 191] on span "select" at bounding box center [121, 188] width 17 height 19
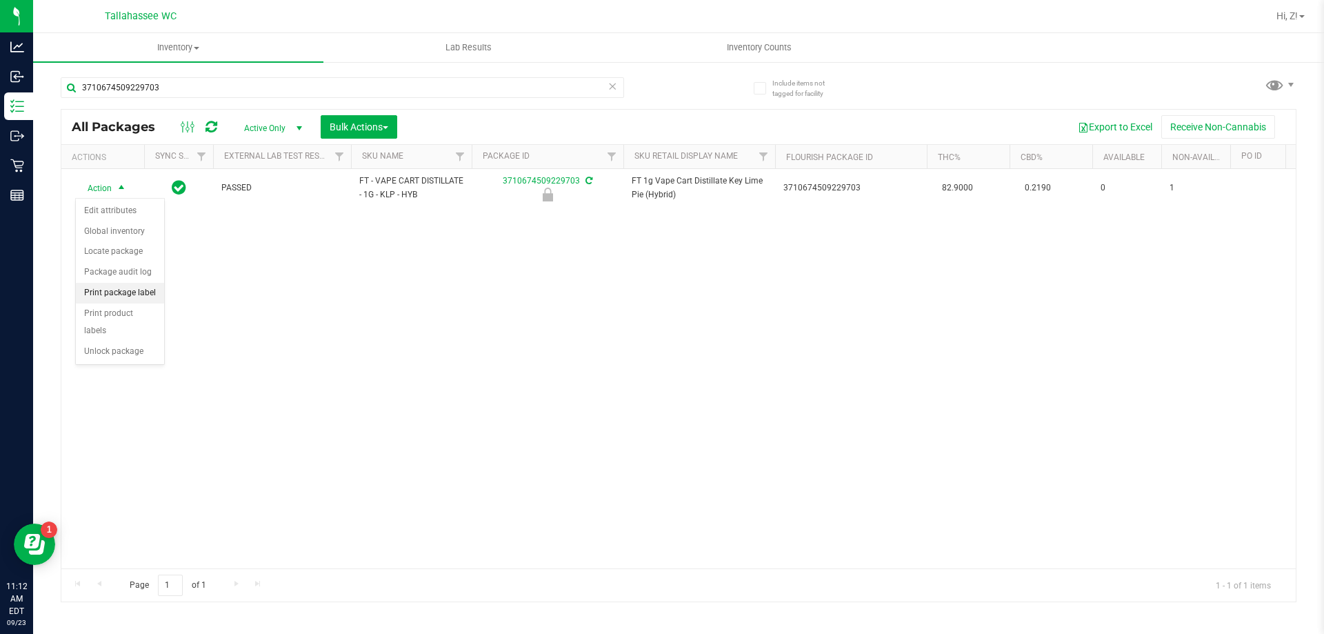
click at [132, 296] on li "Print package label" at bounding box center [120, 293] width 88 height 21
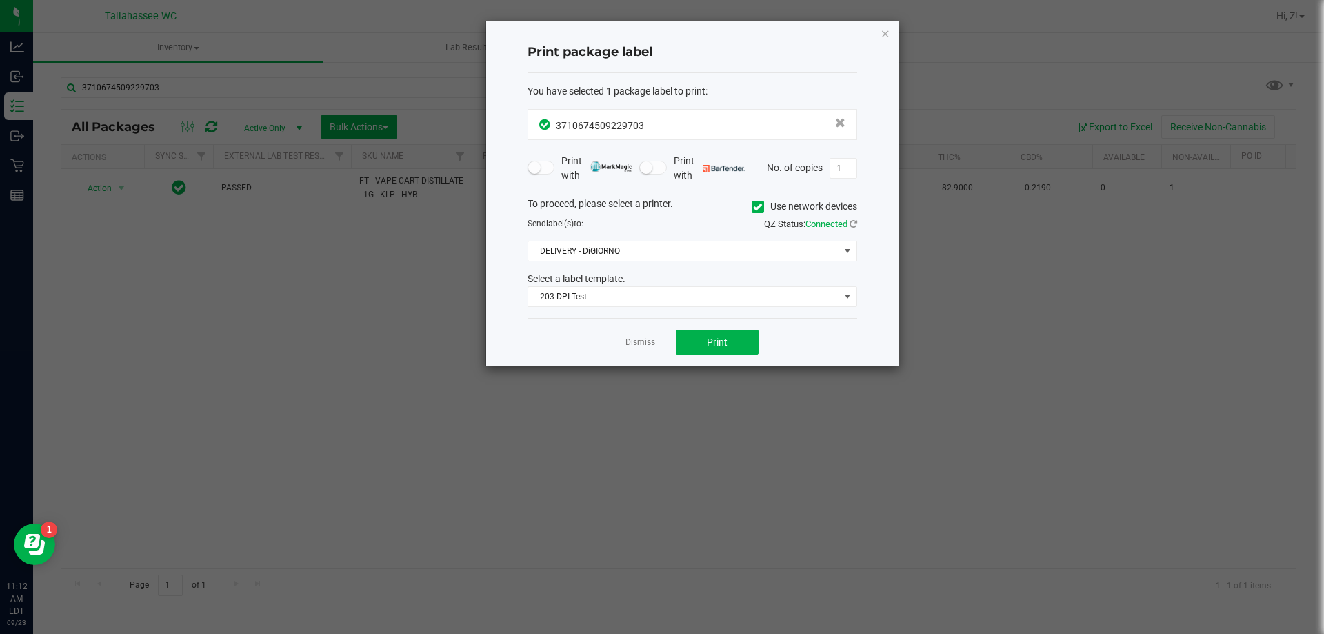
drag, startPoint x: 886, startPoint y: 28, endPoint x: 878, endPoint y: 35, distance: 11.2
click at [886, 27] on icon "button" at bounding box center [886, 33] width 10 height 17
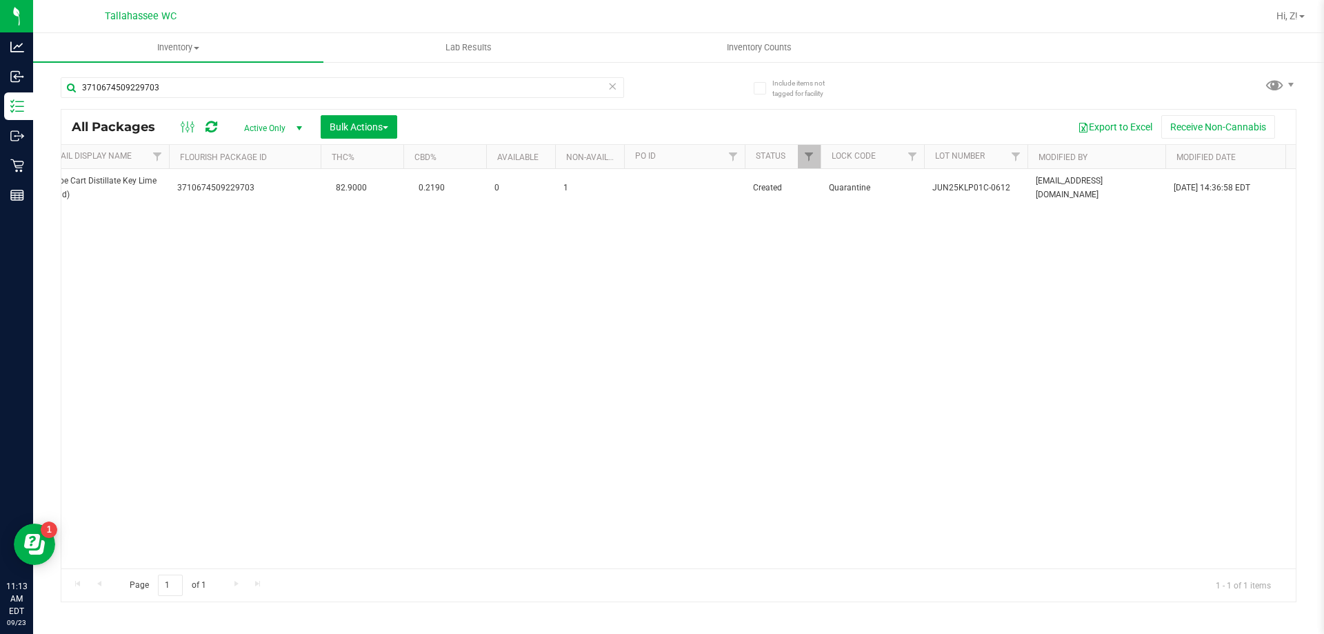
scroll to position [0, 610]
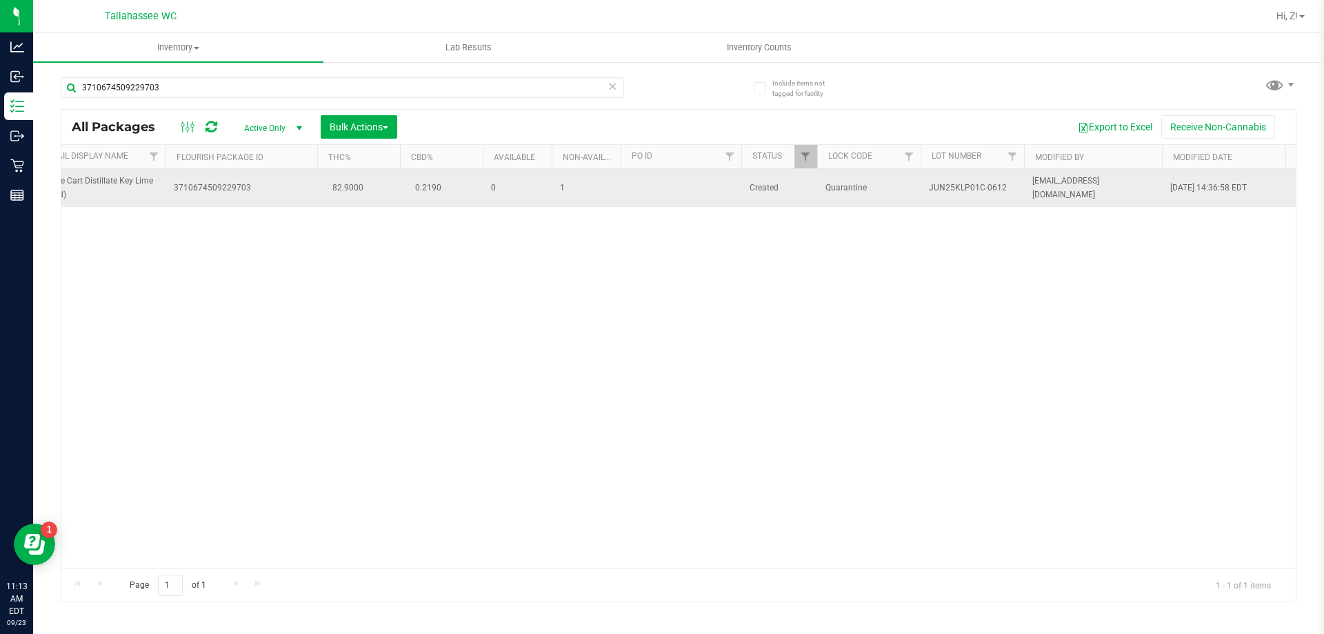
click at [960, 190] on span "JUN25KLP01C-0612" at bounding box center [972, 187] width 87 height 13
copy tr "JUN25KLP01C-0612"
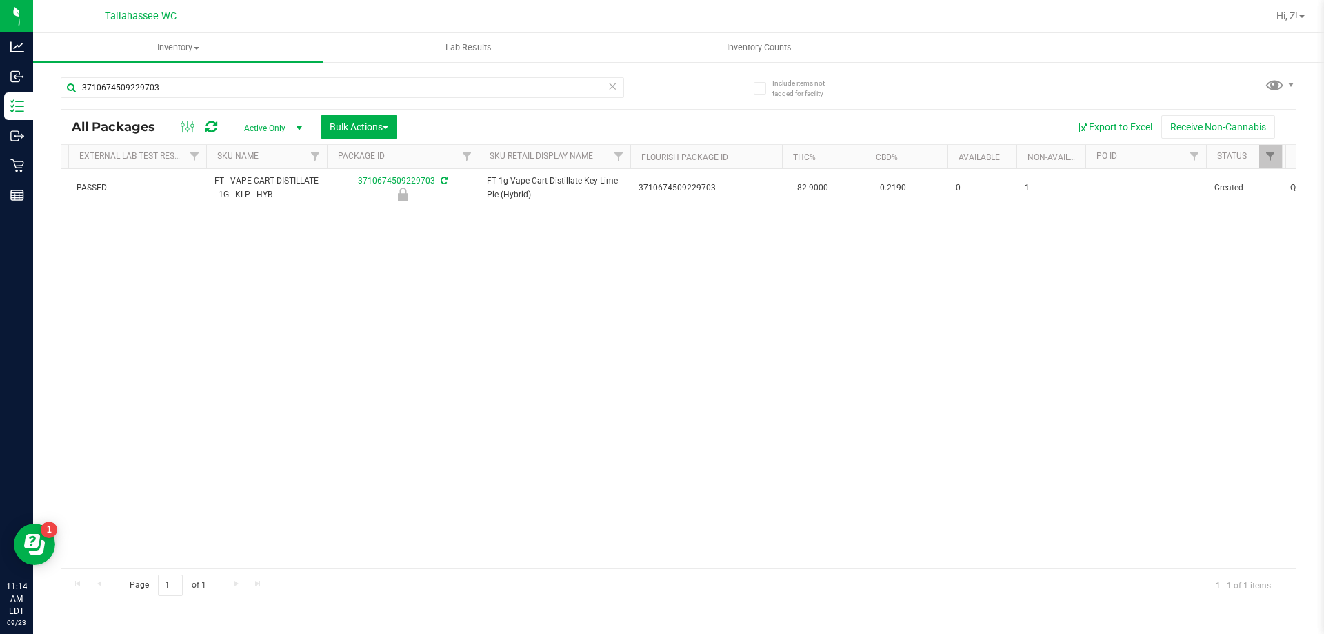
scroll to position [0, 0]
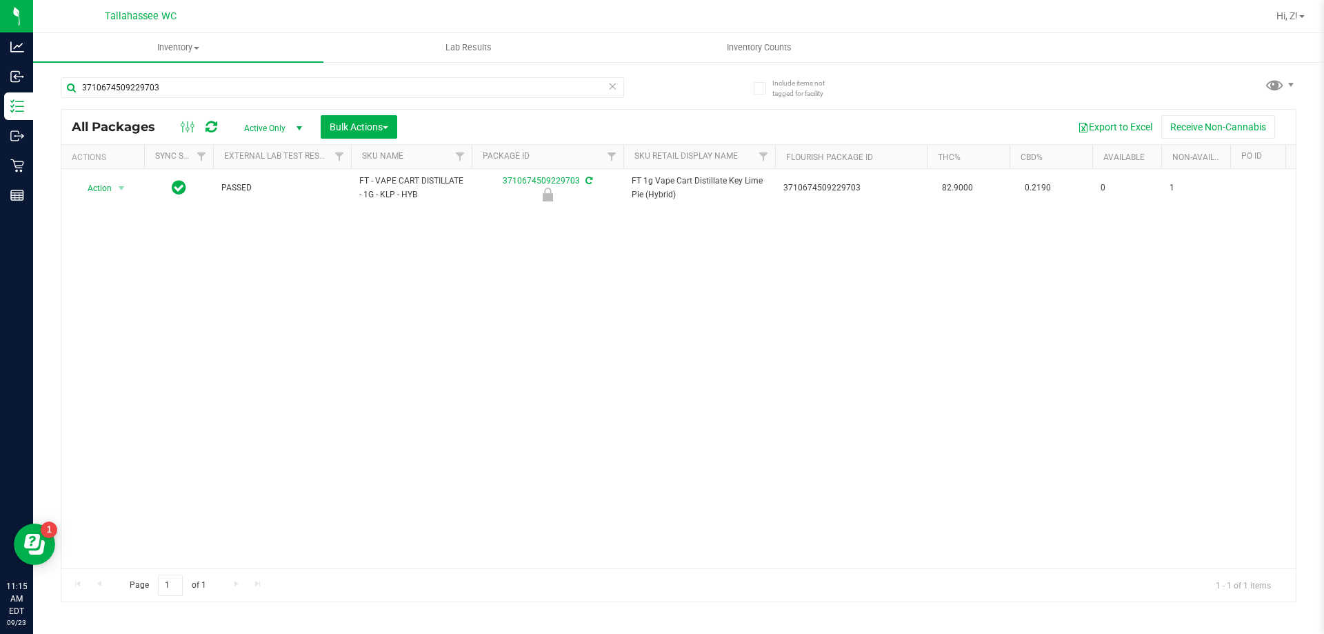
click at [283, 308] on div "Action Action Edit attributes Global inventory Locate package Package audit log…" at bounding box center [678, 368] width 1234 height 399
click at [262, 86] on input "3710674509229703" at bounding box center [342, 87] width 563 height 21
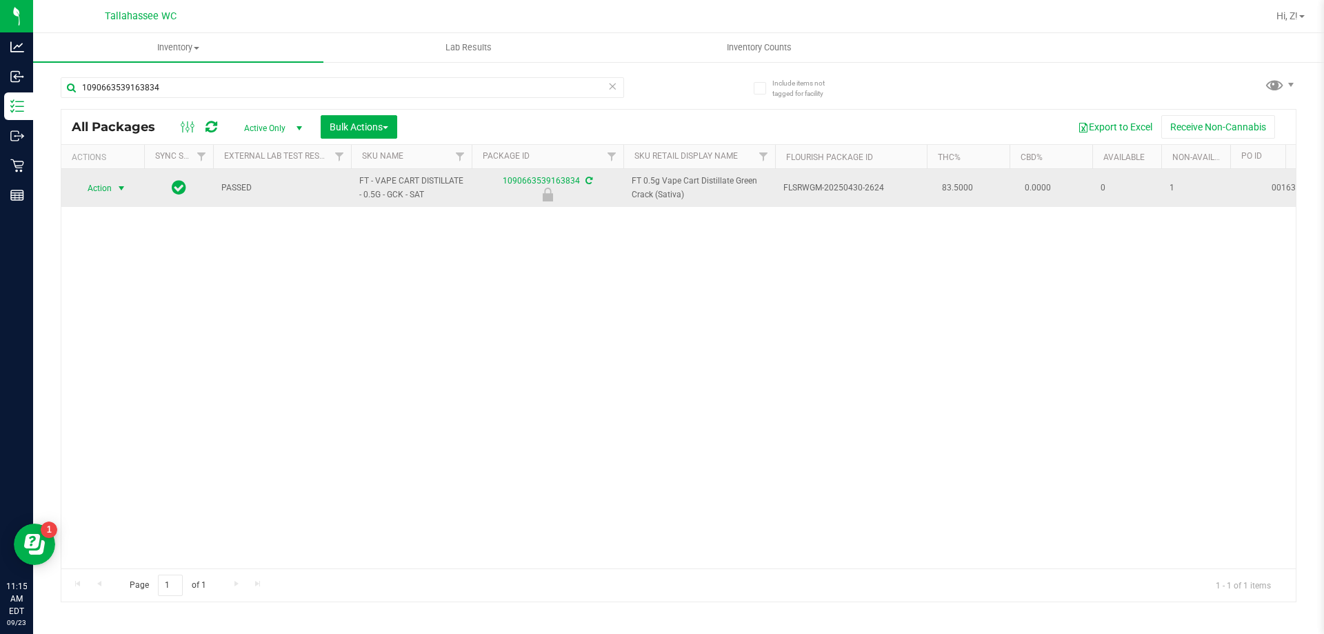
click at [99, 182] on span "Action" at bounding box center [93, 188] width 37 height 19
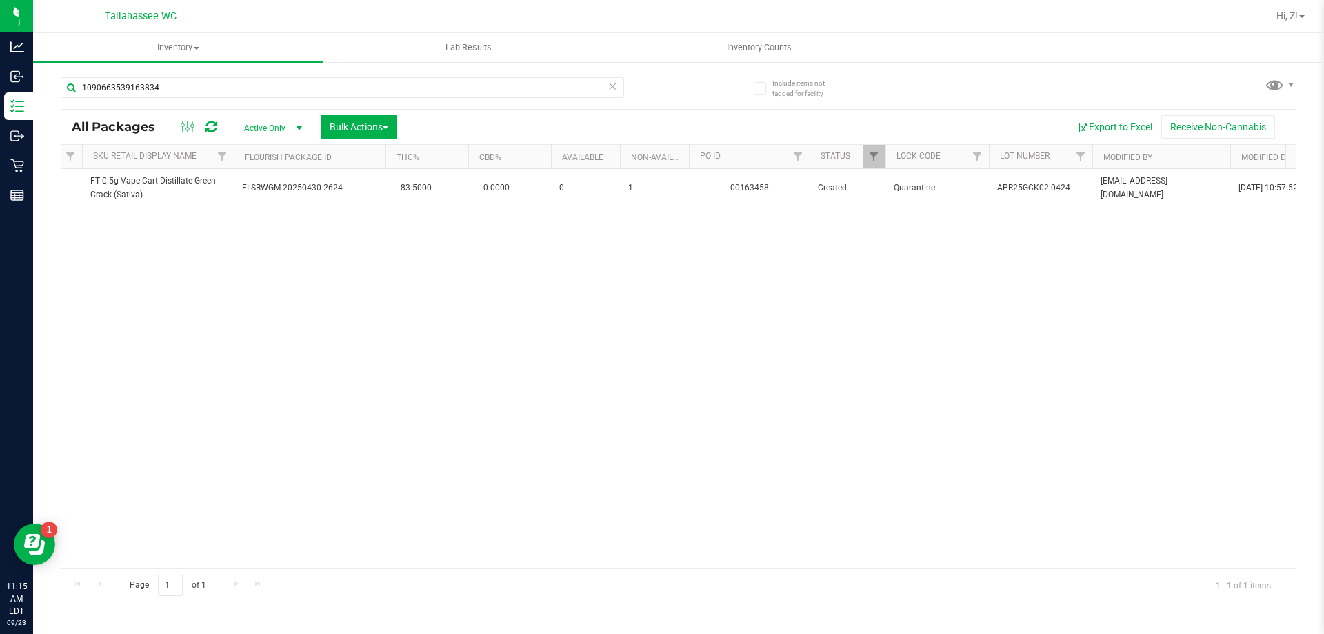
scroll to position [0, 677]
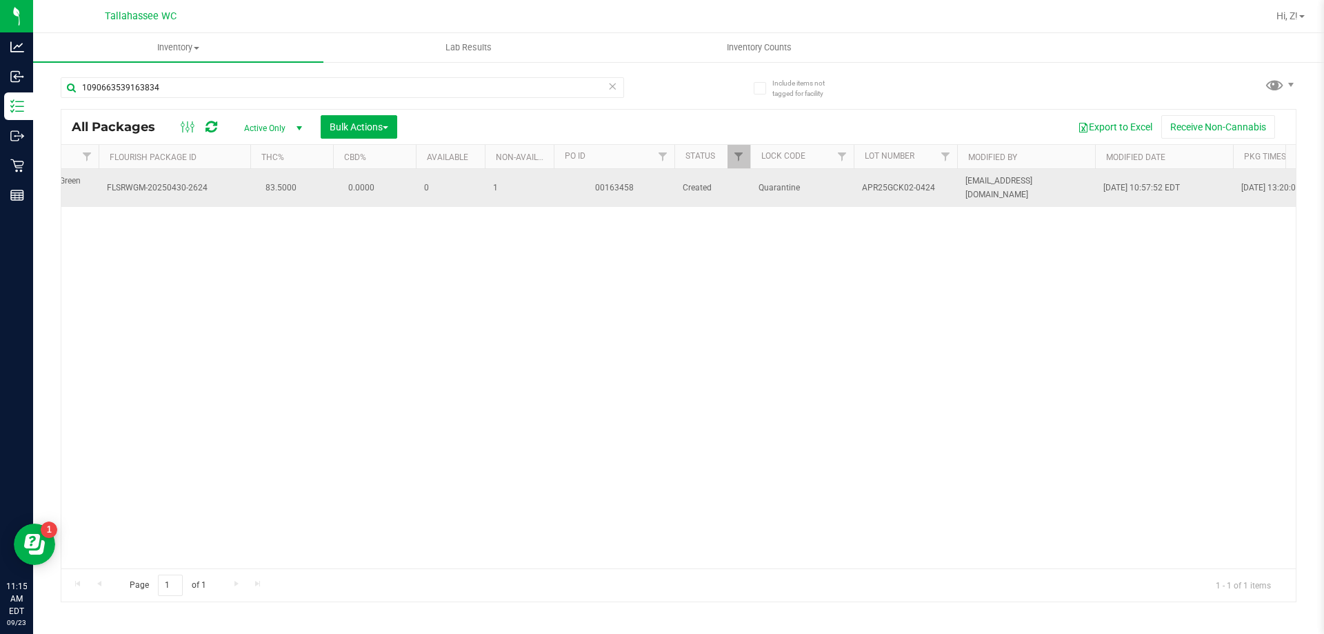
click at [898, 183] on span "APR25GCK02-0424" at bounding box center [905, 187] width 87 height 13
copy tr "APR25GCK02-0424"
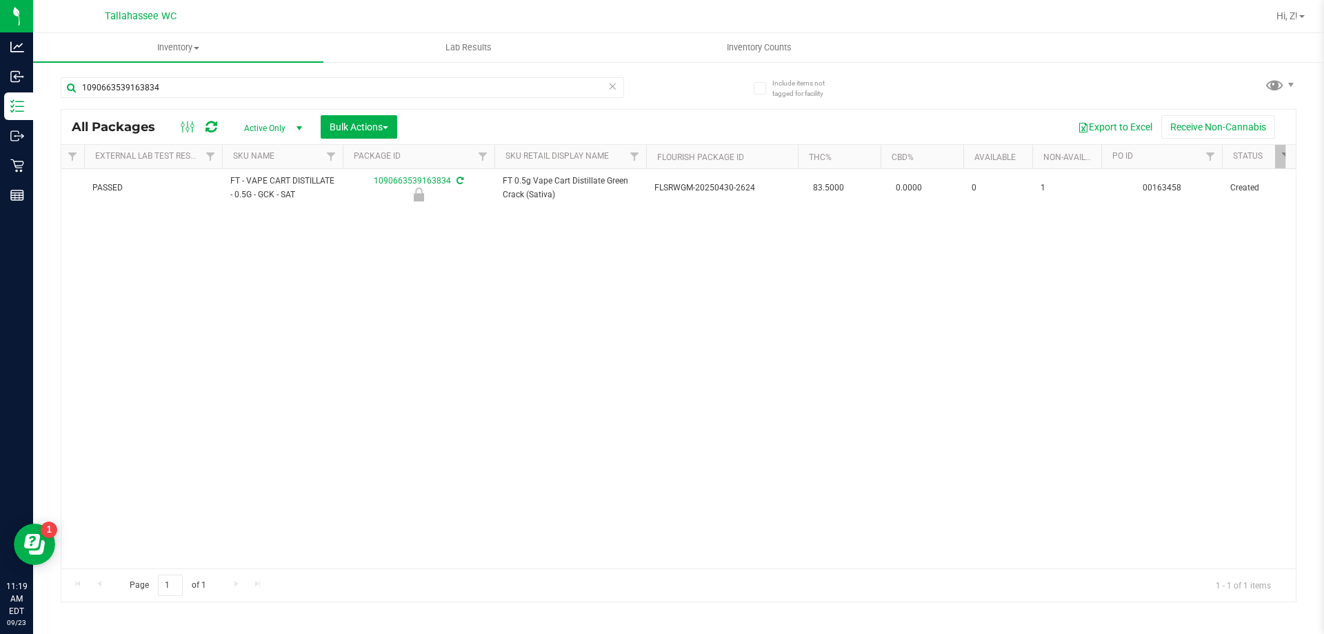
scroll to position [0, 0]
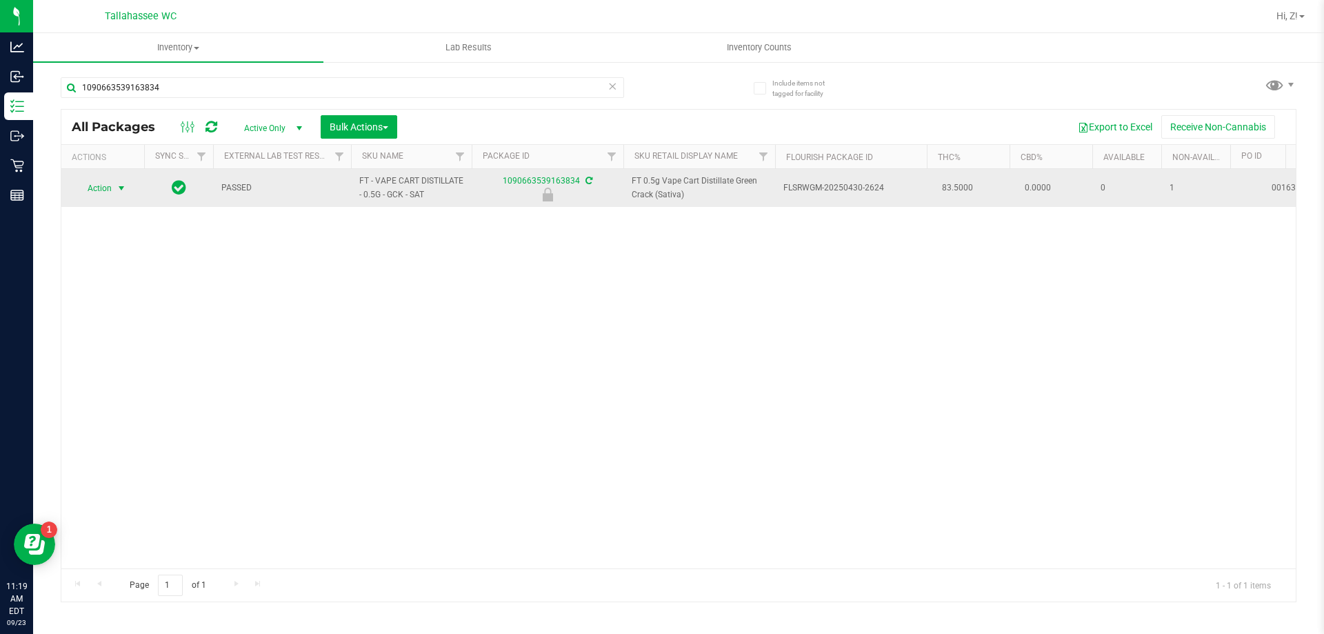
click at [102, 184] on span "Action" at bounding box center [93, 188] width 37 height 19
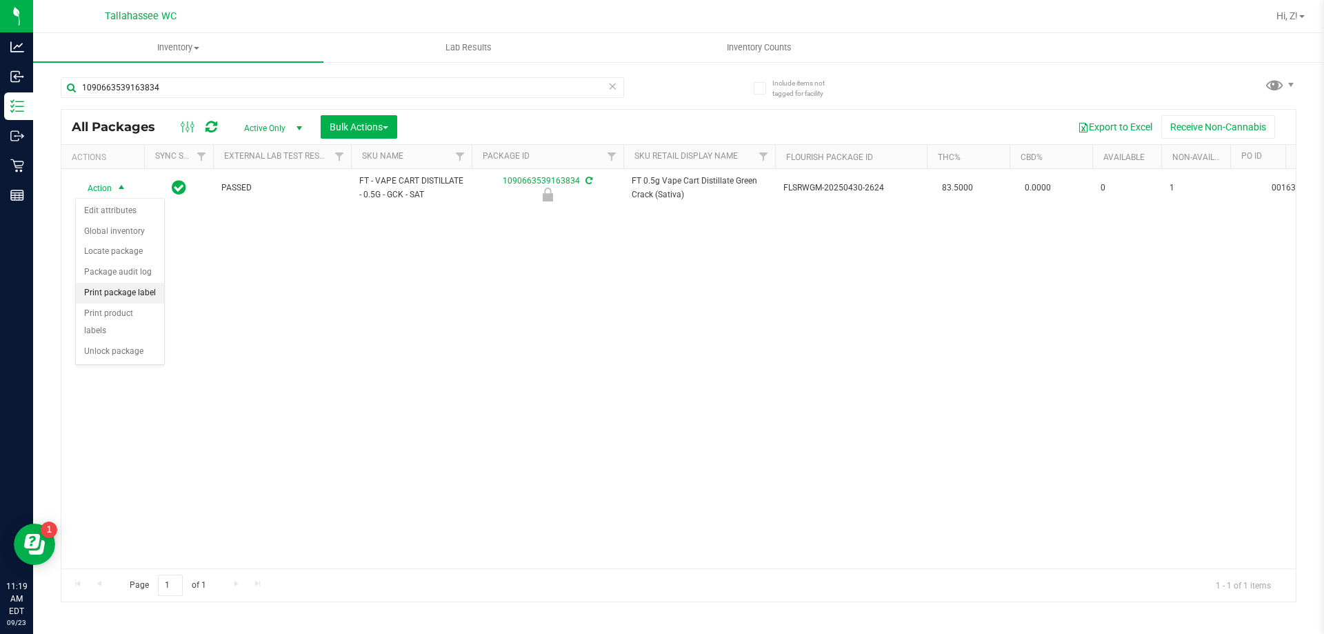
click at [138, 286] on li "Print package label" at bounding box center [120, 293] width 88 height 21
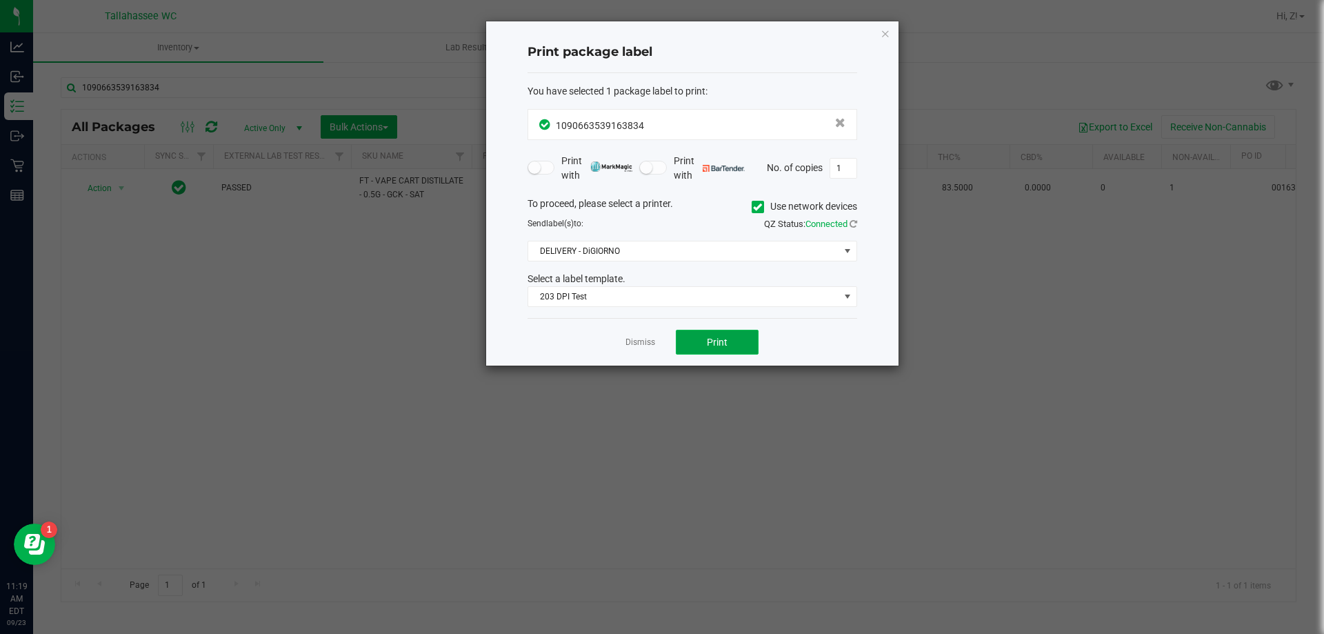
click at [733, 339] on button "Print" at bounding box center [717, 342] width 83 height 25
click at [881, 32] on icon "button" at bounding box center [886, 33] width 10 height 17
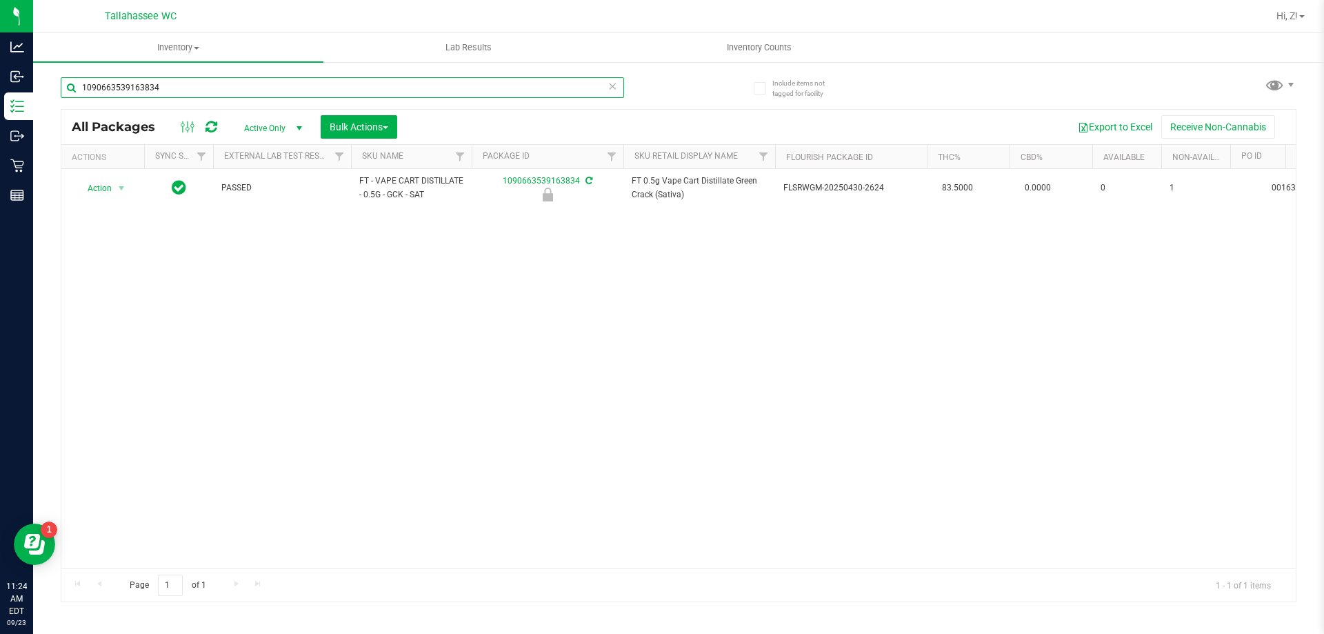
click at [163, 78] on input "1090663539163834" at bounding box center [342, 87] width 563 height 21
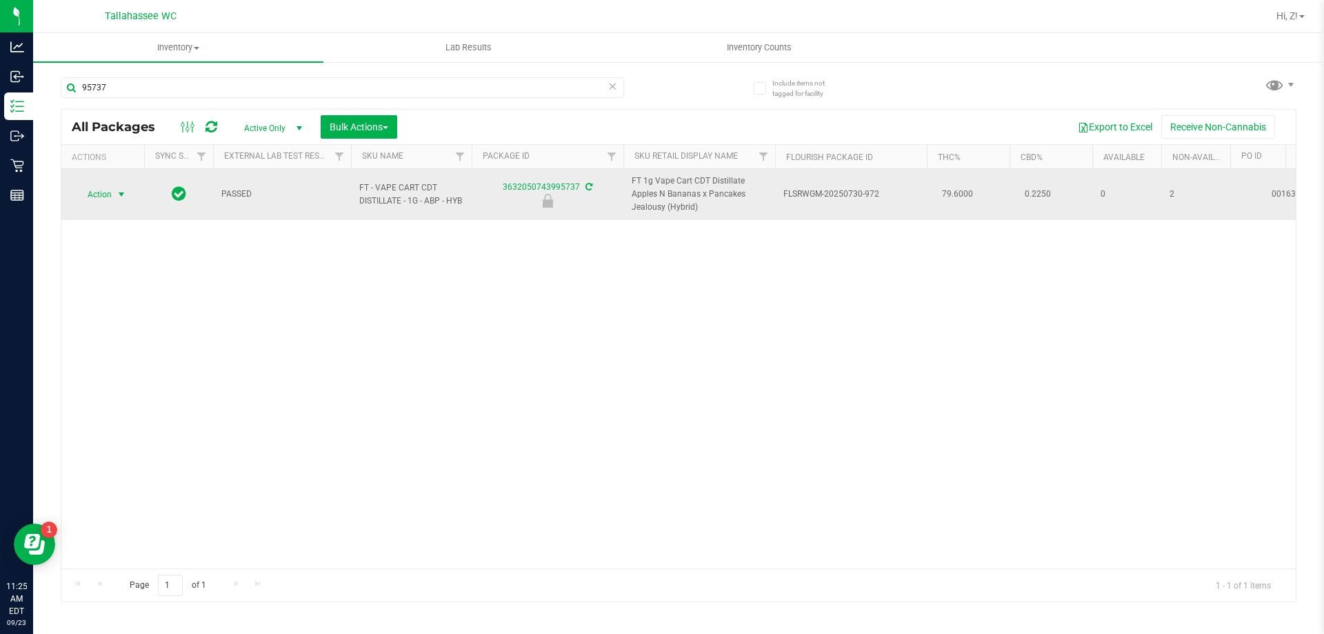
click at [114, 193] on span "select" at bounding box center [121, 194] width 17 height 19
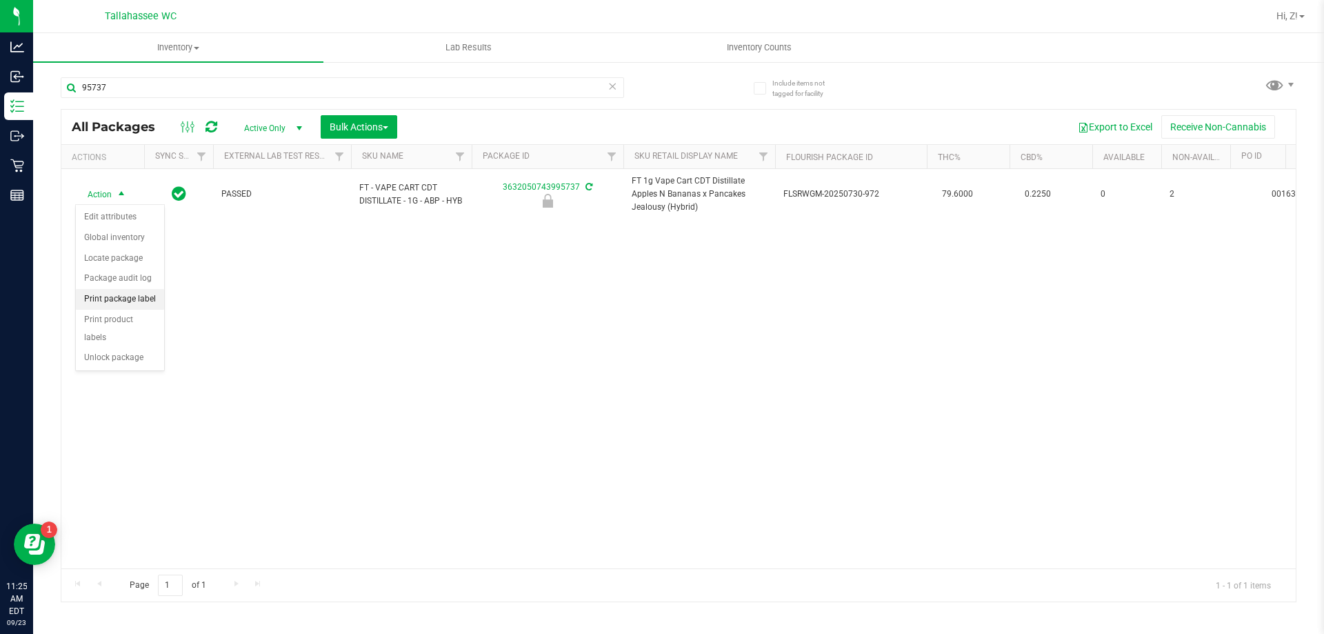
click at [137, 299] on li "Print package label" at bounding box center [120, 299] width 88 height 21
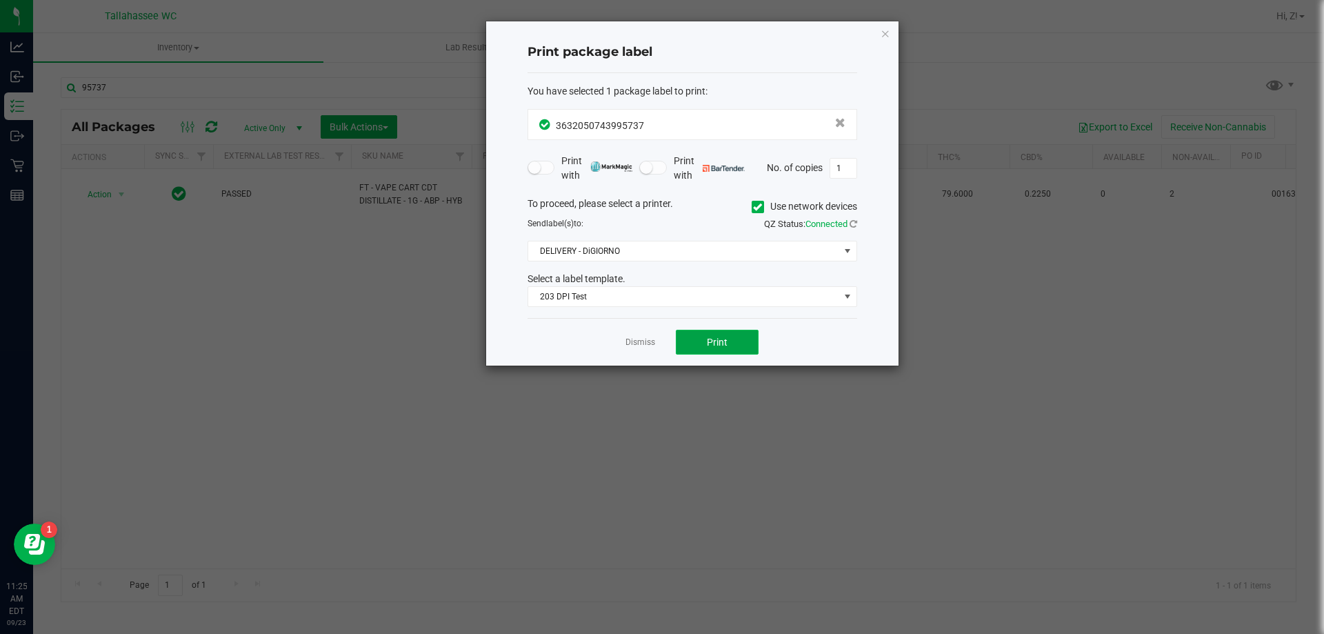
click at [739, 347] on button "Print" at bounding box center [717, 342] width 83 height 25
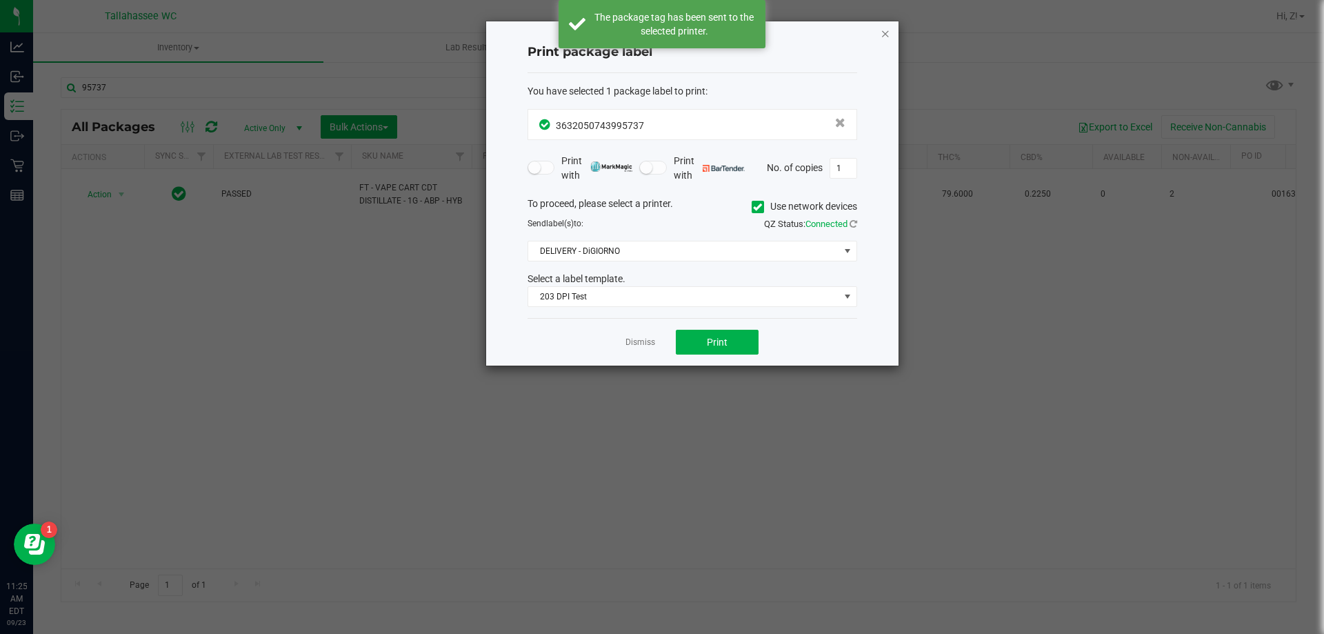
click at [881, 39] on icon "button" at bounding box center [886, 33] width 10 height 17
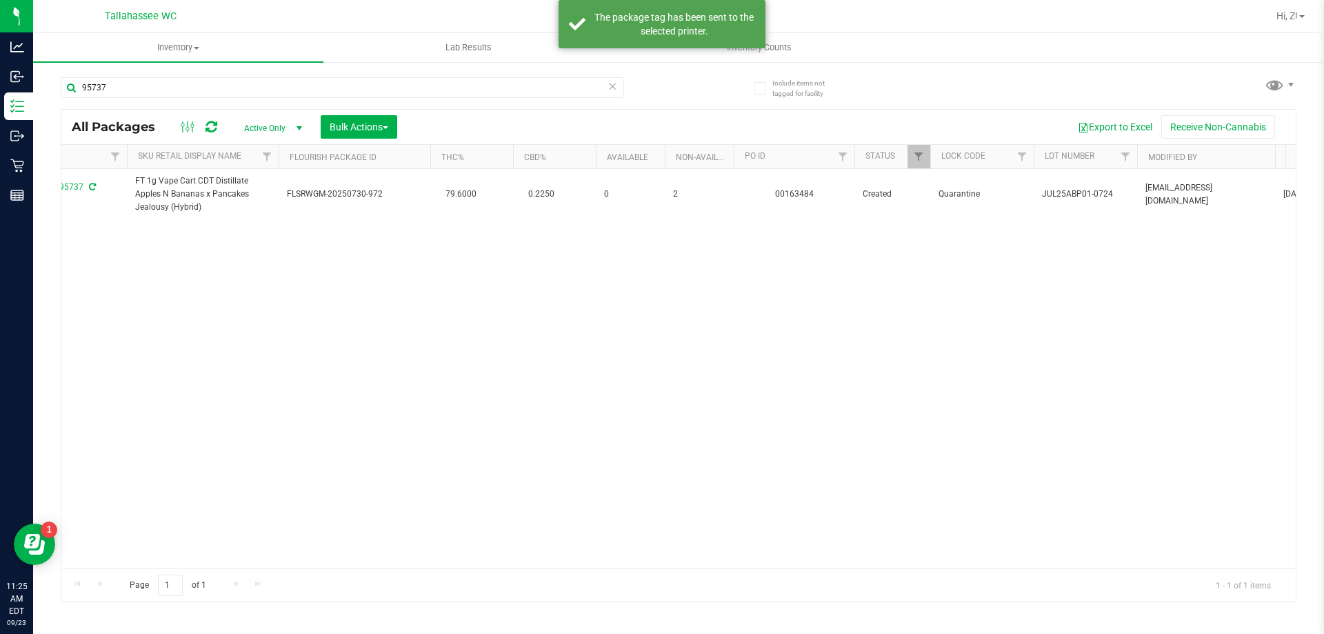
scroll to position [0, 598]
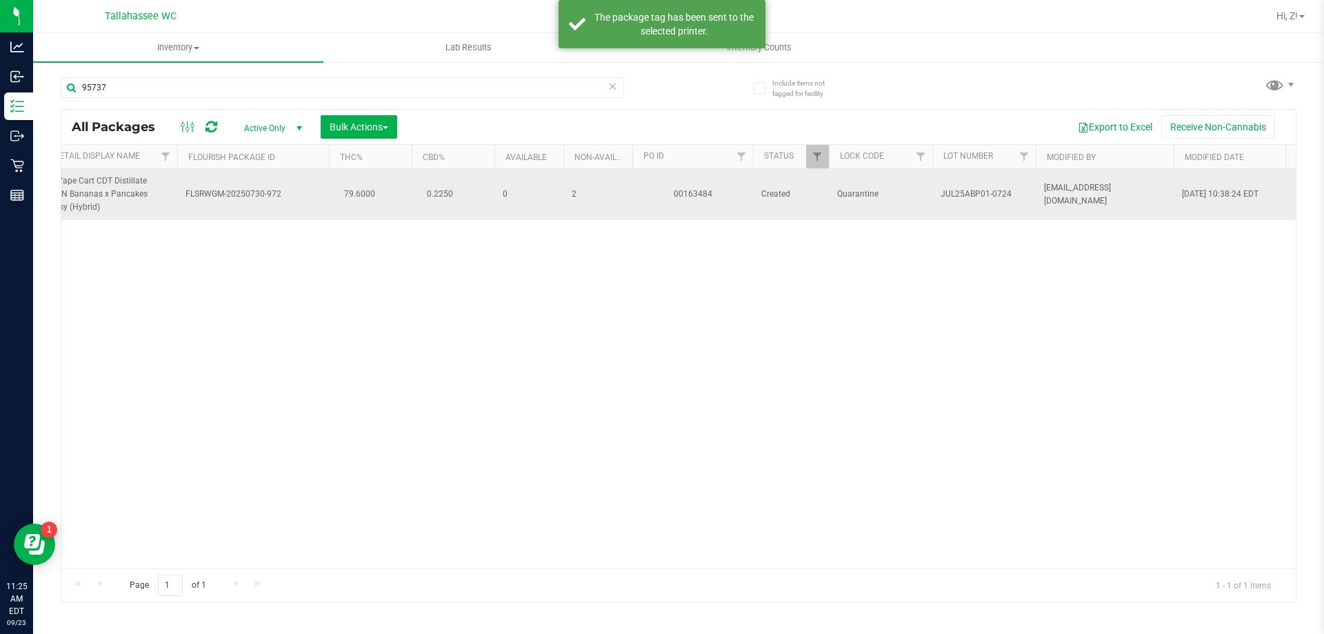
click at [957, 200] on span "JUL25ABP01-0724" at bounding box center [984, 194] width 87 height 13
click at [959, 194] on span "JUL25ABP01-0724" at bounding box center [984, 194] width 87 height 13
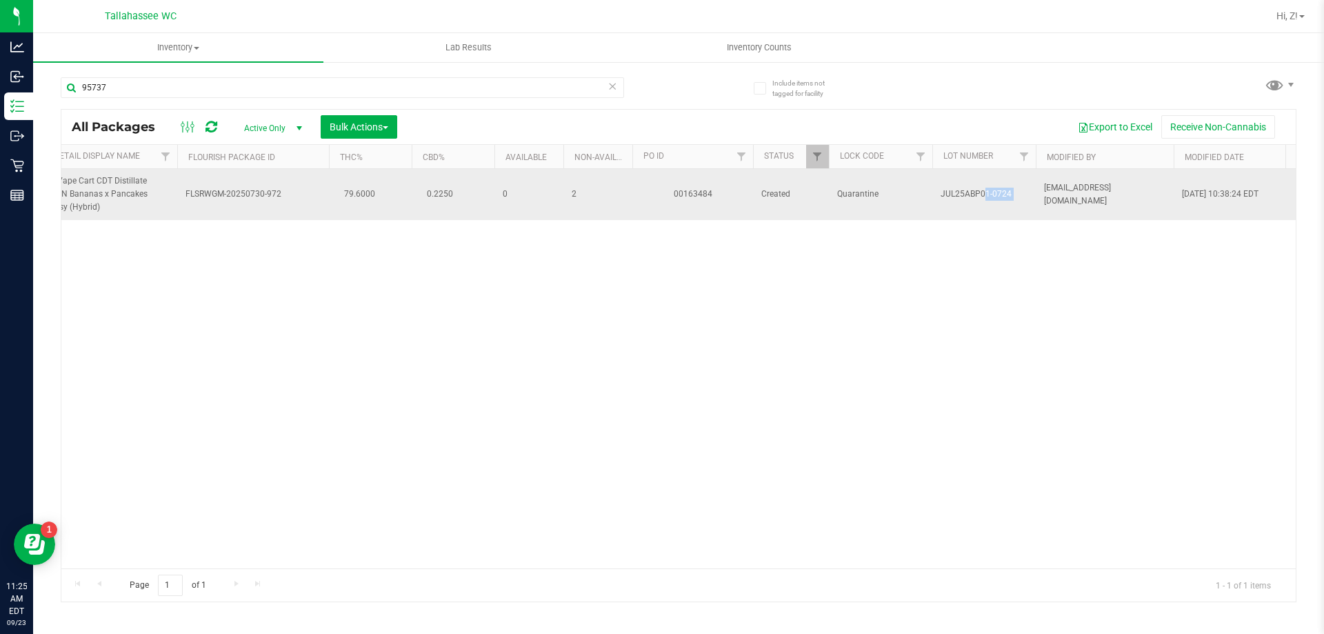
click at [959, 194] on span "JUL25ABP01-0724" at bounding box center [984, 194] width 87 height 13
copy tr "JUL25ABP01-0724"
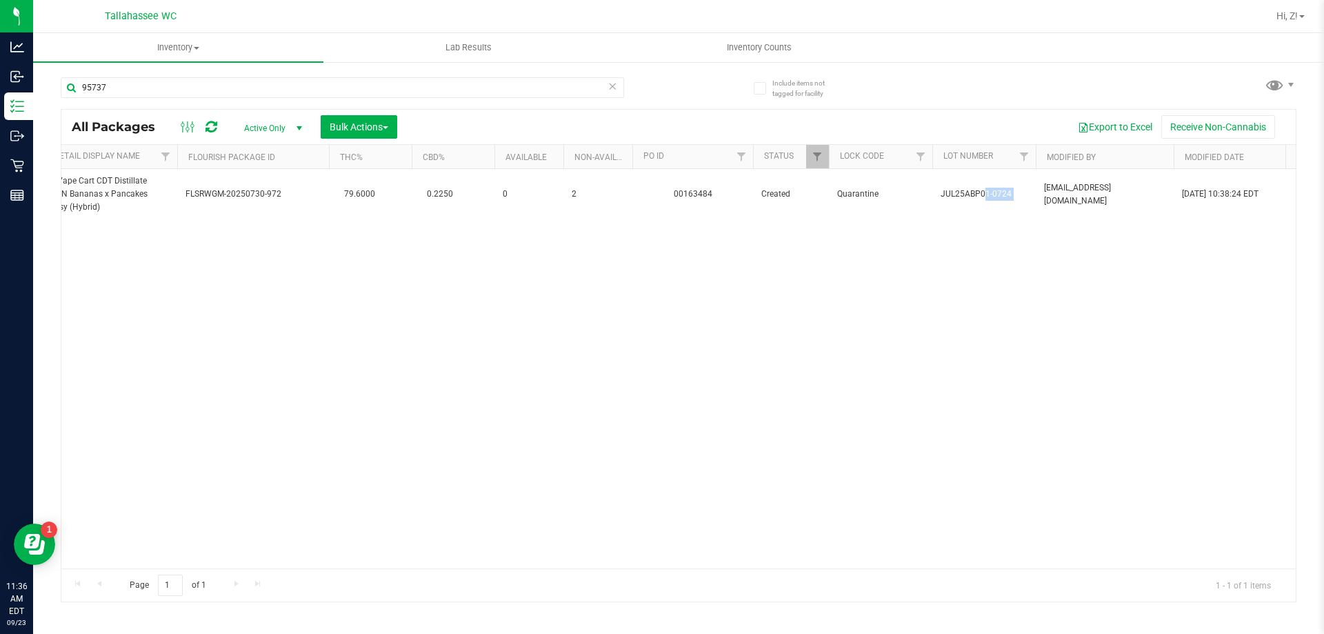
scroll to position [0, 0]
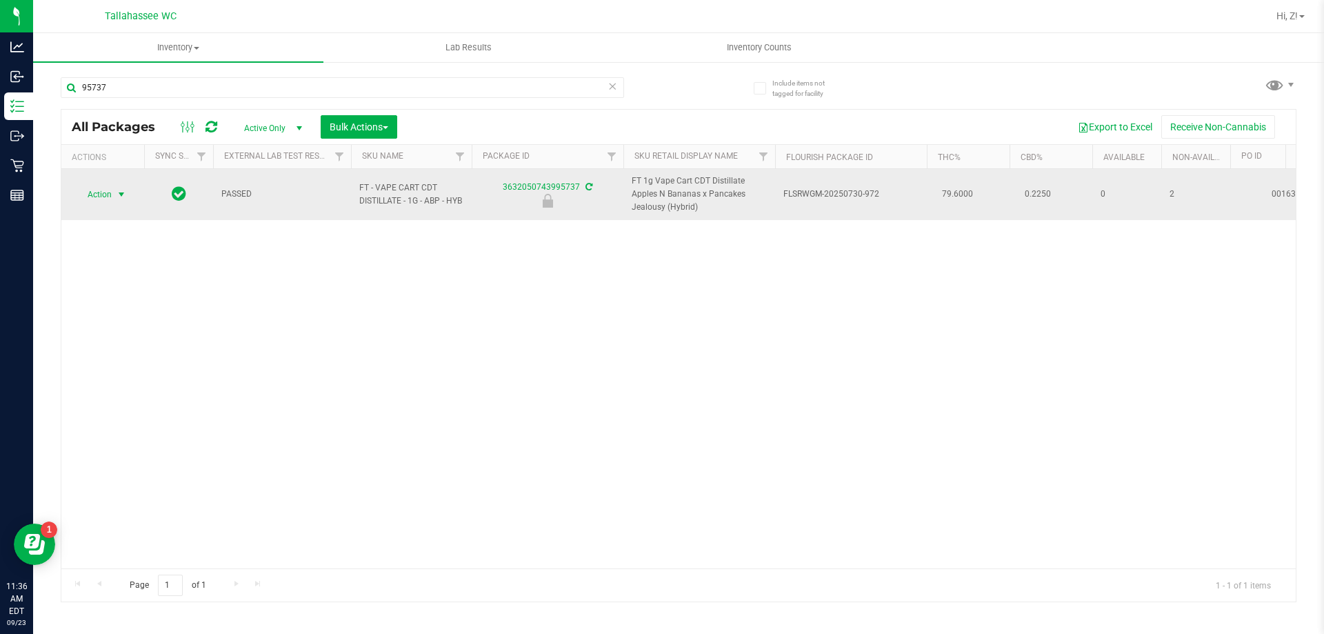
click at [110, 169] on td "Action Action Edit attributes Global inventory Locate package Package audit log…" at bounding box center [102, 194] width 83 height 51
click at [113, 187] on span "select" at bounding box center [121, 194] width 17 height 19
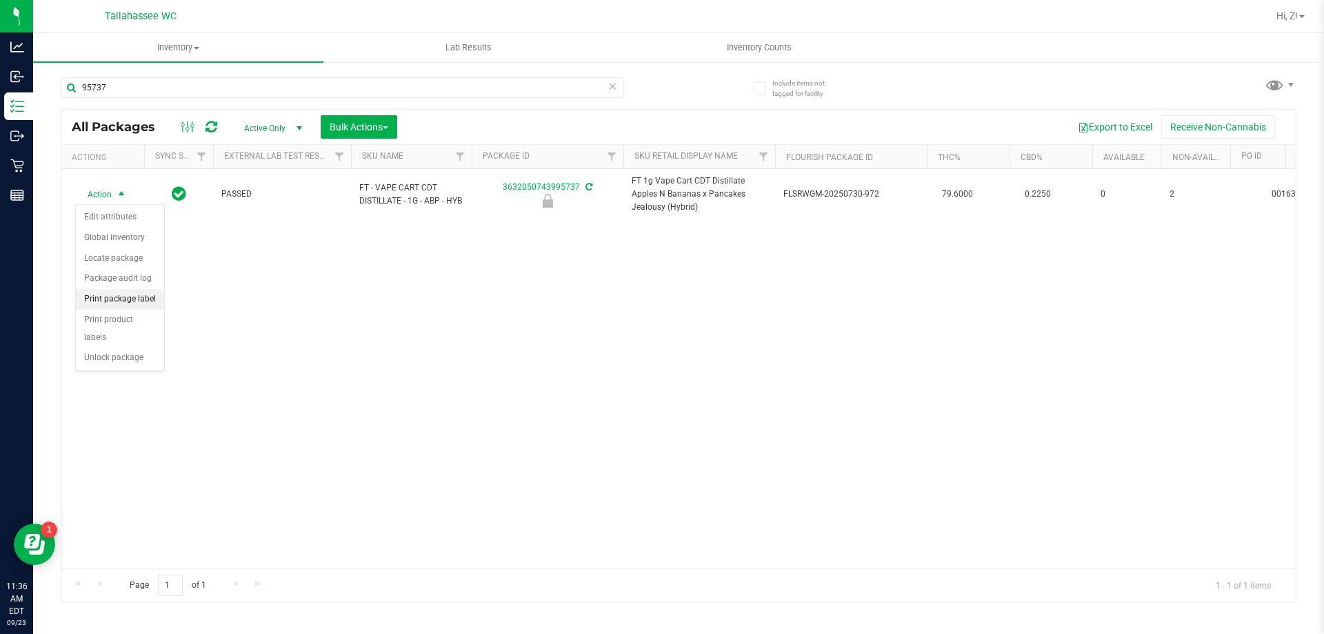
click at [133, 301] on li "Print package label" at bounding box center [120, 299] width 88 height 21
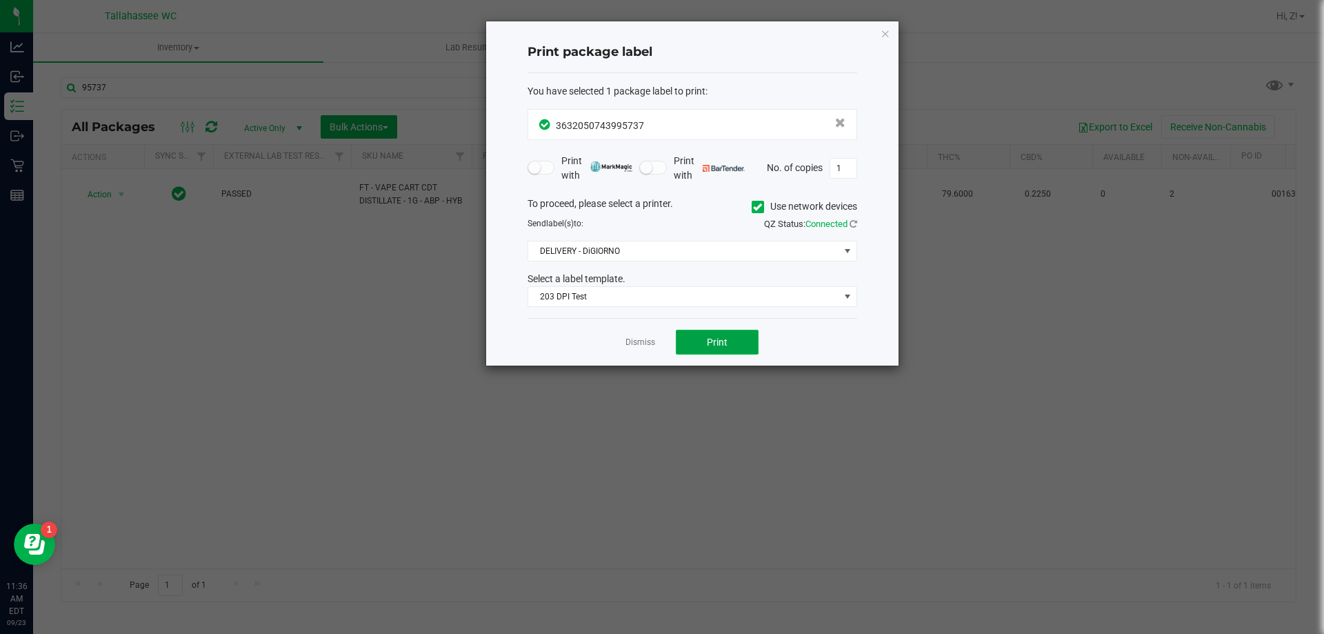
click at [715, 345] on span "Print" at bounding box center [717, 342] width 21 height 11
click at [888, 33] on icon "button" at bounding box center [886, 33] width 10 height 17
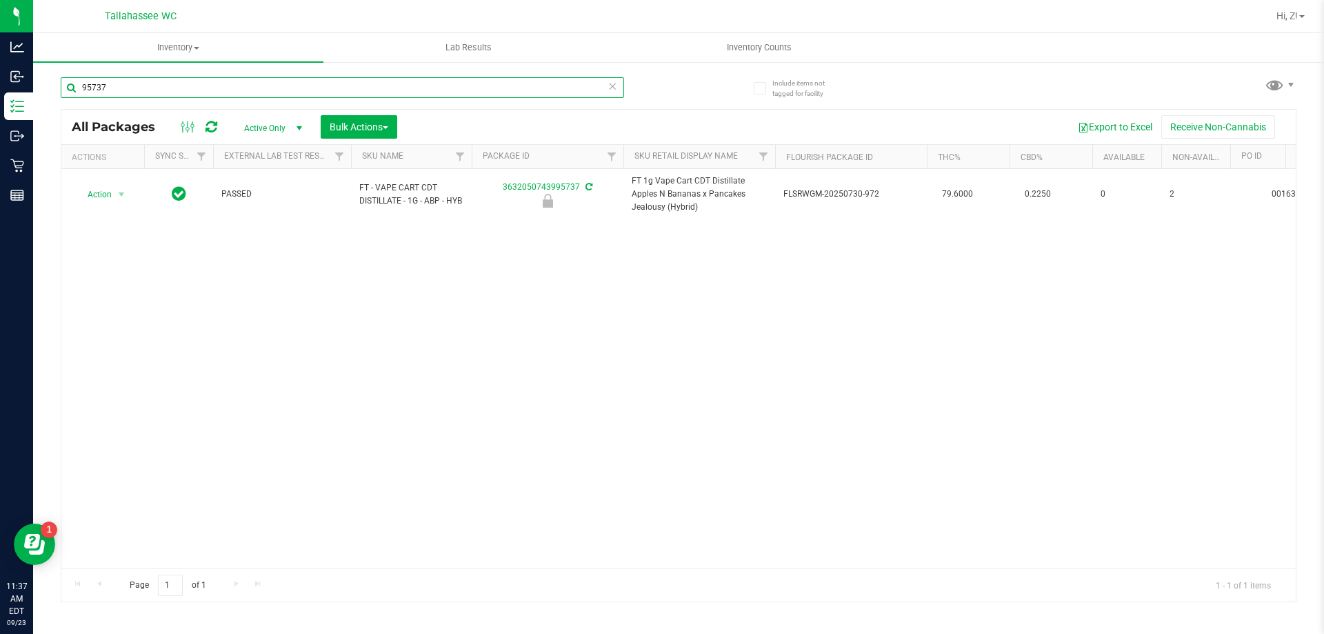
click at [184, 94] on input "95737" at bounding box center [342, 87] width 563 height 21
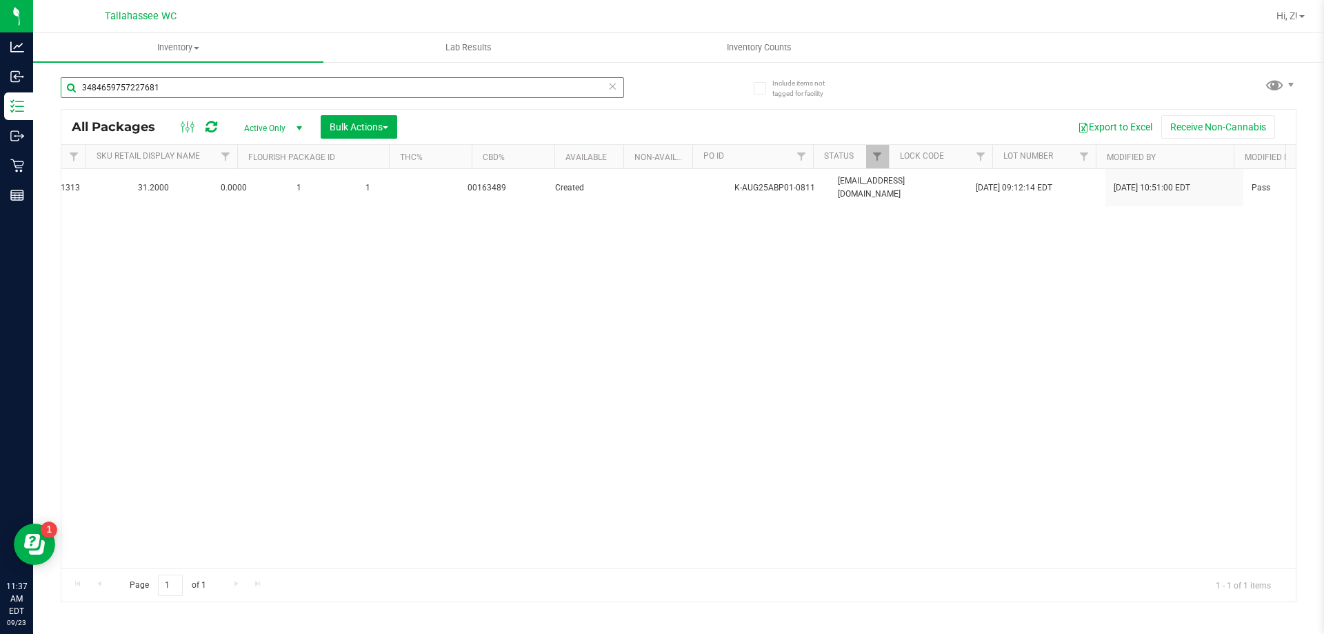
scroll to position [0, 830]
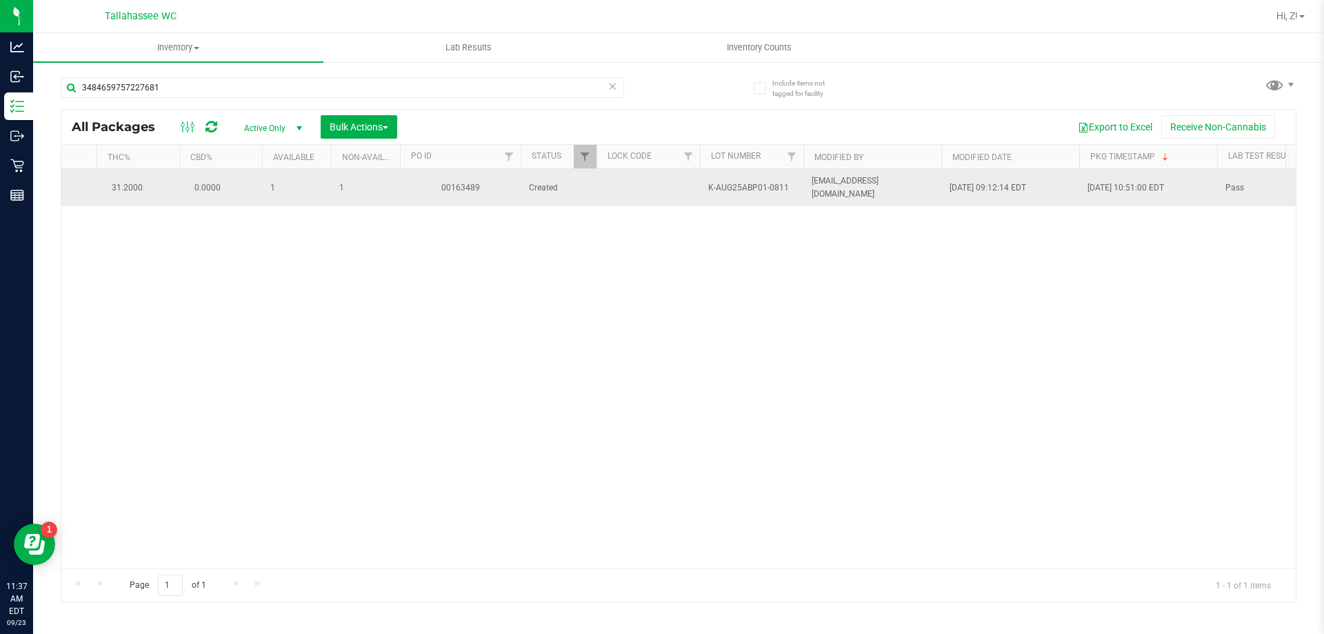
click at [744, 179] on td "K-AUG25ABP01-0811" at bounding box center [751, 187] width 103 height 37
click at [748, 183] on span "K-AUG25ABP01-0811" at bounding box center [751, 187] width 87 height 13
click at [748, 184] on span "K-AUG25ABP01-0811" at bounding box center [751, 187] width 87 height 13
copy tr "K-AUG25ABP01-0811"
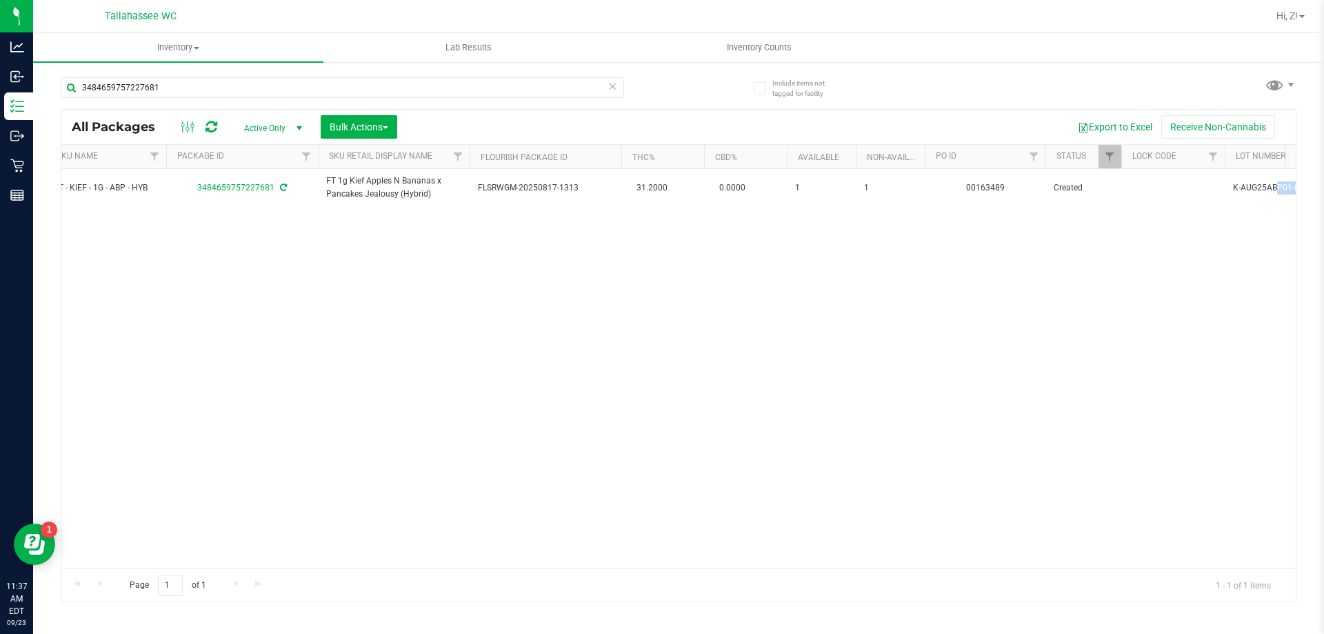
scroll to position [0, 0]
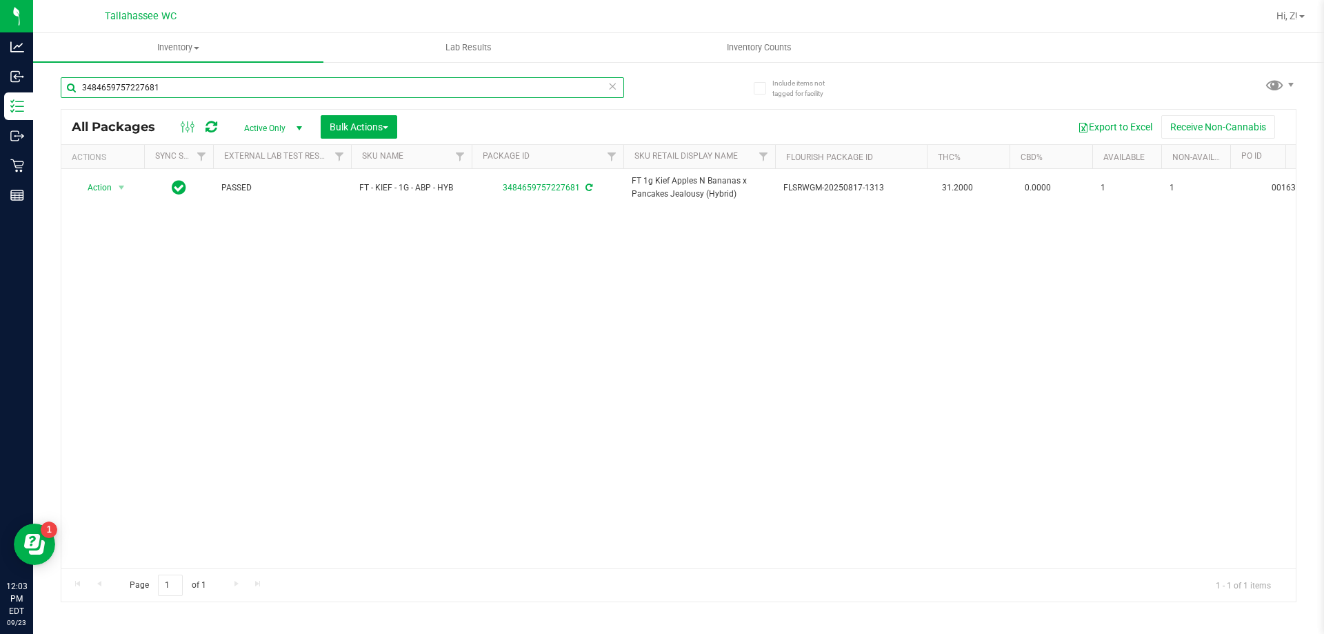
click at [209, 96] on input "3484659757227681" at bounding box center [342, 87] width 563 height 21
click at [206, 92] on input "3484659757227681" at bounding box center [342, 87] width 563 height 21
type input "0818482680631548"
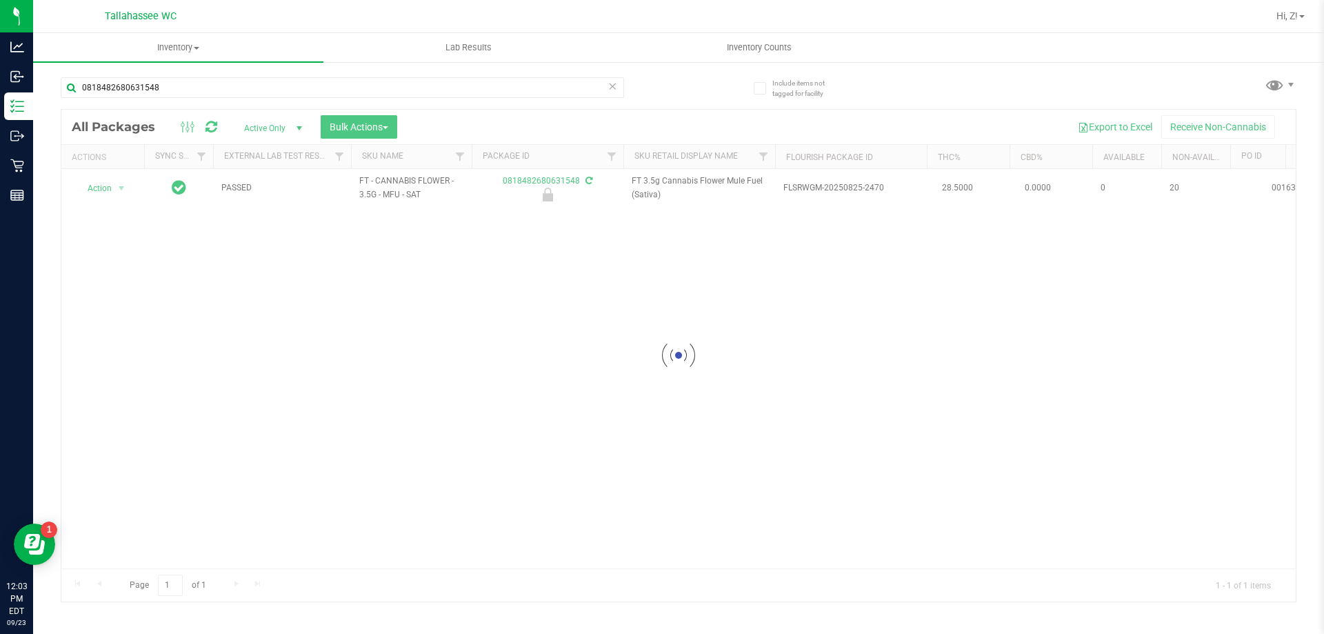
click at [92, 185] on div at bounding box center [678, 356] width 1234 height 492
click at [96, 188] on span "Action" at bounding box center [93, 188] width 37 height 19
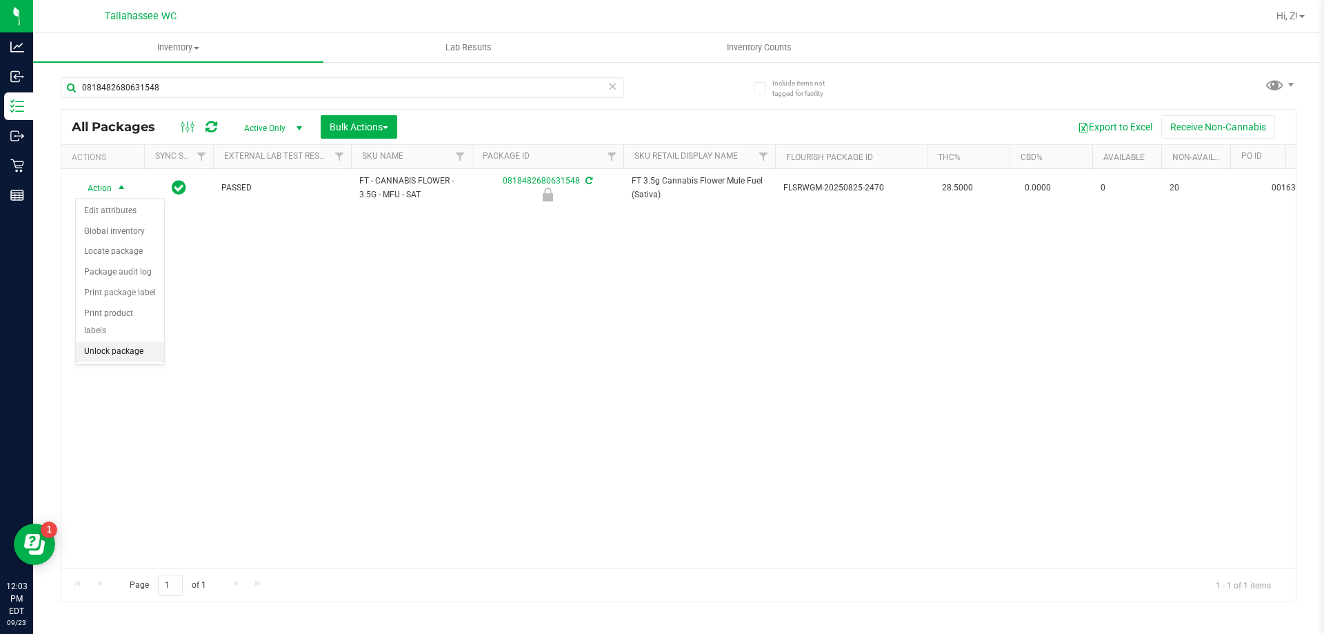
click at [146, 341] on li "Unlock package" at bounding box center [120, 351] width 88 height 21
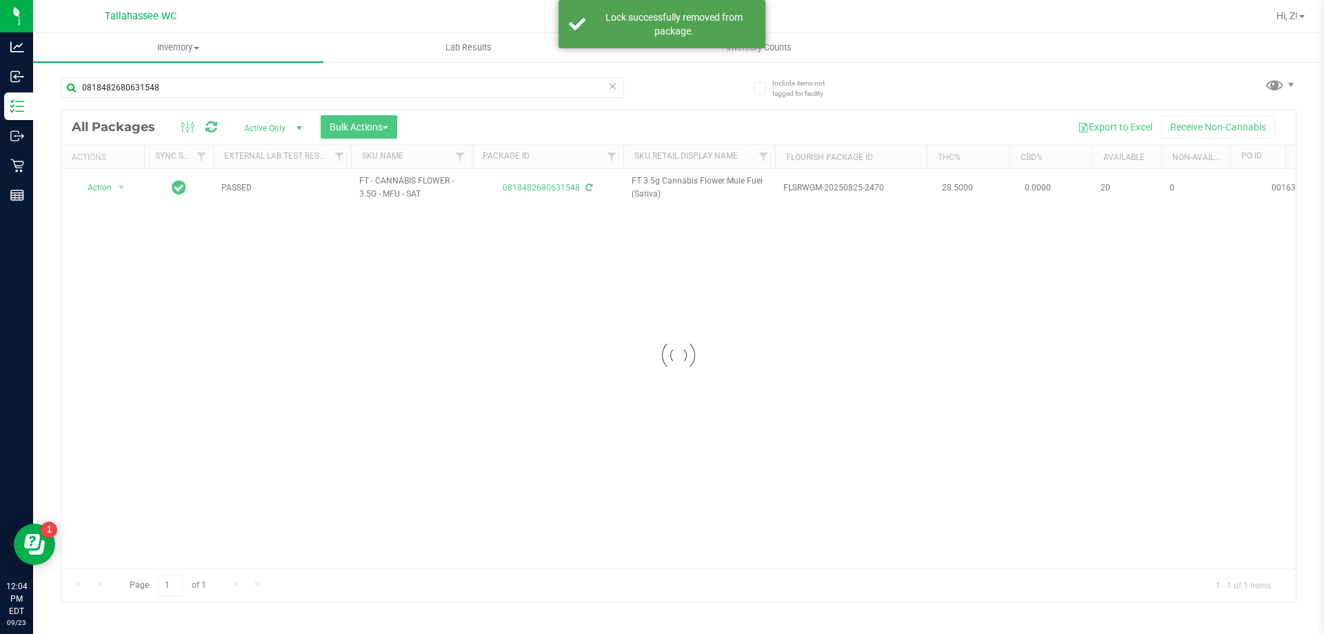
click at [108, 188] on div at bounding box center [678, 356] width 1234 height 492
click at [108, 185] on span "Action" at bounding box center [93, 187] width 37 height 19
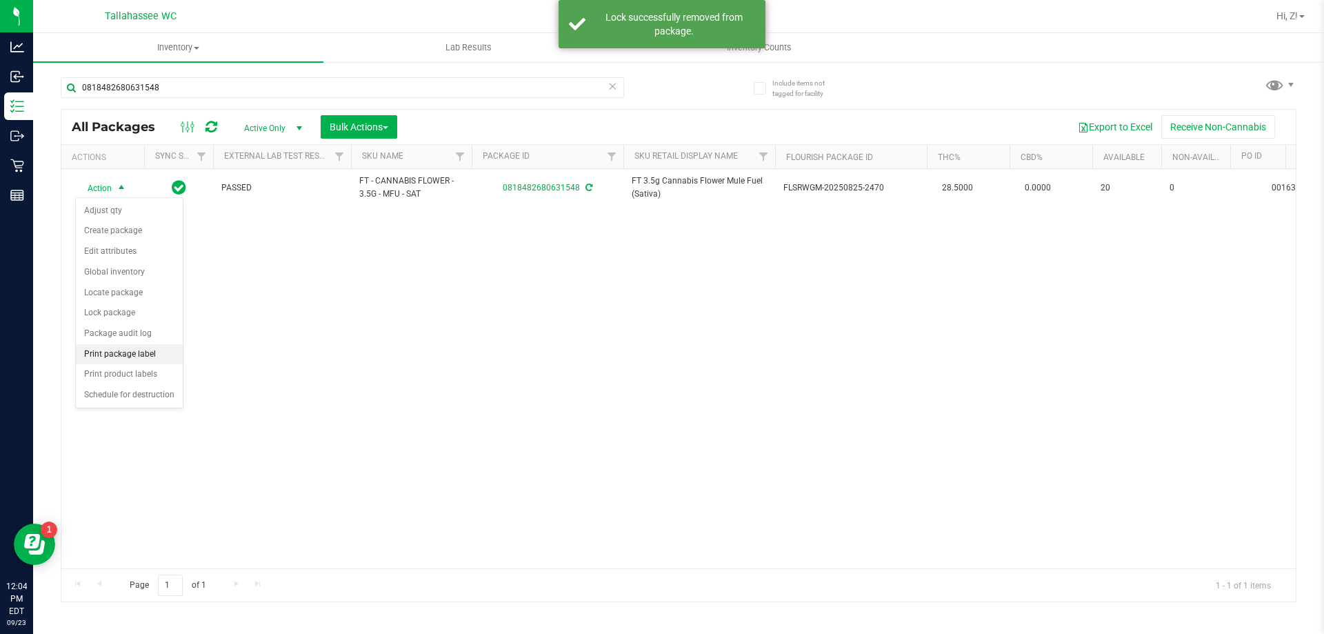
click at [152, 350] on li "Print package label" at bounding box center [129, 354] width 107 height 21
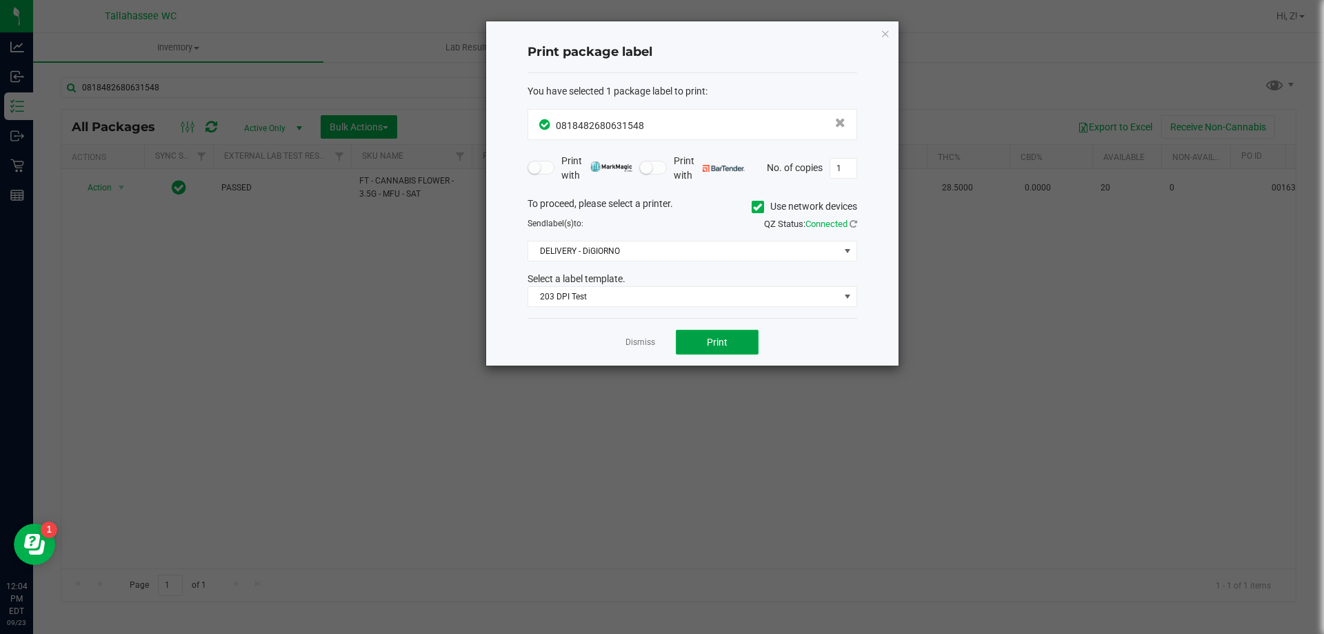
click at [697, 345] on button "Print" at bounding box center [717, 342] width 83 height 25
click at [881, 34] on icon "button" at bounding box center [886, 33] width 10 height 17
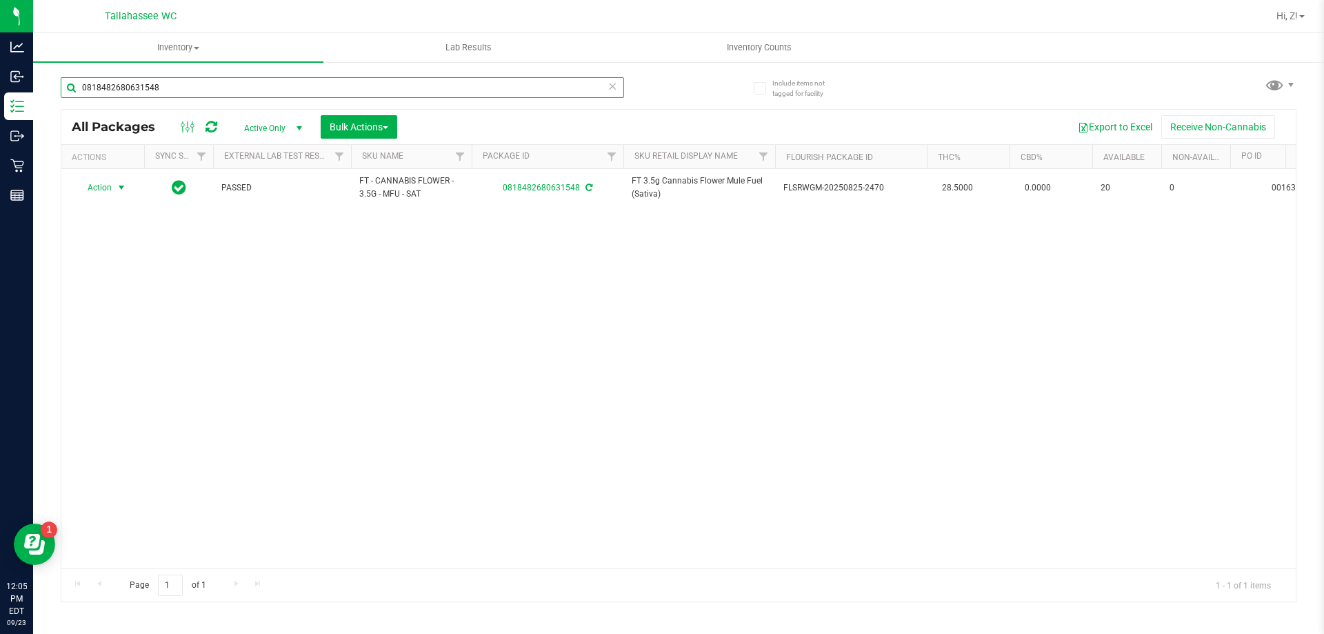
click at [290, 88] on input "0818482680631548" at bounding box center [342, 87] width 563 height 21
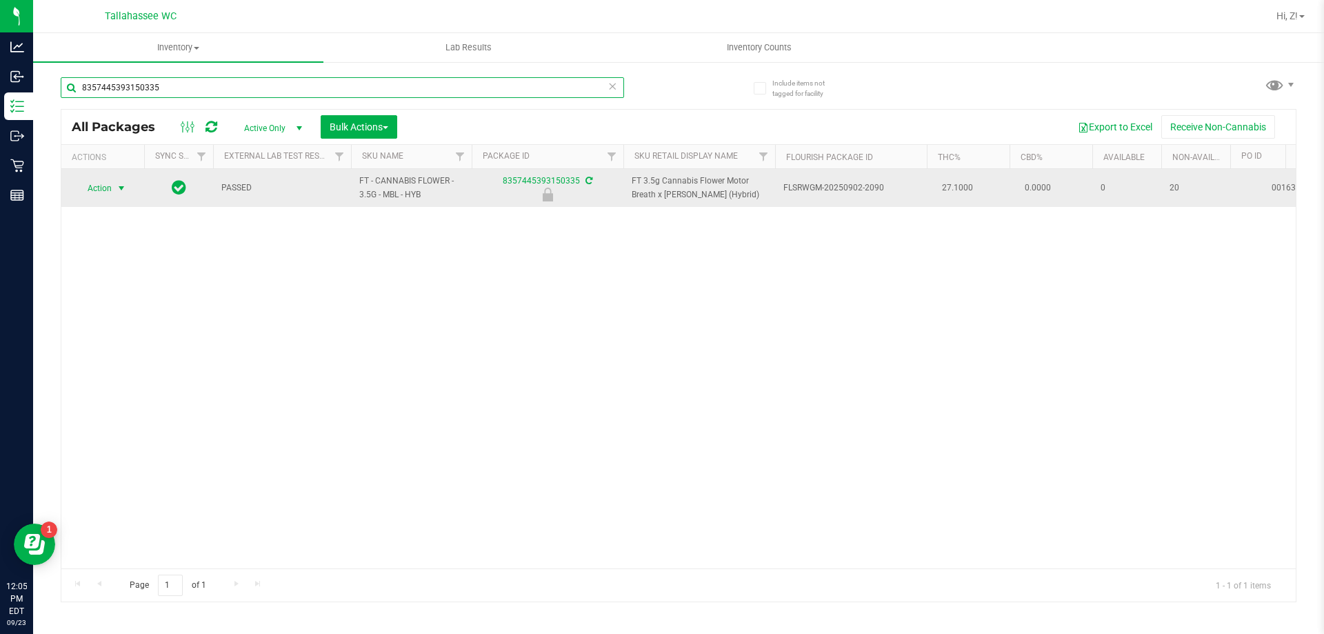
type input "8357445393150335"
click at [110, 187] on span "Action" at bounding box center [93, 188] width 37 height 19
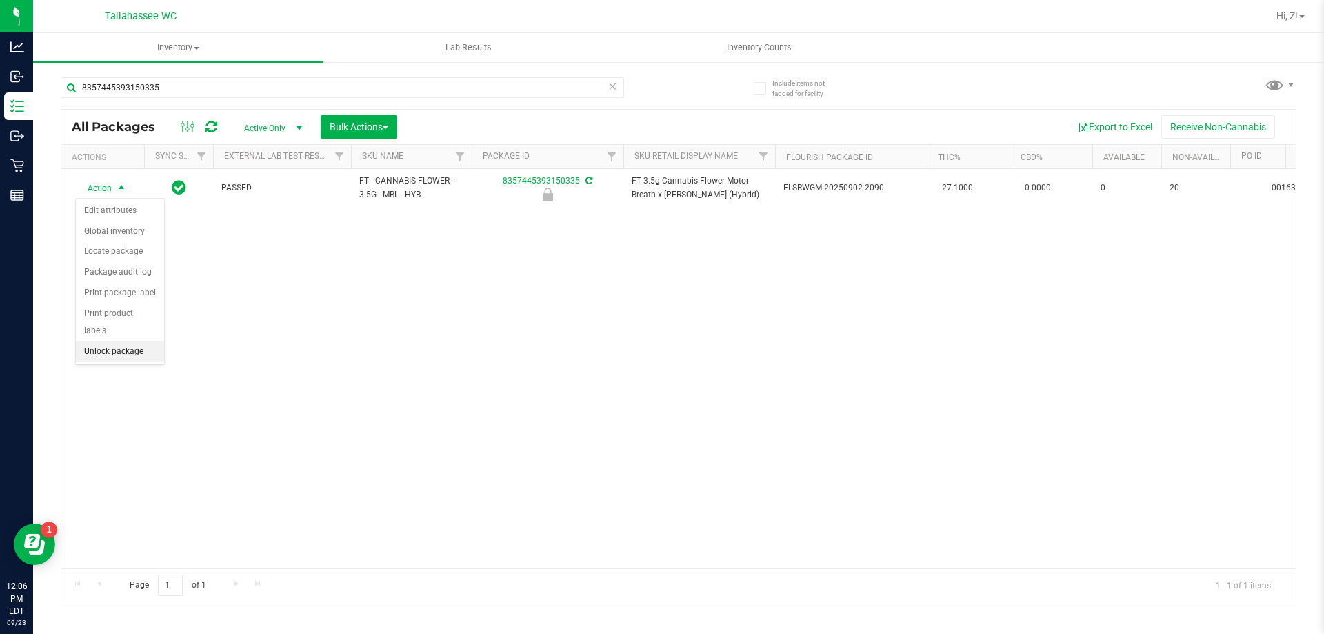
click at [154, 341] on li "Unlock package" at bounding box center [120, 351] width 88 height 21
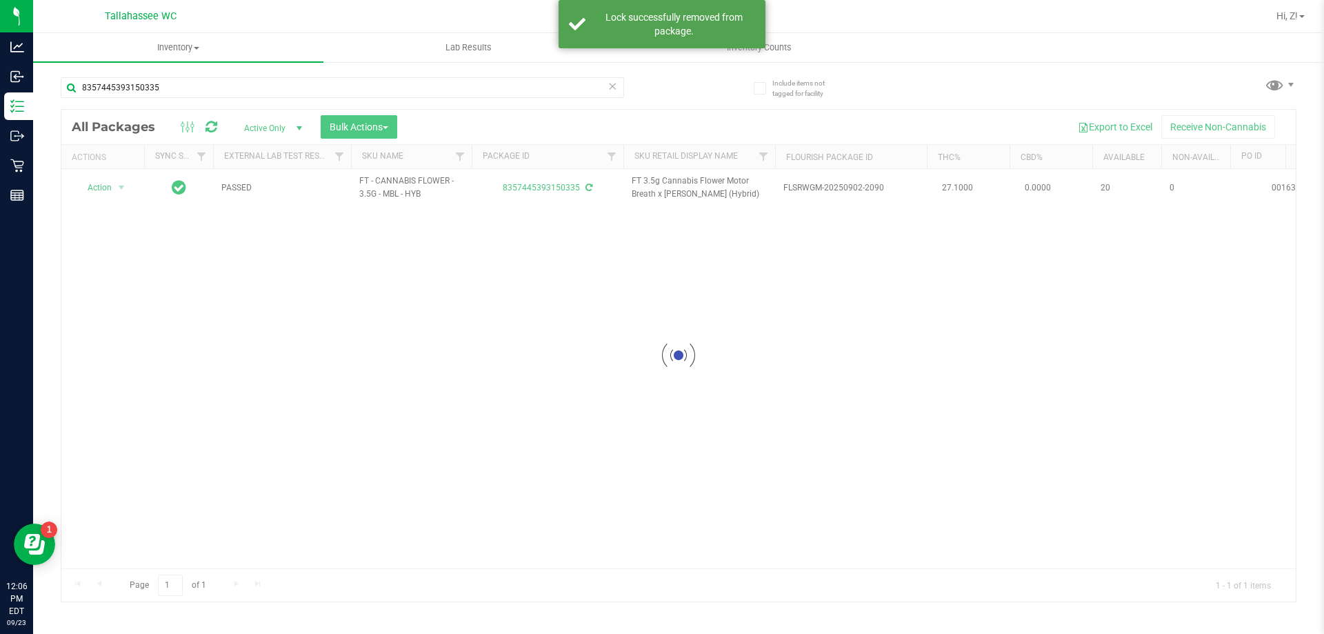
click at [108, 192] on div at bounding box center [678, 356] width 1234 height 492
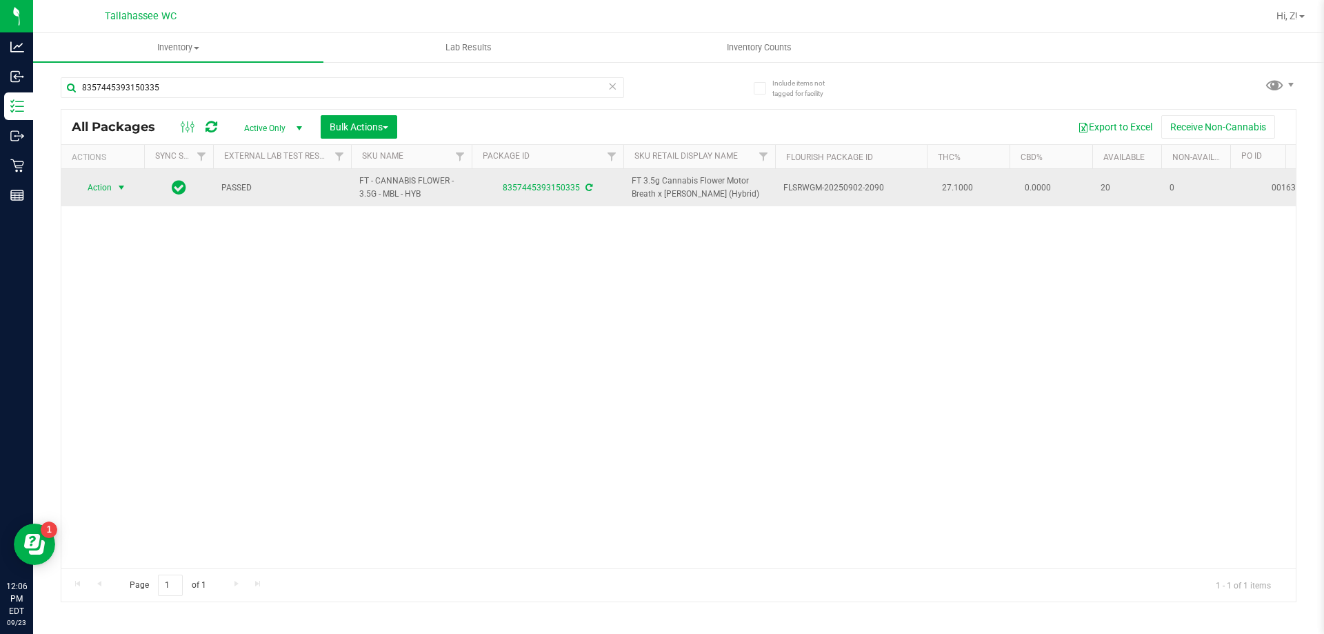
click at [106, 190] on span "Action" at bounding box center [93, 187] width 37 height 19
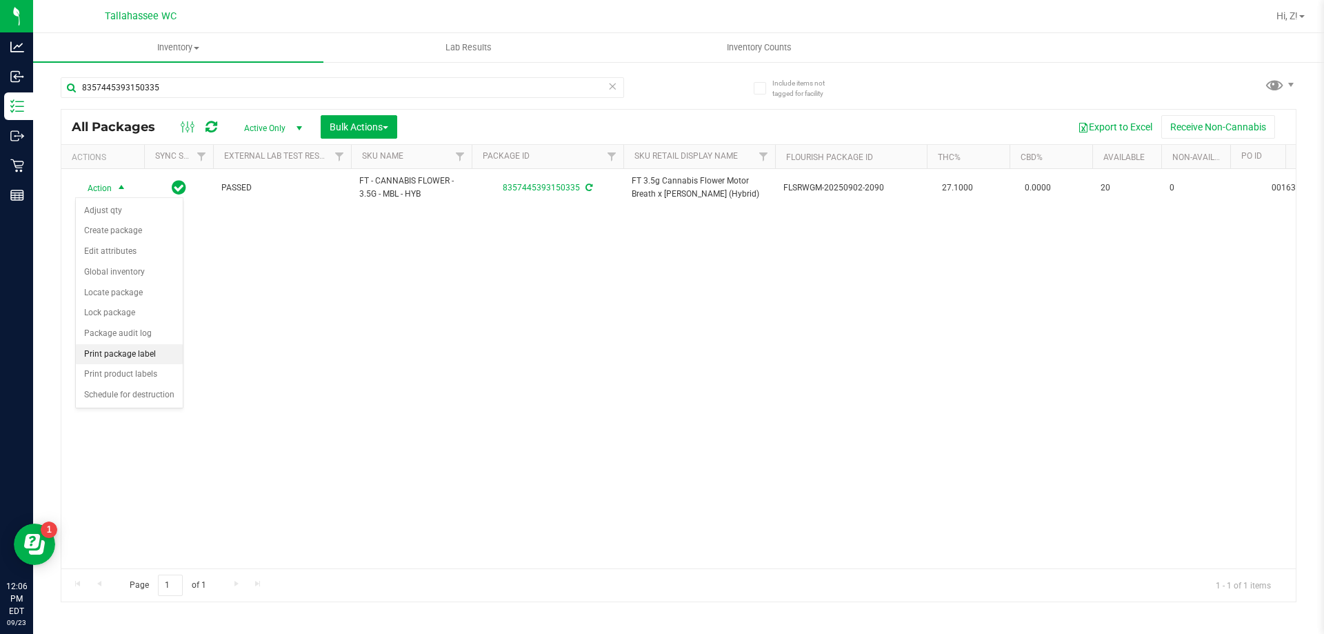
click at [141, 353] on li "Print package label" at bounding box center [129, 354] width 107 height 21
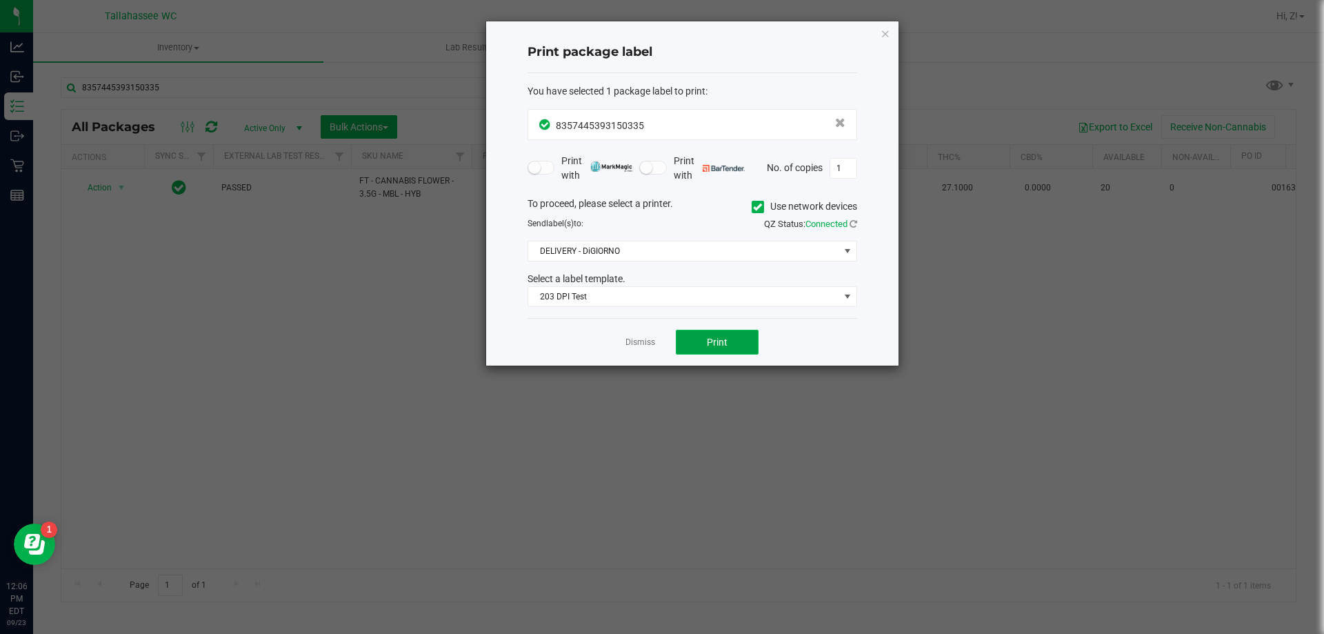
click at [697, 339] on button "Print" at bounding box center [717, 342] width 83 height 25
click at [890, 32] on div "Print package label You have selected 1 package label to print : 83574453931503…" at bounding box center [692, 193] width 412 height 344
click at [879, 31] on div "Print package label You have selected 1 package label to print : 83574453931503…" at bounding box center [692, 193] width 412 height 344
click at [890, 34] on icon "button" at bounding box center [886, 33] width 10 height 17
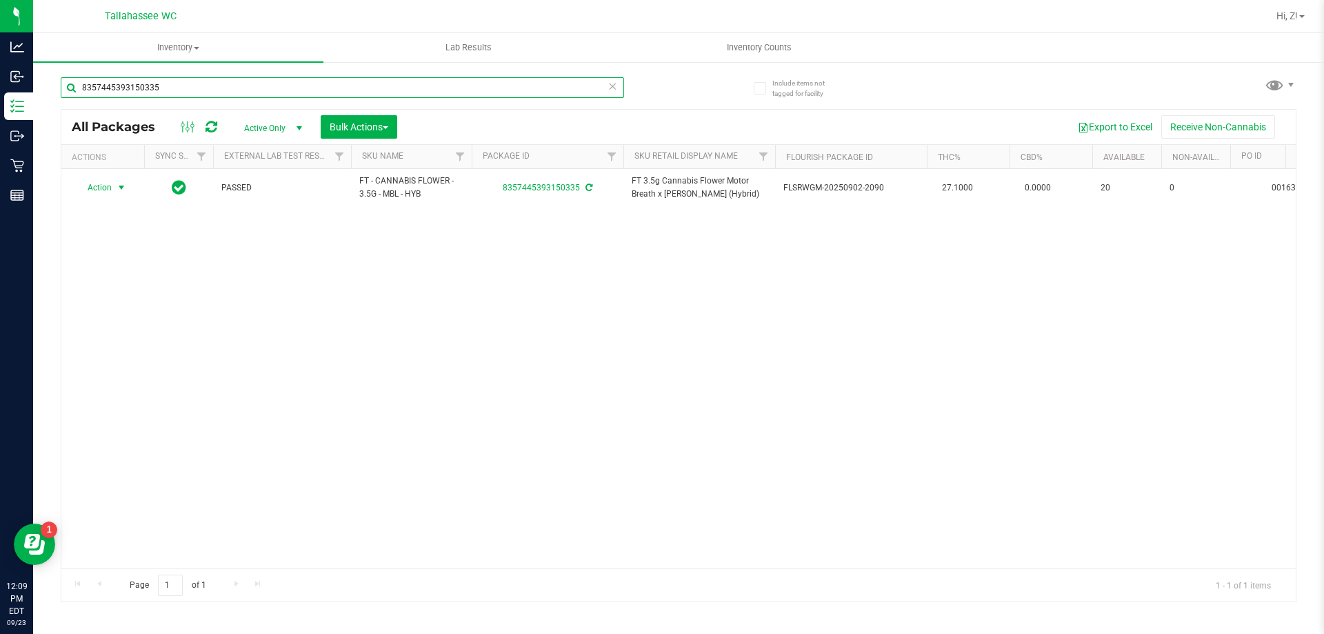
click at [327, 86] on input "8357445393150335" at bounding box center [342, 87] width 563 height 21
paste input "SW 30ml (600mg) Tincture Dream (1:9 CBD:THC)"
type input "SW 30ml (600mg) Tincture Dream (1:9 CBD:THC)"
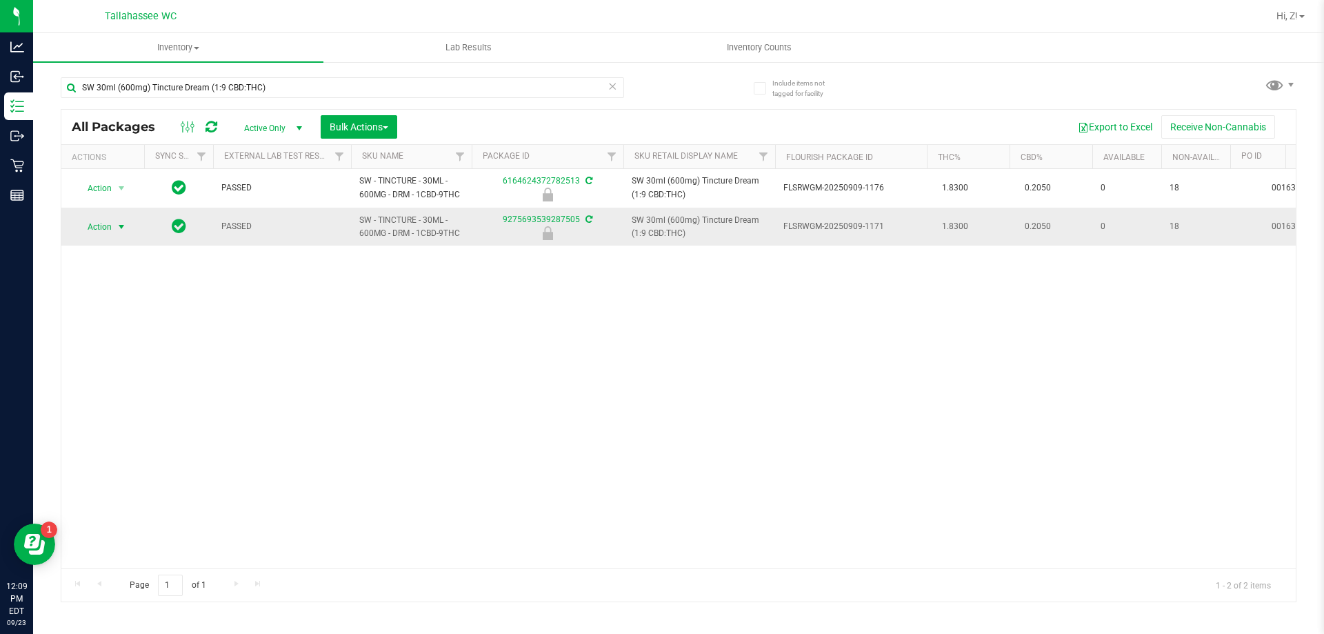
click at [111, 220] on span "Action" at bounding box center [93, 226] width 37 height 19
click at [143, 380] on li "Unlock package" at bounding box center [120, 390] width 88 height 21
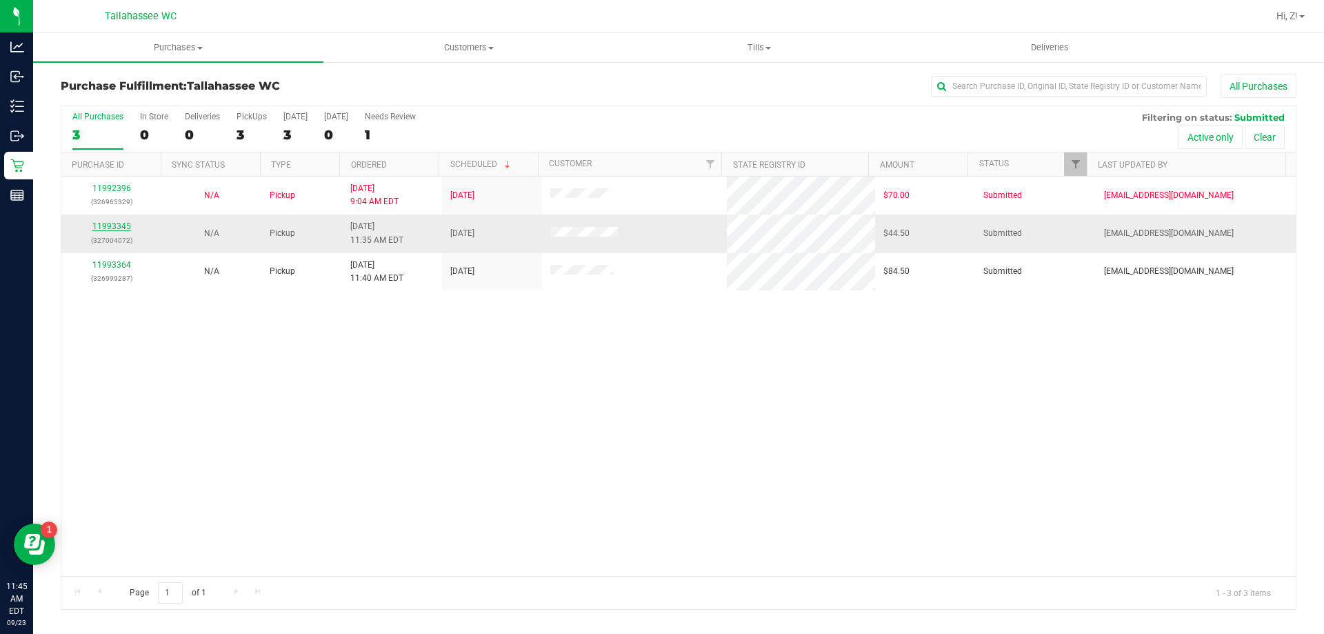
click at [119, 226] on link "11993345" at bounding box center [111, 226] width 39 height 10
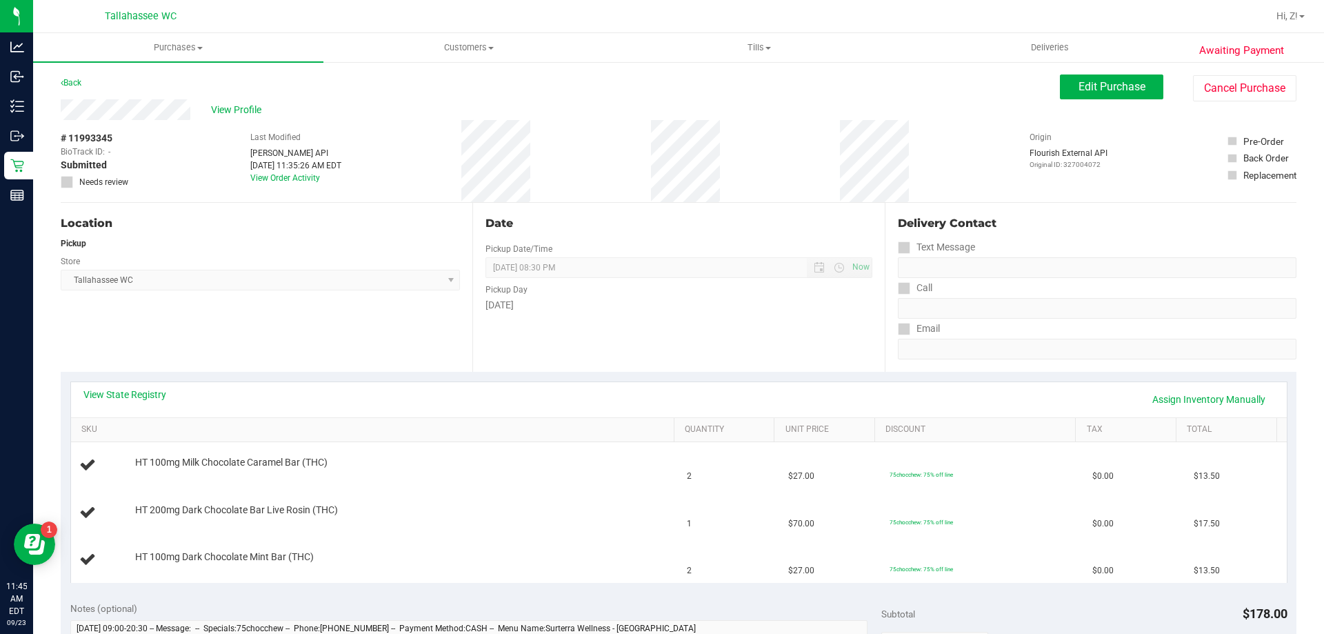
click at [150, 378] on div "View State Registry Assign Inventory Manually SKU Quantity Unit Price Discount …" at bounding box center [679, 482] width 1236 height 220
click at [162, 385] on div "View State Registry Assign Inventory Manually" at bounding box center [679, 399] width 1216 height 35
click at [161, 401] on div "View State Registry Assign Inventory Manually" at bounding box center [678, 399] width 1191 height 23
click at [119, 397] on link "View State Registry" at bounding box center [124, 395] width 83 height 14
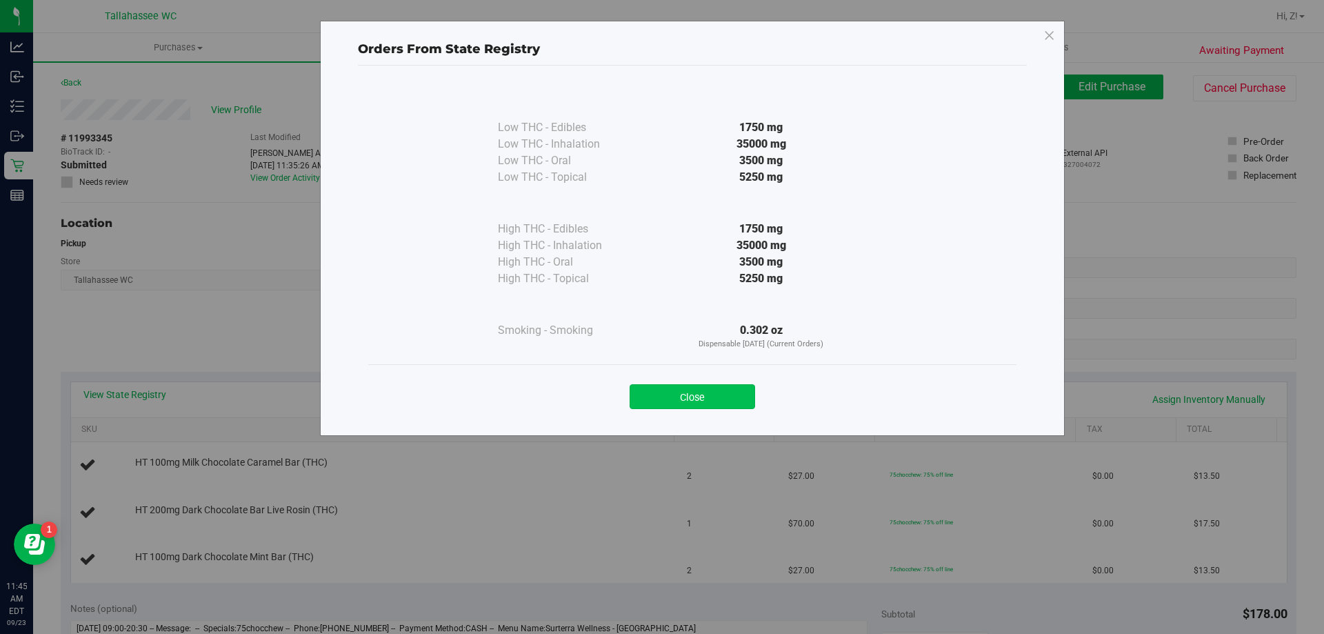
click at [703, 399] on button "Close" at bounding box center [693, 396] width 126 height 25
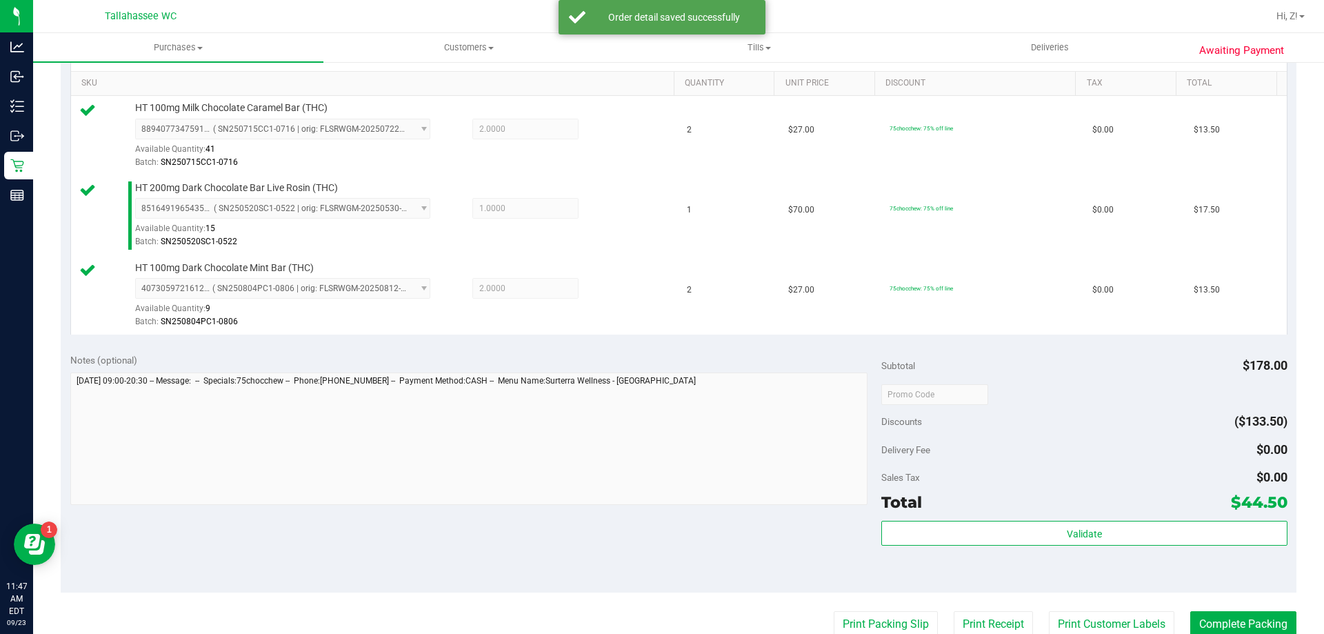
scroll to position [483, 0]
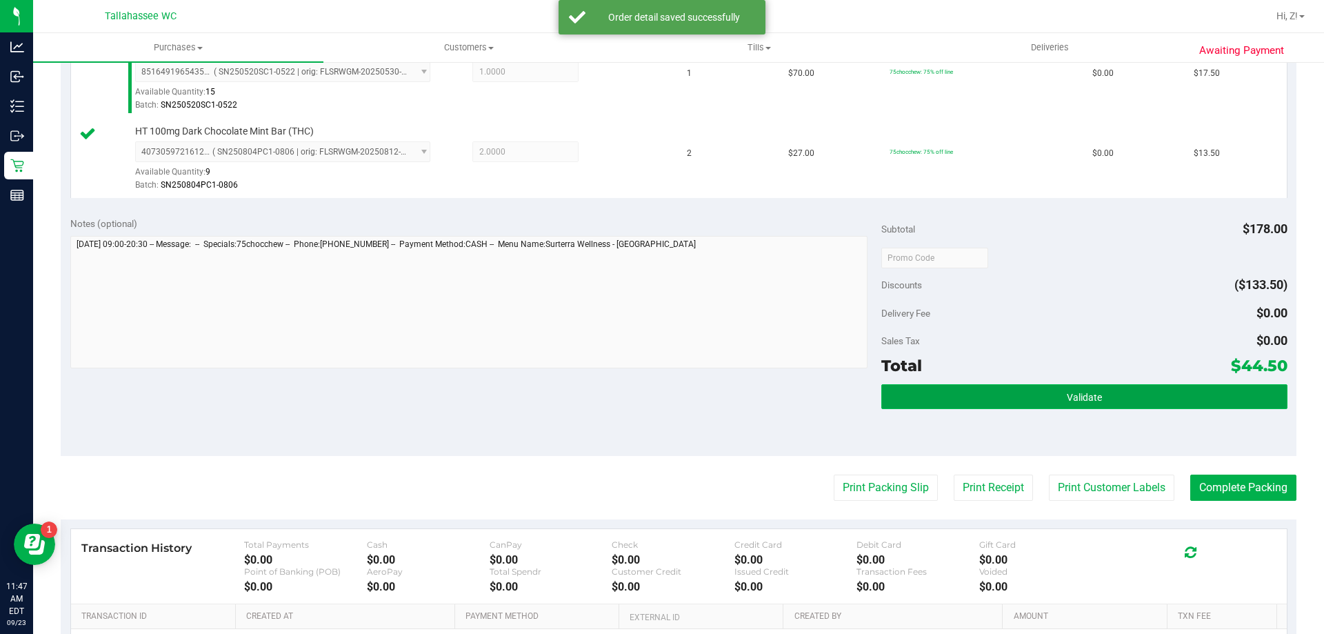
click at [1105, 397] on button "Validate" at bounding box center [1083, 396] width 405 height 25
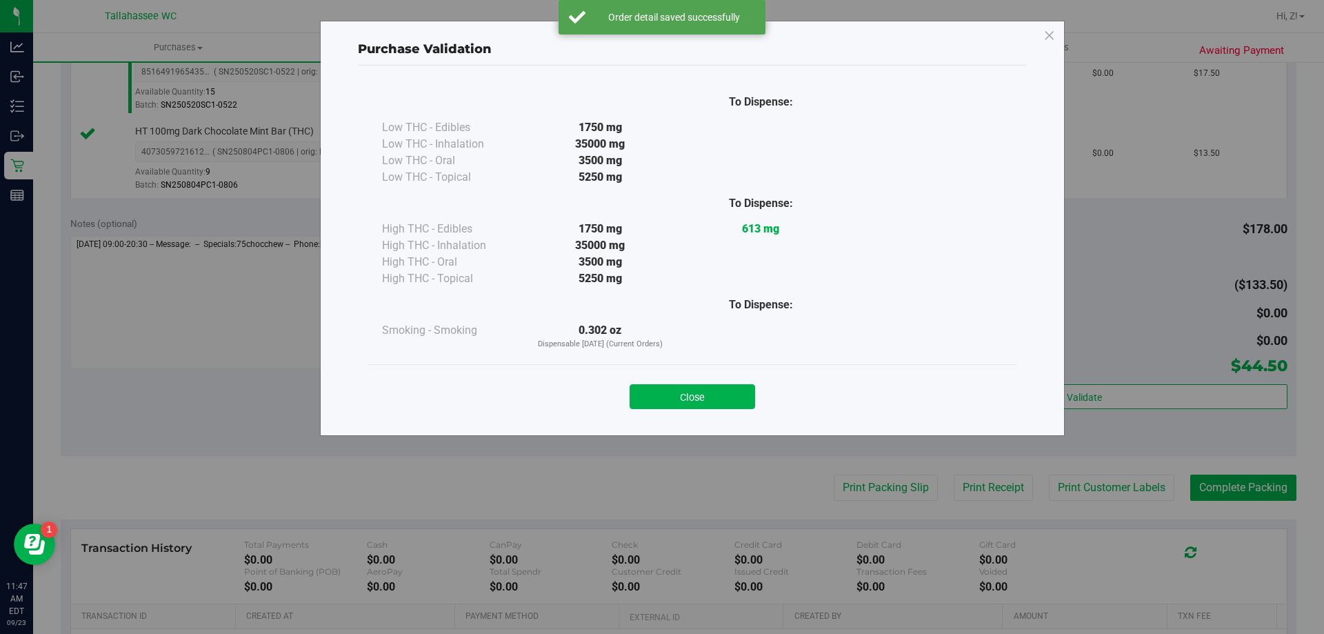
drag, startPoint x: 728, startPoint y: 397, endPoint x: 747, endPoint y: 414, distance: 25.4
click at [728, 398] on button "Close" at bounding box center [693, 396] width 126 height 25
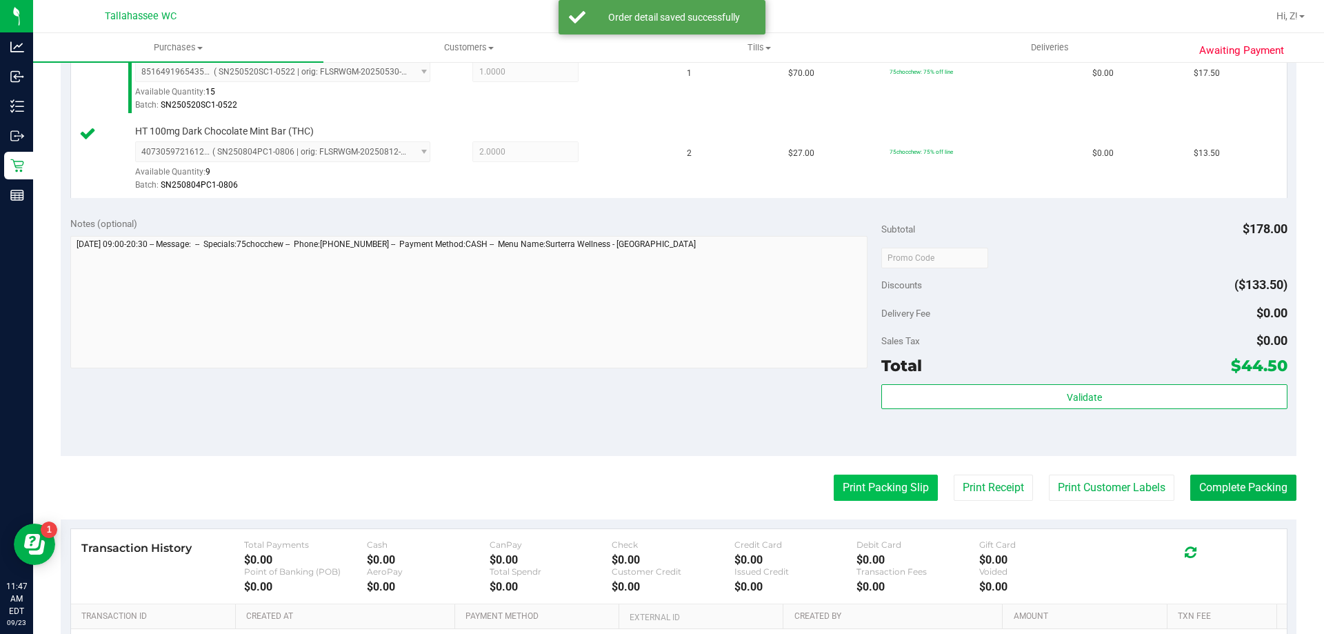
click at [864, 497] on button "Print Packing Slip" at bounding box center [886, 487] width 104 height 26
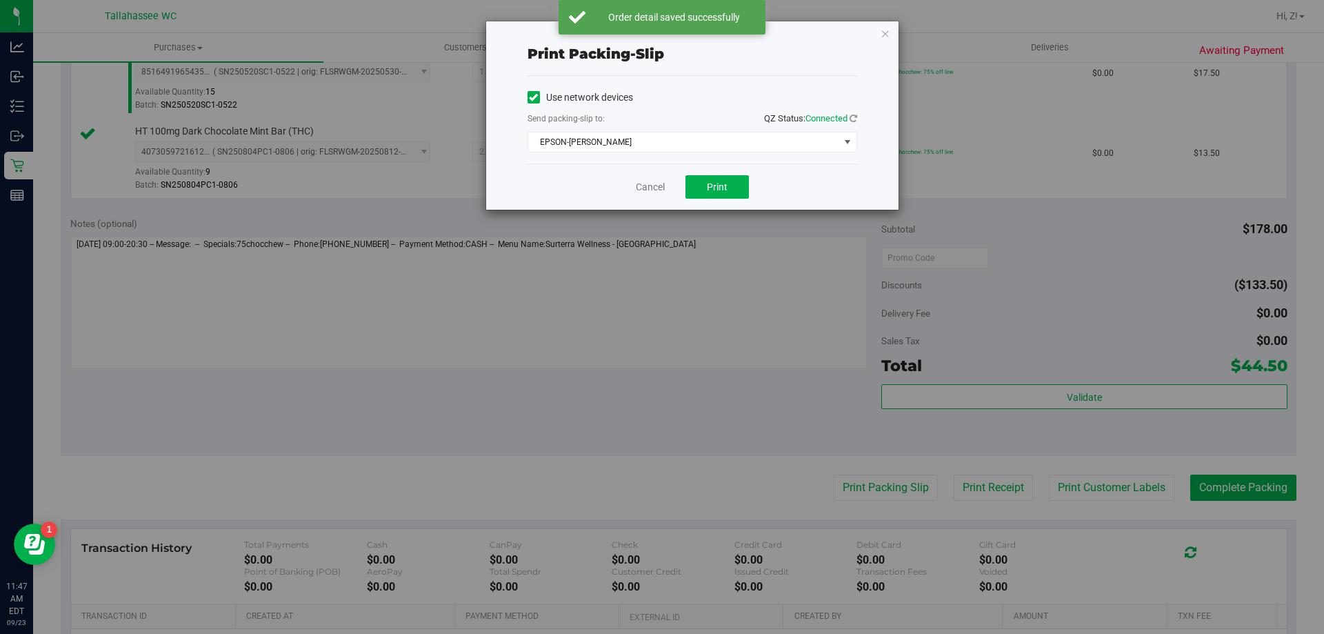
click at [728, 201] on div "Cancel Print" at bounding box center [693, 186] width 330 height 46
click at [727, 190] on span "Print" at bounding box center [717, 186] width 21 height 11
click at [883, 30] on icon "button" at bounding box center [886, 33] width 10 height 17
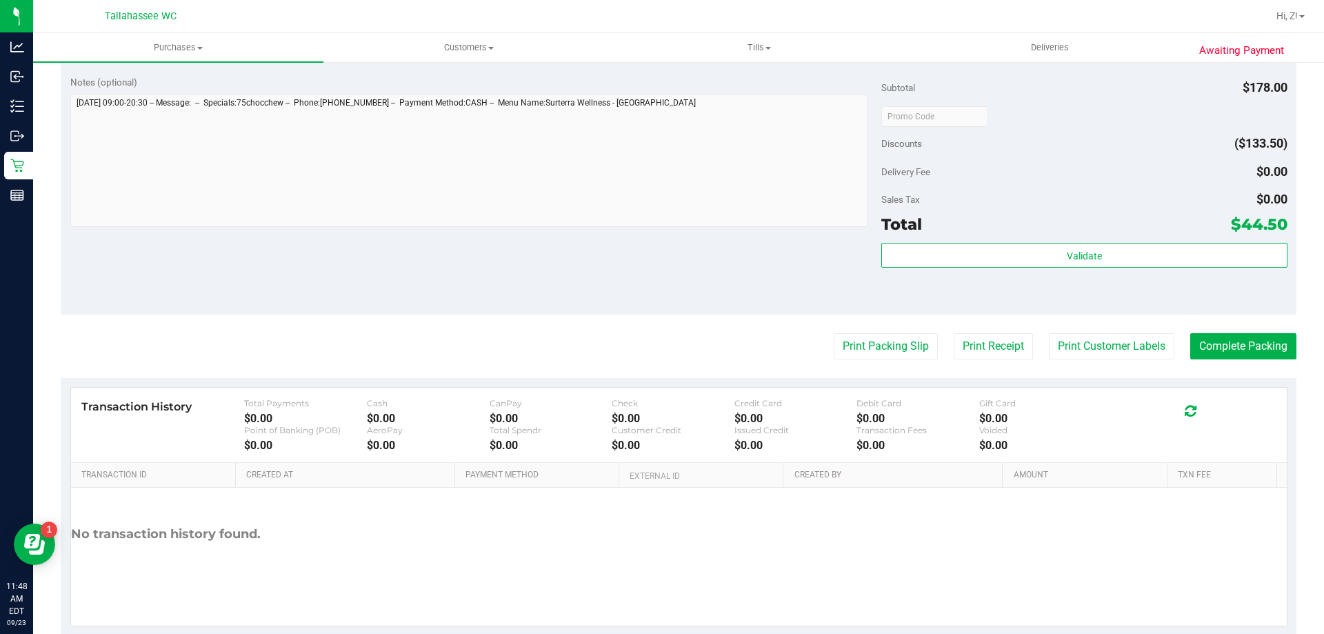
scroll to position [654, 0]
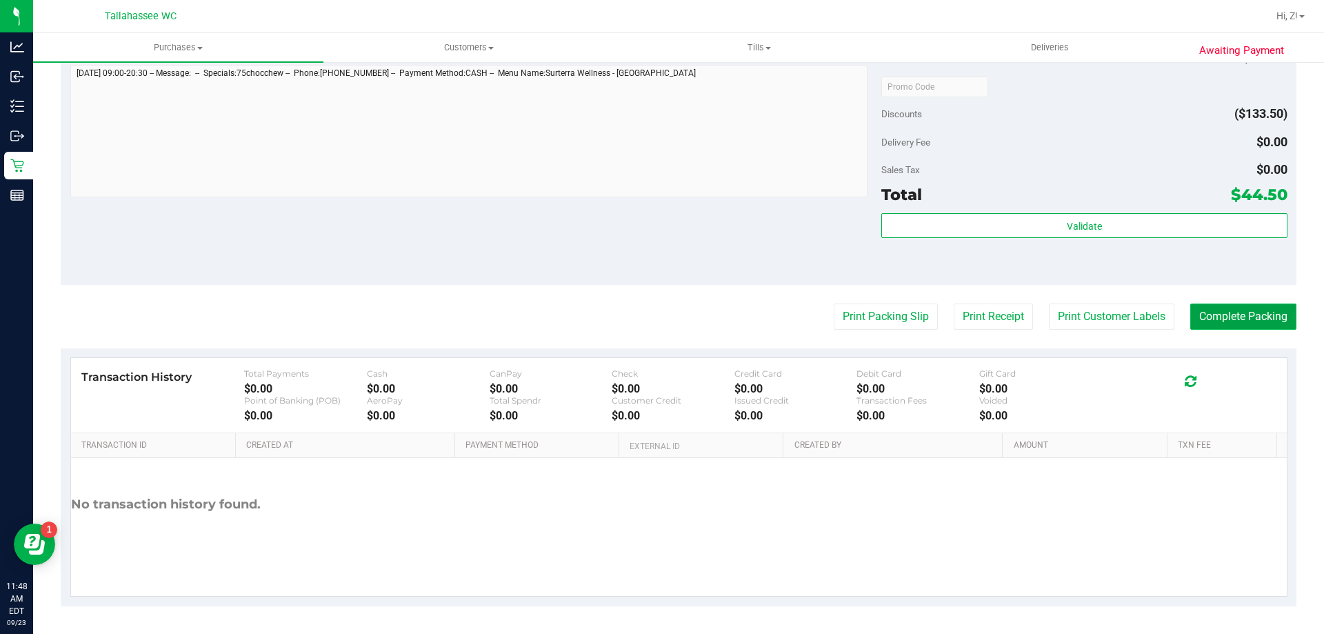
click at [1250, 305] on button "Complete Packing" at bounding box center [1243, 316] width 106 height 26
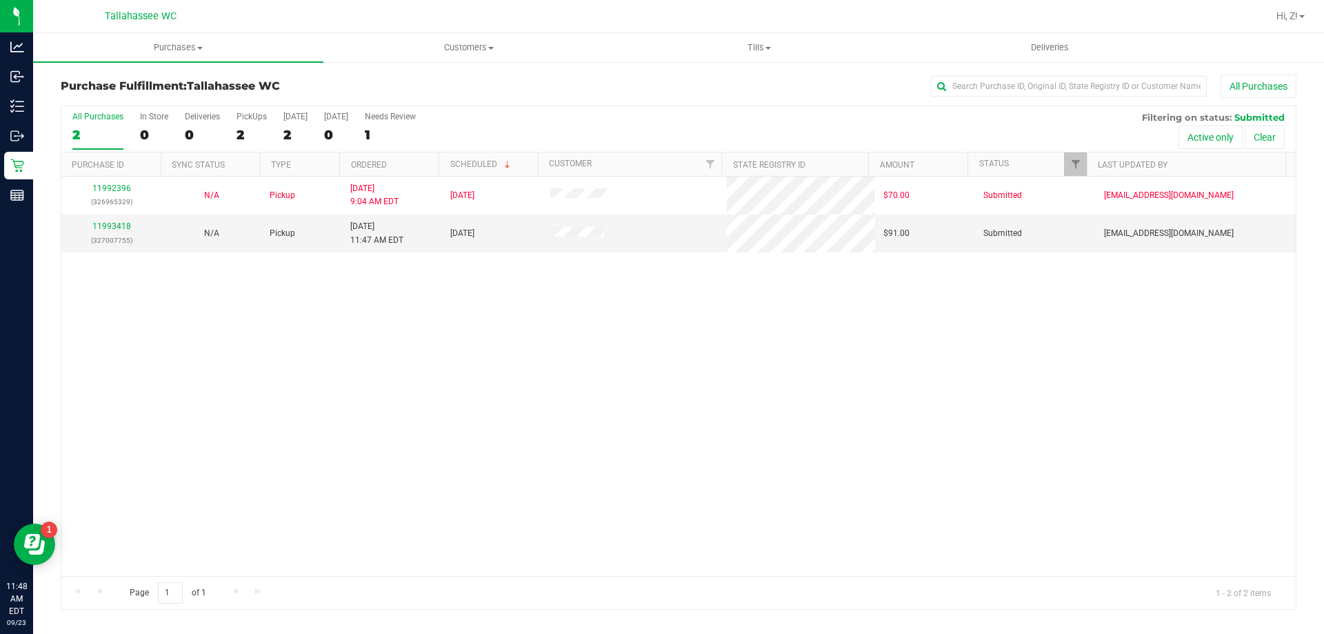
click at [685, 501] on div "11992396 (326965329) N/A Pickup [DATE] 9:04 AM EDT 9/23/2025 $70.00 Submitted […" at bounding box center [678, 376] width 1234 height 399
click at [104, 227] on link "11993521" at bounding box center [111, 226] width 39 height 10
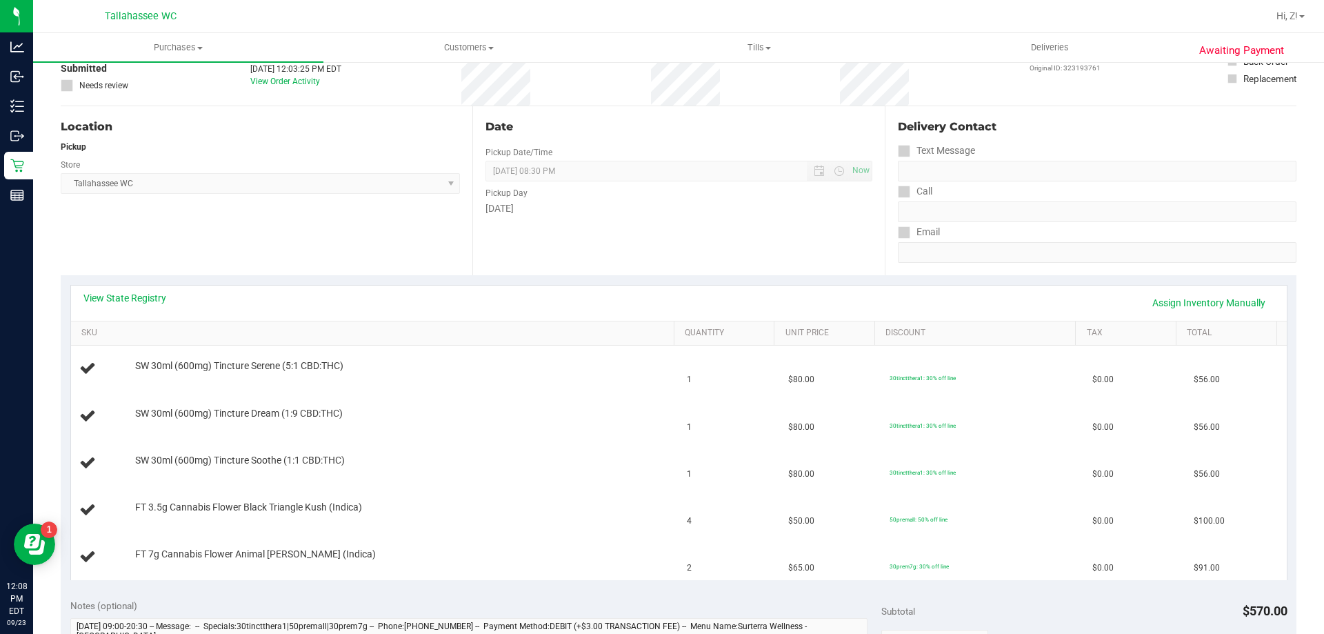
scroll to position [207, 0]
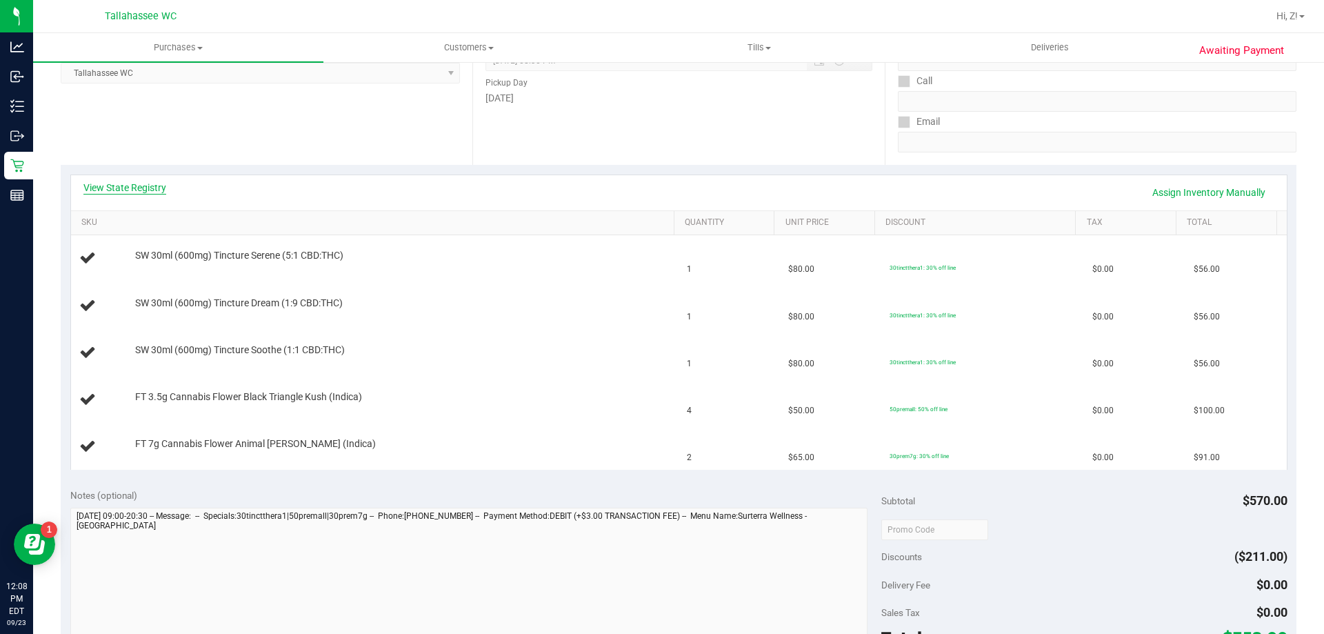
click at [122, 186] on link "View State Registry" at bounding box center [124, 188] width 83 height 14
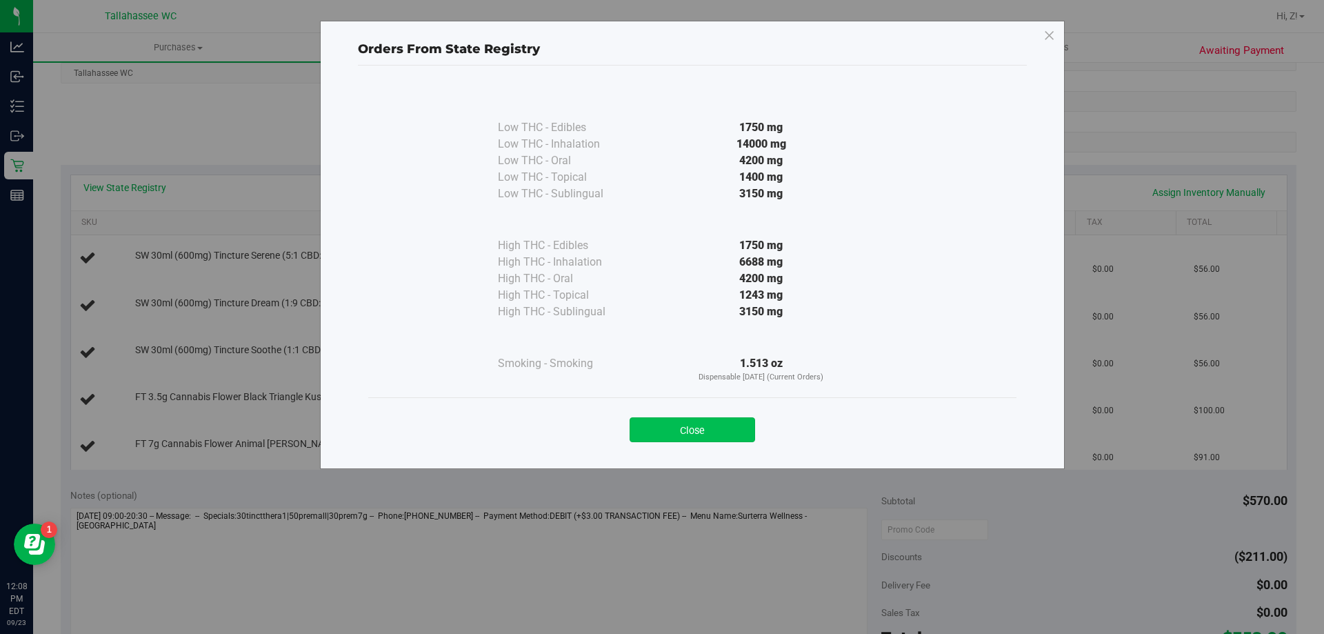
click at [733, 422] on button "Close" at bounding box center [693, 429] width 126 height 25
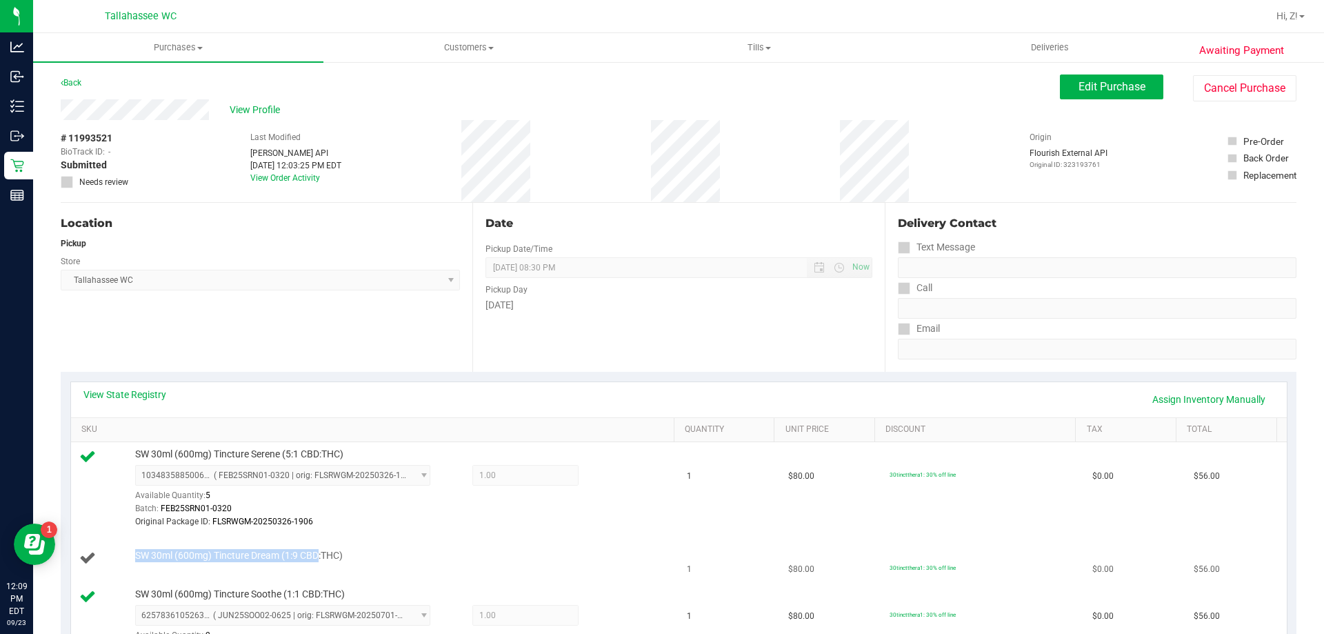
drag, startPoint x: 137, startPoint y: 552, endPoint x: 320, endPoint y: 561, distance: 183.6
click at [320, 561] on span "SW 30ml (600mg) Tincture Dream (1:9 CBD:THC)" at bounding box center [239, 555] width 208 height 13
click at [165, 570] on td "SW 30ml (600mg) Tincture Dream (1:9 CBD:THC)" at bounding box center [375, 558] width 608 height 47
drag, startPoint x: 134, startPoint y: 556, endPoint x: 377, endPoint y: 547, distance: 242.2
click at [377, 547] on td "SW 30ml (600mg) Tincture Dream (1:9 CBD:THC)" at bounding box center [375, 558] width 608 height 47
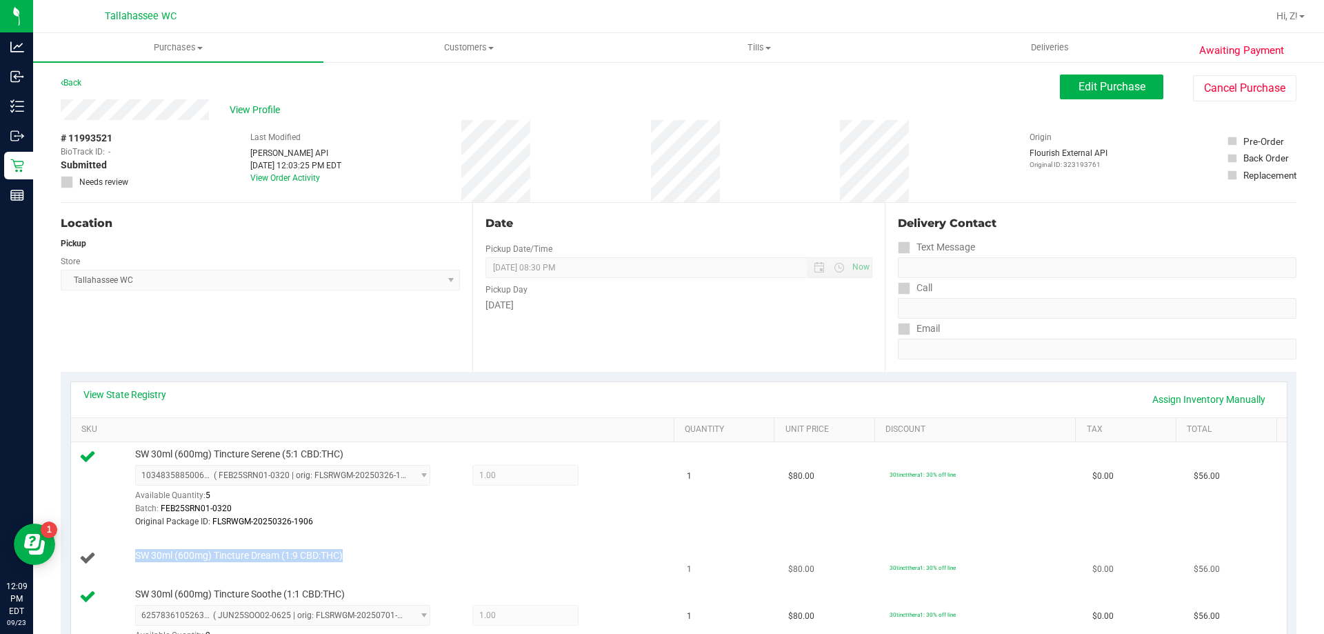
copy span "SW 30ml (600mg) Tincture Dream (1:9 CBD:THC)"
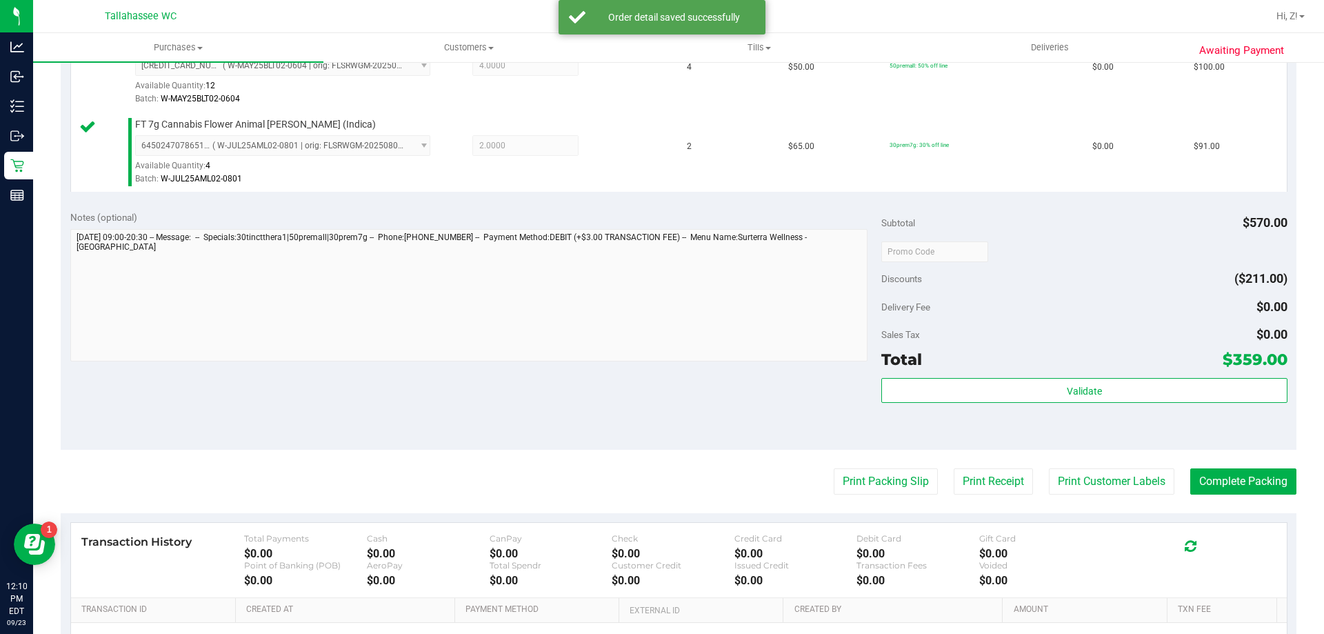
scroll to position [690, 0]
click at [1069, 414] on div "Validate" at bounding box center [1083, 408] width 405 height 62
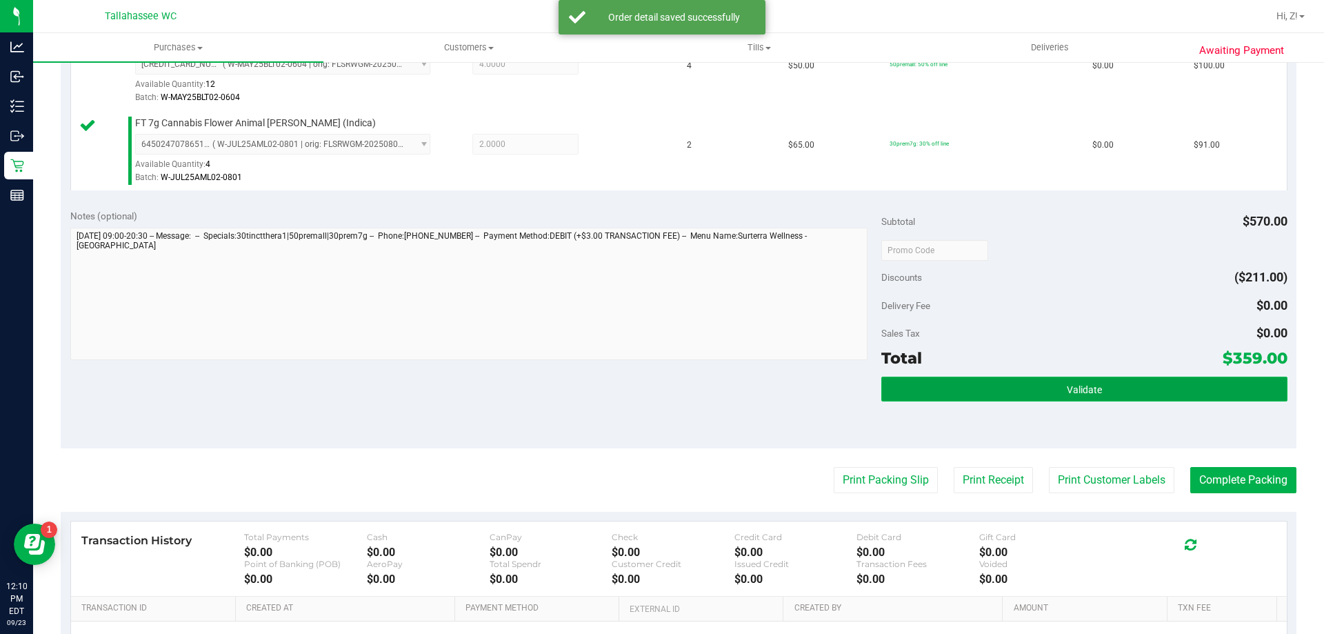
drag, startPoint x: 1075, startPoint y: 388, endPoint x: 1068, endPoint y: 384, distance: 8.3
click at [1075, 388] on span "Validate" at bounding box center [1084, 389] width 35 height 11
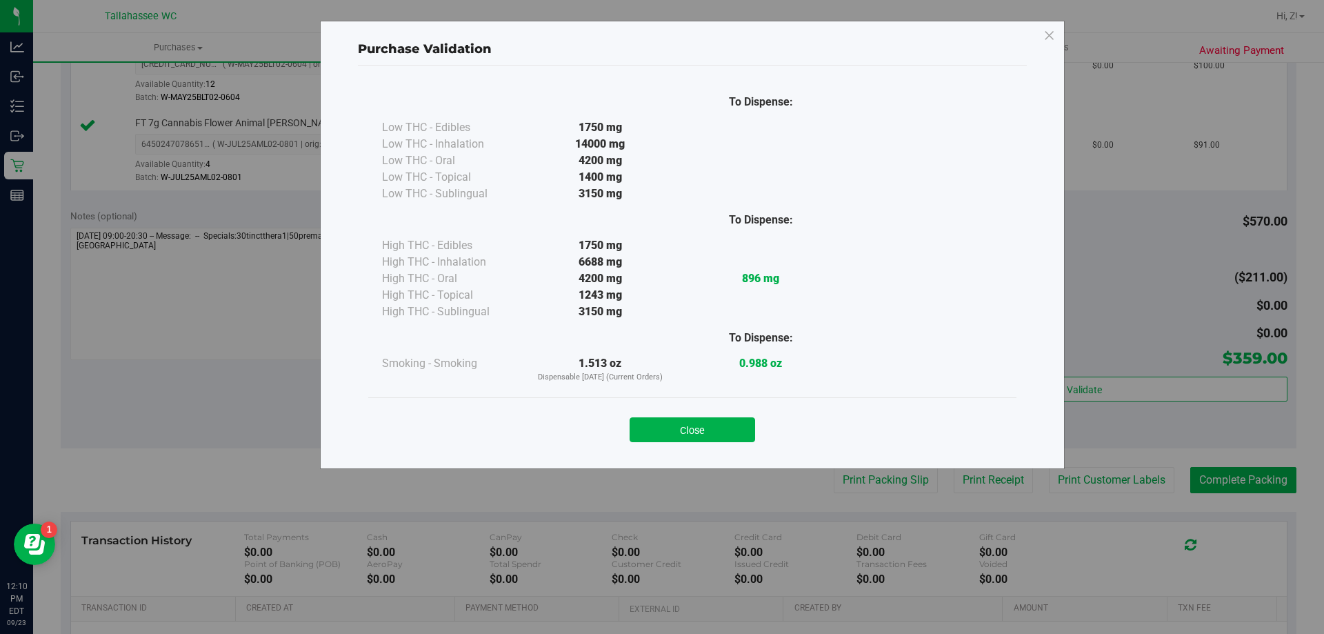
drag, startPoint x: 703, startPoint y: 430, endPoint x: 782, endPoint y: 443, distance: 79.8
click at [703, 429] on button "Close" at bounding box center [693, 429] width 126 height 25
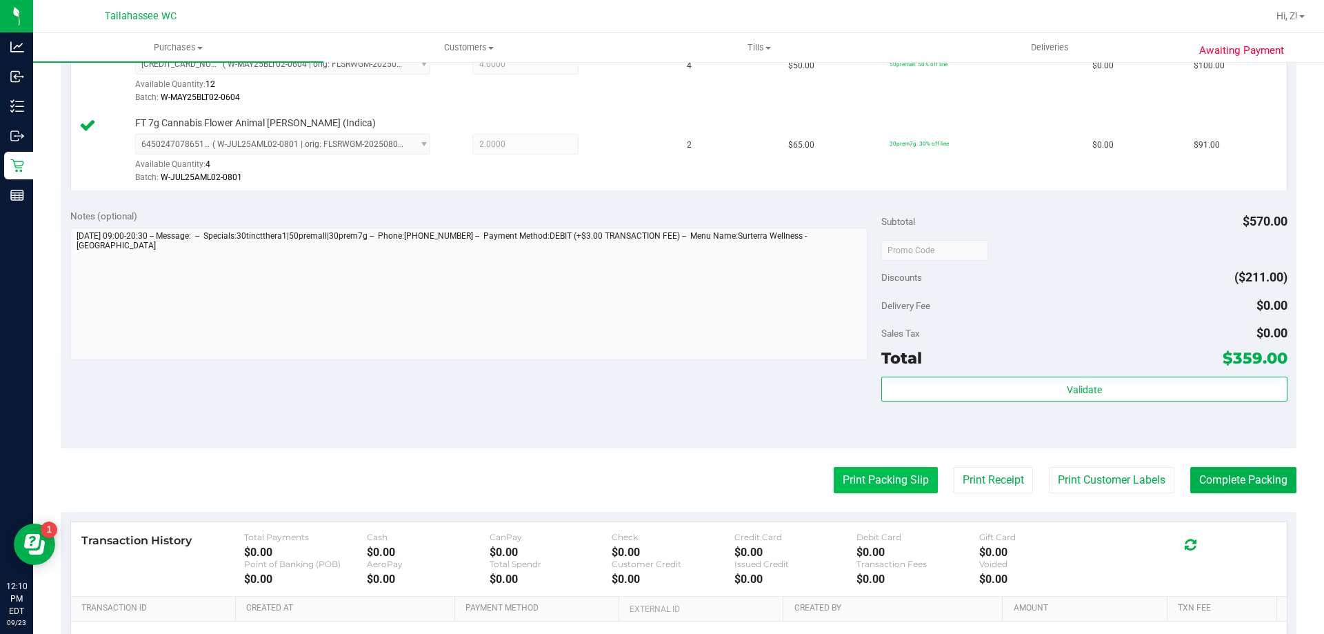
click at [901, 490] on button "Print Packing Slip" at bounding box center [886, 480] width 104 height 26
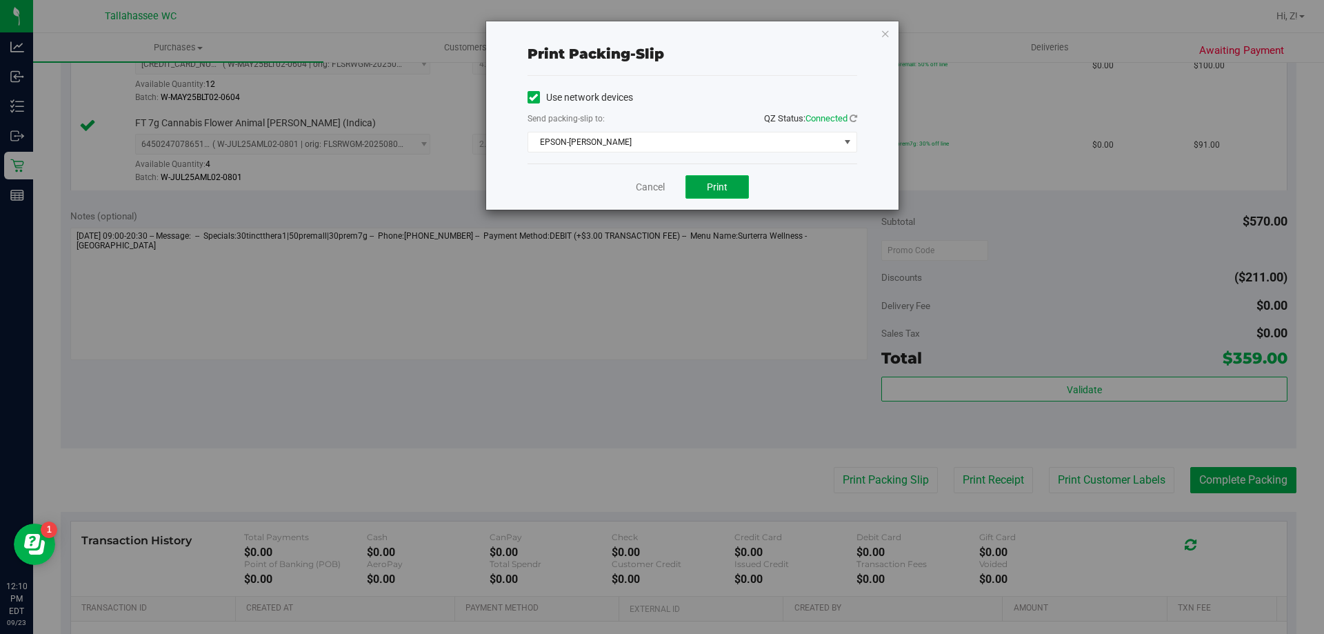
click at [734, 188] on button "Print" at bounding box center [716, 186] width 63 height 23
click at [879, 34] on div "Print packing-slip Use network devices Send packing-slip to: QZ Status: Connect…" at bounding box center [692, 115] width 412 height 188
click at [881, 31] on icon "button" at bounding box center [886, 33] width 10 height 17
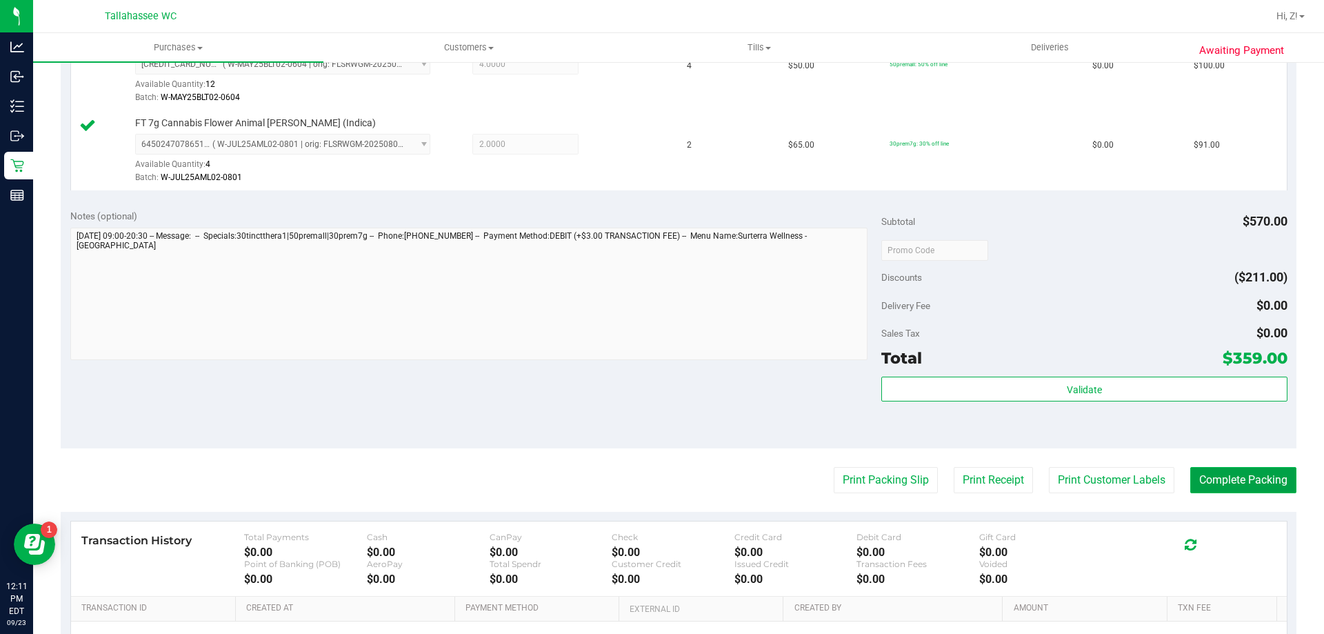
click at [1271, 483] on button "Complete Packing" at bounding box center [1243, 480] width 106 height 26
